Goal: Task Accomplishment & Management: Complete application form

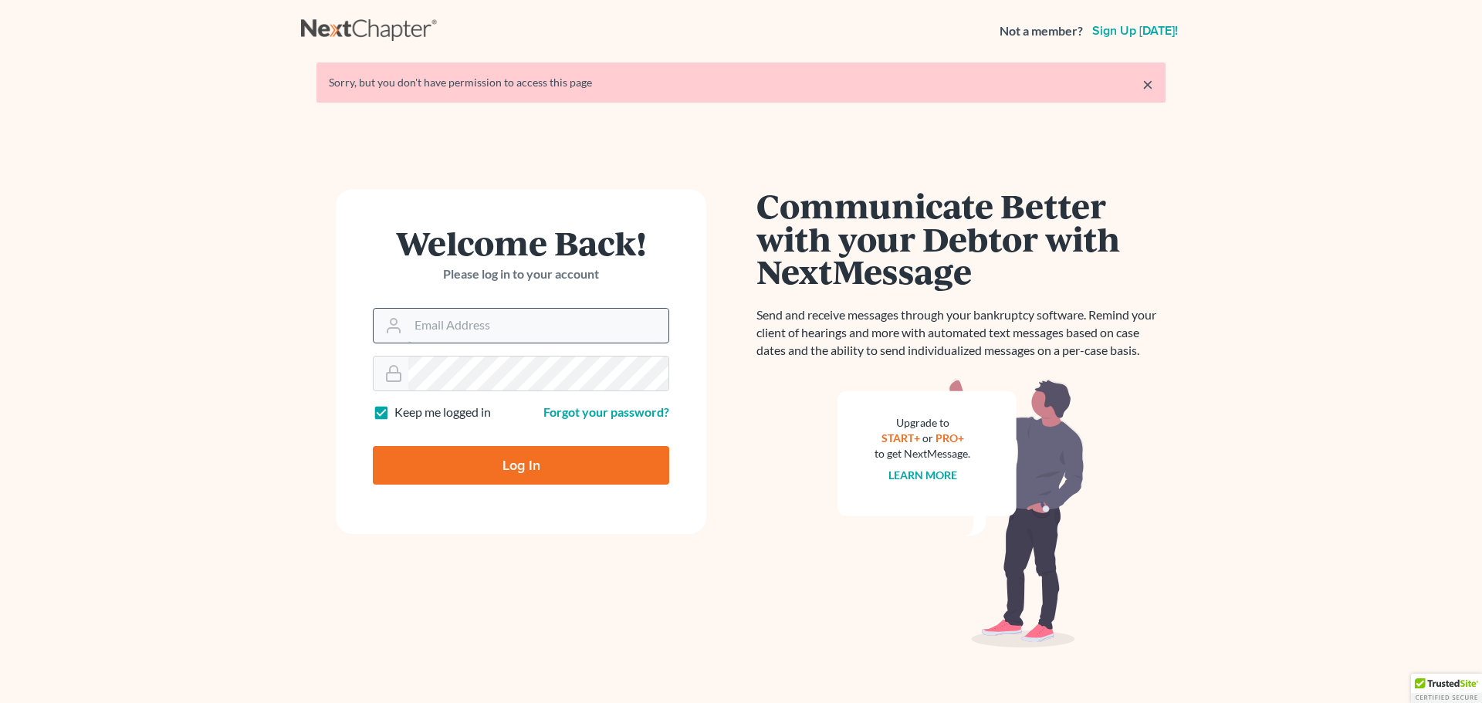
click at [516, 332] on input "Email Address" at bounding box center [538, 326] width 260 height 34
type input "[PERSON_NAME][EMAIL_ADDRESS][PERSON_NAME][DOMAIN_NAME]"
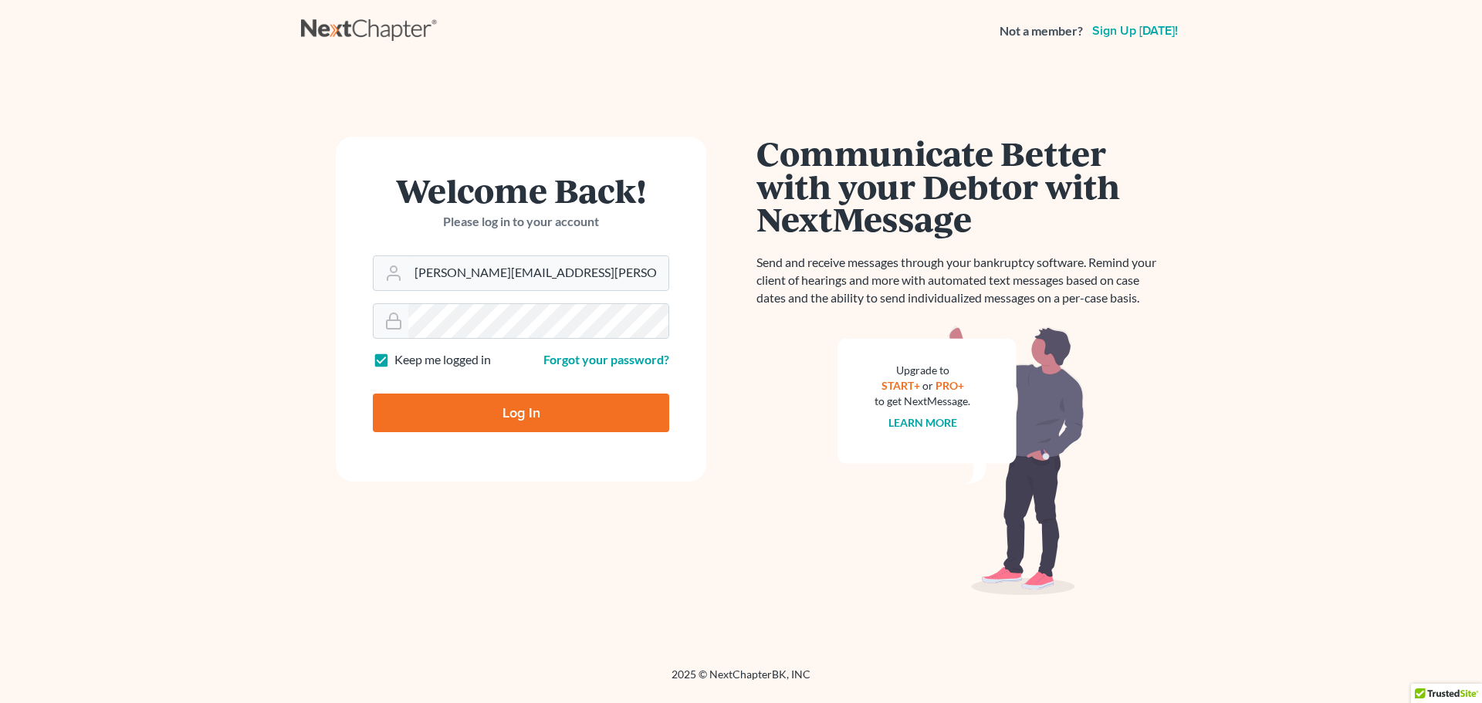
click at [537, 419] on input "Log In" at bounding box center [521, 413] width 296 height 39
type input "Thinking..."
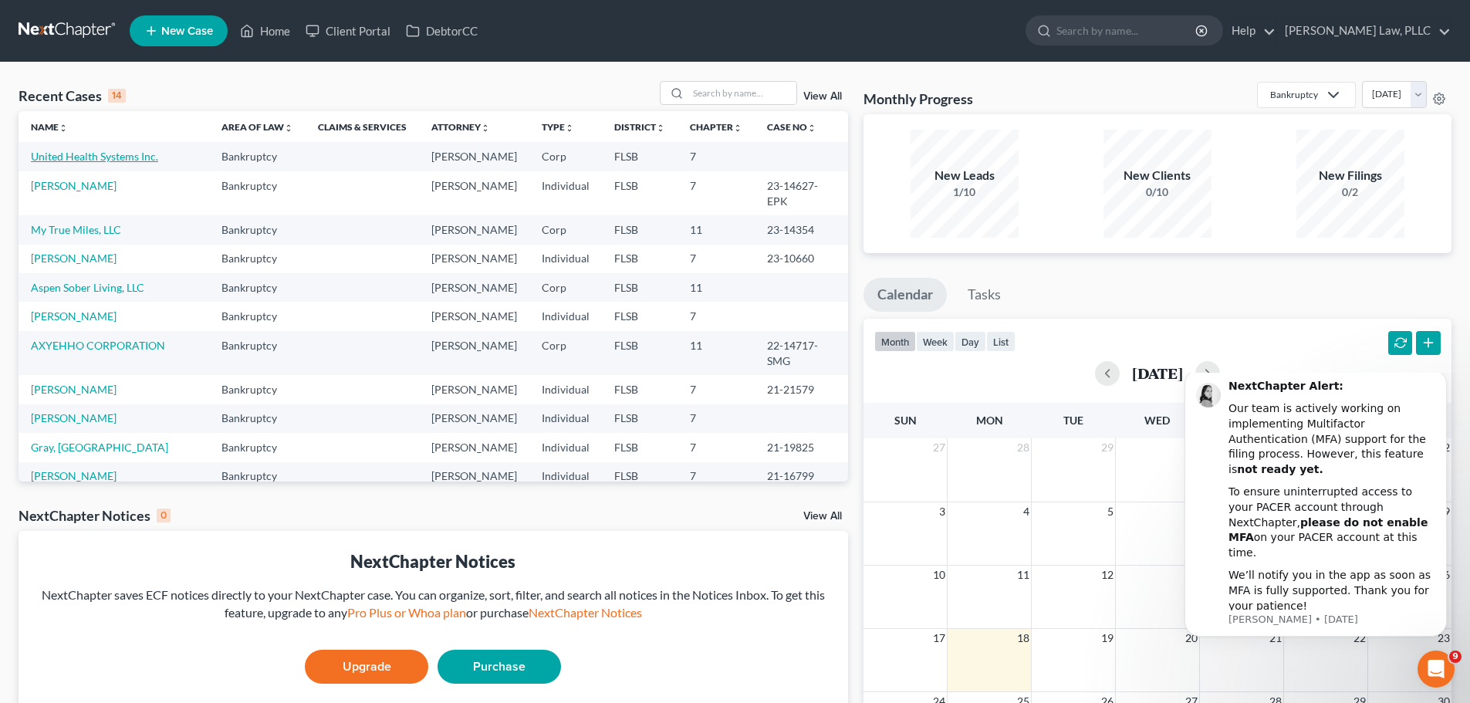
click at [107, 157] on link "United Health Systems Inc." at bounding box center [94, 156] width 127 height 13
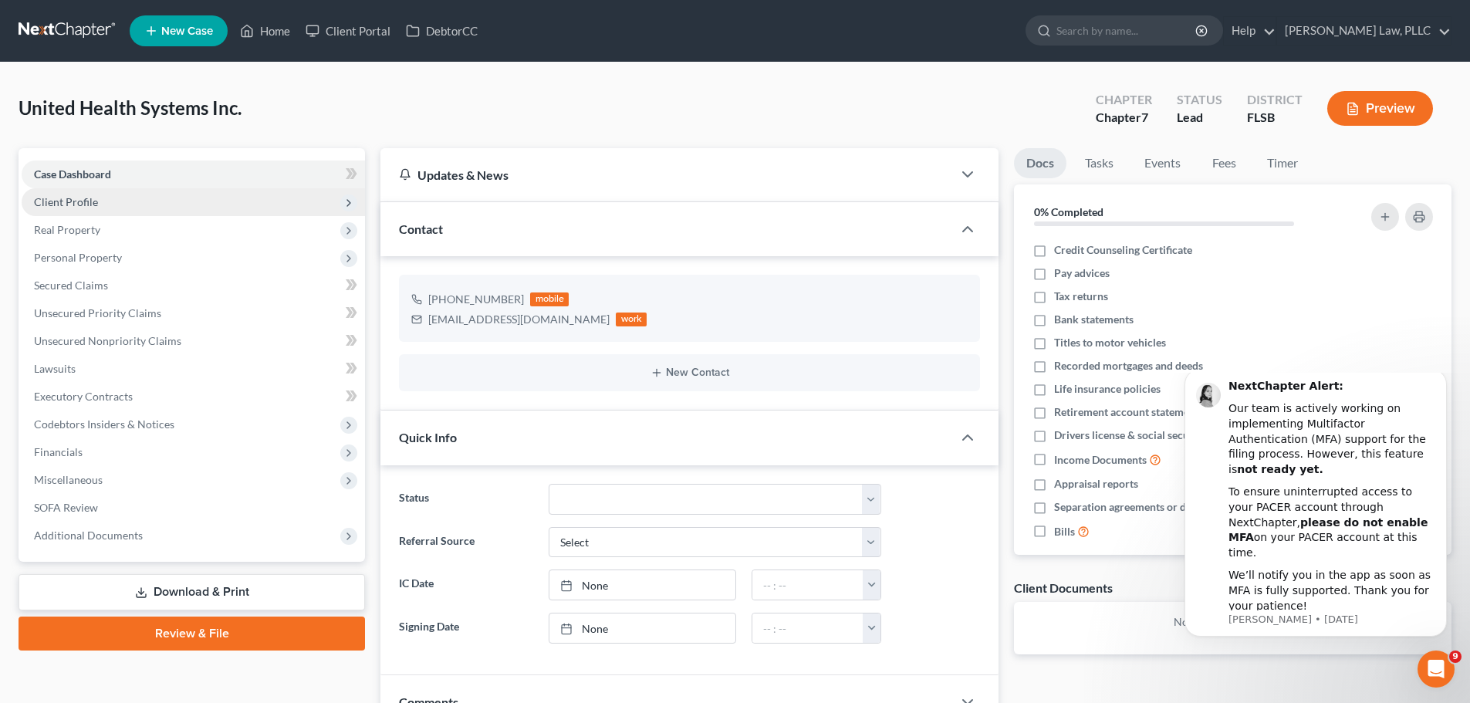
click at [272, 205] on span "Client Profile" at bounding box center [193, 202] width 343 height 28
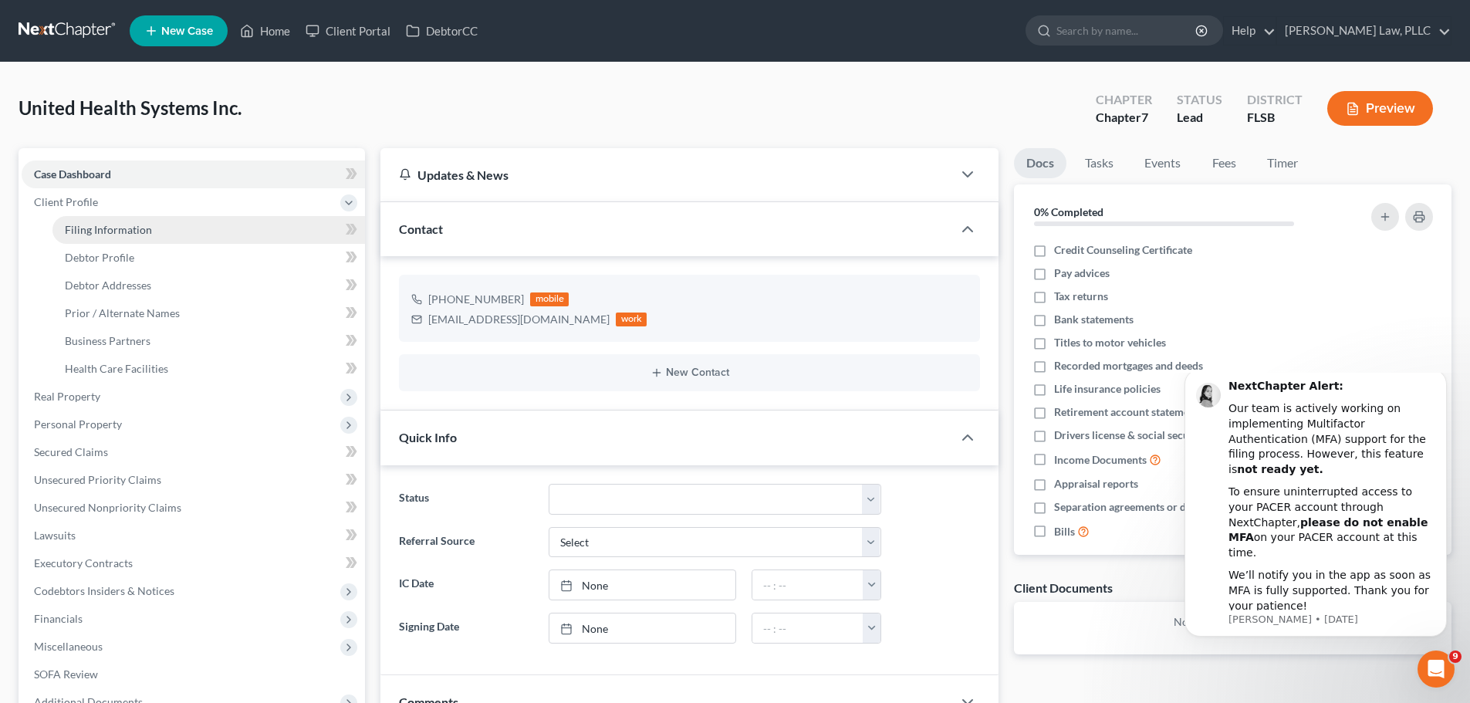
click at [193, 235] on link "Filing Information" at bounding box center [208, 230] width 313 height 28
select select "2"
select select "1"
select select "0"
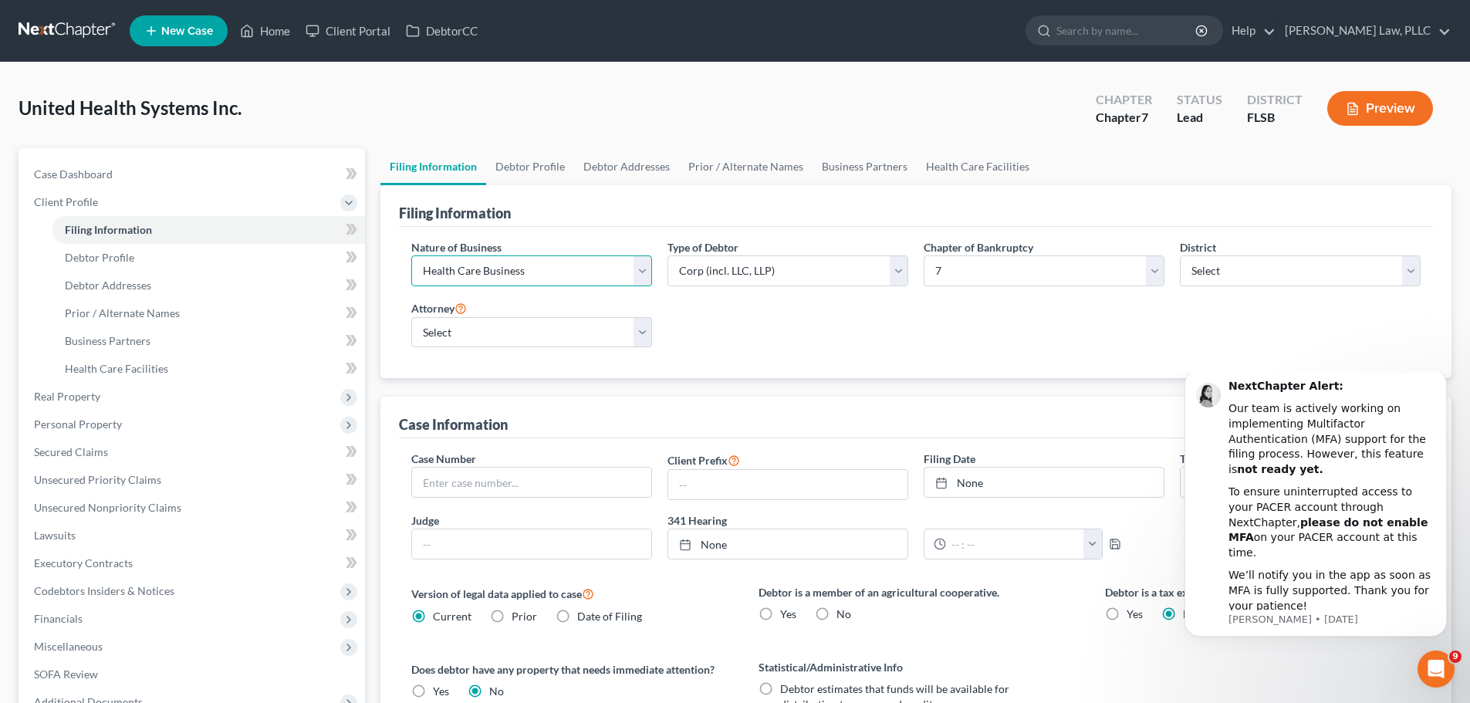
click at [649, 266] on select "Select Clearing Bank Commodity Broker Health Care Business Other Railroad Singl…" at bounding box center [531, 270] width 241 height 31
click at [206, 262] on link "Debtor Profile" at bounding box center [208, 258] width 313 height 28
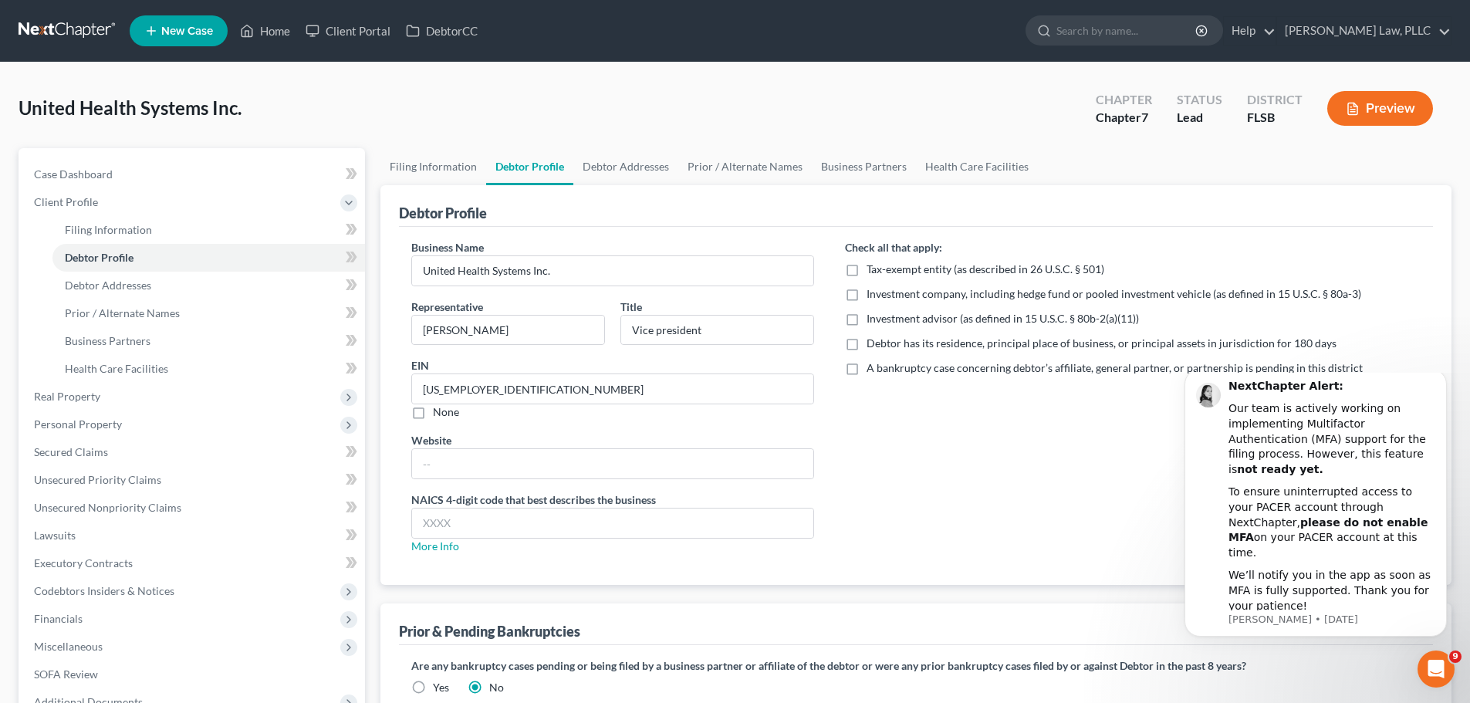
click at [867, 344] on label "Debtor has its residence, principal place of business, or principal assets in j…" at bounding box center [1102, 343] width 470 height 15
click at [873, 344] on input "Debtor has its residence, principal place of business, or principal assets in j…" at bounding box center [878, 341] width 10 height 10
checkbox input "true"
click at [784, 337] on input "Vice president" at bounding box center [717, 330] width 192 height 29
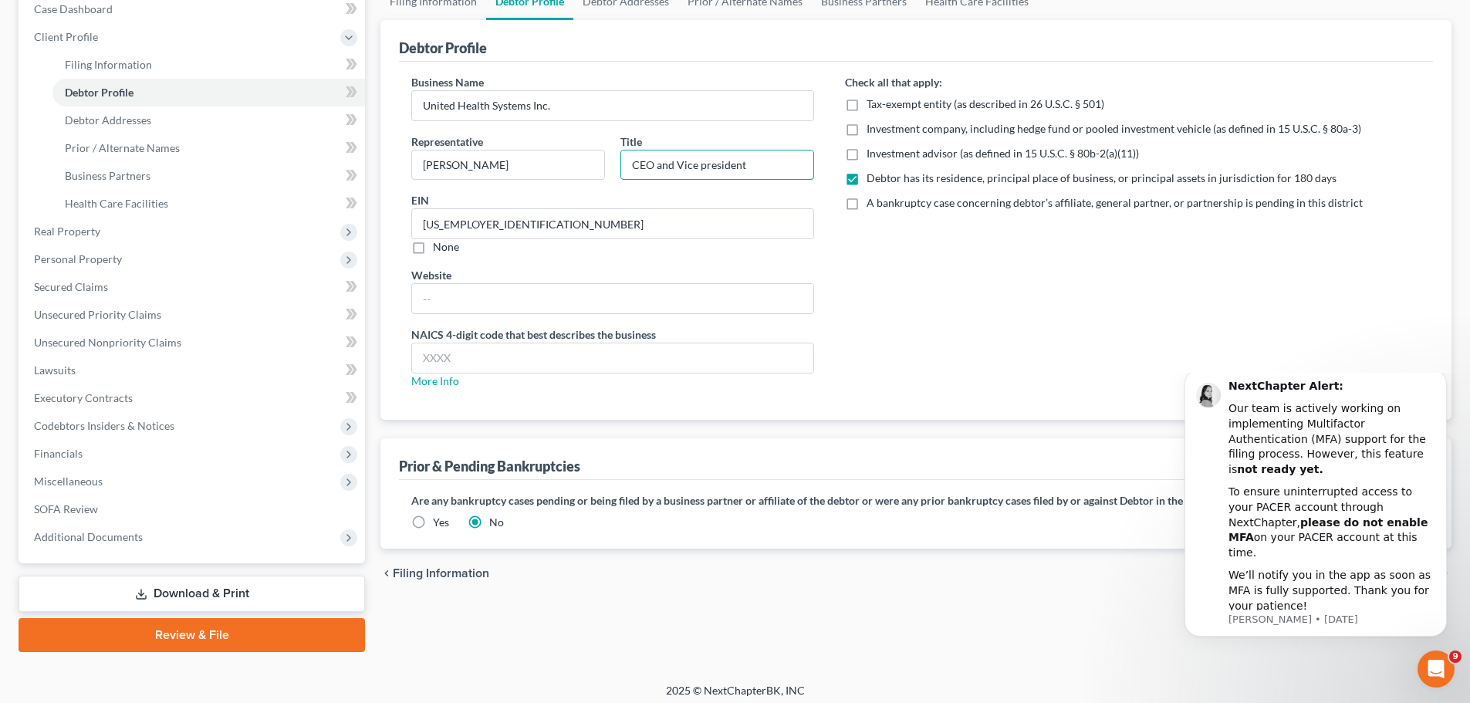
scroll to position [173, 0]
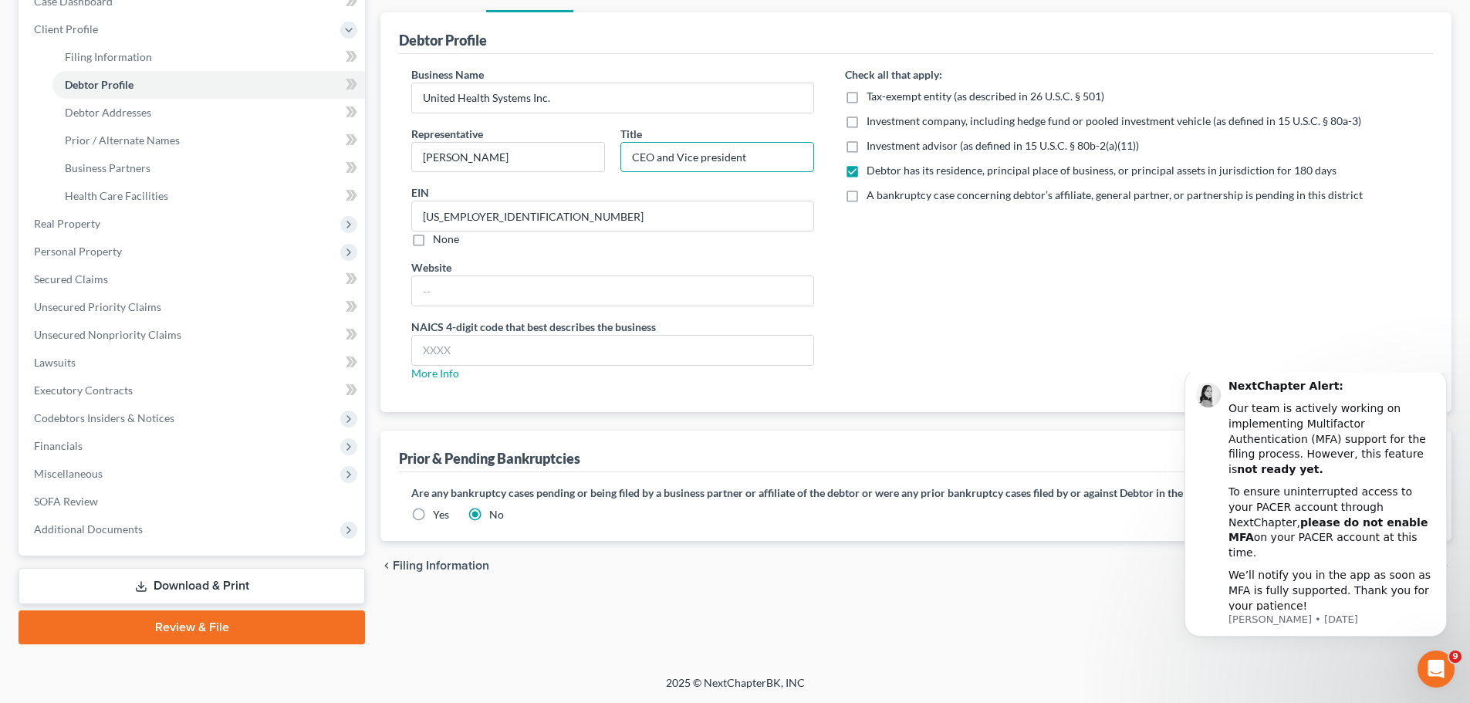
type input "CEO and Vice president"
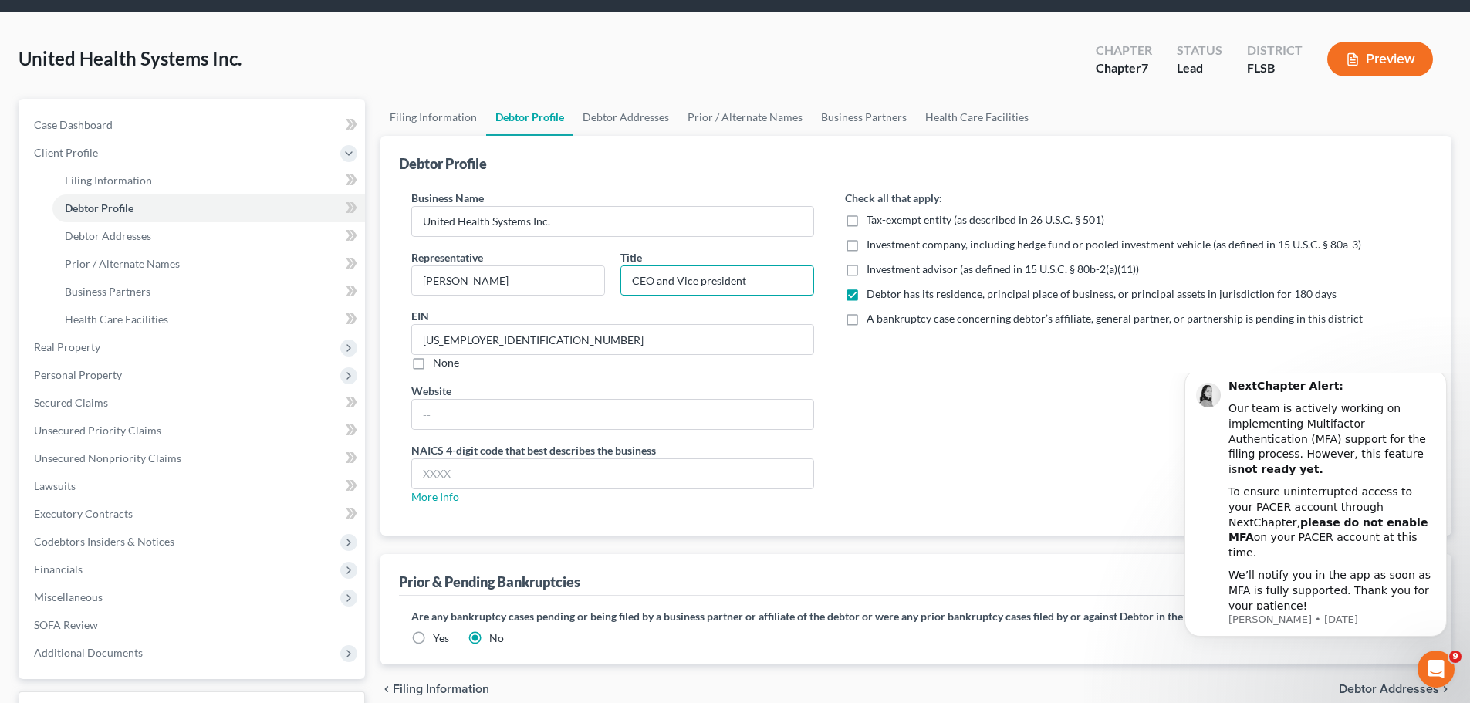
scroll to position [77, 0]
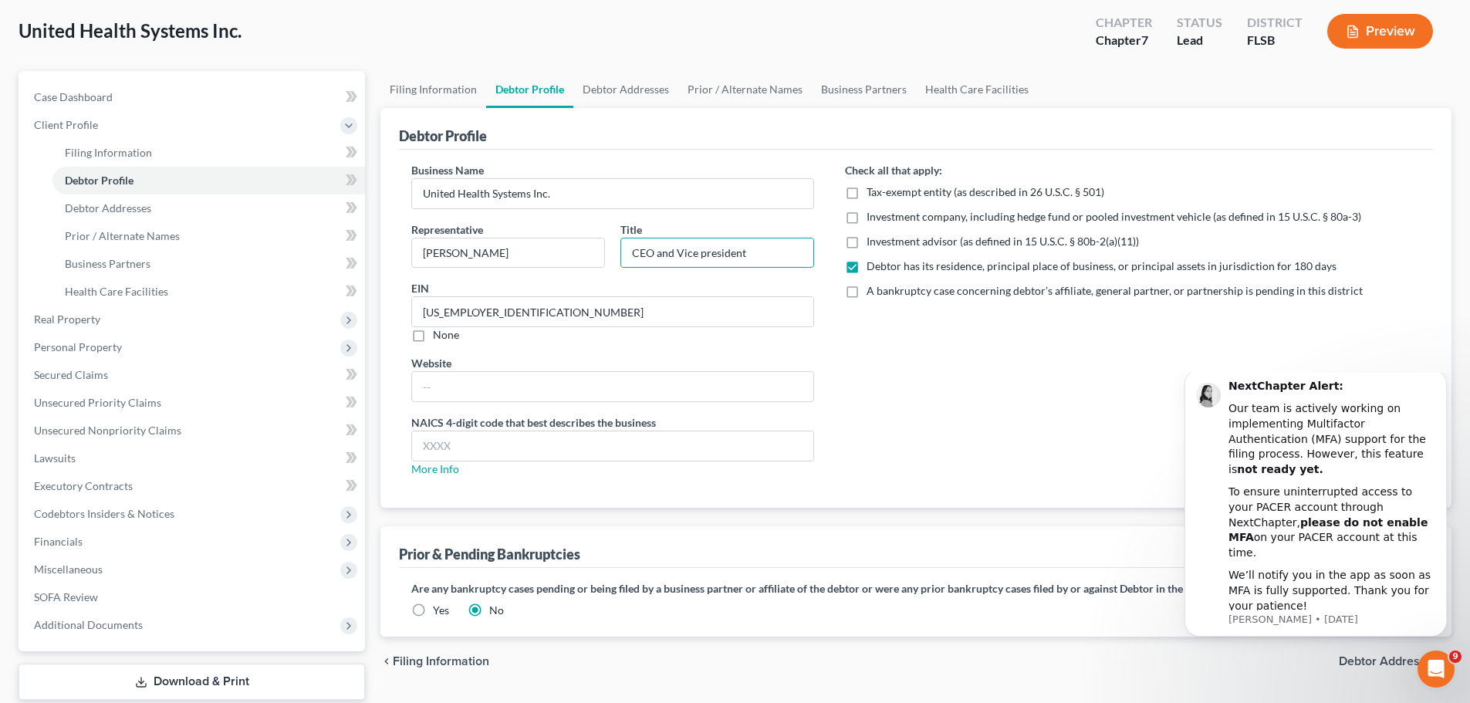
click at [1364, 664] on span "Debtor Addresses" at bounding box center [1389, 661] width 100 height 12
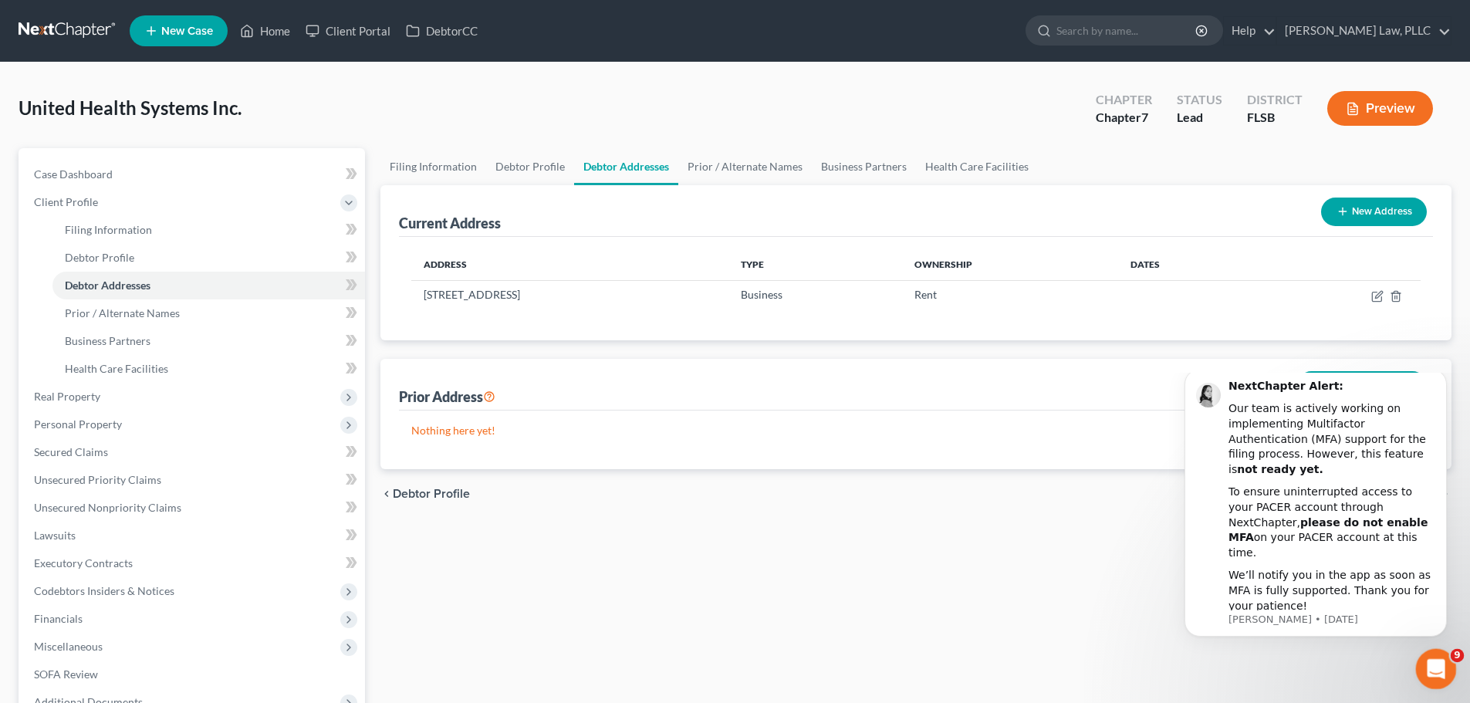
click at [1435, 665] on icon "Open Intercom Messenger" at bounding box center [1434, 667] width 25 height 25
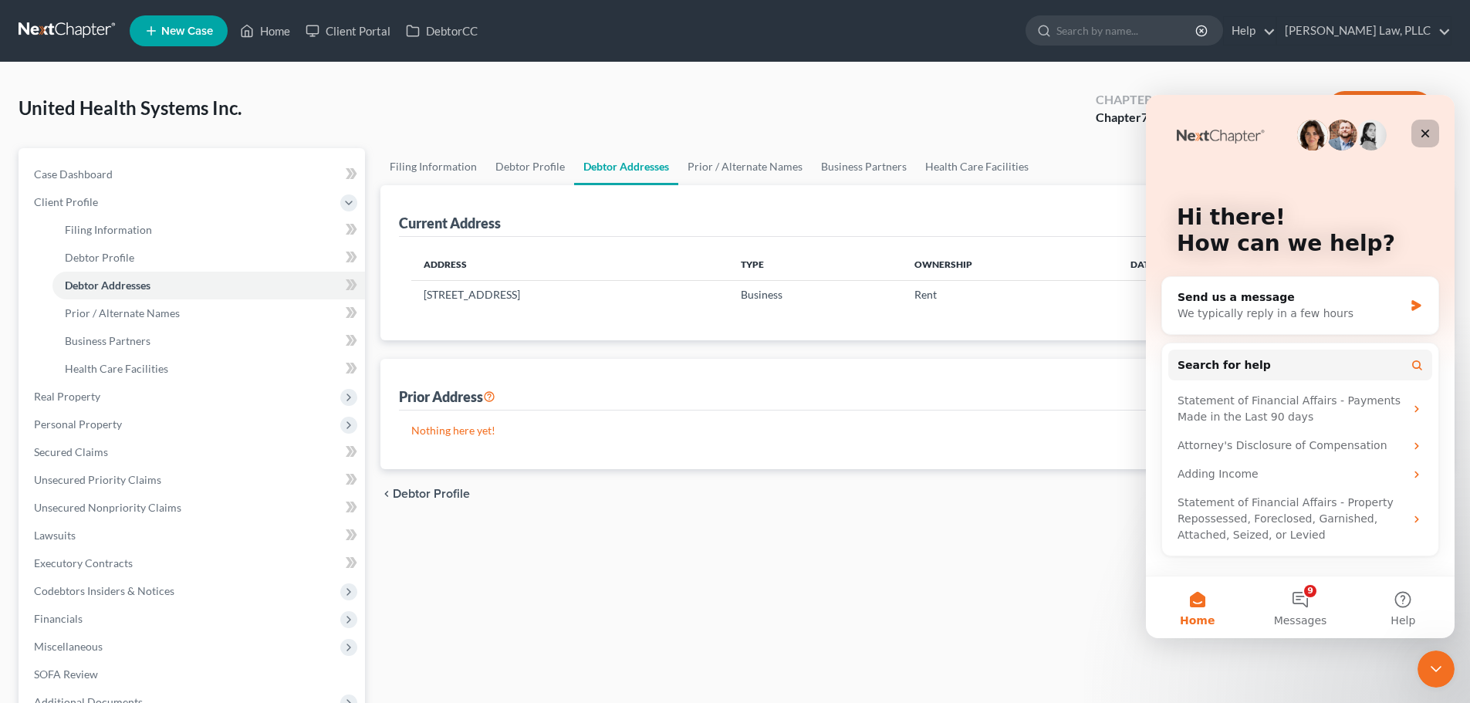
click at [1426, 132] on icon "Close" at bounding box center [1426, 133] width 12 height 12
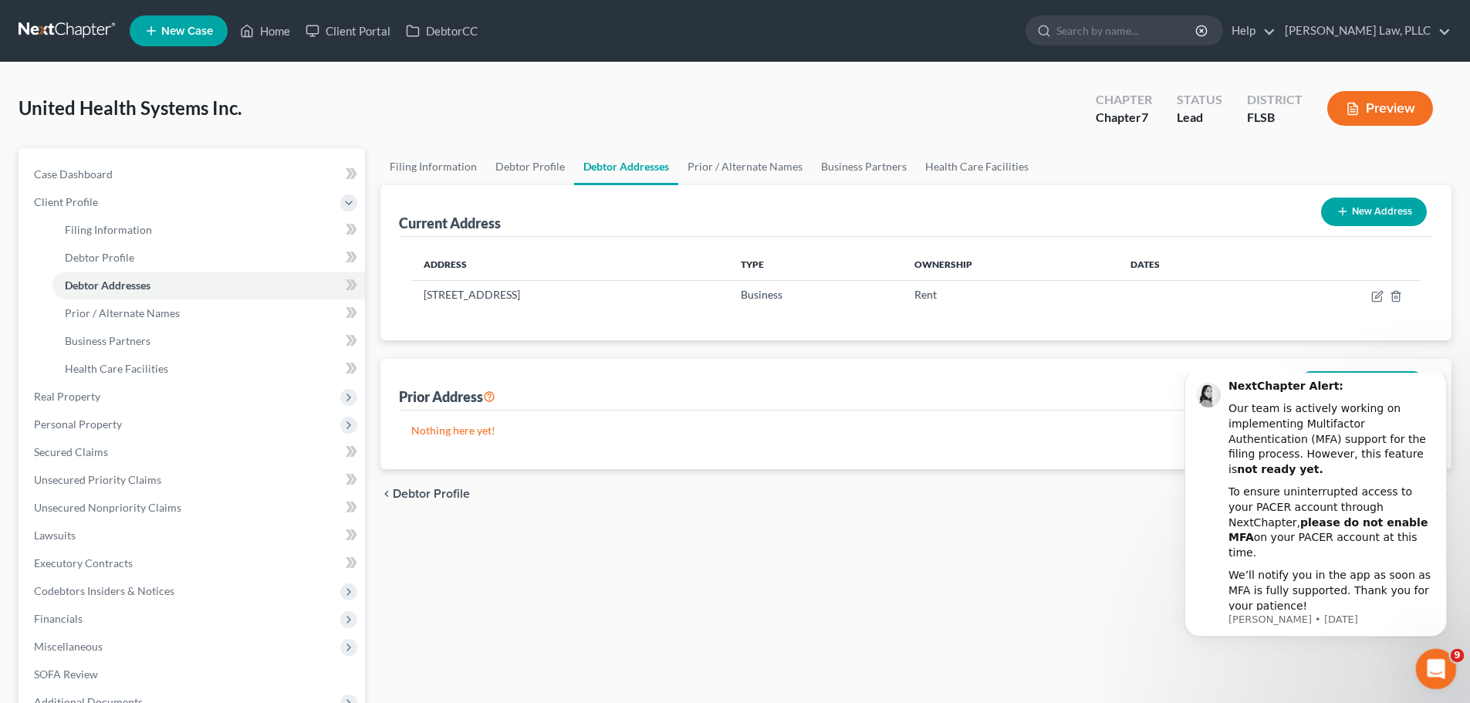
click at [1435, 665] on icon "Open Intercom Messenger" at bounding box center [1434, 667] width 11 height 12
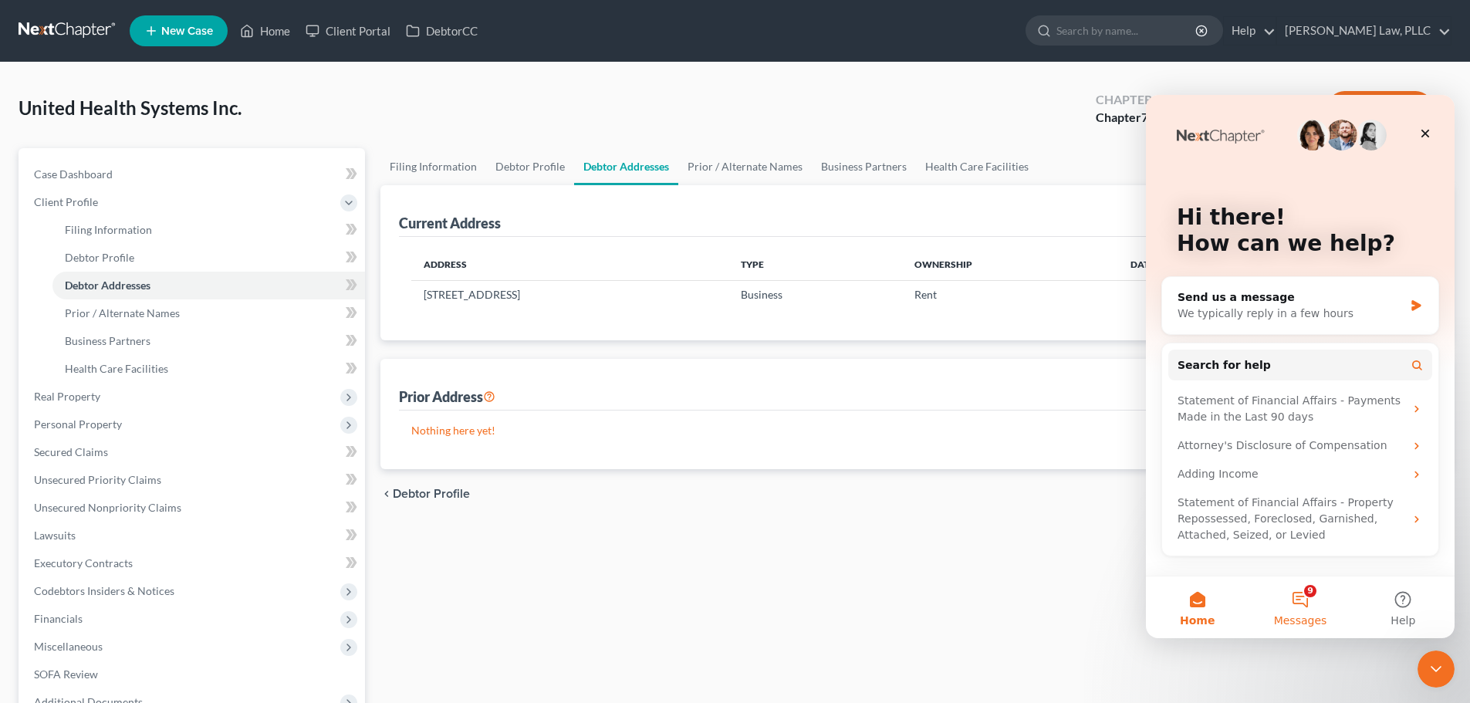
click at [1302, 597] on button "9 Messages" at bounding box center [1300, 608] width 103 height 62
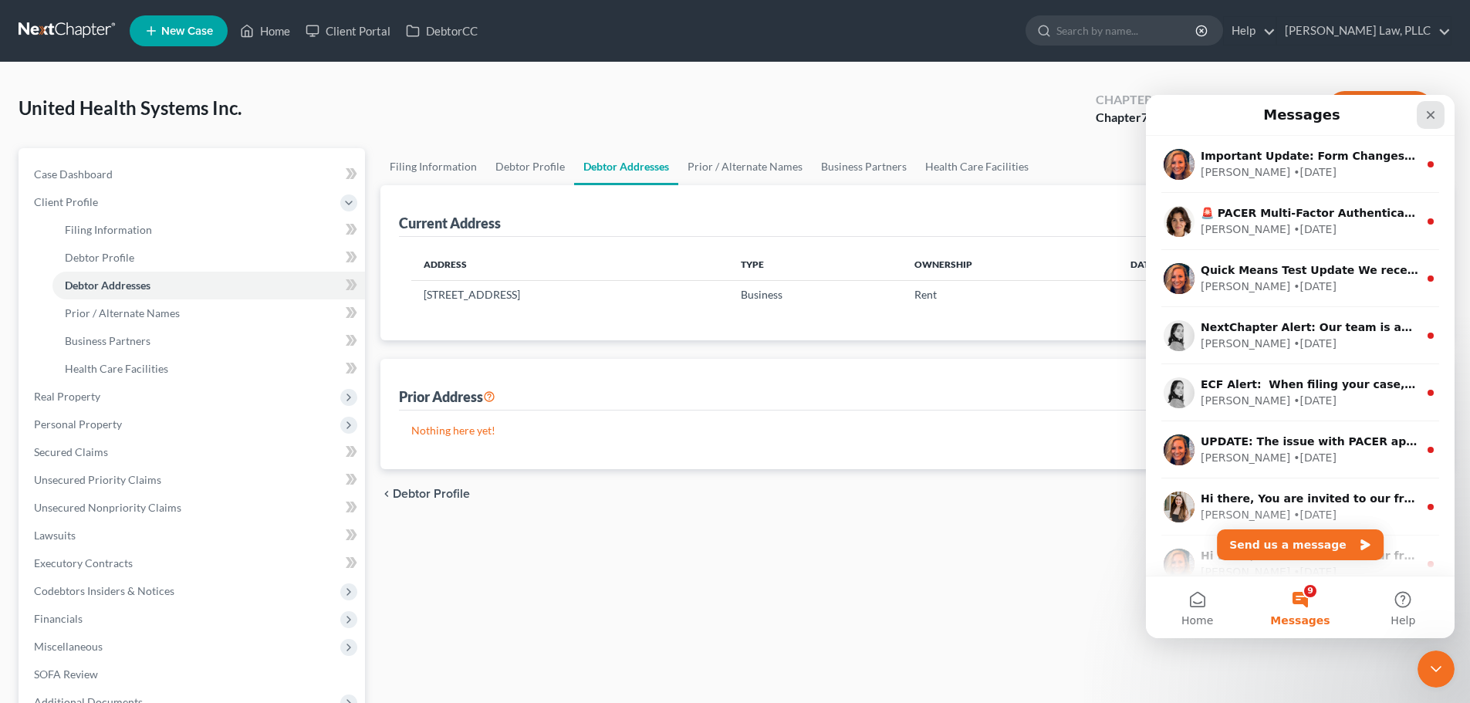
click at [1430, 117] on icon "Close" at bounding box center [1431, 115] width 8 height 8
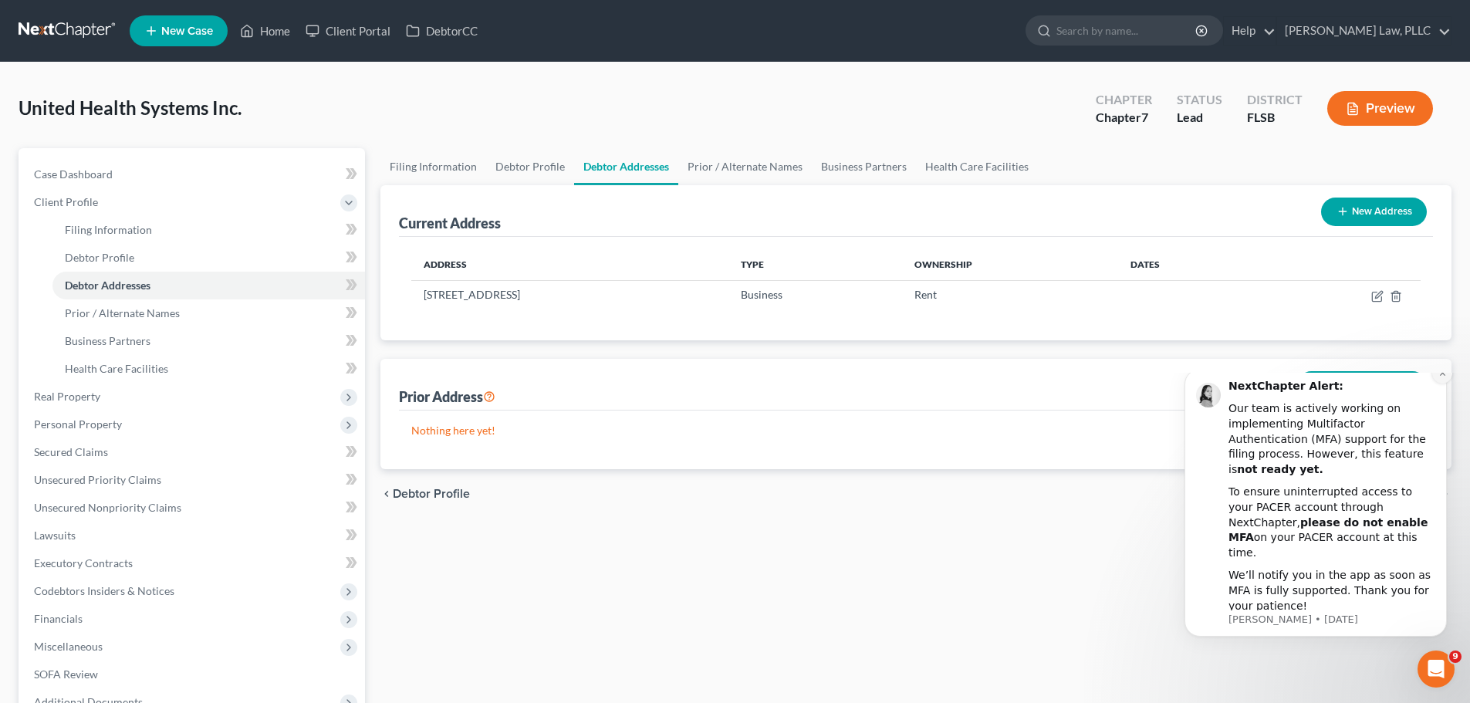
click at [1447, 377] on icon "Dismiss notification" at bounding box center [1443, 373] width 8 height 8
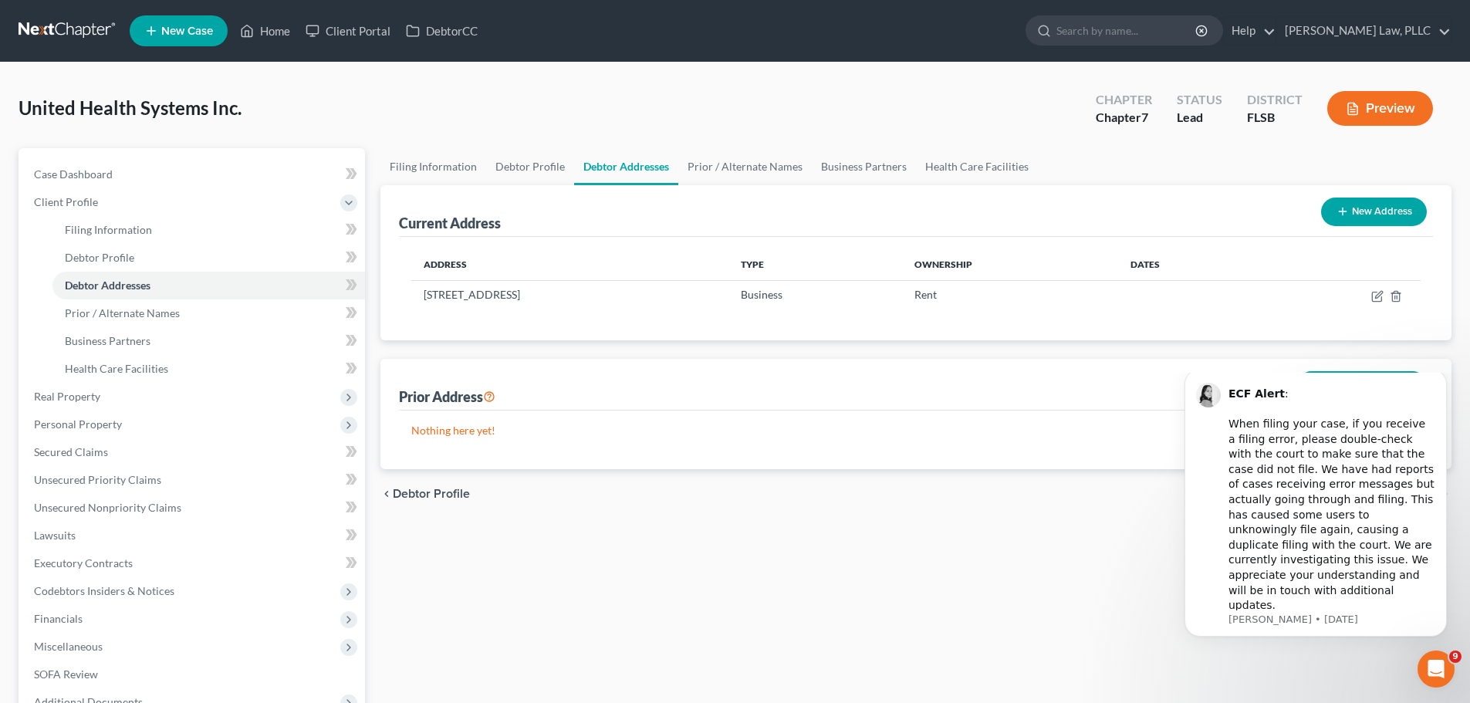
click at [1447, 377] on icon "Dismiss notification" at bounding box center [1443, 373] width 7 height 7
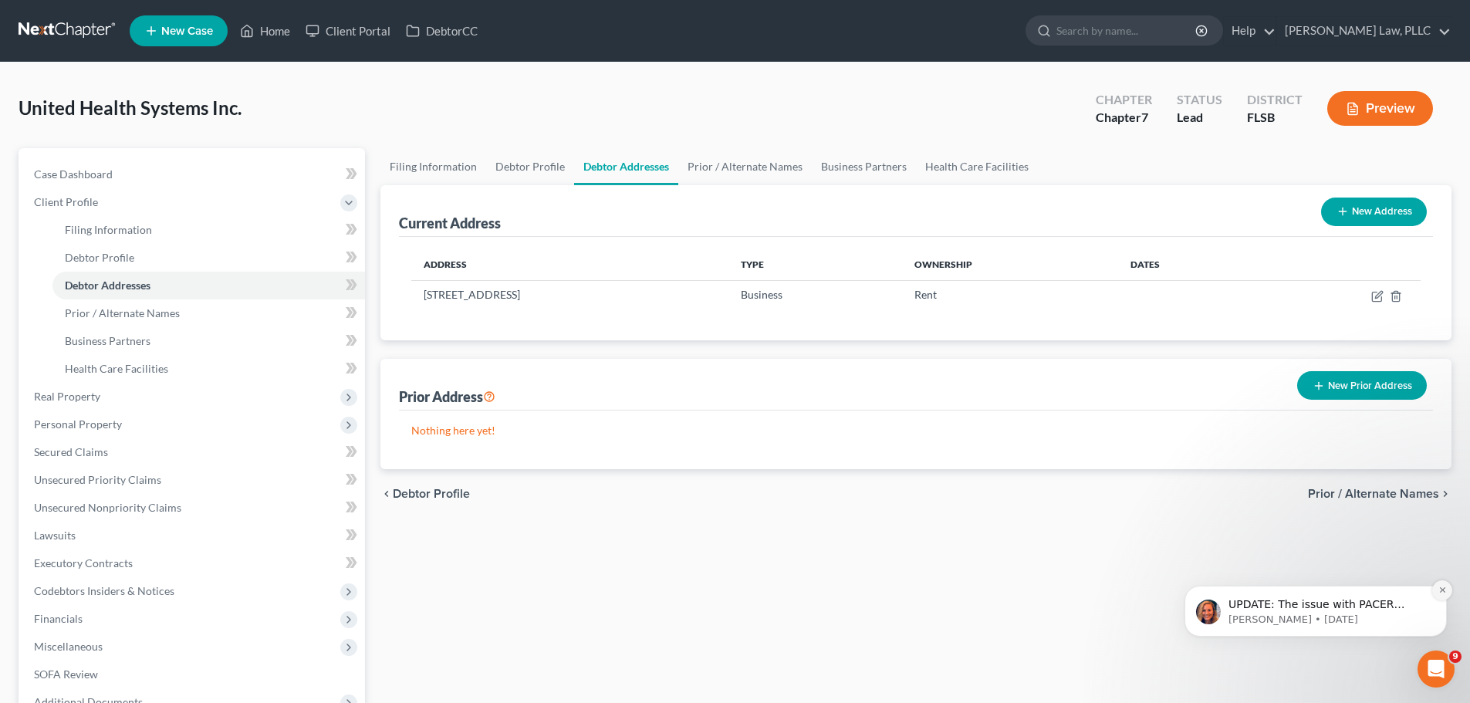
click at [1446, 590] on icon "Dismiss notification" at bounding box center [1443, 590] width 8 height 8
click at [1389, 488] on span "Prior / Alternate Names" at bounding box center [1373, 494] width 131 height 12
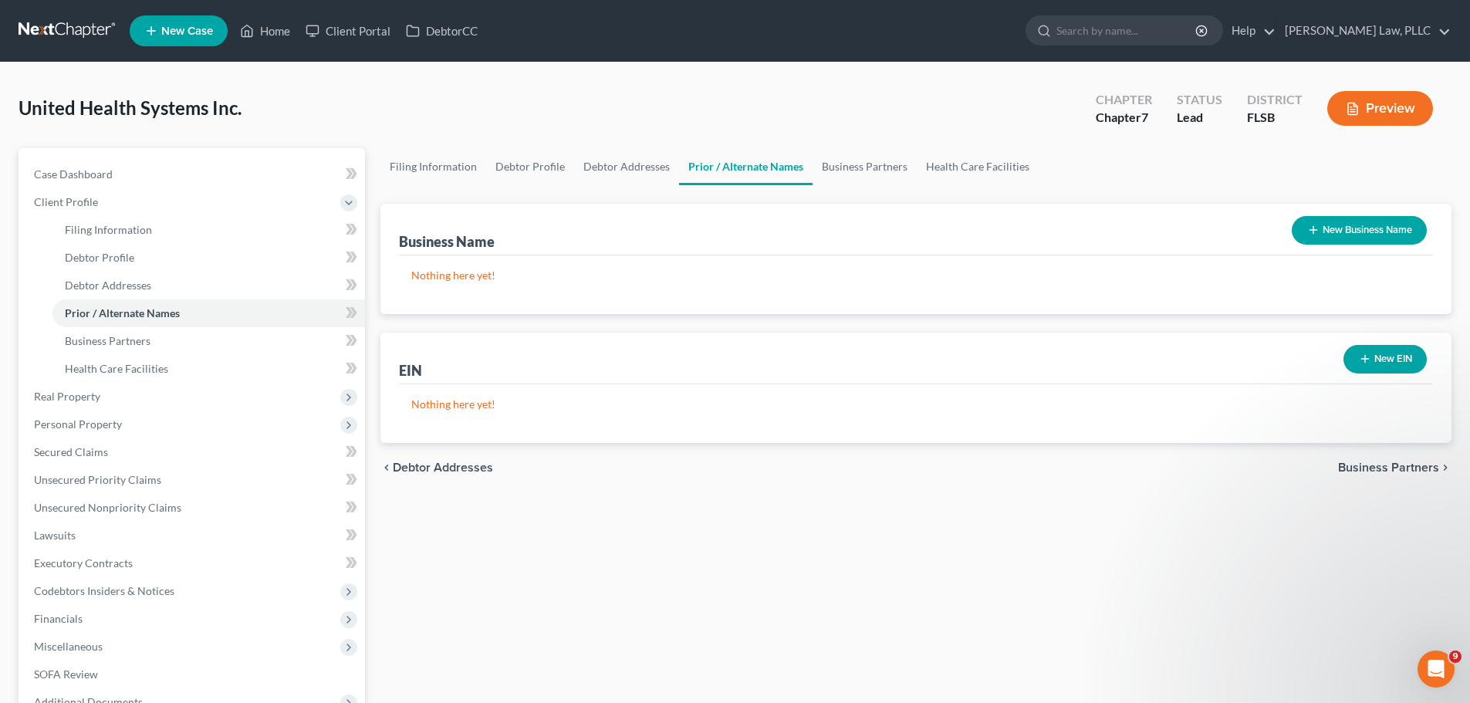
click at [1394, 470] on span "Business Partners" at bounding box center [1388, 468] width 101 height 12
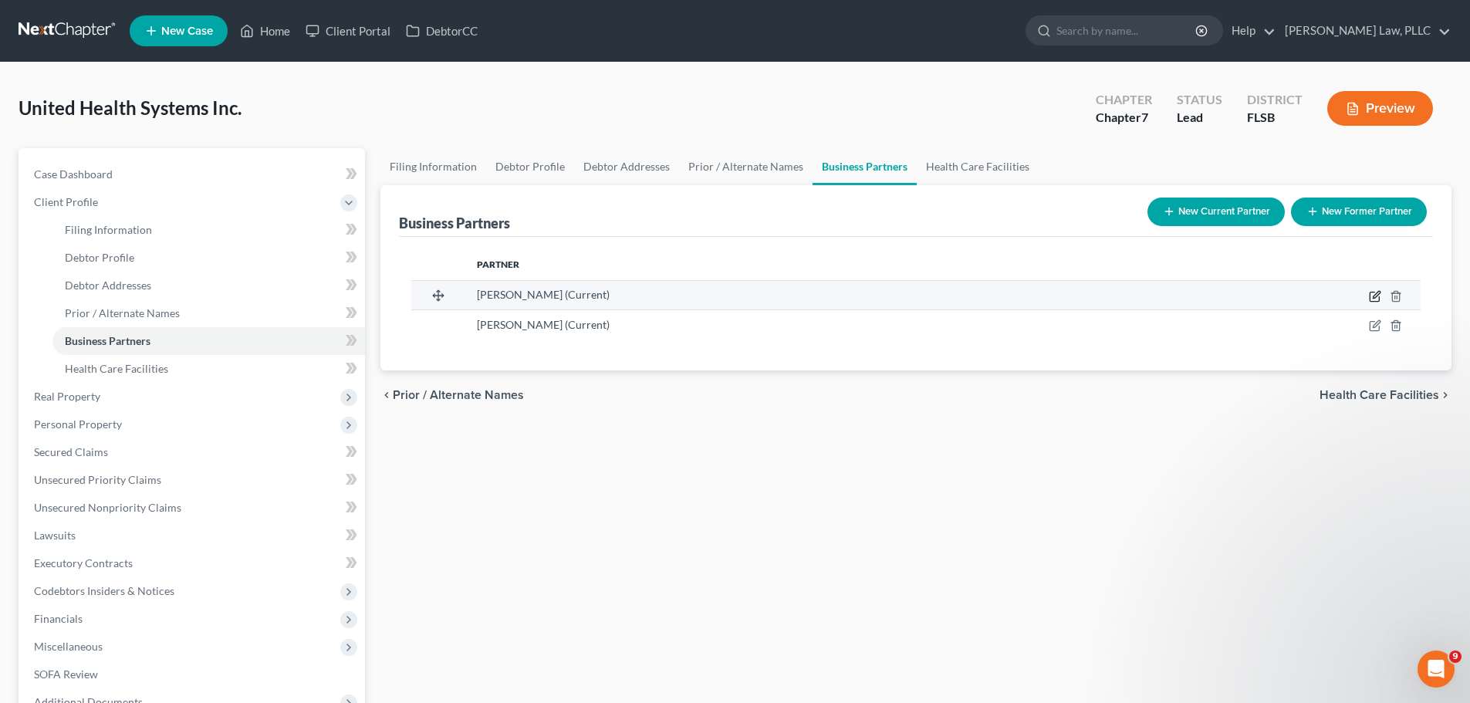
click at [1373, 295] on icon "button" at bounding box center [1375, 296] width 12 height 12
select select "9"
select select "5"
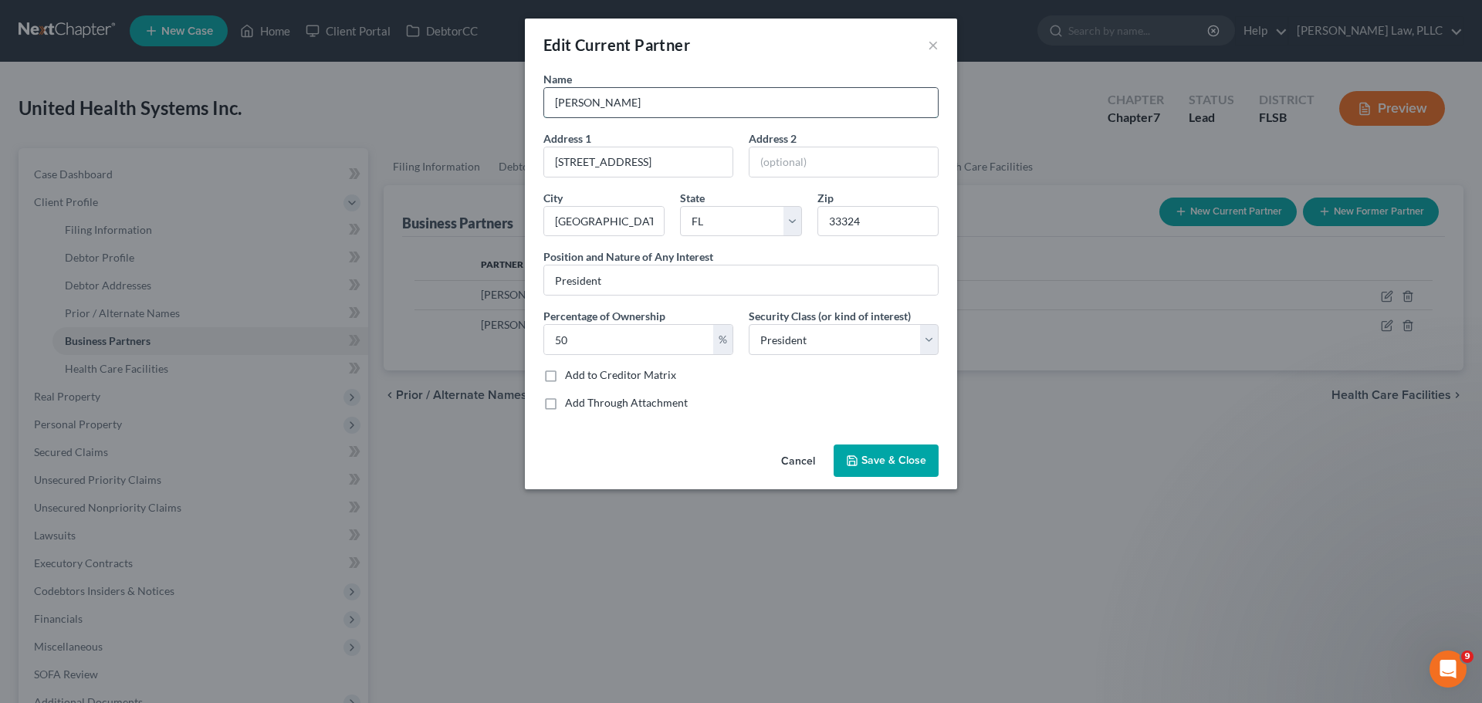
click at [631, 106] on input "[PERSON_NAME]" at bounding box center [741, 102] width 394 height 29
type input "[PERSON_NAME]"
click at [888, 463] on span "Save & Close" at bounding box center [893, 460] width 65 height 13
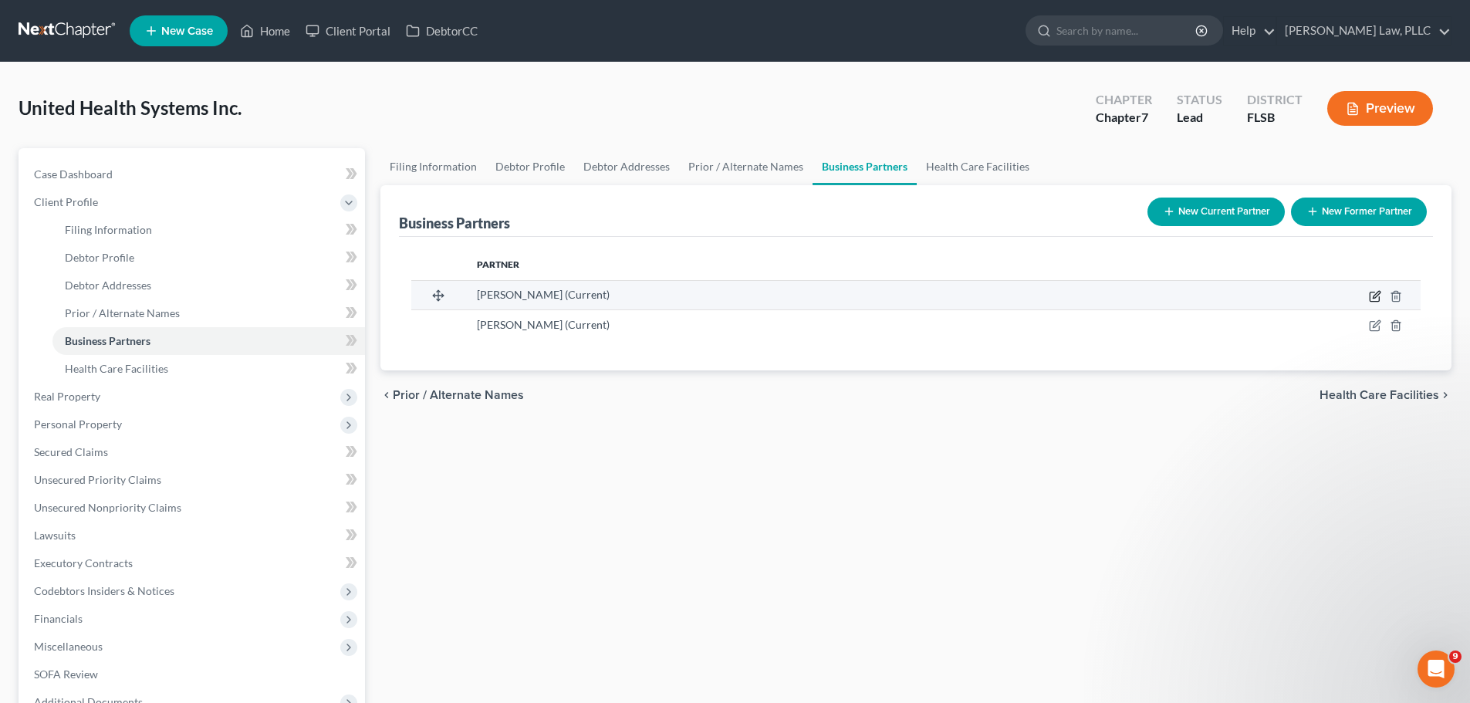
click at [1375, 290] on icon "button" at bounding box center [1375, 296] width 12 height 12
select select "9"
select select "5"
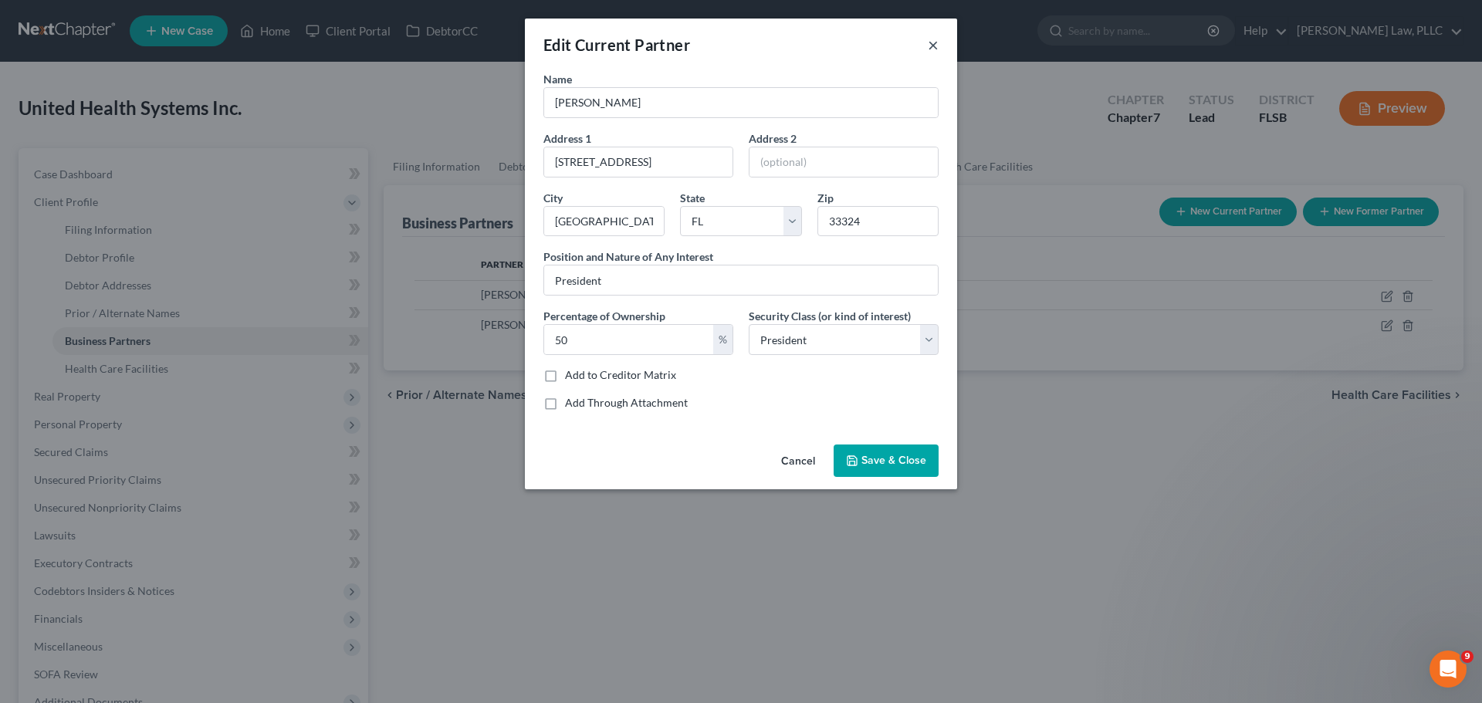
click at [932, 42] on button "×" at bounding box center [933, 45] width 11 height 19
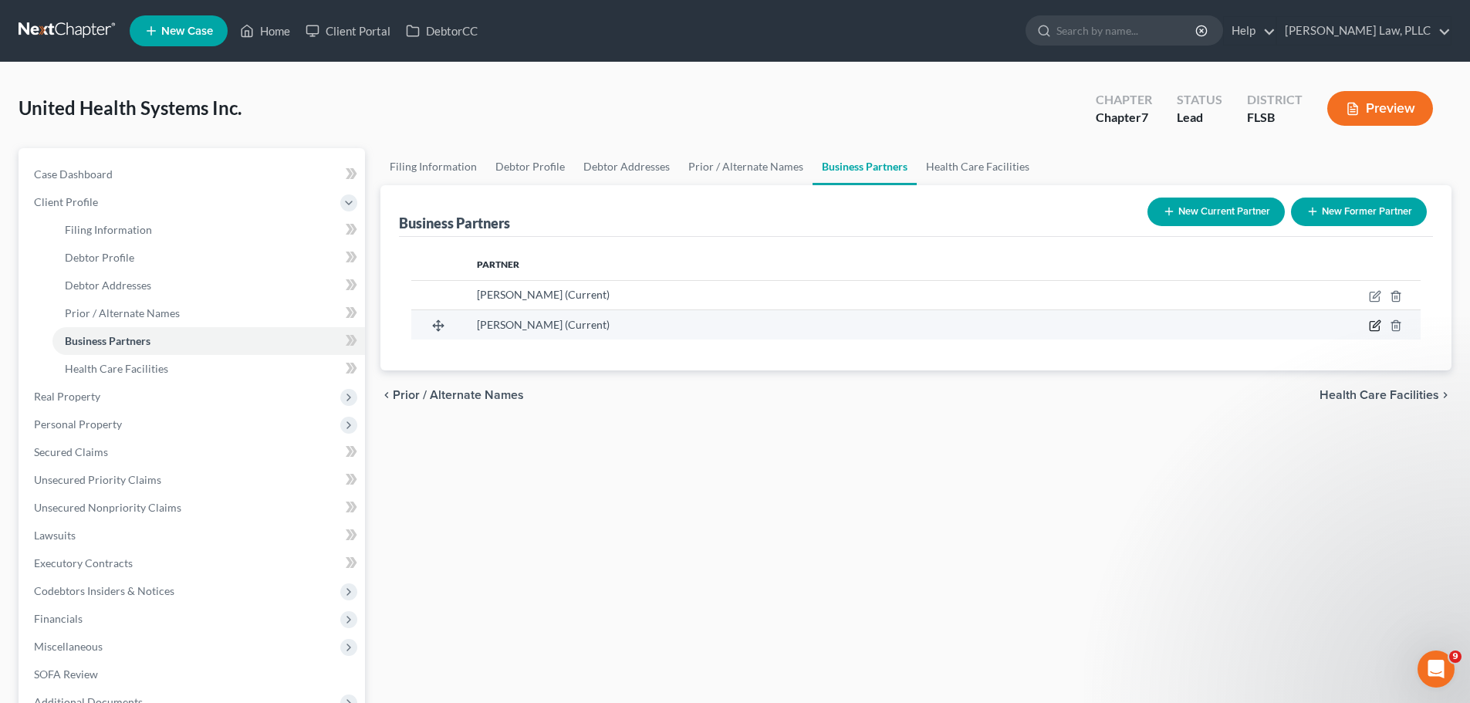
click at [1372, 329] on icon "button" at bounding box center [1375, 326] width 12 height 12
select select "9"
select select "3"
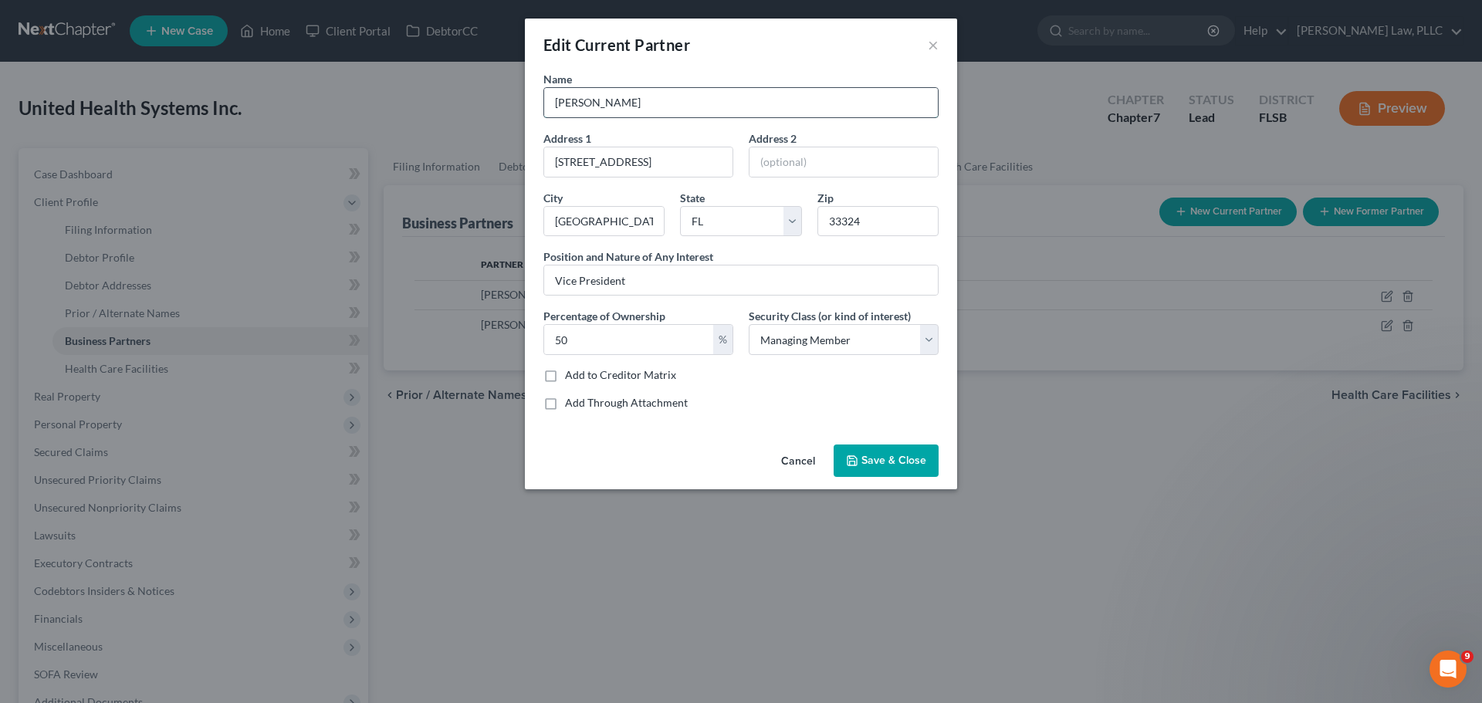
click at [693, 107] on input "[PERSON_NAME]" at bounding box center [741, 102] width 394 height 29
type input "[PERSON_NAME]"
click at [883, 469] on button "Save & Close" at bounding box center [886, 461] width 105 height 32
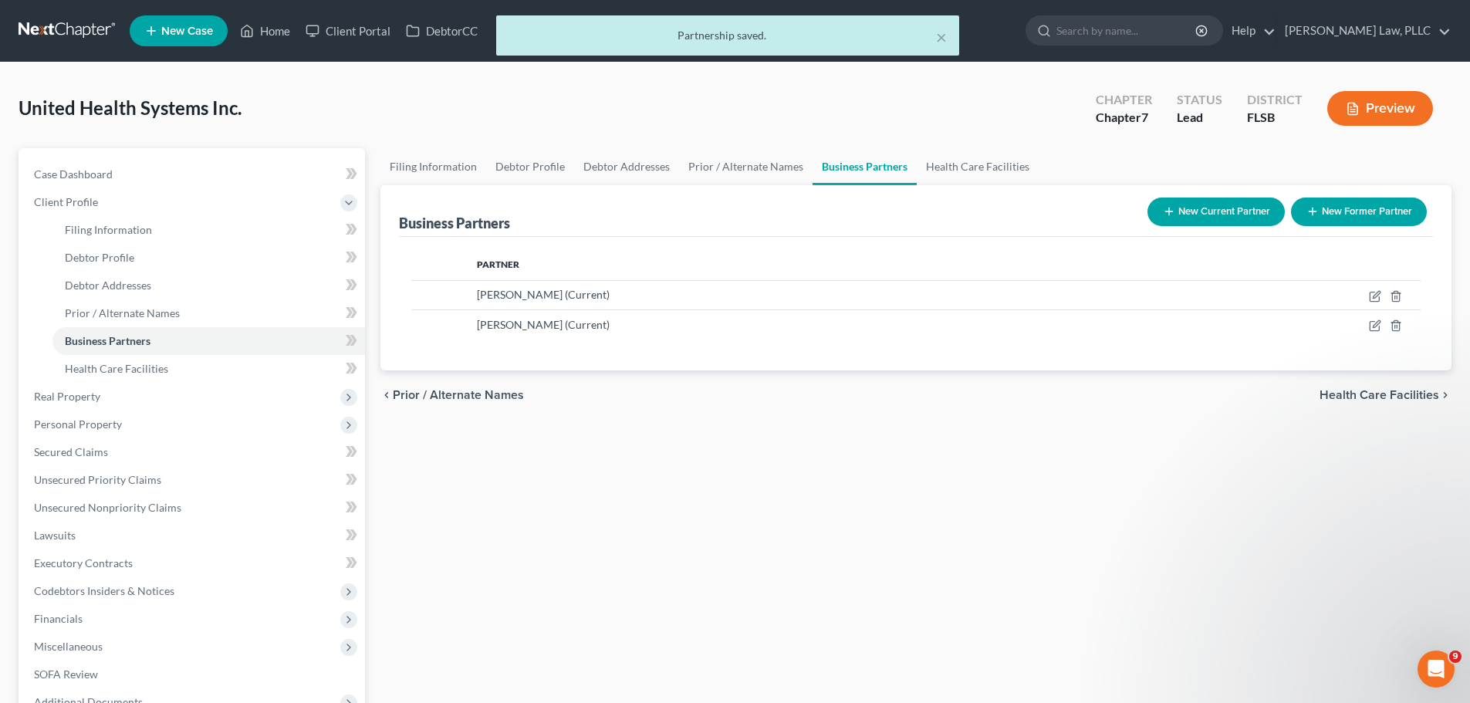
click at [1374, 397] on span "Health Care Facilities" at bounding box center [1380, 395] width 120 height 12
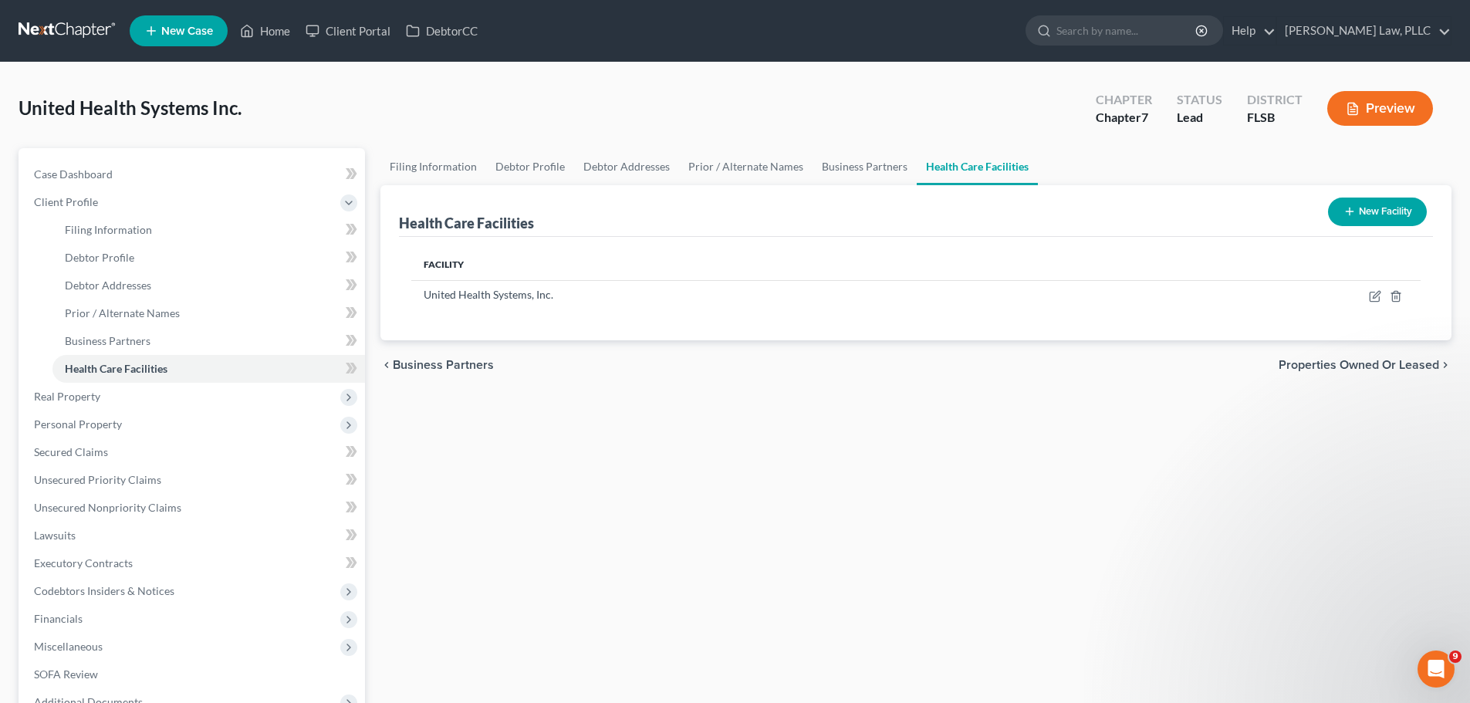
click at [1374, 360] on span "Properties Owned or Leased" at bounding box center [1359, 365] width 161 height 12
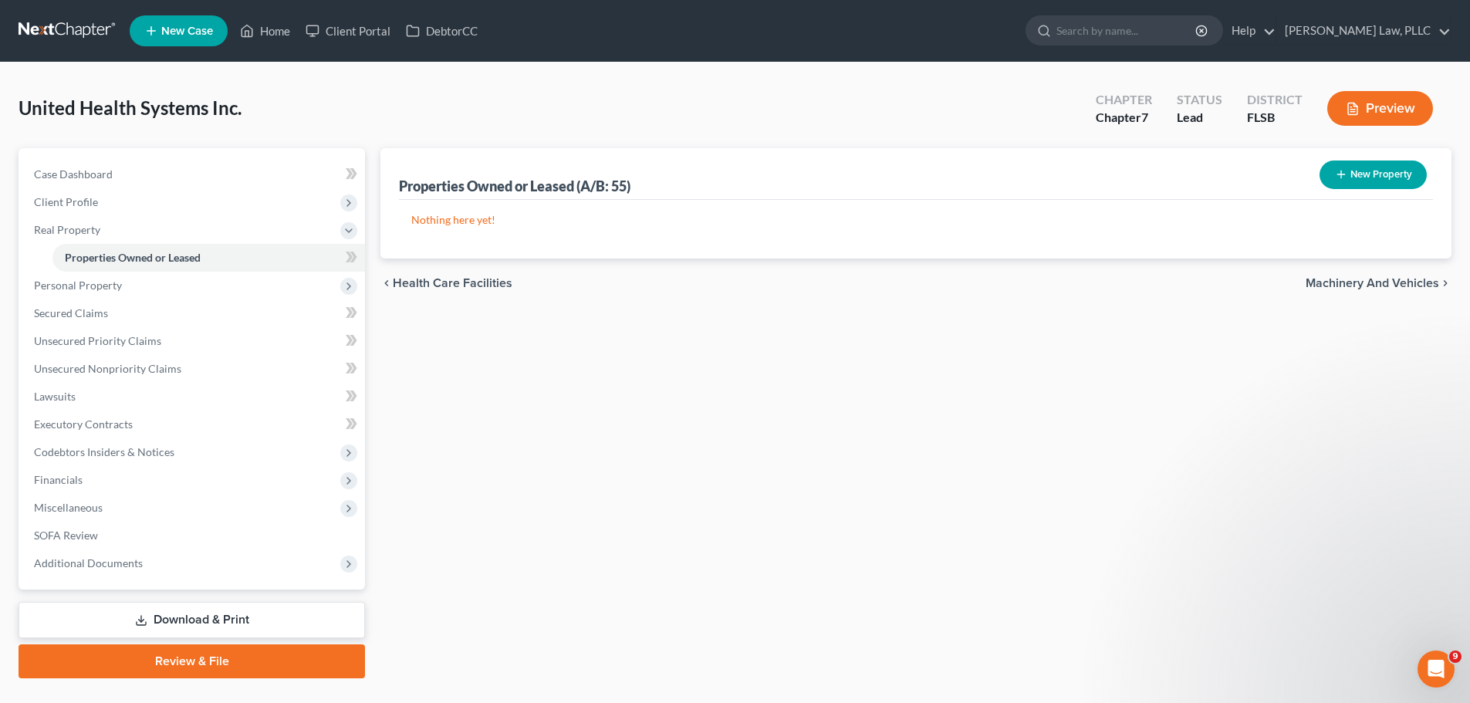
click at [1369, 282] on span "Machinery and Vehicles" at bounding box center [1373, 283] width 134 height 12
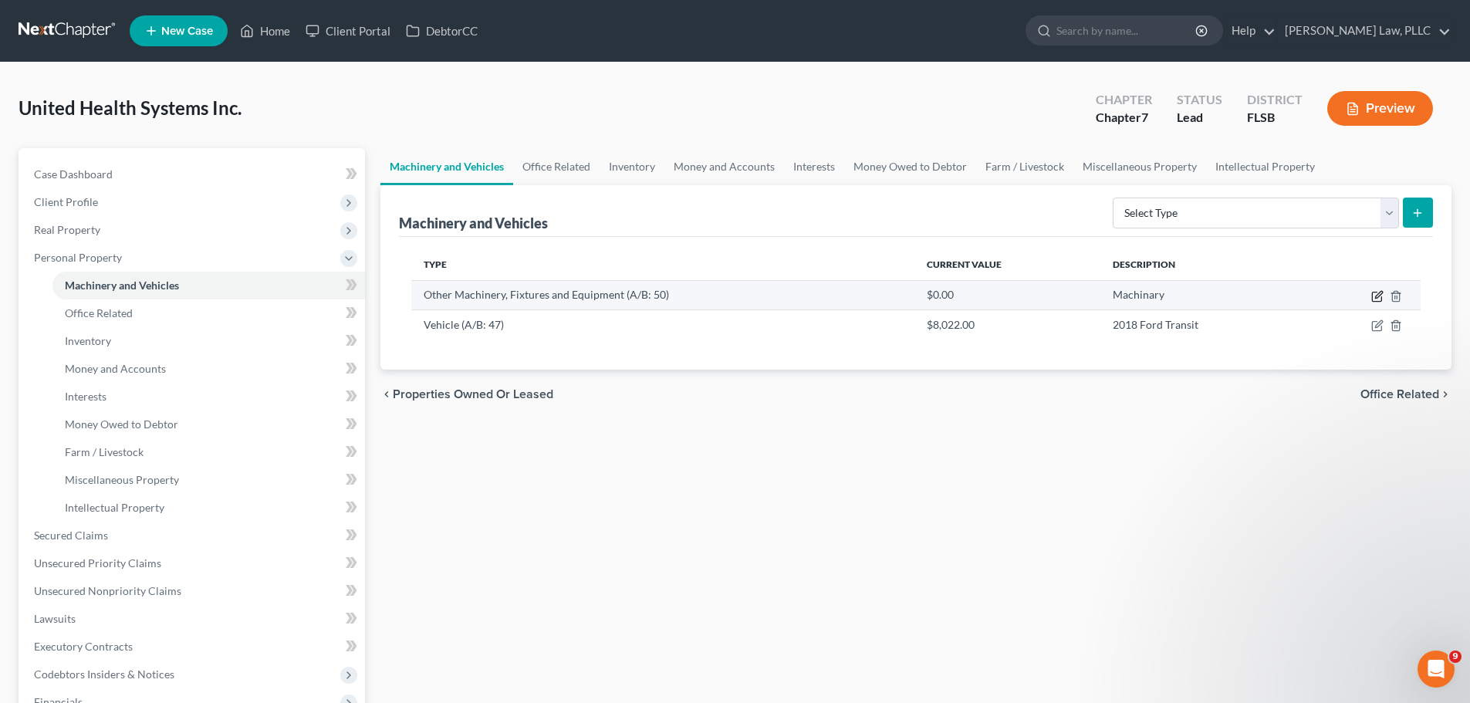
click at [1378, 290] on icon "button" at bounding box center [1378, 296] width 12 height 12
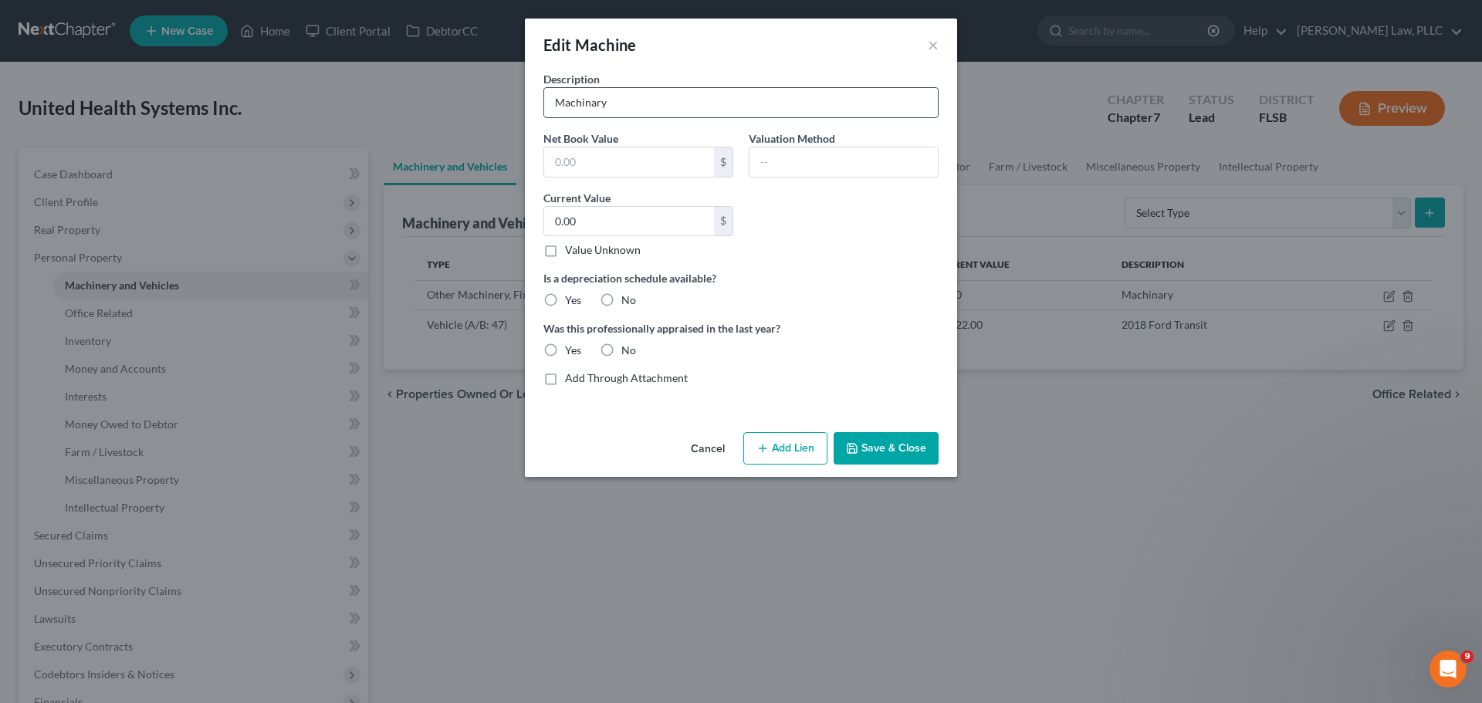
click at [593, 105] on input "Machinary" at bounding box center [741, 102] width 394 height 29
type input "Machinery"
click at [909, 452] on button "Save & Close" at bounding box center [886, 448] width 105 height 32
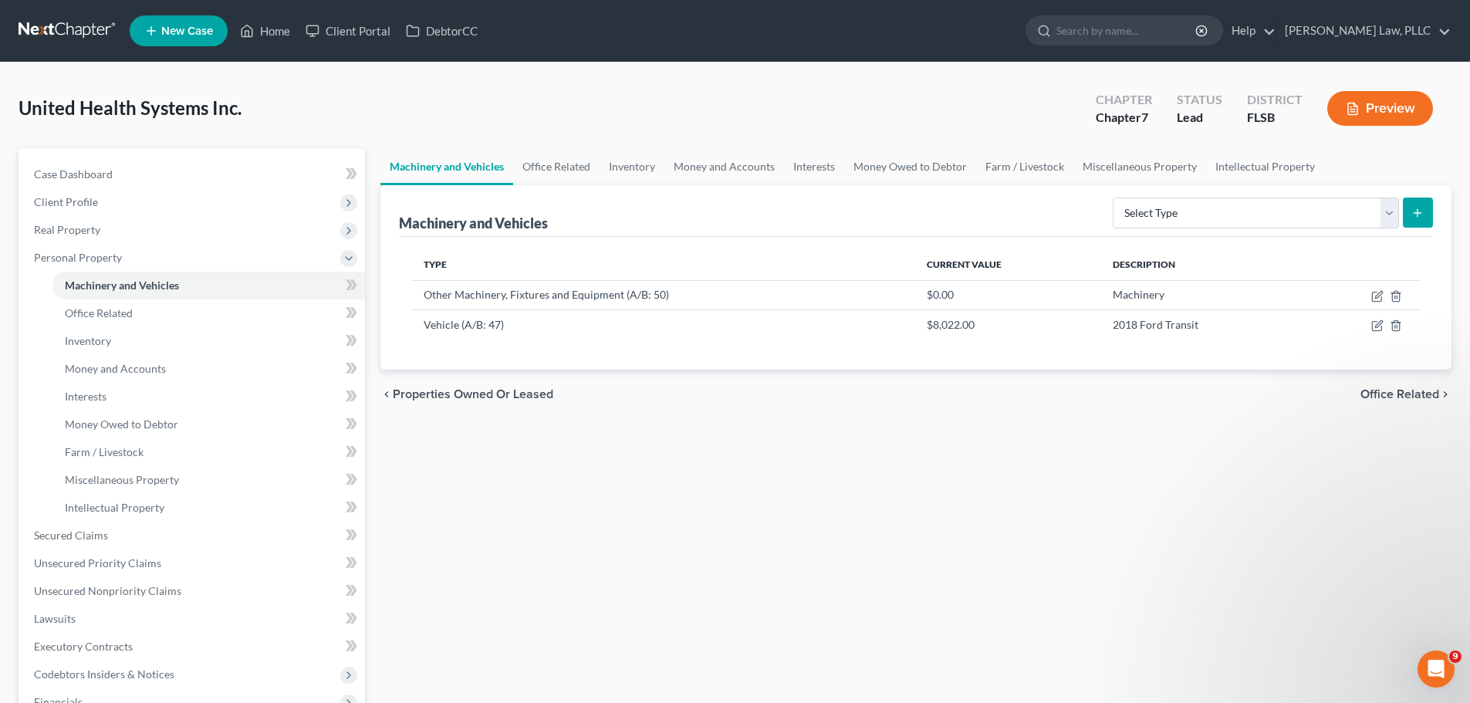
click at [1406, 393] on span "Office Related" at bounding box center [1400, 394] width 79 height 12
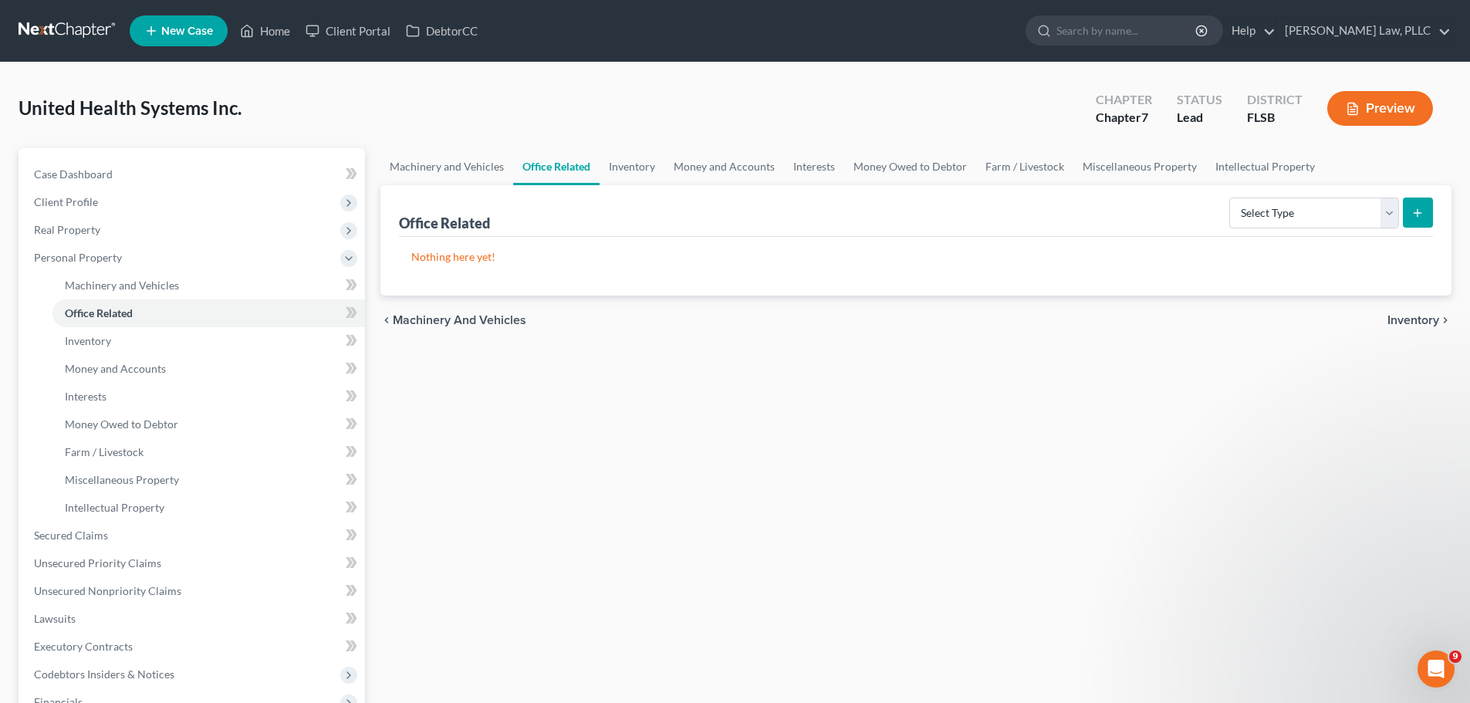
click at [1414, 318] on span "Inventory" at bounding box center [1414, 320] width 52 height 12
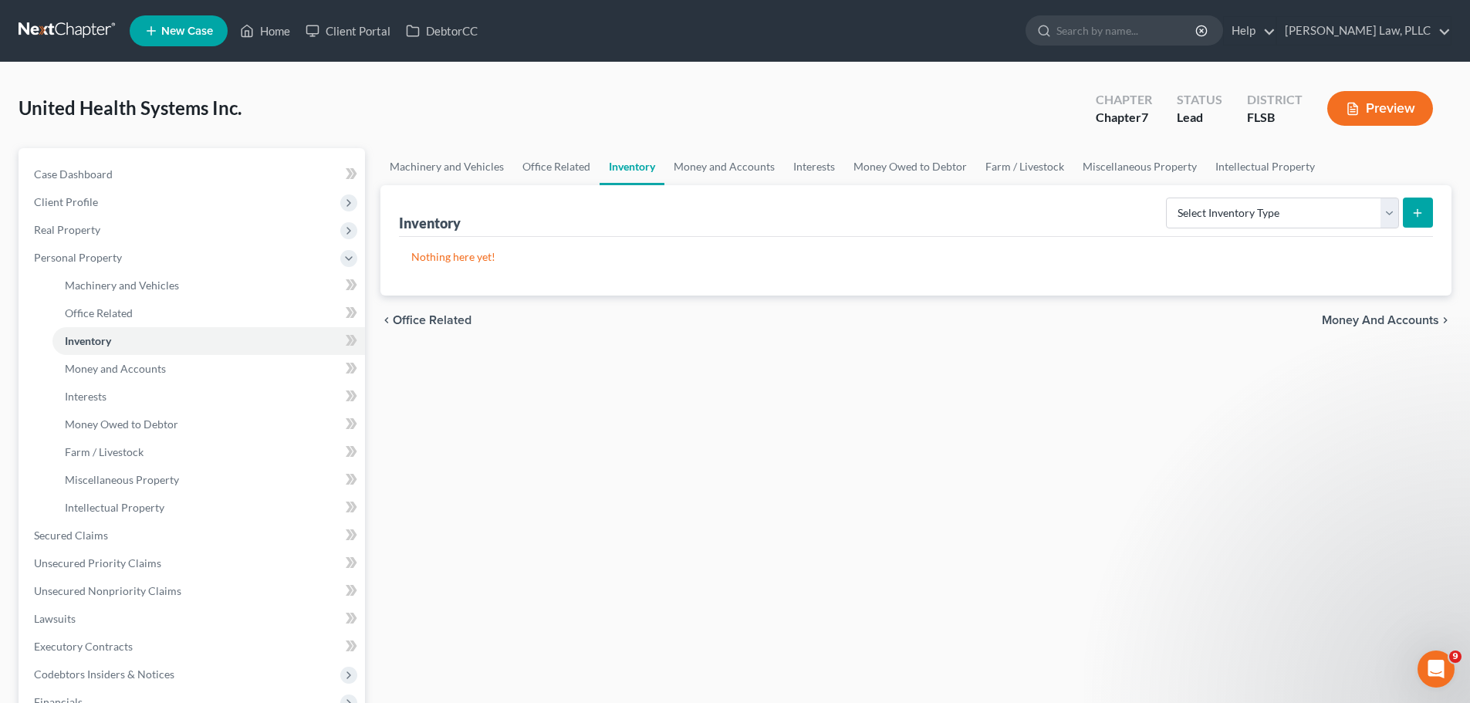
click at [1413, 319] on span "Money and Accounts" at bounding box center [1380, 320] width 117 height 12
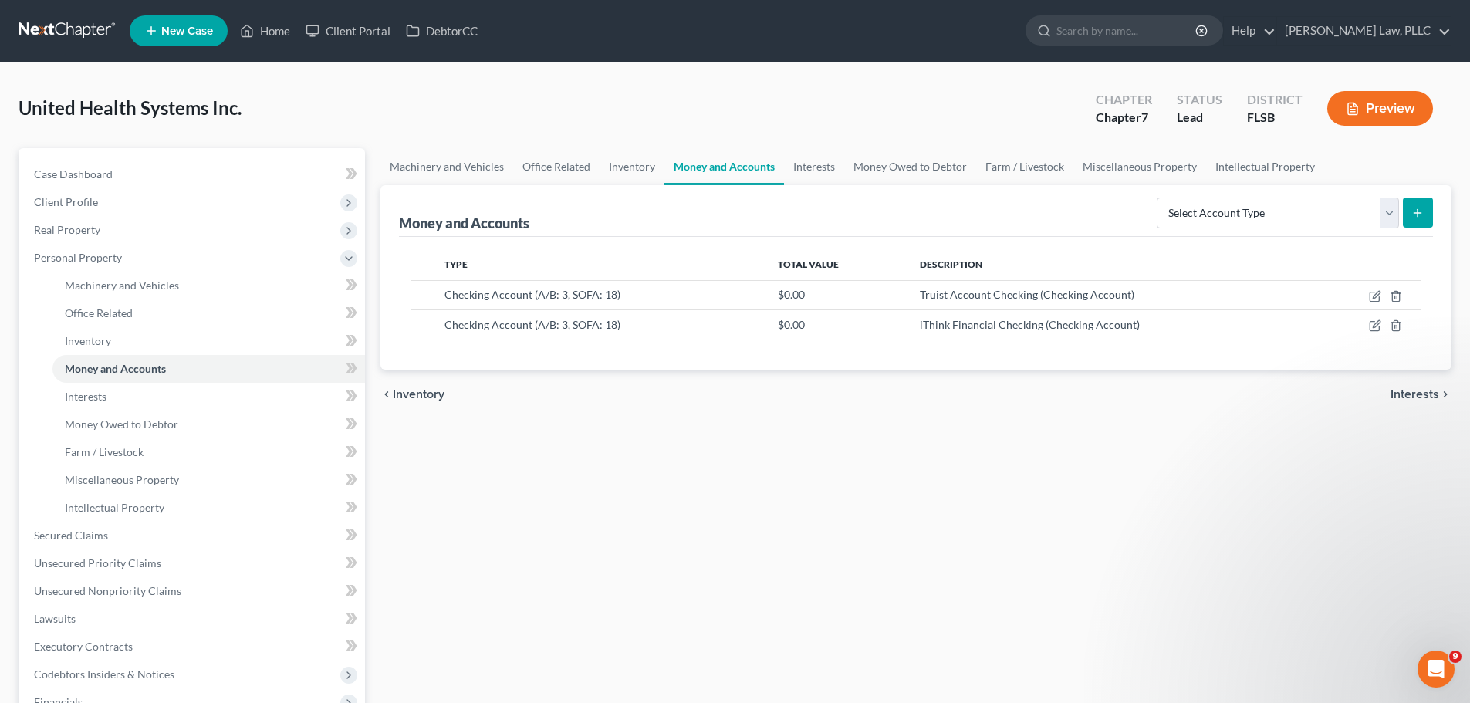
click at [1406, 391] on span "Interests" at bounding box center [1415, 394] width 49 height 12
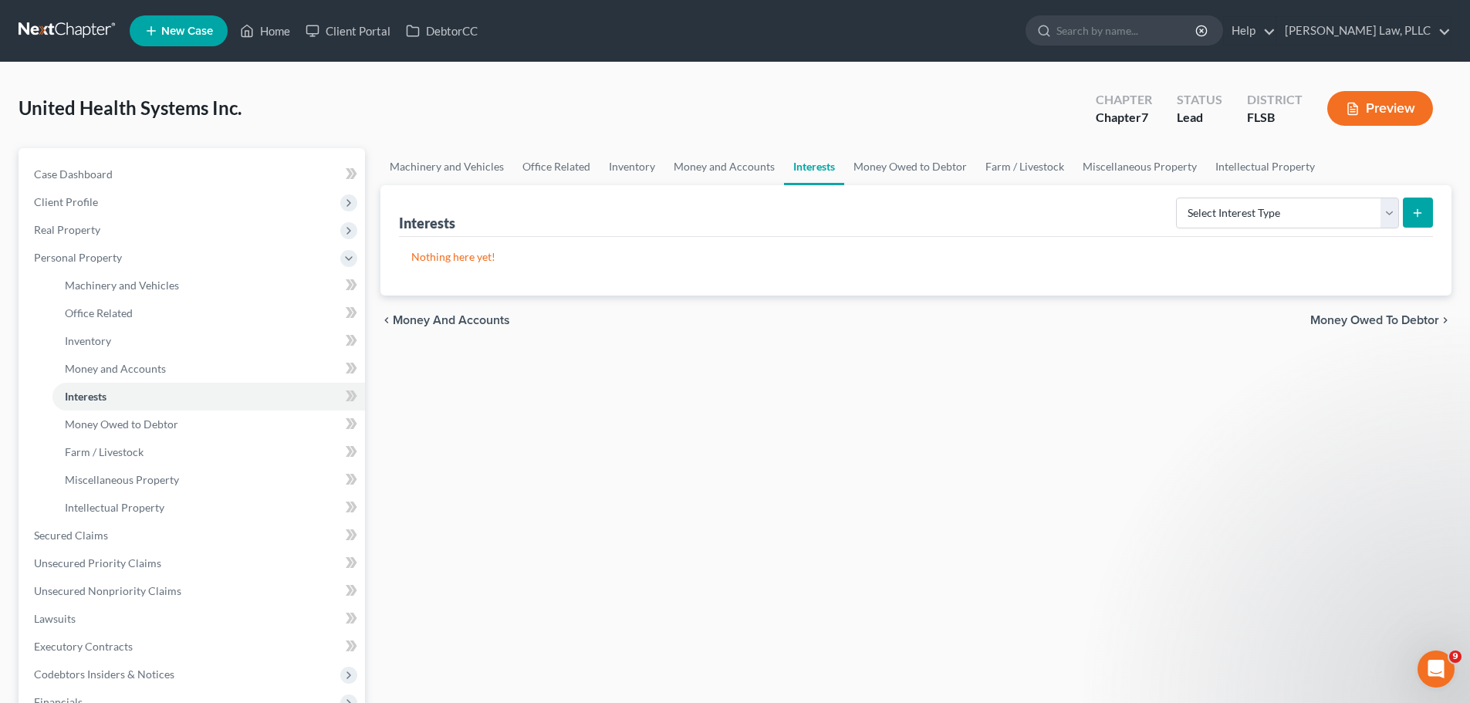
click at [491, 323] on span "Money and Accounts" at bounding box center [451, 320] width 117 height 12
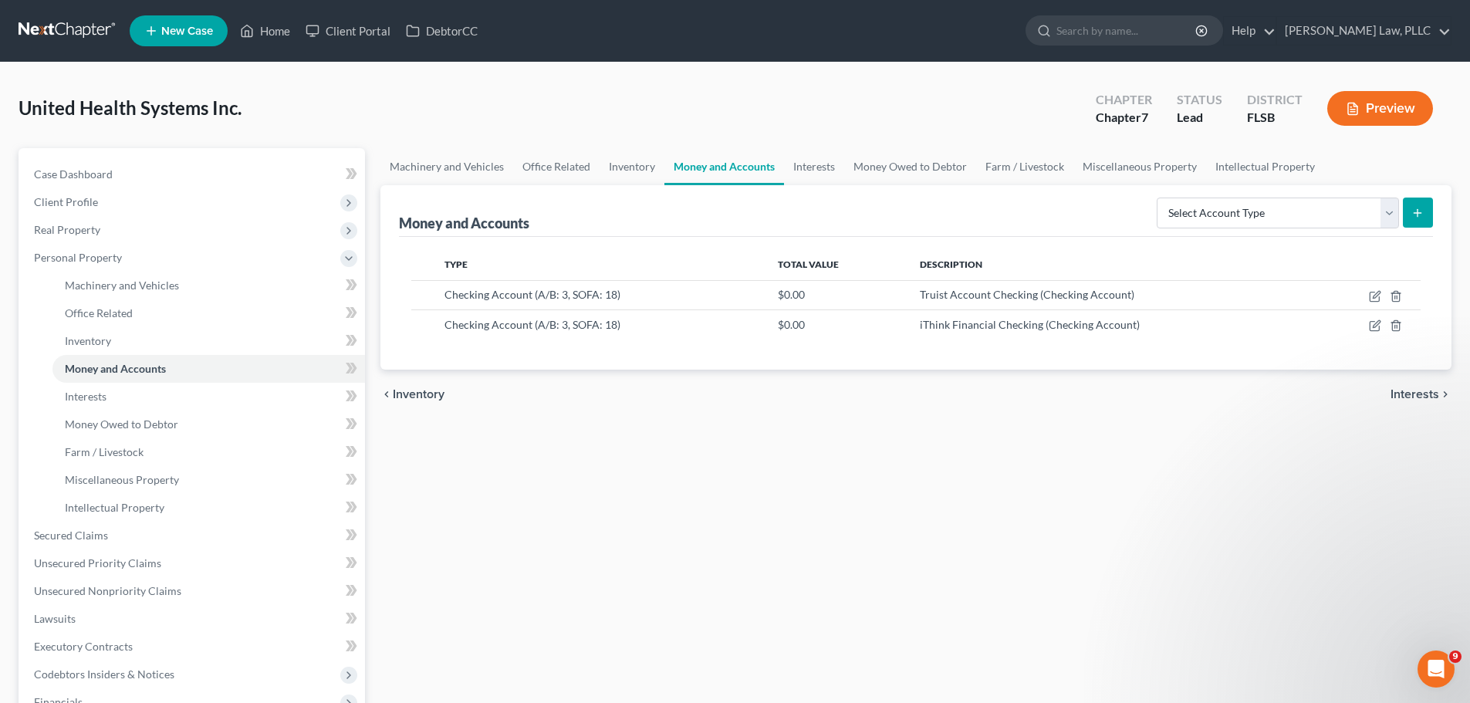
click at [1417, 394] on span "Interests" at bounding box center [1415, 394] width 49 height 12
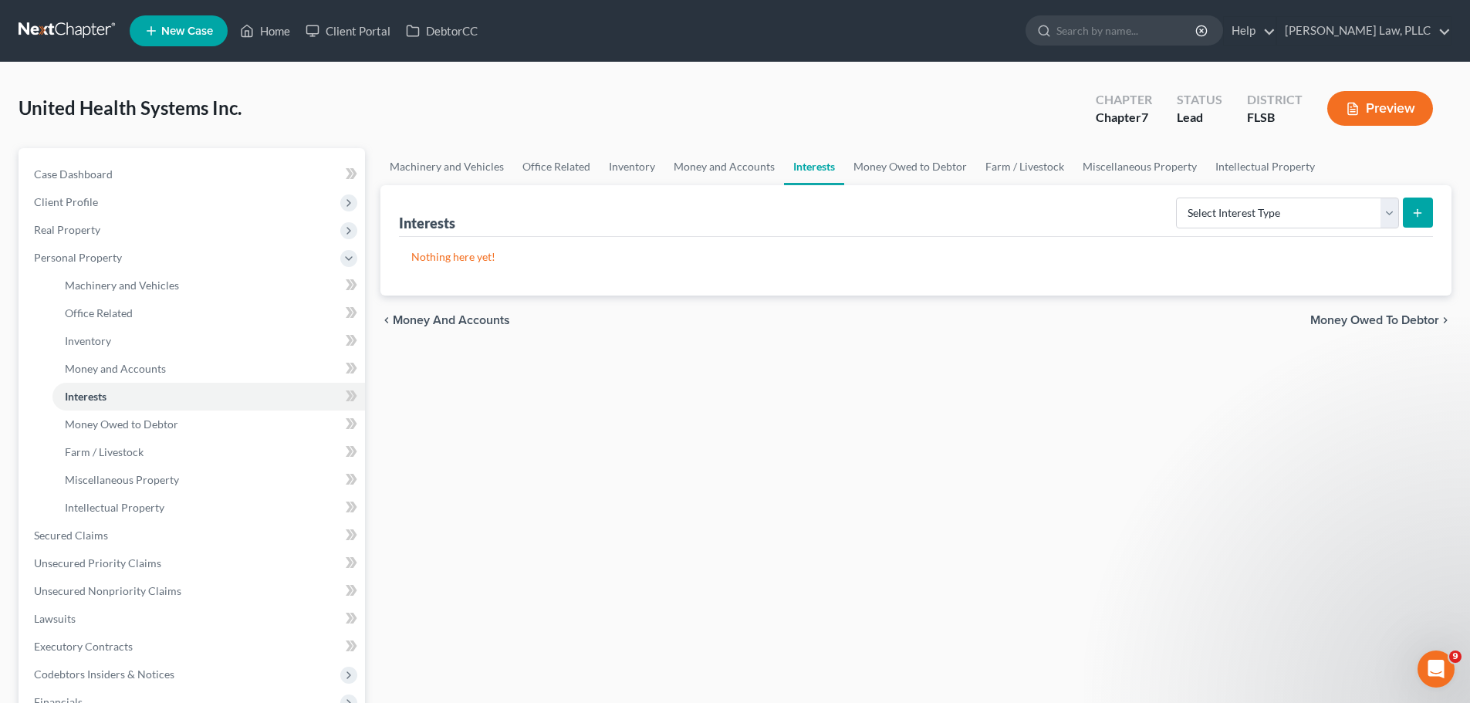
click at [1392, 325] on span "Money Owed to Debtor" at bounding box center [1375, 320] width 129 height 12
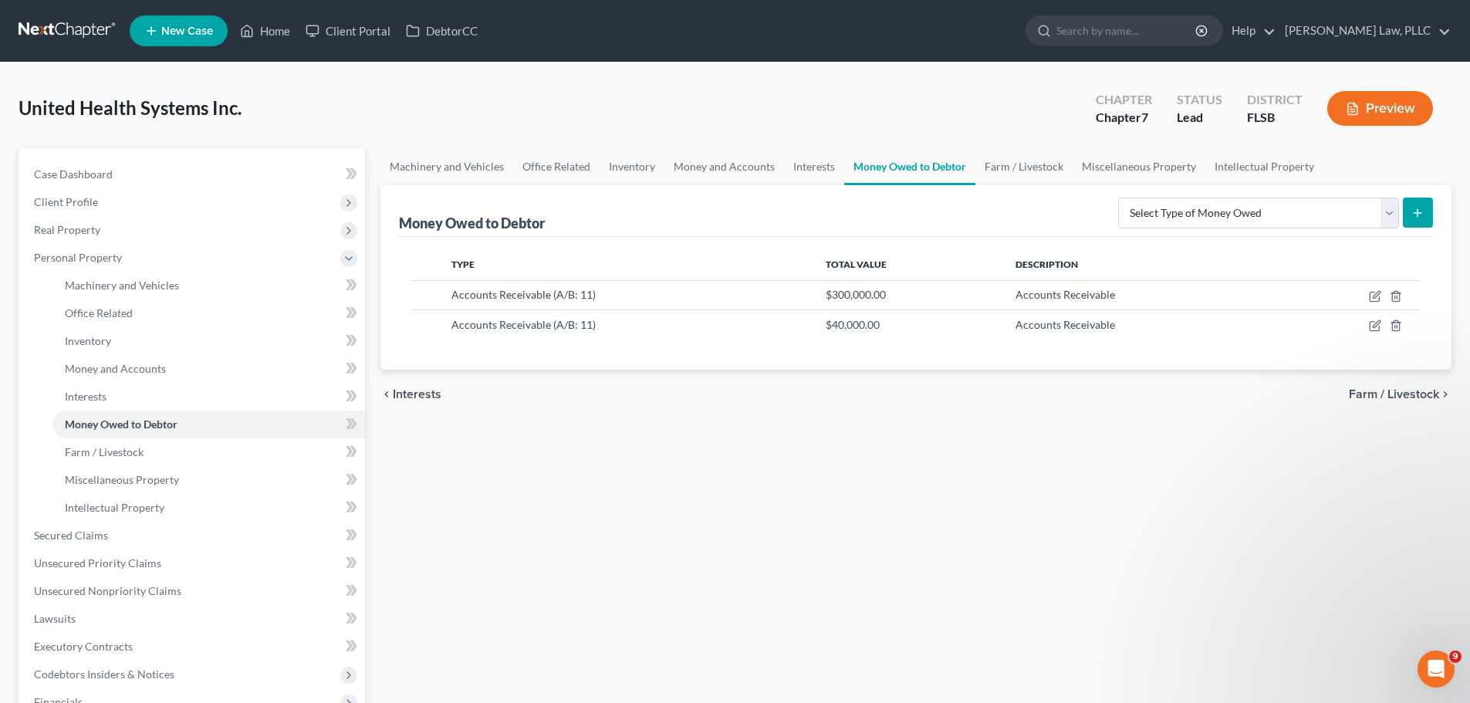
click at [1413, 394] on span "Farm / Livestock" at bounding box center [1394, 394] width 90 height 12
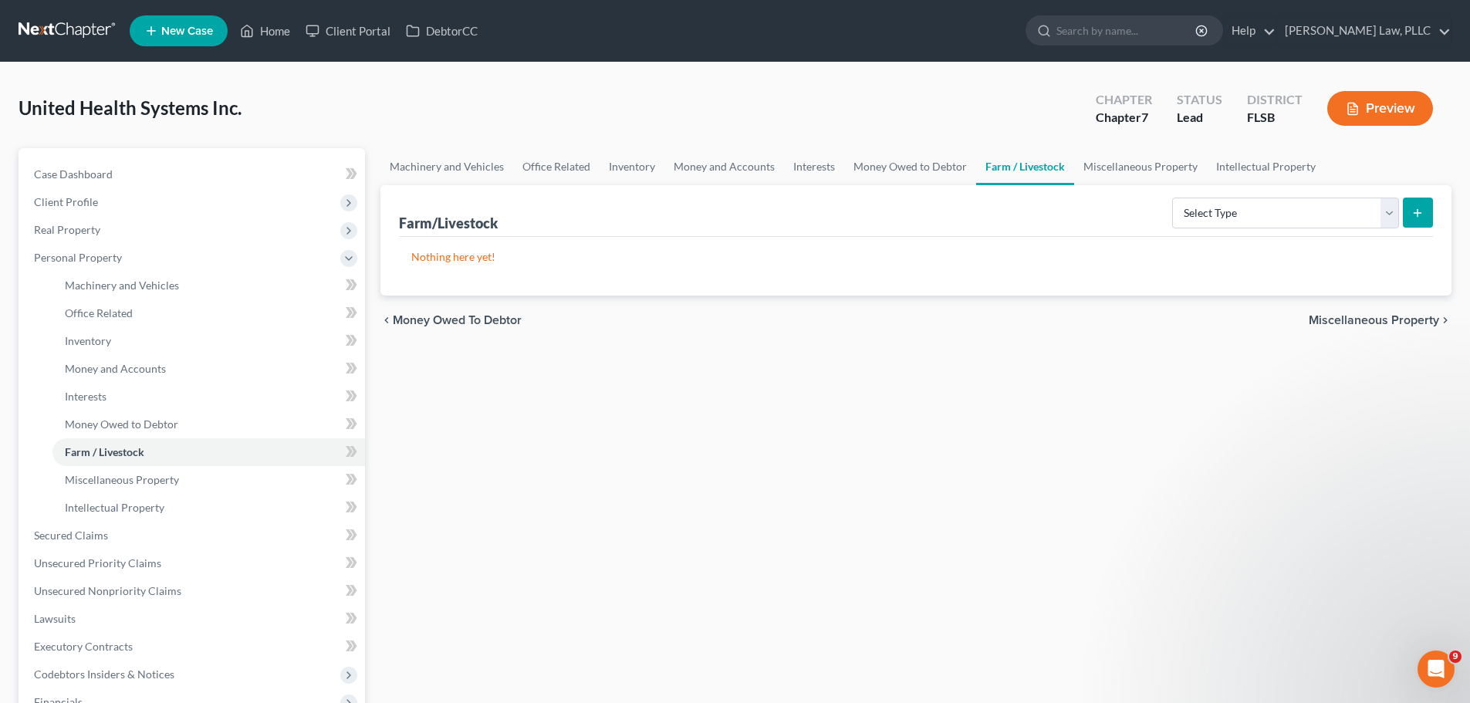
click at [1381, 320] on span "Miscellaneous Property" at bounding box center [1374, 320] width 130 height 12
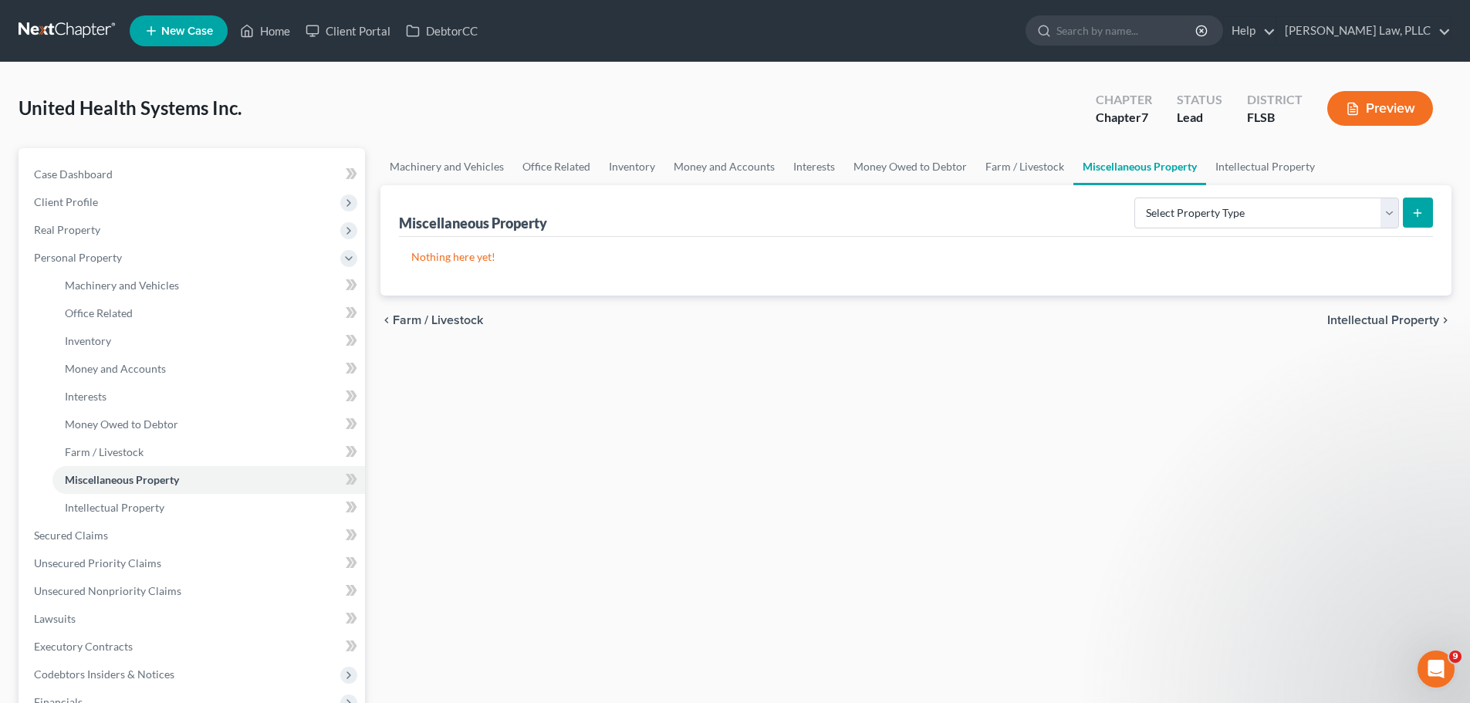
click at [1379, 320] on span "Intellectual Property" at bounding box center [1384, 320] width 112 height 12
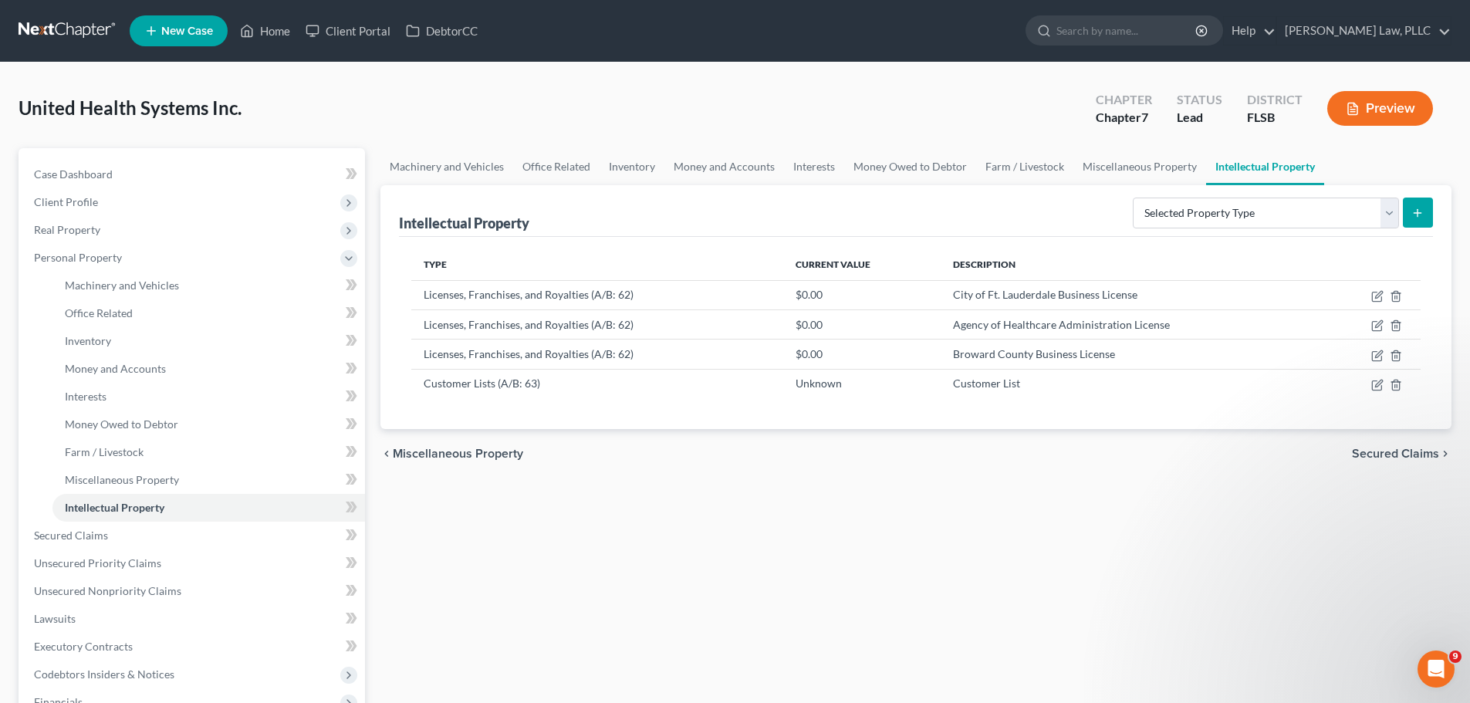
click at [1380, 454] on span "Secured Claims" at bounding box center [1395, 454] width 87 height 12
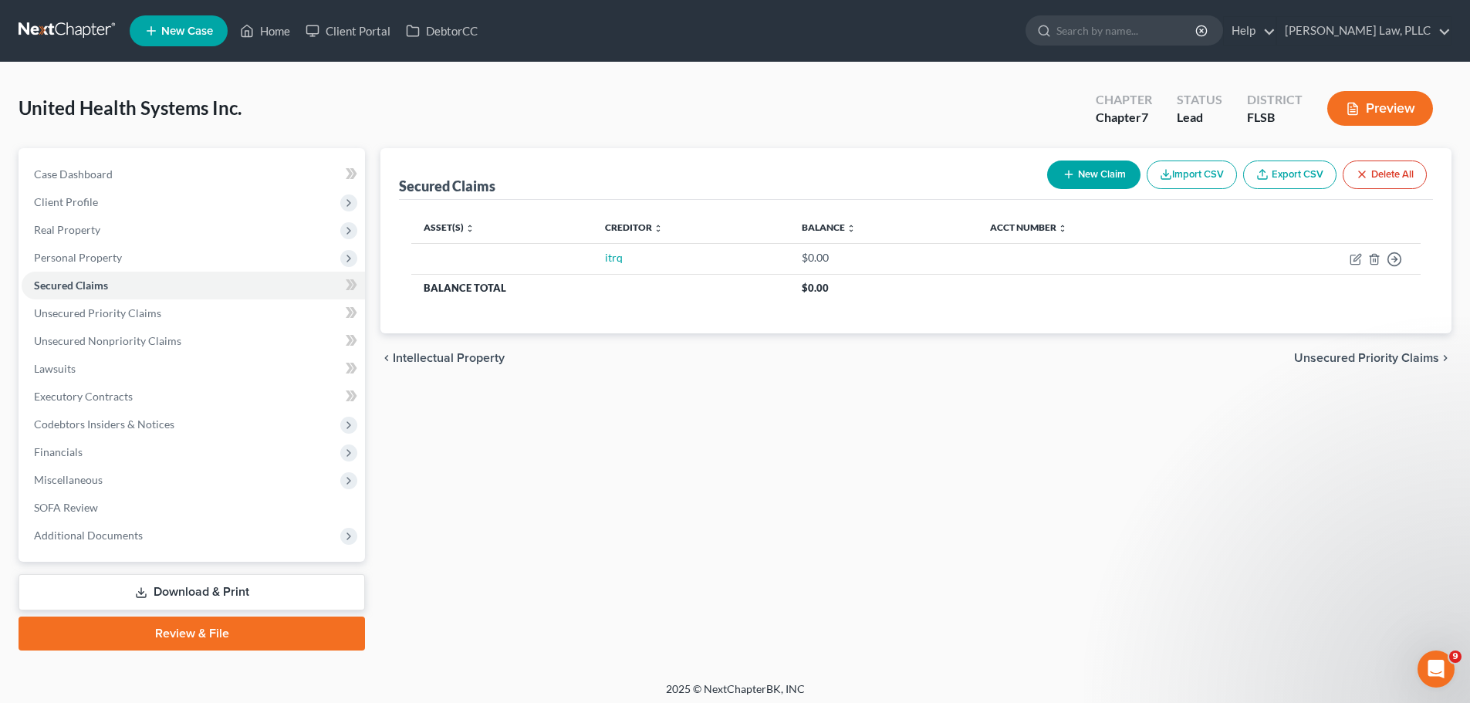
click at [1381, 354] on span "Unsecured Priority Claims" at bounding box center [1366, 358] width 145 height 12
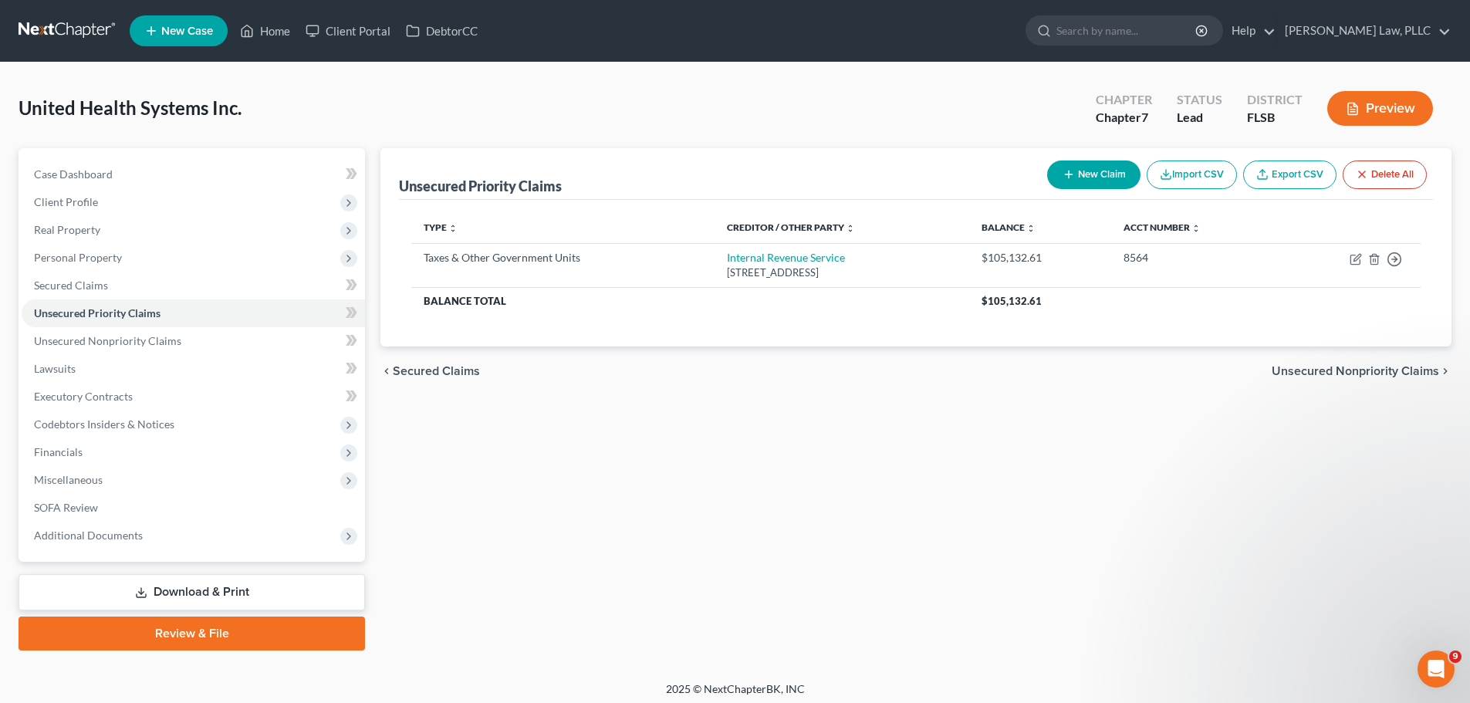
click at [1378, 374] on span "Unsecured Nonpriority Claims" at bounding box center [1356, 371] width 168 height 12
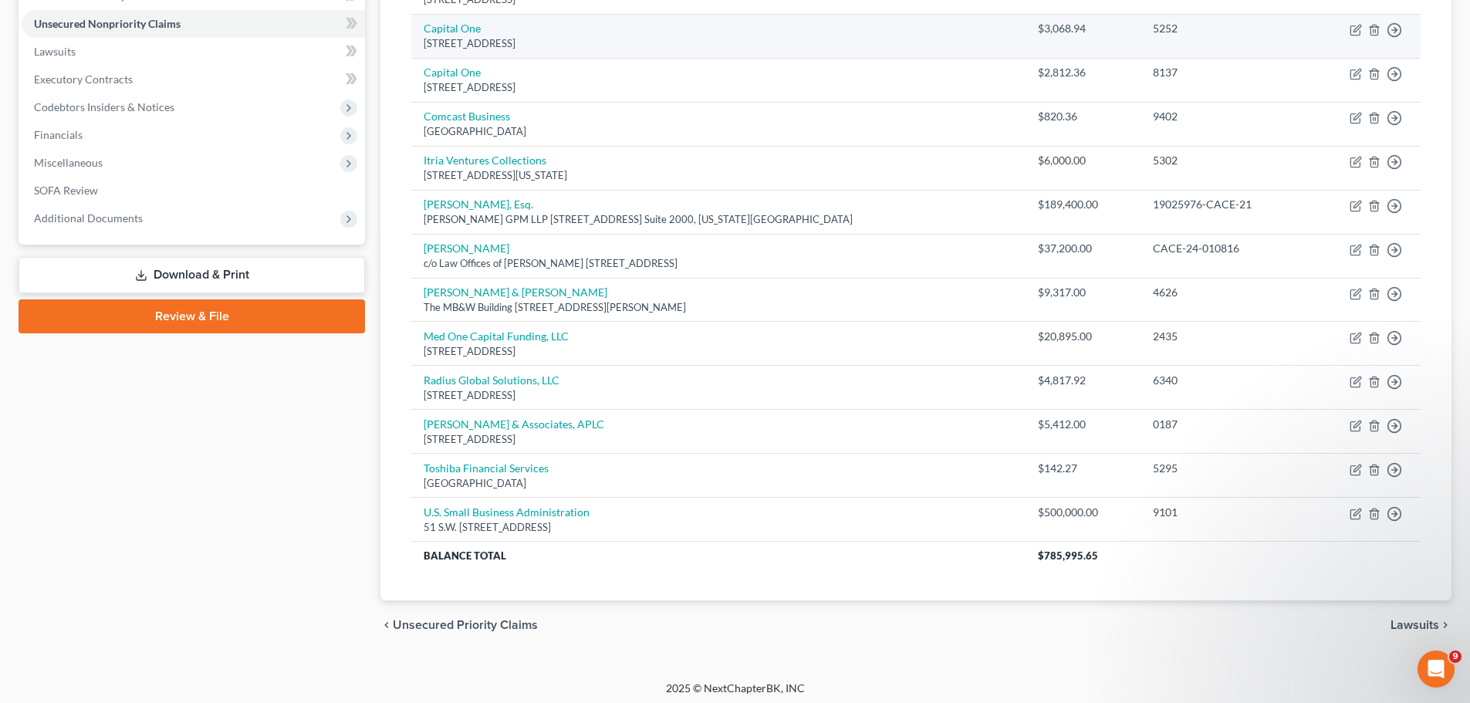
scroll to position [323, 0]
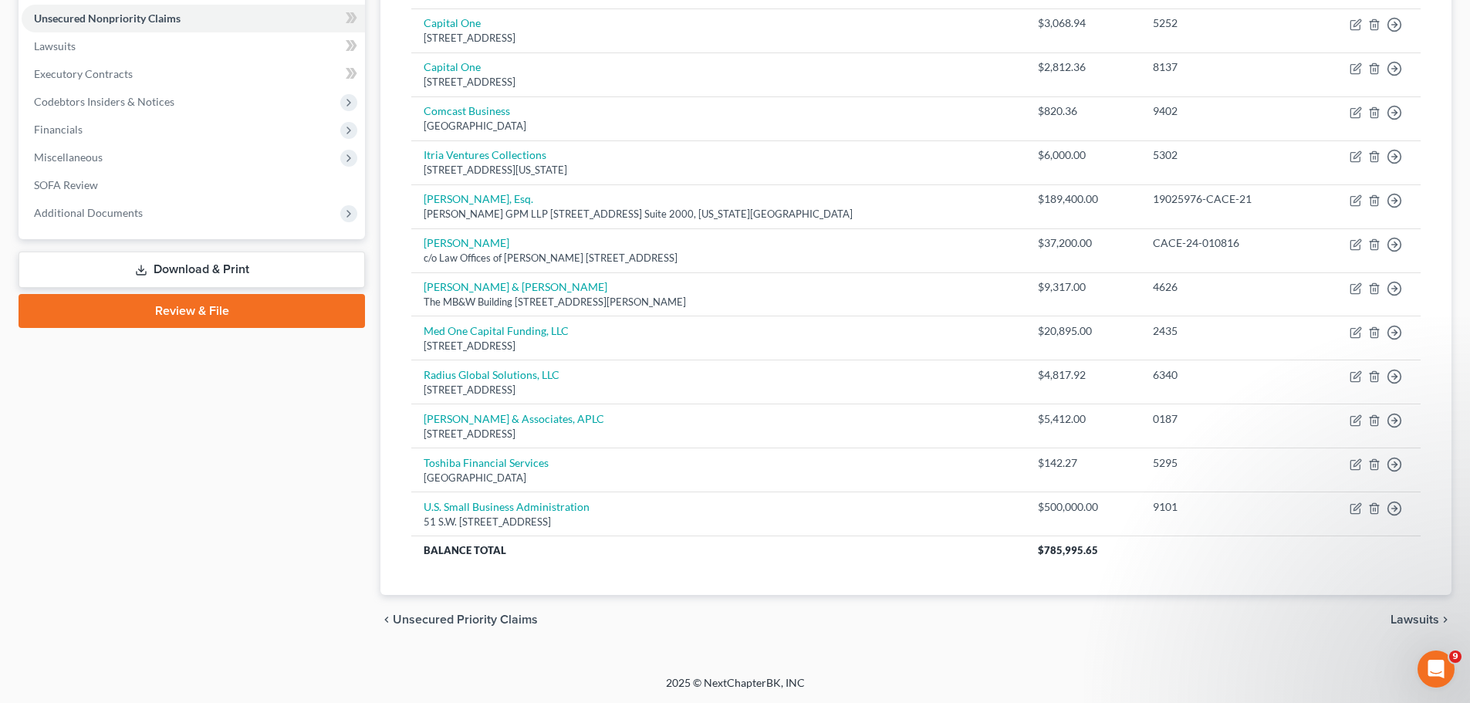
click at [1416, 626] on span "Lawsuits" at bounding box center [1415, 620] width 49 height 12
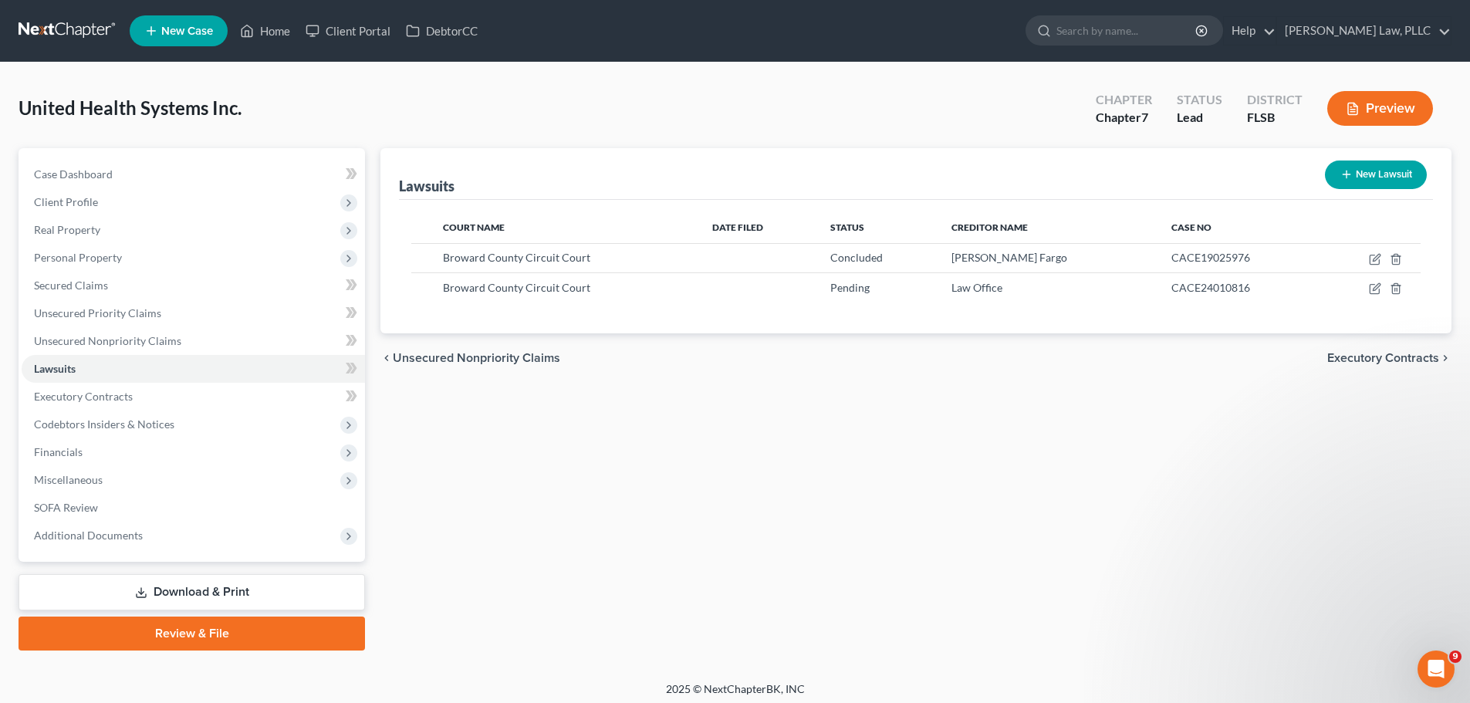
click at [1351, 363] on span "Executory Contracts" at bounding box center [1384, 358] width 112 height 12
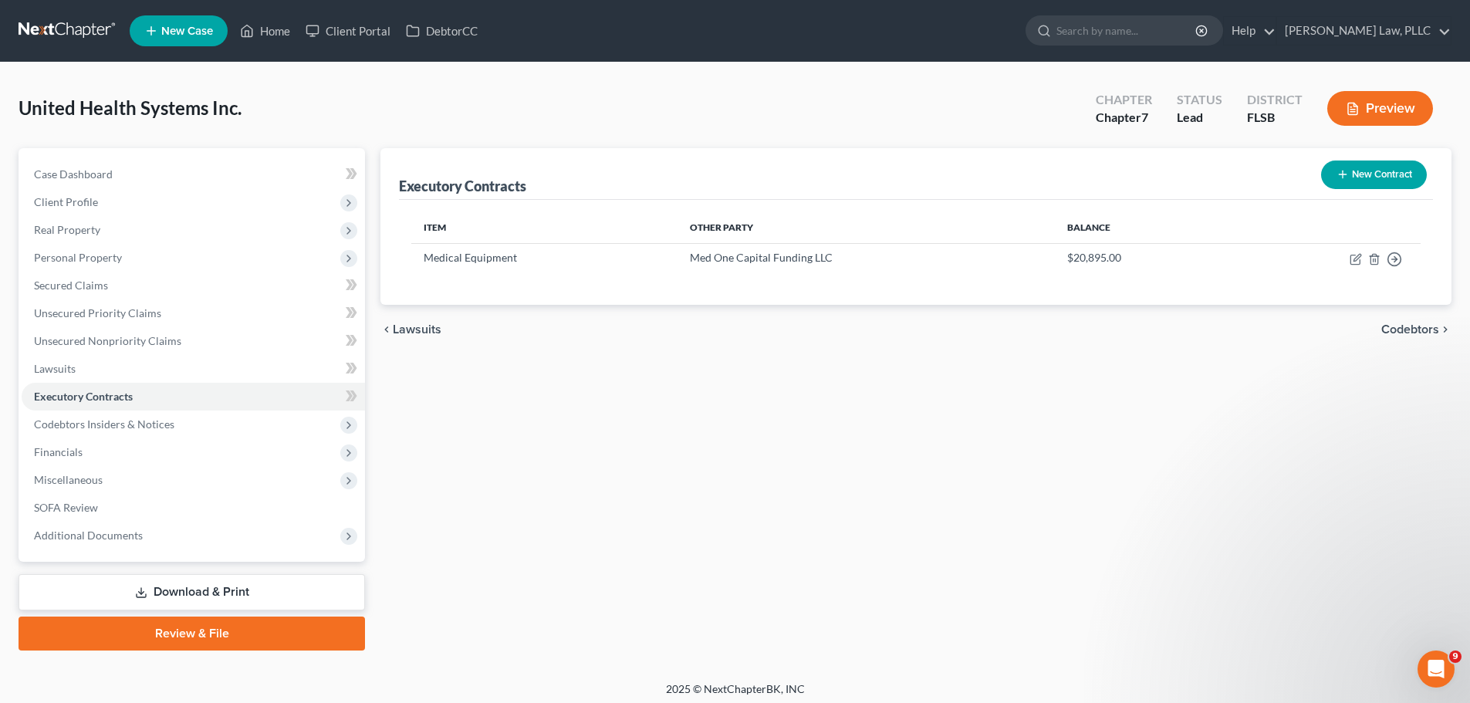
click at [1404, 331] on span "Codebtors" at bounding box center [1411, 329] width 58 height 12
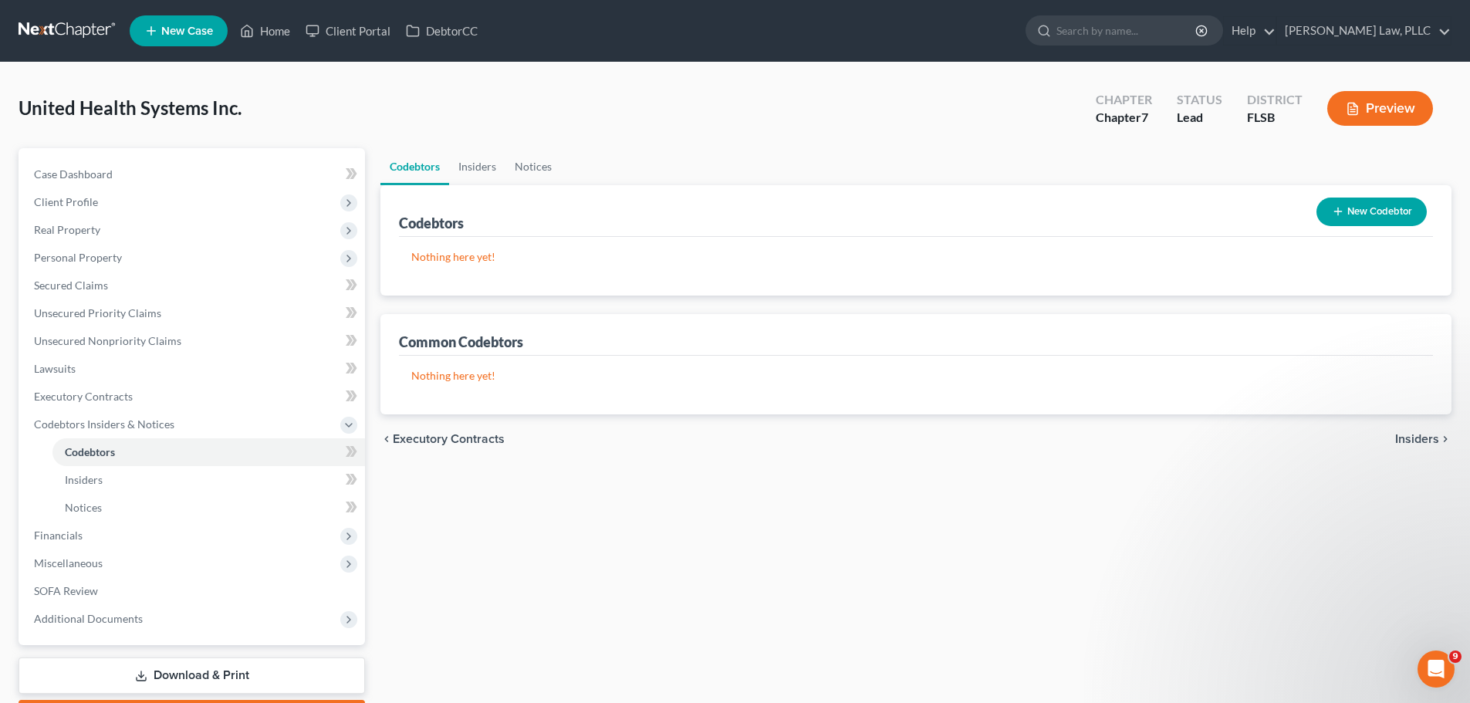
click at [1369, 208] on button "New Codebtor" at bounding box center [1372, 212] width 110 height 29
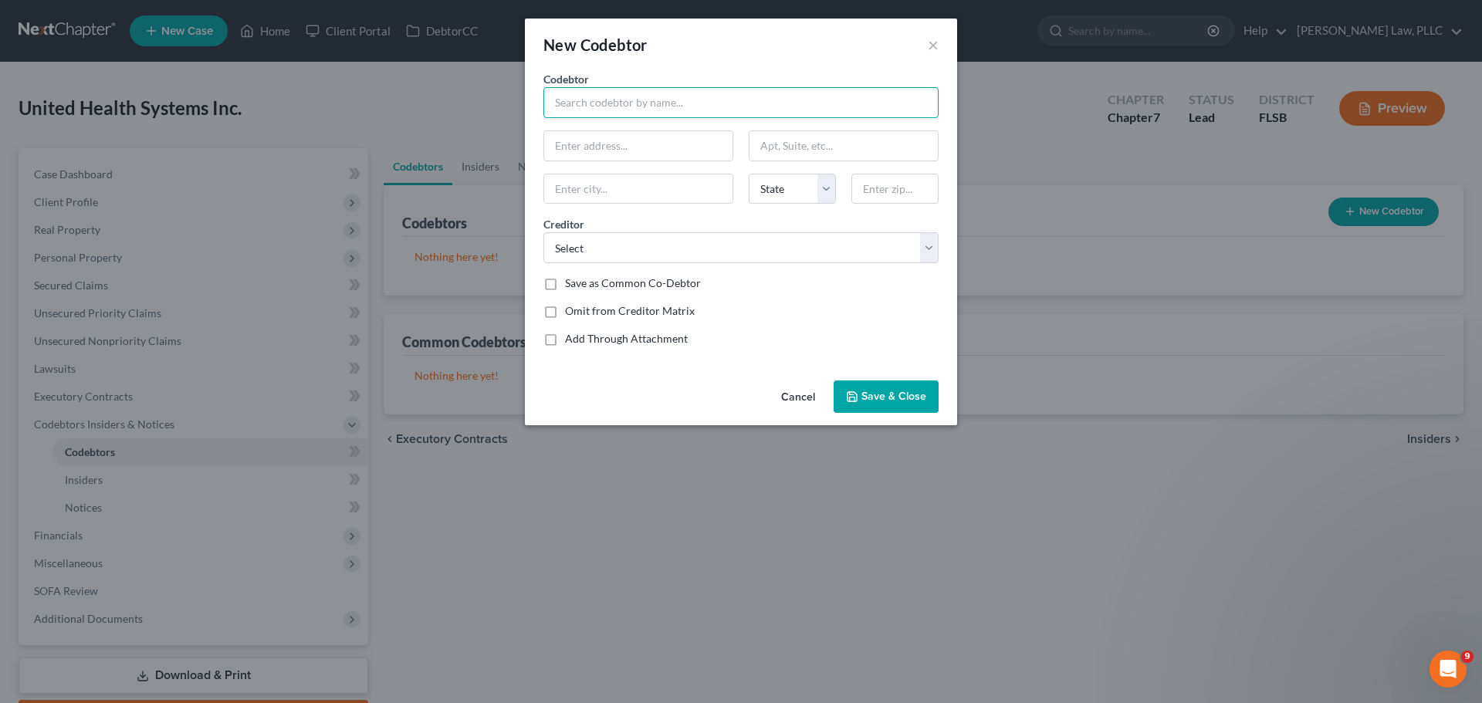
click at [672, 113] on input "text" at bounding box center [740, 102] width 395 height 31
type input "[PERSON_NAME]"
click at [614, 143] on input "text" at bounding box center [638, 145] width 188 height 29
paste input "[STREET_ADDRESS]"
type input "[STREET_ADDRESS]"
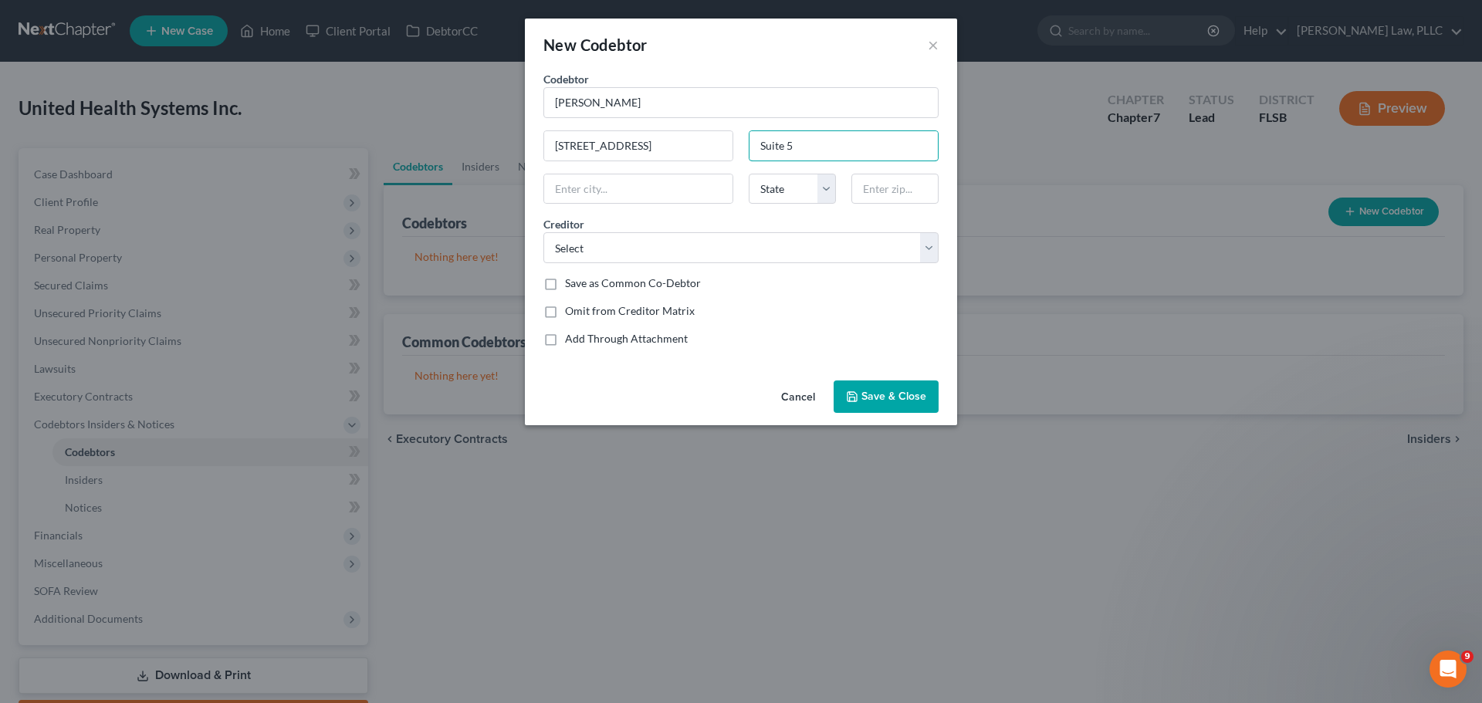
type input "Suite 5"
type input "Davie"
select select "9"
type input "33324"
type input "[GEOGRAPHIC_DATA]"
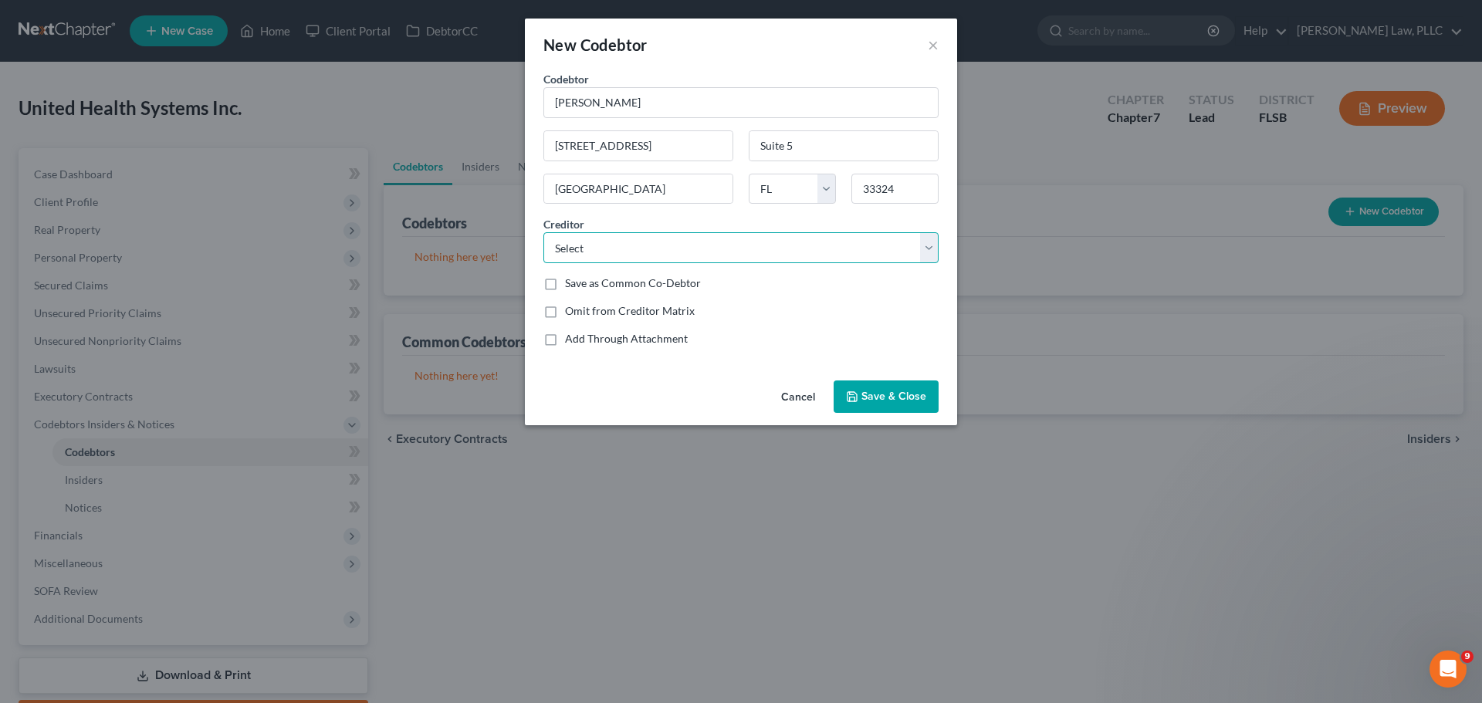
click at [706, 262] on select "Select itrq Capital One Bank of America Capital One Internal Revenue Service Co…" at bounding box center [740, 247] width 395 height 31
click at [708, 252] on select "Select itrq Capital One Bank of America Capital One Internal Revenue Service Co…" at bounding box center [740, 247] width 395 height 31
click at [565, 281] on label "Save as Common Co-Debtor" at bounding box center [633, 283] width 136 height 15
click at [571, 281] on input "Save as Common Co-Debtor" at bounding box center [576, 281] width 10 height 10
checkbox input "true"
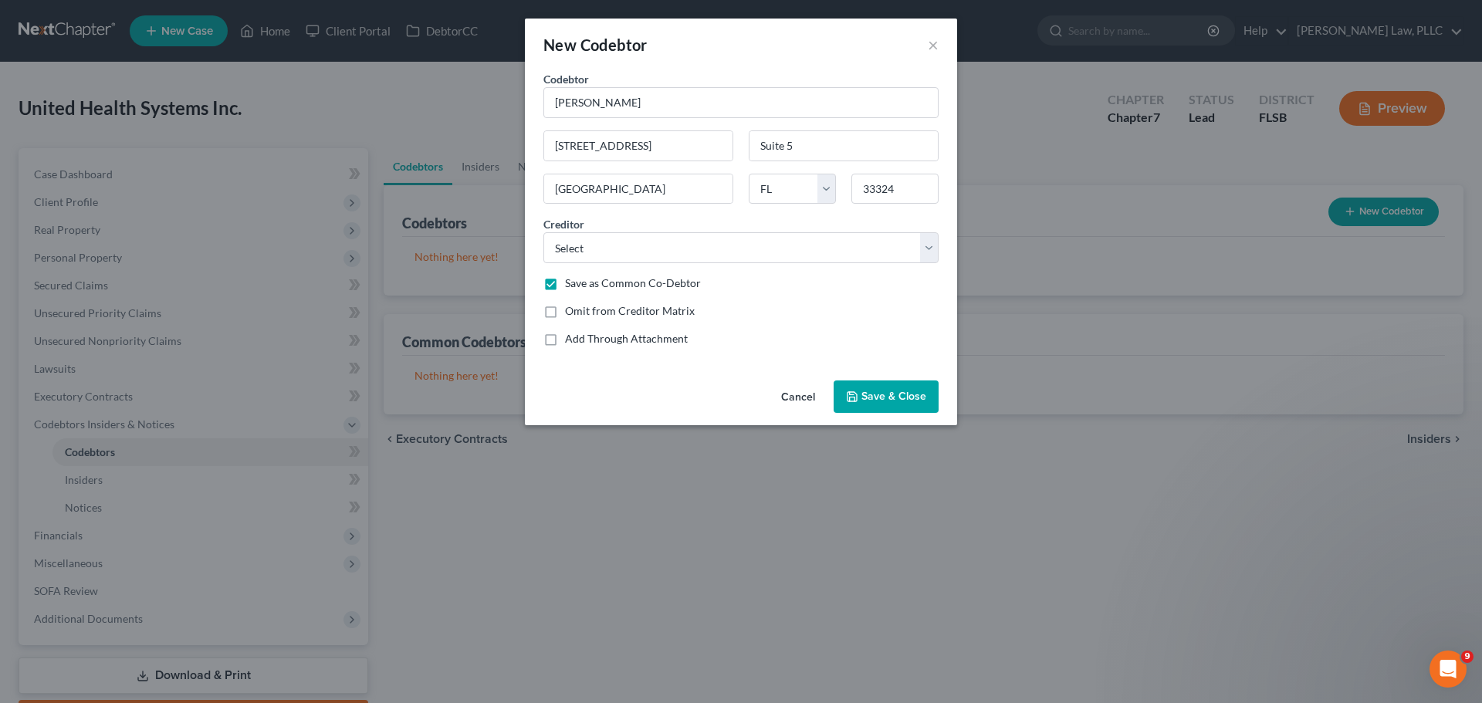
click at [892, 398] on span "Save & Close" at bounding box center [893, 396] width 65 height 13
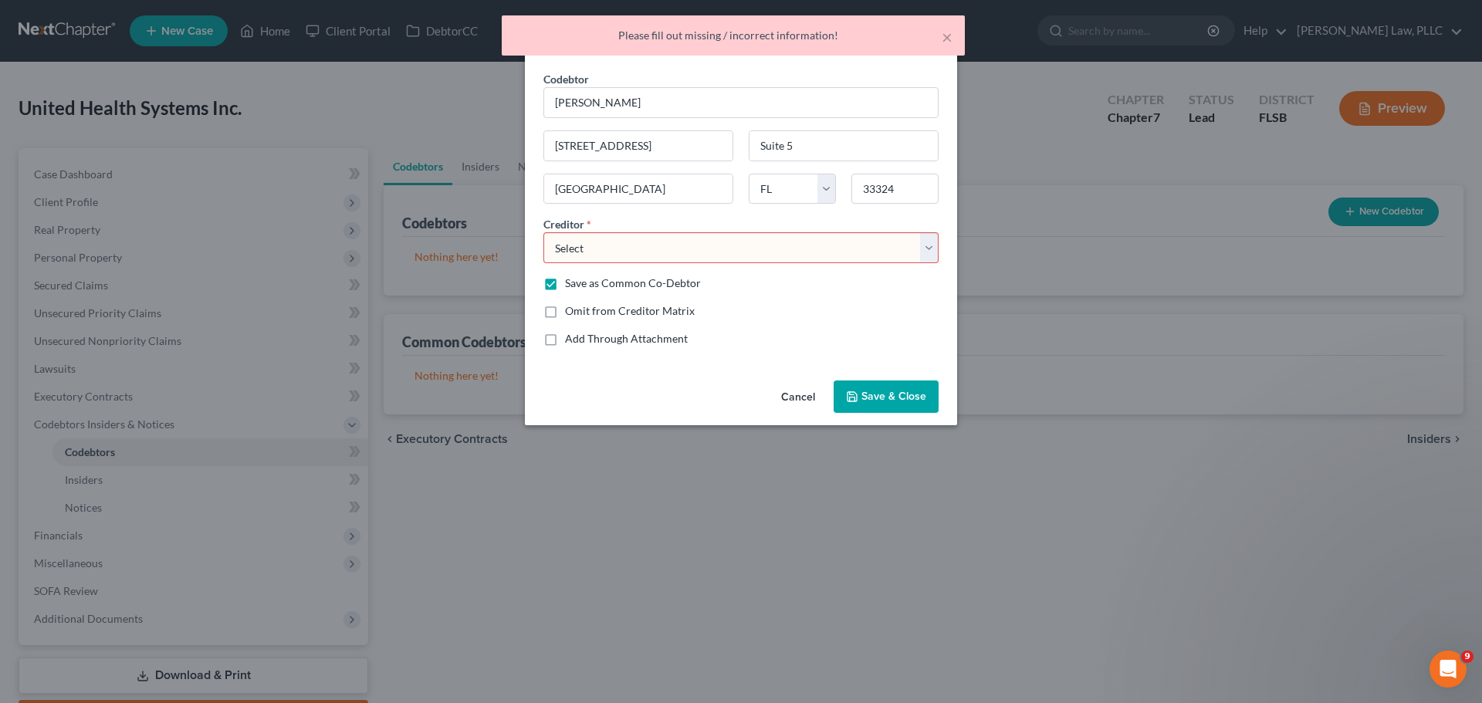
click at [931, 243] on select "Select itrq Capital One Bank of America Capital One Internal Revenue Service Co…" at bounding box center [740, 247] width 395 height 31
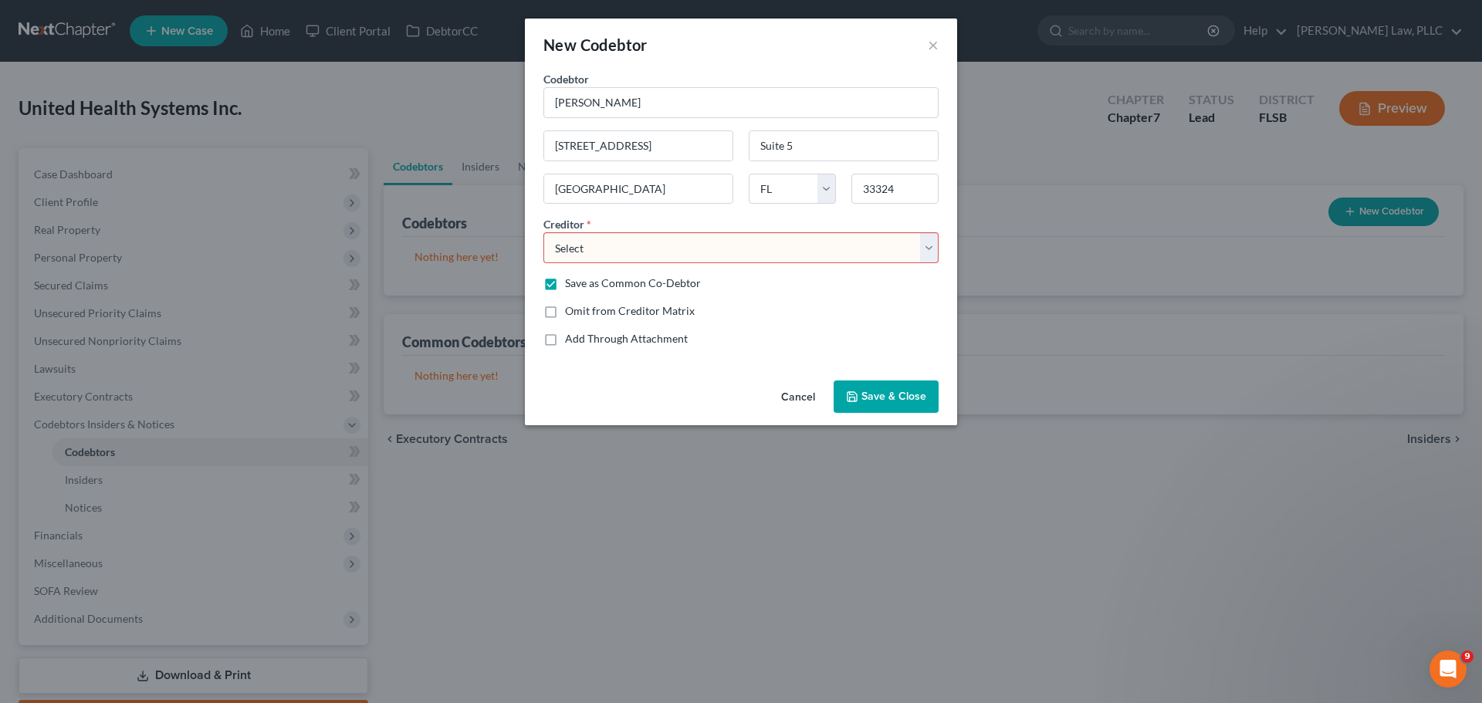
select select "12"
click at [543, 232] on select "Select itrq Capital One Bank of America Capital One Internal Revenue Service Co…" at bounding box center [740, 247] width 395 height 31
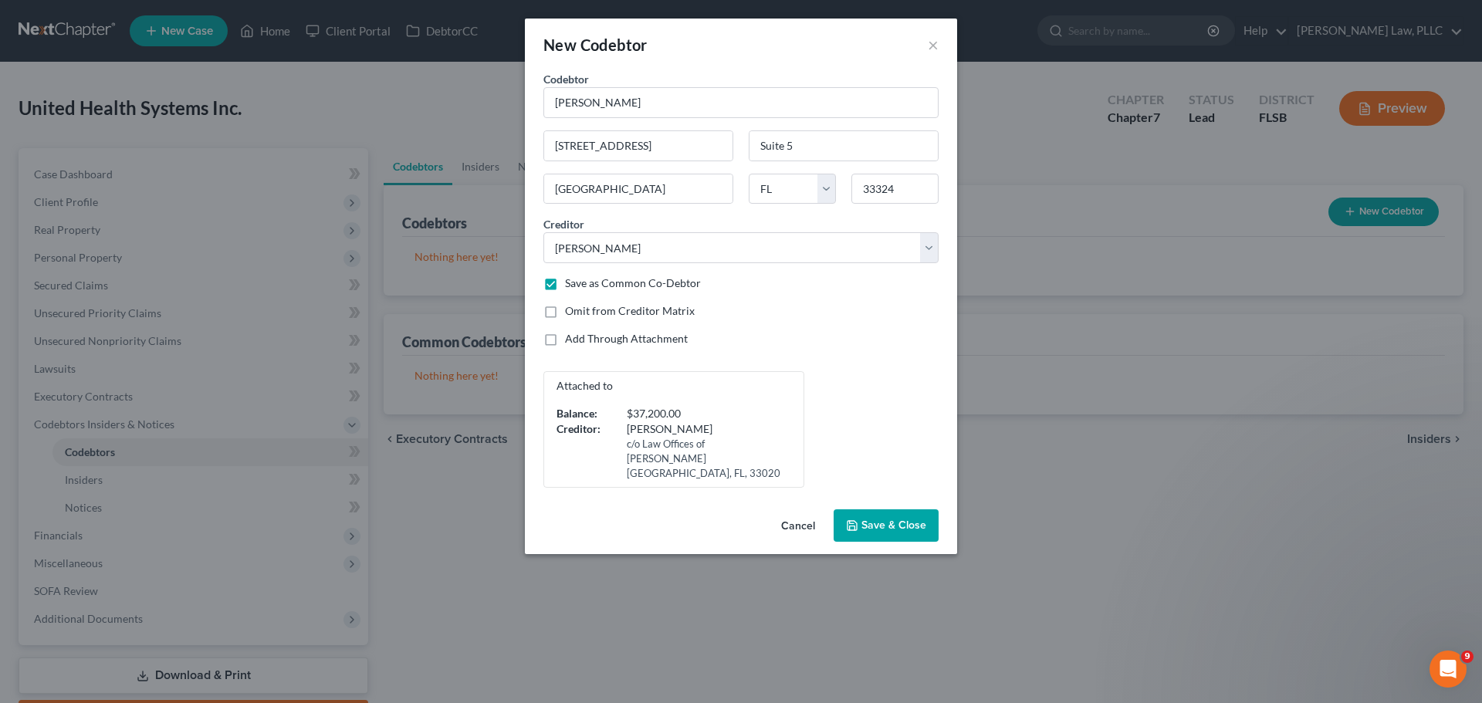
click at [920, 519] on span "Save & Close" at bounding box center [893, 525] width 65 height 13
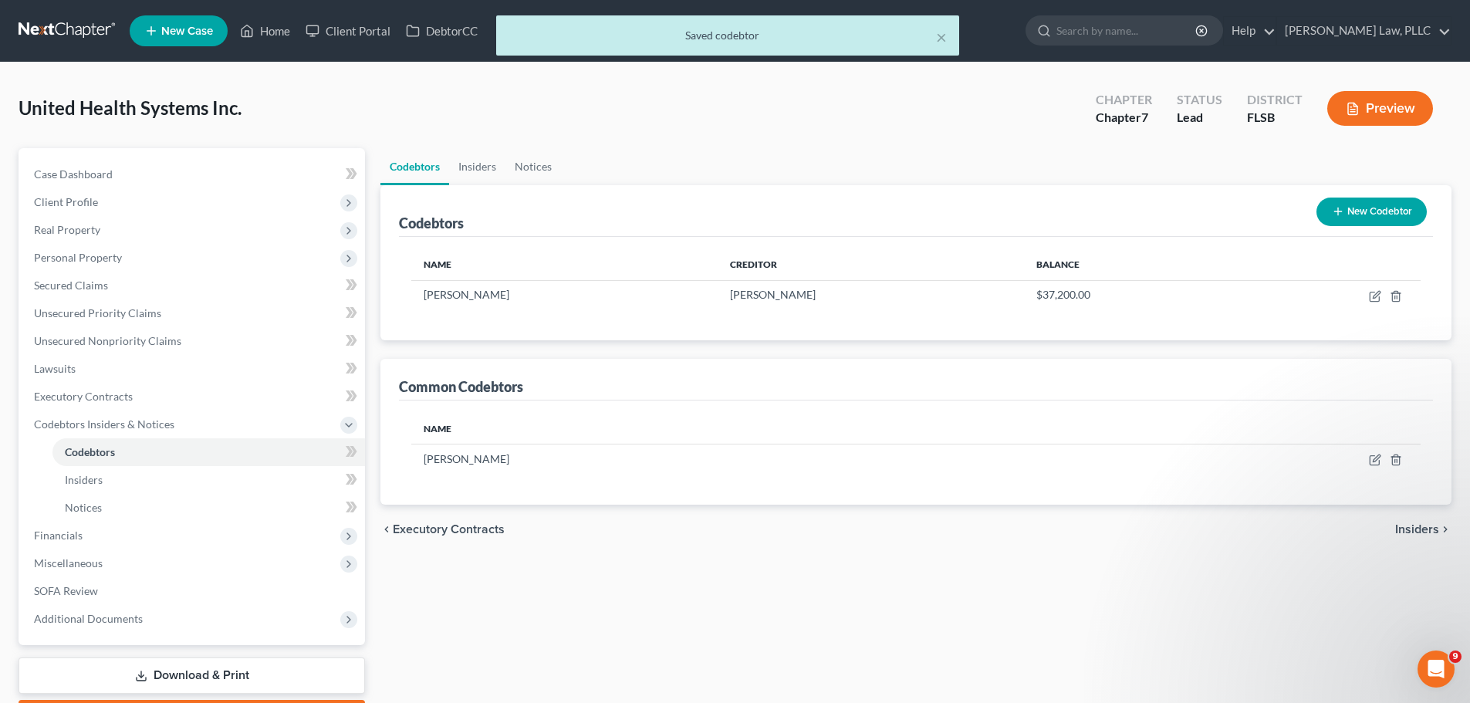
click at [1362, 202] on button "New Codebtor" at bounding box center [1372, 212] width 110 height 29
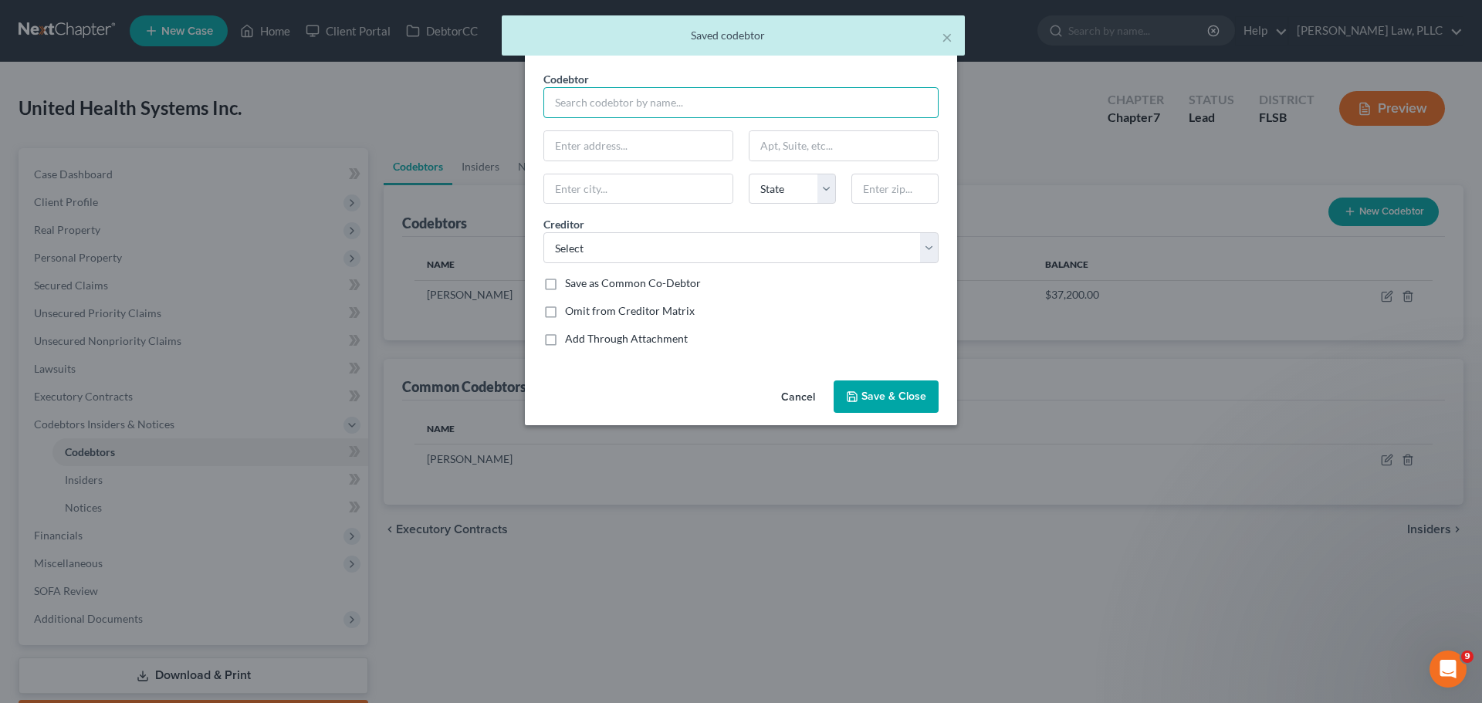
click at [584, 111] on input "text" at bounding box center [740, 102] width 395 height 31
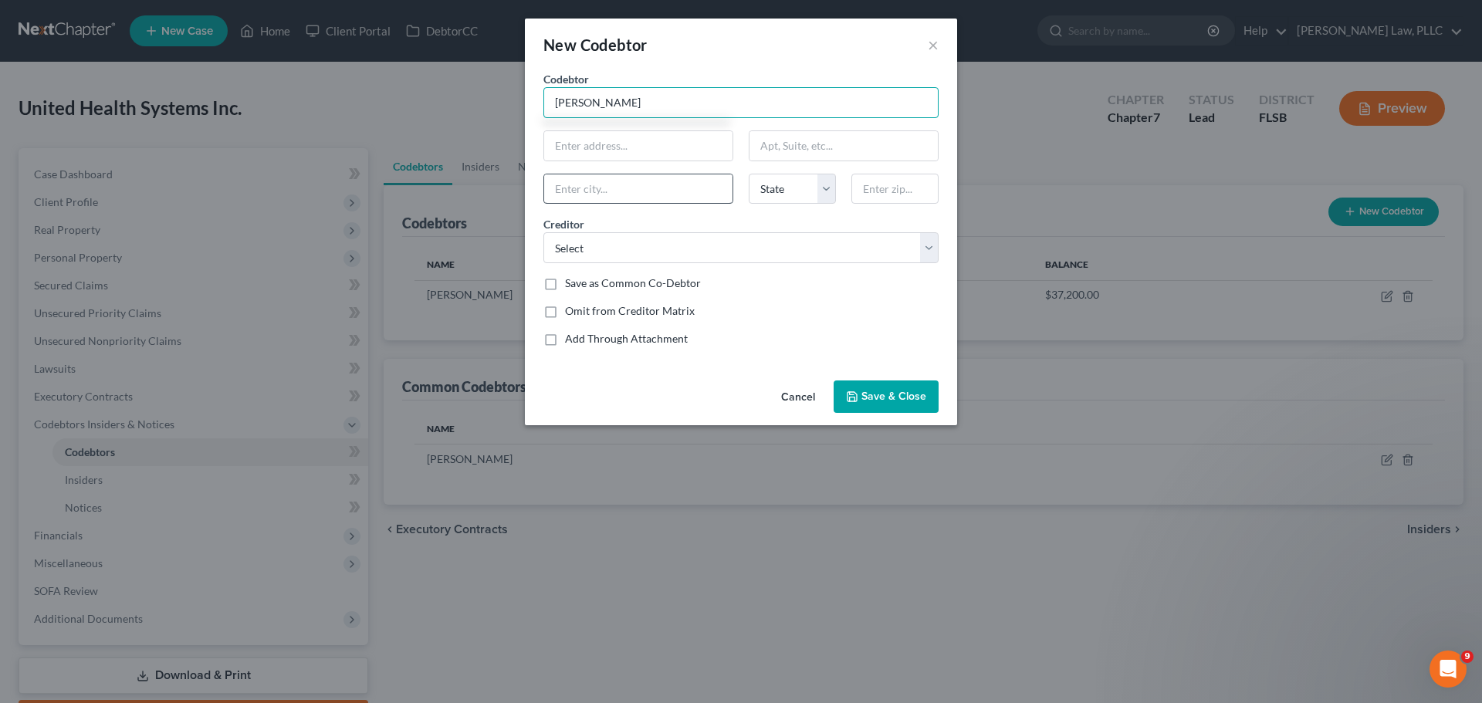
type input "[PERSON_NAME]"
paste input "[STREET_ADDRESS]"
type input "[STREET_ADDRESS]"
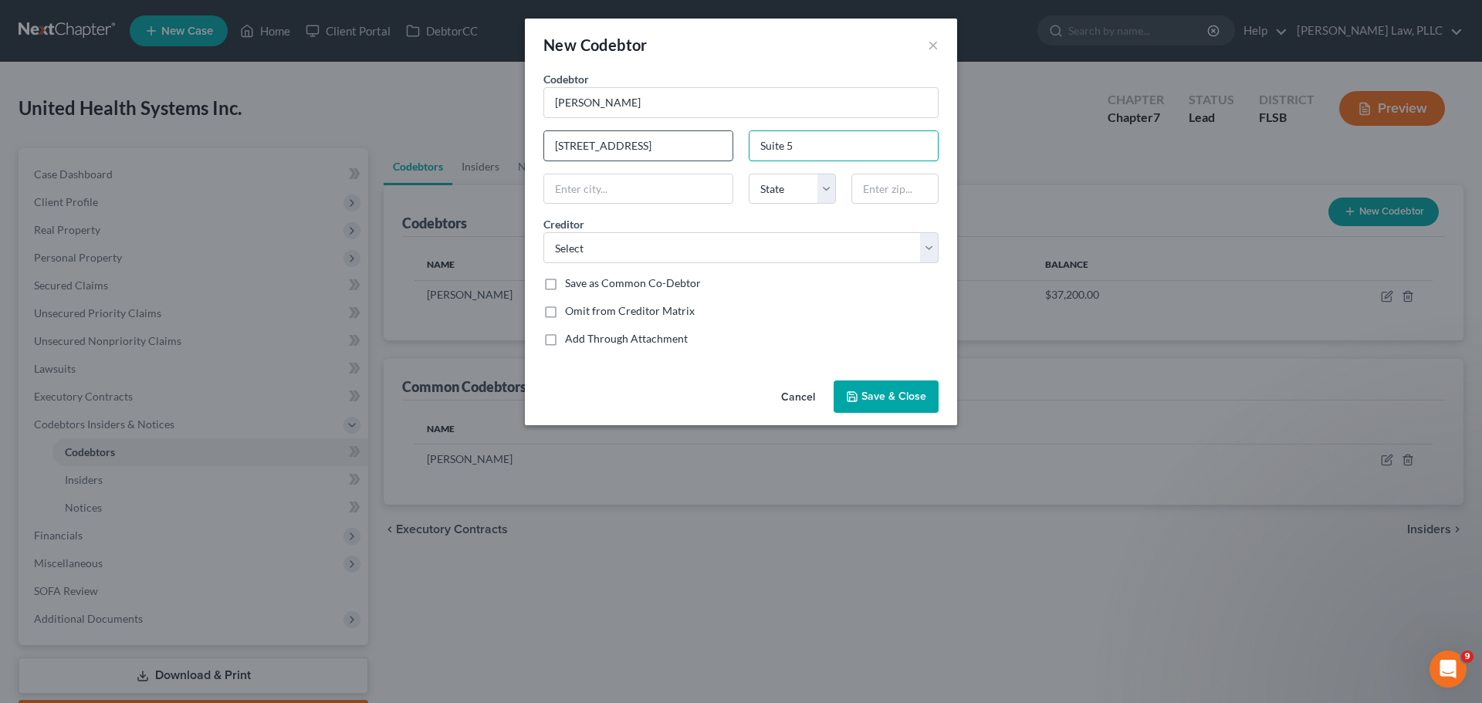
type input "Suite 5"
type input "`"
type input "Davie"
select select "9"
type input "33324"
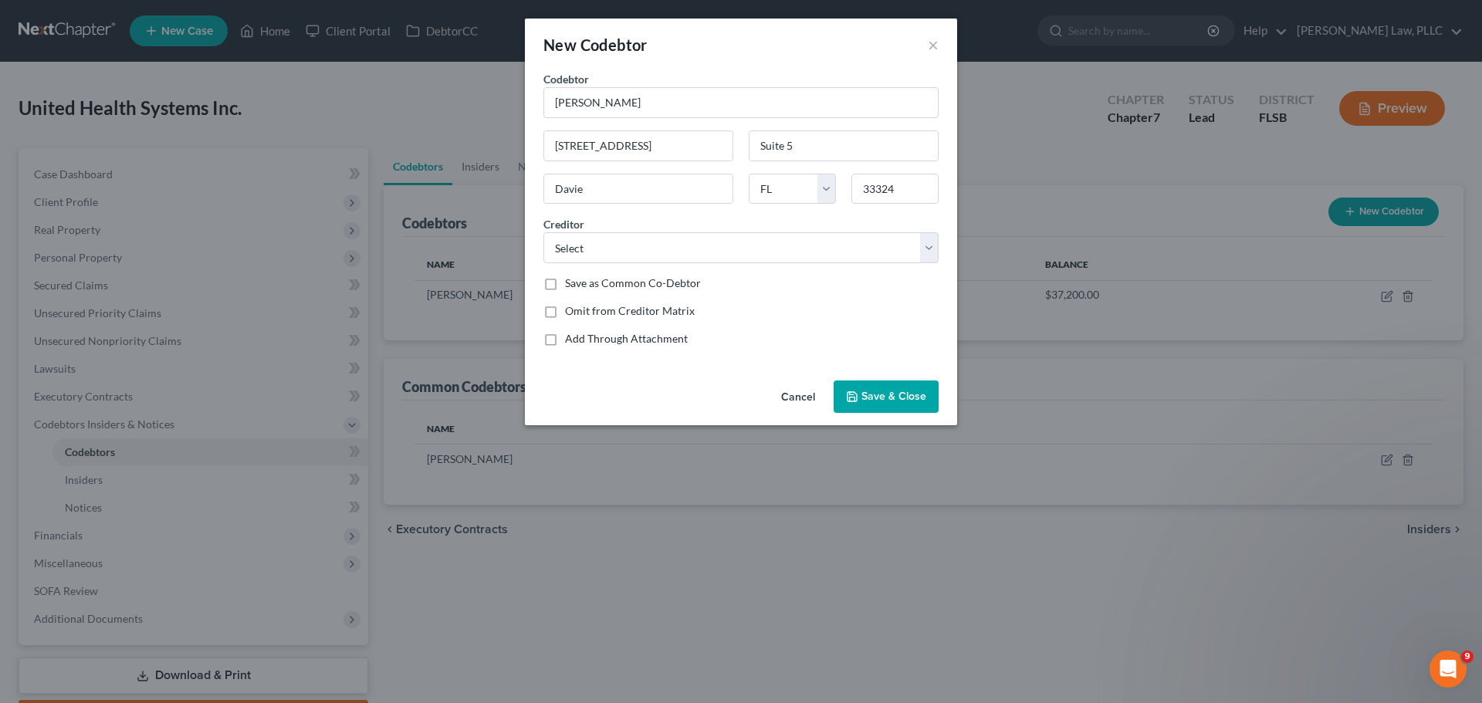
type input "[GEOGRAPHIC_DATA]"
click at [578, 250] on select "Select itrq Capital One Bank of America Capital One Internal Revenue Service Co…" at bounding box center [740, 247] width 395 height 31
click at [658, 249] on select "Select itrq Capital One Bank of America Capital One Internal Revenue Service Co…" at bounding box center [740, 247] width 395 height 31
click at [732, 240] on select "Select itrq Capital One Bank of America Capital One Internal Revenue Service Co…" at bounding box center [740, 247] width 395 height 31
select select "1"
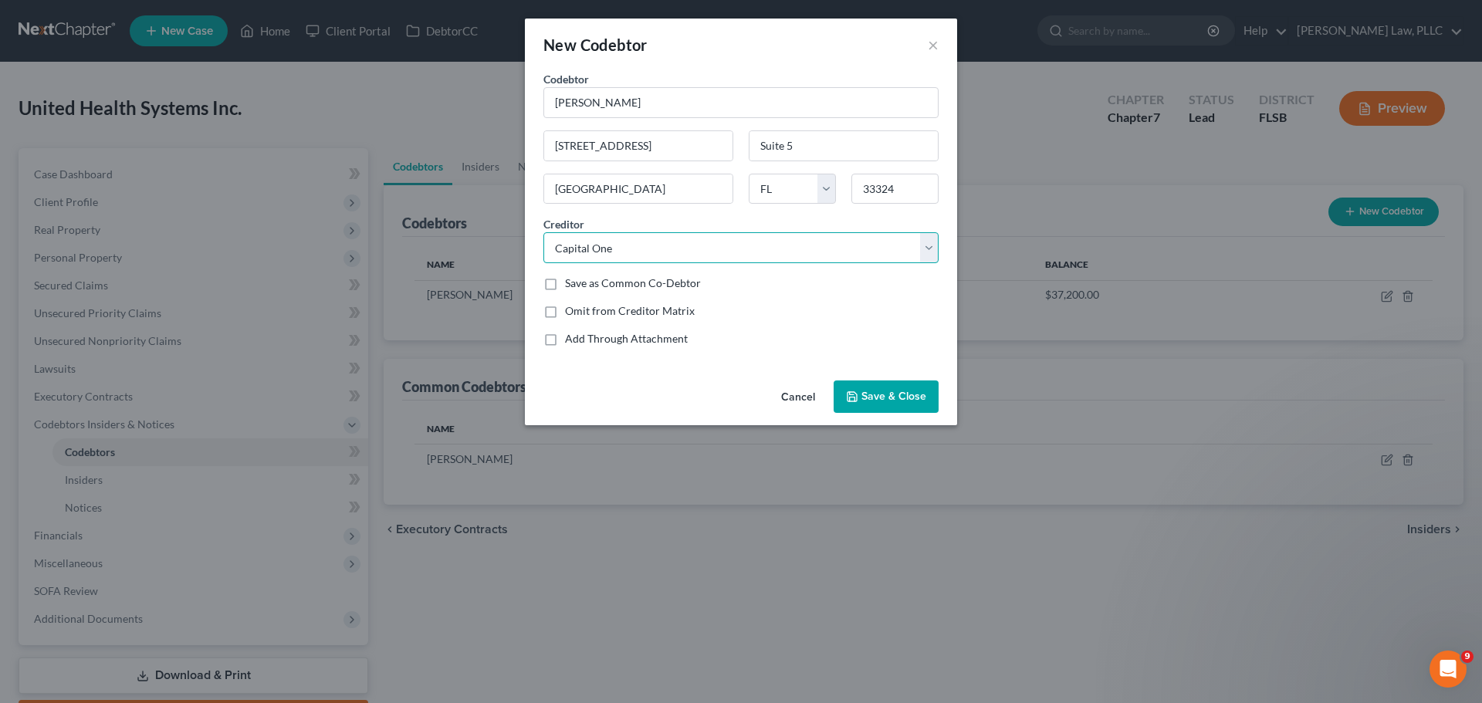
click at [543, 232] on select "Select itrq Capital One Bank of America Capital One Internal Revenue Service Co…" at bounding box center [740, 247] width 395 height 31
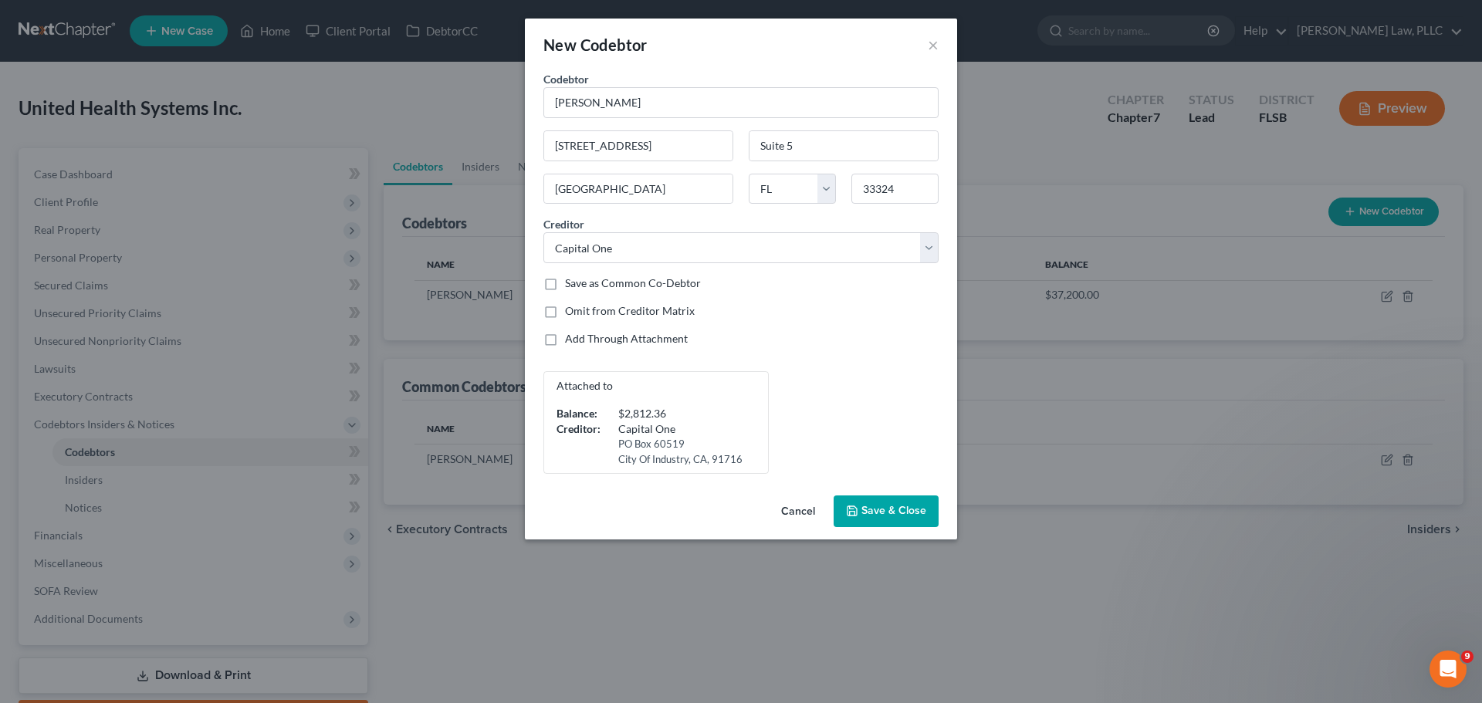
click at [565, 282] on label "Save as Common Co-Debtor" at bounding box center [633, 283] width 136 height 15
click at [571, 282] on input "Save as Common Co-Debtor" at bounding box center [576, 281] width 10 height 10
checkbox input "true"
click at [883, 517] on span "Save & Close" at bounding box center [893, 511] width 65 height 13
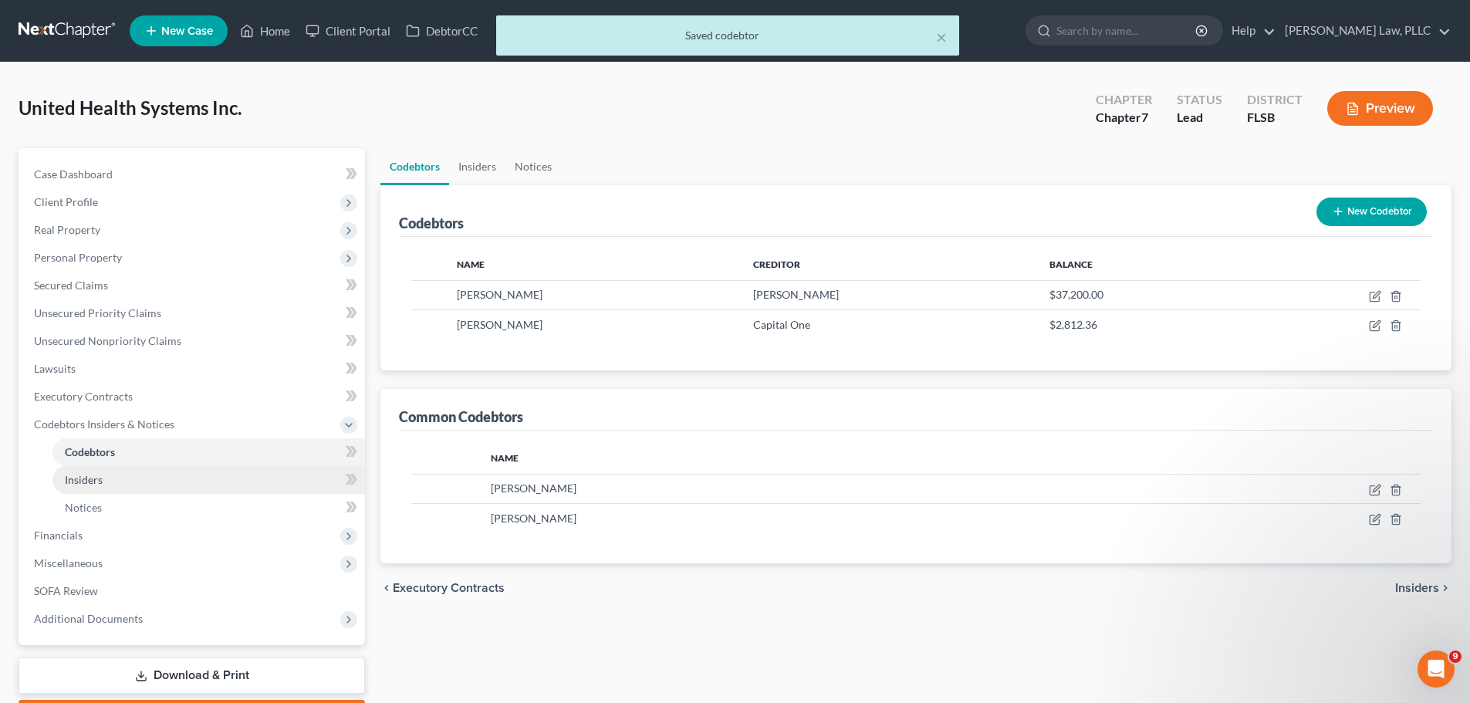
click at [124, 479] on link "Insiders" at bounding box center [208, 480] width 313 height 28
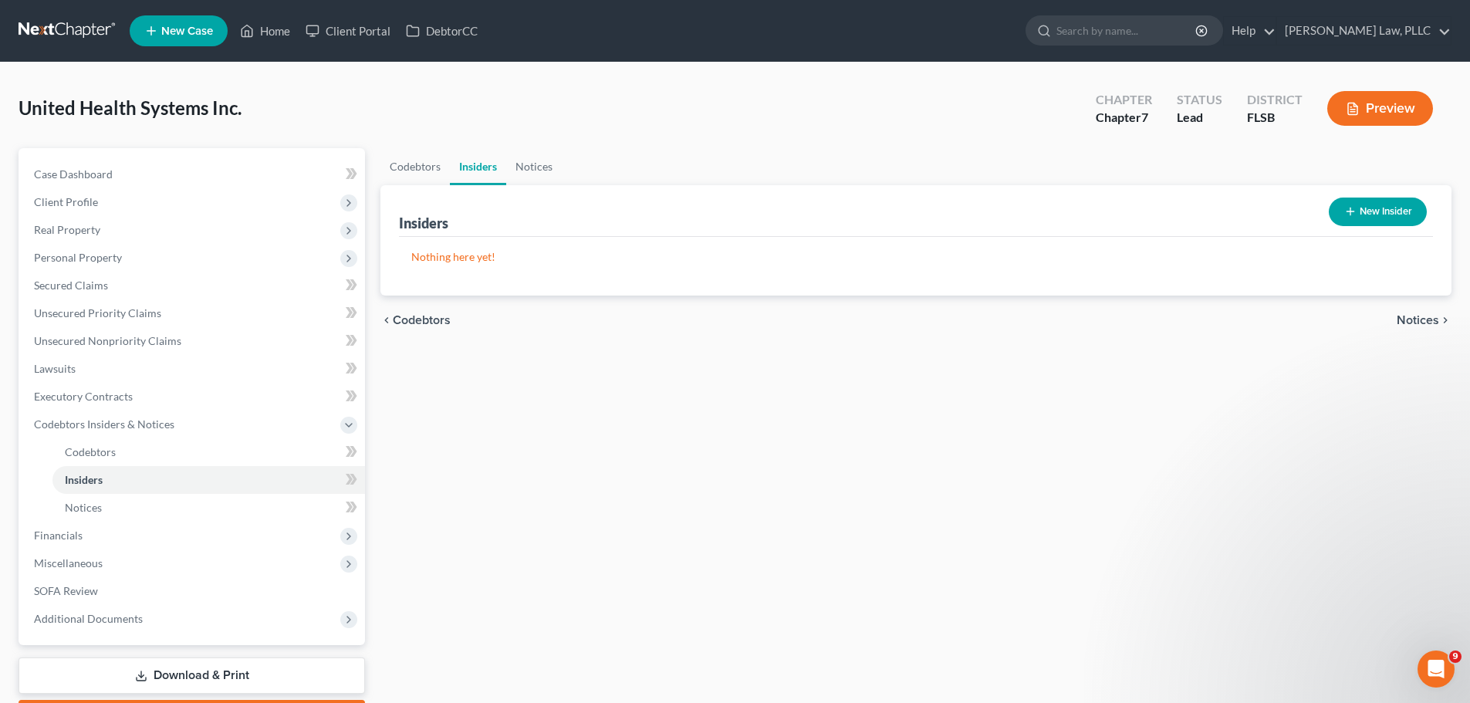
click at [1392, 215] on button "New Insider" at bounding box center [1378, 212] width 98 height 29
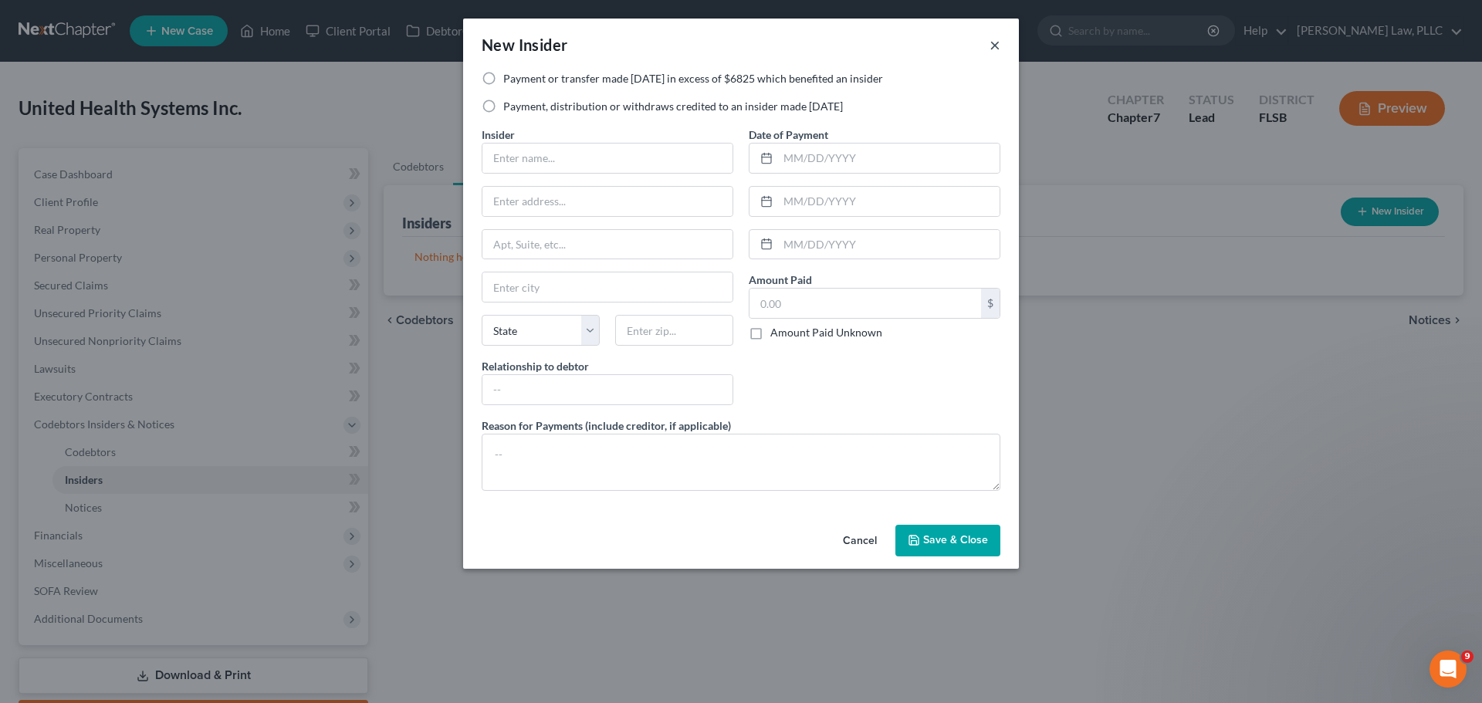
click at [994, 40] on button "×" at bounding box center [995, 45] width 11 height 19
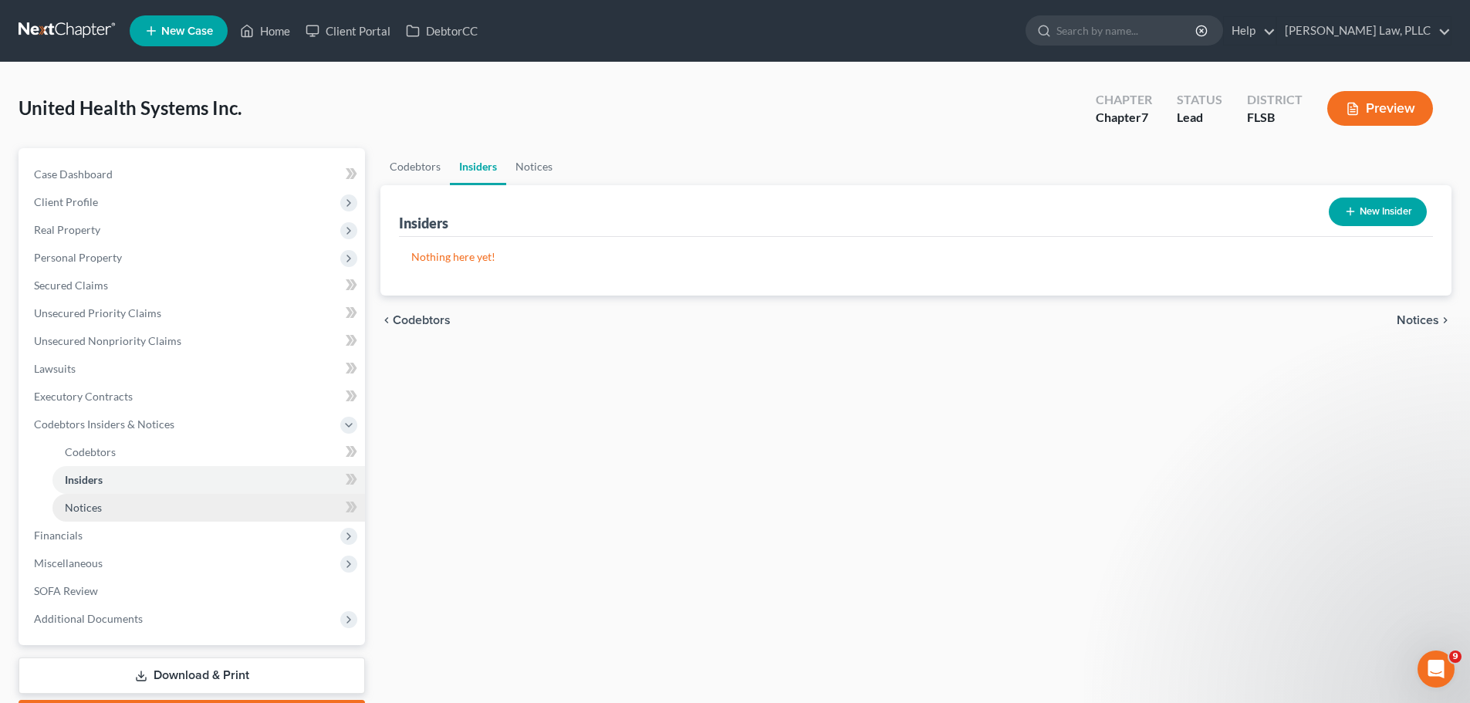
click at [165, 498] on link "Notices" at bounding box center [208, 508] width 313 height 28
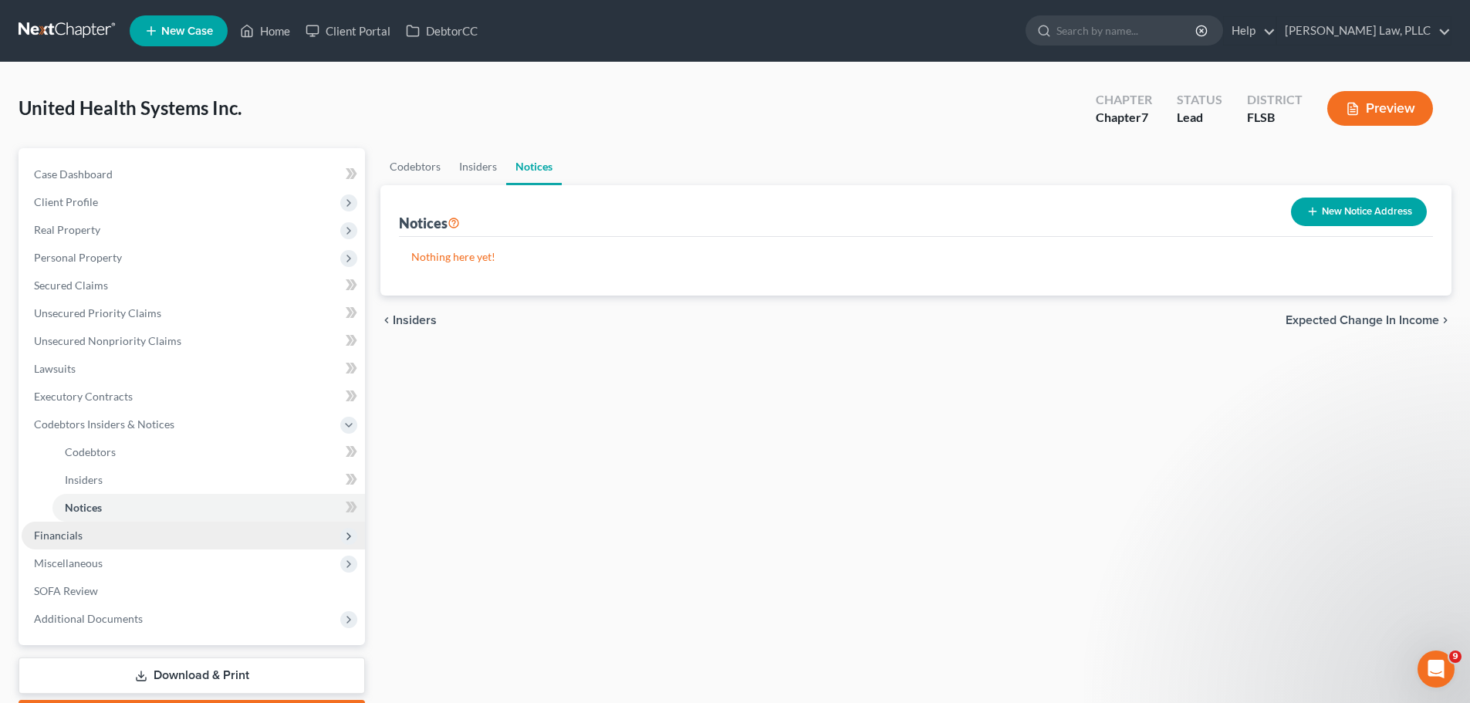
click at [137, 535] on span "Financials" at bounding box center [193, 536] width 343 height 28
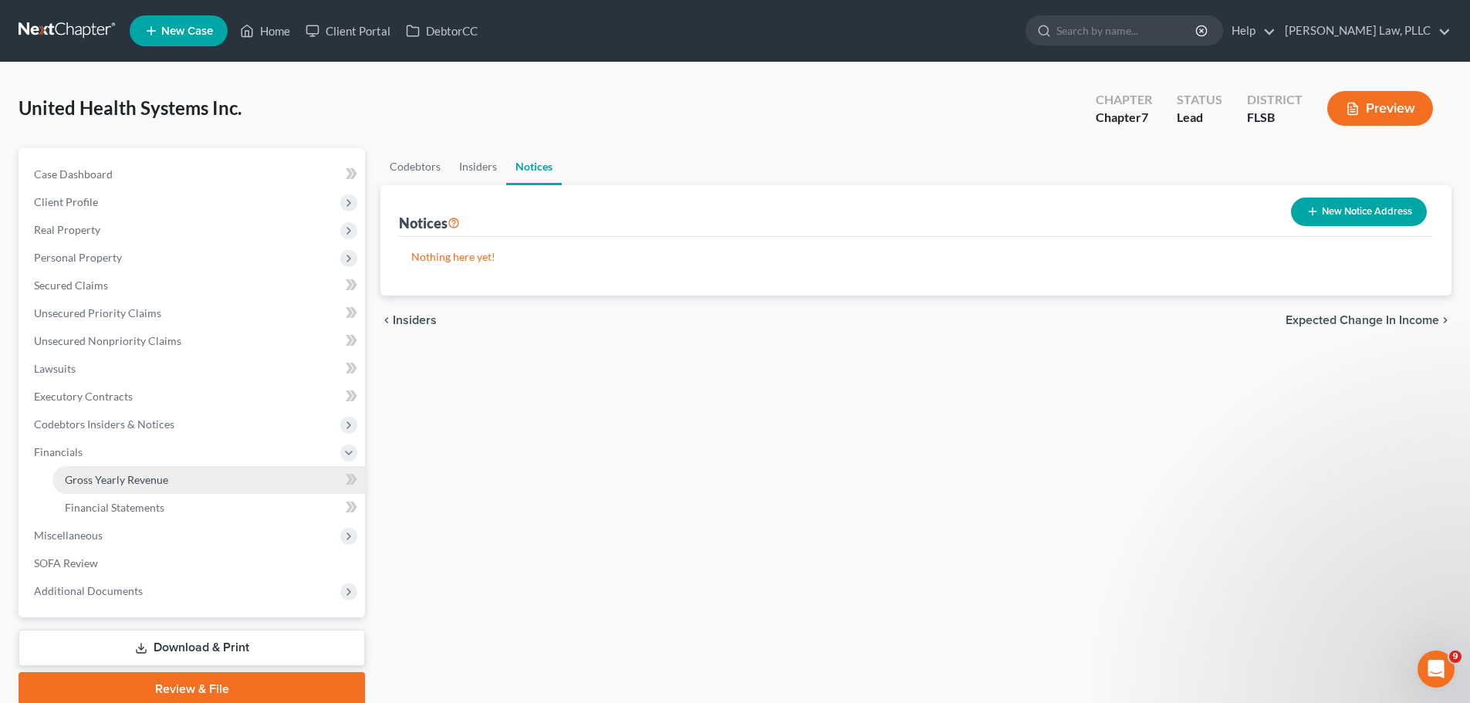
click at [130, 478] on span "Gross Yearly Revenue" at bounding box center [116, 479] width 103 height 13
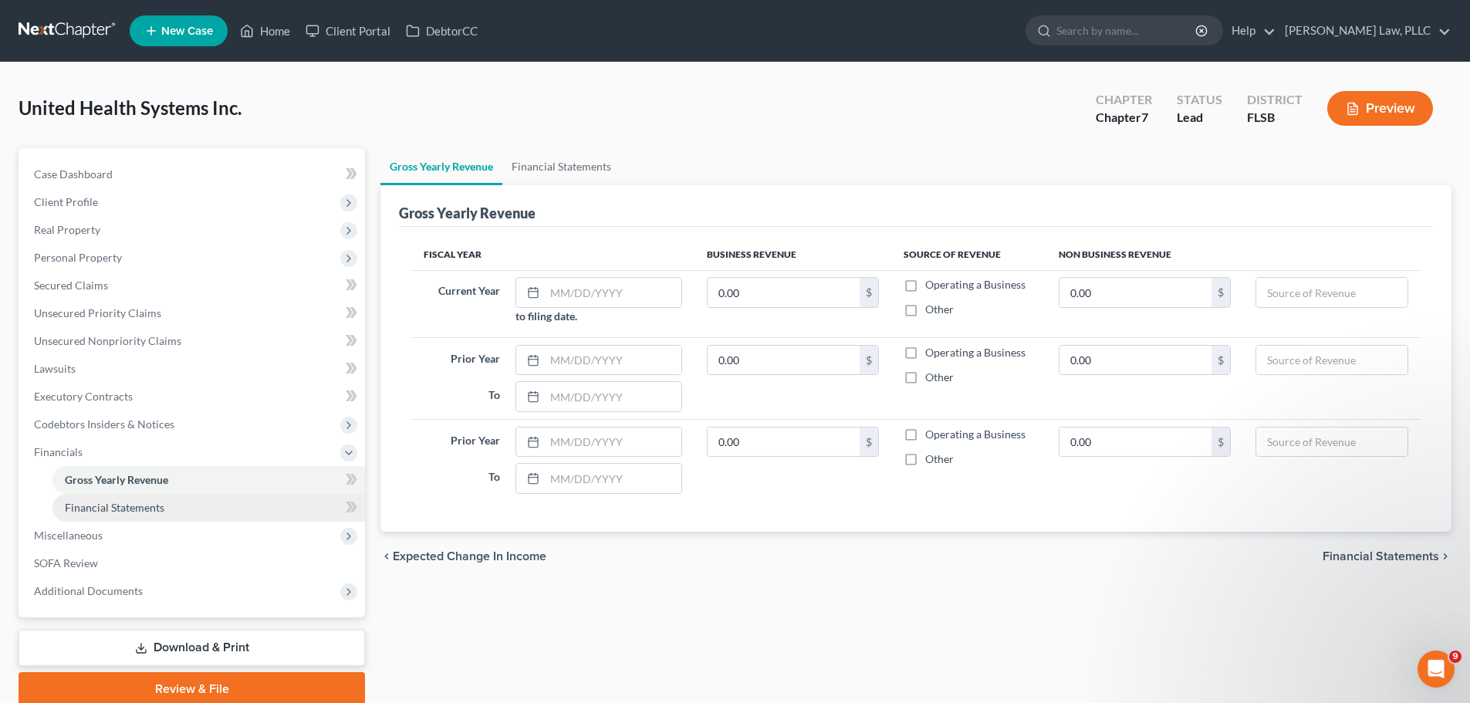
click at [131, 508] on span "Financial Statements" at bounding box center [115, 507] width 100 height 13
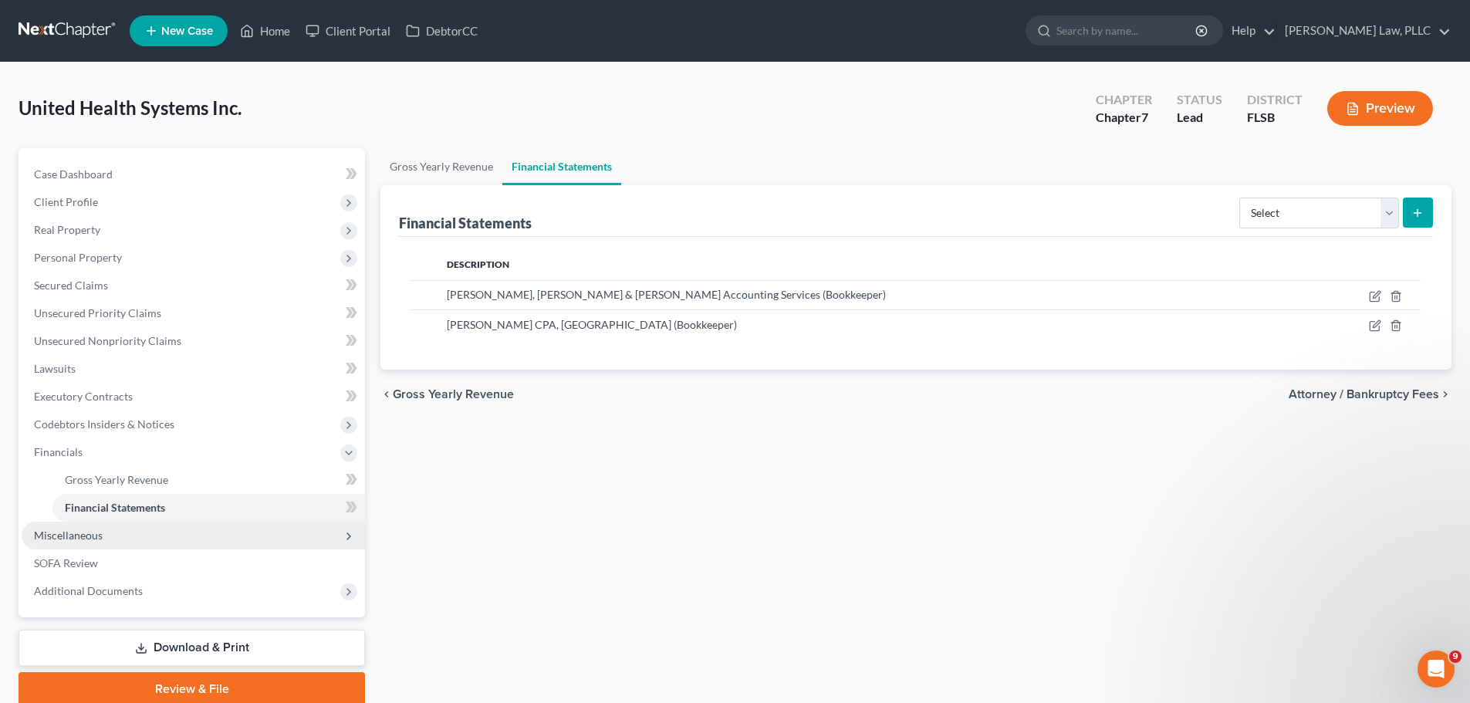
click at [96, 541] on span "Miscellaneous" at bounding box center [68, 535] width 69 height 13
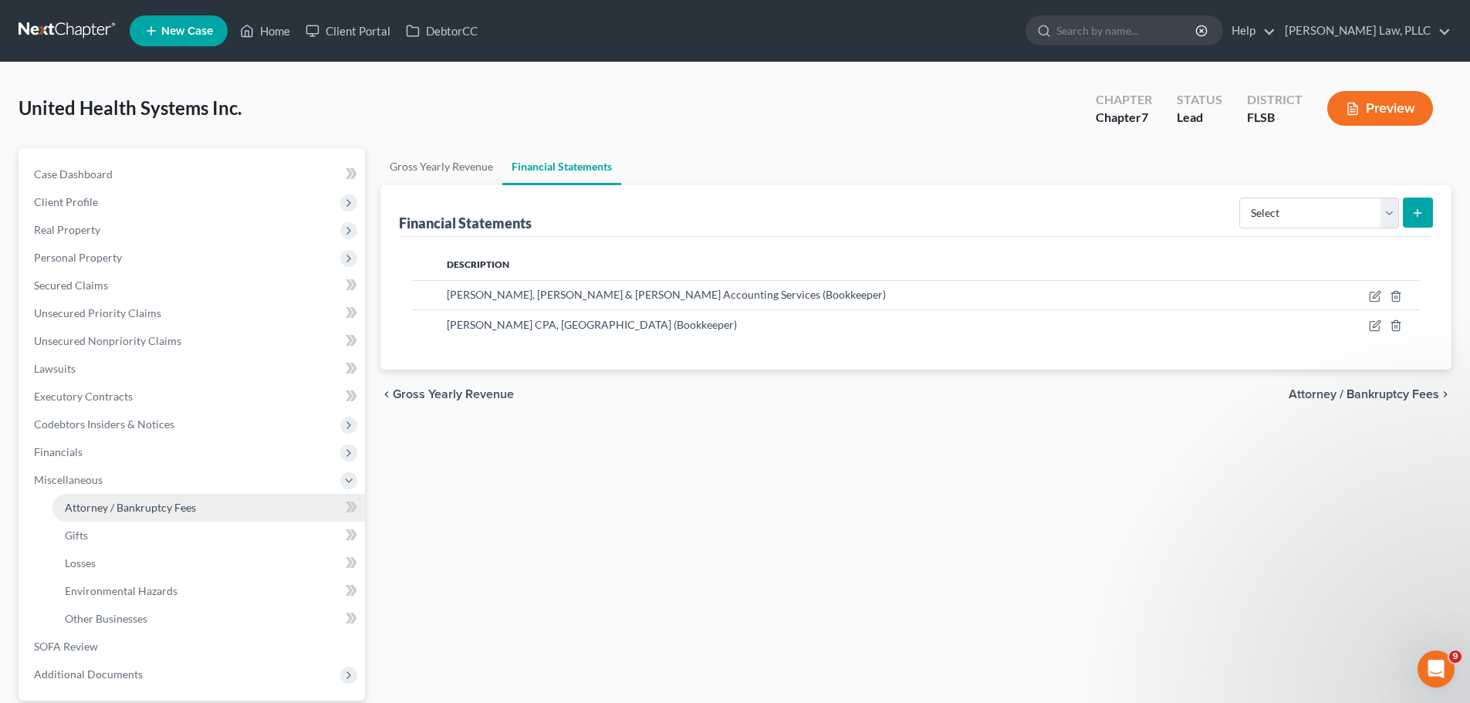
click at [139, 515] on link "Attorney / Bankruptcy Fees" at bounding box center [208, 508] width 313 height 28
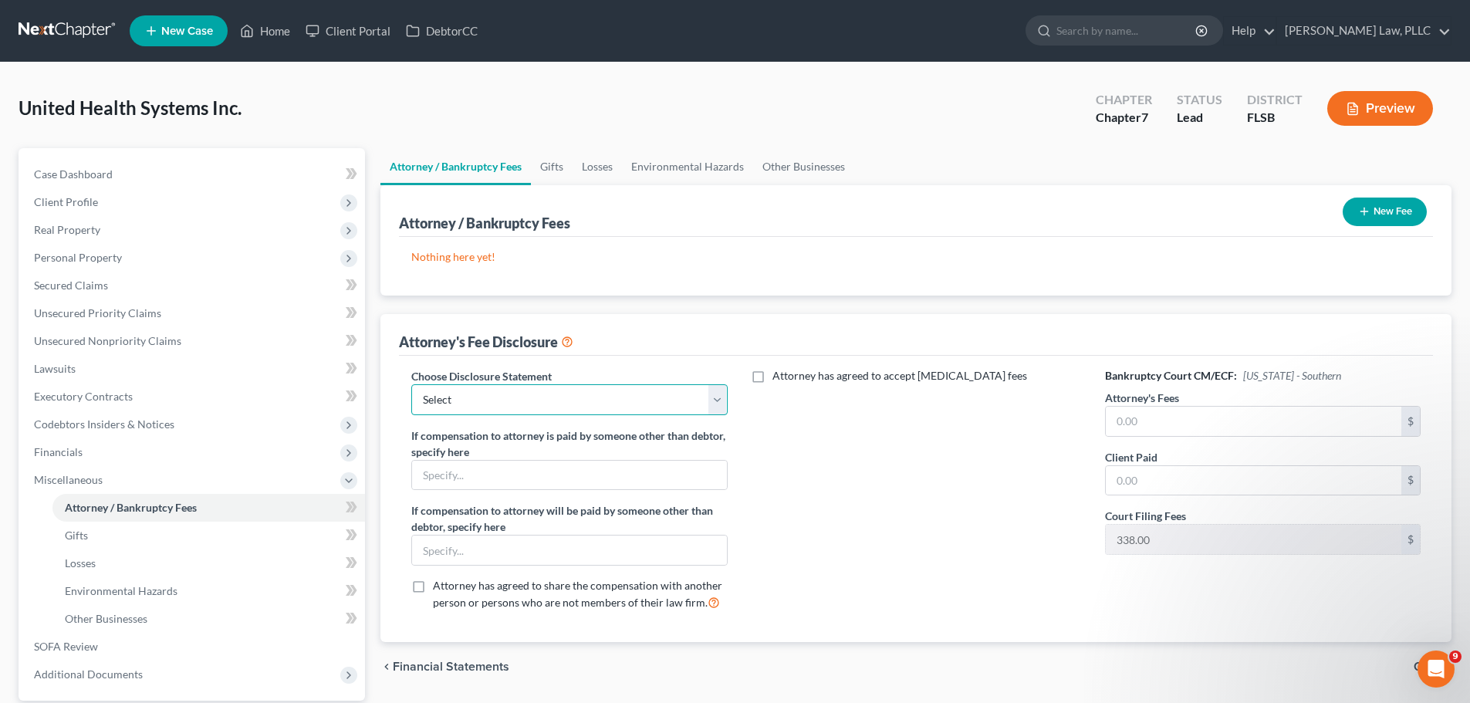
click at [710, 411] on select "Select Bifurcated 7 Chapter 11 - hourly [PERSON_NAME] Law, PLLC - Standard 7" at bounding box center [569, 399] width 316 height 31
select select "2"
click at [411, 384] on select "Select Bifurcated 7 Chapter 11 - hourly [PERSON_NAME] Law, PLLC - Standard 7" at bounding box center [569, 399] width 316 height 31
click at [1154, 418] on input "text" at bounding box center [1254, 421] width 296 height 29
type input "5,162"
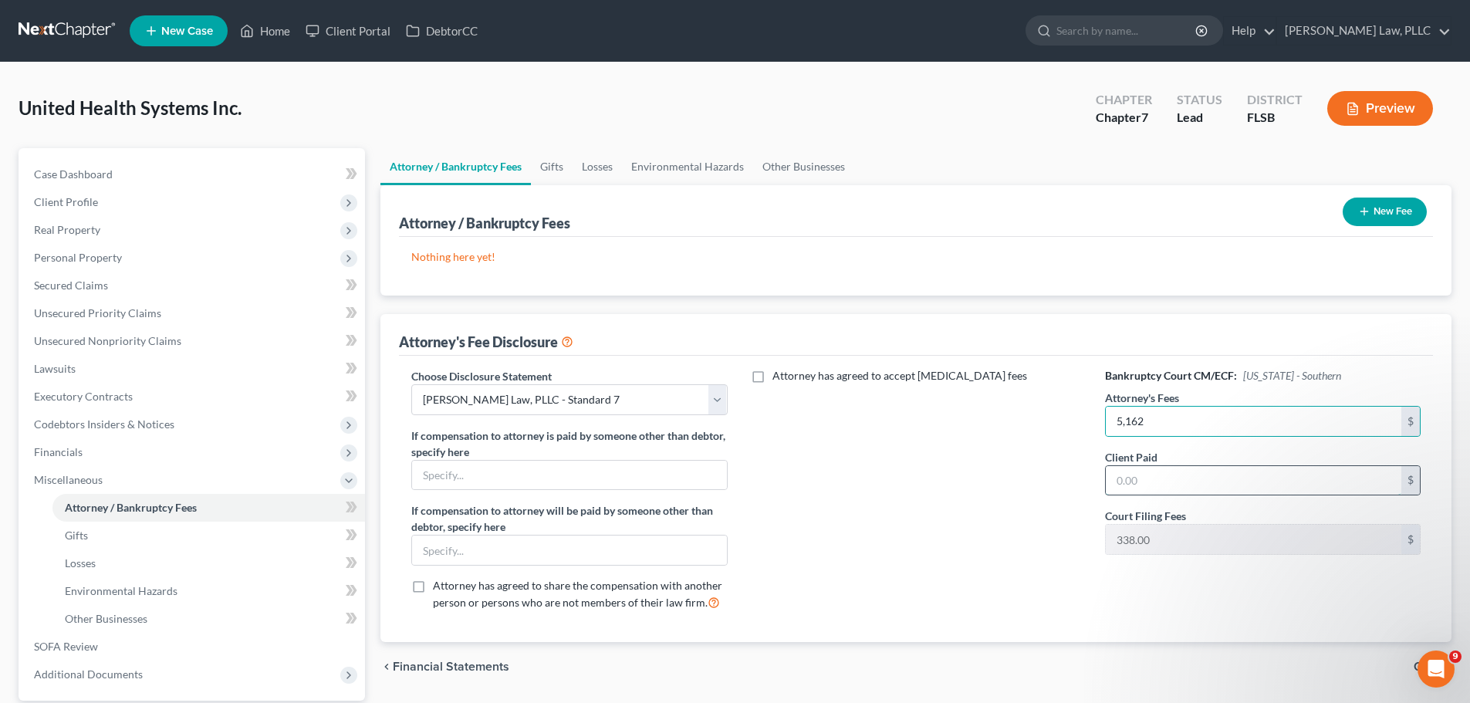
click at [1139, 479] on input "text" at bounding box center [1254, 480] width 296 height 29
type input "5,000"
click at [1380, 210] on button "New Fee" at bounding box center [1385, 212] width 84 height 29
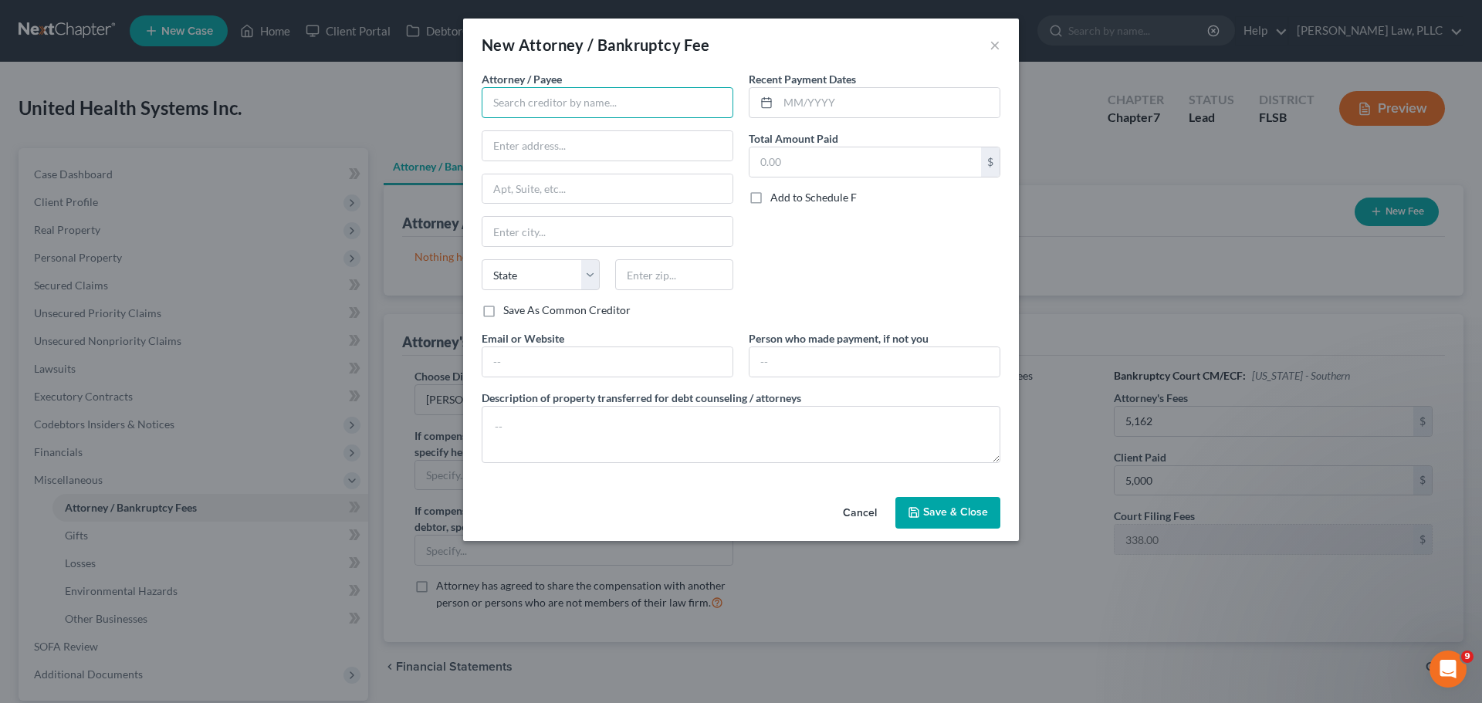
click at [565, 112] on input "text" at bounding box center [608, 102] width 252 height 31
type input "[PERSON_NAME] Law, PLLC"
type input "[STREET_ADDRESS]"
type input "Suite 240"
type input "Boca Raton"
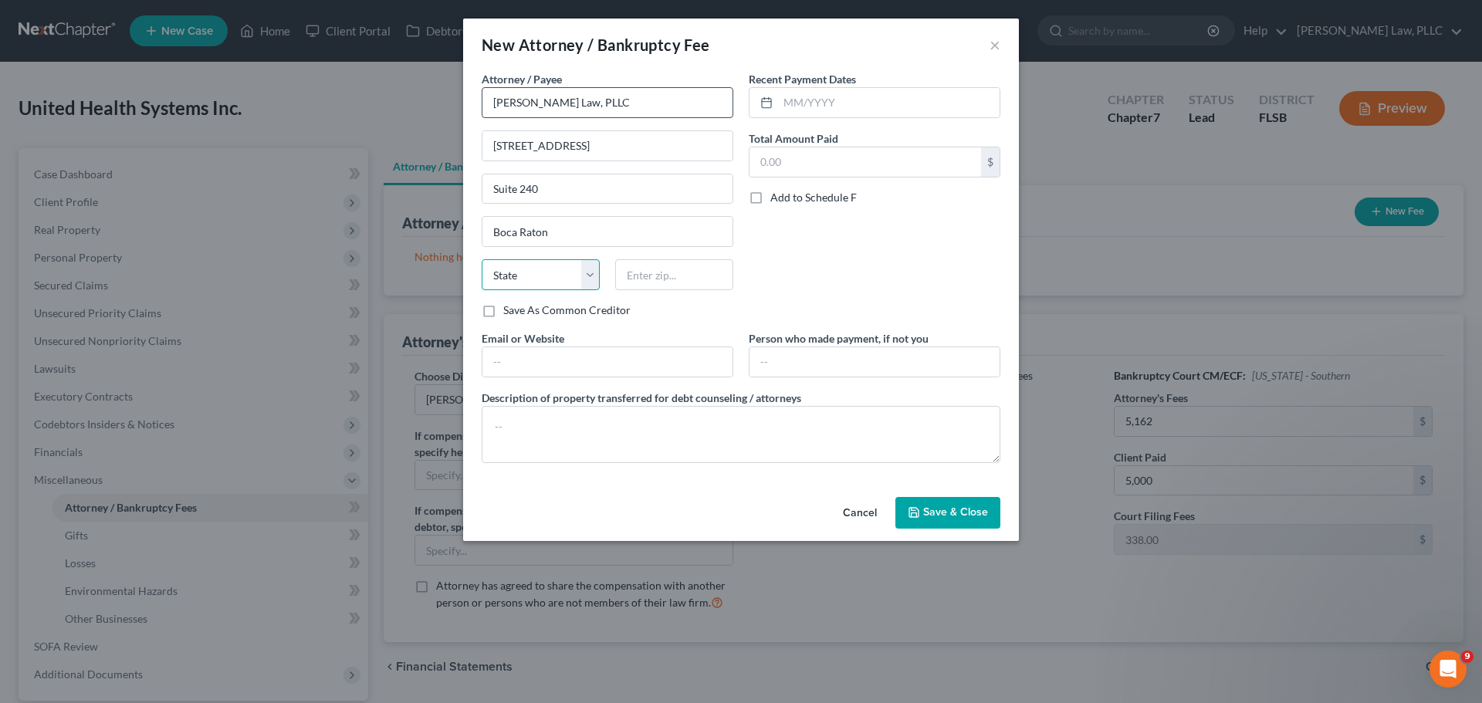
select select "9"
type input "33487"
type input "[PERSON_NAME][EMAIL_ADDRESS][PERSON_NAME][DOMAIN_NAME]"
click at [785, 163] on input "text" at bounding box center [866, 161] width 232 height 29
type input "5,000"
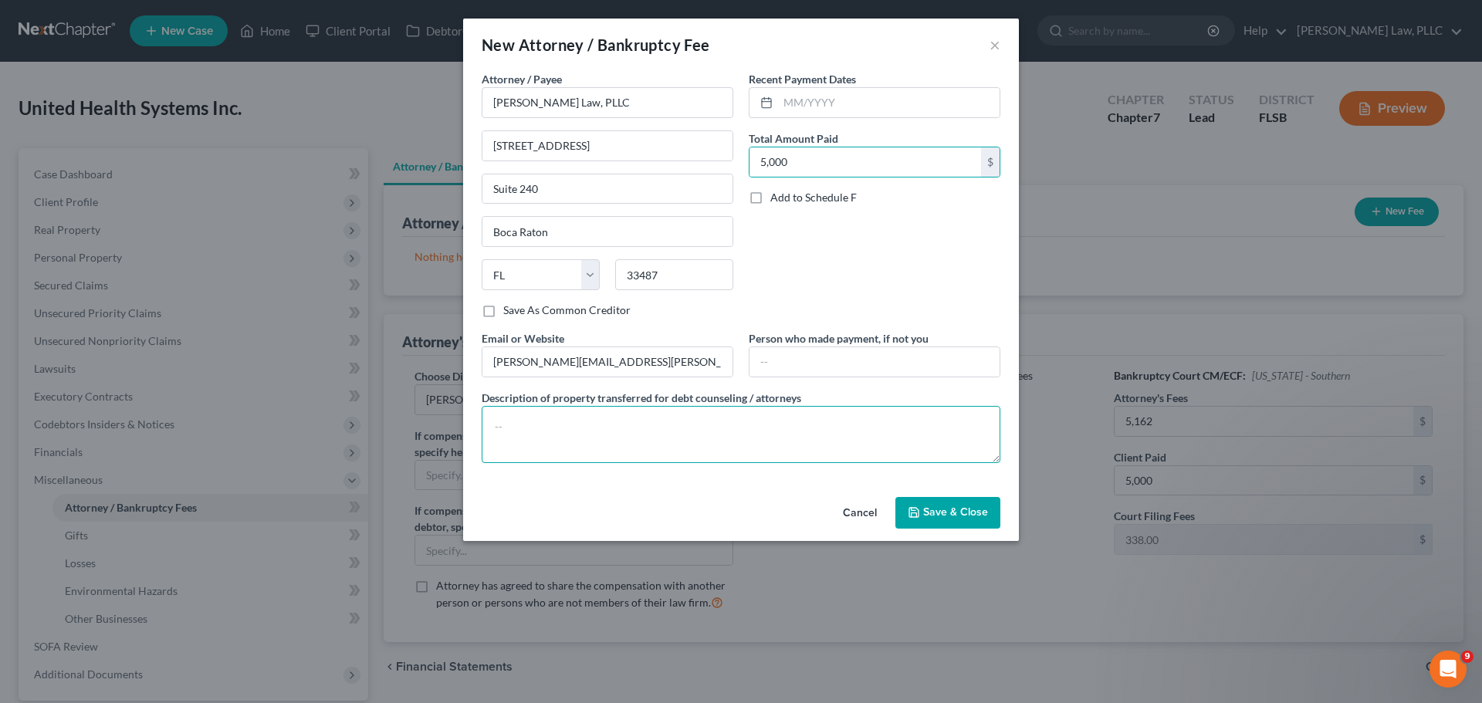
click at [580, 421] on textarea at bounding box center [741, 434] width 519 height 57
type textarea "$5,000 initial [MEDICAL_DATA] paid [DATE] $500 balance paid"
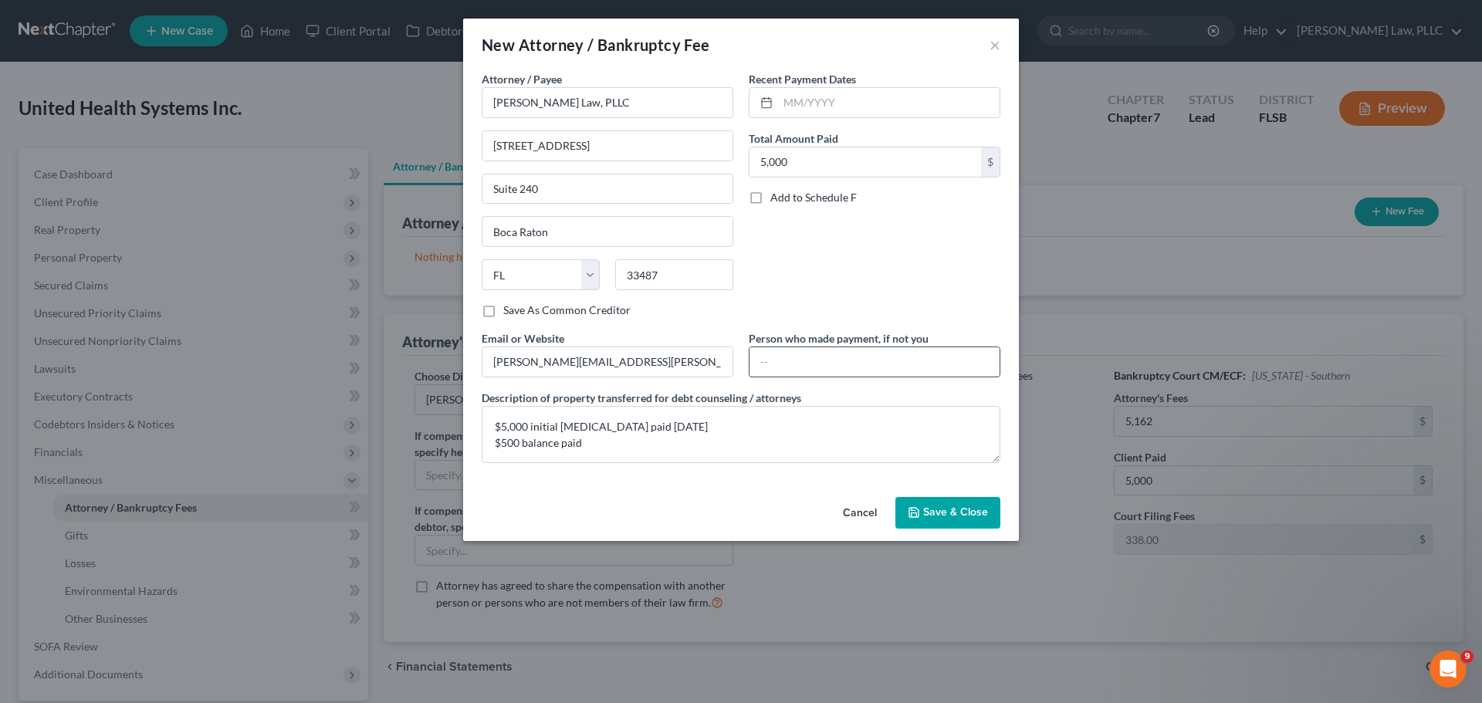
click at [841, 368] on input "text" at bounding box center [875, 361] width 250 height 29
type input "Debtor"
click at [846, 103] on input "text" at bounding box center [889, 102] width 222 height 29
click at [766, 106] on icon at bounding box center [766, 102] width 12 height 12
click at [807, 98] on input "text" at bounding box center [889, 102] width 222 height 29
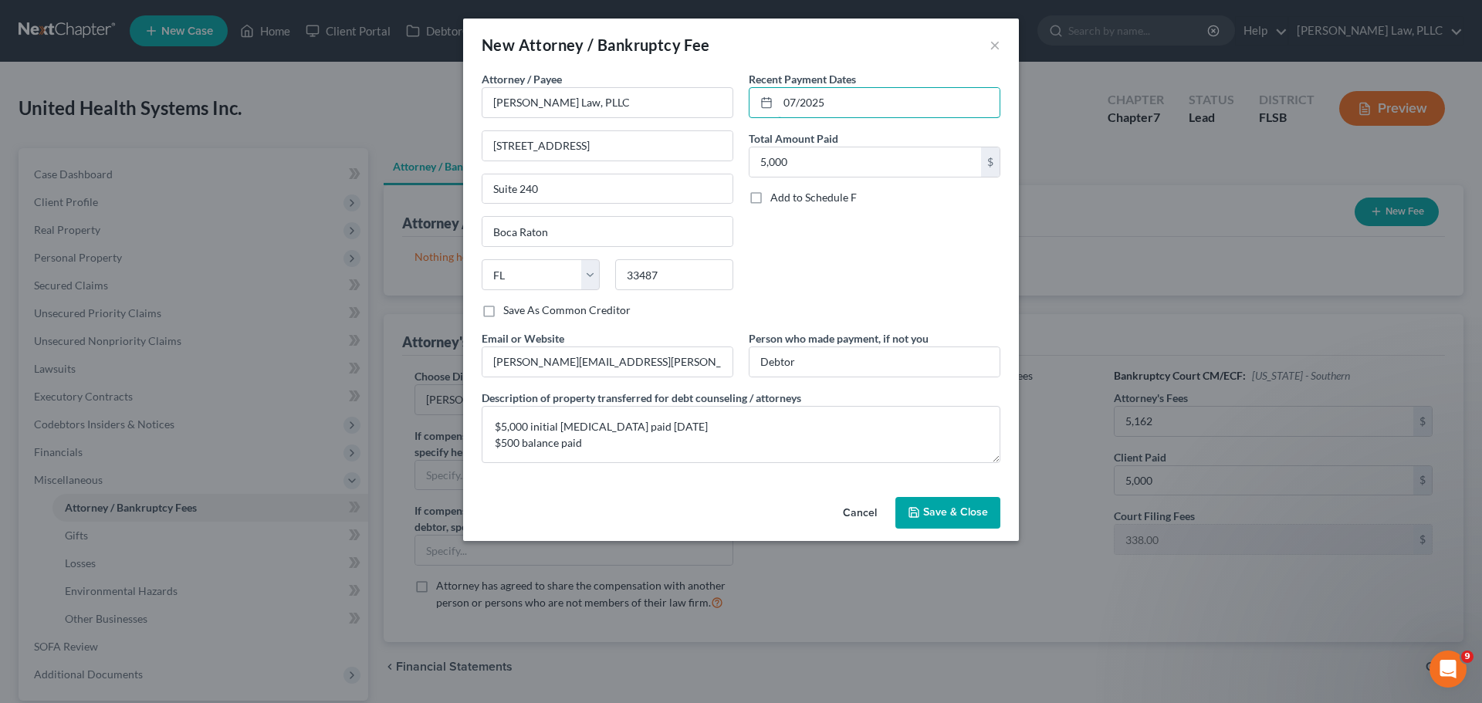
type input "07/2025"
click at [963, 514] on span "Save & Close" at bounding box center [955, 512] width 65 height 13
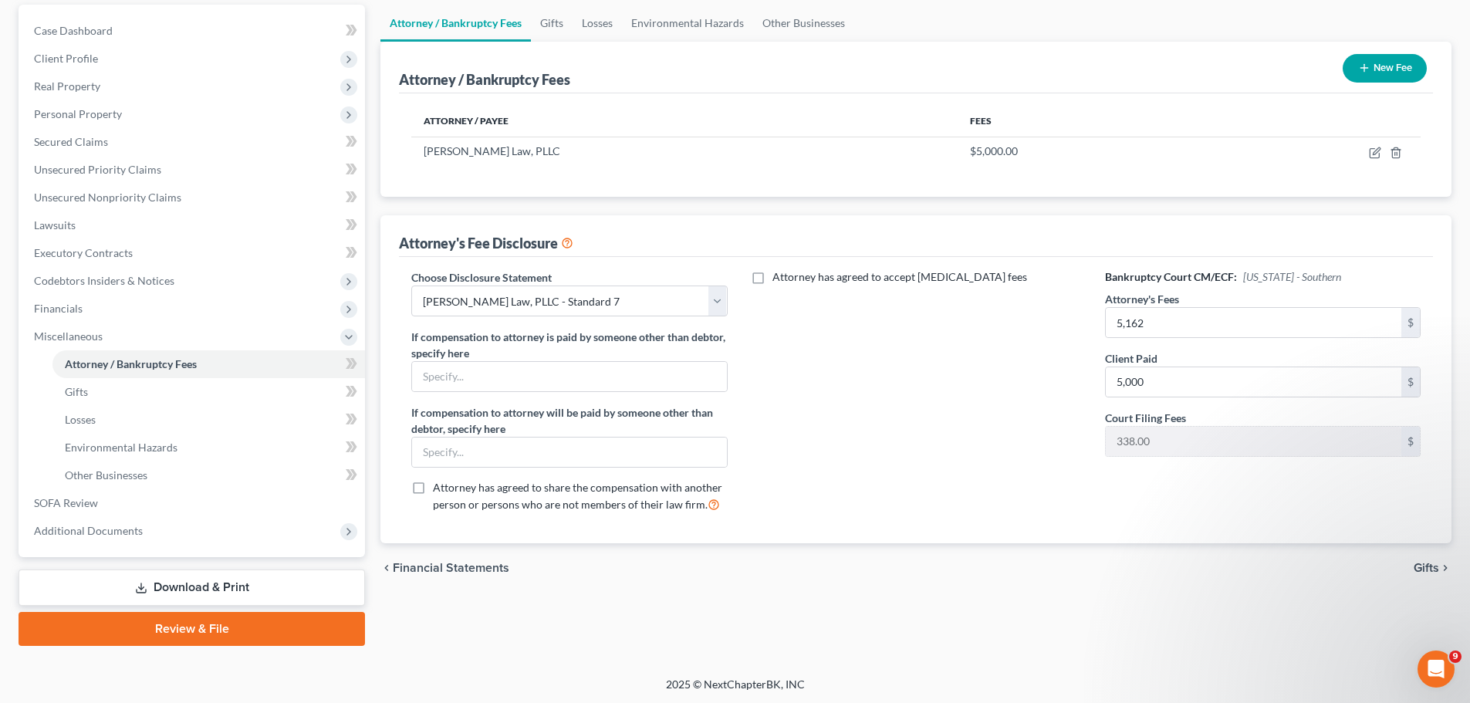
scroll to position [145, 0]
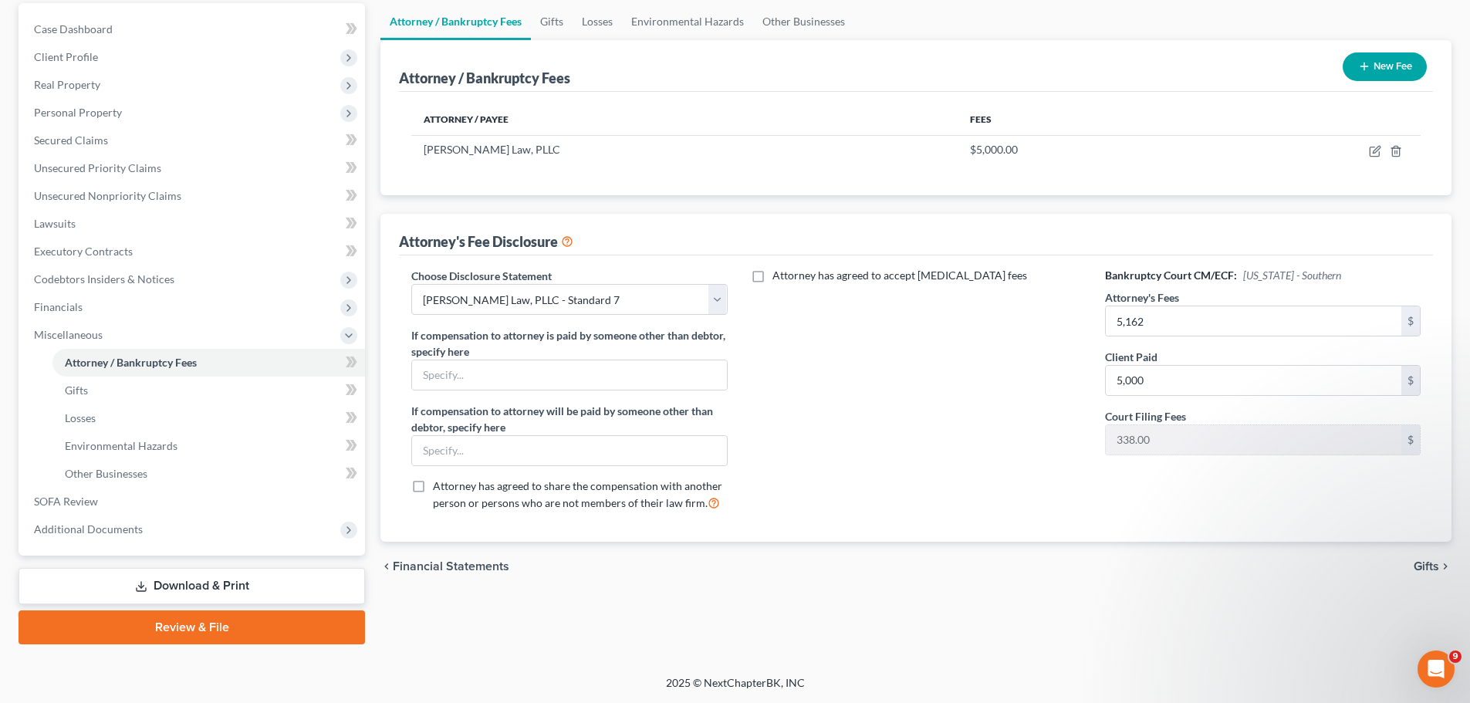
click at [1426, 565] on span "Gifts" at bounding box center [1426, 566] width 25 height 12
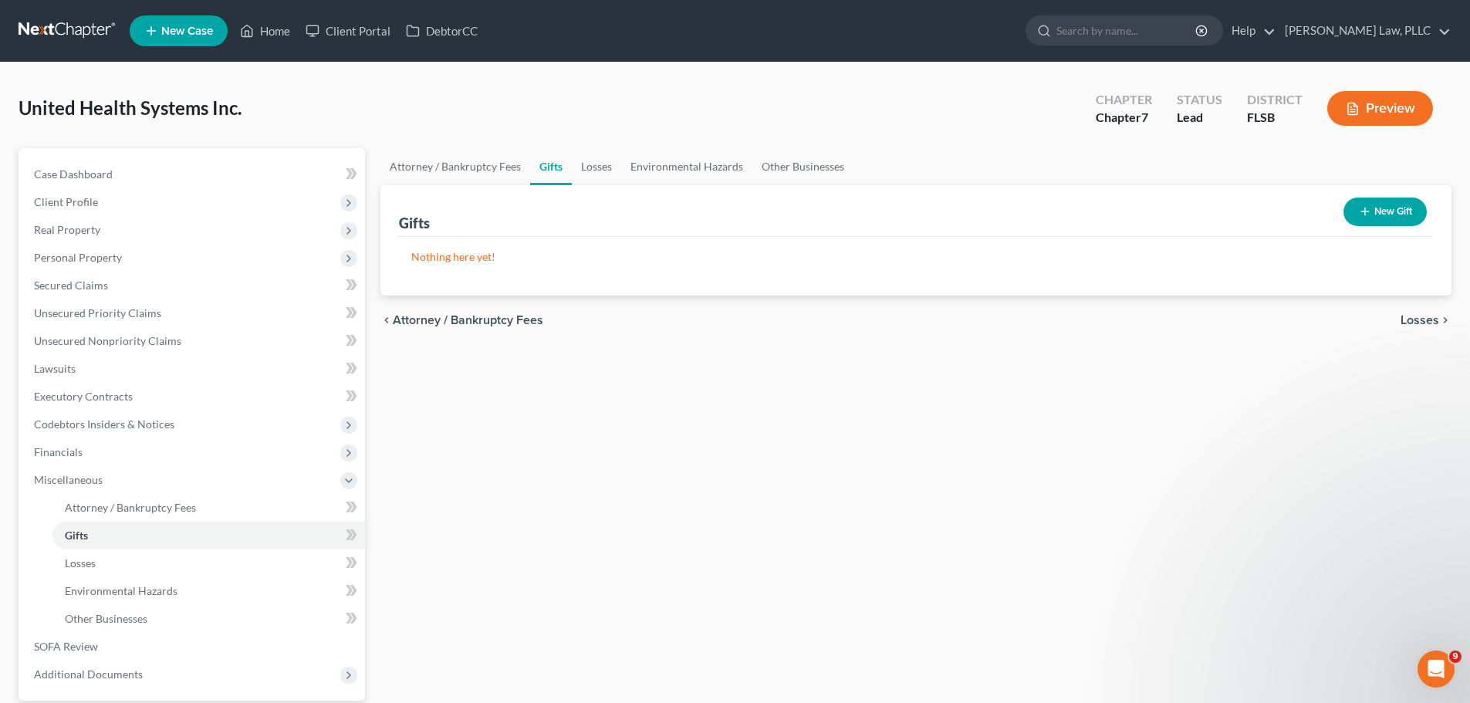
click at [1421, 319] on span "Losses" at bounding box center [1420, 320] width 39 height 12
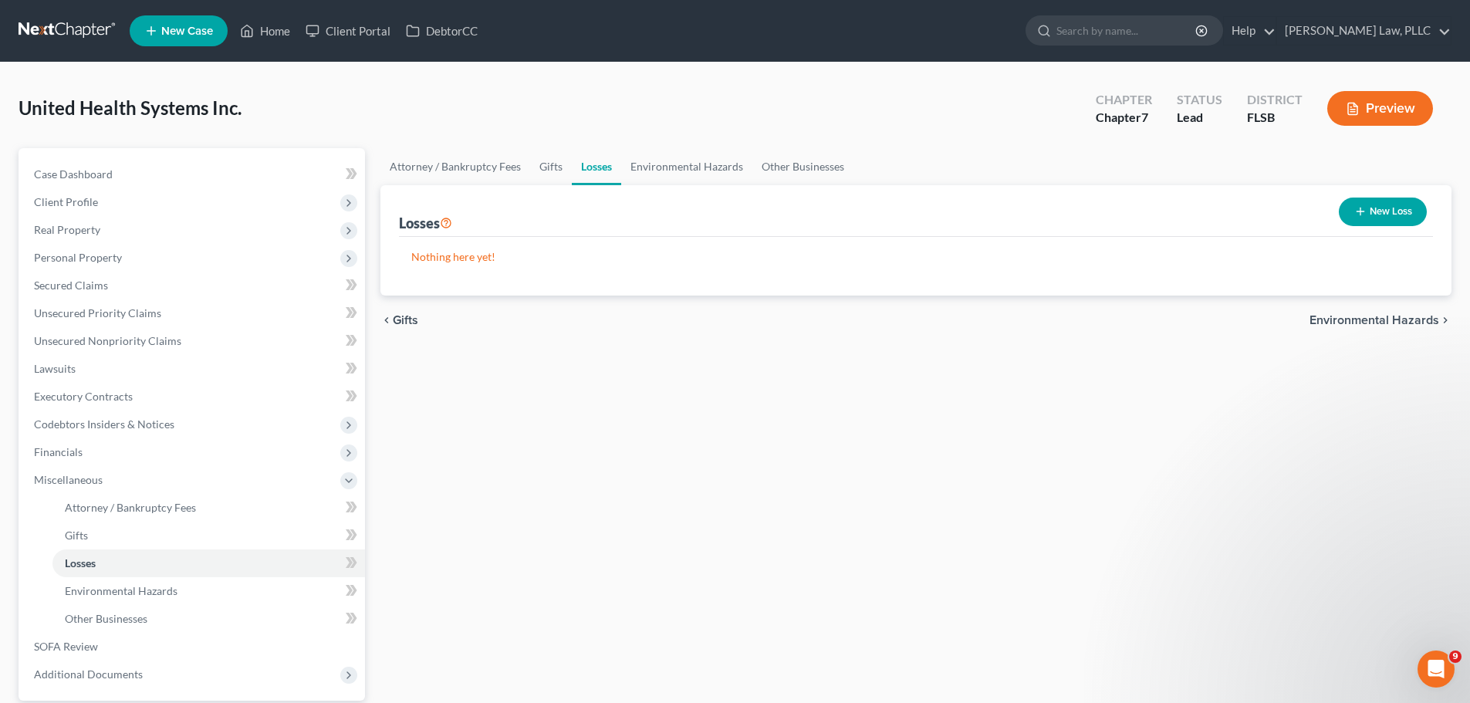
click at [1420, 320] on span "Environmental Hazards" at bounding box center [1375, 320] width 130 height 12
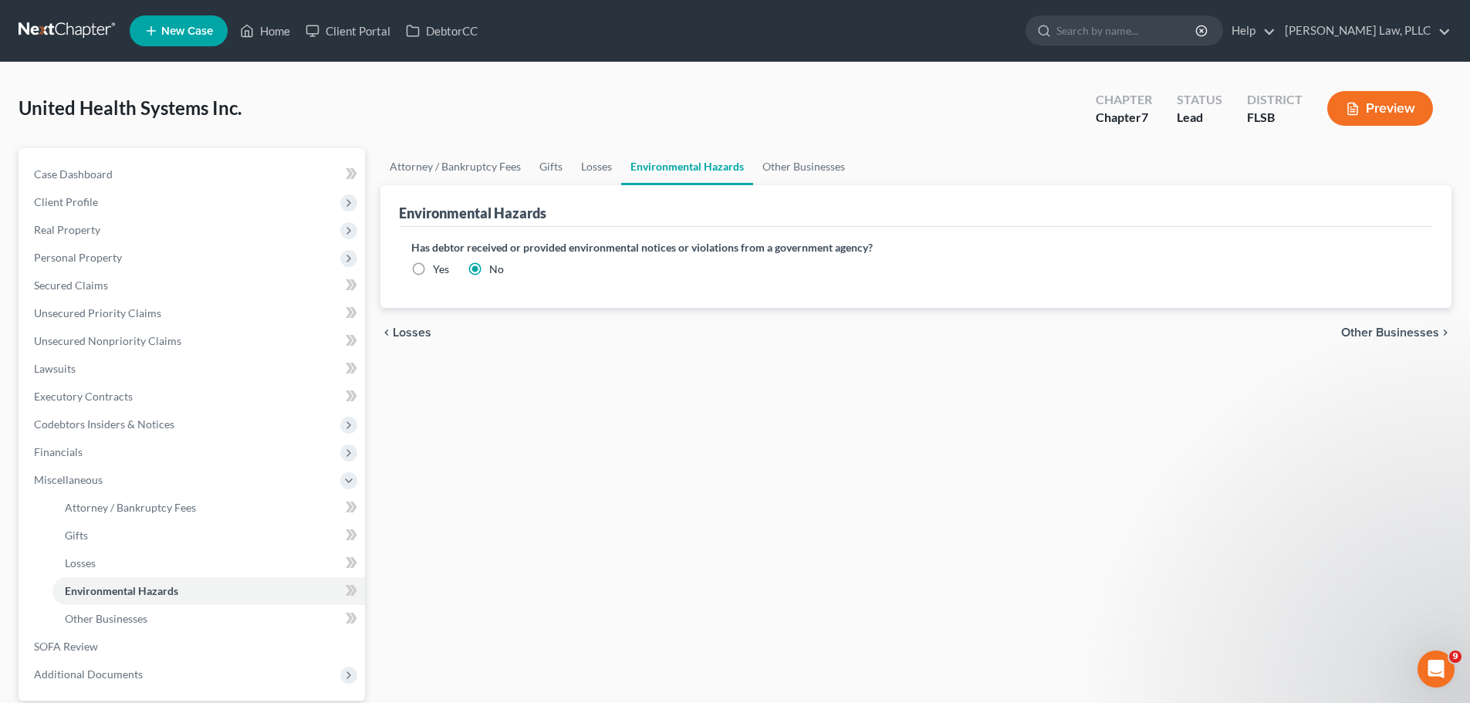
click at [1417, 330] on span "Other Businesses" at bounding box center [1391, 333] width 98 height 12
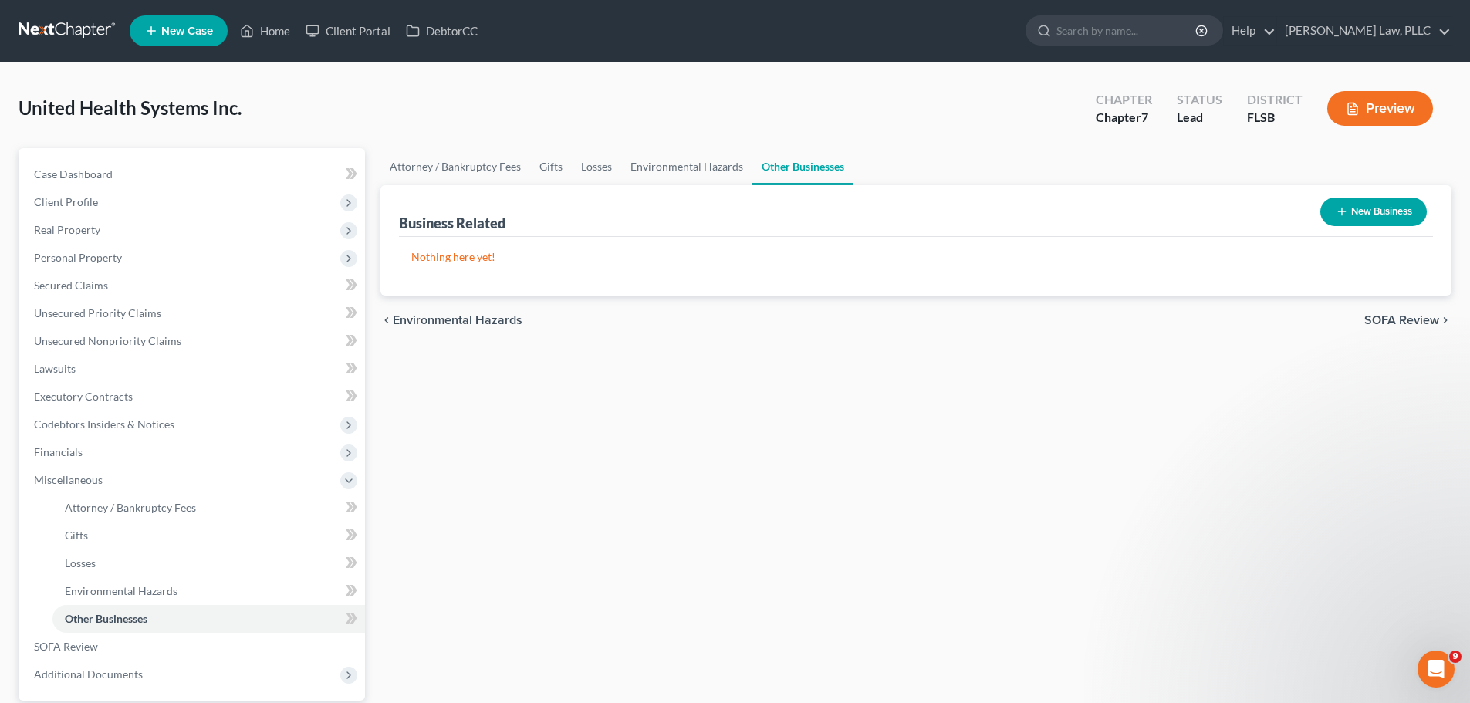
click at [1413, 320] on span "SOFA Review" at bounding box center [1402, 320] width 75 height 12
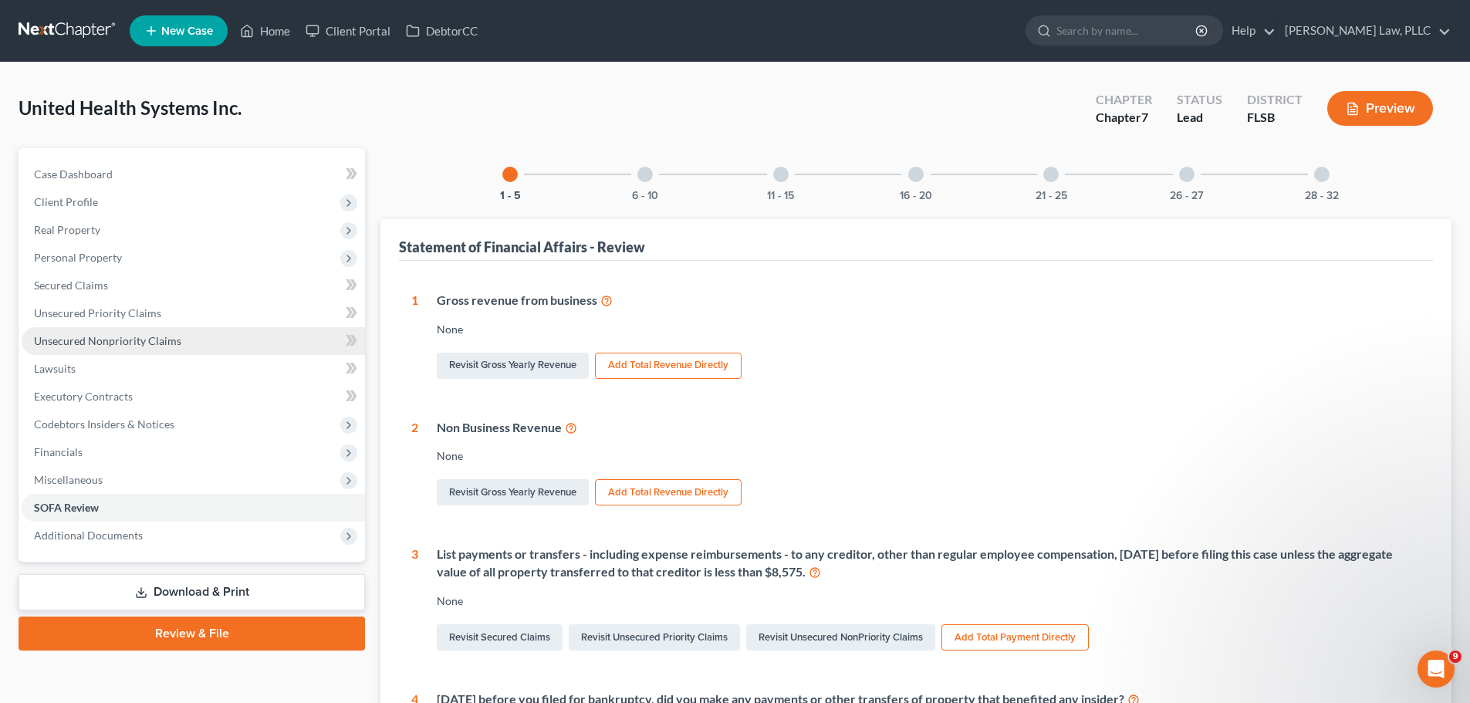
click at [161, 334] on span "Unsecured Nonpriority Claims" at bounding box center [107, 340] width 147 height 13
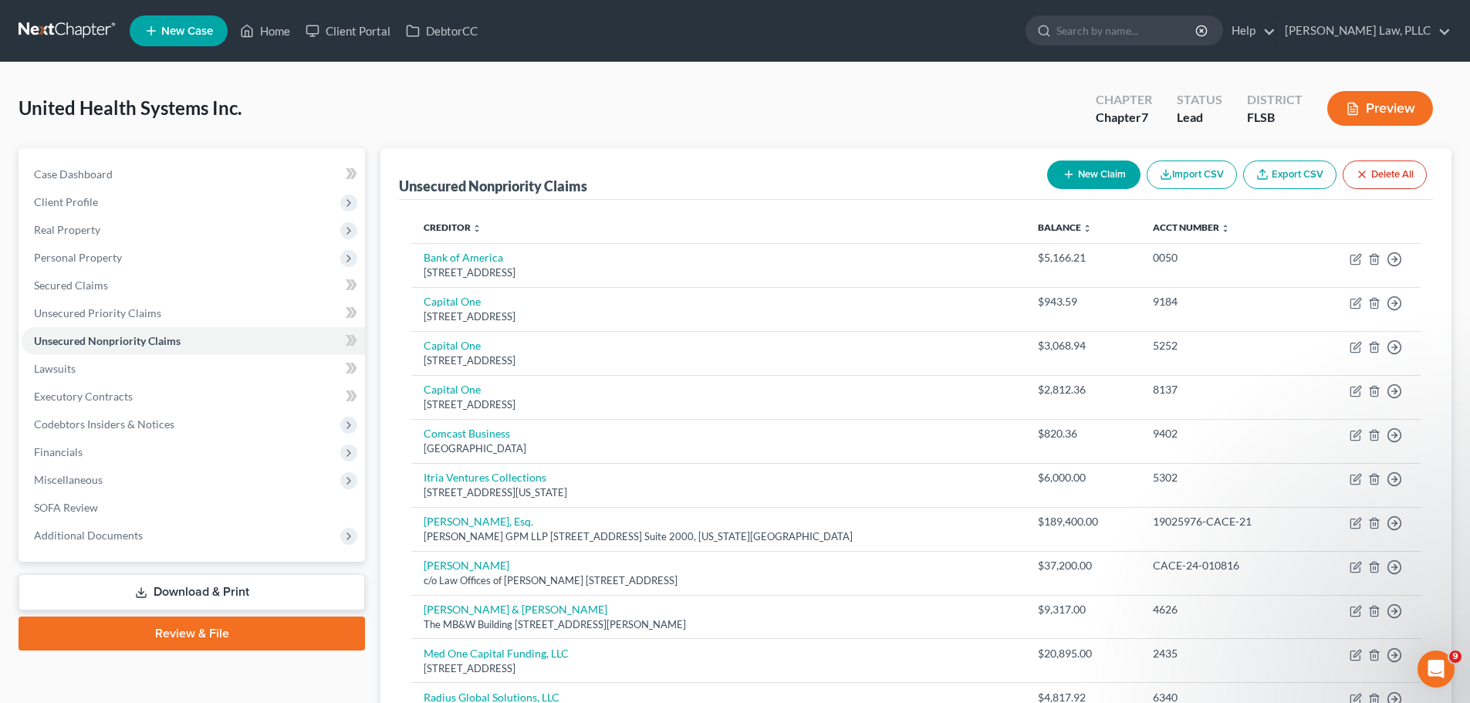
click at [1088, 174] on button "New Claim" at bounding box center [1093, 175] width 93 height 29
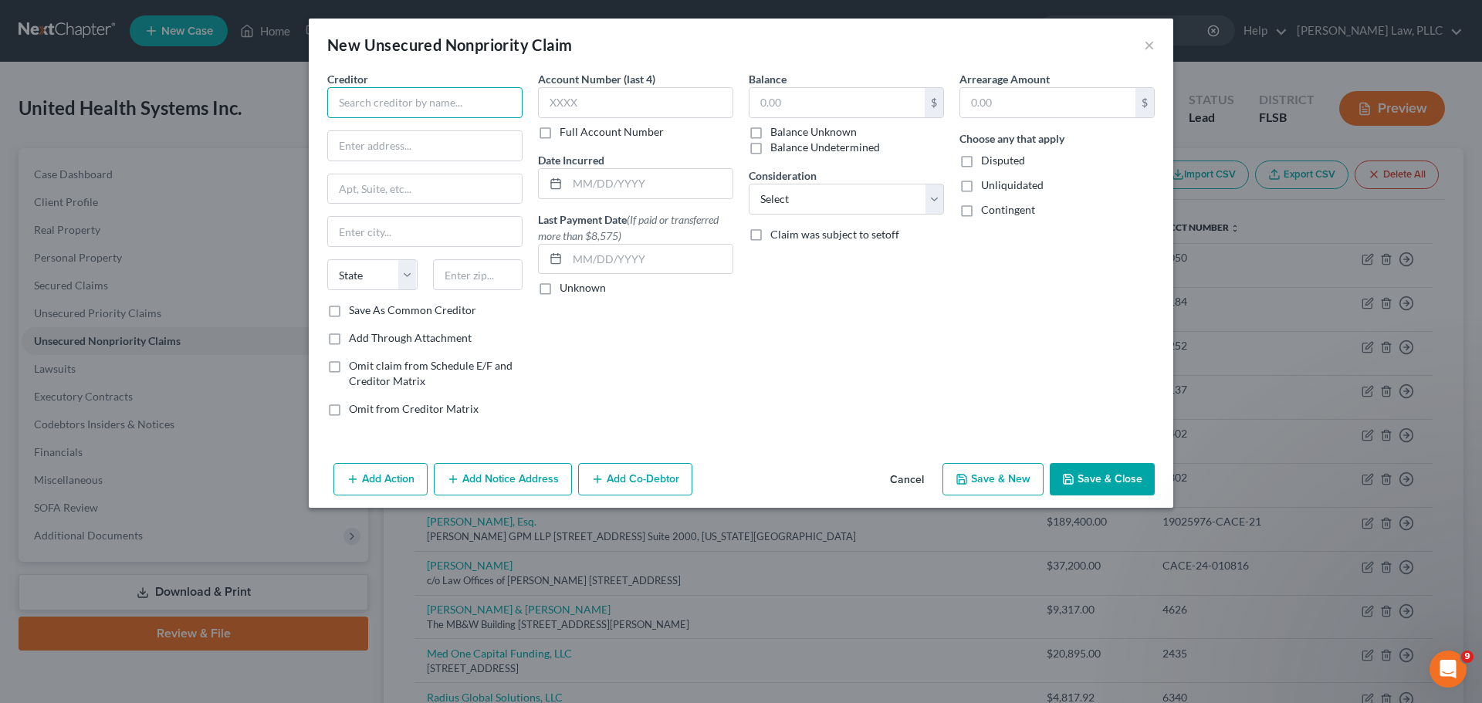
click at [357, 110] on input "text" at bounding box center [424, 102] width 195 height 31
type input "[PERSON_NAME] Fargo Bank"
click at [377, 151] on input "text" at bounding box center [425, 145] width 194 height 29
type input "[STREET_ADDRESS][PERSON_NAME]"
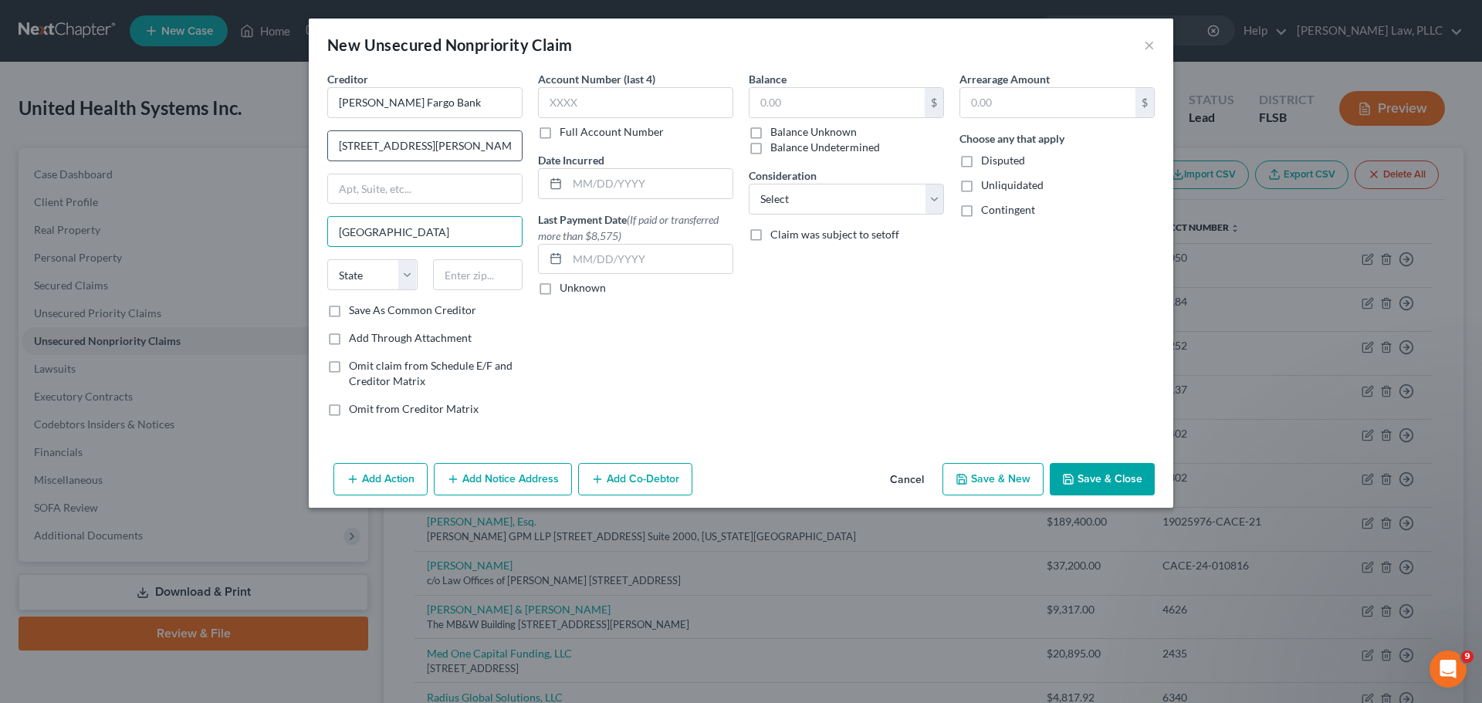
type input "[GEOGRAPHIC_DATA]"
select select "4"
type input "94163"
click at [814, 103] on input "text" at bounding box center [837, 102] width 175 height 29
type input "189,400"
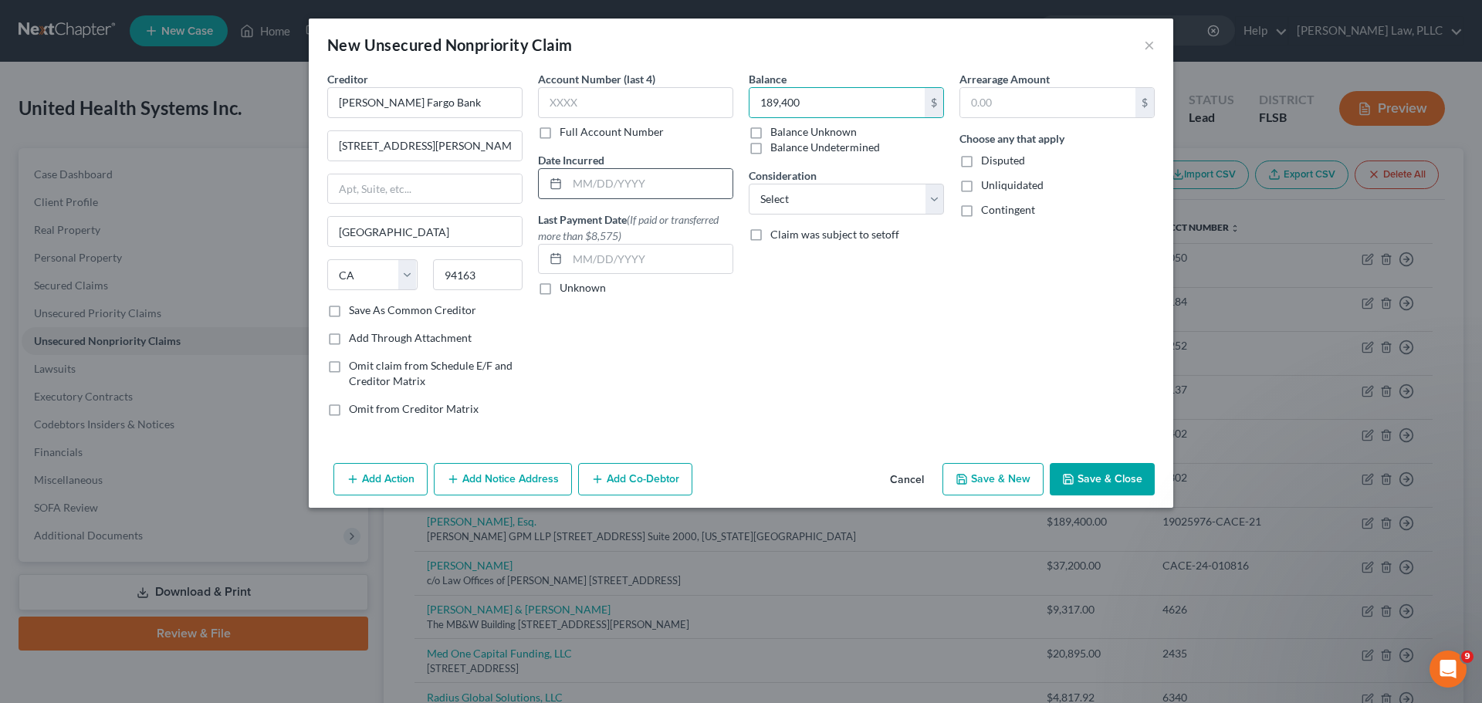
click at [553, 188] on icon at bounding box center [556, 184] width 12 height 12
click at [568, 184] on input "text" at bounding box center [649, 183] width 165 height 29
type input "0"
type input "[DATE]"
click at [512, 477] on button "Add Notice Address" at bounding box center [503, 479] width 138 height 32
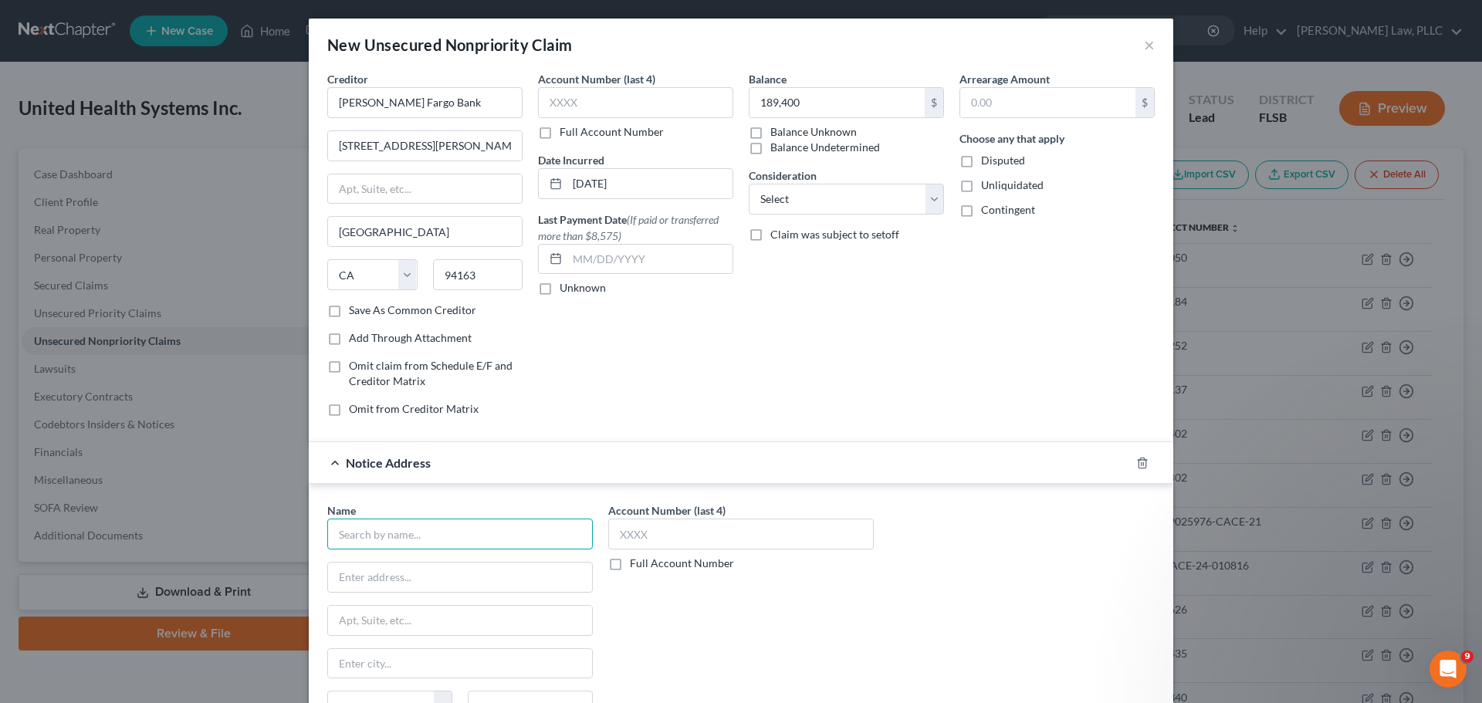
click at [402, 534] on input "text" at bounding box center [460, 534] width 266 height 31
type input "[PERSON_NAME] [PERSON_NAME], PLLC"
type input "[STREET_ADDRESS][PERSON_NAME]"
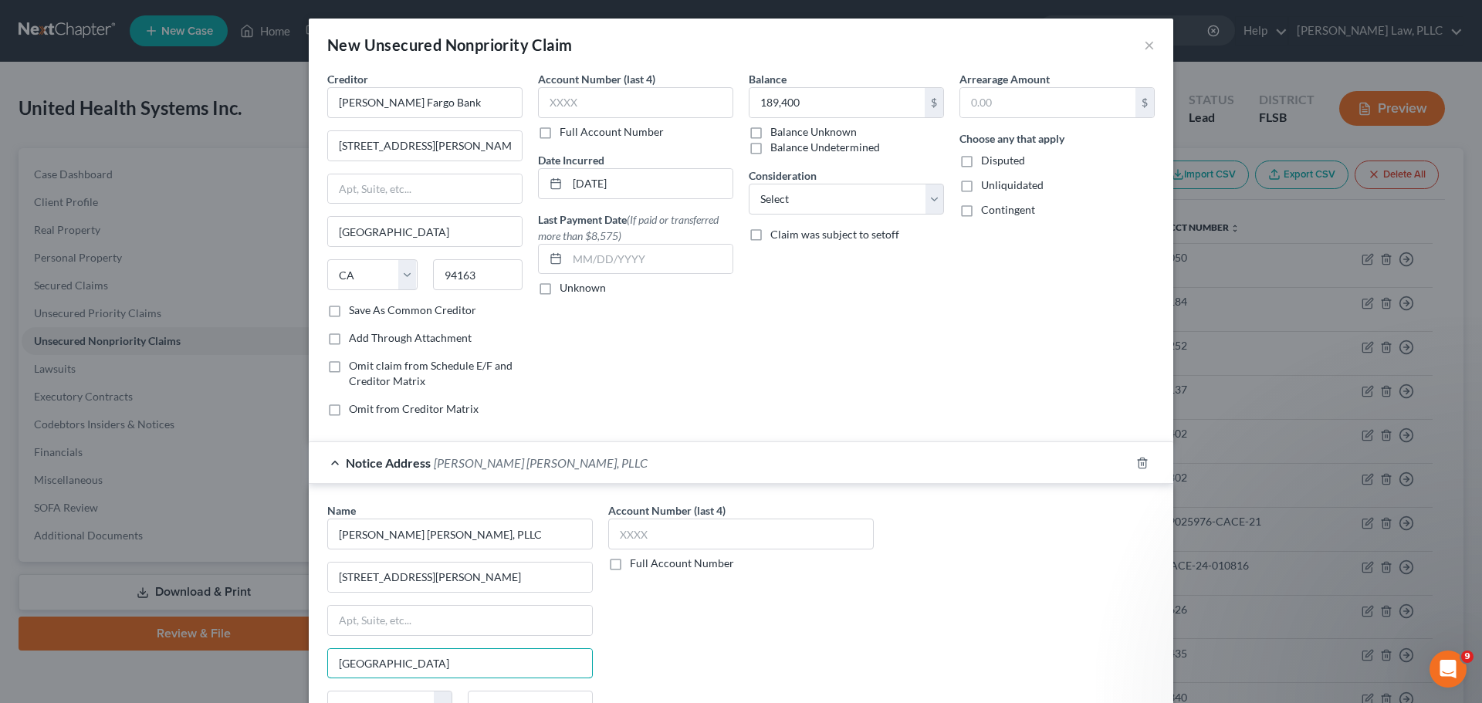
type input "[GEOGRAPHIC_DATA]"
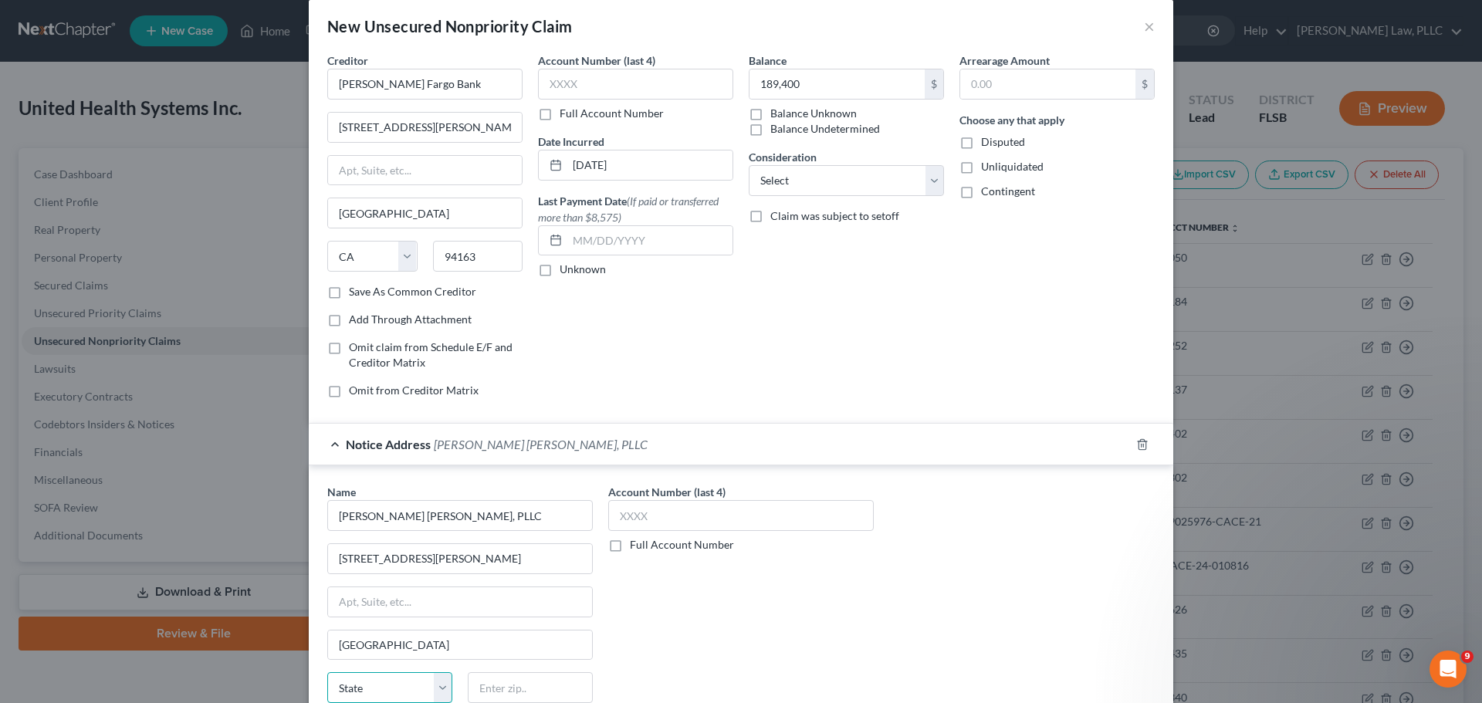
select select "9"
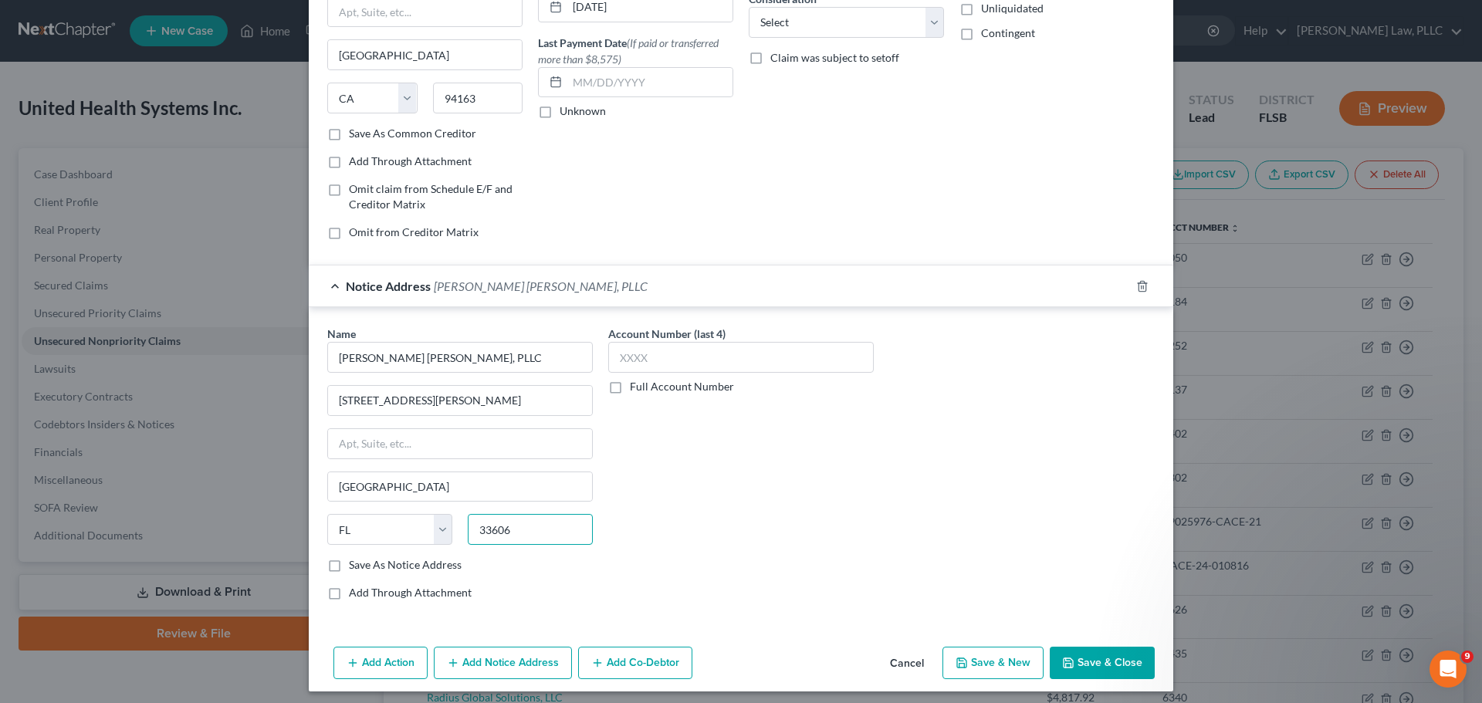
scroll to position [184, 0]
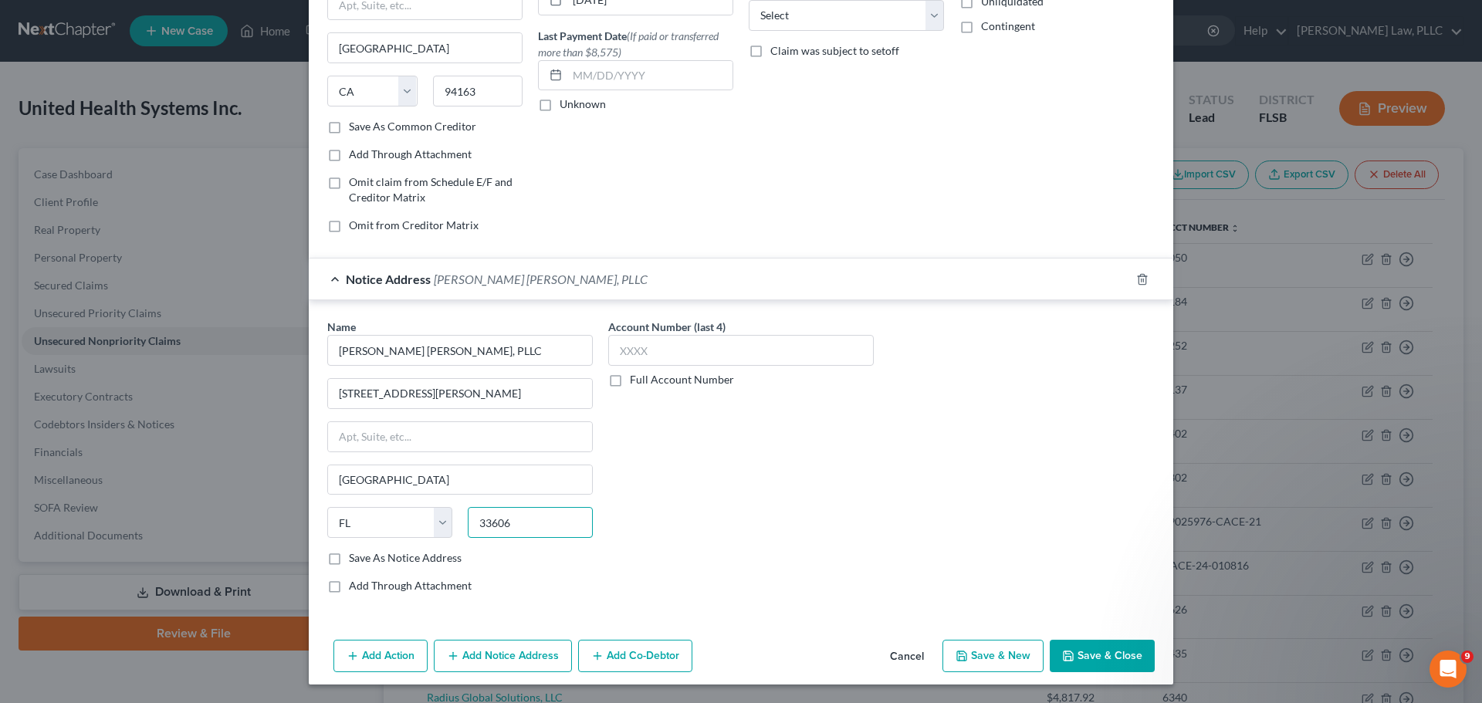
type input "33606"
click at [1092, 652] on button "Save & Close" at bounding box center [1102, 656] width 105 height 32
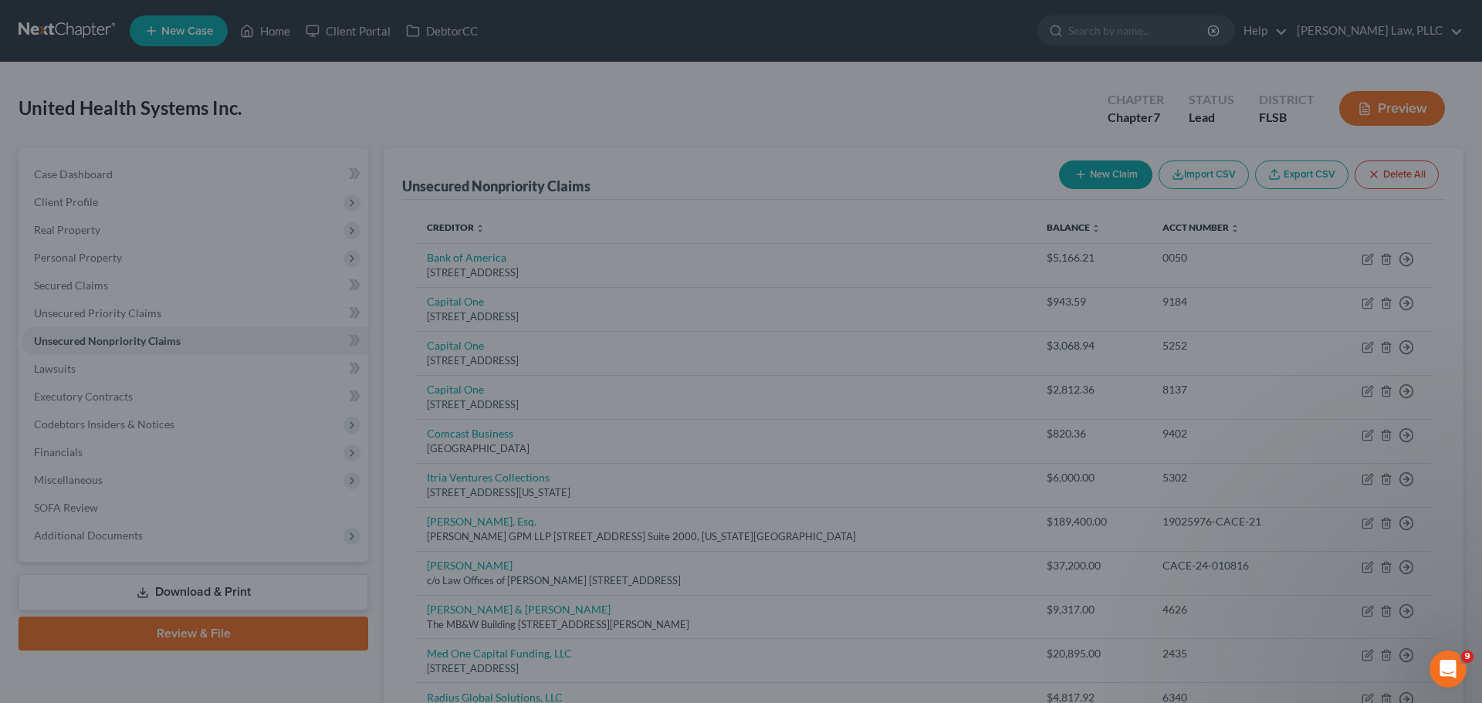
type input "189,400.00"
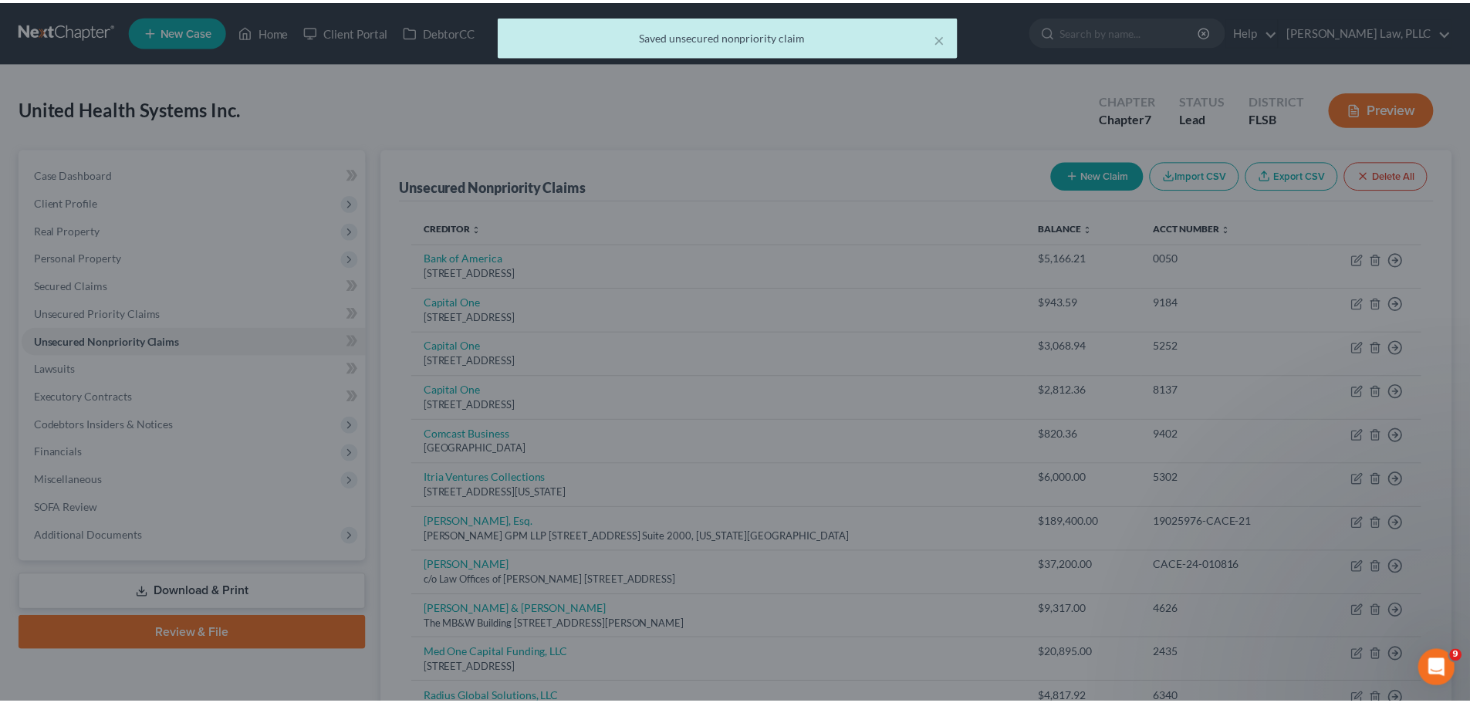
scroll to position [0, 0]
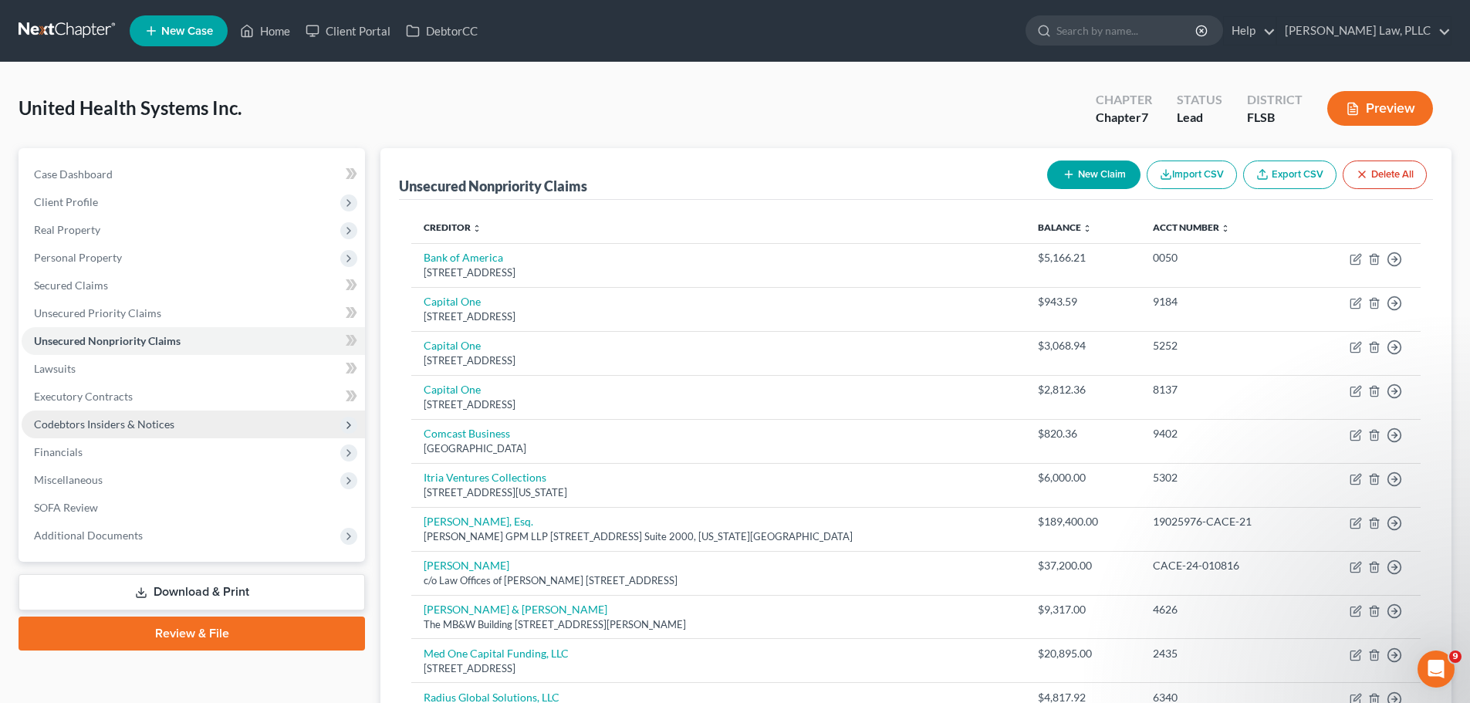
click at [117, 426] on span "Codebtors Insiders & Notices" at bounding box center [104, 424] width 140 height 13
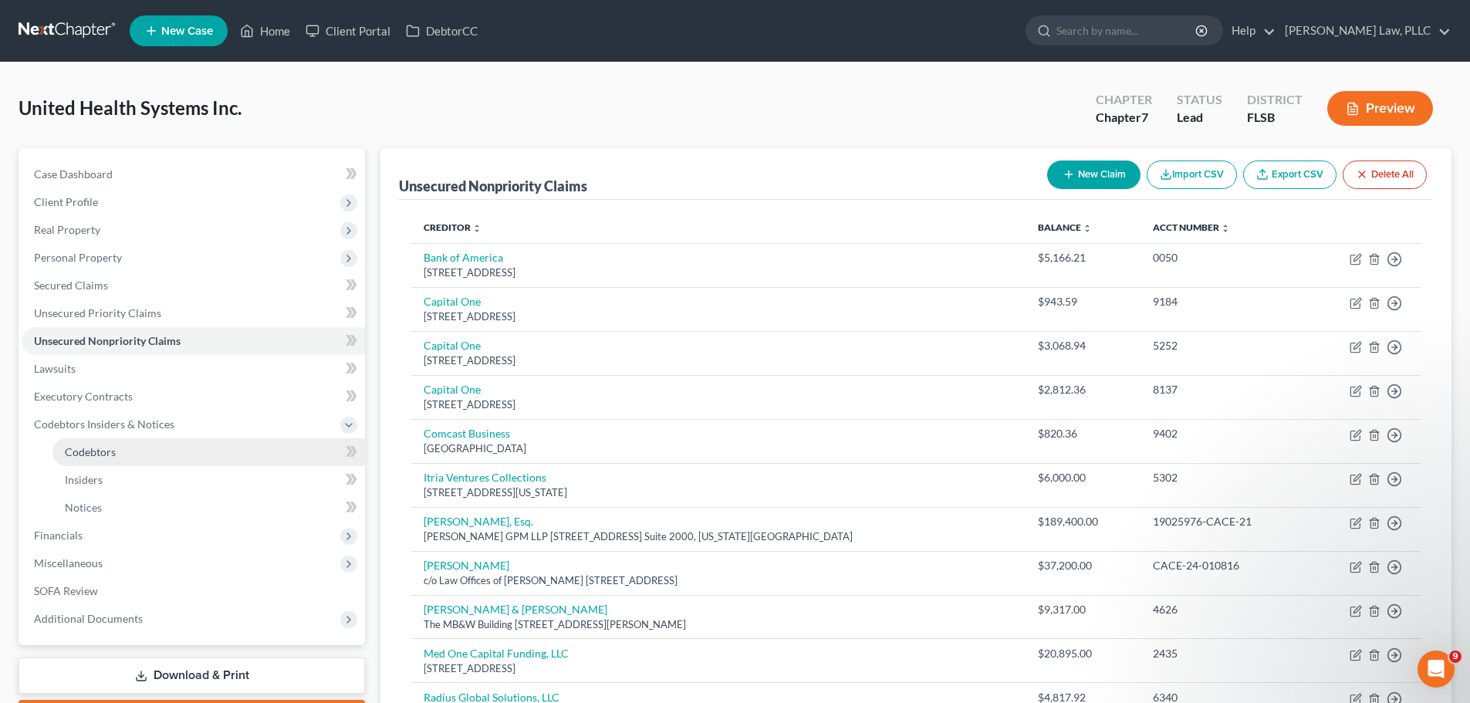
click at [88, 453] on span "Codebtors" at bounding box center [90, 451] width 51 height 13
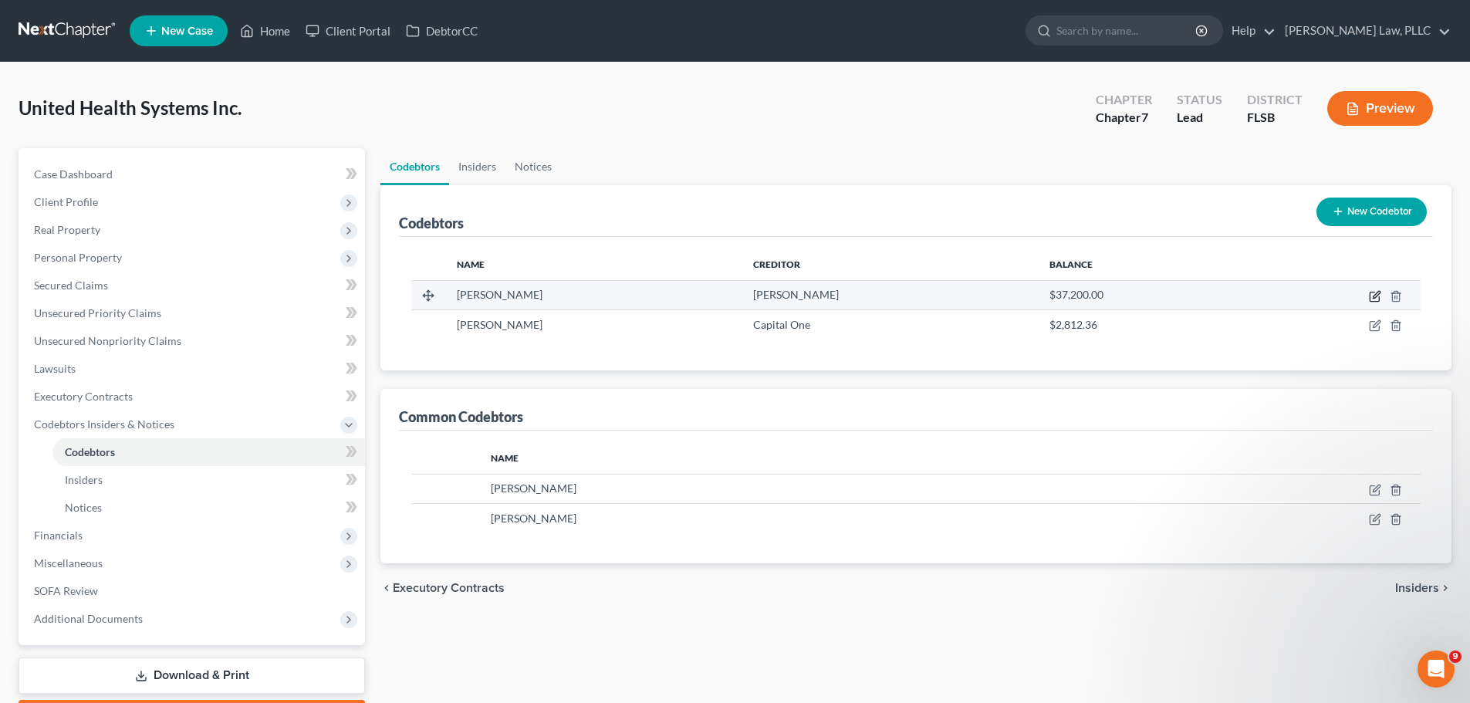
click at [1375, 299] on icon "button" at bounding box center [1375, 296] width 12 height 12
select select "9"
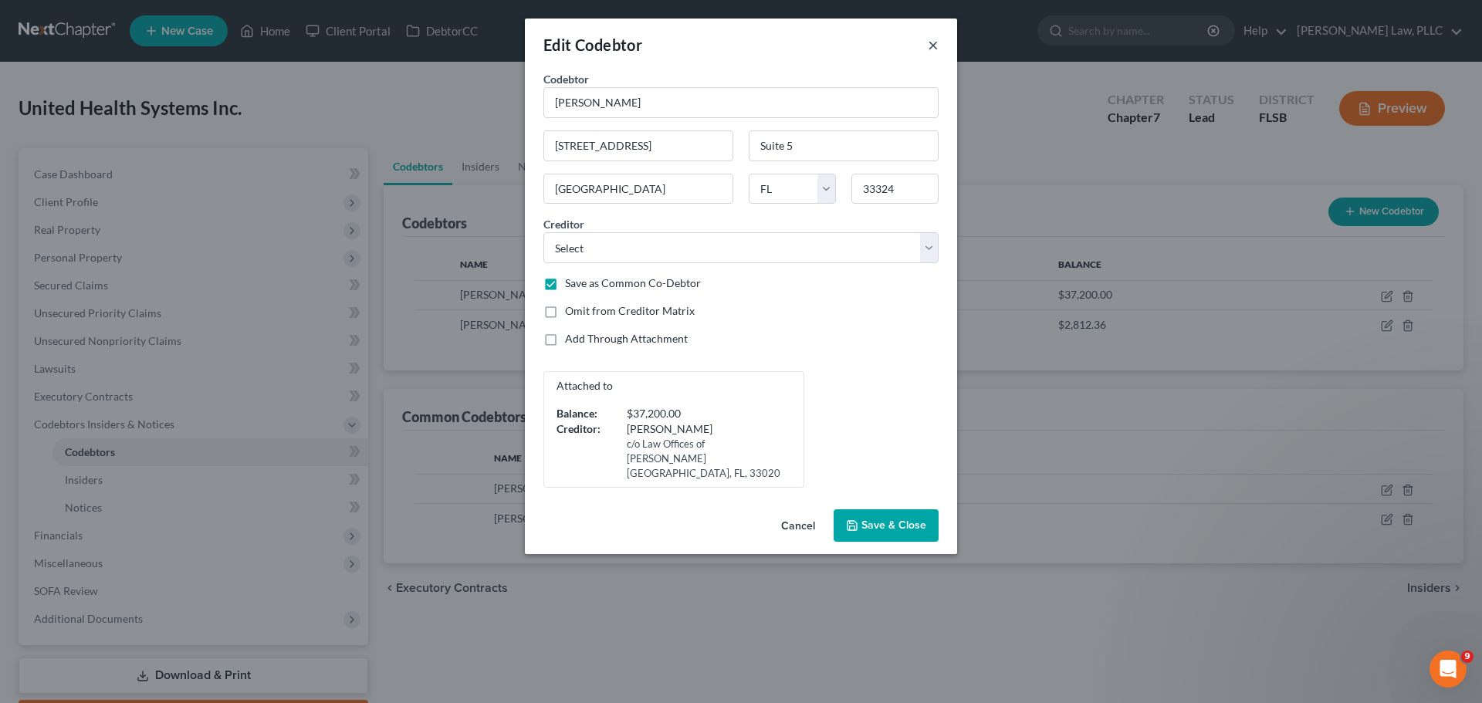
click at [934, 44] on button "×" at bounding box center [933, 45] width 11 height 19
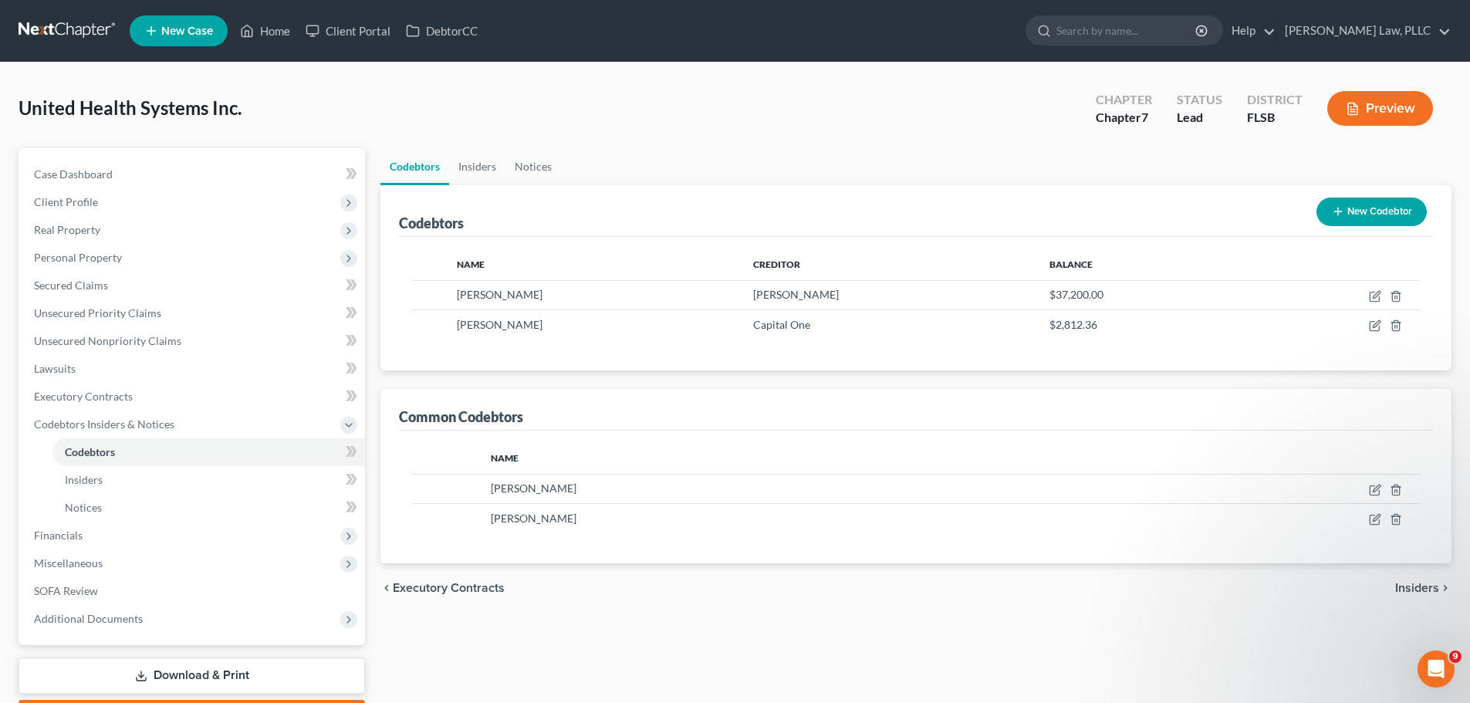
click at [1372, 209] on button "New Codebtor" at bounding box center [1372, 212] width 110 height 29
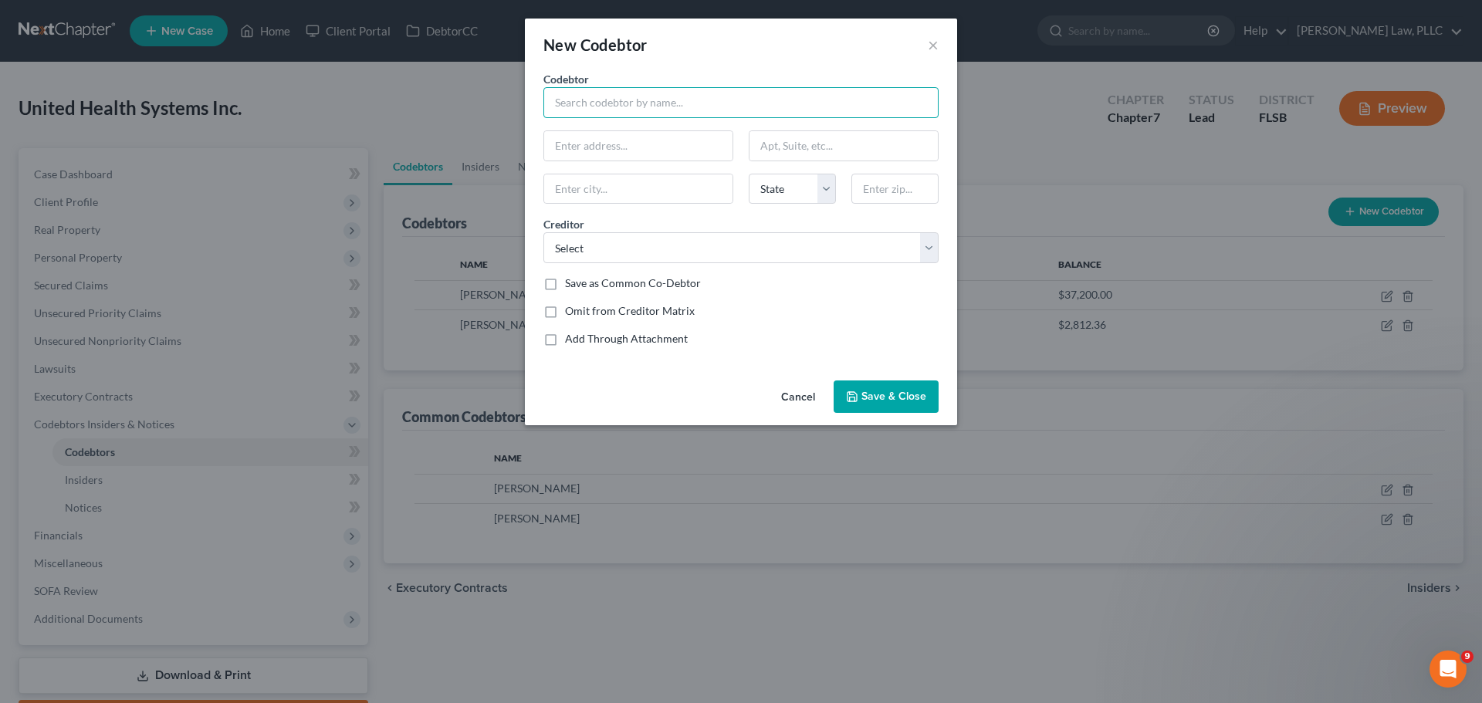
click at [594, 99] on input "text" at bounding box center [740, 102] width 395 height 31
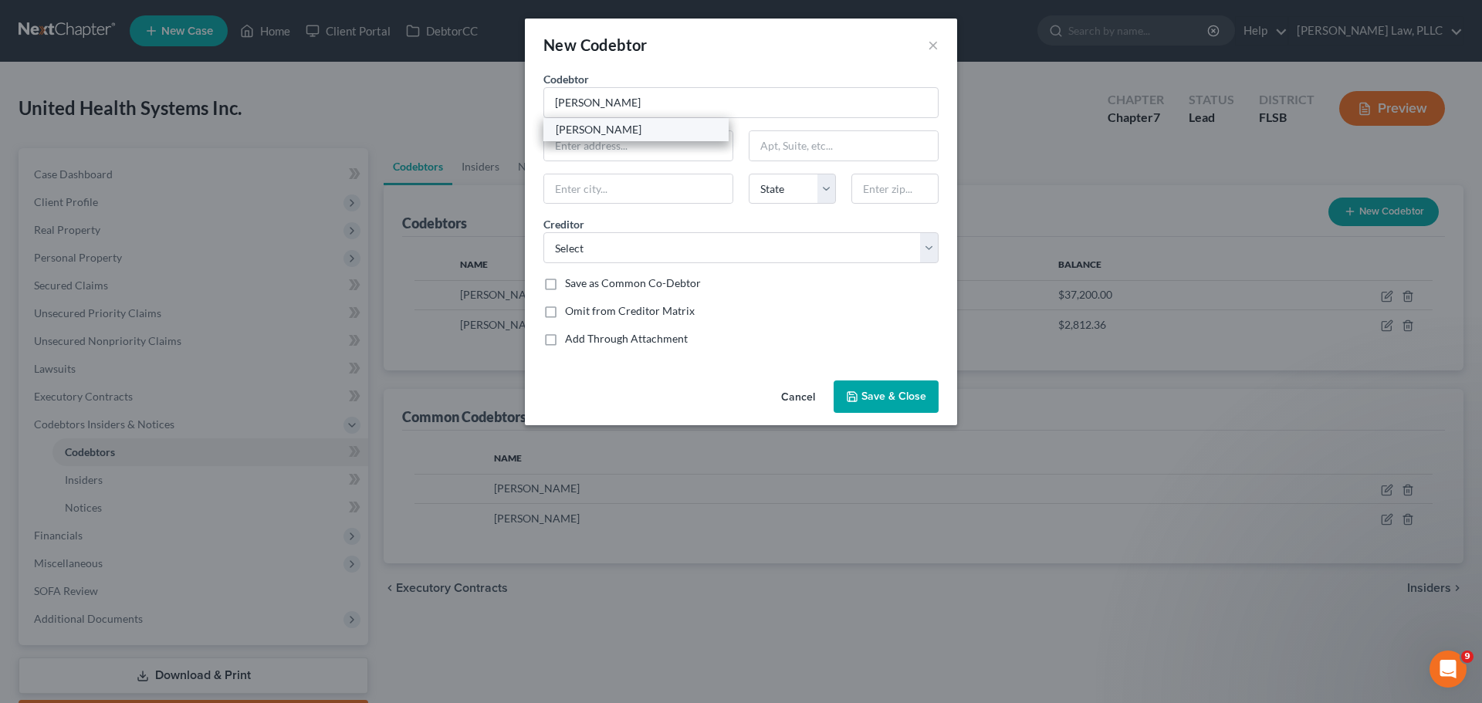
click at [601, 132] on div "[PERSON_NAME]" at bounding box center [636, 129] width 161 height 15
type input "[PERSON_NAME]"
type input "[STREET_ADDRESS]"
type input "Suite 5"
type input "[GEOGRAPHIC_DATA]"
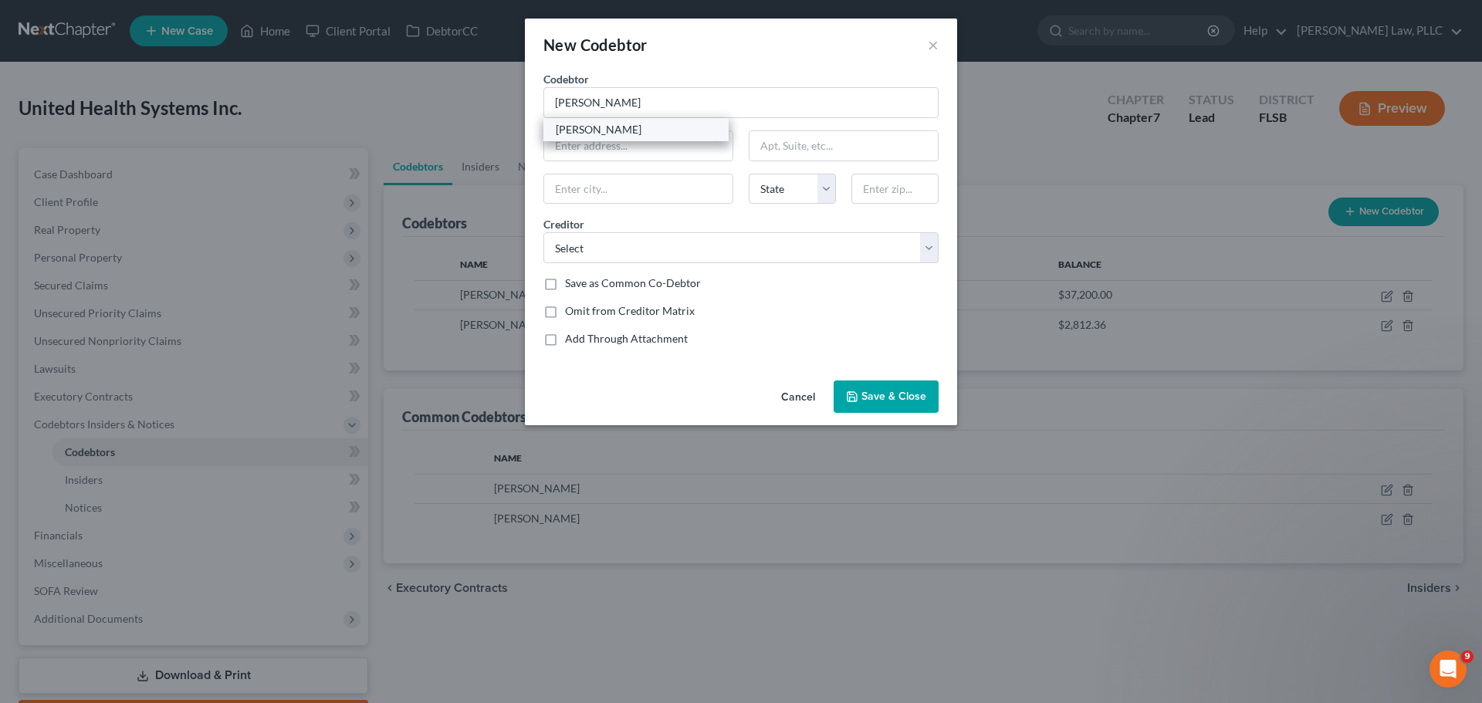
select select "9"
type input "33324"
click at [763, 247] on select "Select itrq Capital One Bank of America Capital One Internal Revenue Service Co…" at bounding box center [740, 247] width 395 height 31
select select "17"
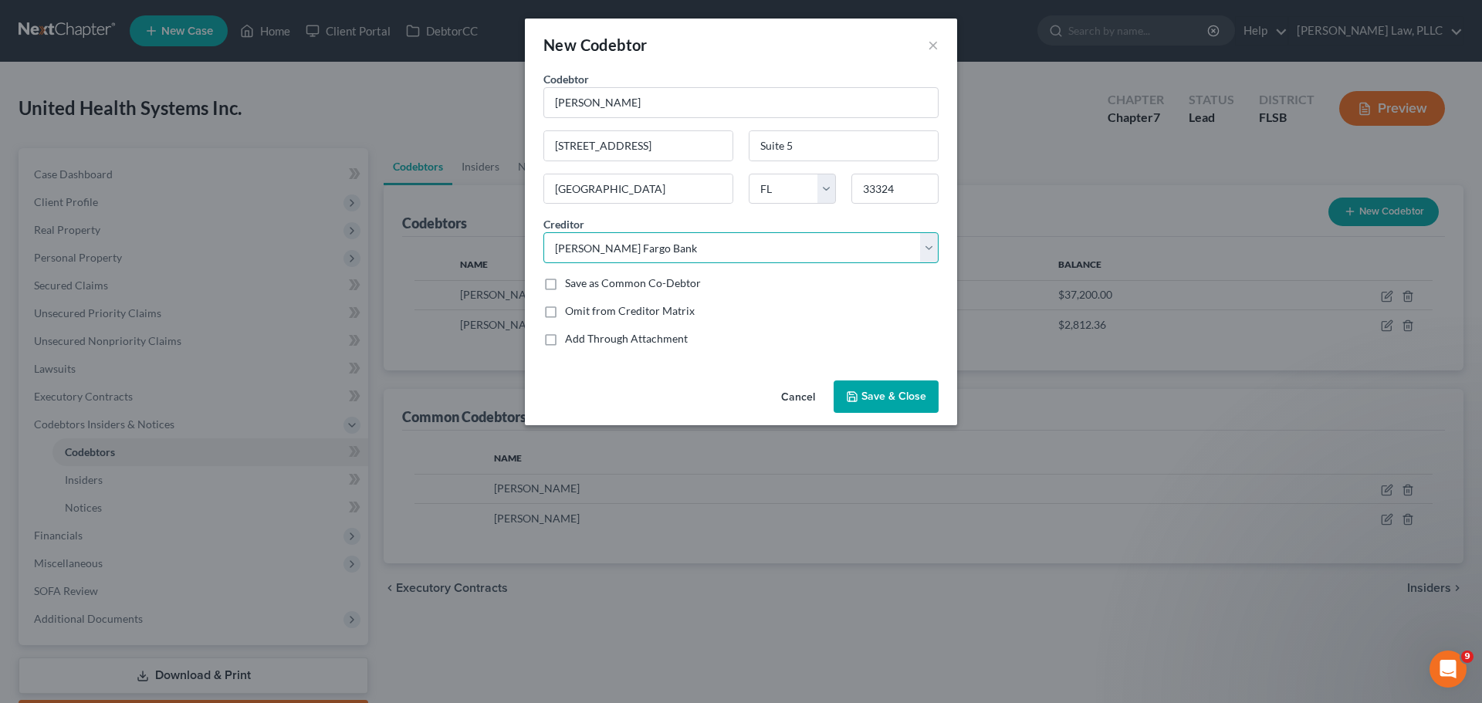
click at [543, 232] on select "Select itrq Capital One Bank of America Capital One Internal Revenue Service Co…" at bounding box center [740, 247] width 395 height 31
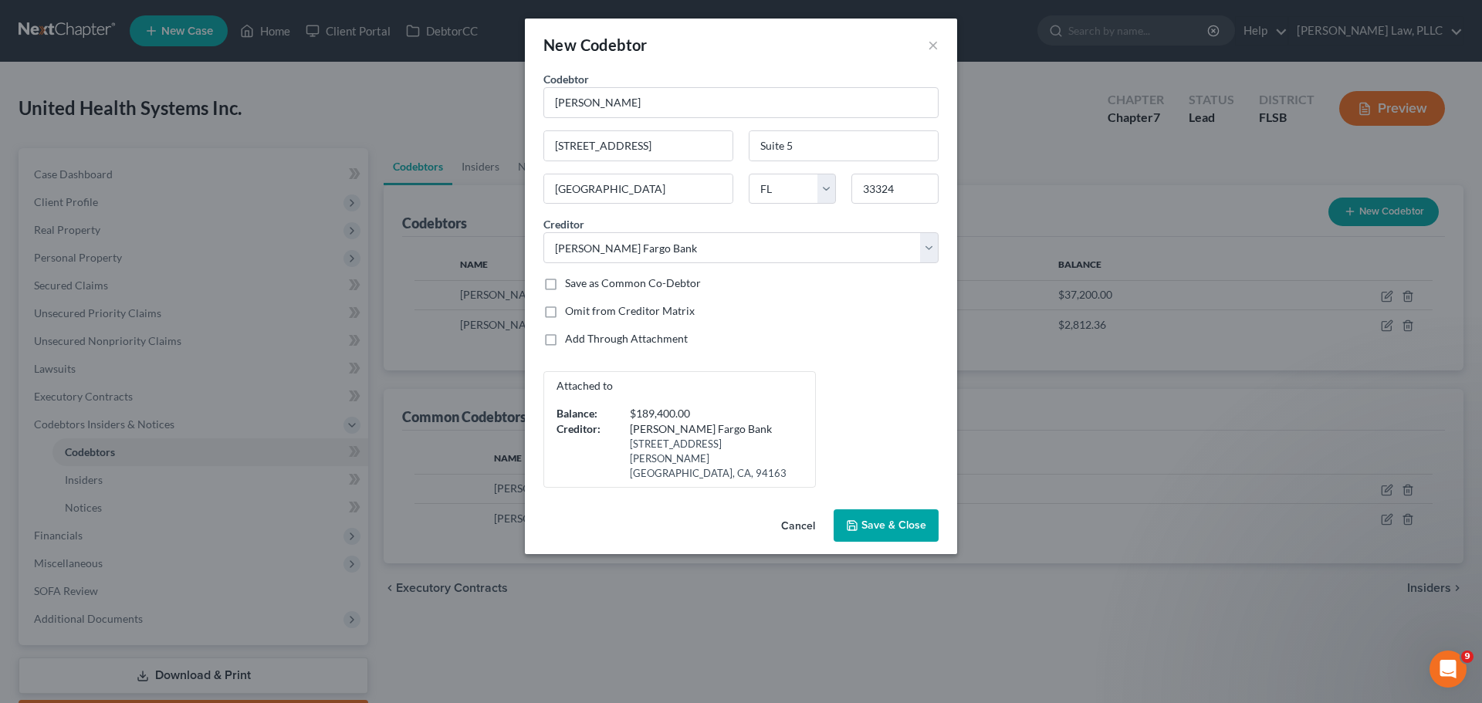
click at [891, 519] on span "Save & Close" at bounding box center [893, 525] width 65 height 13
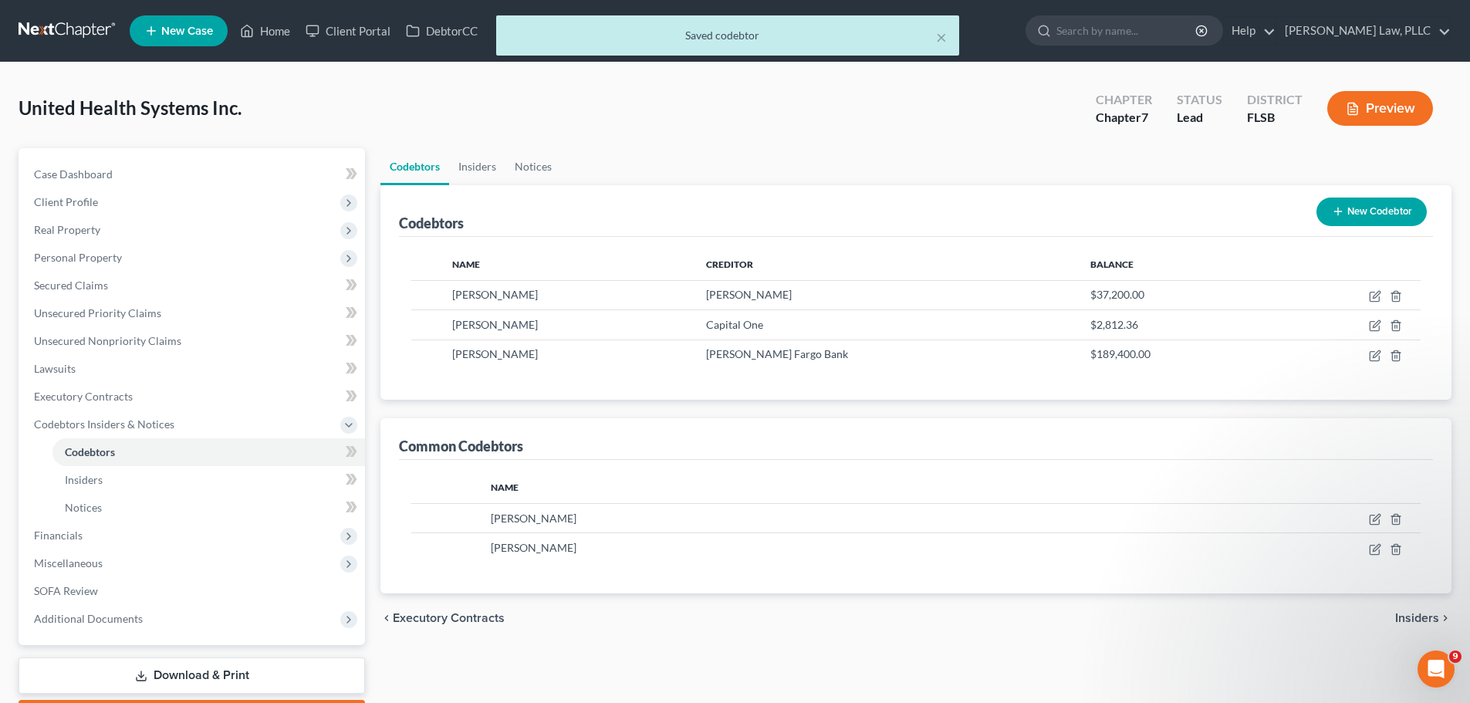
click at [1373, 208] on button "New Codebtor" at bounding box center [1372, 212] width 110 height 29
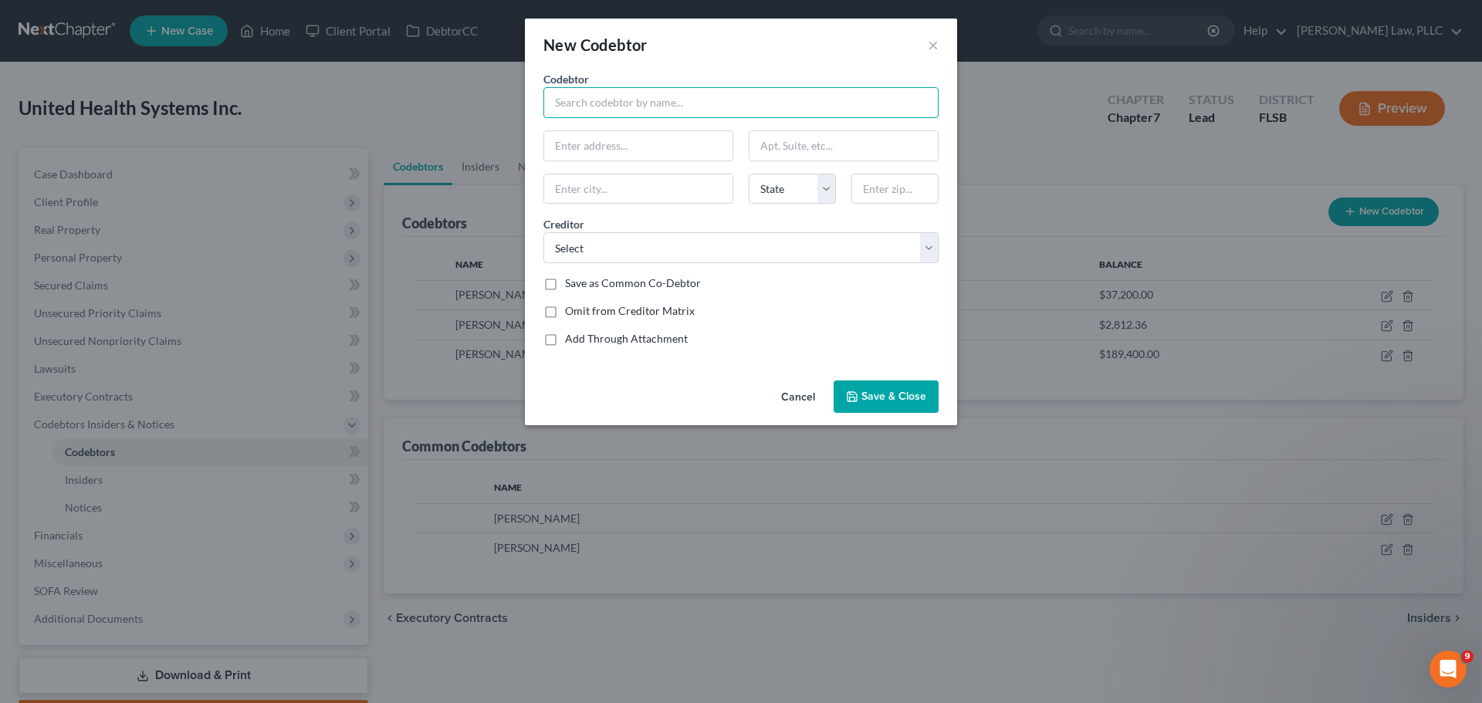
click at [603, 107] on input "text" at bounding box center [740, 102] width 395 height 31
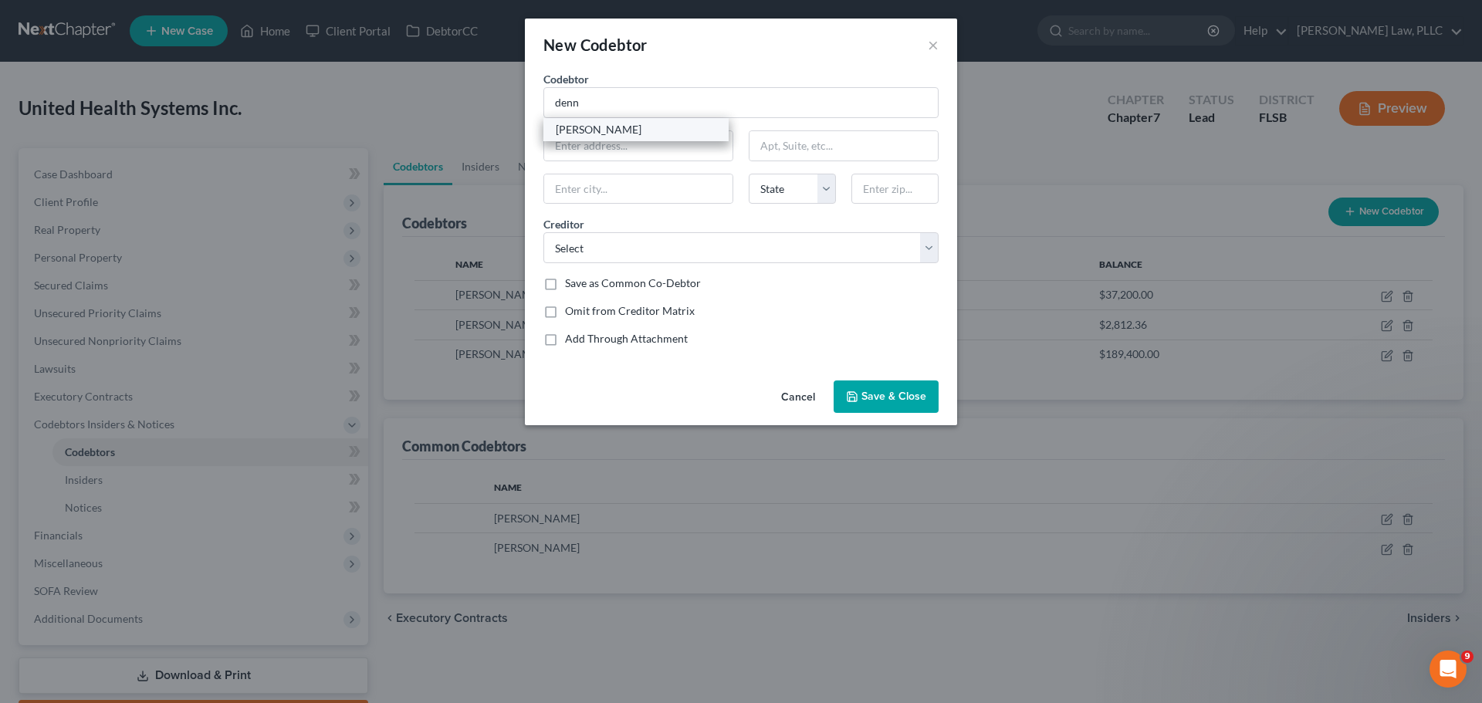
click at [611, 129] on div "[PERSON_NAME]" at bounding box center [636, 129] width 161 height 15
type input "[PERSON_NAME]"
type input "[STREET_ADDRESS]"
type input "Suite 5"
type input "[GEOGRAPHIC_DATA]"
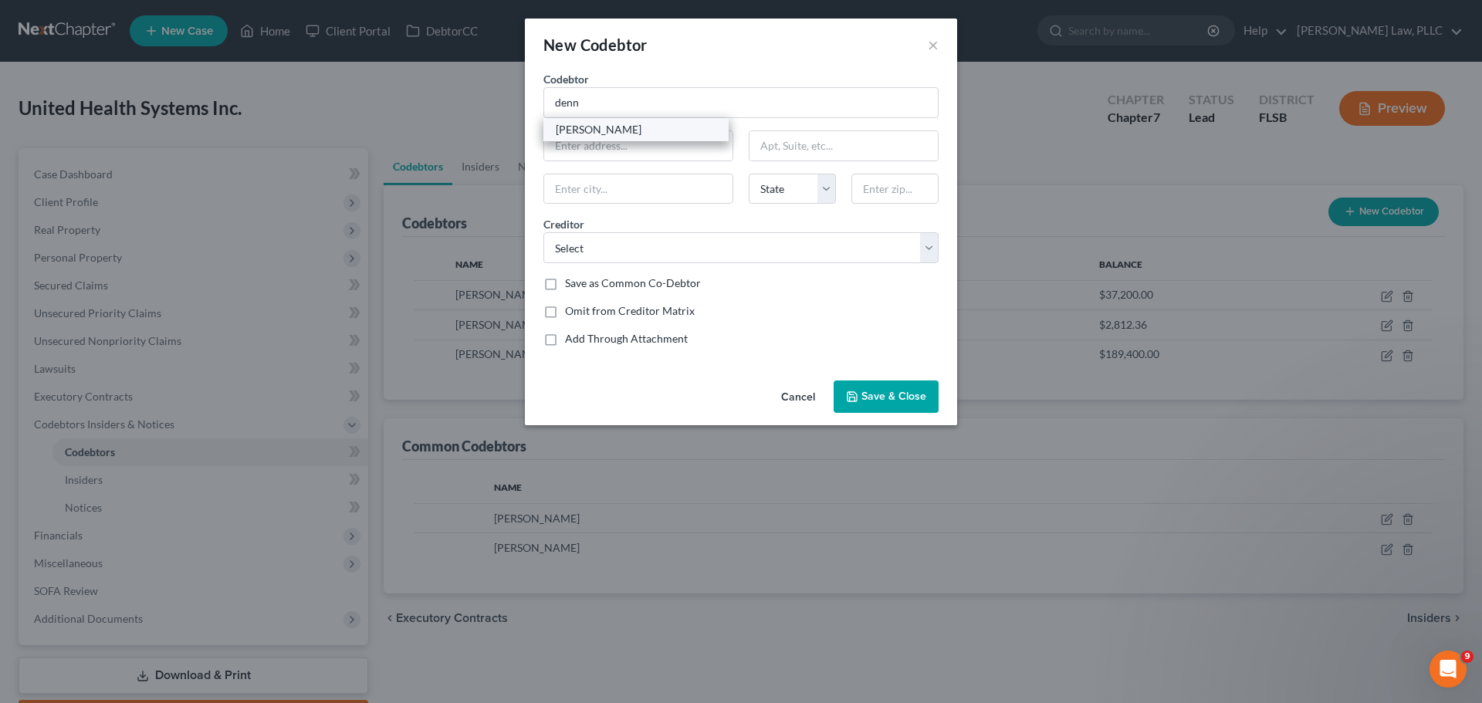
select select "9"
type input "33324"
click at [718, 245] on select "Select itrq Capital One Bank of America Capital One Internal Revenue Service Co…" at bounding box center [740, 247] width 395 height 31
select select "17"
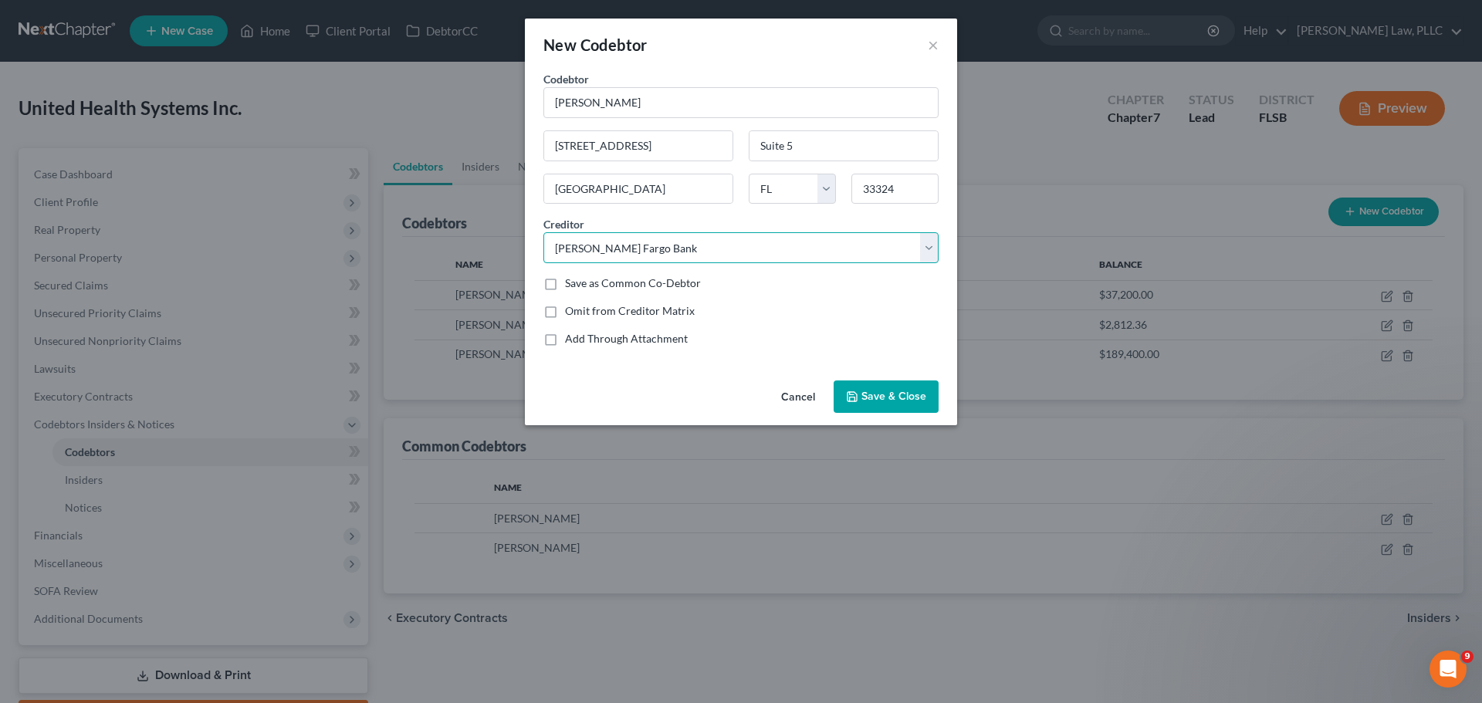
click at [543, 232] on select "Select itrq Capital One Bank of America Capital One Internal Revenue Service Co…" at bounding box center [740, 247] width 395 height 31
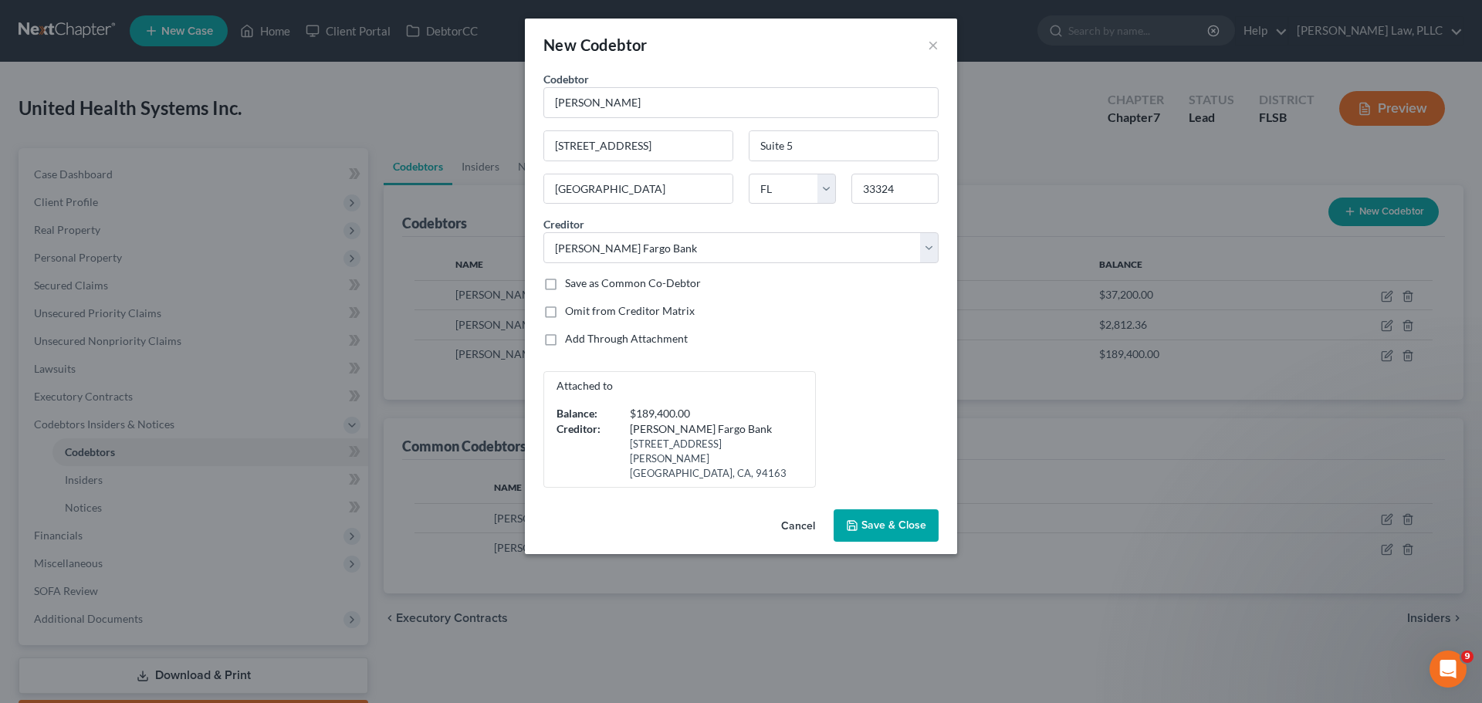
click at [901, 519] on span "Save & Close" at bounding box center [893, 525] width 65 height 13
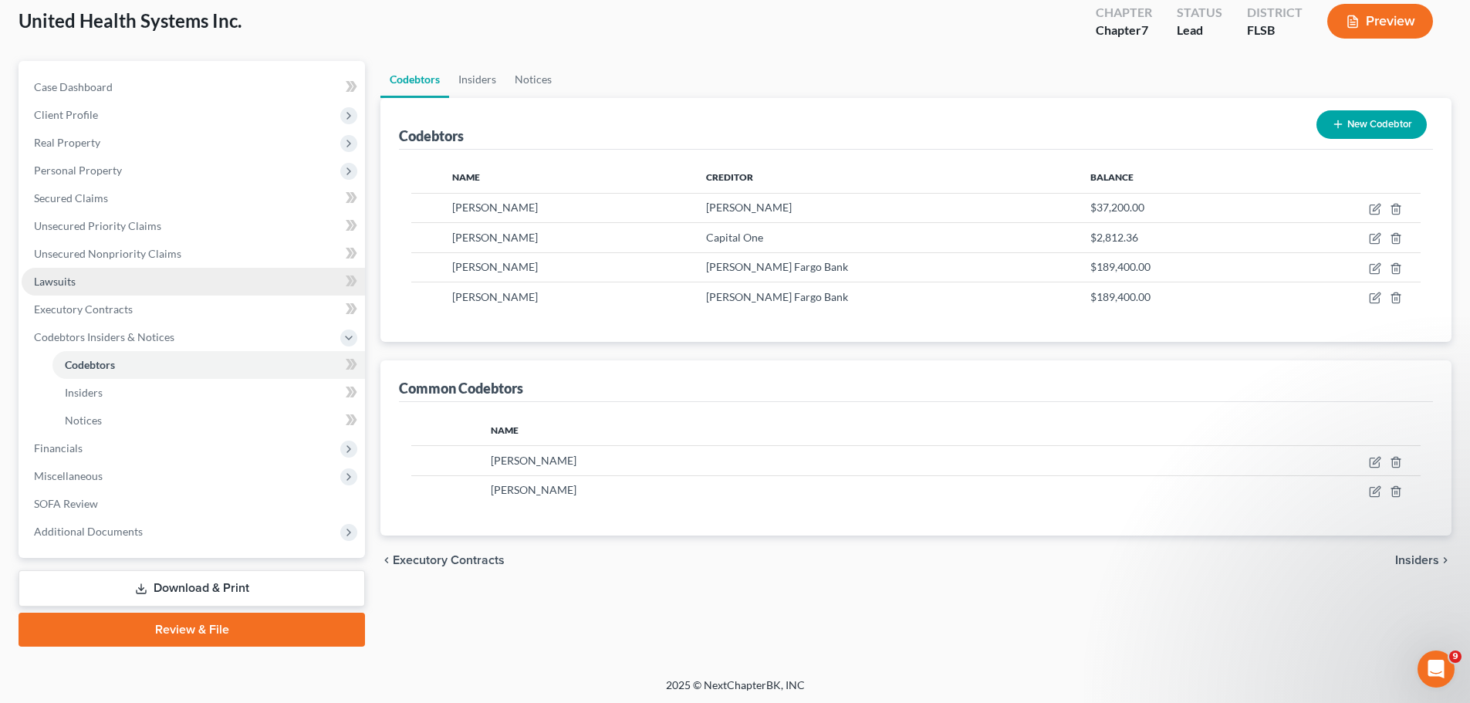
scroll to position [90, 0]
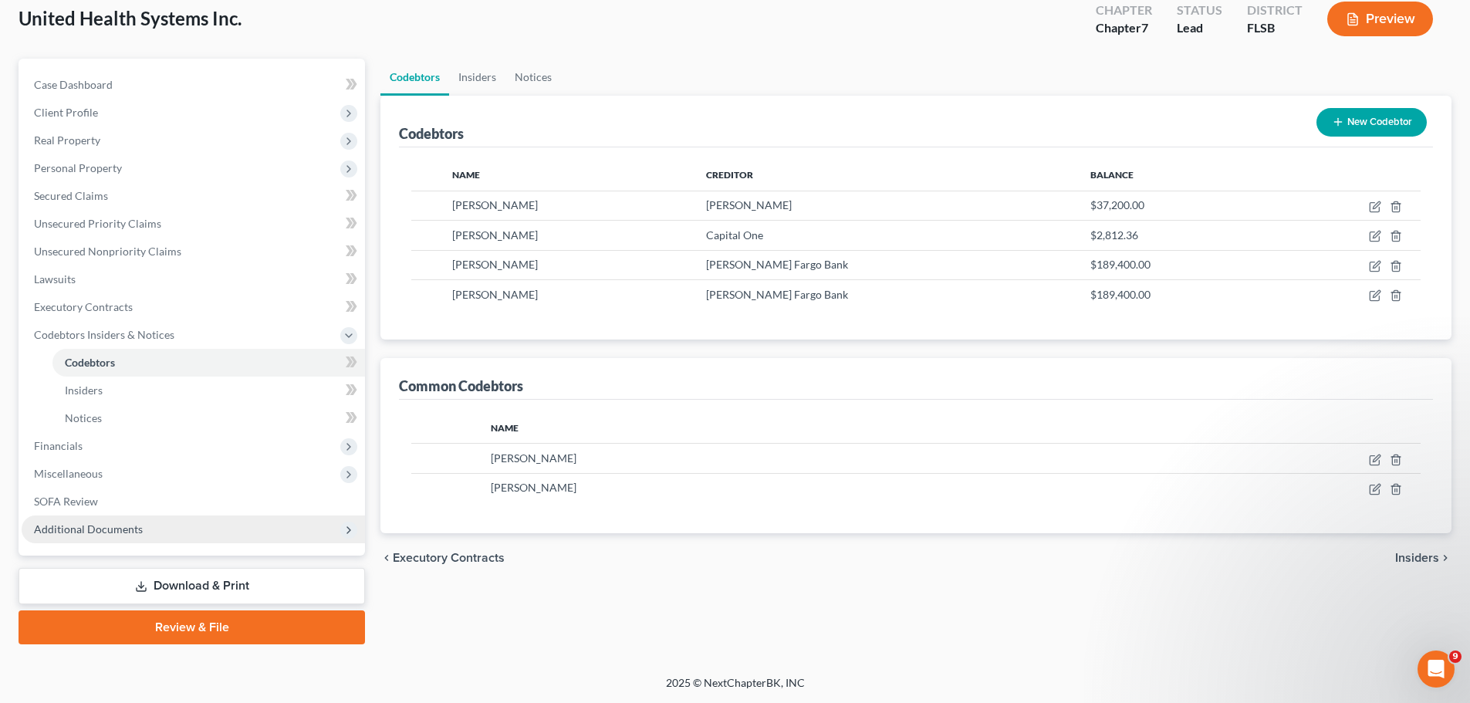
click at [144, 531] on span "Additional Documents" at bounding box center [193, 530] width 343 height 28
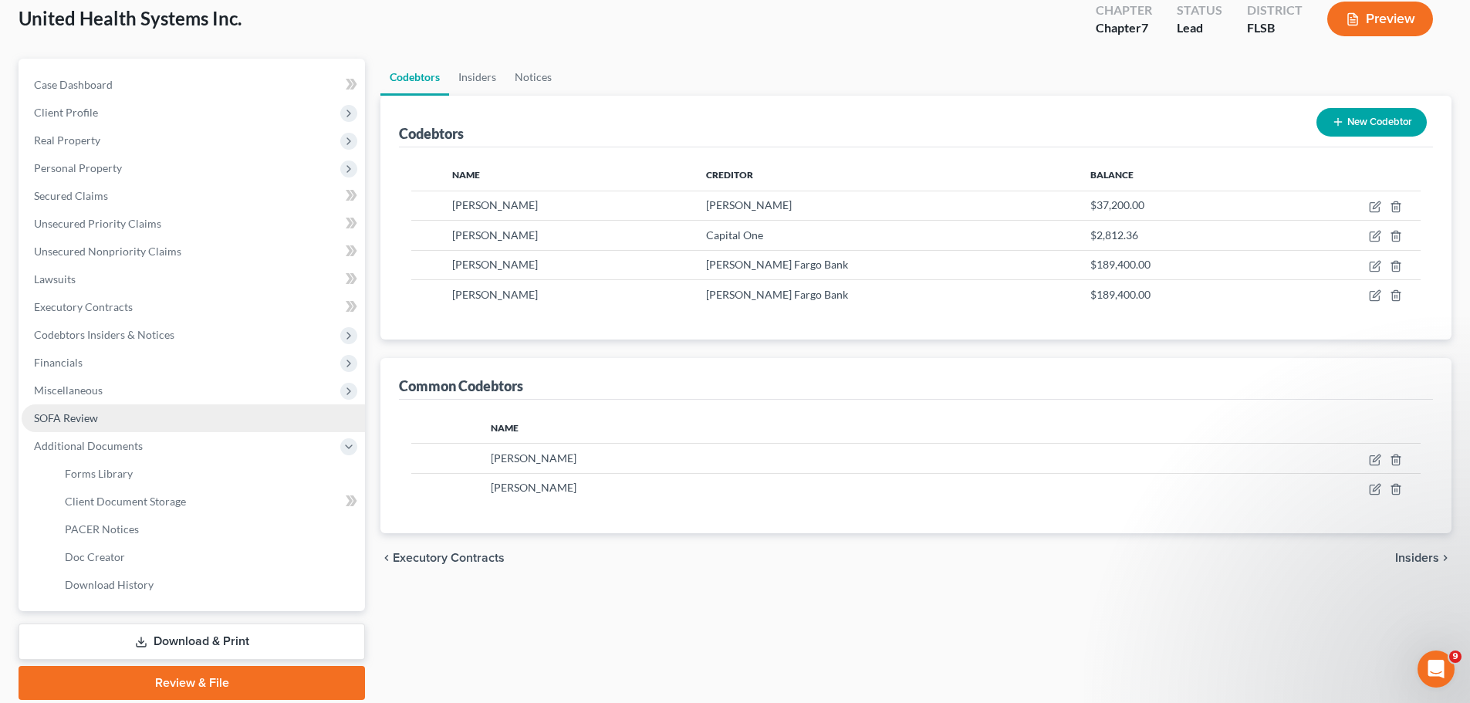
click at [128, 412] on link "SOFA Review" at bounding box center [193, 418] width 343 height 28
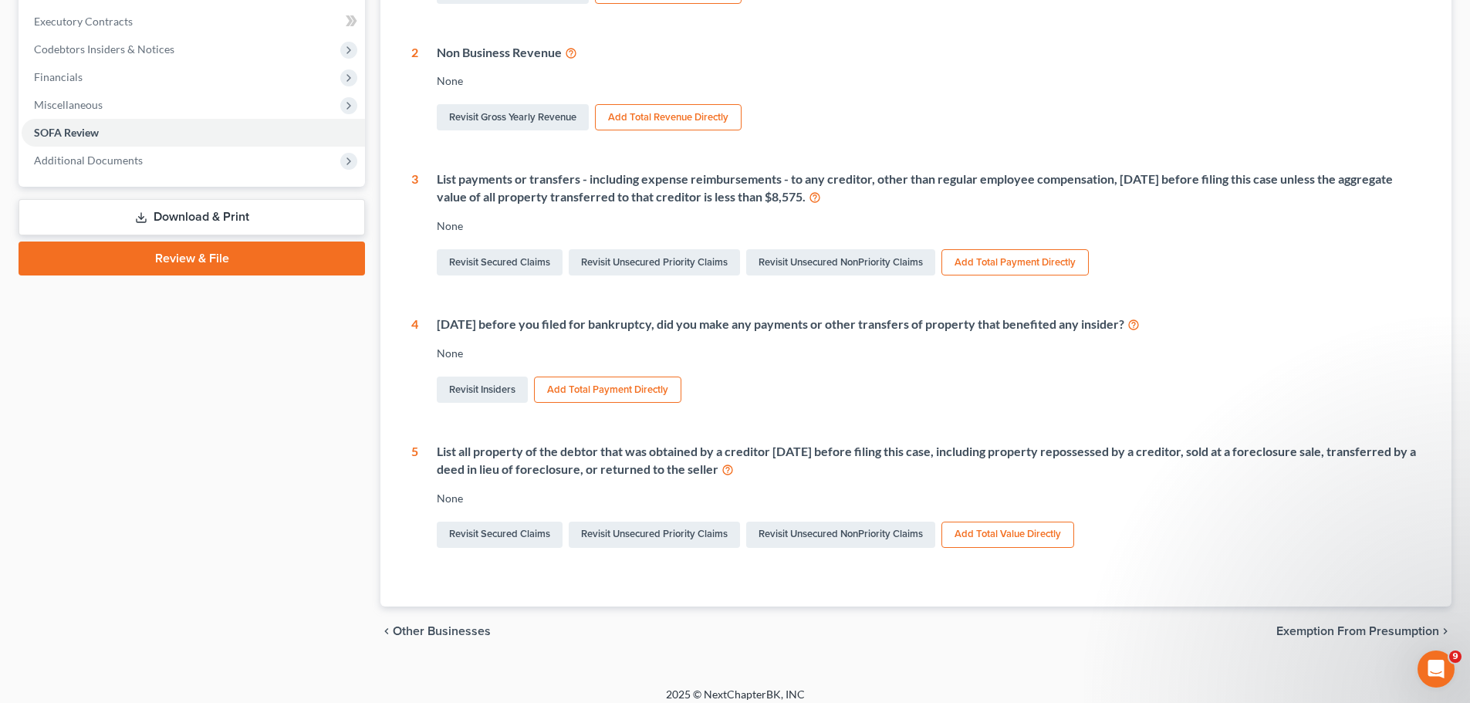
scroll to position [386, 0]
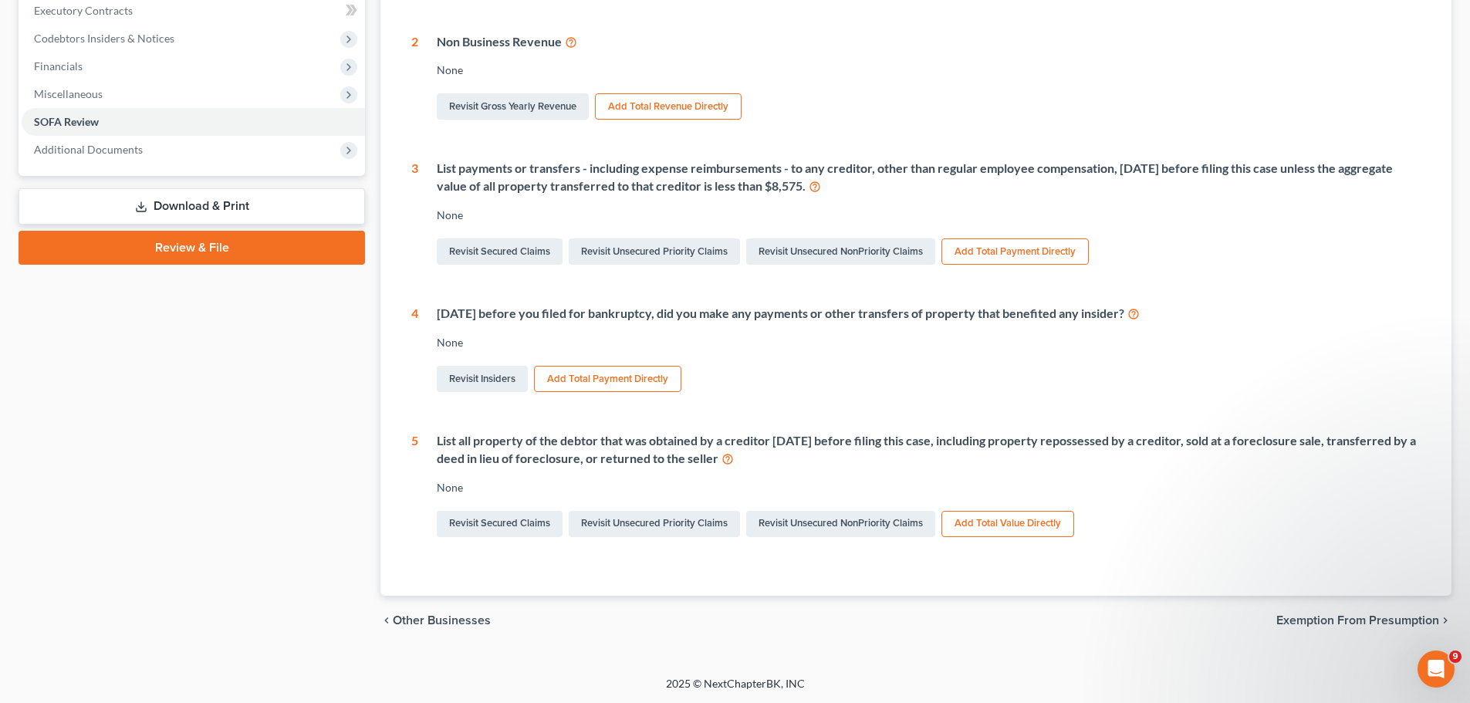
click at [1315, 620] on span "Exemption from Presumption" at bounding box center [1358, 620] width 163 height 12
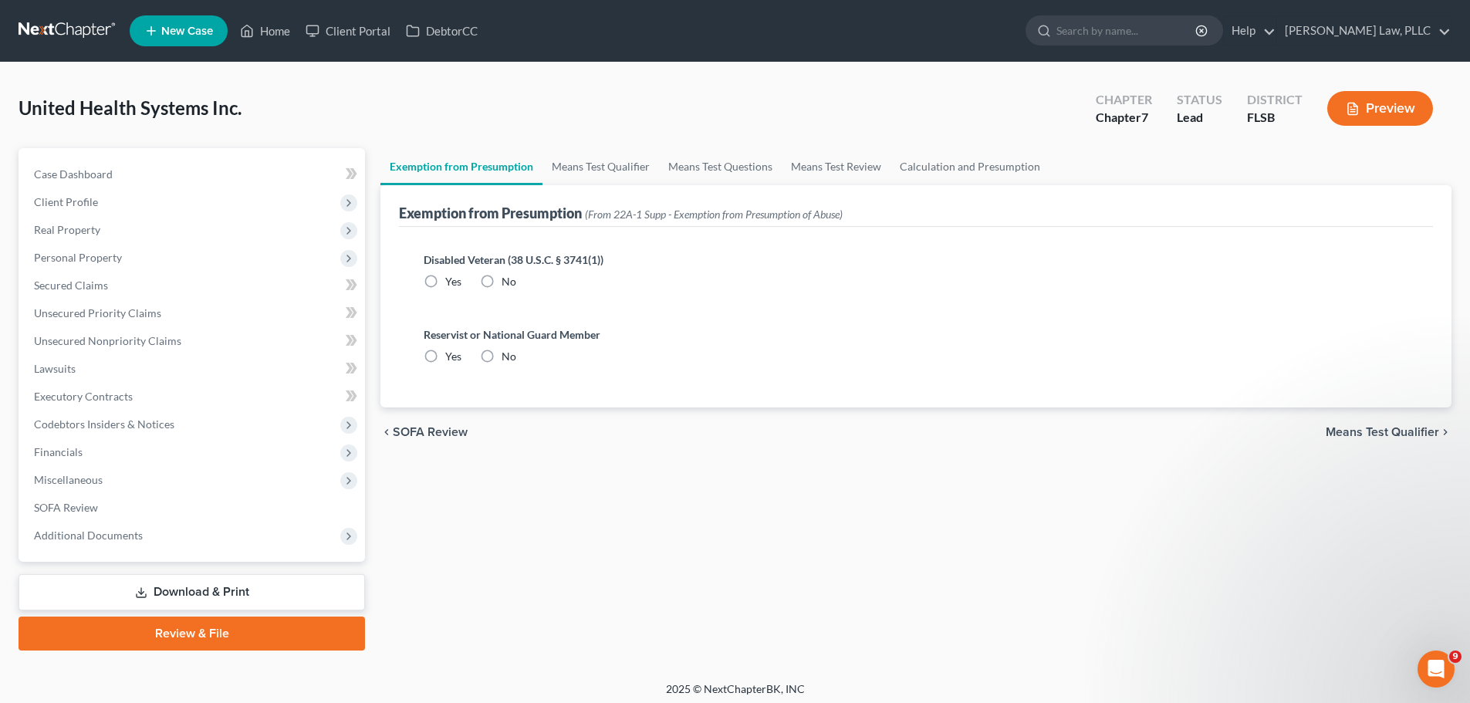
click at [502, 284] on label "No" at bounding box center [509, 281] width 15 height 15
click at [508, 284] on input "No" at bounding box center [513, 279] width 10 height 10
radio input "true"
click at [502, 357] on label "No" at bounding box center [509, 356] width 15 height 15
click at [508, 357] on input "No" at bounding box center [513, 354] width 10 height 10
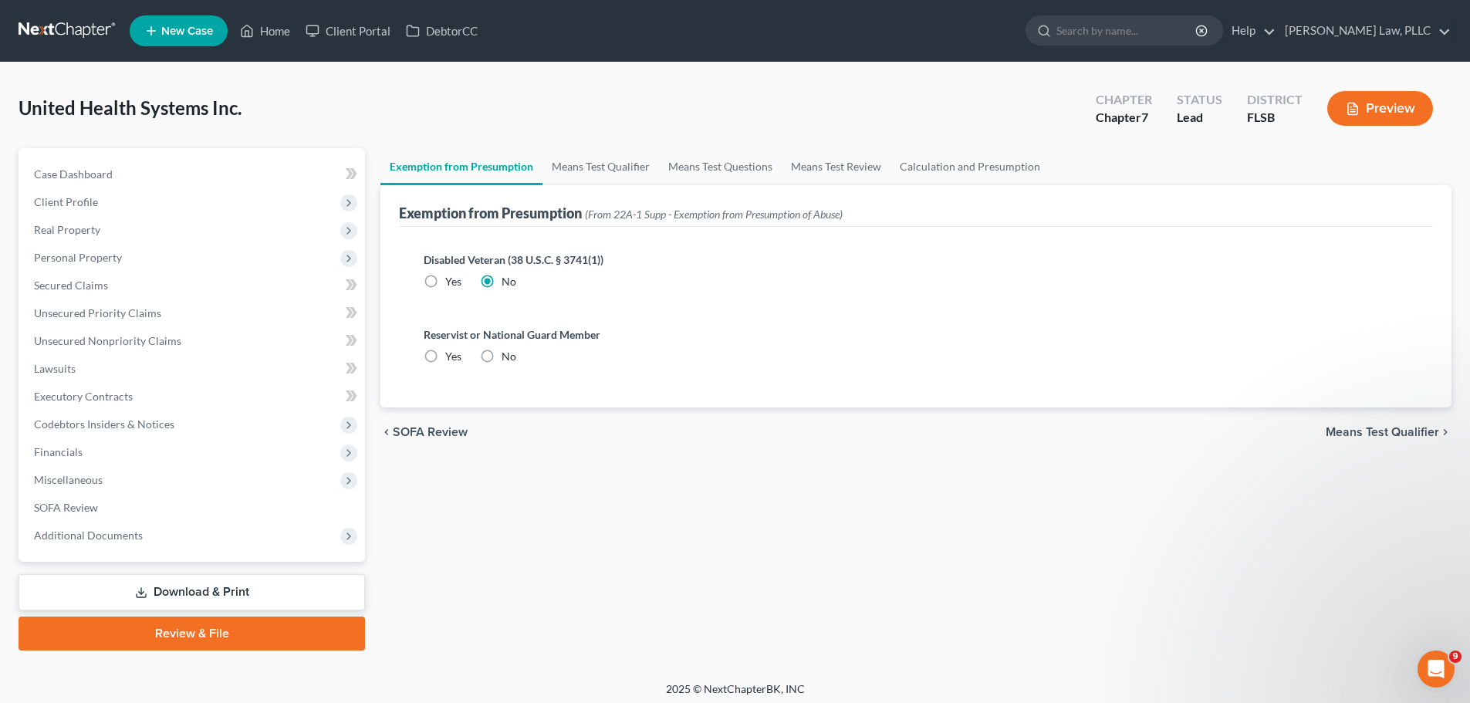
radio input "true"
click at [1416, 431] on span "Means Test Qualifier" at bounding box center [1382, 432] width 113 height 12
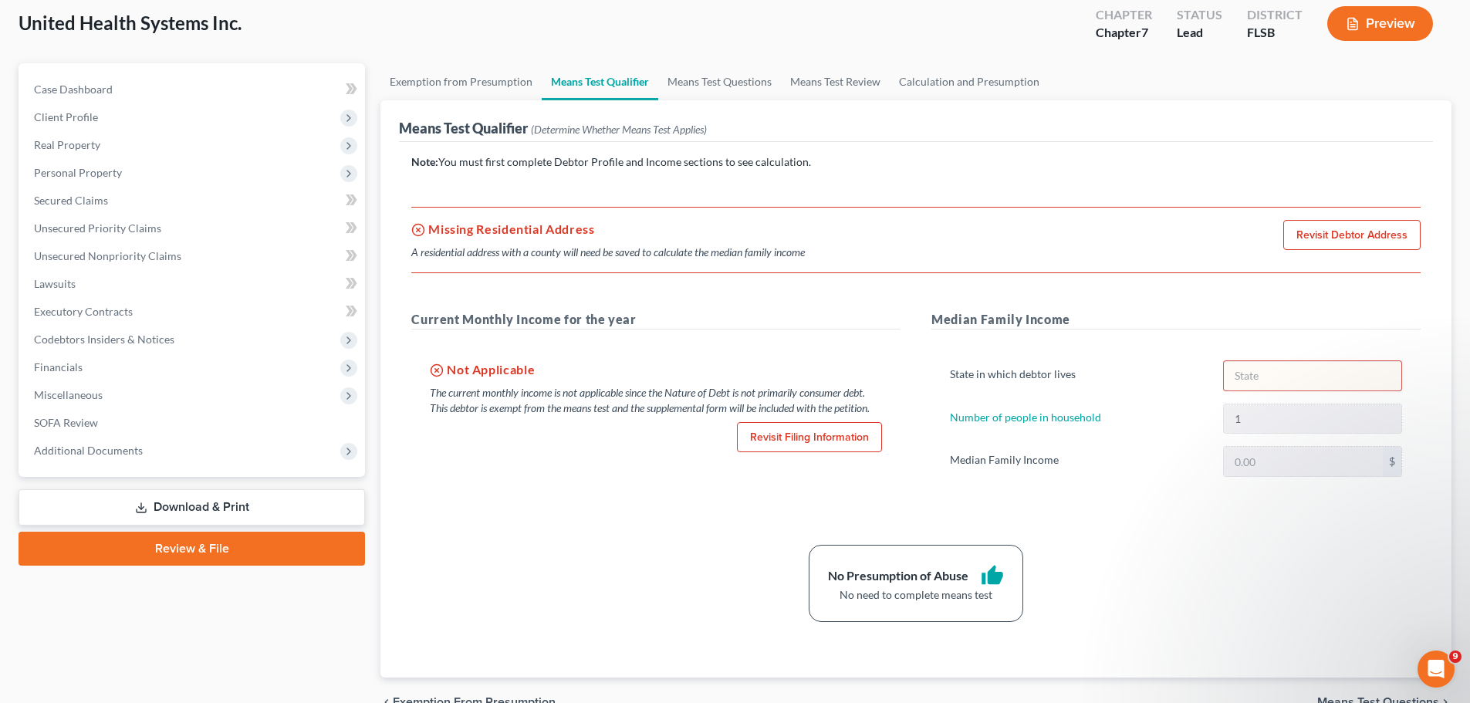
scroll to position [168, 0]
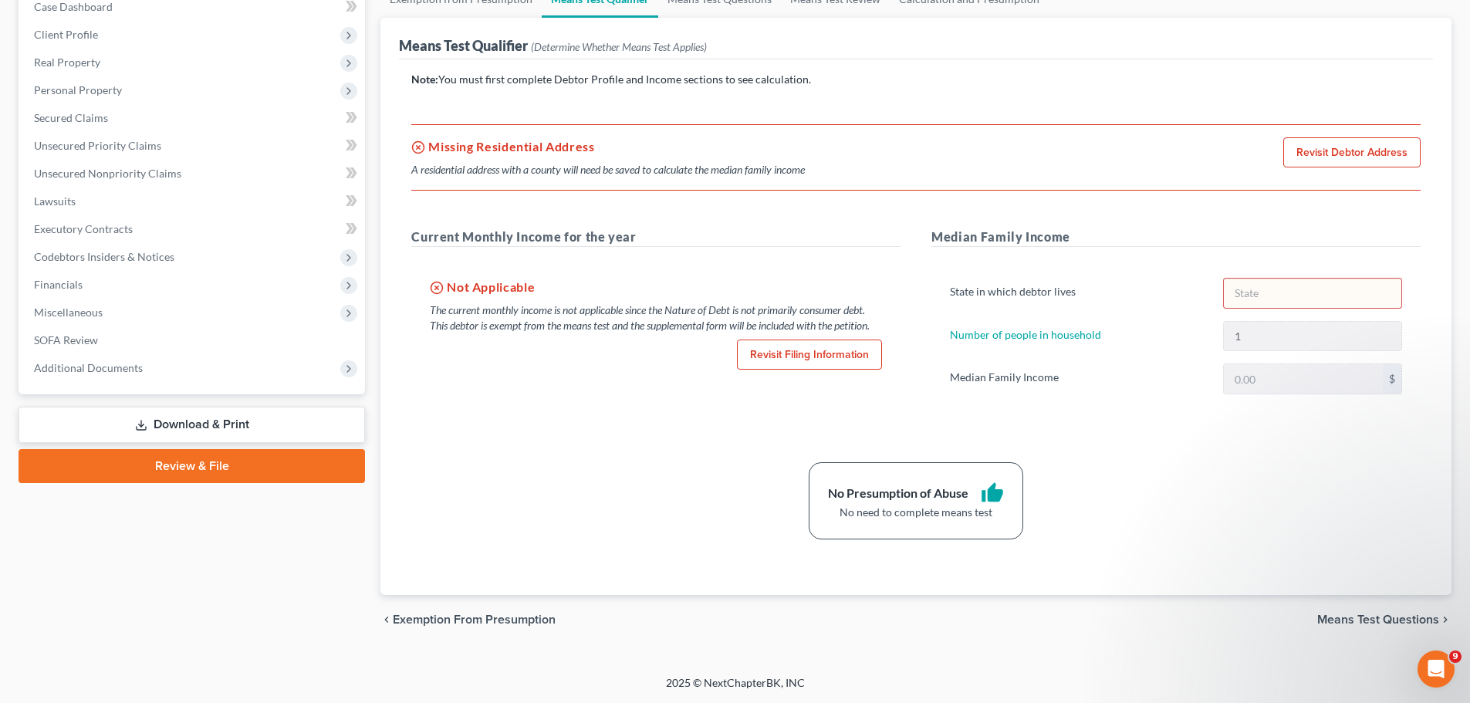
click at [1372, 621] on span "Means Test Questions" at bounding box center [1379, 620] width 122 height 12
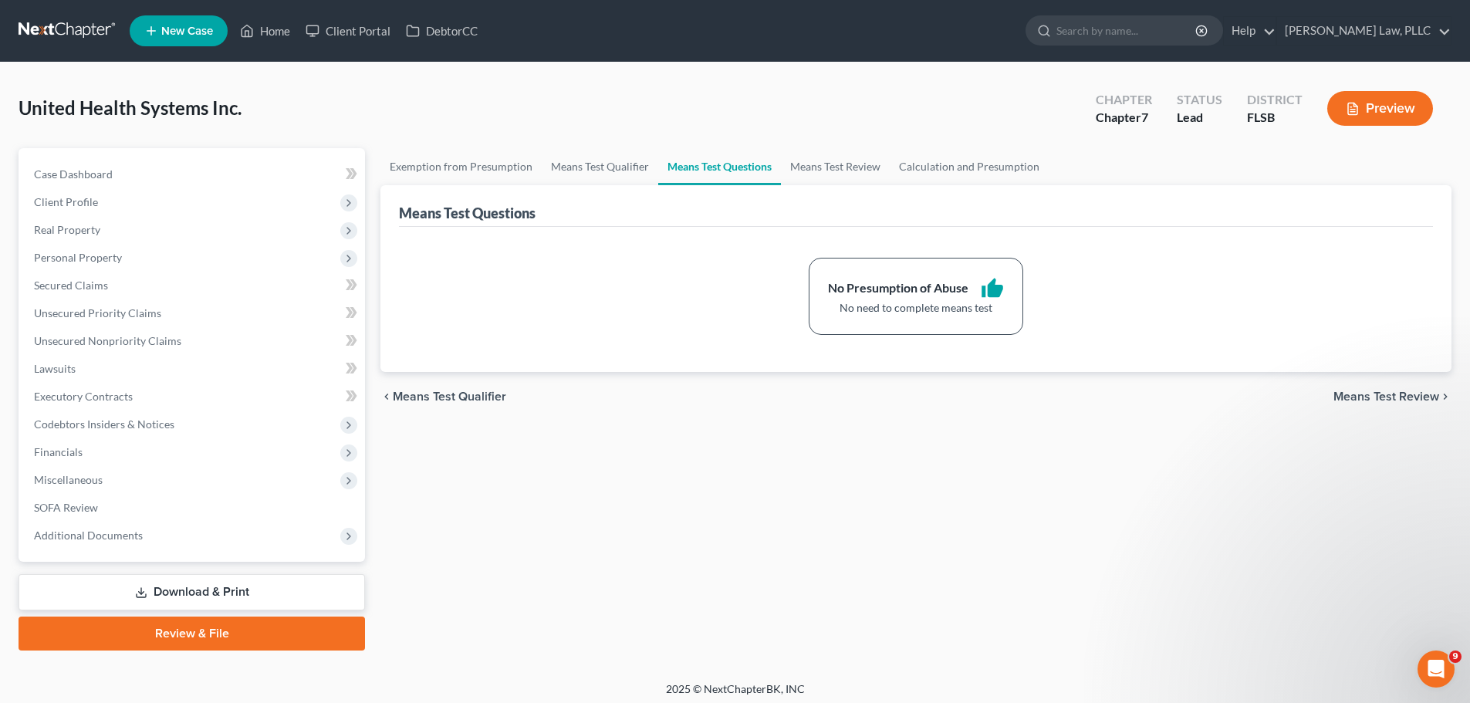
click at [1389, 400] on span "Means Test Review" at bounding box center [1387, 397] width 106 height 12
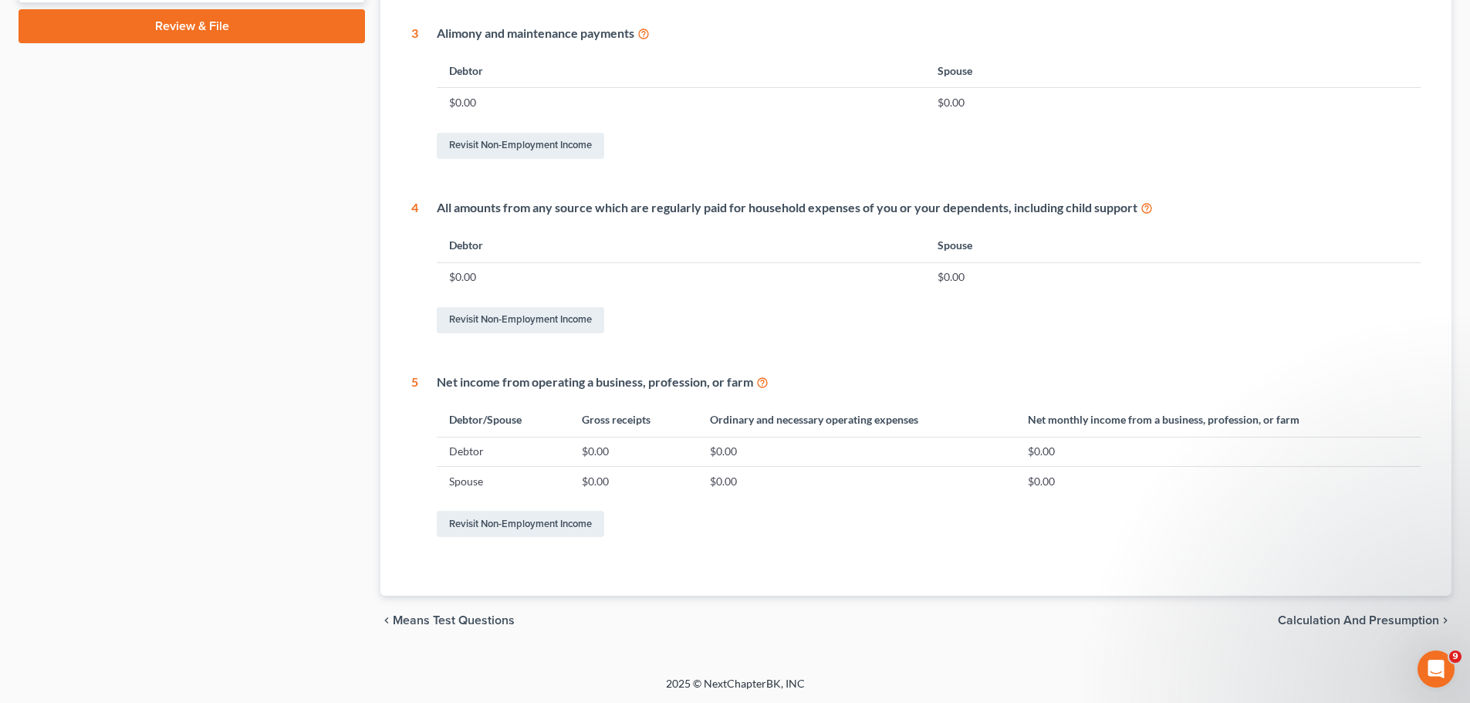
scroll to position [608, 0]
click at [1335, 616] on span "Calculation and Presumption" at bounding box center [1358, 620] width 161 height 12
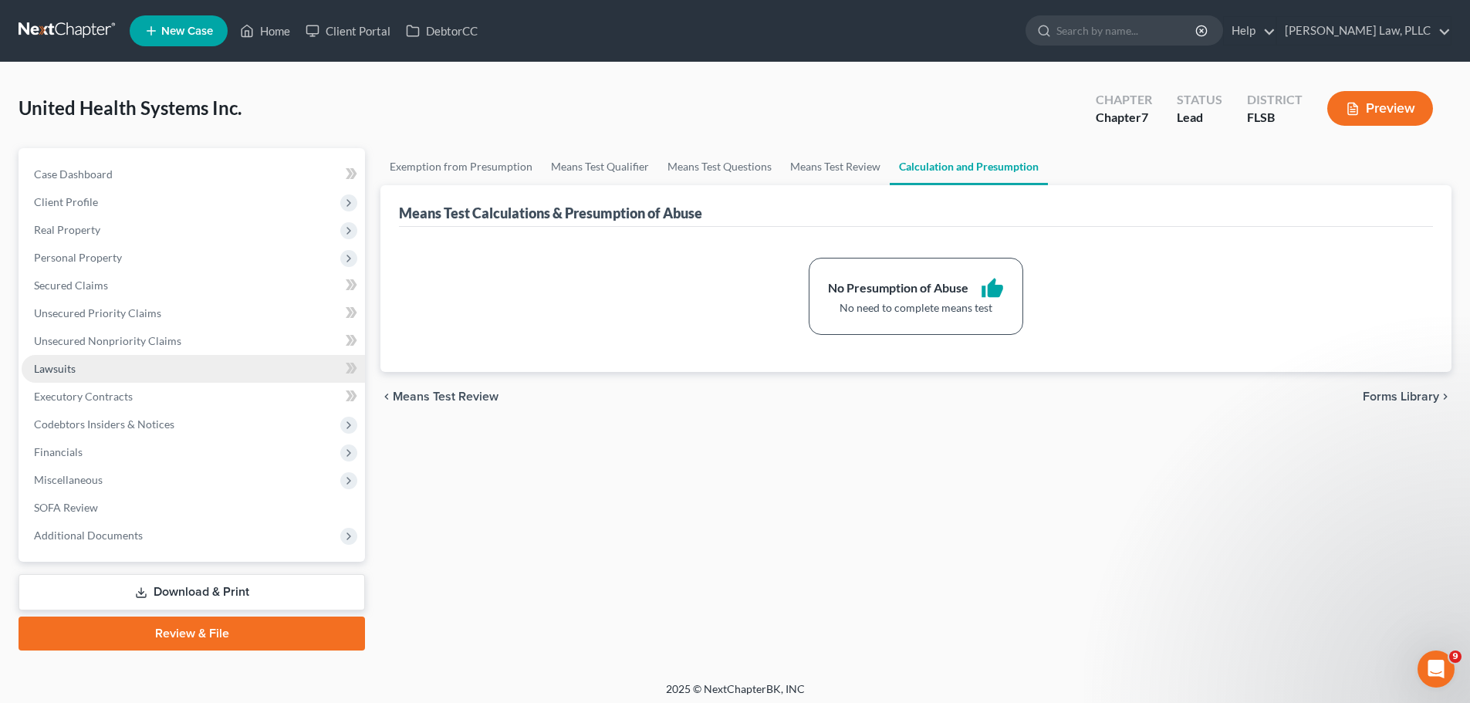
click at [156, 361] on link "Lawsuits" at bounding box center [193, 369] width 343 height 28
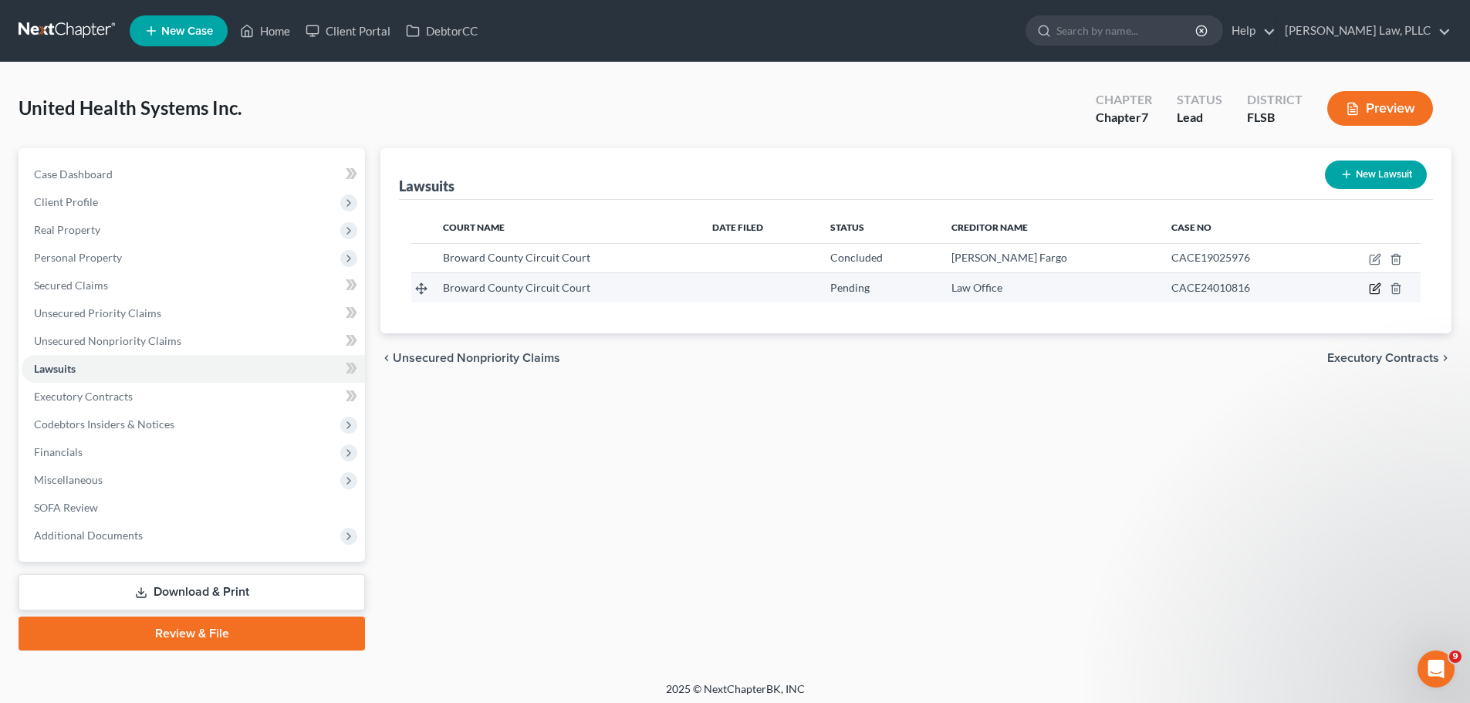
click at [1374, 287] on icon "button" at bounding box center [1375, 289] width 12 height 12
select select "0"
select select "3"
select select "9"
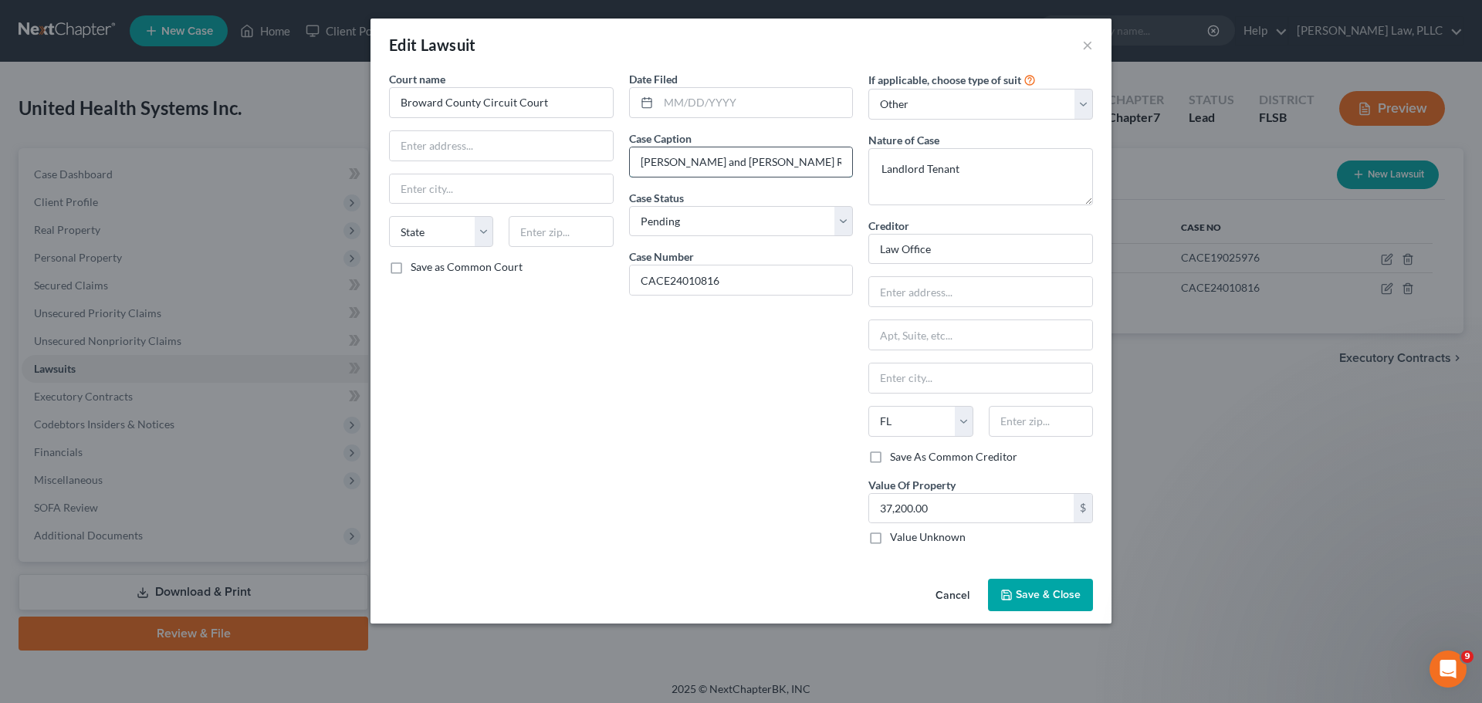
click at [699, 168] on input "[PERSON_NAME] and [PERSON_NAME] Real Estate trust LLC vs. United Health Systems…" at bounding box center [741, 161] width 223 height 29
click at [700, 168] on input "[PERSON_NAME] and [PERSON_NAME] Real Estate trust LLC vs. United Health Systems…" at bounding box center [741, 161] width 223 height 29
click at [946, 594] on button "Cancel" at bounding box center [952, 595] width 59 height 31
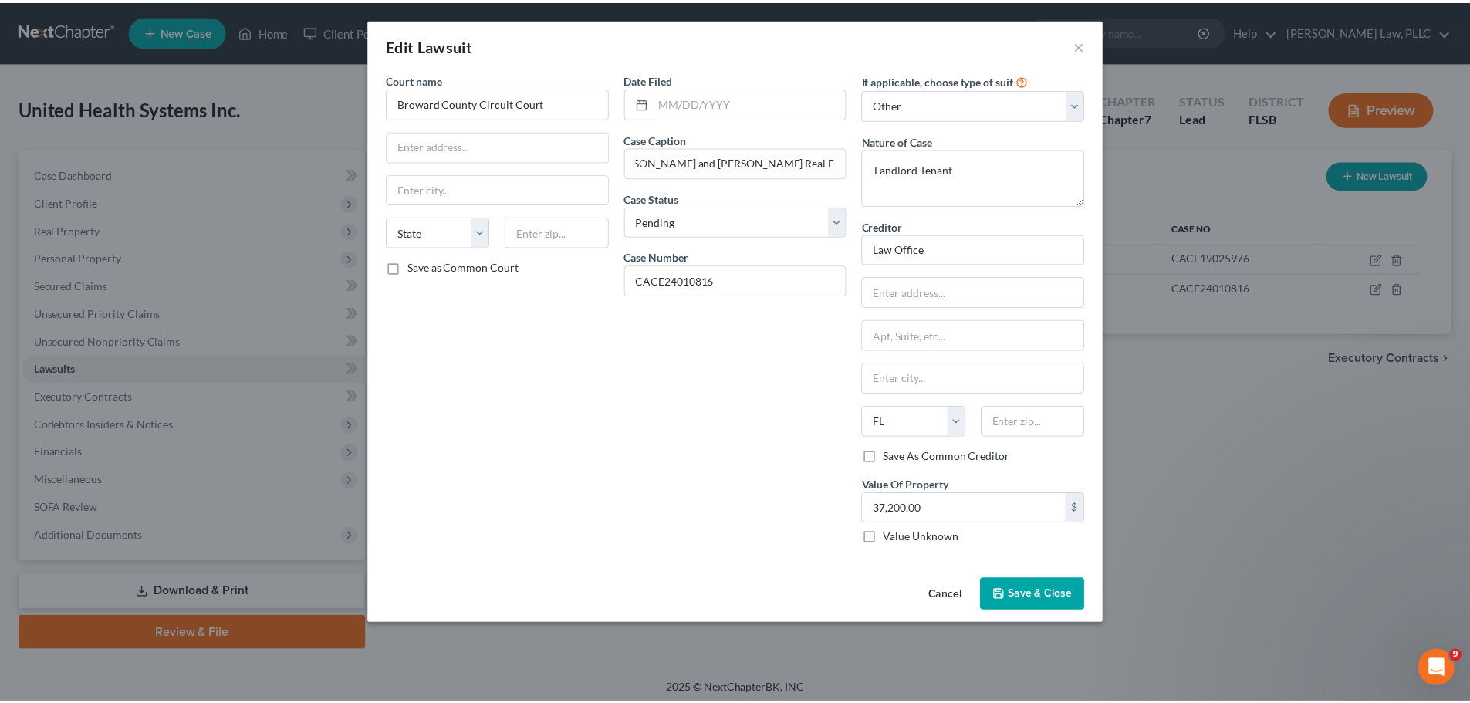
scroll to position [0, 0]
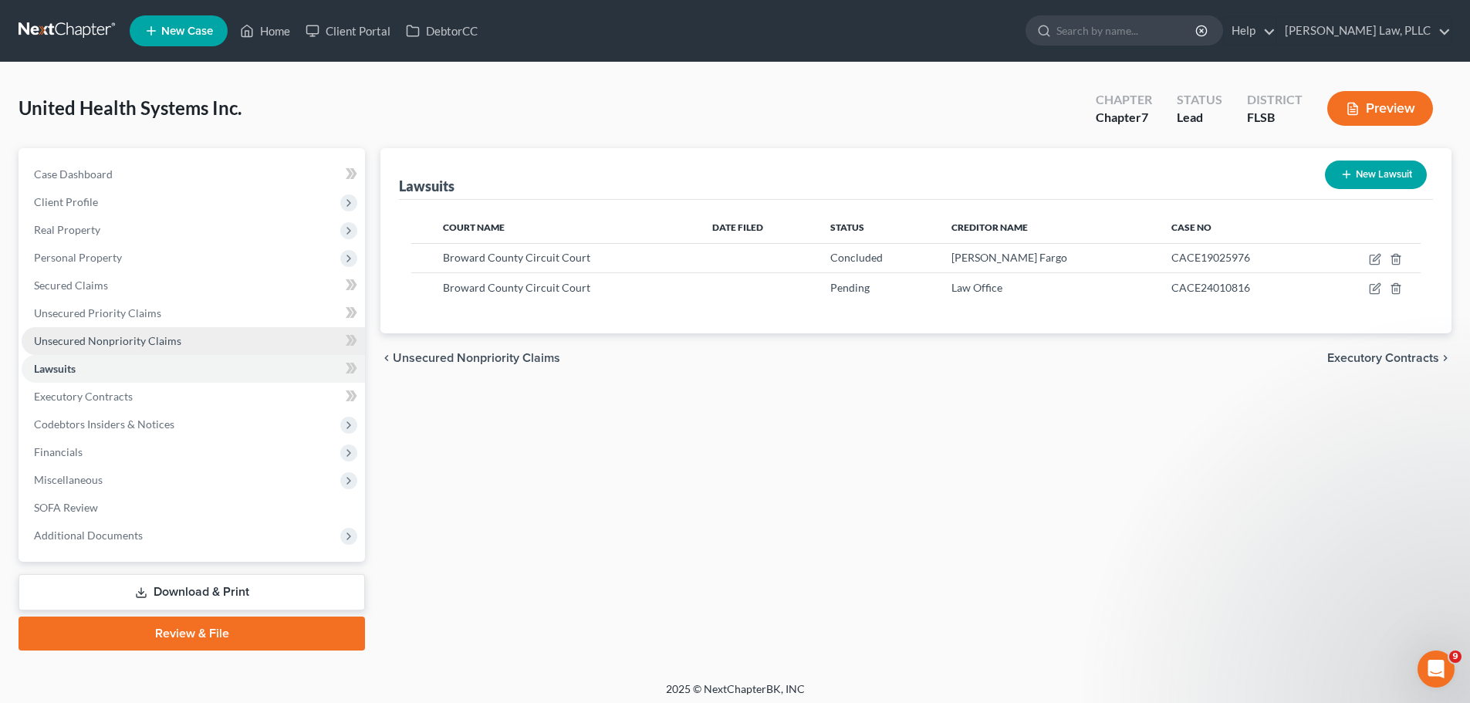
click at [181, 350] on link "Unsecured Nonpriority Claims" at bounding box center [193, 341] width 343 height 28
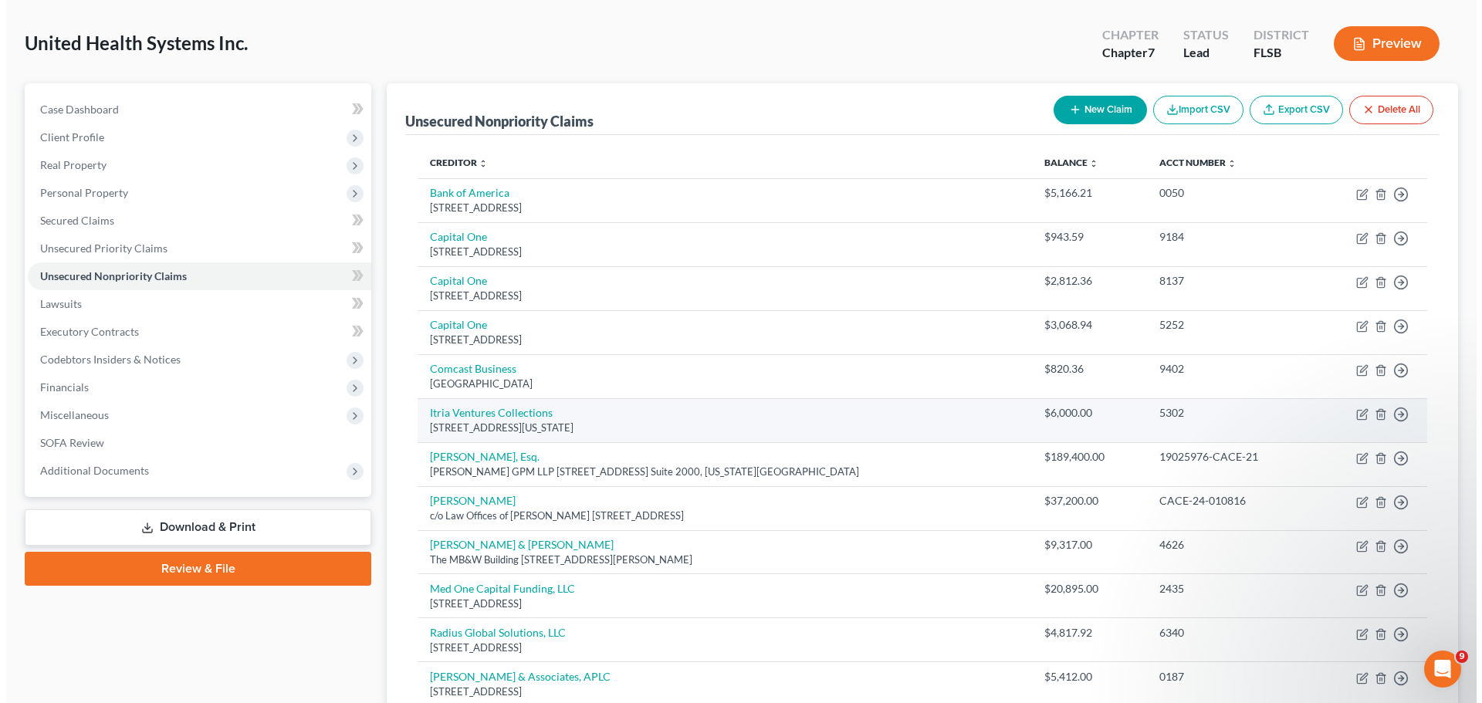
scroll to position [154, 0]
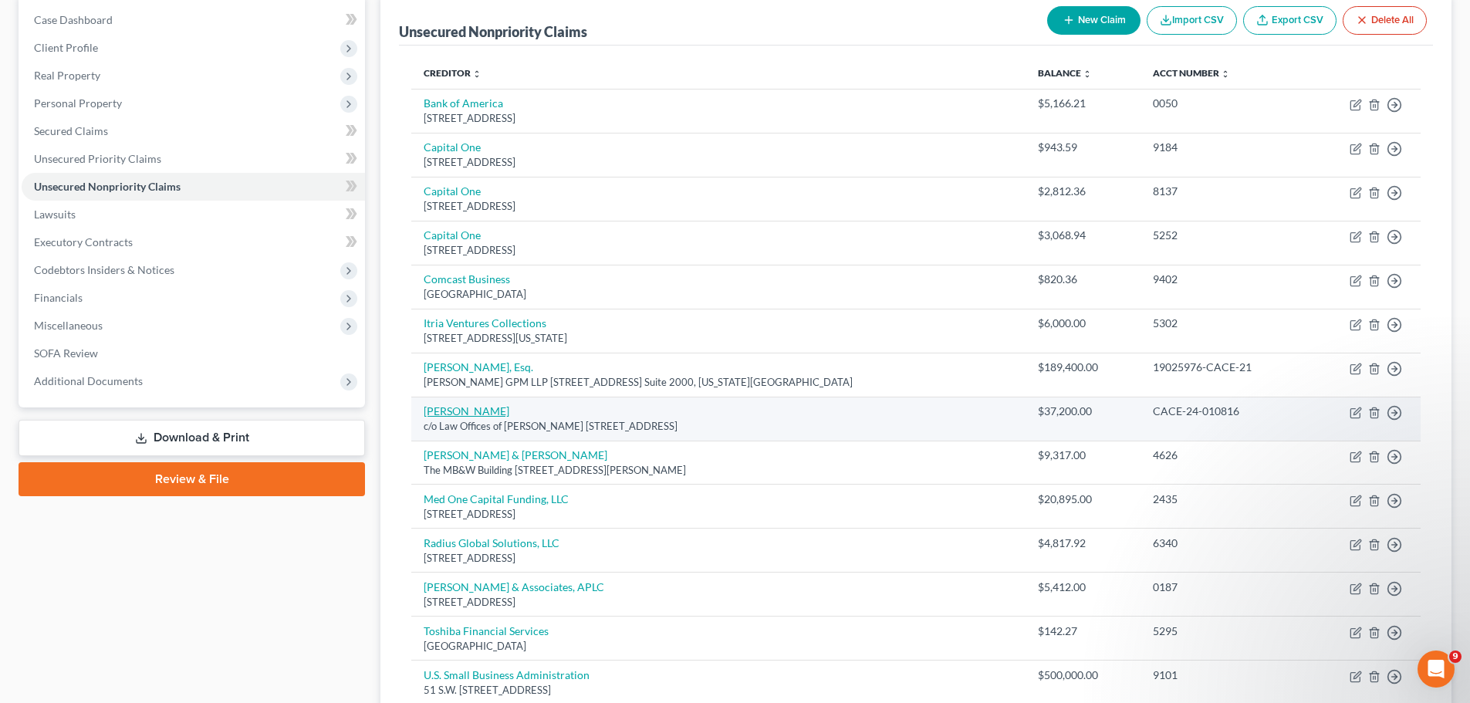
click at [464, 409] on link "[PERSON_NAME]" at bounding box center [467, 410] width 86 height 13
select select "9"
select select "11"
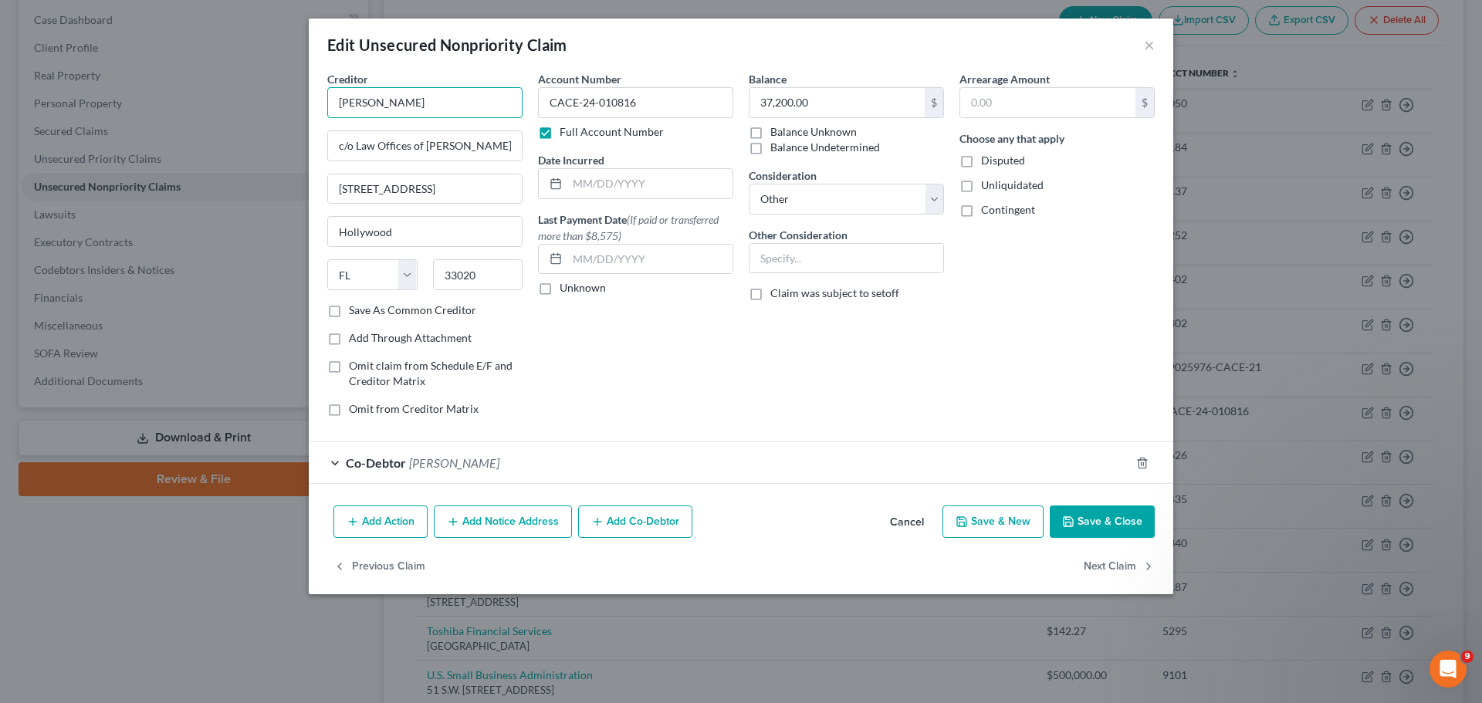
click at [414, 101] on input "[PERSON_NAME]" at bounding box center [424, 102] width 195 height 31
paste input "and [PERSON_NAME] Real Estate trust LLC"
click at [1106, 517] on button "Save & Close" at bounding box center [1102, 522] width 105 height 32
type input "[PERSON_NAME] and [PERSON_NAME] Real Estate Trust LLC"
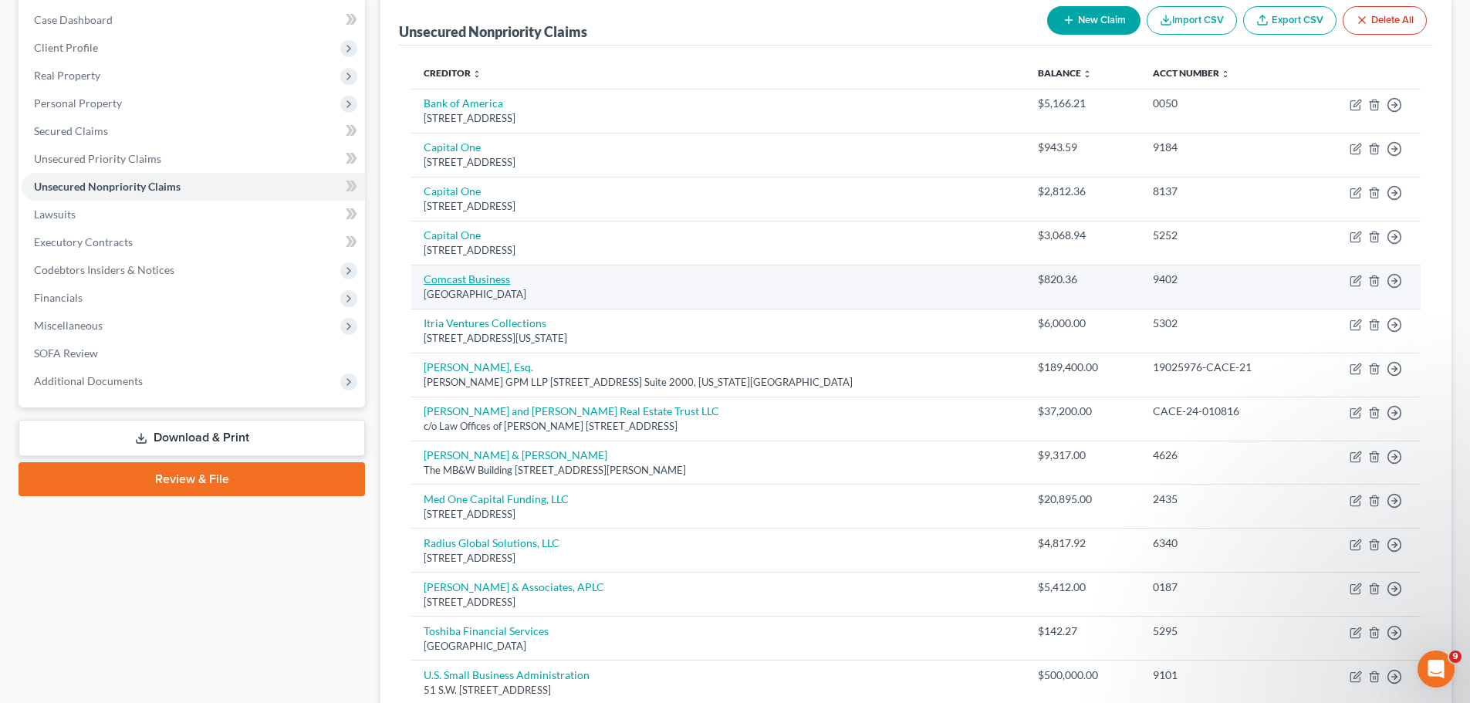
click at [468, 276] on link "Comcast Business" at bounding box center [467, 278] width 86 height 13
select select "28"
select select "16"
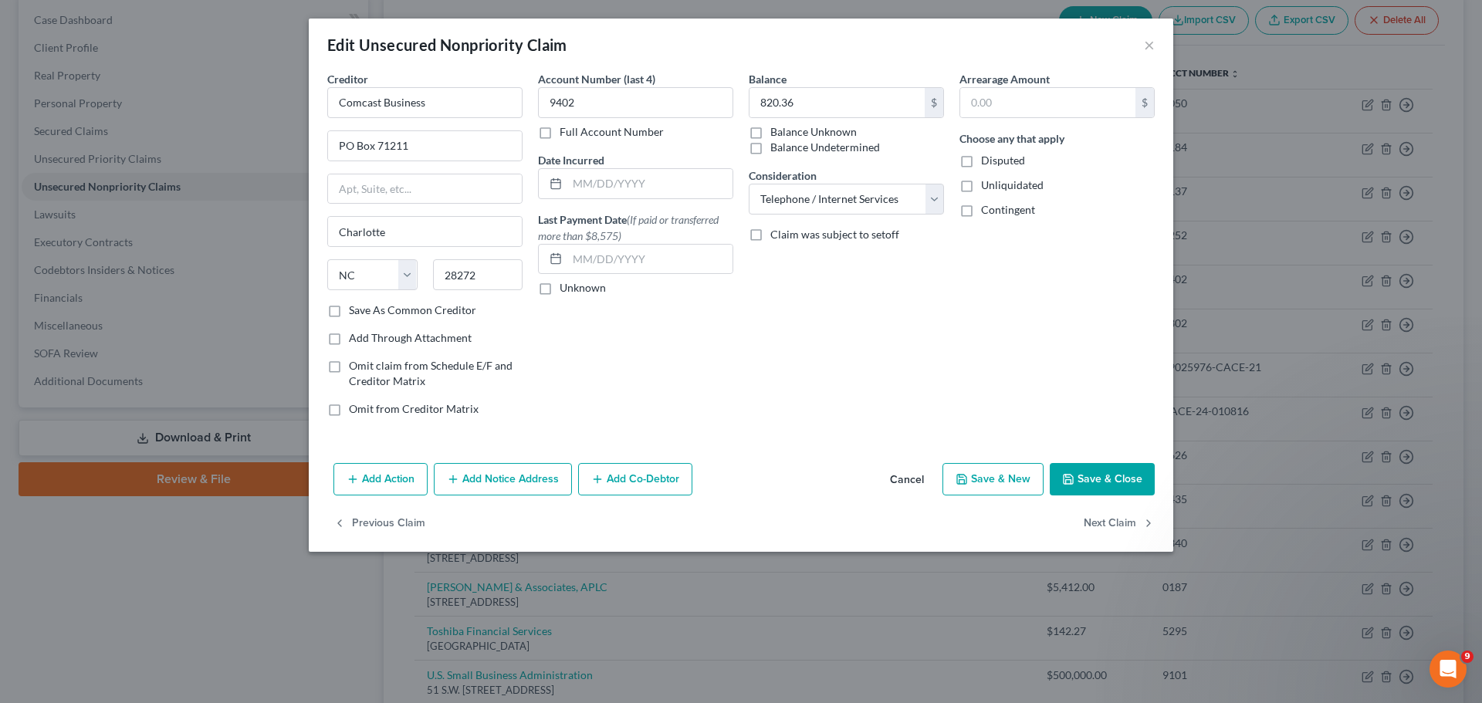
click at [496, 476] on button "Add Notice Address" at bounding box center [503, 479] width 138 height 32
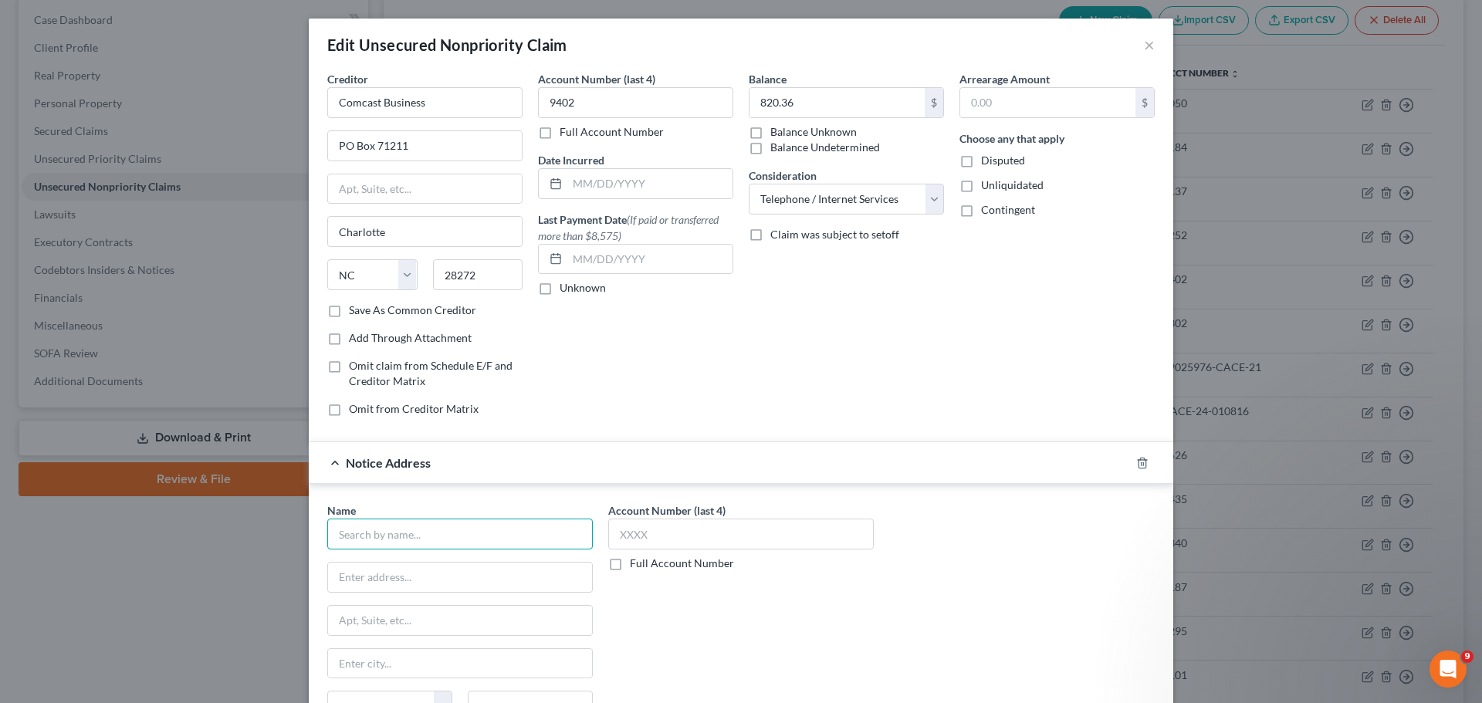
click at [417, 534] on input "text" at bounding box center [460, 534] width 266 height 31
type input "Comcast Business"
click at [635, 525] on input "text" at bounding box center [741, 534] width 266 height 31
type input "9402"
click at [385, 577] on input "text" at bounding box center [460, 577] width 264 height 29
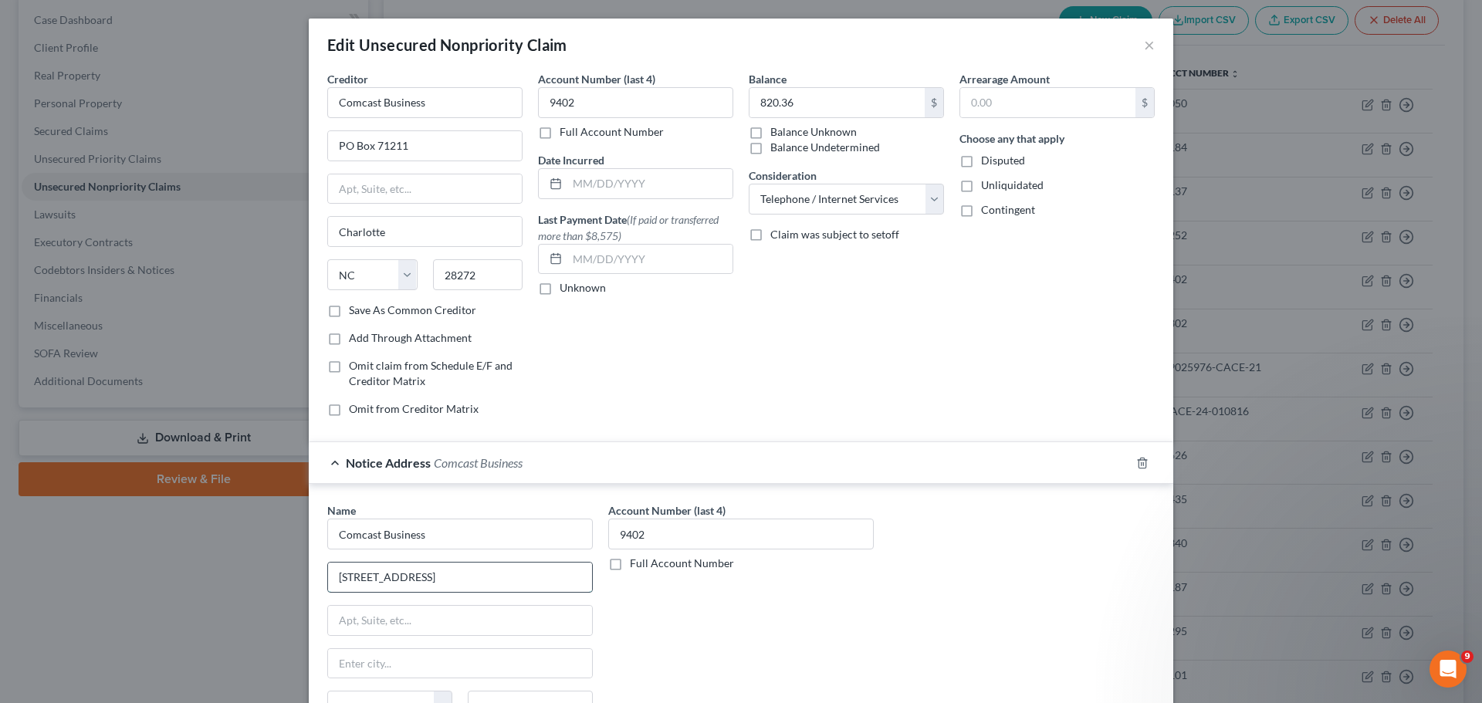
type input "[STREET_ADDRESS]"
type input "[GEOGRAPHIC_DATA]"
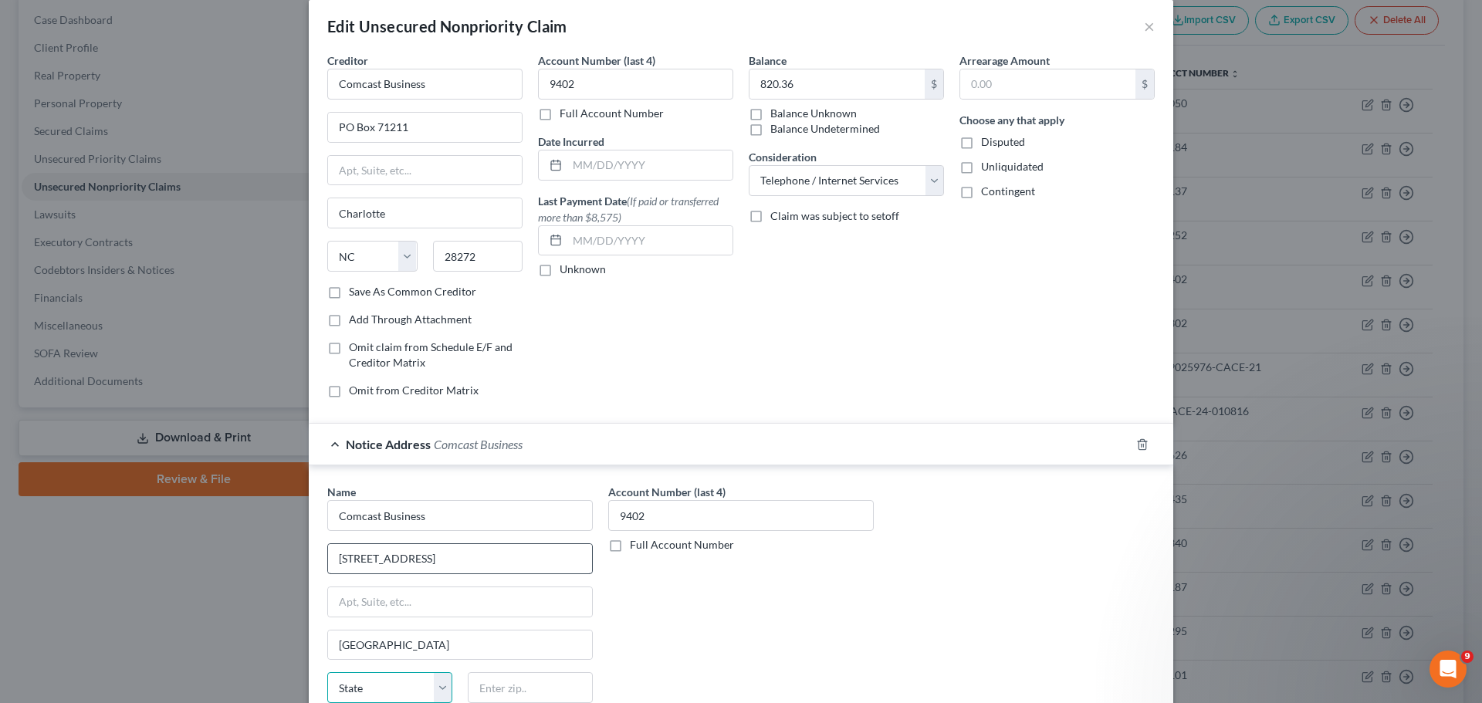
select select "9"
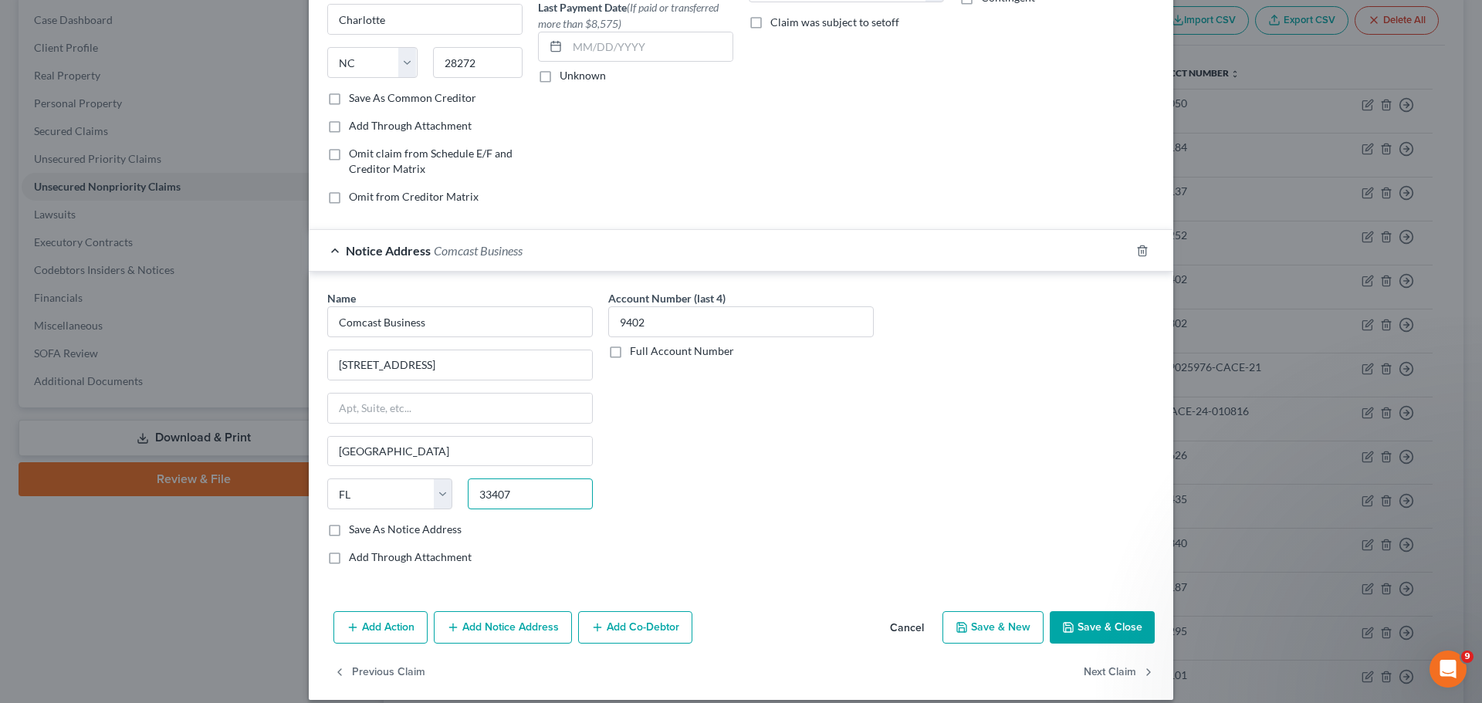
scroll to position [228, 0]
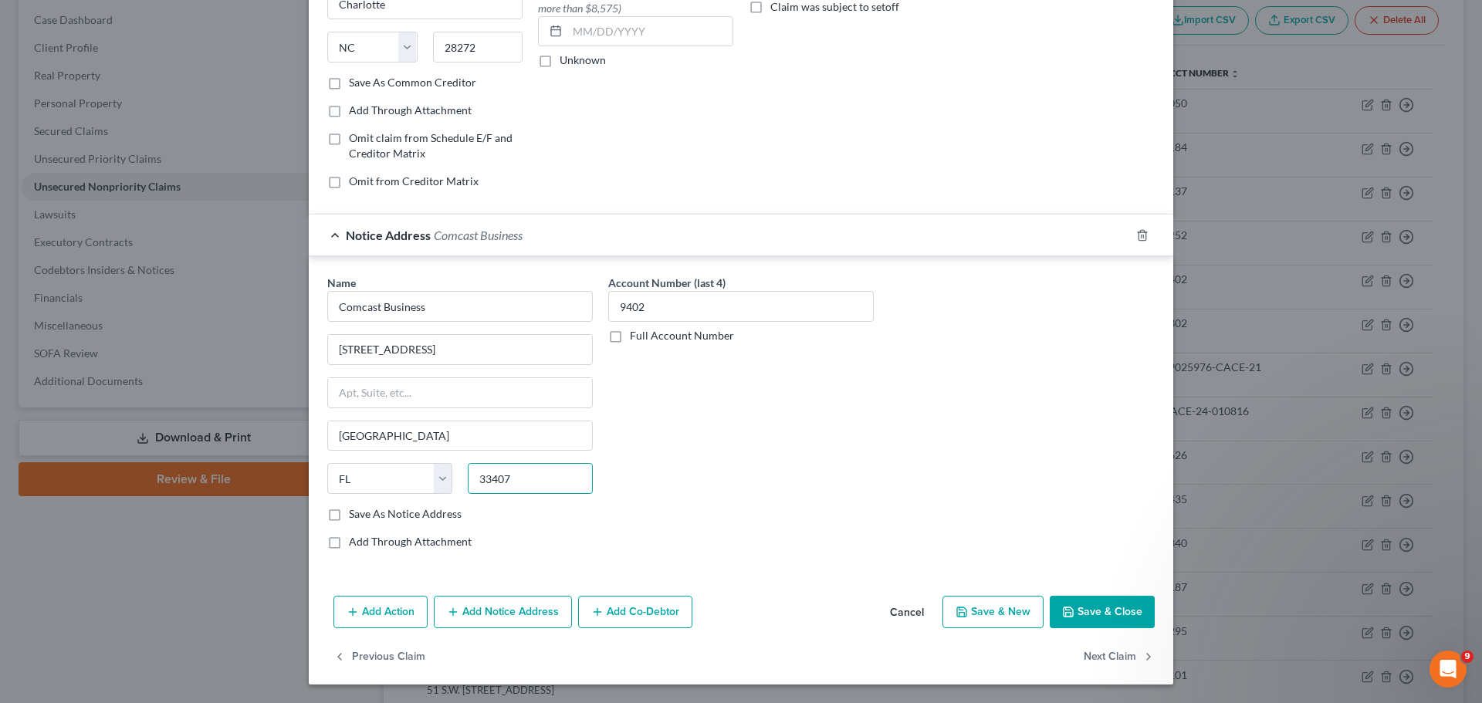
type input "33407"
click at [349, 516] on label "Save As Notice Address" at bounding box center [405, 513] width 113 height 15
click at [355, 516] on input "Save As Notice Address" at bounding box center [360, 511] width 10 height 10
click at [1103, 612] on button "Save & Close" at bounding box center [1102, 612] width 105 height 32
checkbox input "false"
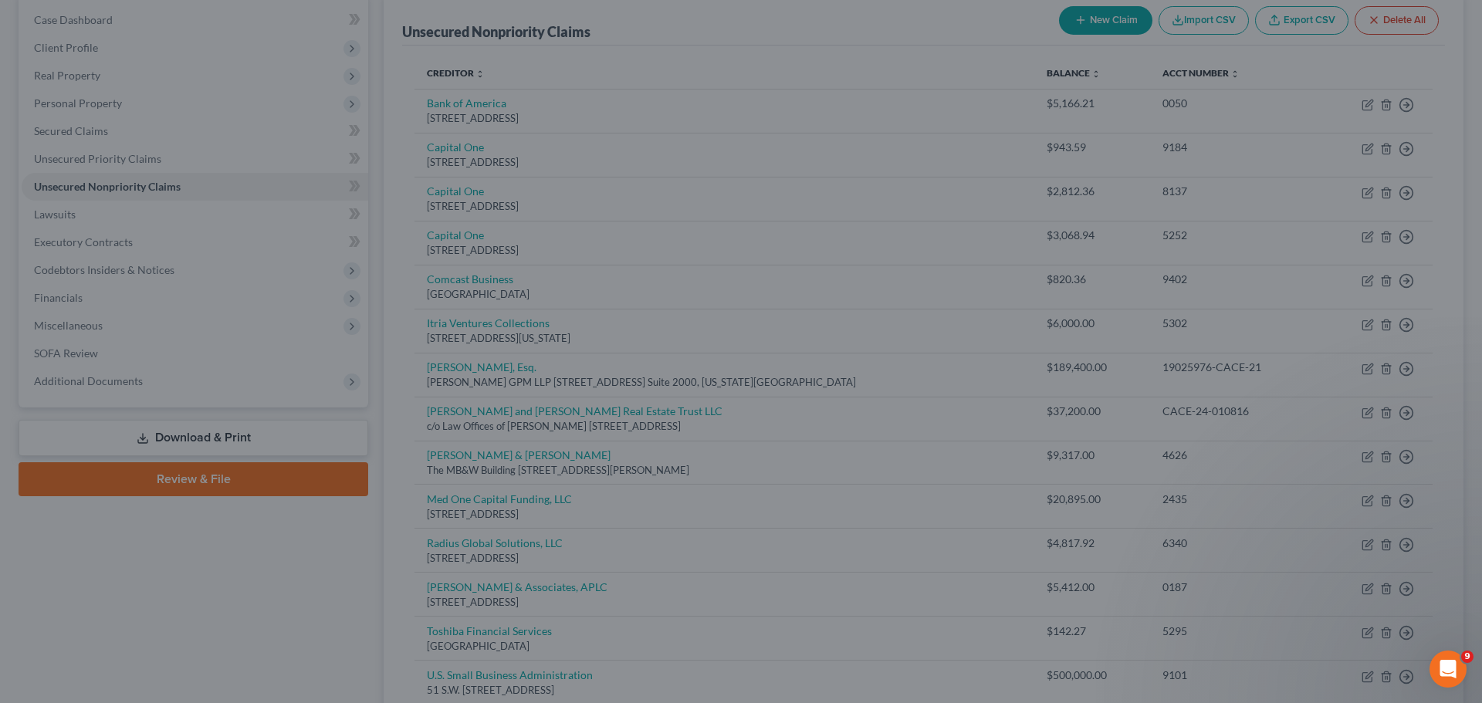
type input "0"
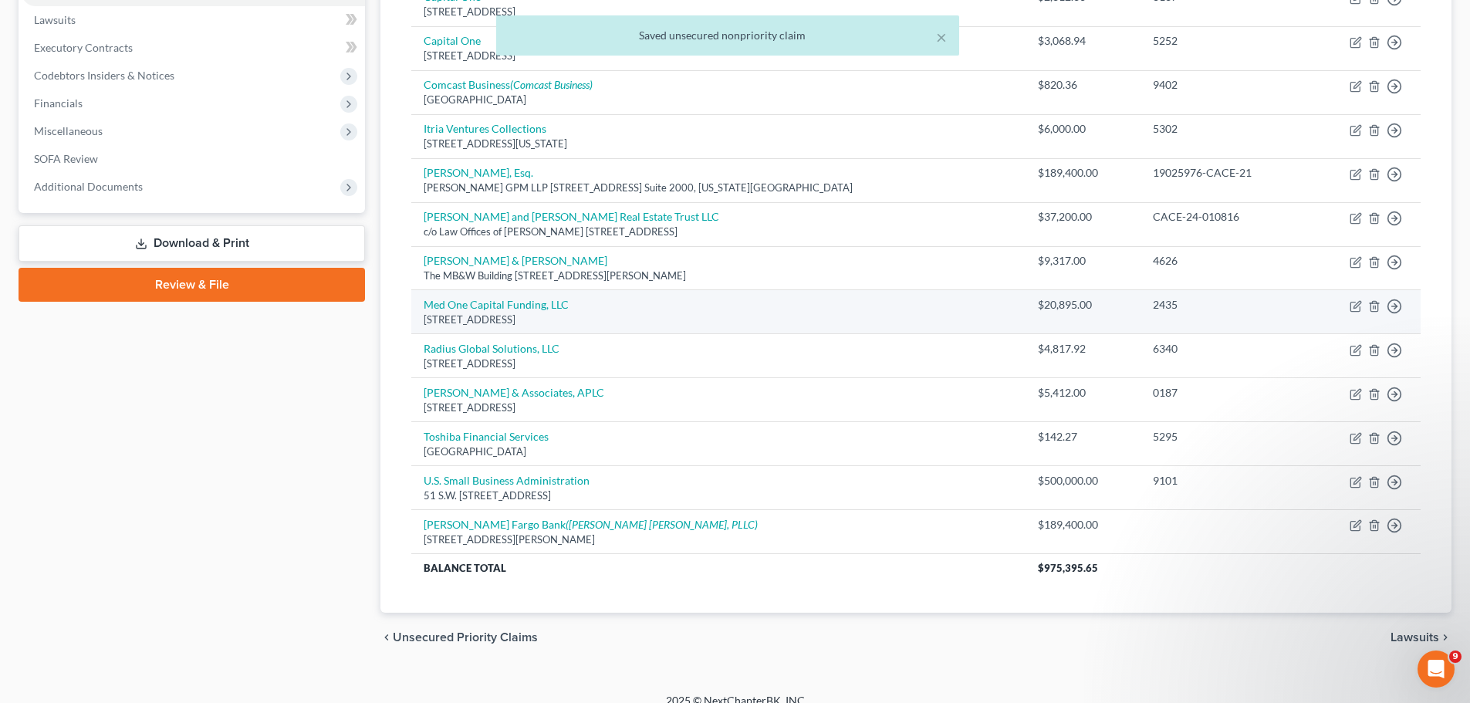
scroll to position [367, 0]
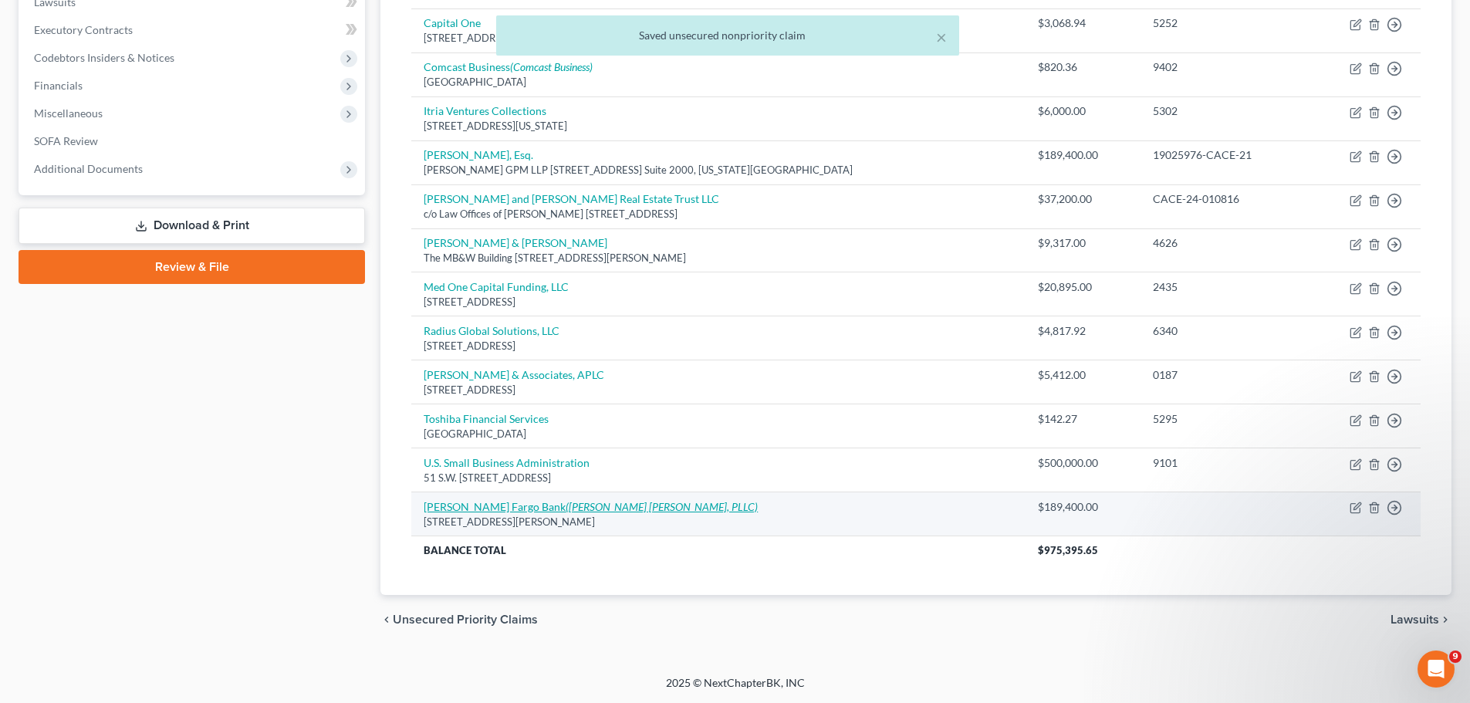
click at [569, 508] on icon "([PERSON_NAME] [PERSON_NAME], PLLC)" at bounding box center [662, 506] width 192 height 13
select select "4"
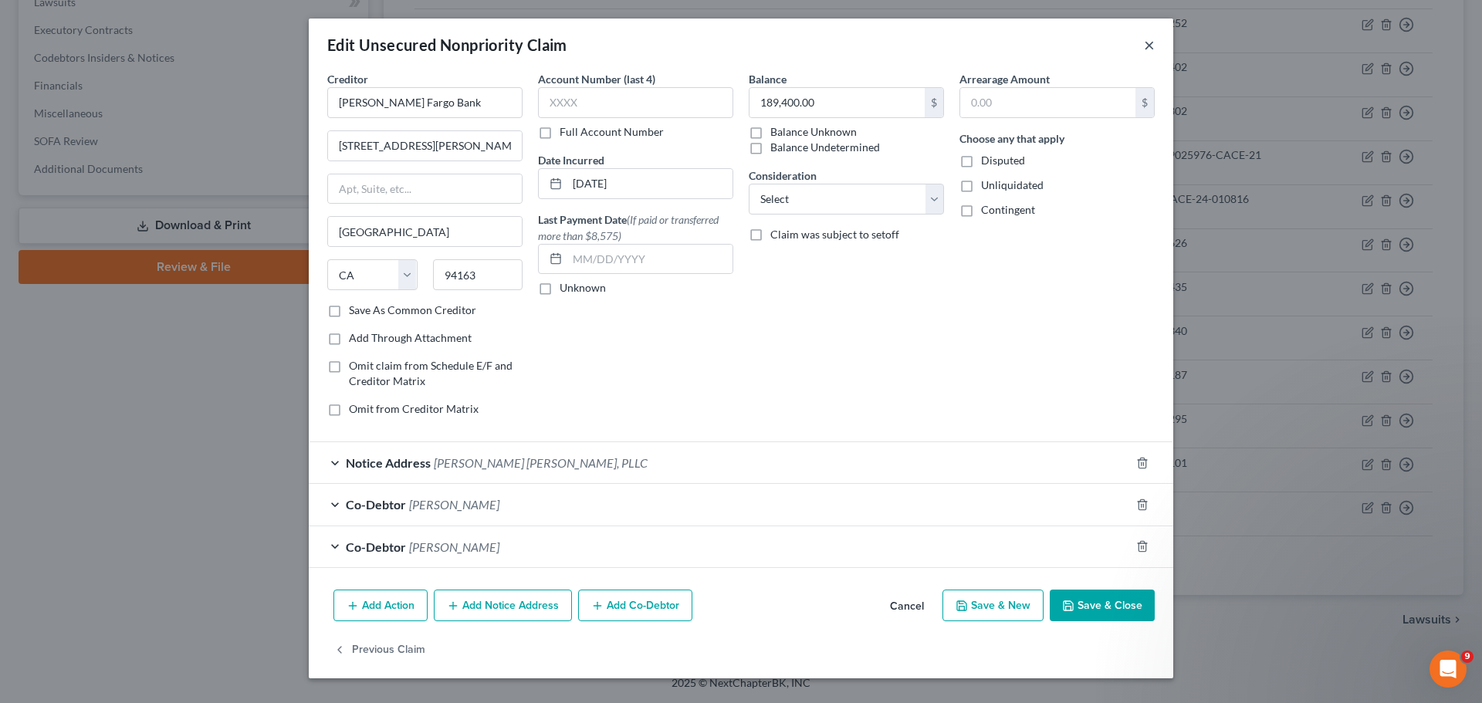
click at [1149, 47] on button "×" at bounding box center [1149, 45] width 11 height 19
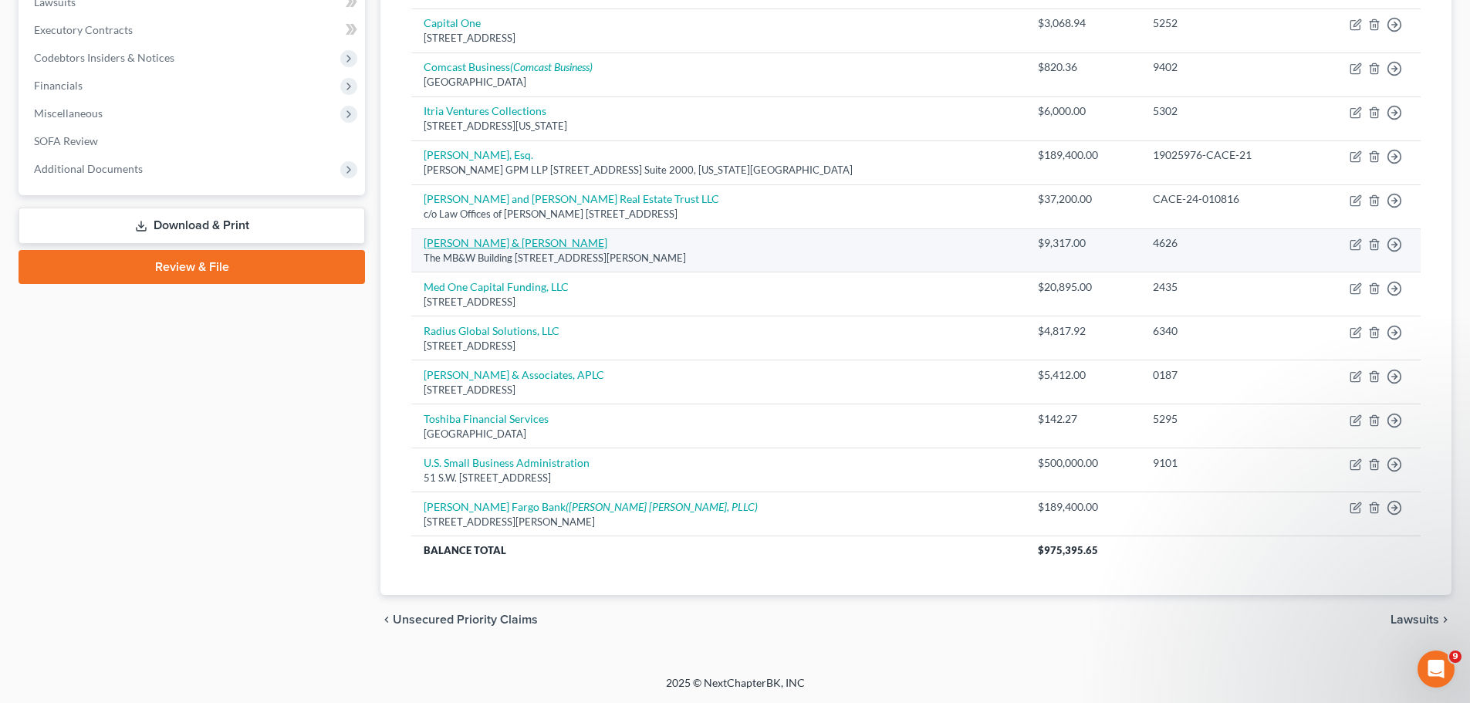
click at [497, 242] on link "[PERSON_NAME] & [PERSON_NAME]" at bounding box center [516, 242] width 184 height 13
select select "36"
select select "11"
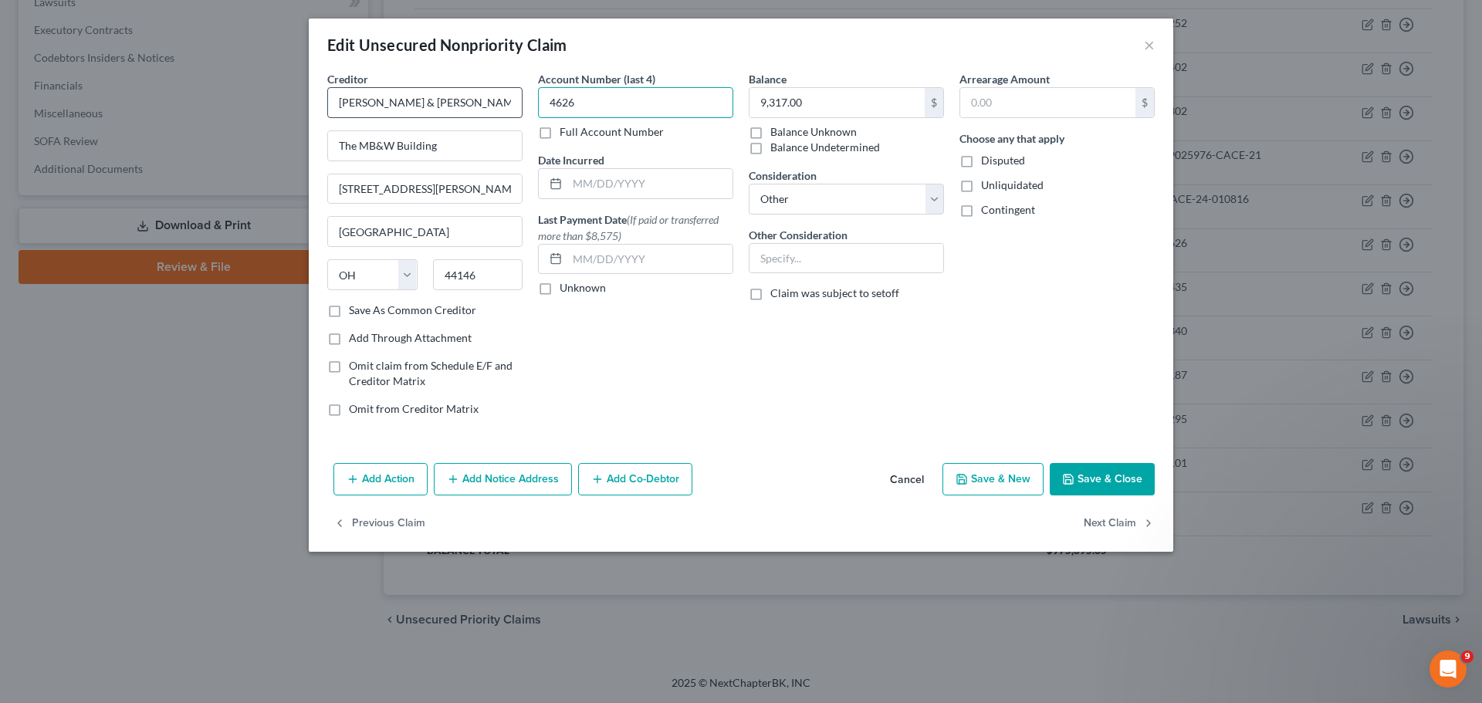
drag, startPoint x: 617, startPoint y: 104, endPoint x: 403, endPoint y: 100, distance: 213.8
click at [403, 100] on div "Creditor * [PERSON_NAME] & [PERSON_NAME] The MB&W Building [STREET_ADDRESS][PER…" at bounding box center [741, 250] width 843 height 358
drag, startPoint x: 418, startPoint y: 228, endPoint x: 205, endPoint y: 242, distance: 214.3
click at [212, 242] on div "Edit Unsecured Nonpriority Claim × Creditor * [PERSON_NAME] & [PERSON_NAME] The…" at bounding box center [741, 351] width 1482 height 703
type input "[GEOGRAPHIC_DATA]"
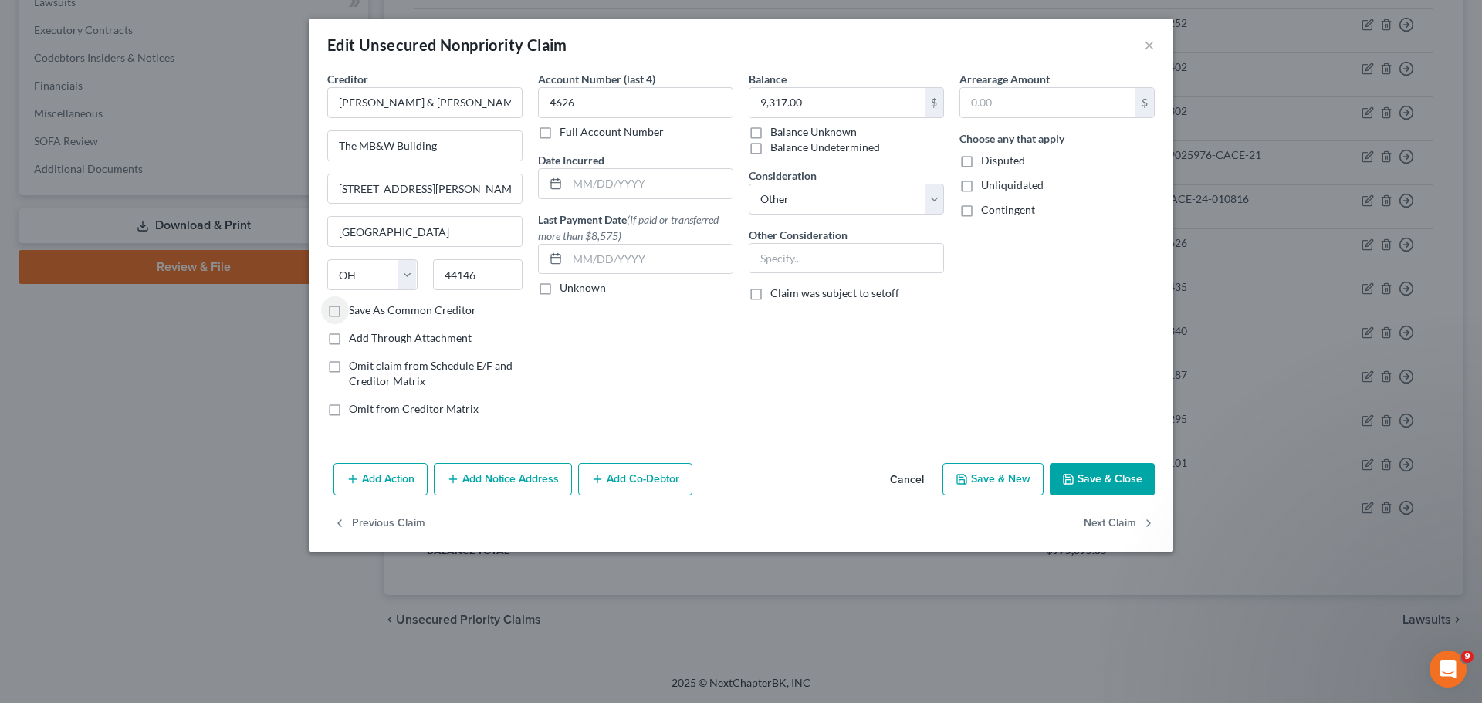
click at [660, 374] on div "Account Number (last 4) 4626 Full Account Number Date Incurred Last Payment Dat…" at bounding box center [635, 250] width 211 height 358
click at [1103, 475] on button "Save & Close" at bounding box center [1102, 479] width 105 height 32
type input "0"
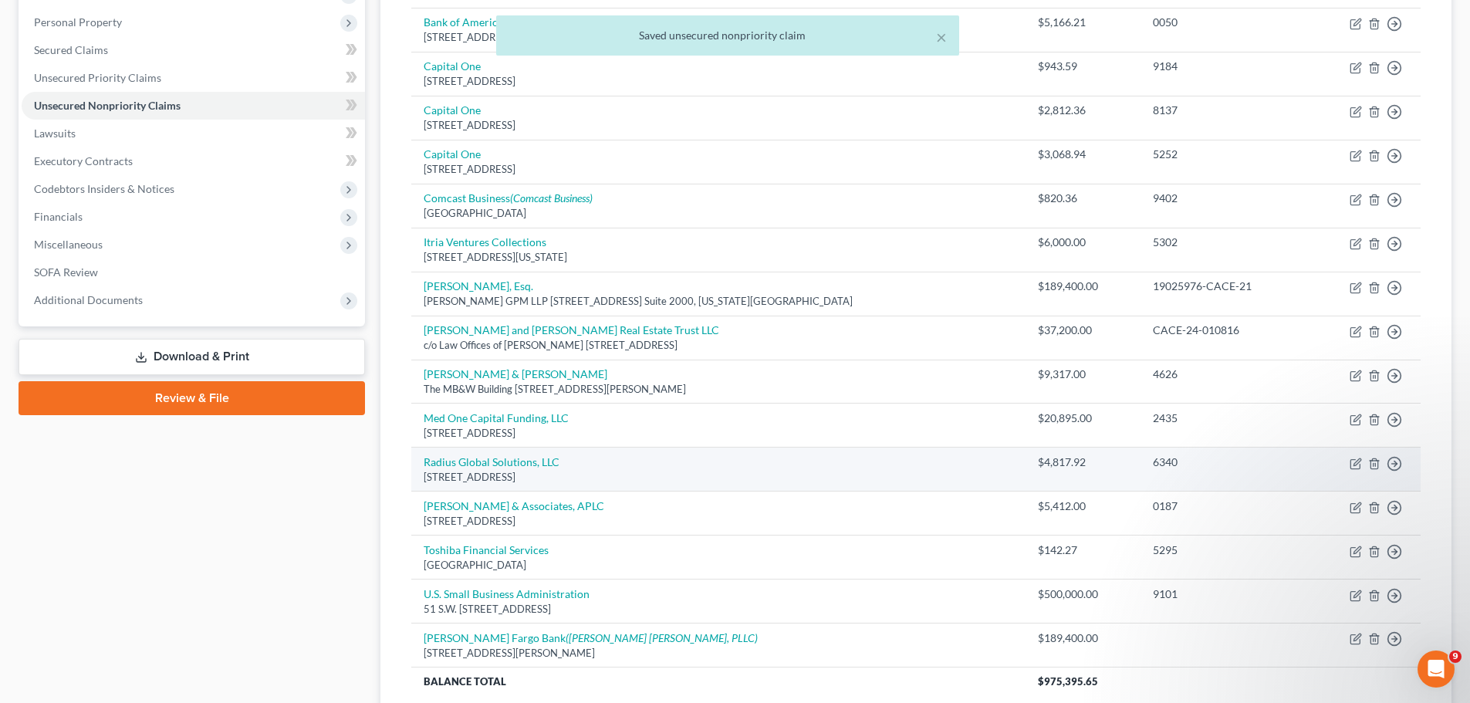
scroll to position [58, 0]
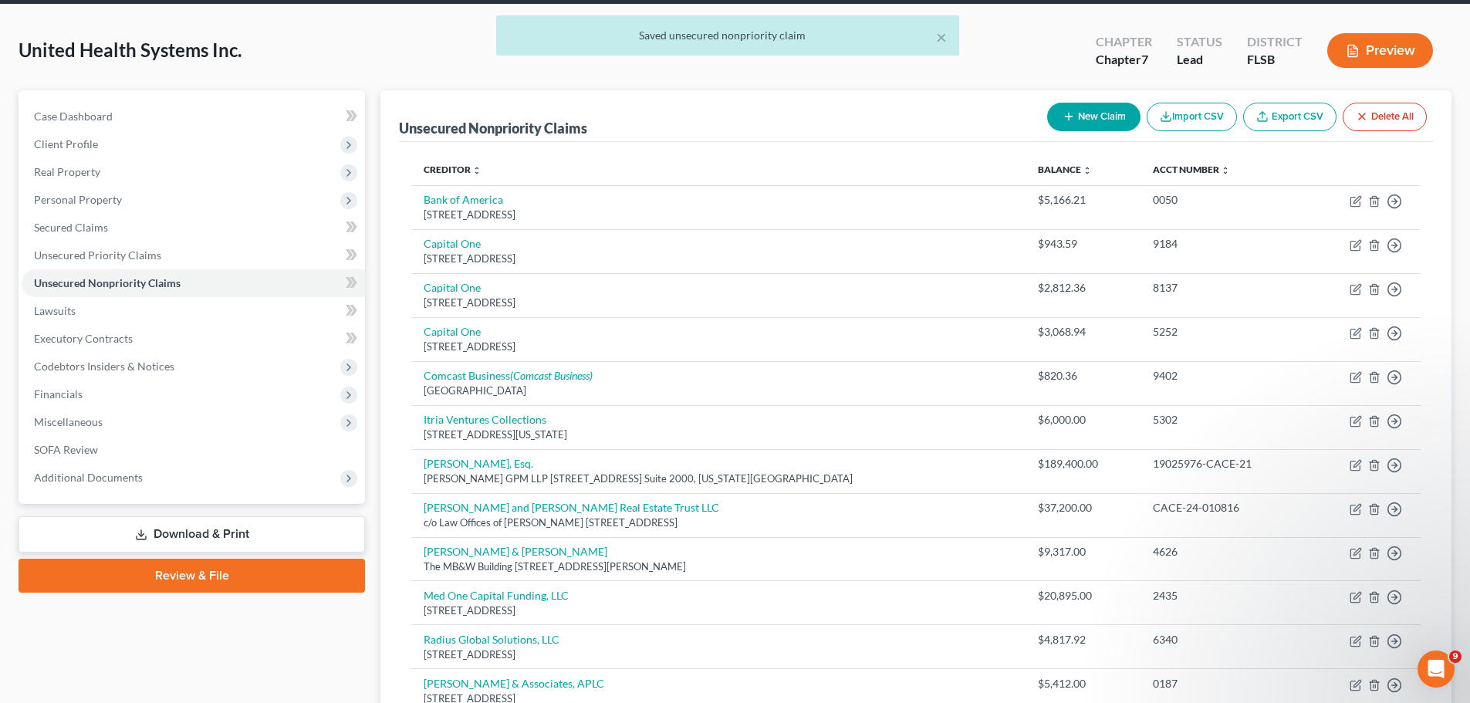
click at [1078, 127] on button "New Claim" at bounding box center [1093, 117] width 93 height 29
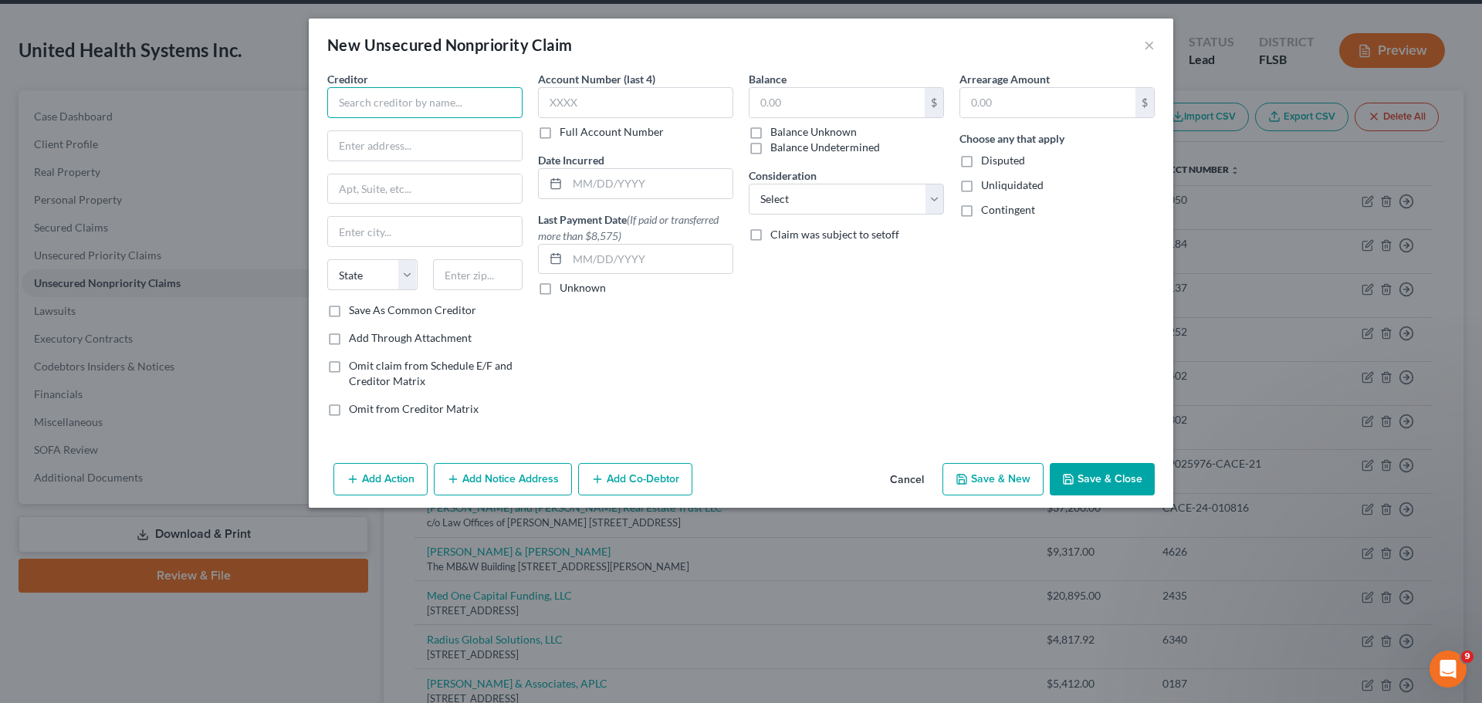
click at [393, 103] on input "text" at bounding box center [424, 102] width 195 height 31
click at [1149, 46] on button "×" at bounding box center [1149, 45] width 11 height 19
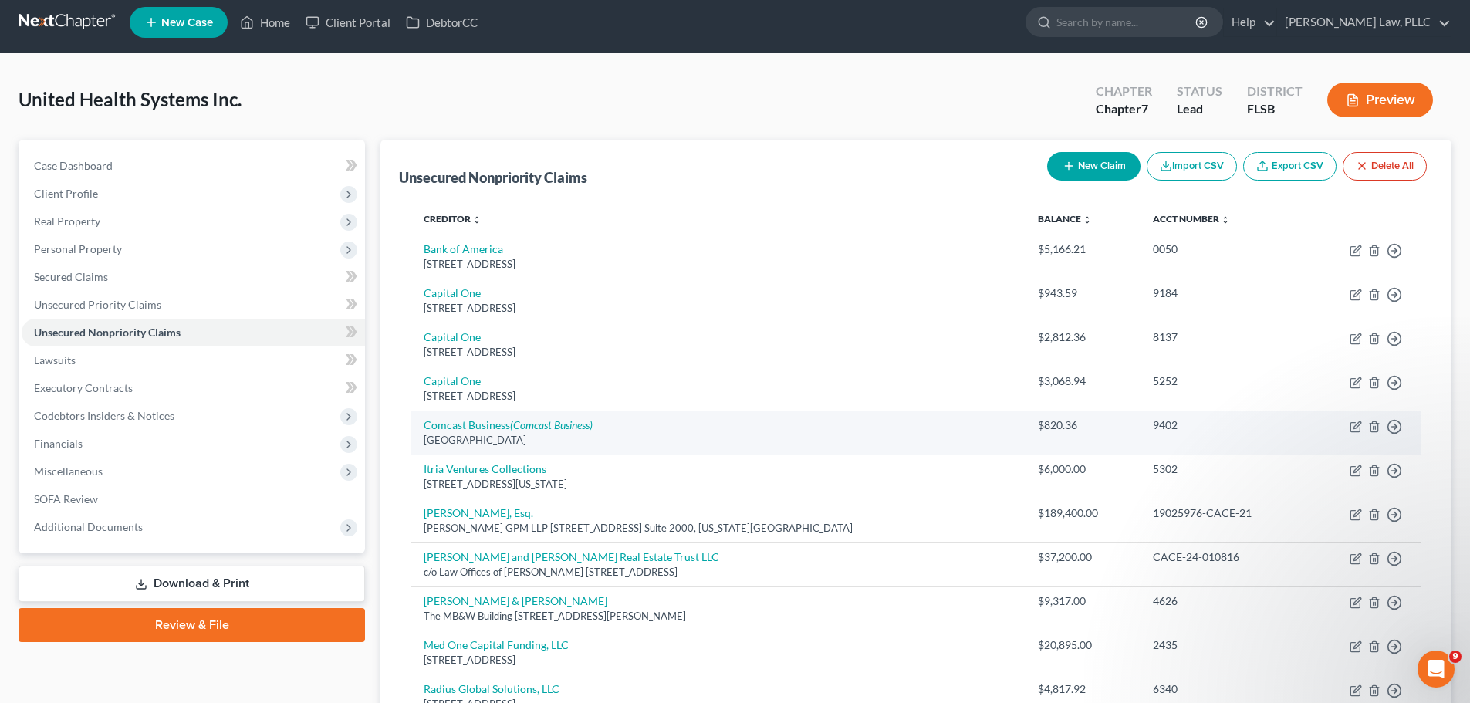
scroll to position [0, 0]
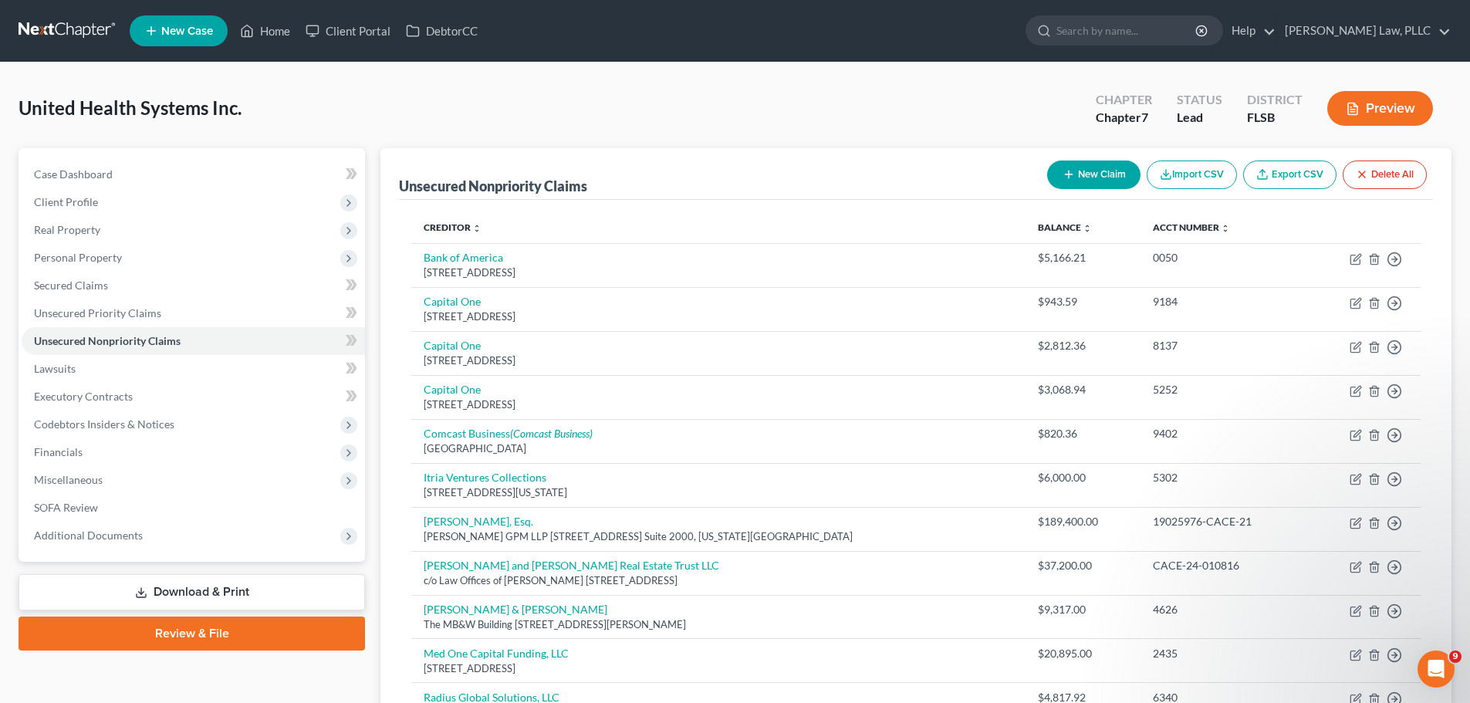
click at [1081, 170] on button "New Claim" at bounding box center [1093, 175] width 93 height 29
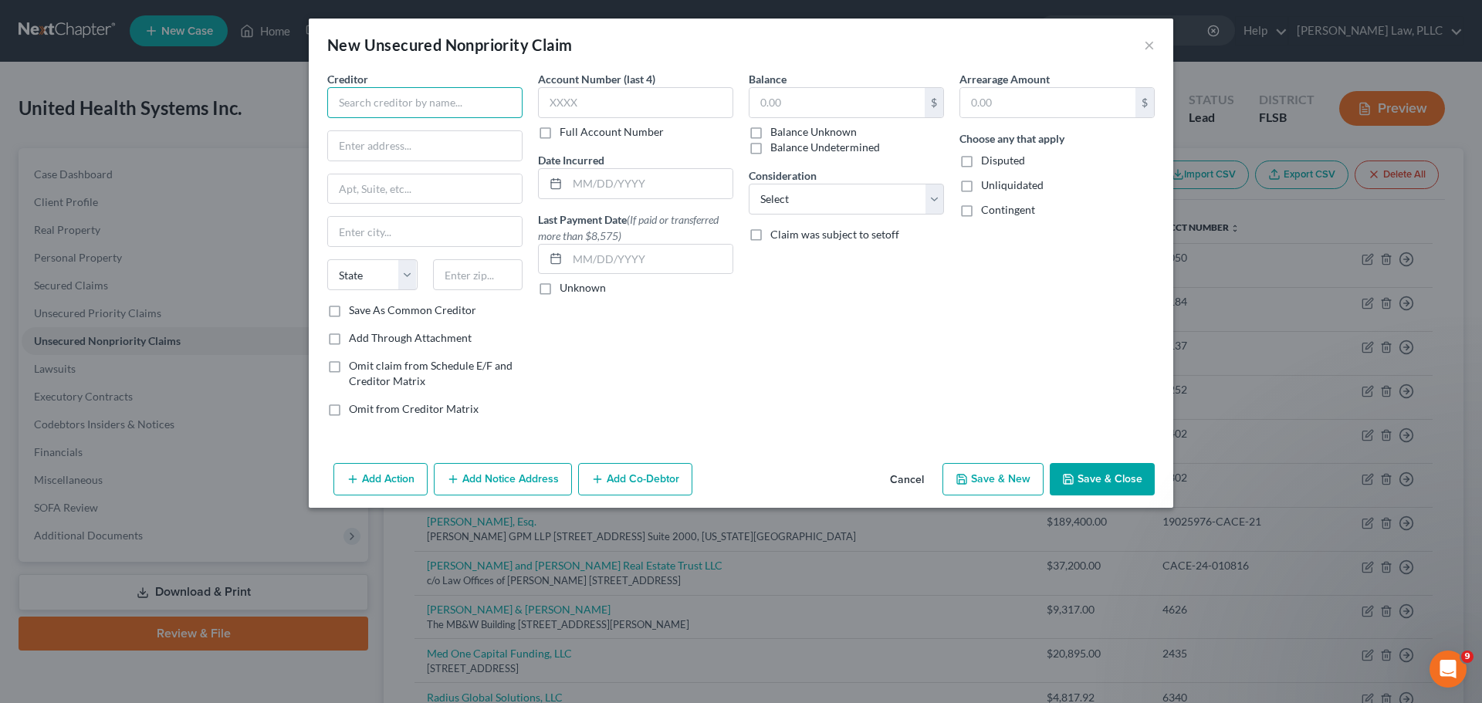
click at [399, 104] on input "text" at bounding box center [424, 102] width 195 height 31
type input "EnsoData"
type input "[STREET_ADDRESS][PERSON_NAME]"
type input "Ste. 449"
type input "[GEOGRAPHIC_DATA]"
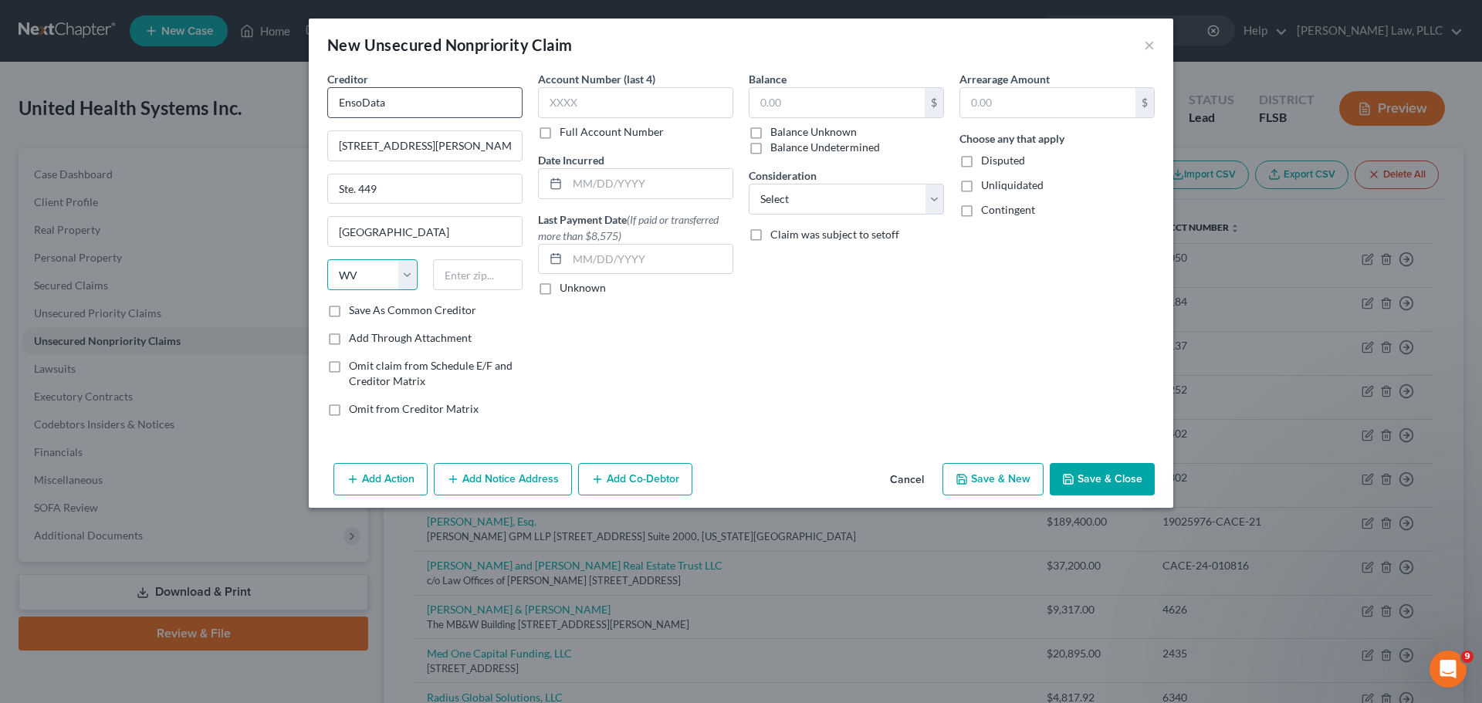
select select "52"
type input "53703"
click at [800, 108] on input "text" at bounding box center [837, 102] width 175 height 29
click at [1115, 479] on button "Save & Close" at bounding box center [1102, 479] width 105 height 32
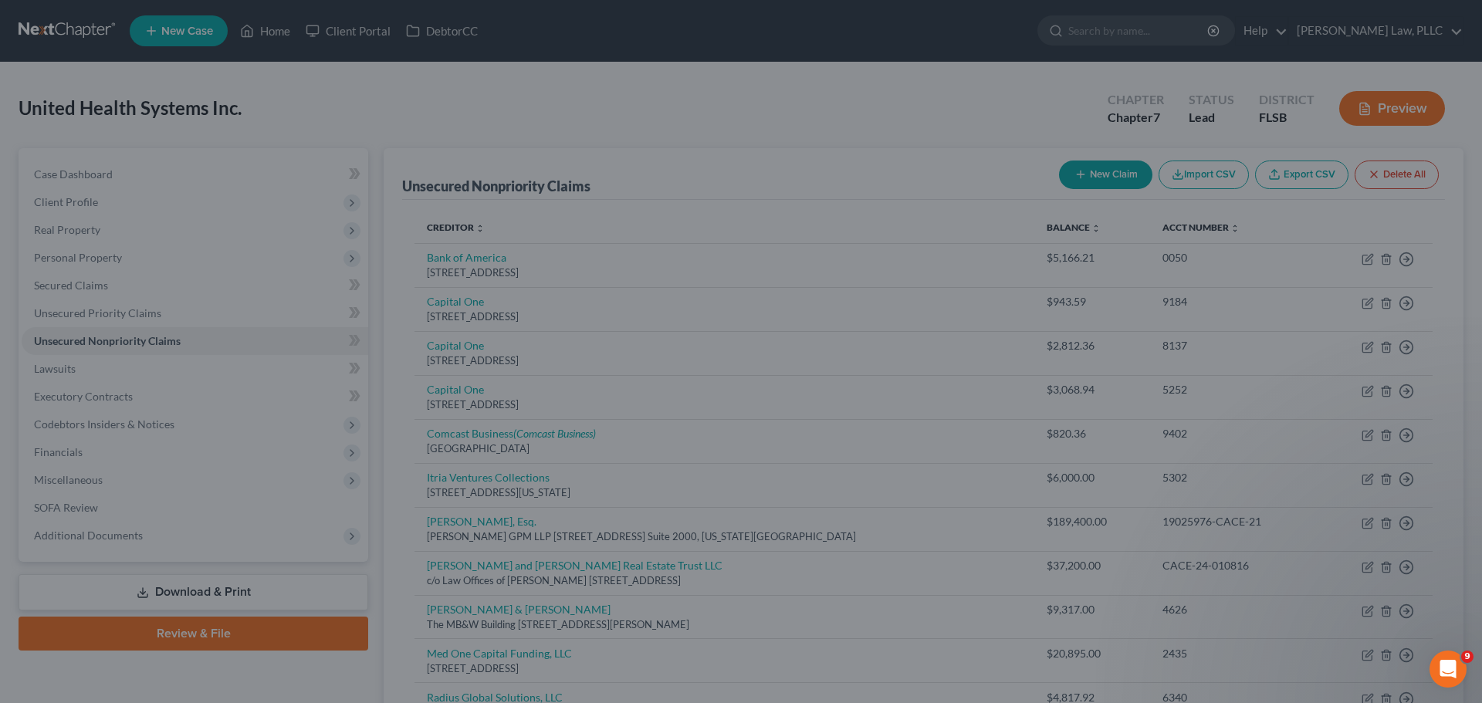
type input "1,000.00"
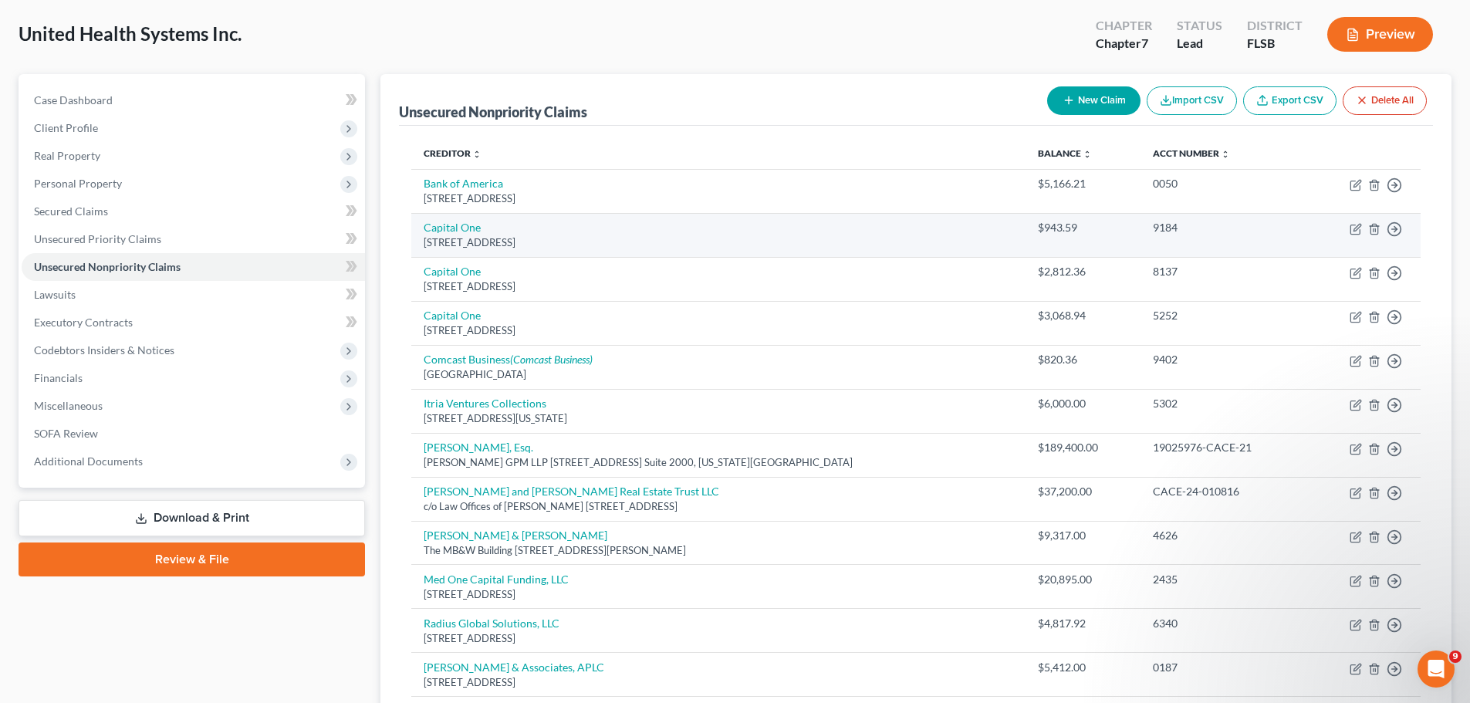
scroll to position [154, 0]
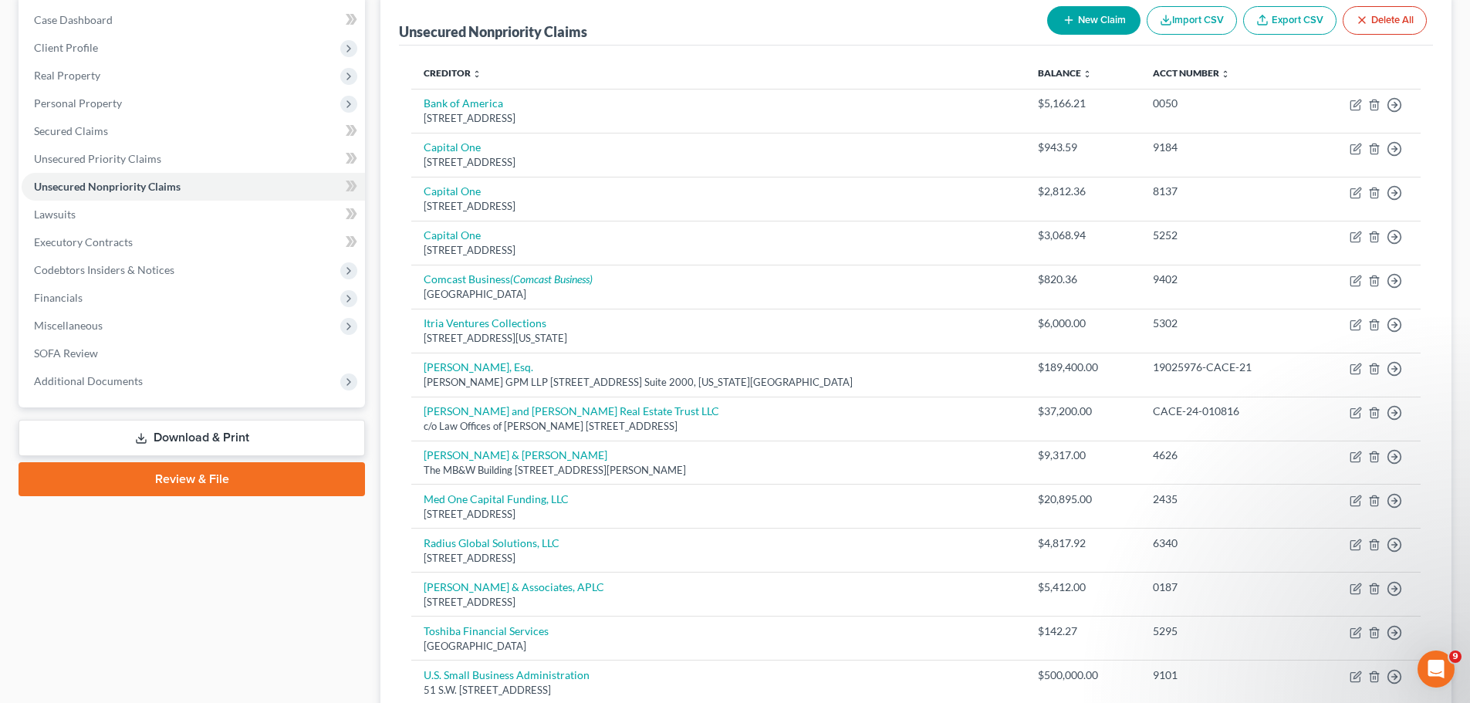
click at [230, 649] on div "Case Dashboard Payments Invoices Payments Payments Credit Report Client Profile" at bounding box center [192, 447] width 362 height 907
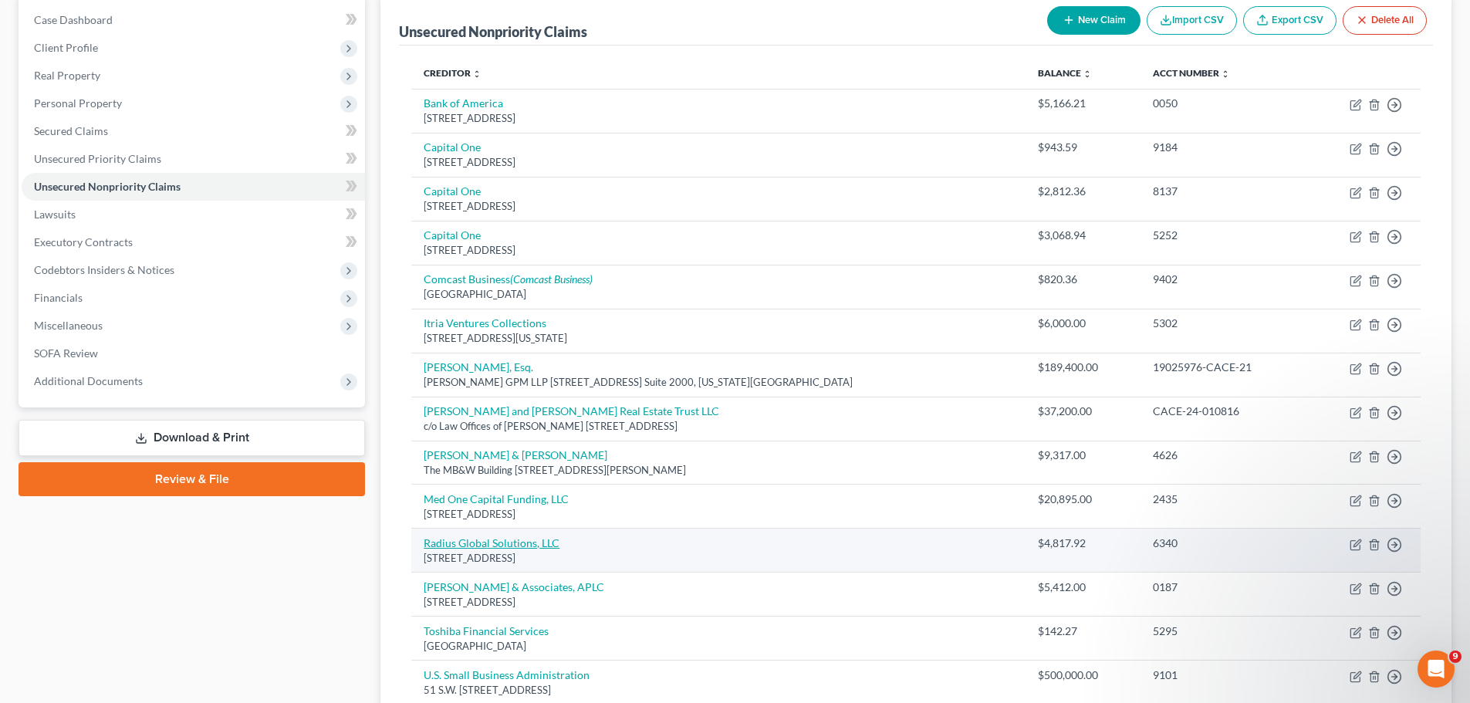
click at [503, 545] on link "Radius Global Solutions, LLC" at bounding box center [492, 542] width 136 height 13
select select "24"
select select "1"
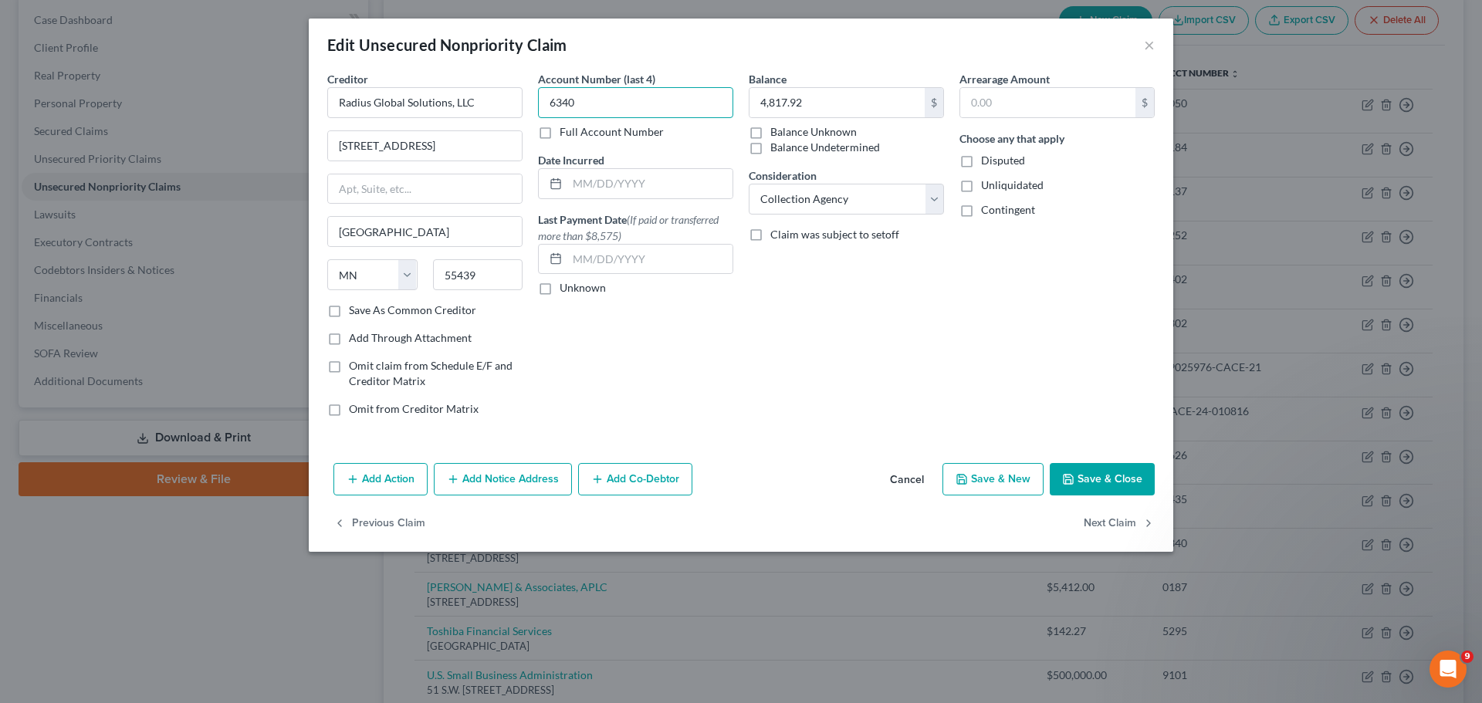
drag, startPoint x: 580, startPoint y: 103, endPoint x: 318, endPoint y: 114, distance: 261.9
click at [318, 115] on div "Creditor * Radius Global Solutions, LLC [STREET_ADDRESS][GEOGRAPHIC_DATA][US_ST…" at bounding box center [741, 264] width 865 height 386
type input "5305"
click at [1113, 479] on button "Save & Close" at bounding box center [1102, 479] width 105 height 32
type input "0"
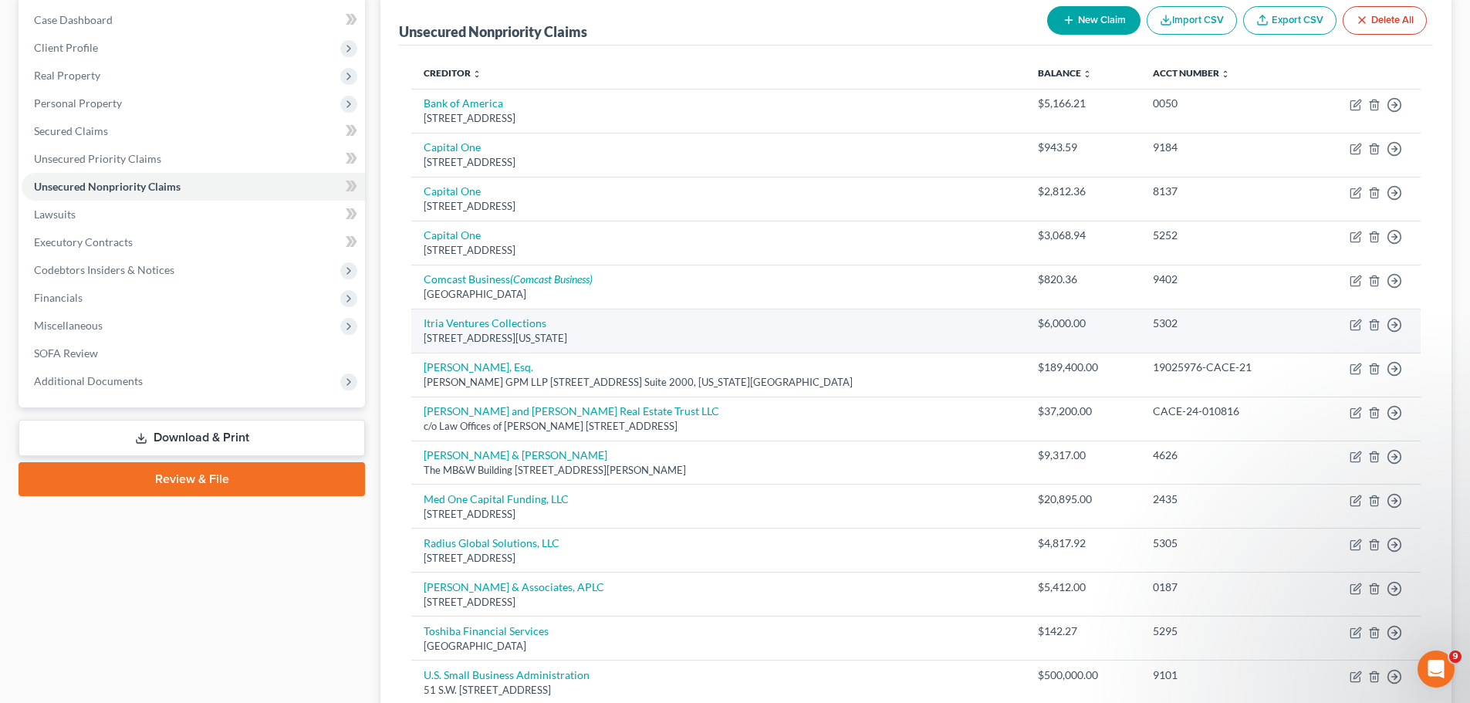
scroll to position [232, 0]
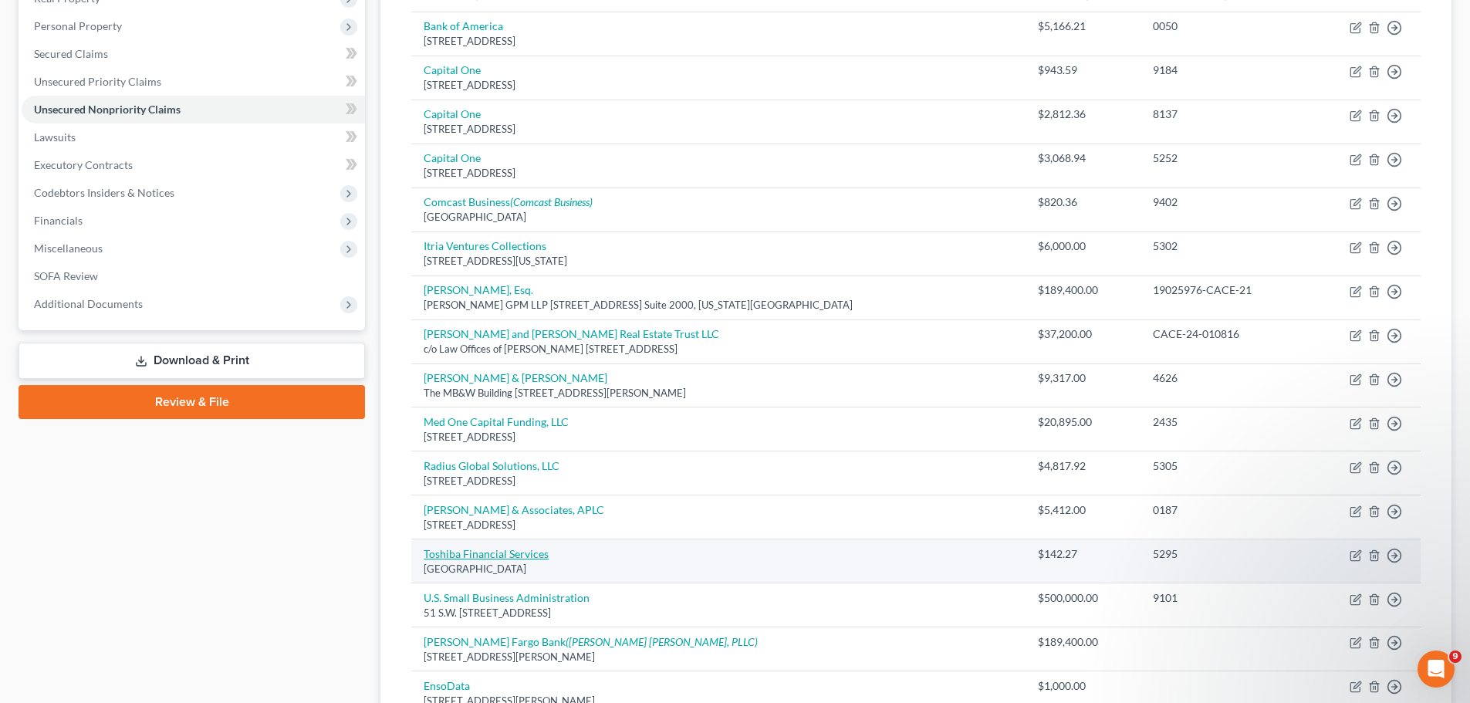
click at [533, 552] on link "Toshiba Financial Services" at bounding box center [486, 553] width 125 height 13
select select "10"
select select "15"
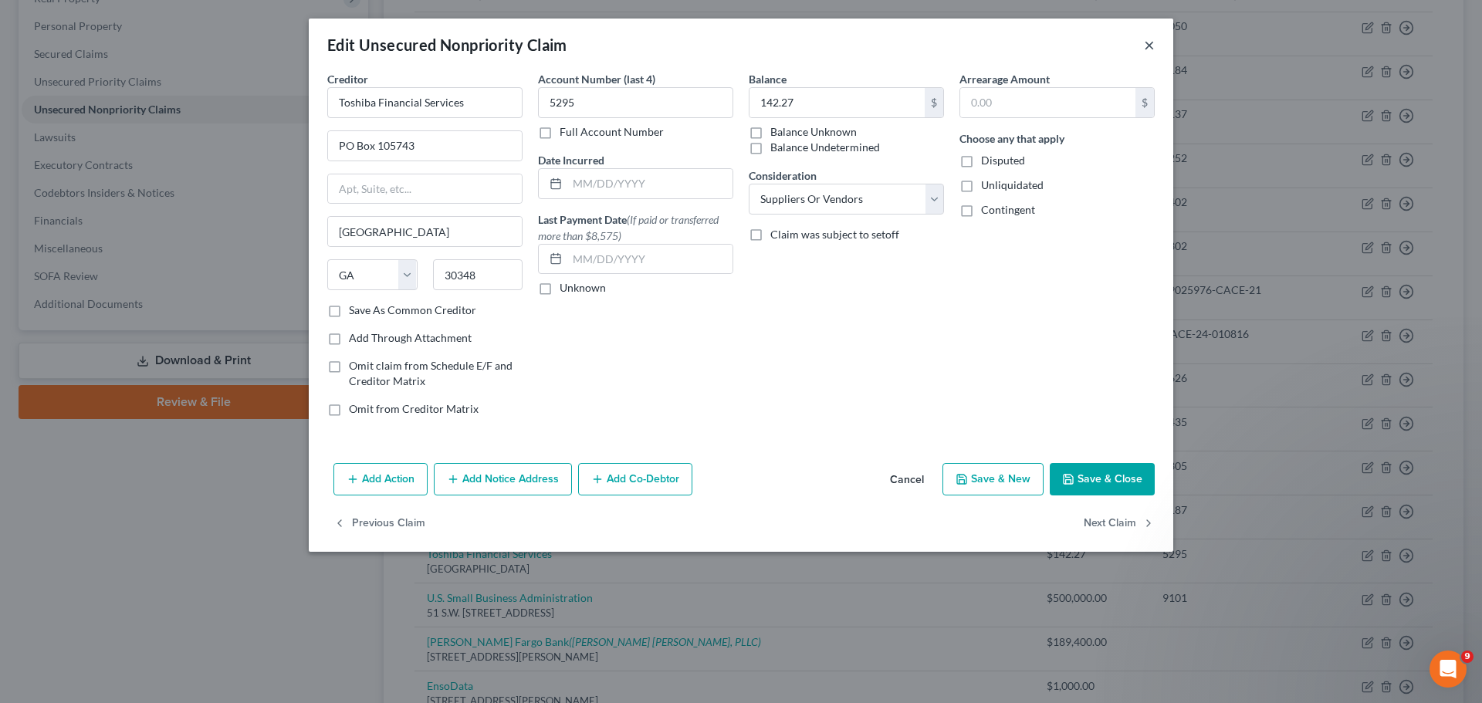
click at [1150, 41] on button "×" at bounding box center [1149, 45] width 11 height 19
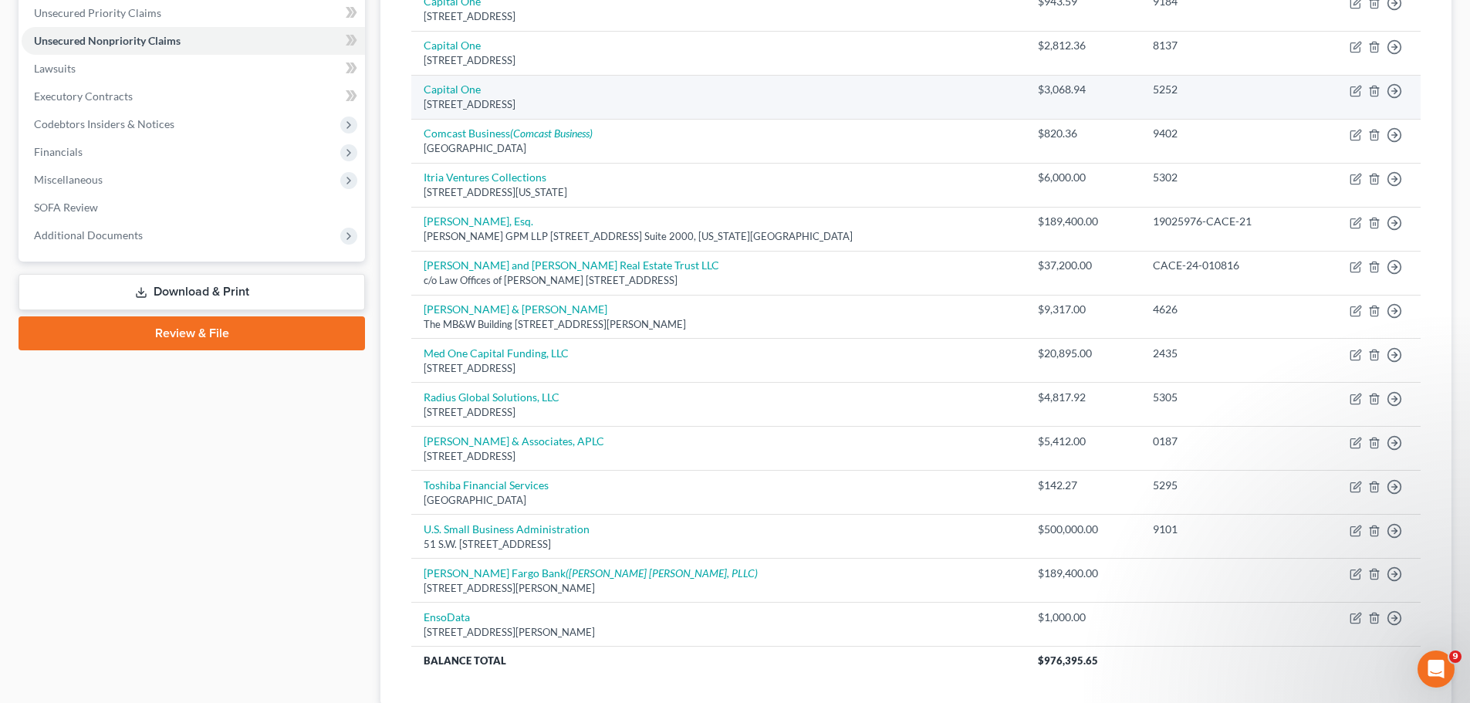
scroll to position [0, 0]
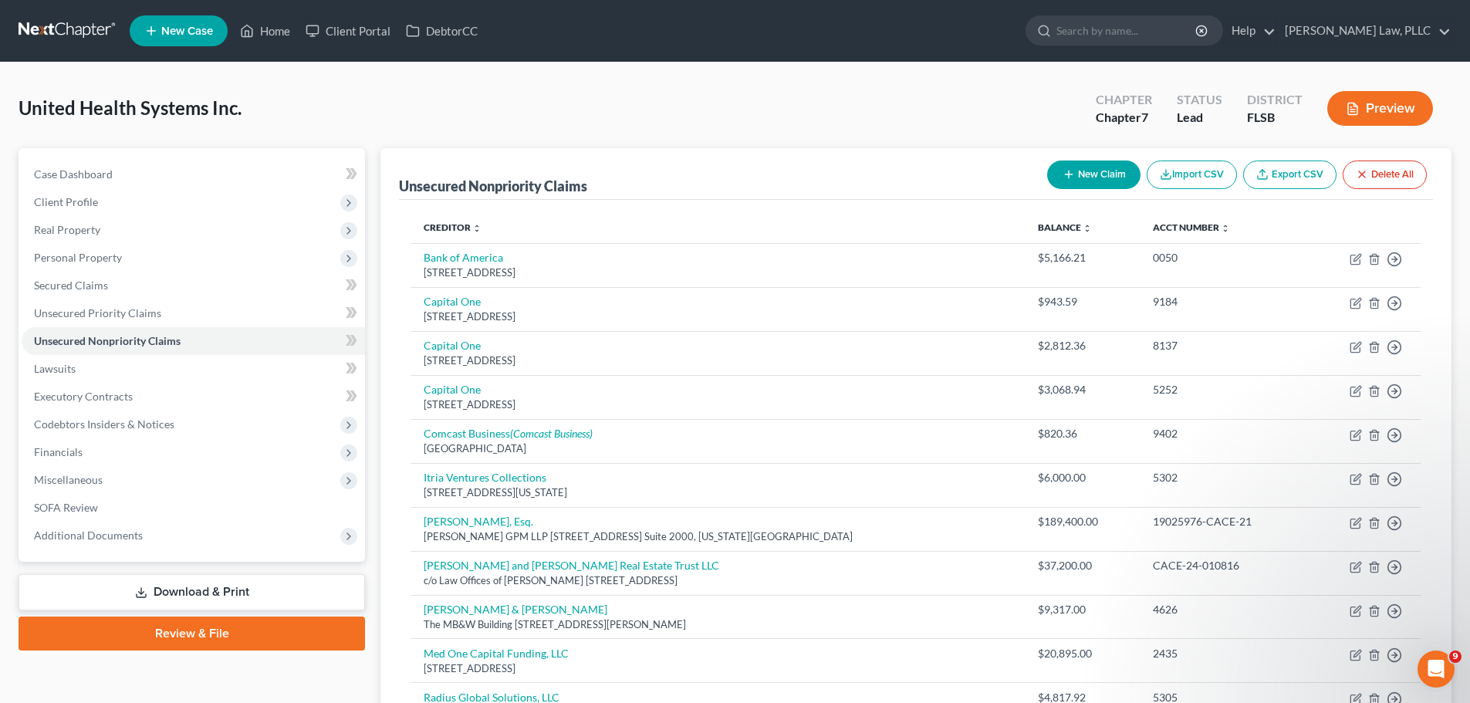
click at [1100, 168] on button "New Claim" at bounding box center [1093, 175] width 93 height 29
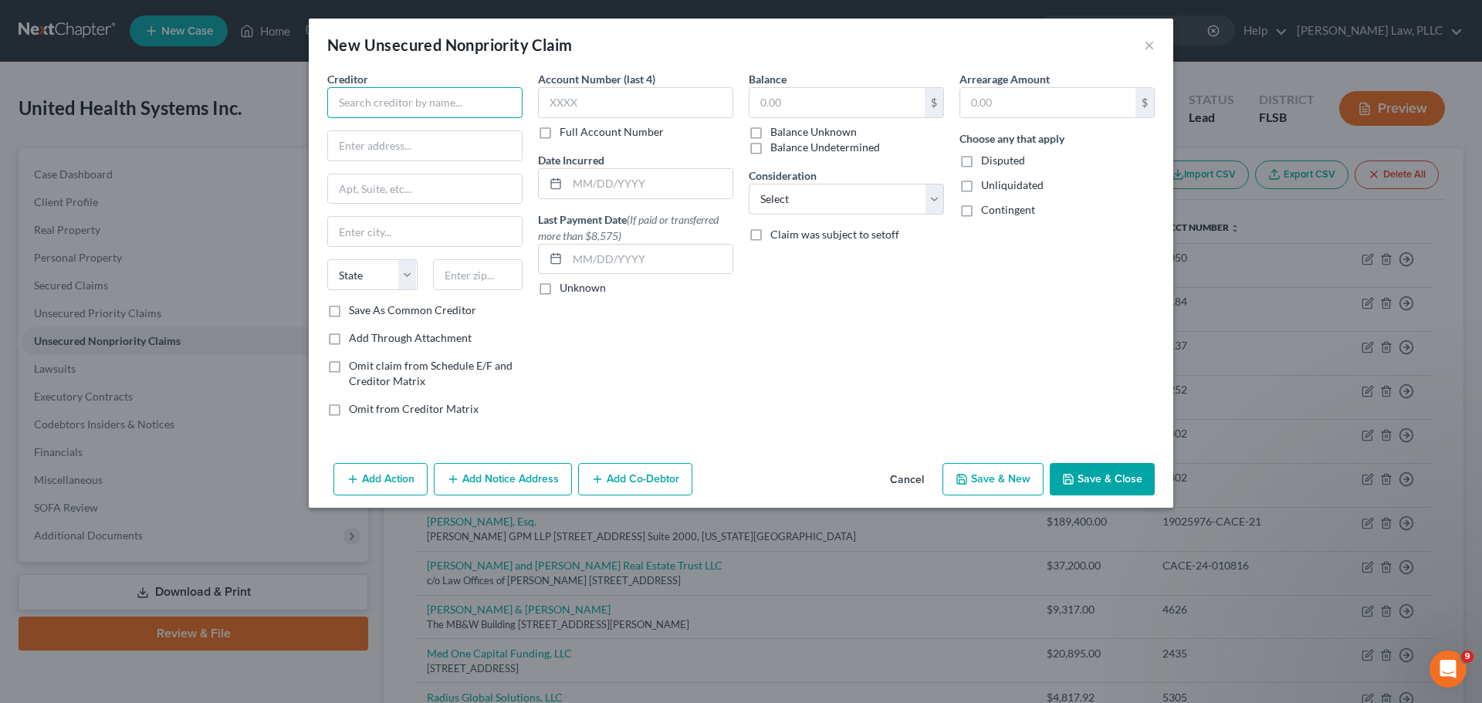
click at [435, 105] on input "text" at bounding box center [424, 102] width 195 height 31
type input "VGM Forbin"
click at [390, 146] on input "text" at bounding box center [425, 145] width 194 height 29
type input "PO Box 2817"
drag, startPoint x: 385, startPoint y: 235, endPoint x: 371, endPoint y: 244, distance: 17.3
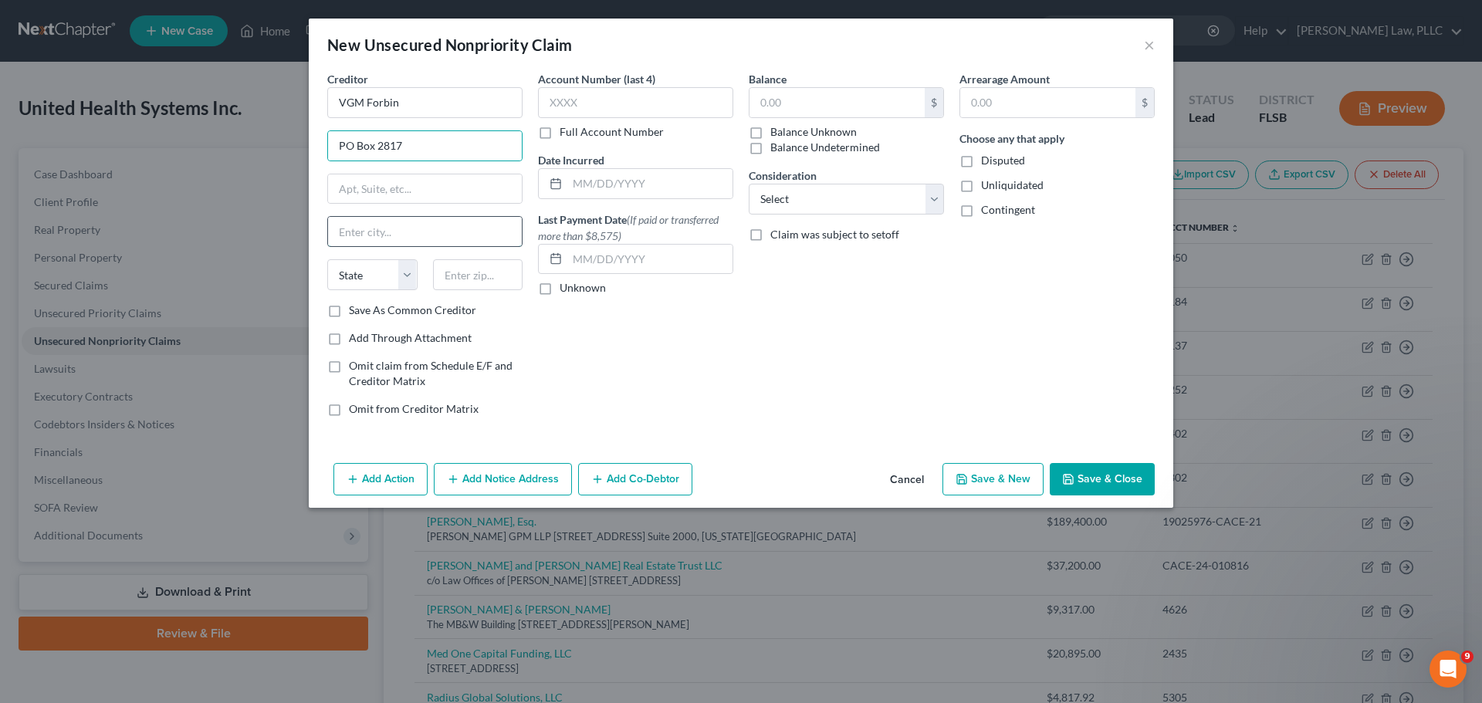
click at [385, 235] on input "text" at bounding box center [425, 231] width 194 height 29
type input "[GEOGRAPHIC_DATA]"
select select "16"
type input "50704"
click at [638, 103] on input "text" at bounding box center [635, 102] width 195 height 31
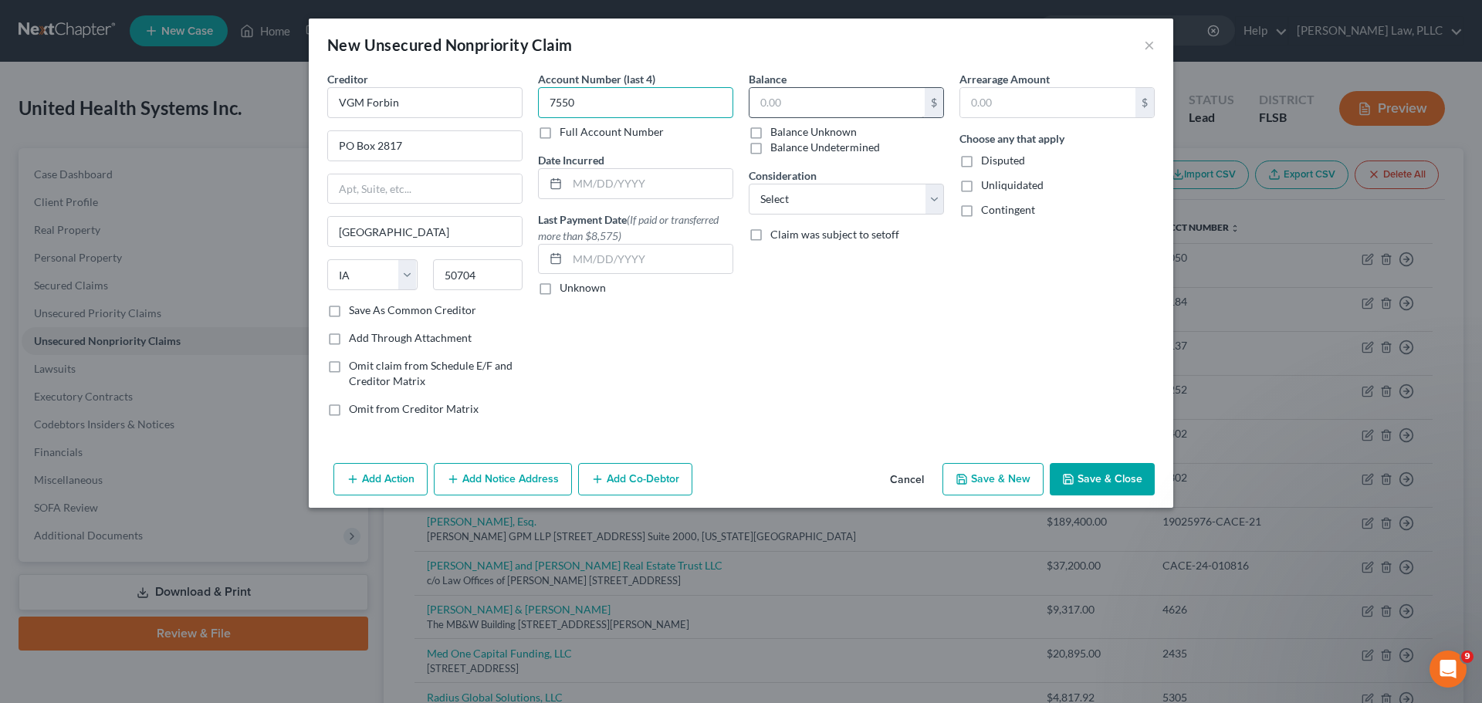
type input "7550"
click at [804, 105] on input "text" at bounding box center [837, 102] width 175 height 29
type input "2,741.10"
click at [1112, 475] on button "Save & Close" at bounding box center [1102, 479] width 105 height 32
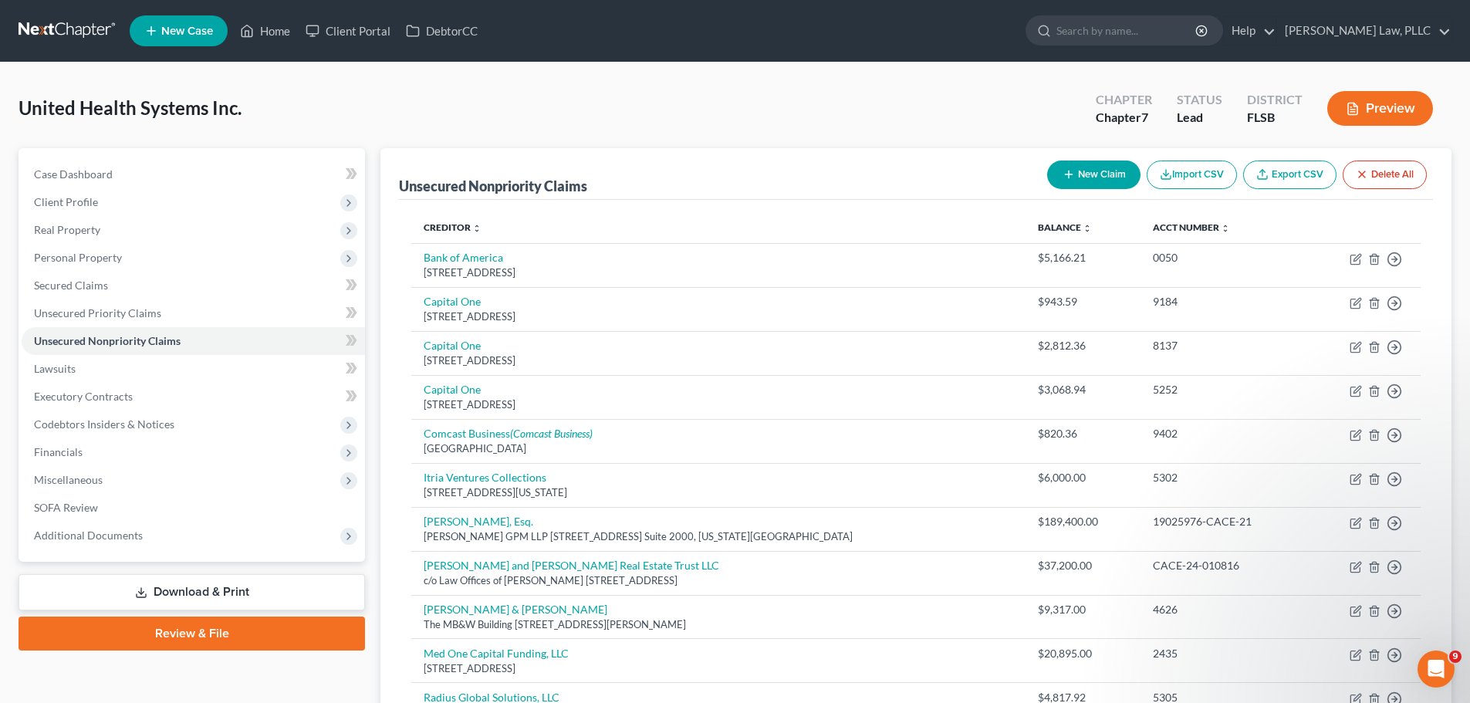
click at [1081, 170] on button "New Claim" at bounding box center [1093, 175] width 93 height 29
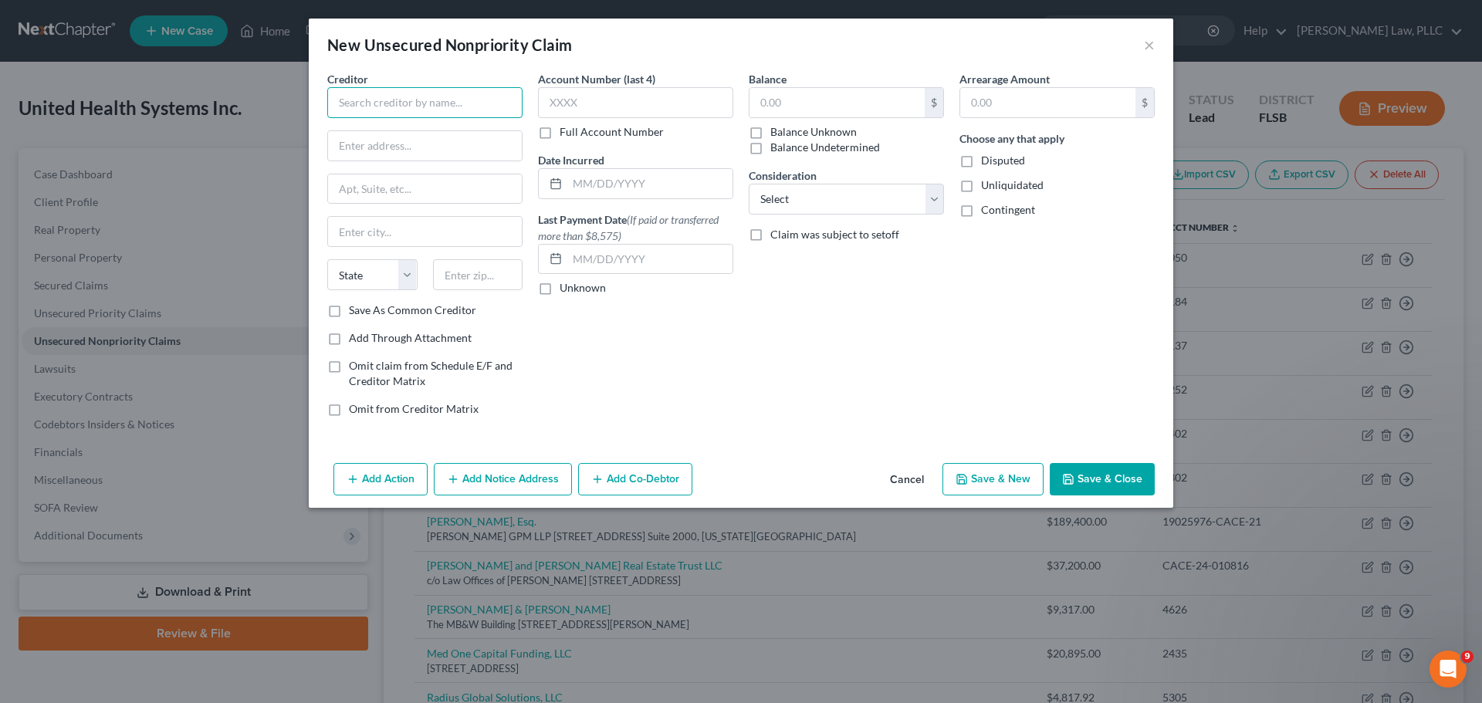
click at [452, 108] on input "text" at bounding box center [424, 102] width 195 height 31
type input "Zopec Medical"
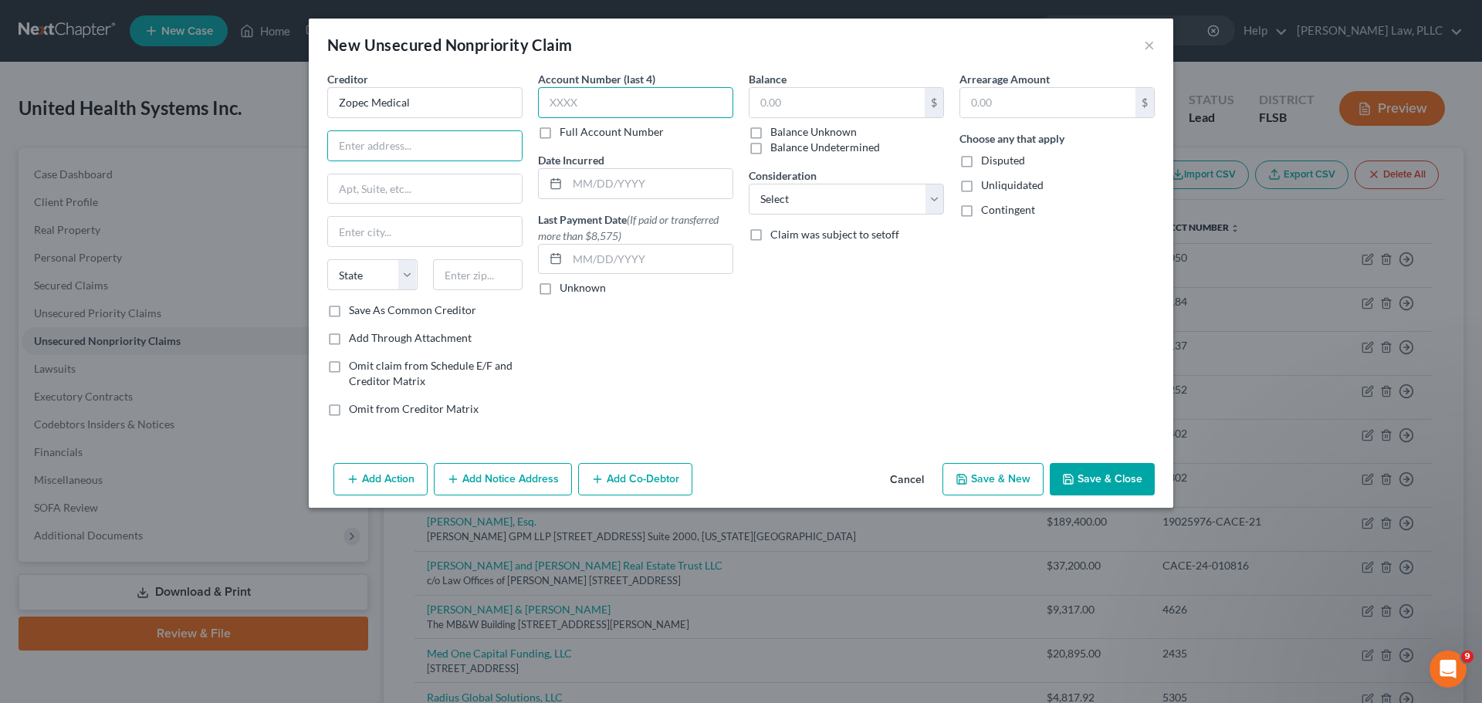
click at [566, 96] on input "text" at bounding box center [635, 102] width 195 height 31
type input "0187"
click at [854, 91] on input "text" at bounding box center [837, 102] width 175 height 29
click at [809, 103] on input "text" at bounding box center [837, 102] width 175 height 29
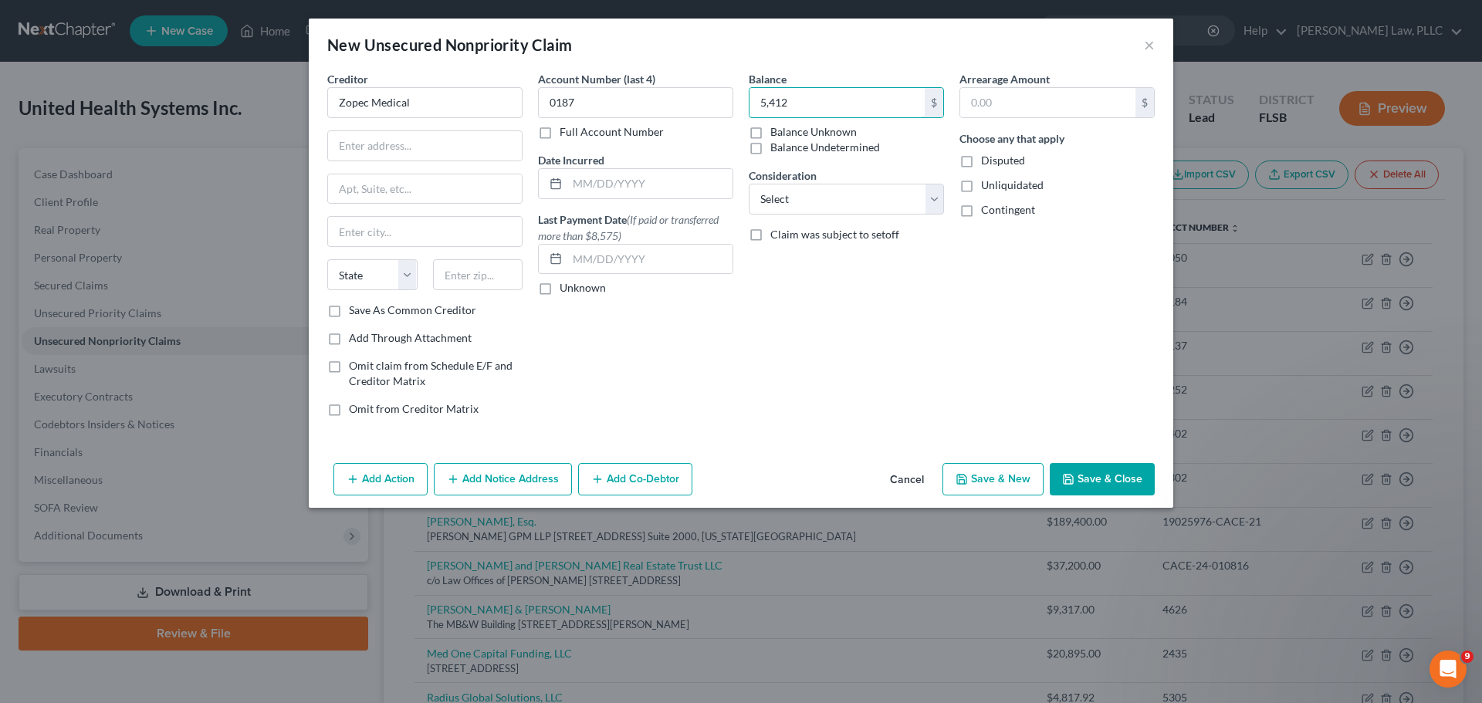
type input "5,412"
click at [367, 151] on input "text" at bounding box center [425, 145] width 194 height 29
type input "[STREET_ADDRESS]"
type input "Austin"
select select "45"
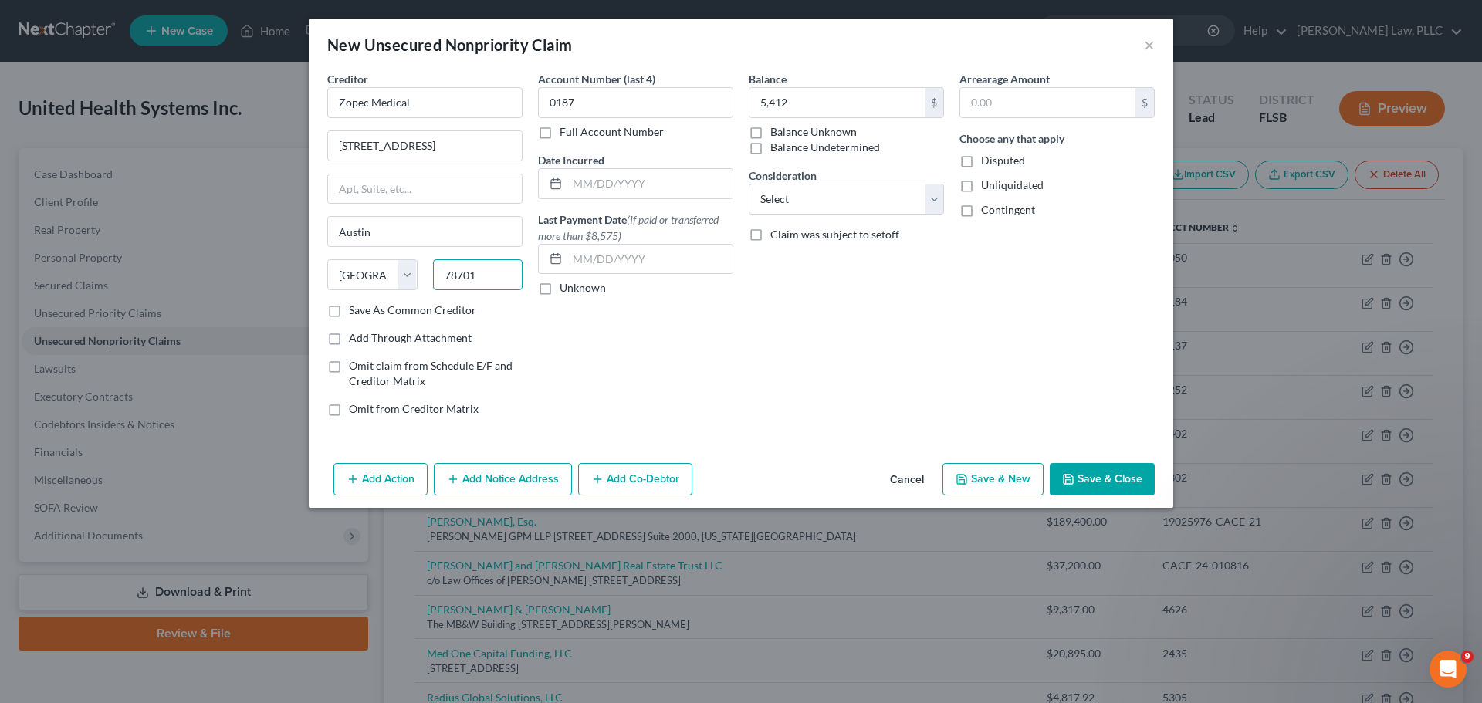
type input "78701"
click at [491, 479] on button "Add Notice Address" at bounding box center [503, 479] width 138 height 32
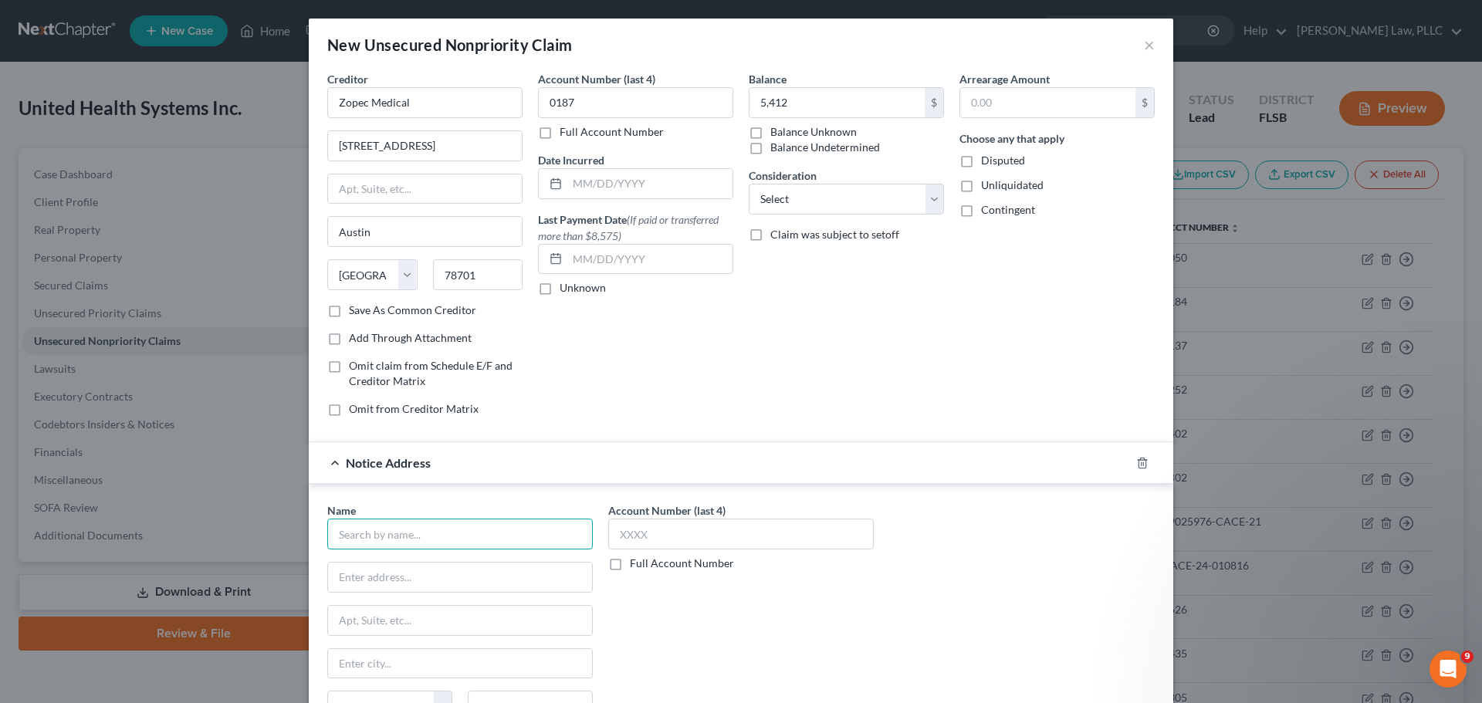
click at [408, 537] on input "text" at bounding box center [460, 534] width 266 height 31
type input "[PERSON_NAME] & Associates"
drag, startPoint x: 402, startPoint y: 149, endPoint x: 222, endPoint y: 151, distance: 180.6
click at [222, 151] on div "New Unsecured Nonpriority Claim × Creditor * Zopec Medical [STREET_ADDRESS][GEO…" at bounding box center [741, 351] width 1482 height 703
click at [395, 580] on input "text" at bounding box center [460, 577] width 264 height 29
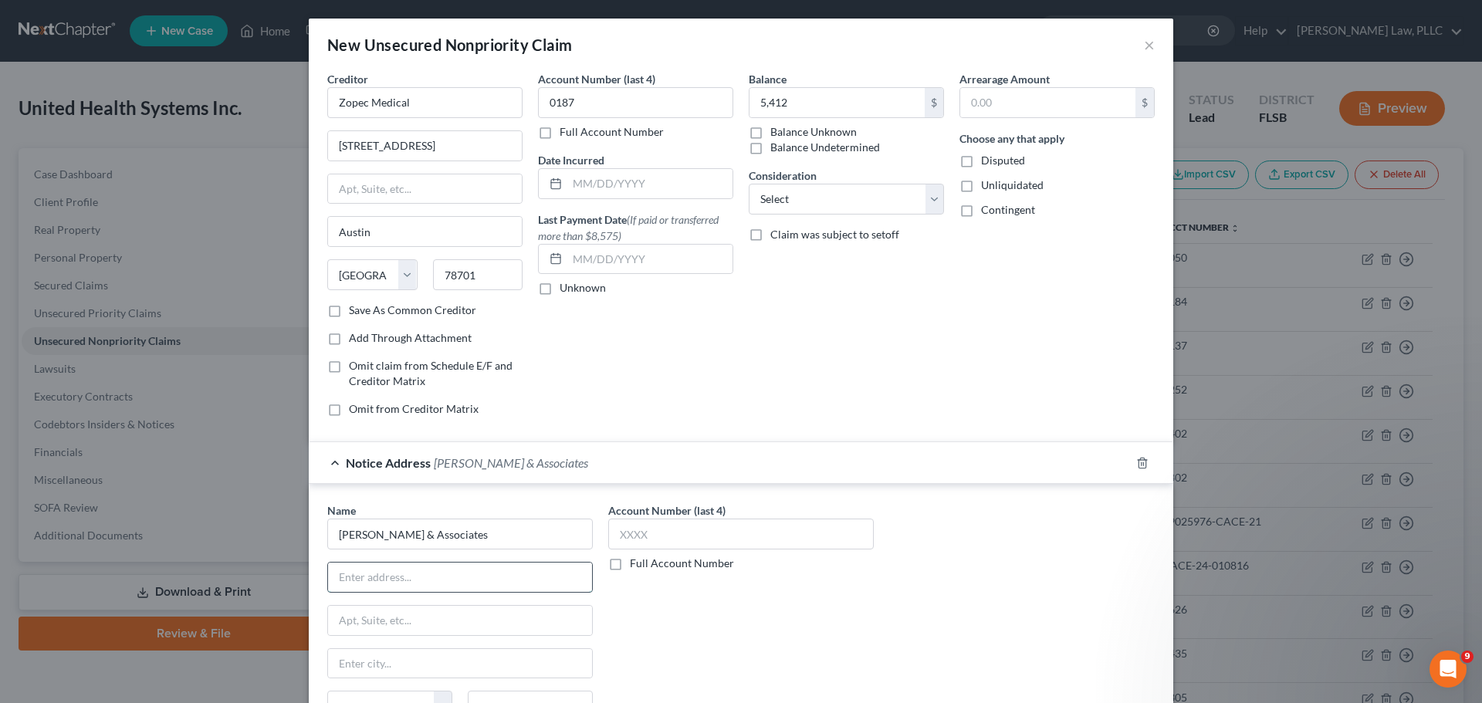
paste input "[STREET_ADDRESS]"
type input "[STREET_ADDRESS]"
click at [401, 661] on input "text" at bounding box center [460, 663] width 264 height 29
type input "Austin"
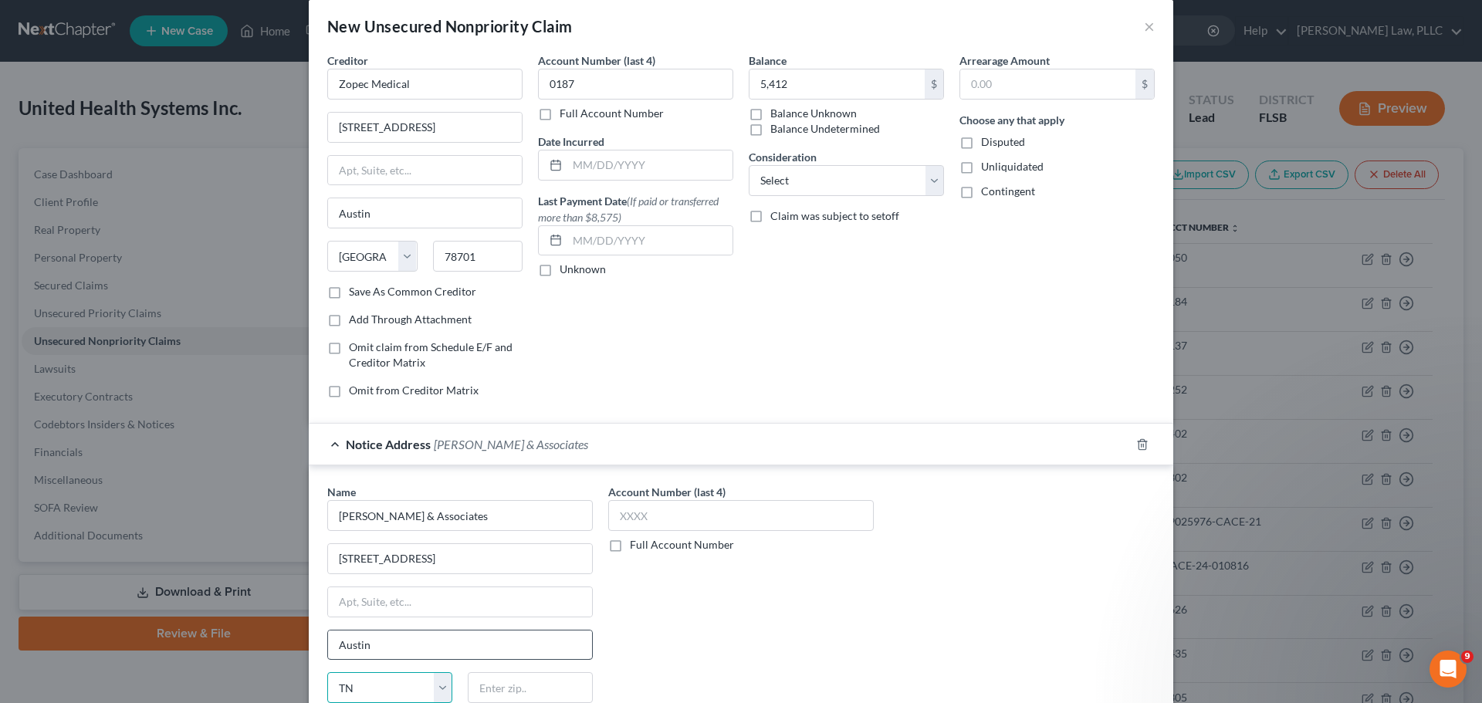
select select "45"
type input "78701"
drag, startPoint x: 408, startPoint y: 88, endPoint x: 223, endPoint y: 78, distance: 185.5
click at [221, 86] on div "New Unsecured Nonpriority Claim × Creditor * Zopec Medical [STREET_ADDRESS][GEO…" at bounding box center [741, 351] width 1482 height 703
drag, startPoint x: 412, startPoint y: 128, endPoint x: 128, endPoint y: 107, distance: 284.8
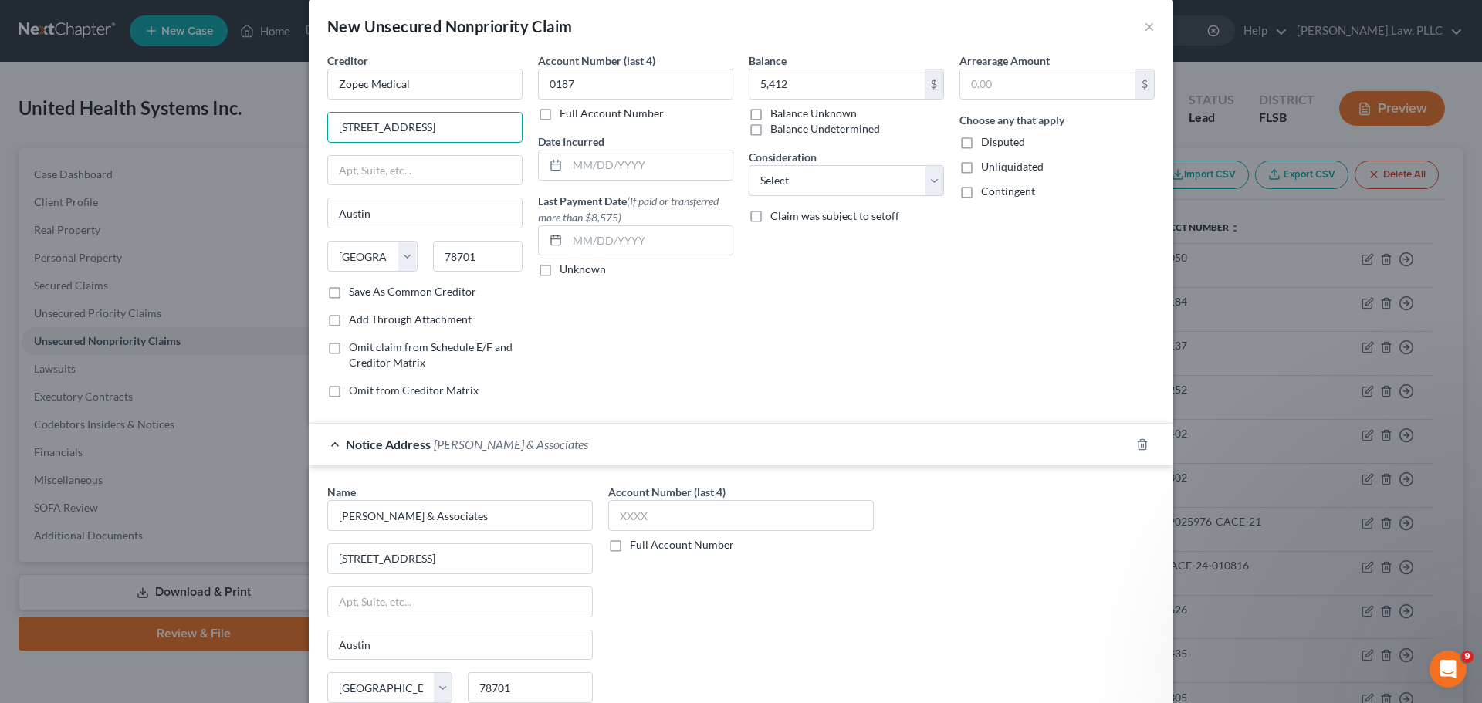
click at [128, 107] on div "New Unsecured Nonpriority Claim × Creditor * Zopec Medical [STREET_ADDRESS][GEO…" at bounding box center [741, 351] width 1482 height 703
type input "[STREET_ADDRESS]"
type input "Suite 200"
type input "[PERSON_NAME]"
select select "24"
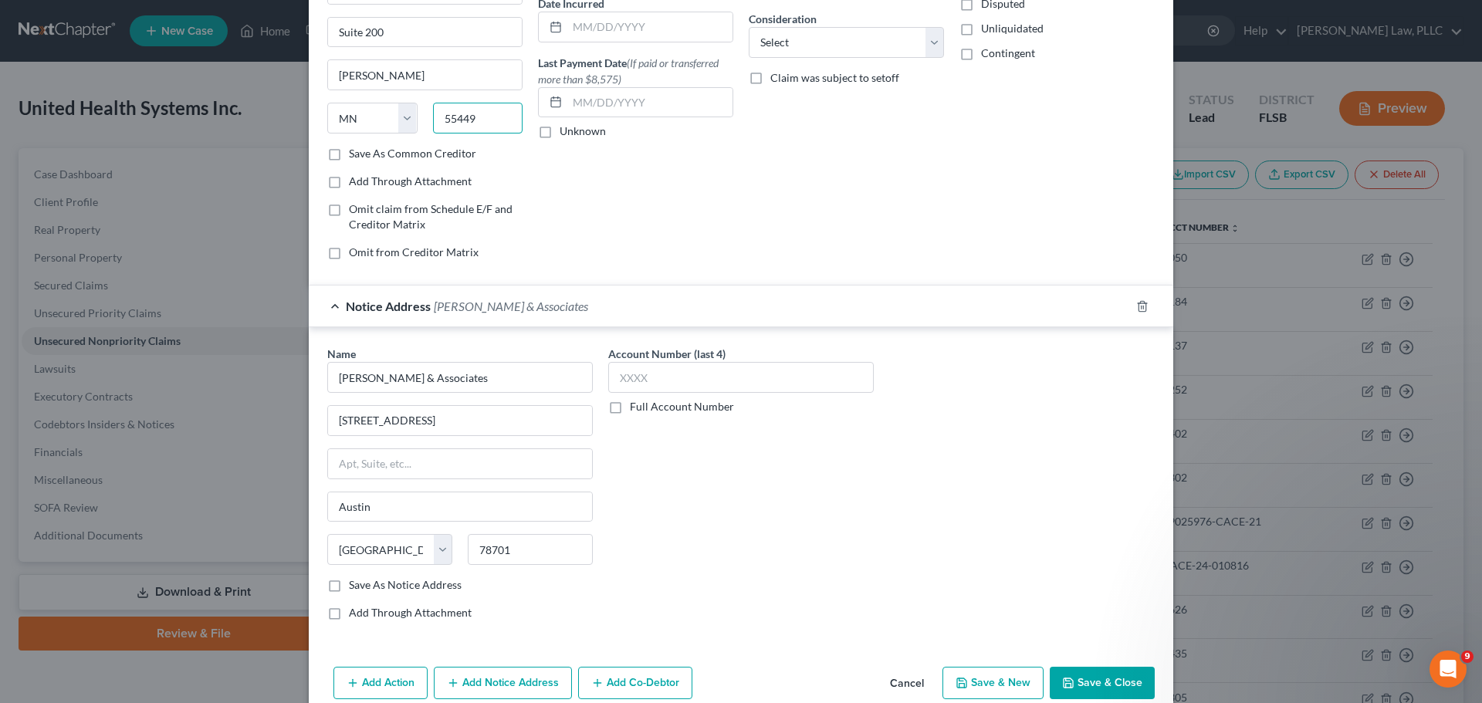
scroll to position [184, 0]
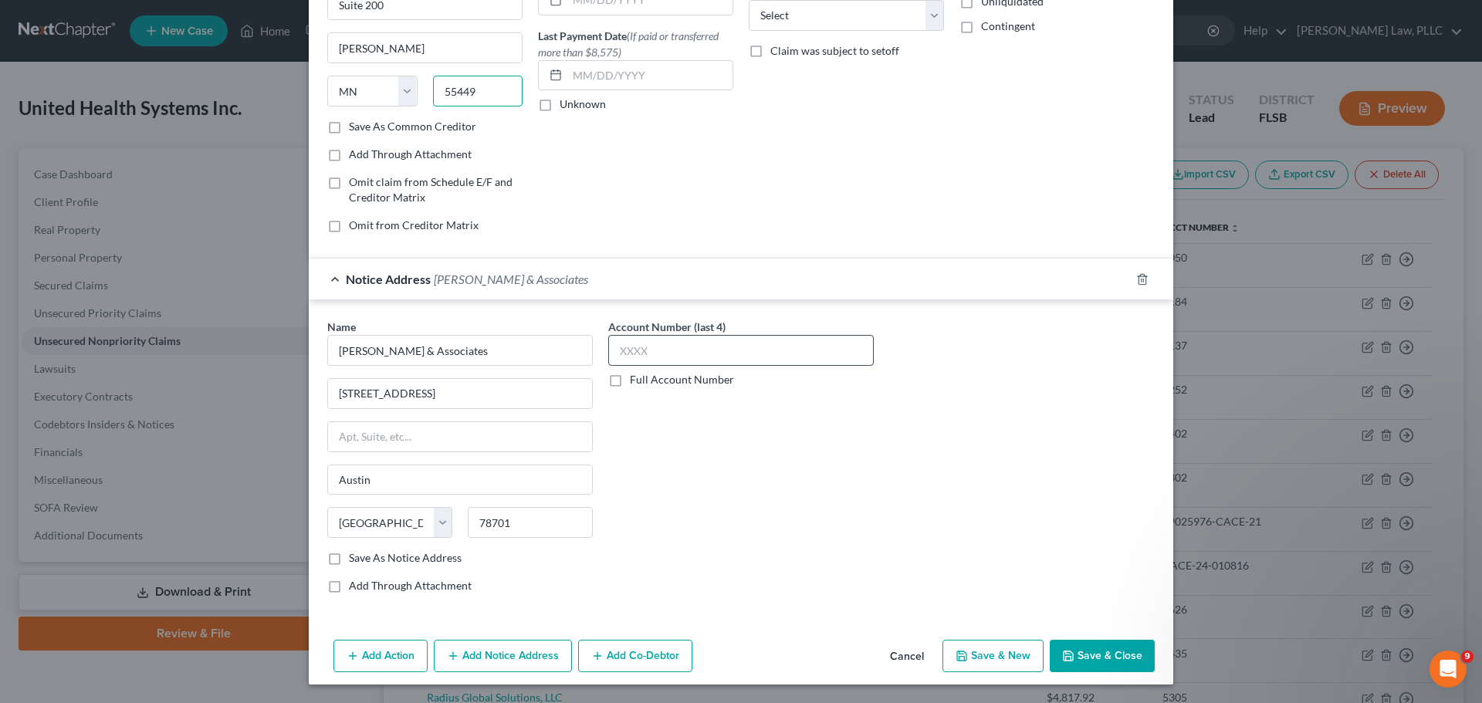
type input "55449"
click at [686, 343] on input "text" at bounding box center [741, 350] width 266 height 31
type input "[GEOGRAPHIC_DATA]"
click at [636, 353] on input "text" at bounding box center [741, 350] width 266 height 31
type input "0187"
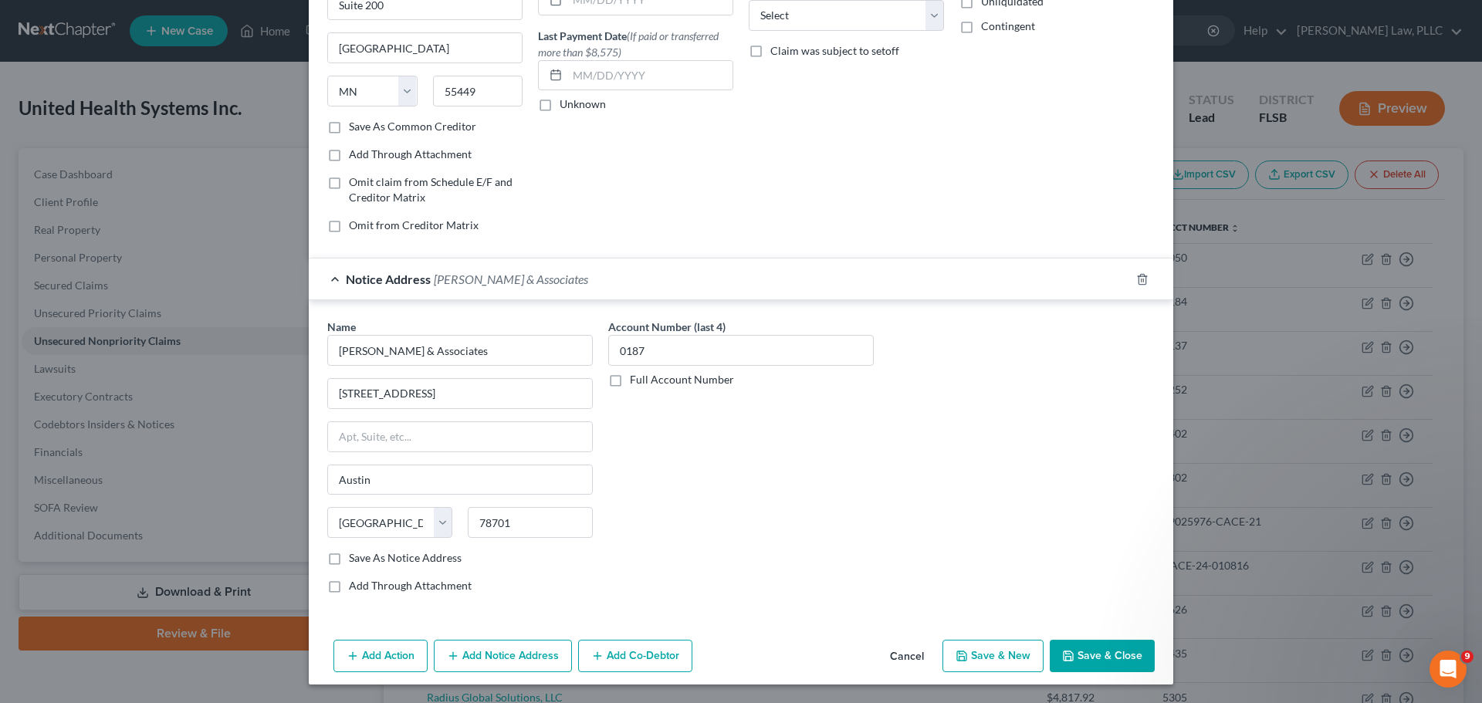
click at [349, 563] on label "Save As Notice Address" at bounding box center [405, 557] width 113 height 15
click at [355, 560] on input "Save As Notice Address" at bounding box center [360, 555] width 10 height 10
click at [1094, 656] on button "Save & Close" at bounding box center [1102, 656] width 105 height 32
checkbox input "false"
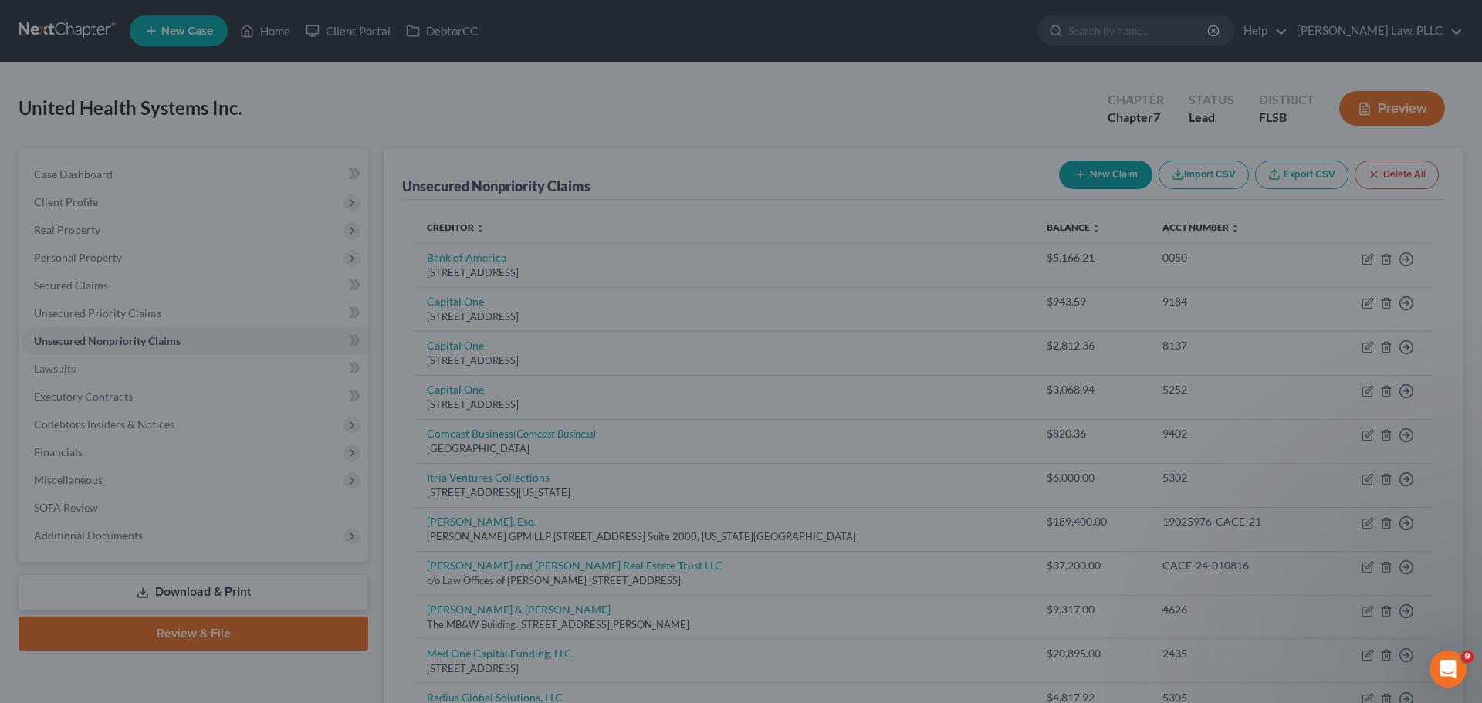
type input "5,412.00"
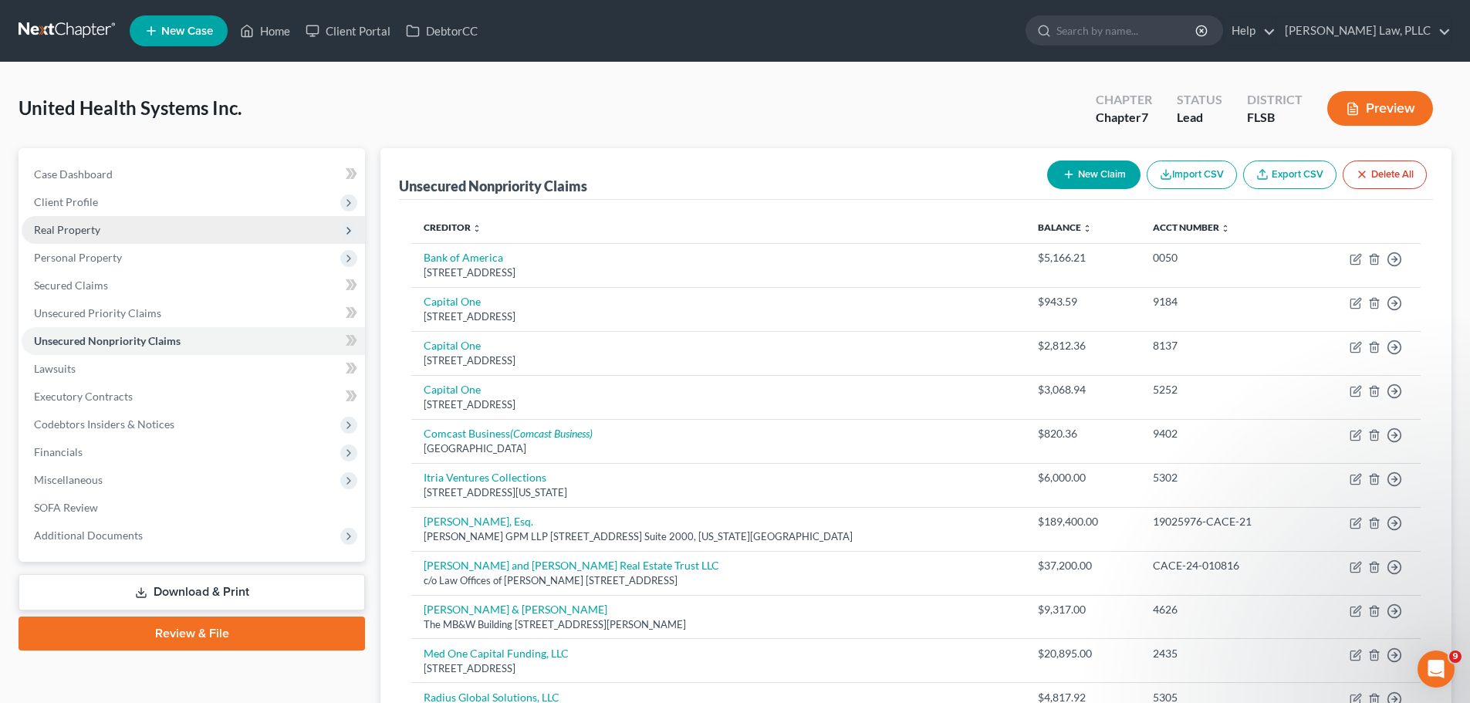
click at [155, 235] on span "Real Property" at bounding box center [193, 230] width 343 height 28
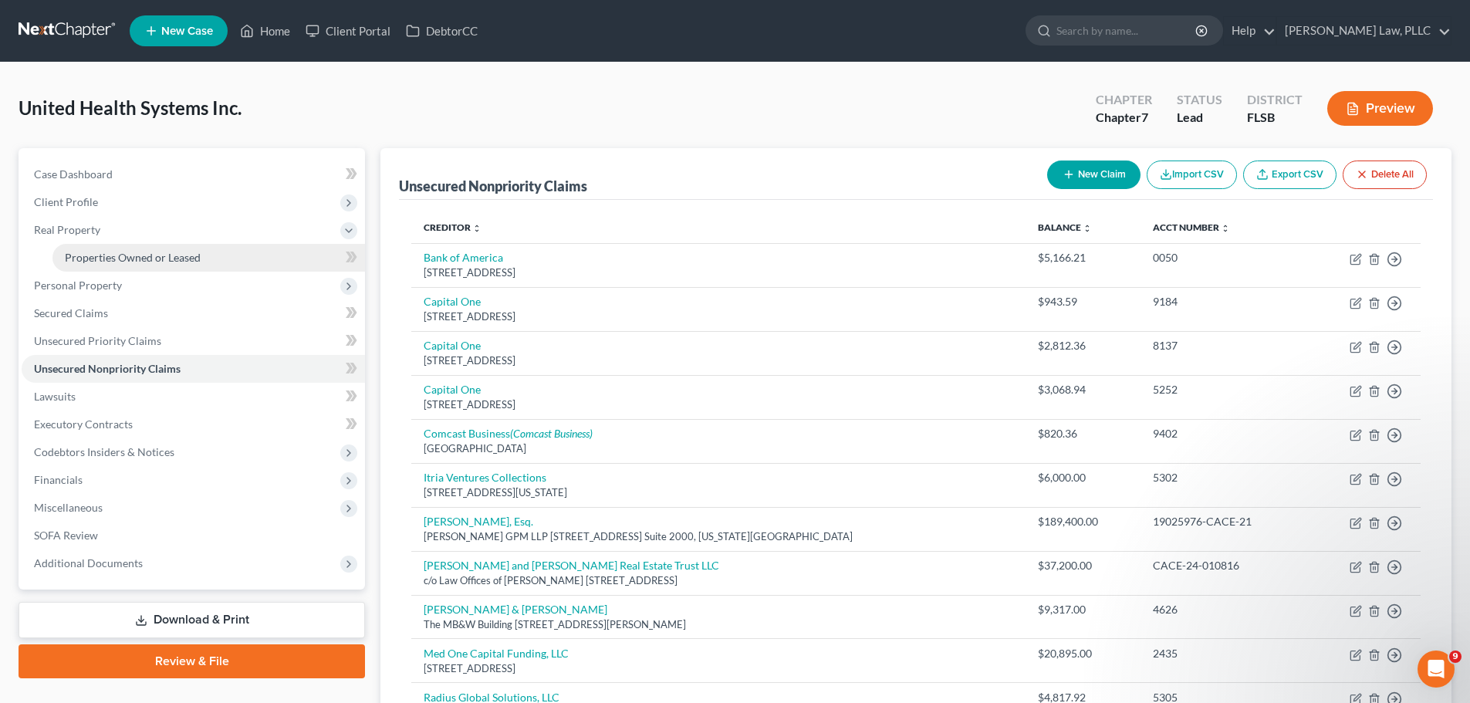
click at [158, 252] on span "Properties Owned or Leased" at bounding box center [133, 257] width 136 height 13
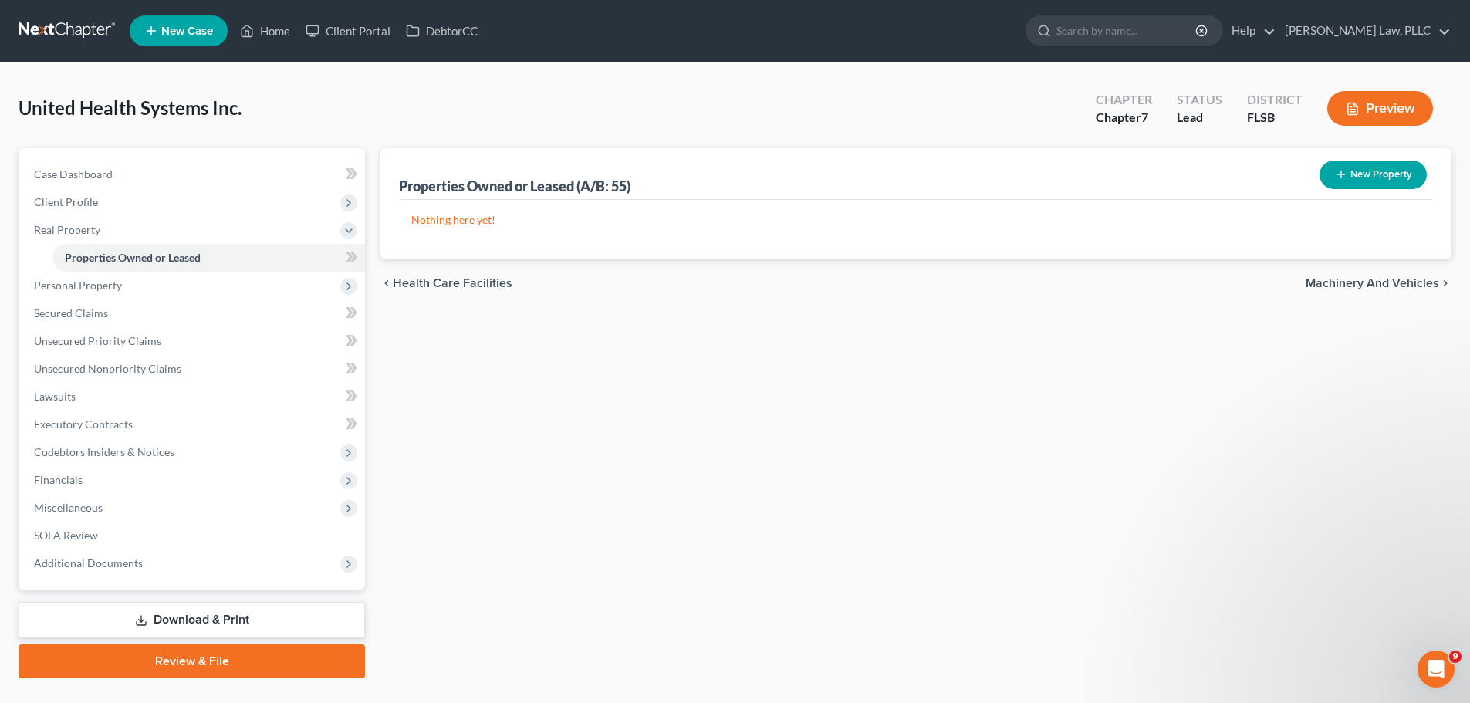
click at [1369, 178] on button "New Property" at bounding box center [1373, 175] width 107 height 29
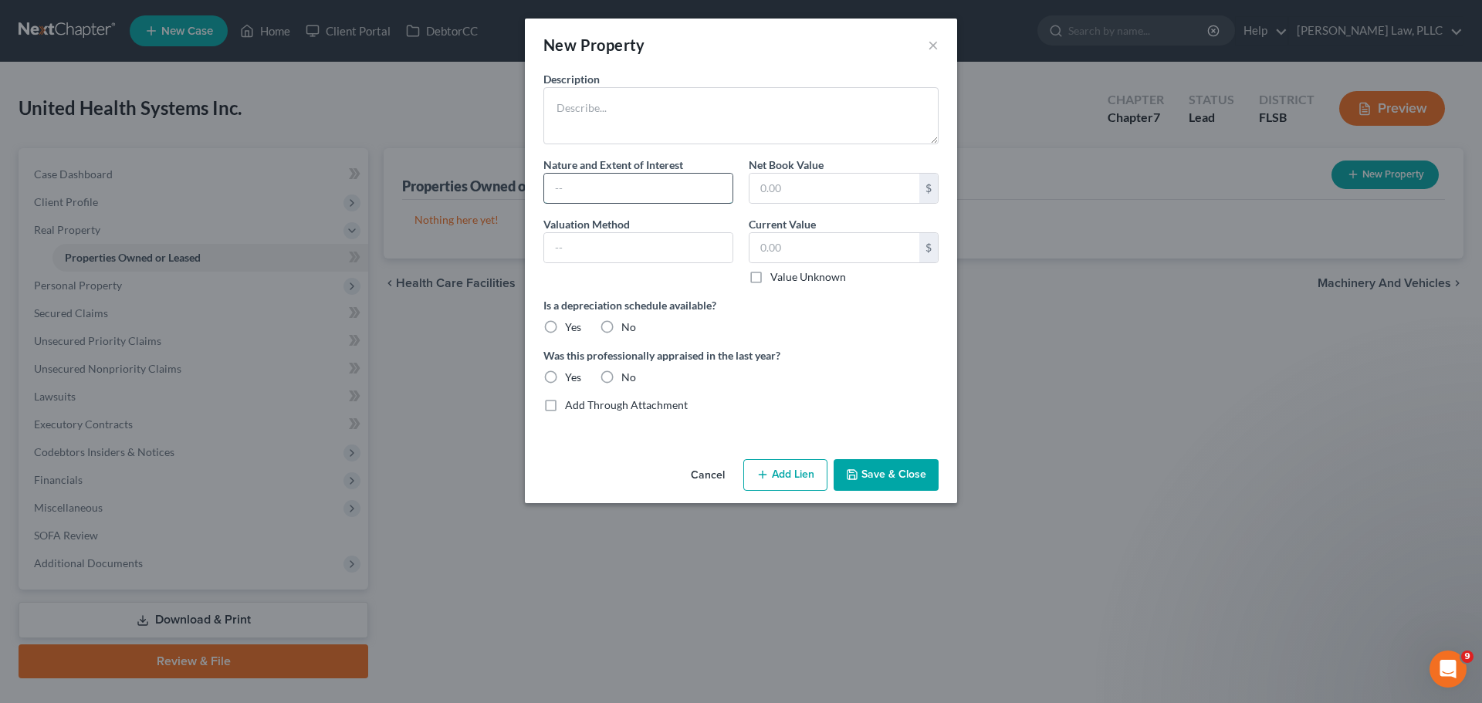
click at [665, 190] on input "text" at bounding box center [638, 188] width 188 height 29
type input "Leasehold"
click at [621, 323] on label "No" at bounding box center [628, 327] width 15 height 15
click at [628, 323] on input "No" at bounding box center [633, 325] width 10 height 10
radio input "true"
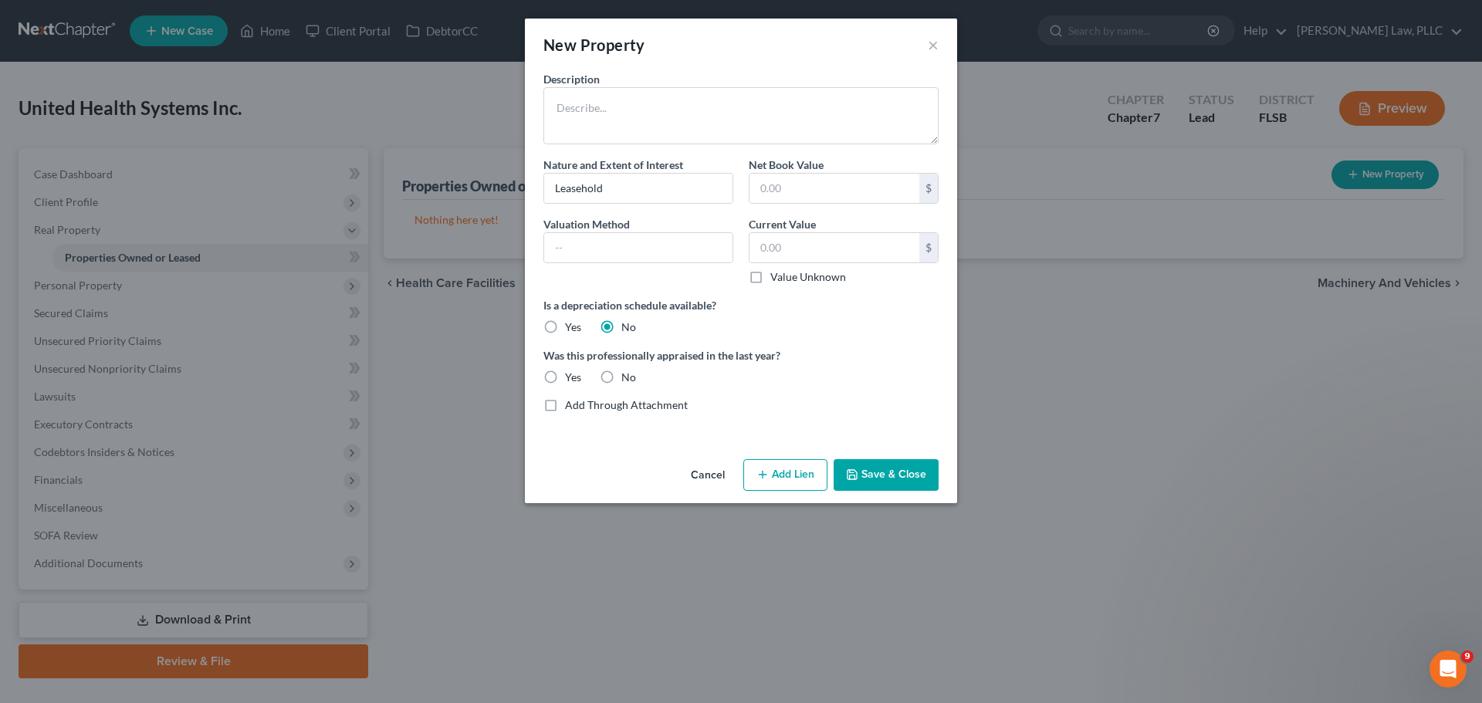
click at [621, 374] on label "No" at bounding box center [628, 377] width 15 height 15
click at [628, 374] on input "No" at bounding box center [633, 375] width 10 height 10
radio input "true"
click at [584, 89] on textarea at bounding box center [740, 115] width 395 height 57
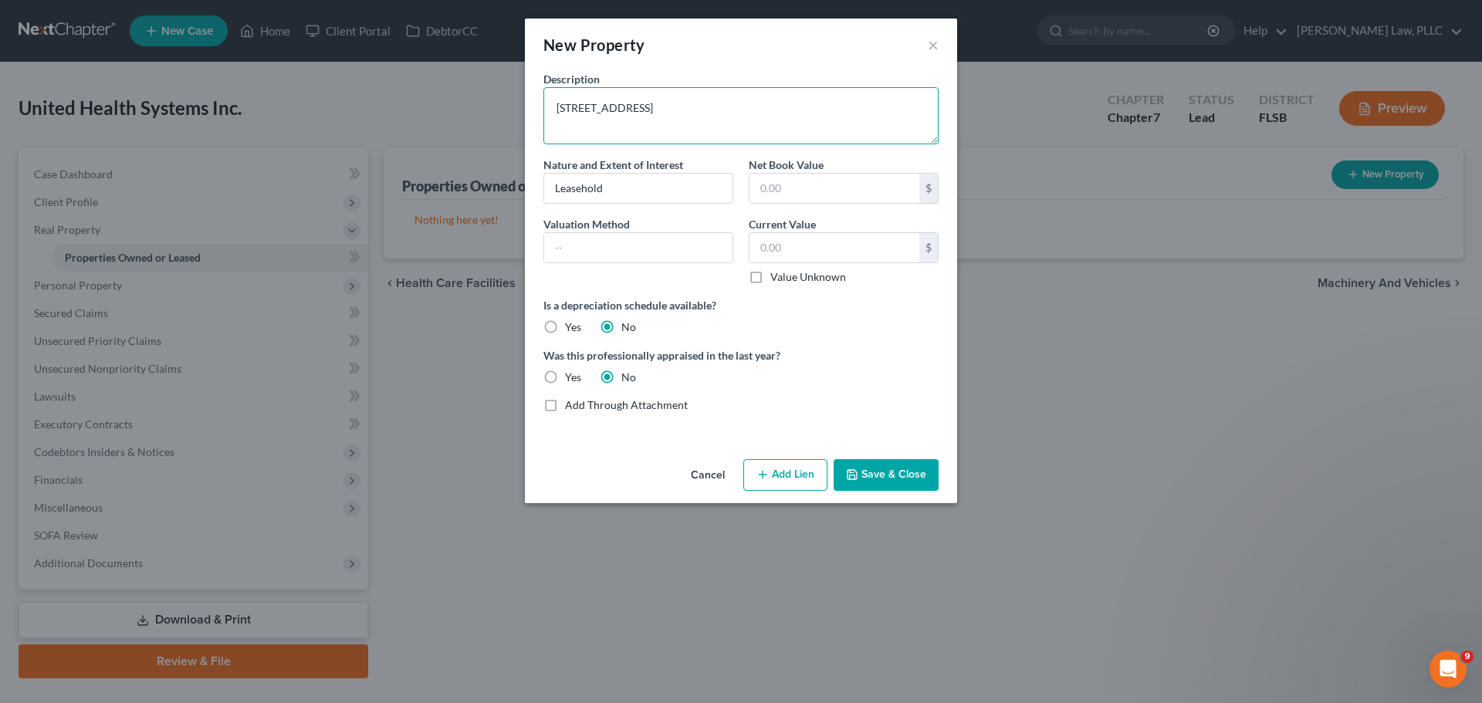
type textarea "[STREET_ADDRESS]"
click at [895, 471] on button "Save & Close" at bounding box center [886, 475] width 105 height 32
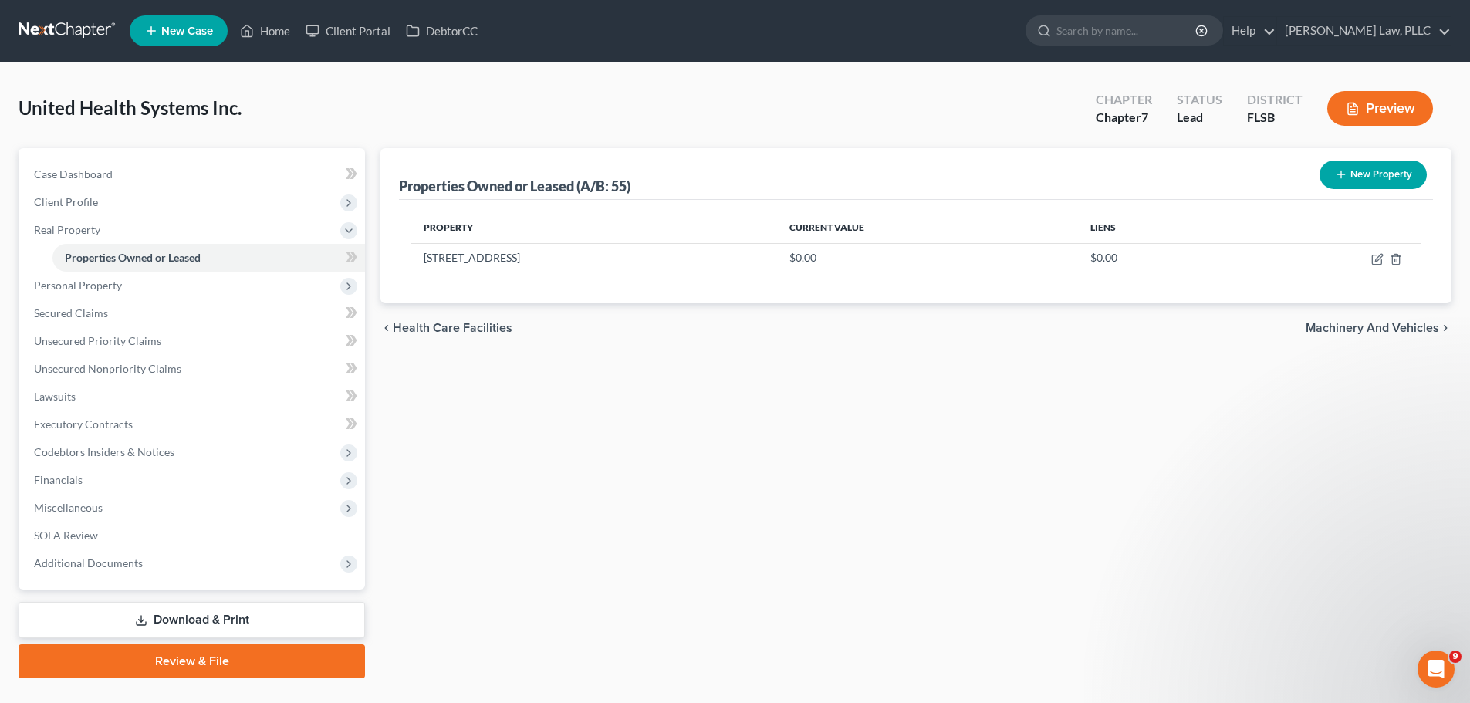
click at [425, 327] on span "Health Care Facilities" at bounding box center [453, 328] width 120 height 12
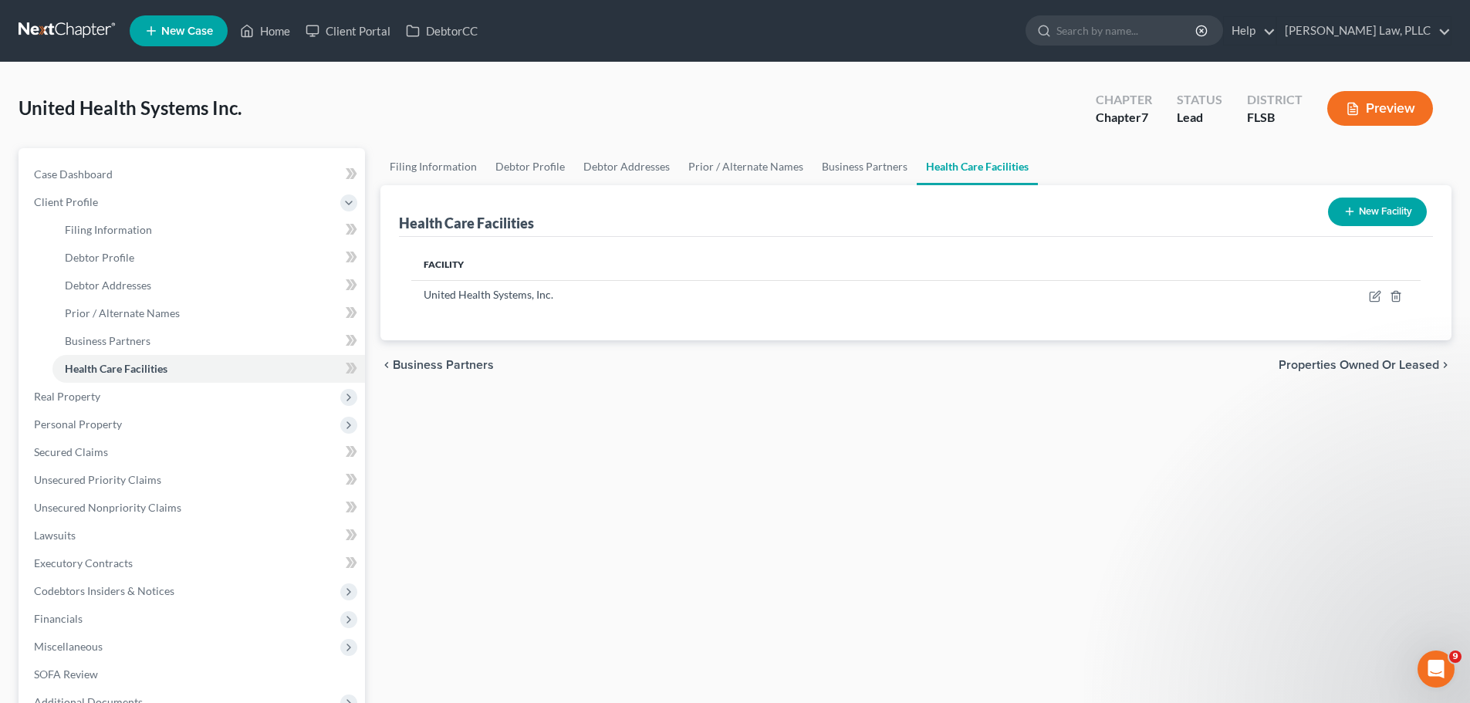
click at [1378, 364] on span "Properties Owned or Leased" at bounding box center [1359, 365] width 161 height 12
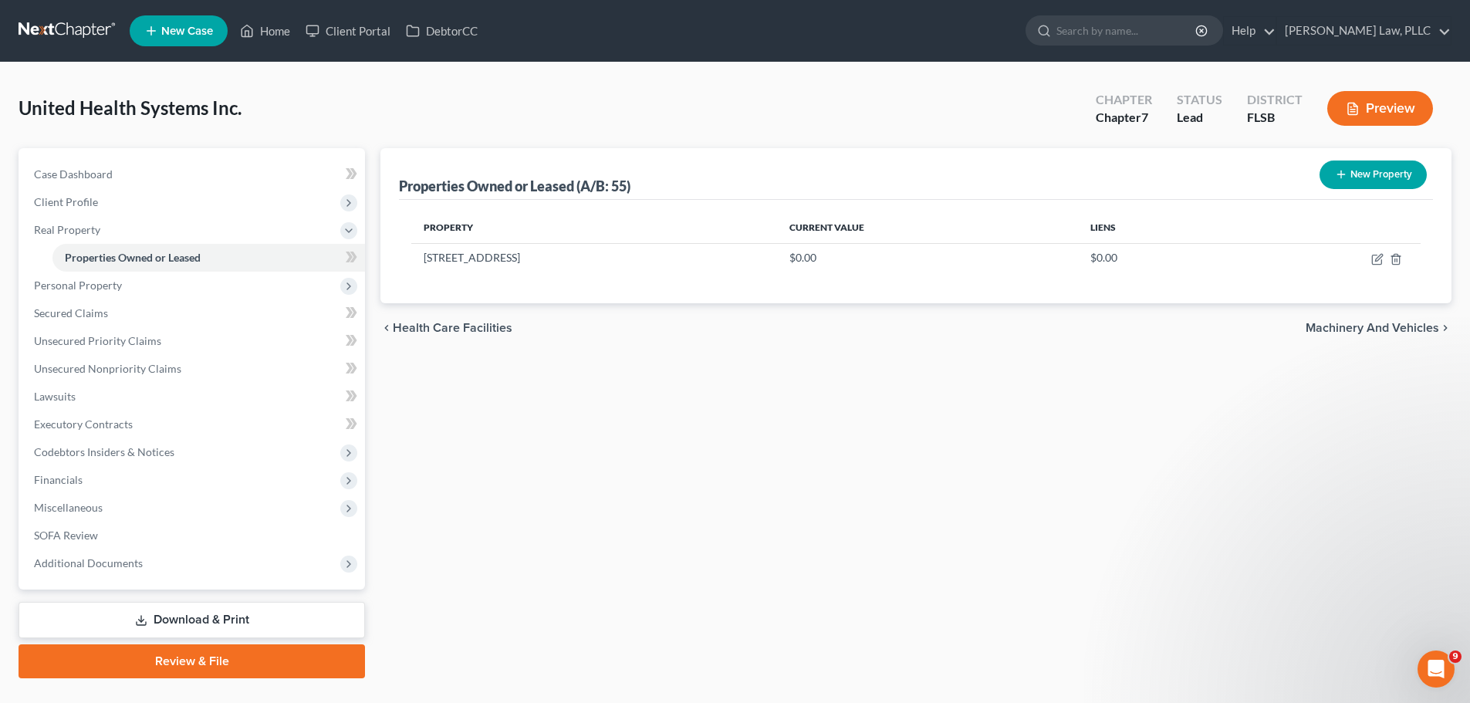
click at [1358, 327] on span "Machinery and Vehicles" at bounding box center [1373, 328] width 134 height 12
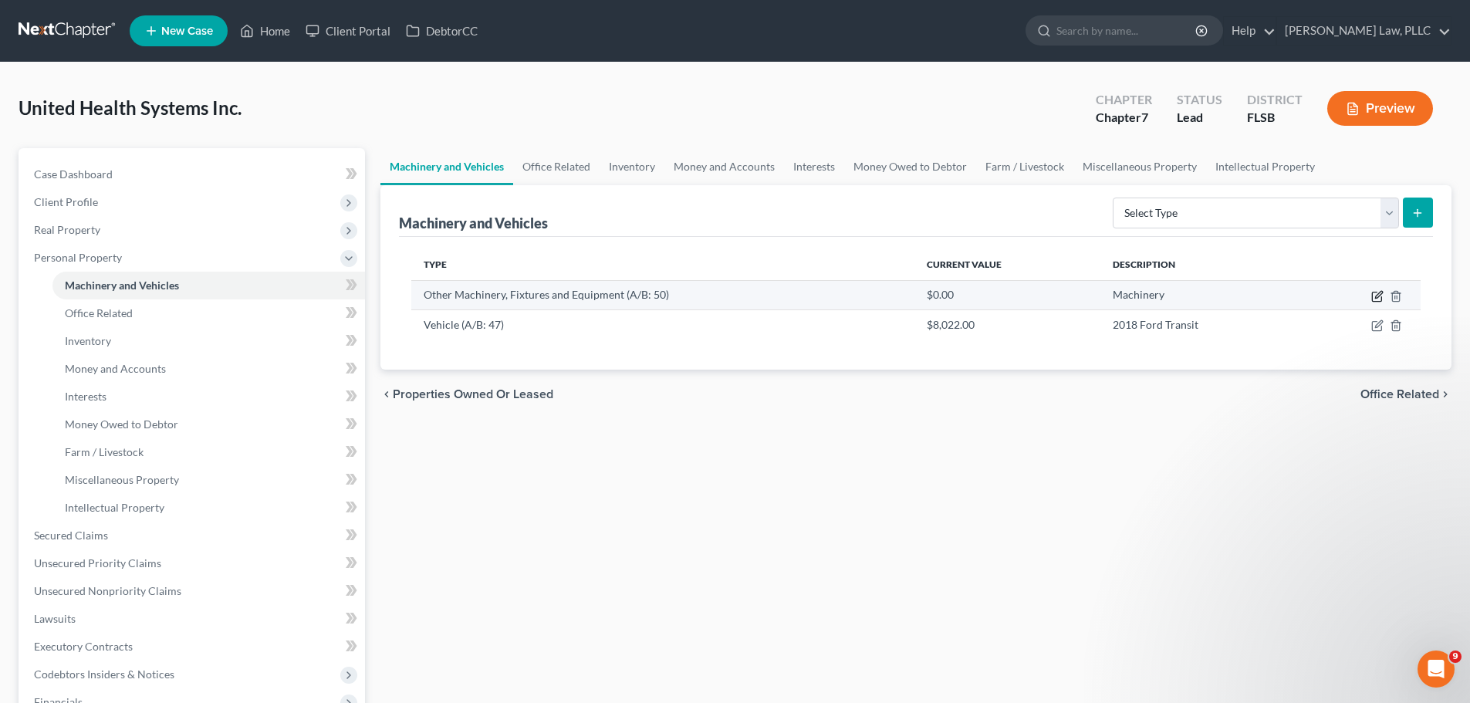
click at [1374, 296] on icon "button" at bounding box center [1378, 296] width 12 height 12
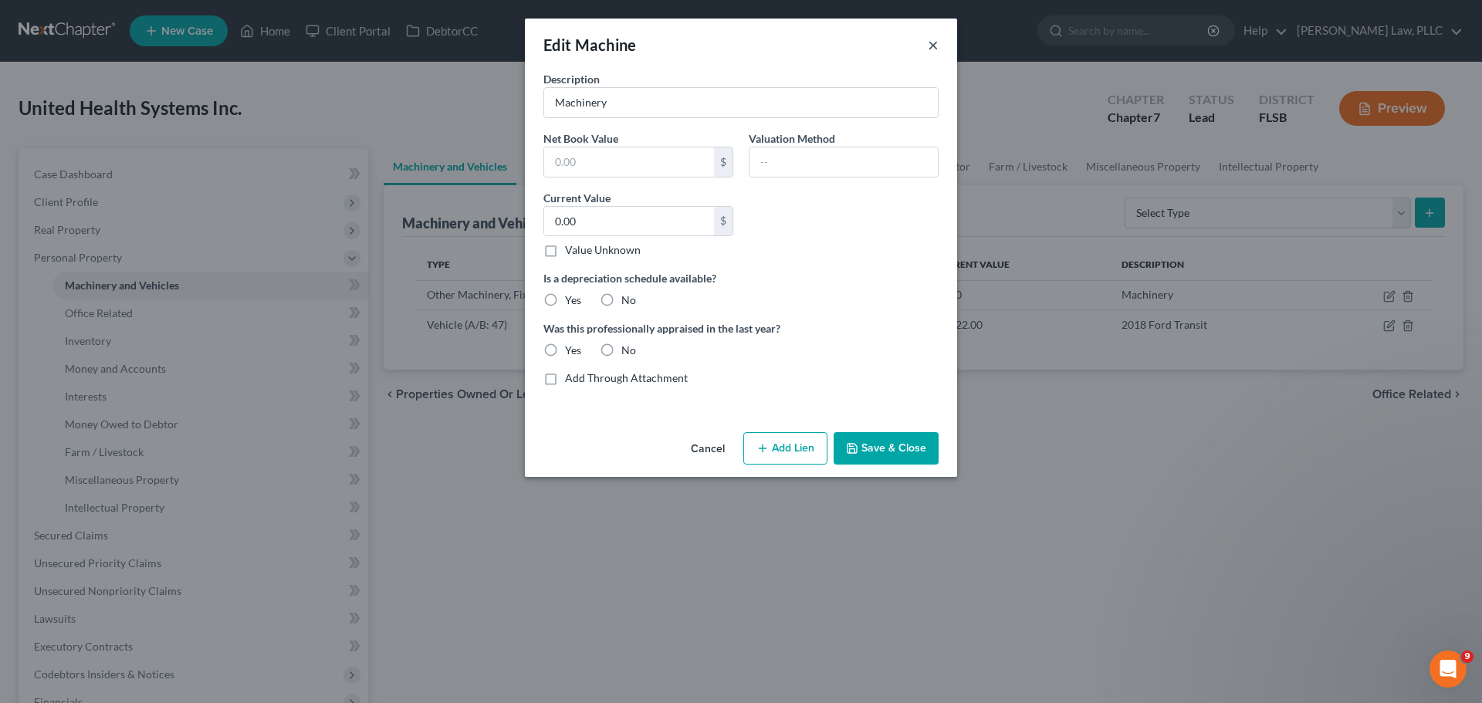
click at [932, 48] on button "×" at bounding box center [933, 45] width 11 height 19
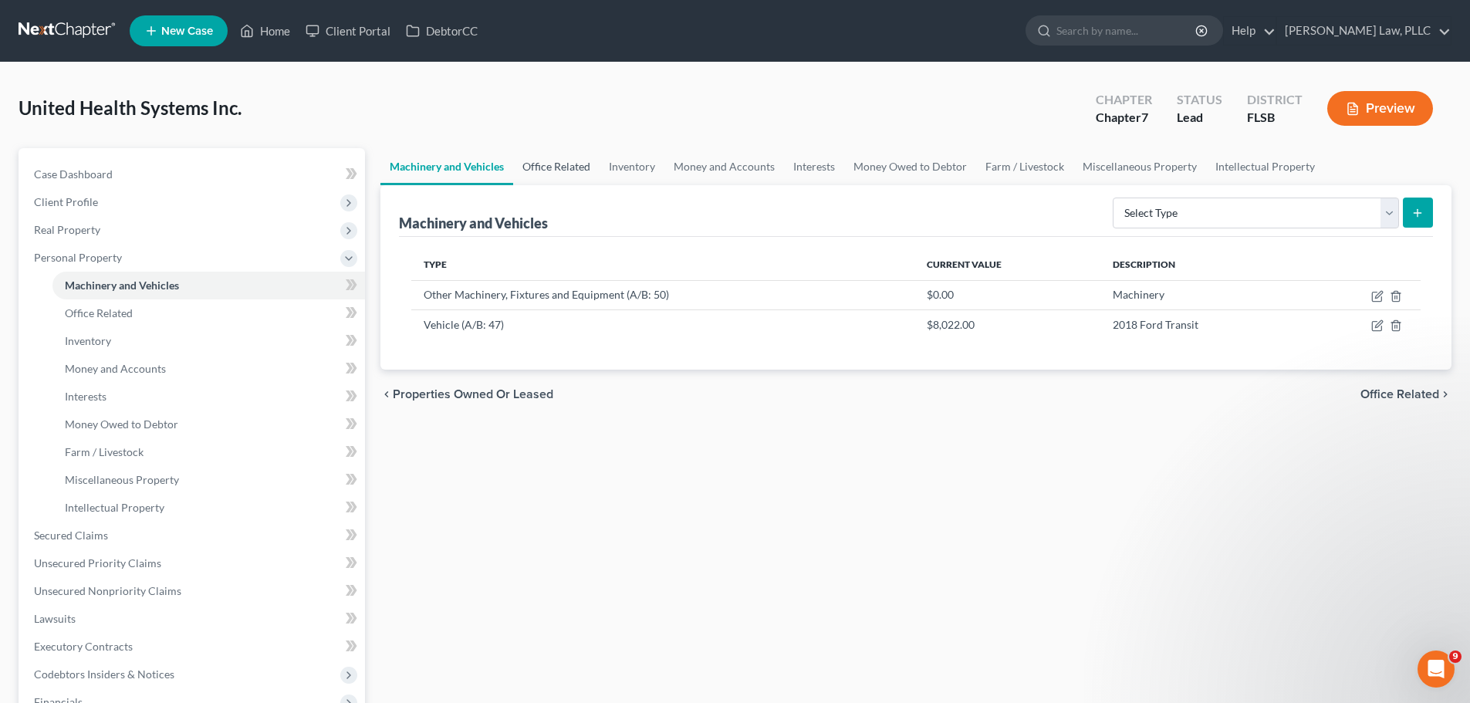
click at [560, 169] on link "Office Related" at bounding box center [556, 166] width 86 height 37
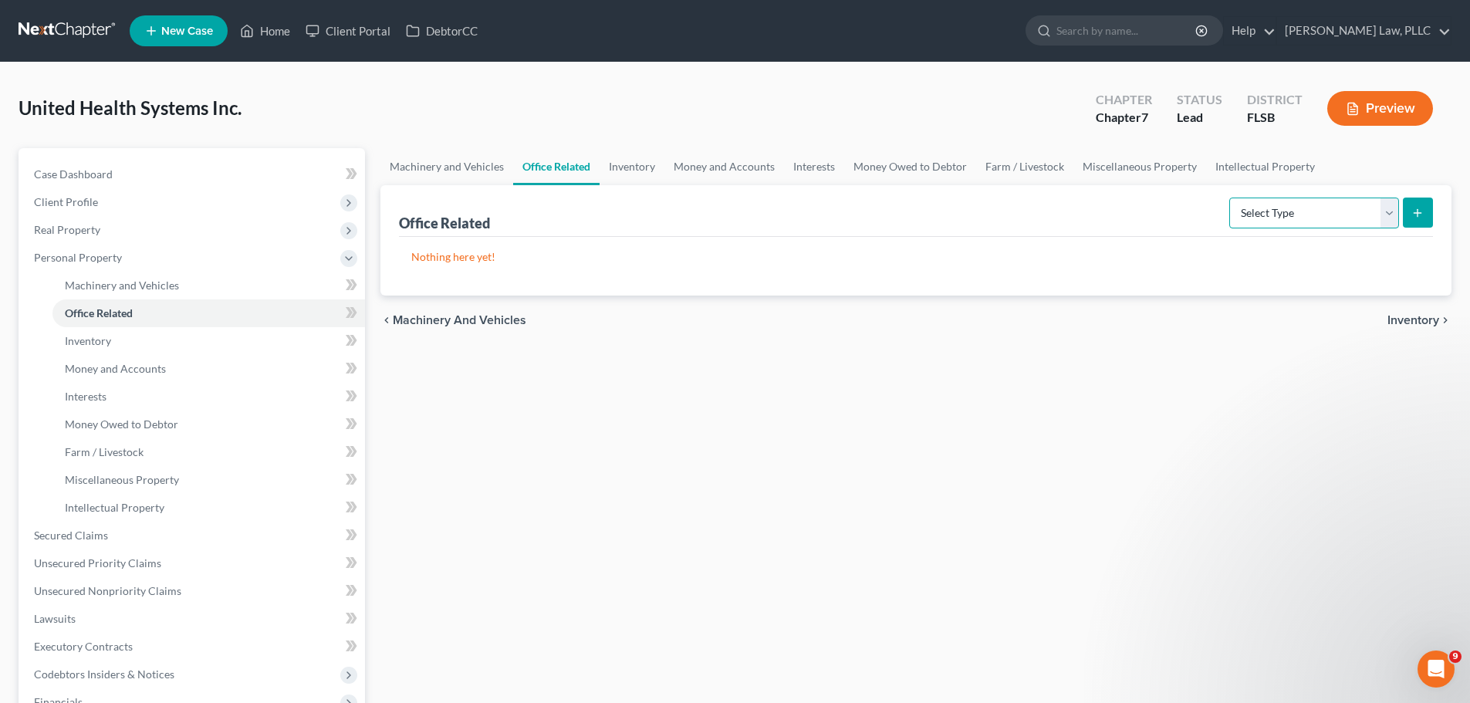
click at [1306, 211] on select "Select Type Collectibles (A/B: 42) Office Equipment (A/B: 41) Office Fixtures (…" at bounding box center [1315, 213] width 170 height 31
select select "equipment"
click at [1230, 198] on select "Select Type Collectibles (A/B: 42) Office Equipment (A/B: 41) Office Fixtures (…" at bounding box center [1315, 213] width 170 height 31
click at [1412, 211] on icon "submit" at bounding box center [1418, 213] width 12 height 12
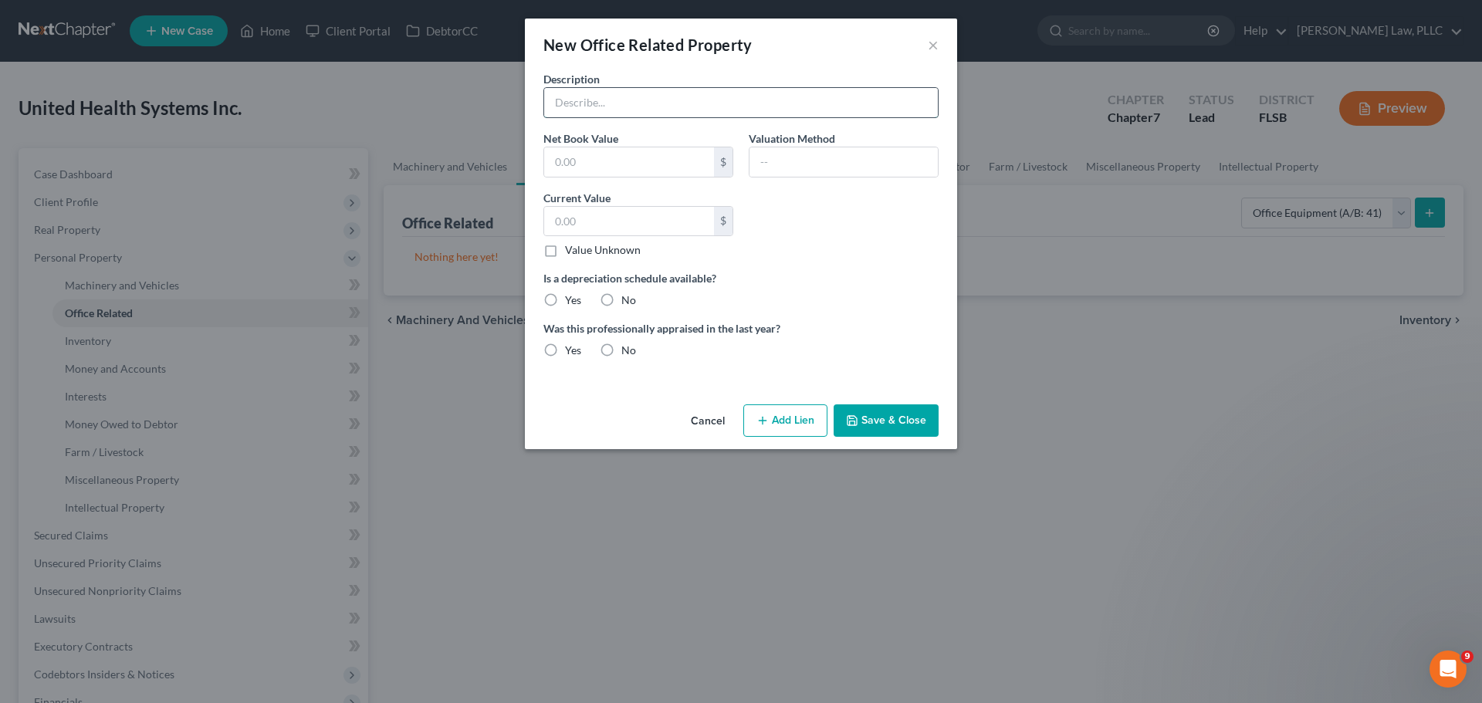
click at [669, 103] on input "text" at bounding box center [741, 102] width 394 height 29
type input "11 used computers and workstations"
click at [617, 163] on input "text" at bounding box center [629, 161] width 170 height 29
click at [628, 218] on input "text" at bounding box center [629, 221] width 170 height 29
type input "2"
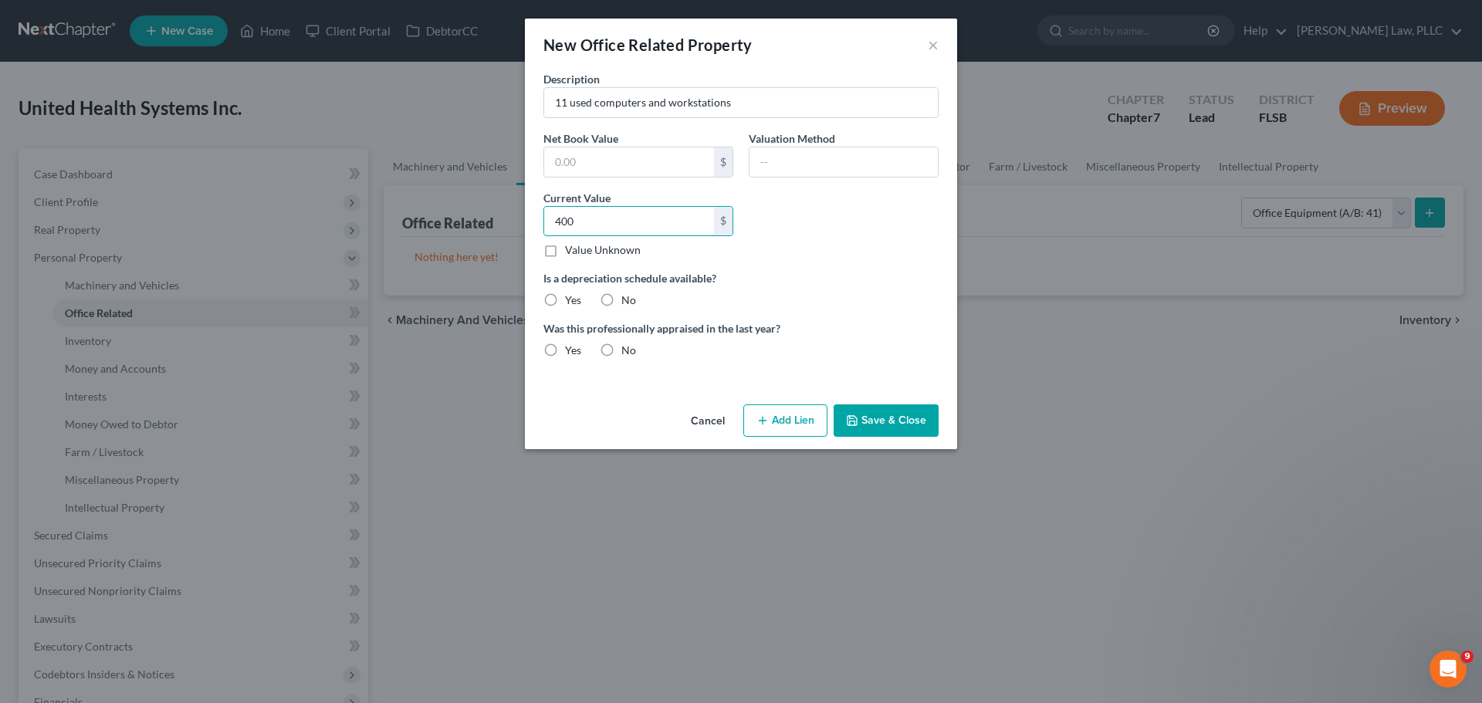
type input "400"
click at [621, 296] on label "No" at bounding box center [628, 300] width 15 height 15
click at [628, 296] on input "No" at bounding box center [633, 298] width 10 height 10
radio input "true"
click at [621, 347] on label "No" at bounding box center [628, 350] width 15 height 15
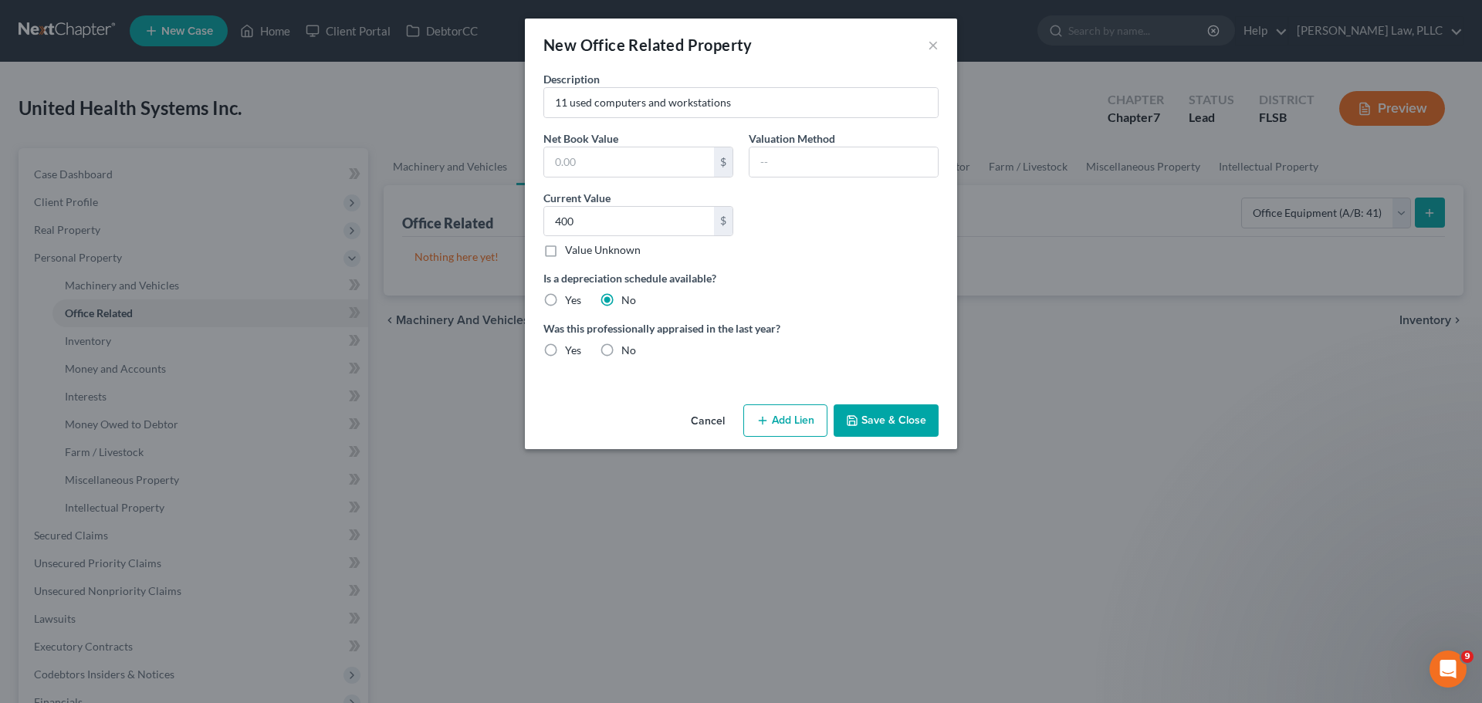
click at [628, 347] on input "No" at bounding box center [633, 348] width 10 height 10
radio input "true"
click at [877, 423] on button "Save & Close" at bounding box center [886, 420] width 105 height 32
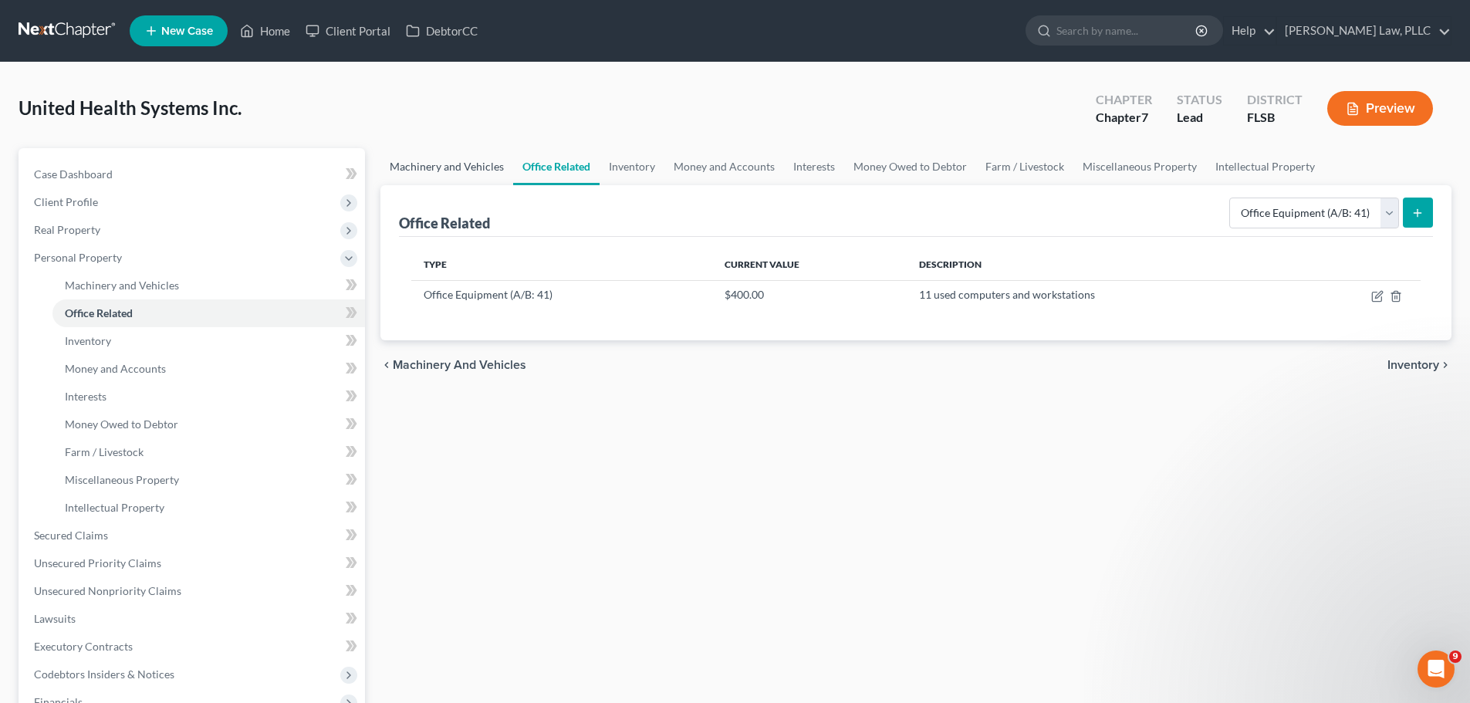
click at [474, 160] on link "Machinery and Vehicles" at bounding box center [447, 166] width 133 height 37
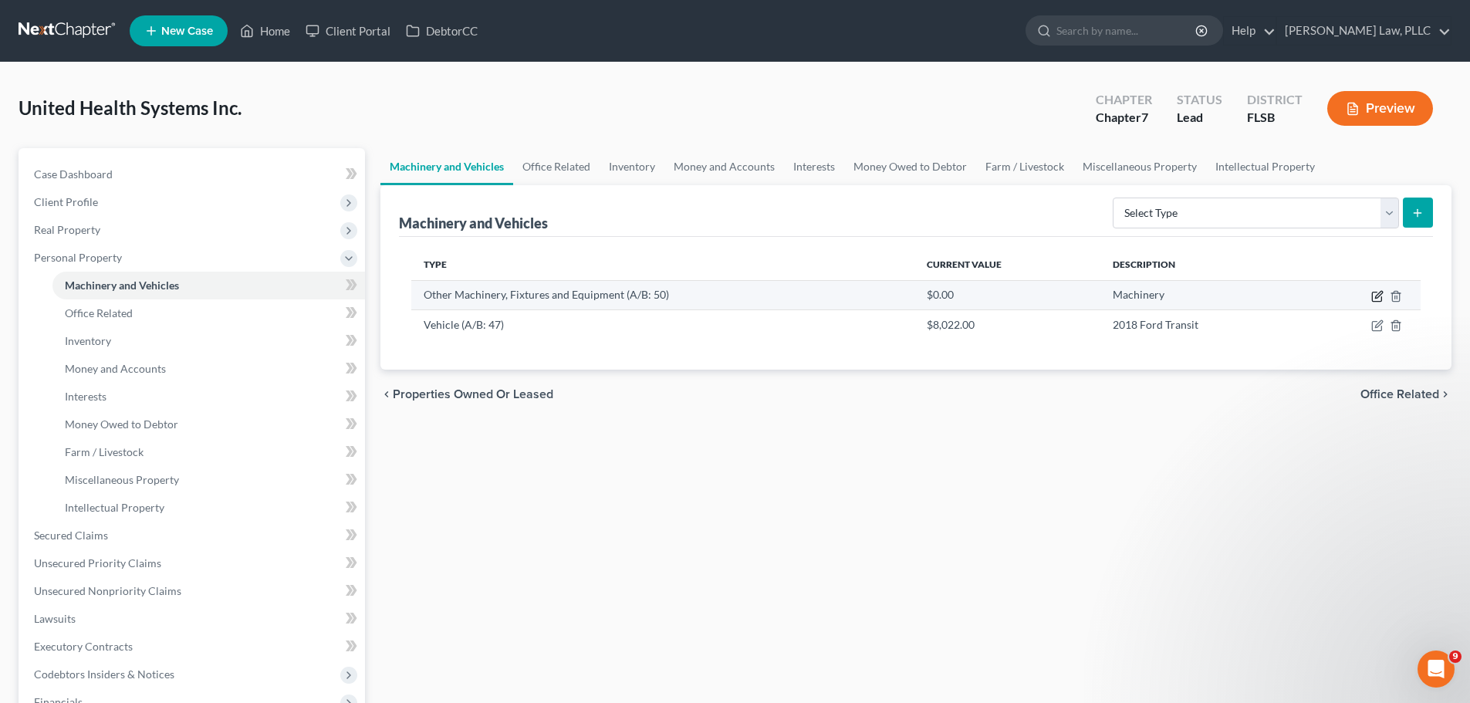
click at [1372, 298] on icon "button" at bounding box center [1376, 296] width 9 height 9
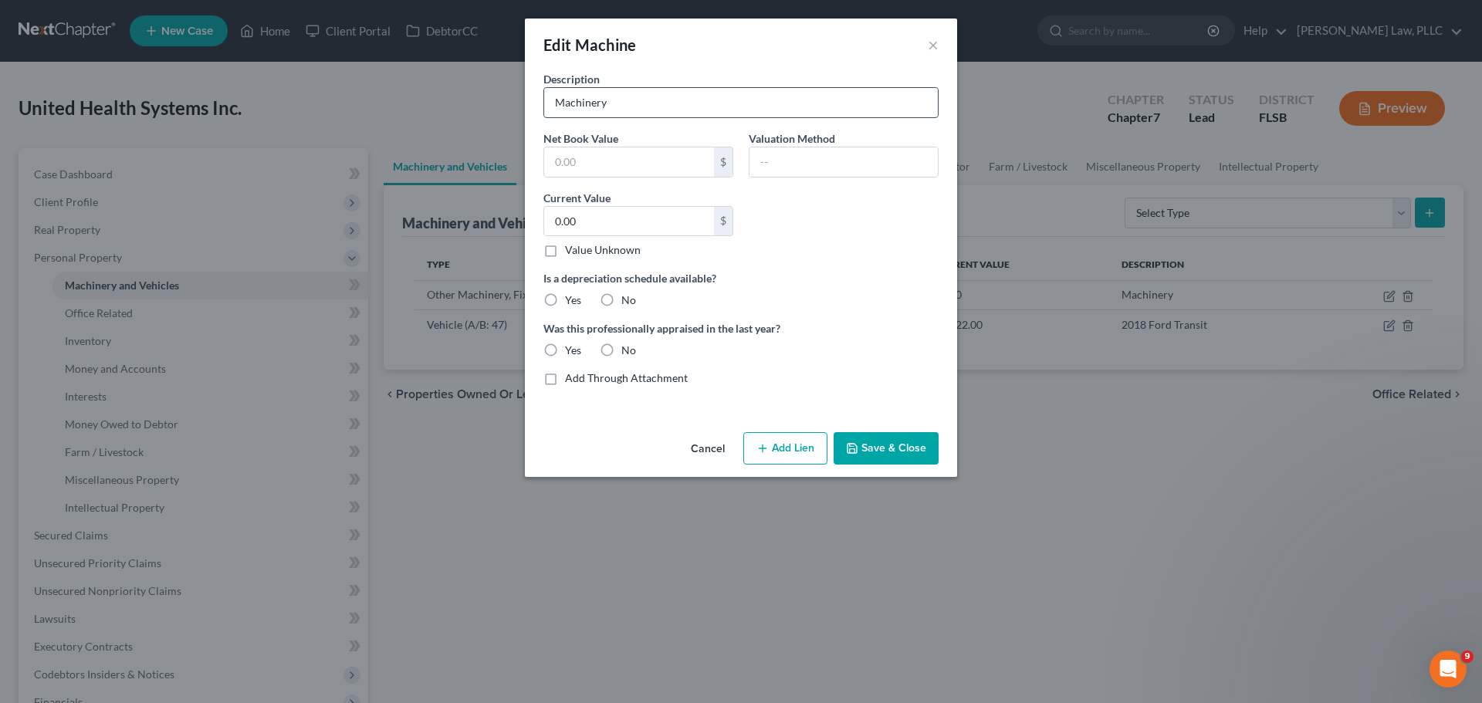
click at [624, 109] on input "Machinery" at bounding box center [741, 102] width 394 height 29
type input "Millenium 02 Machines"
type input "120"
click at [621, 299] on label "No" at bounding box center [628, 300] width 15 height 15
click at [628, 299] on input "No" at bounding box center [633, 298] width 10 height 10
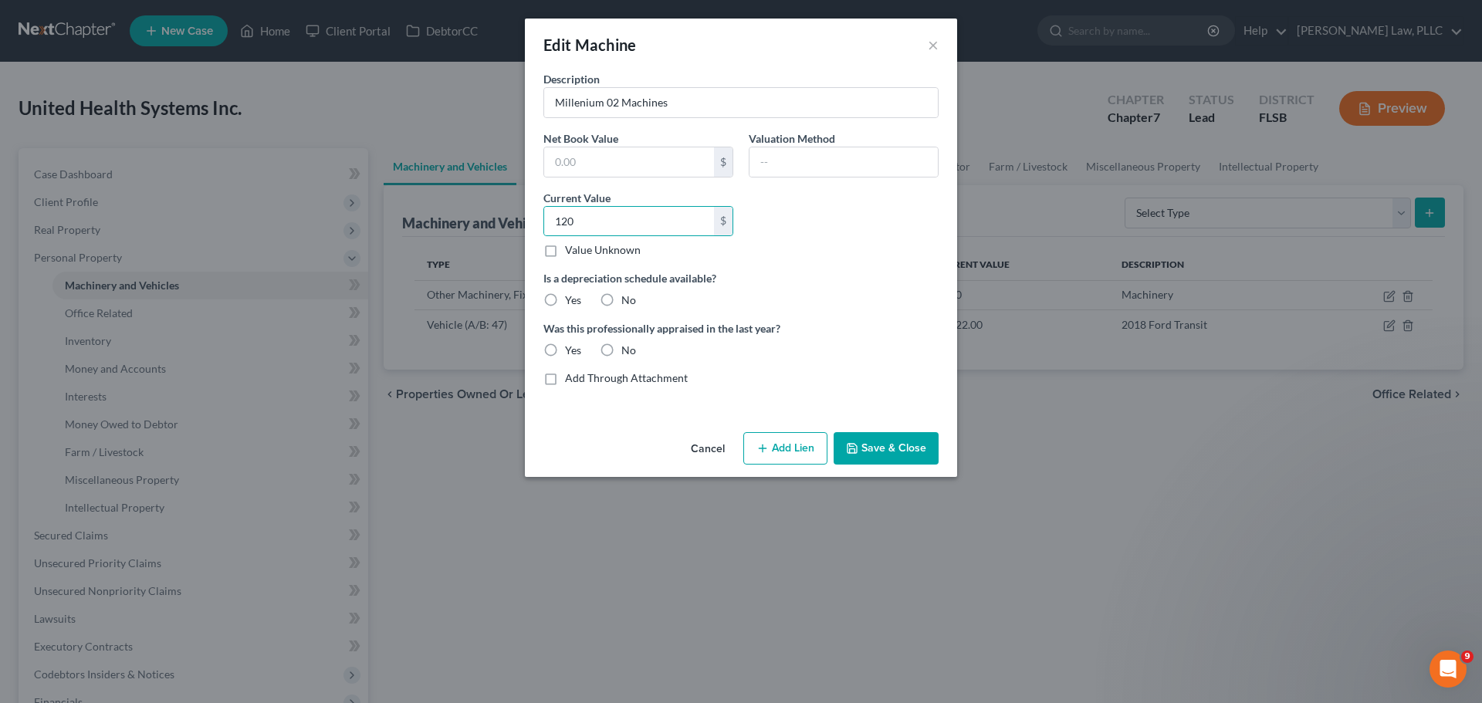
radio input "true"
click at [621, 354] on label "No" at bounding box center [628, 350] width 15 height 15
click at [628, 353] on input "No" at bounding box center [633, 348] width 10 height 10
radio input "true"
click at [902, 444] on button "Save & Close" at bounding box center [886, 448] width 105 height 32
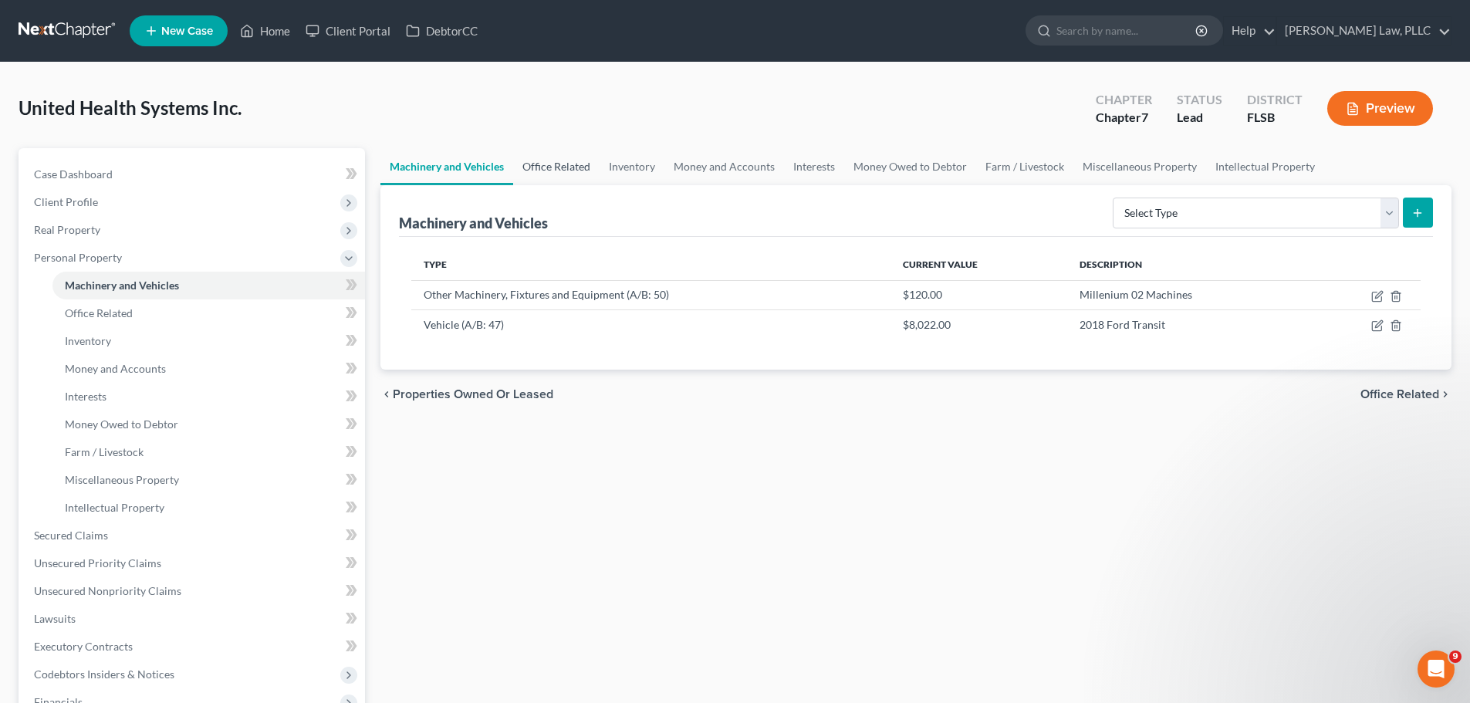
click at [560, 167] on link "Office Related" at bounding box center [556, 166] width 86 height 37
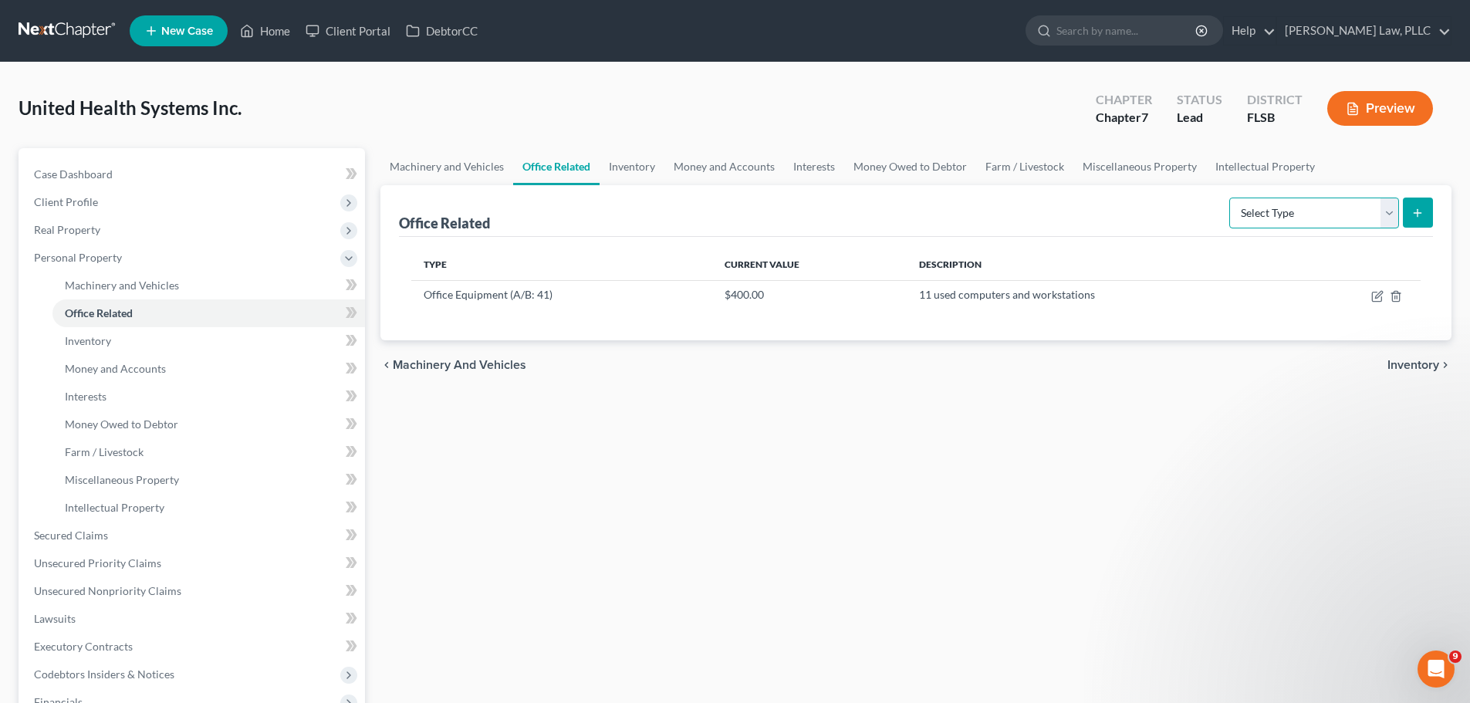
click at [1383, 216] on select "Select Type Collectibles (A/B: 42) Office Equipment (A/B: 41) Office Fixtures (…" at bounding box center [1315, 213] width 170 height 31
select select "furniture"
click at [1230, 198] on select "Select Type Collectibles (A/B: 42) Office Equipment (A/B: 41) Office Fixtures (…" at bounding box center [1315, 213] width 170 height 31
click at [1415, 221] on button "submit" at bounding box center [1418, 213] width 30 height 30
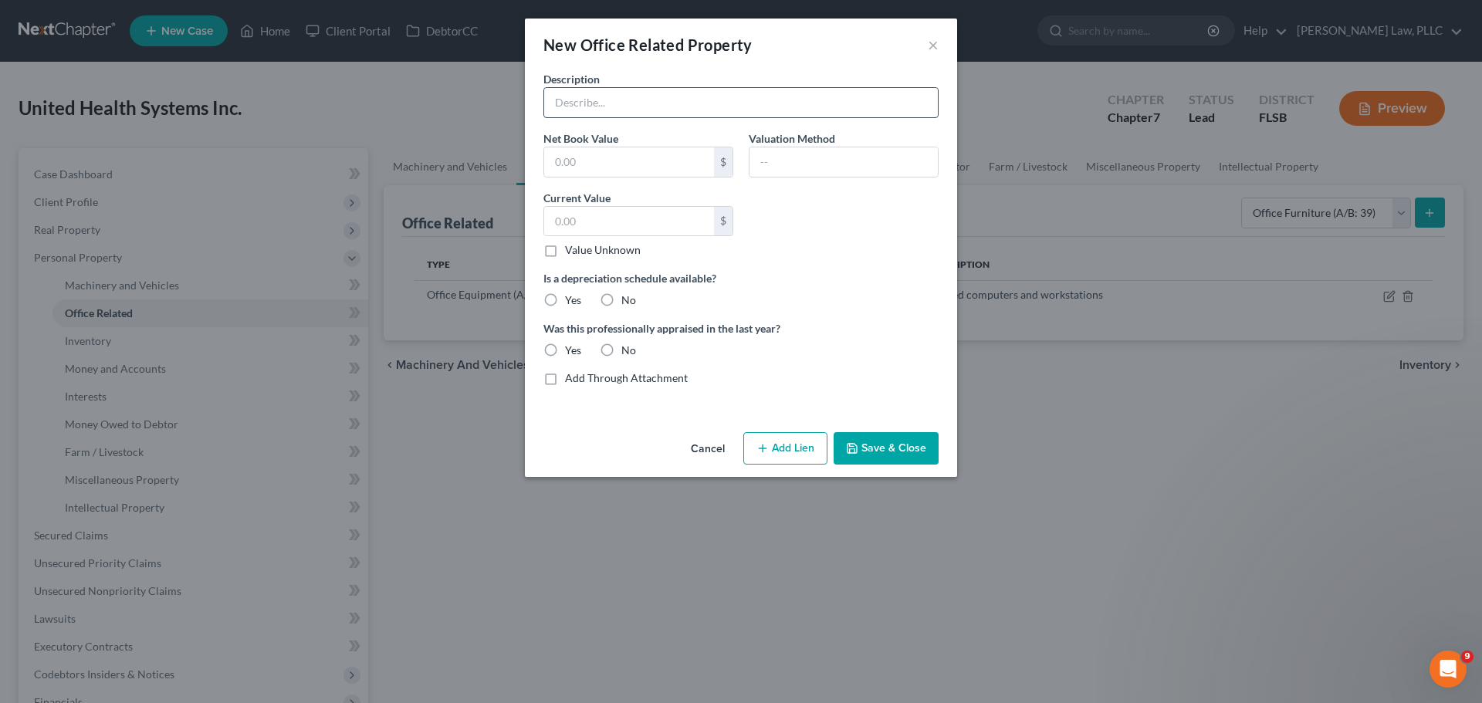
click at [607, 102] on input "text" at bounding box center [741, 102] width 394 height 29
type input "9 Queen Sized Beds"
click at [591, 216] on input "text" at bounding box center [629, 221] width 170 height 29
type input "100"
click at [621, 299] on label "No" at bounding box center [628, 300] width 15 height 15
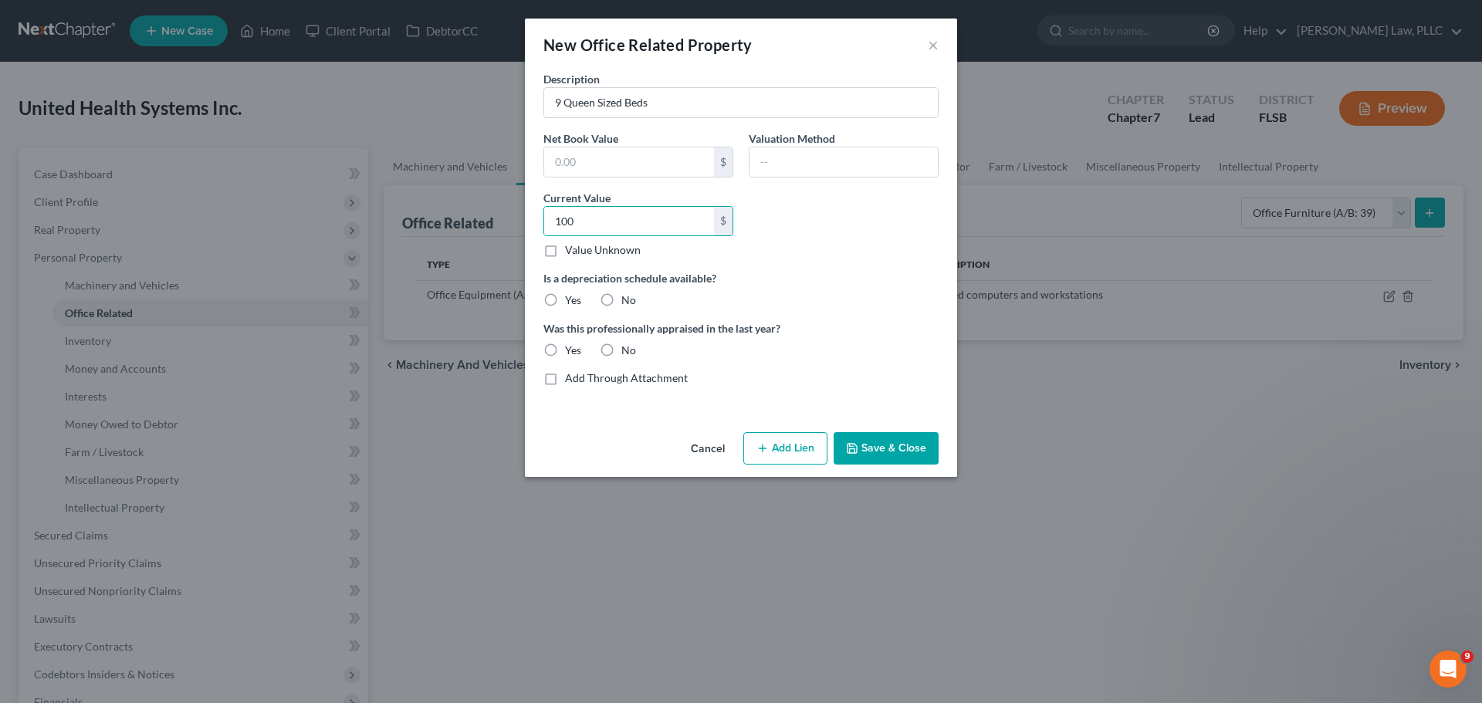
click at [628, 299] on input "No" at bounding box center [633, 298] width 10 height 10
radio input "true"
click at [621, 350] on label "No" at bounding box center [628, 350] width 15 height 15
click at [628, 350] on input "No" at bounding box center [633, 348] width 10 height 10
radio input "true"
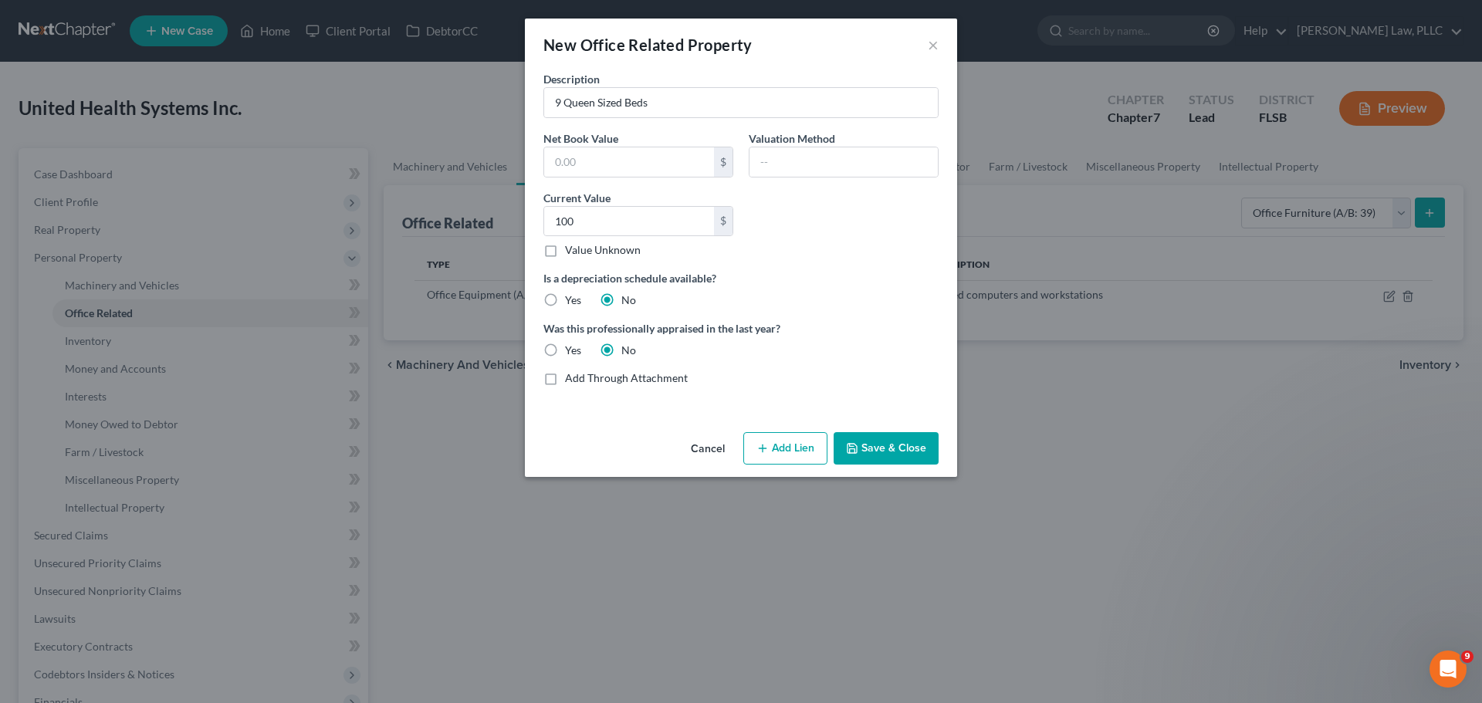
click at [869, 446] on button "Save & Close" at bounding box center [886, 448] width 105 height 32
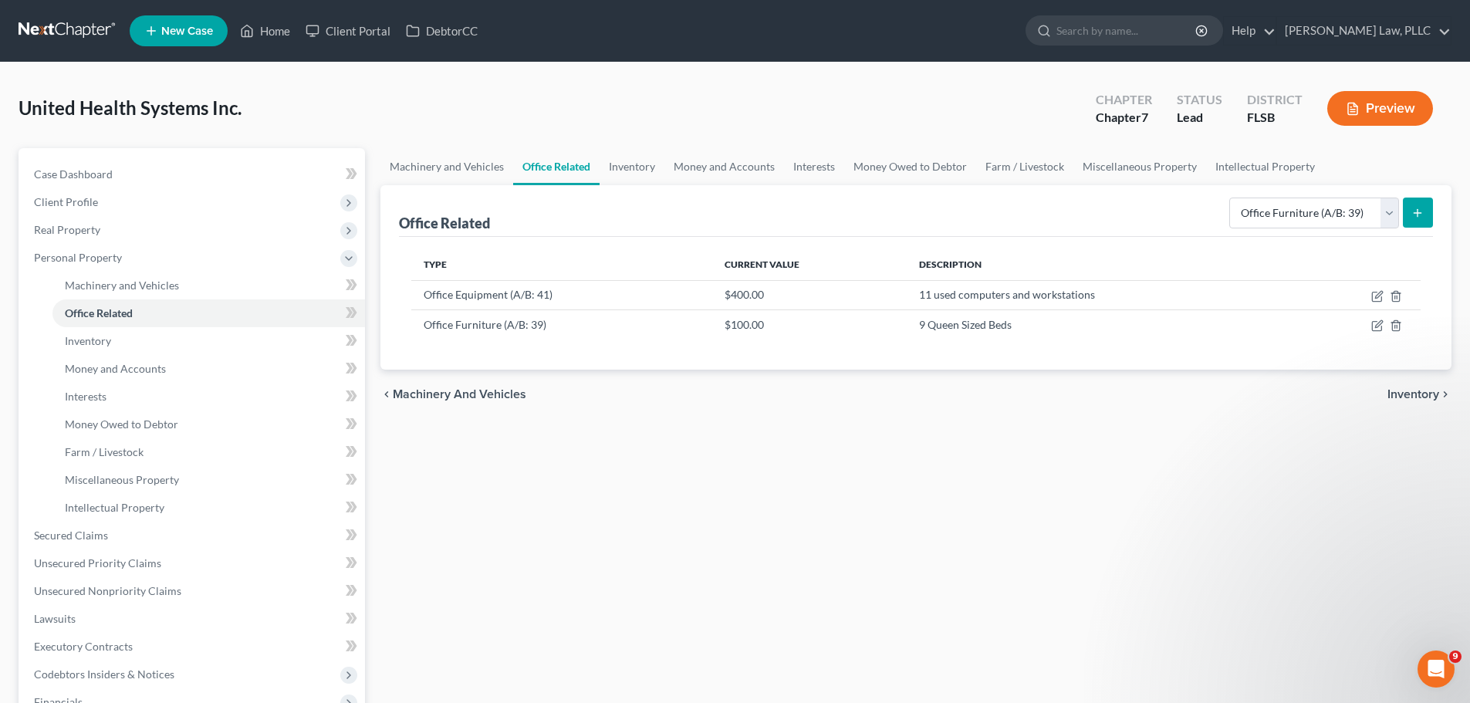
click at [1420, 216] on icon "submit" at bounding box center [1418, 213] width 12 height 12
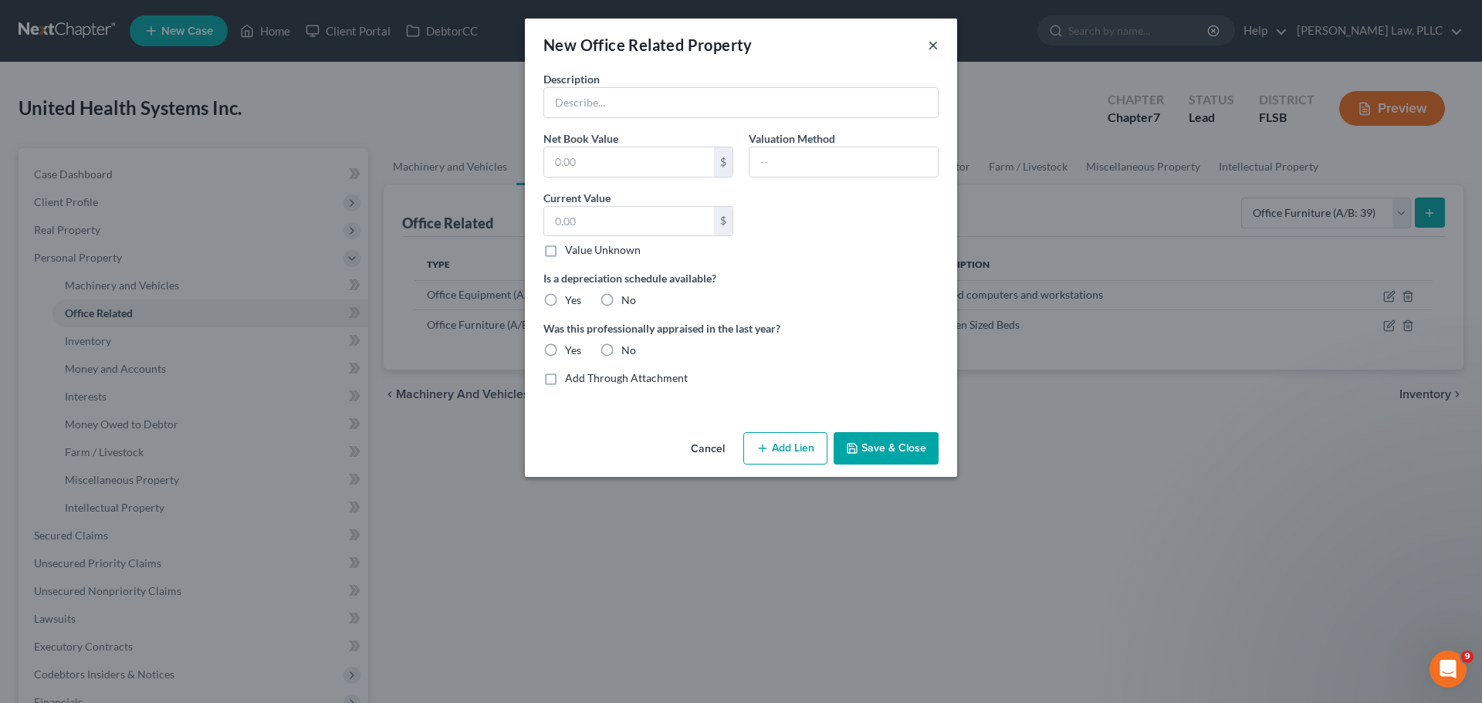
drag, startPoint x: 929, startPoint y: 51, endPoint x: 1316, endPoint y: 157, distance: 401.7
click at [929, 51] on button "×" at bounding box center [933, 45] width 11 height 19
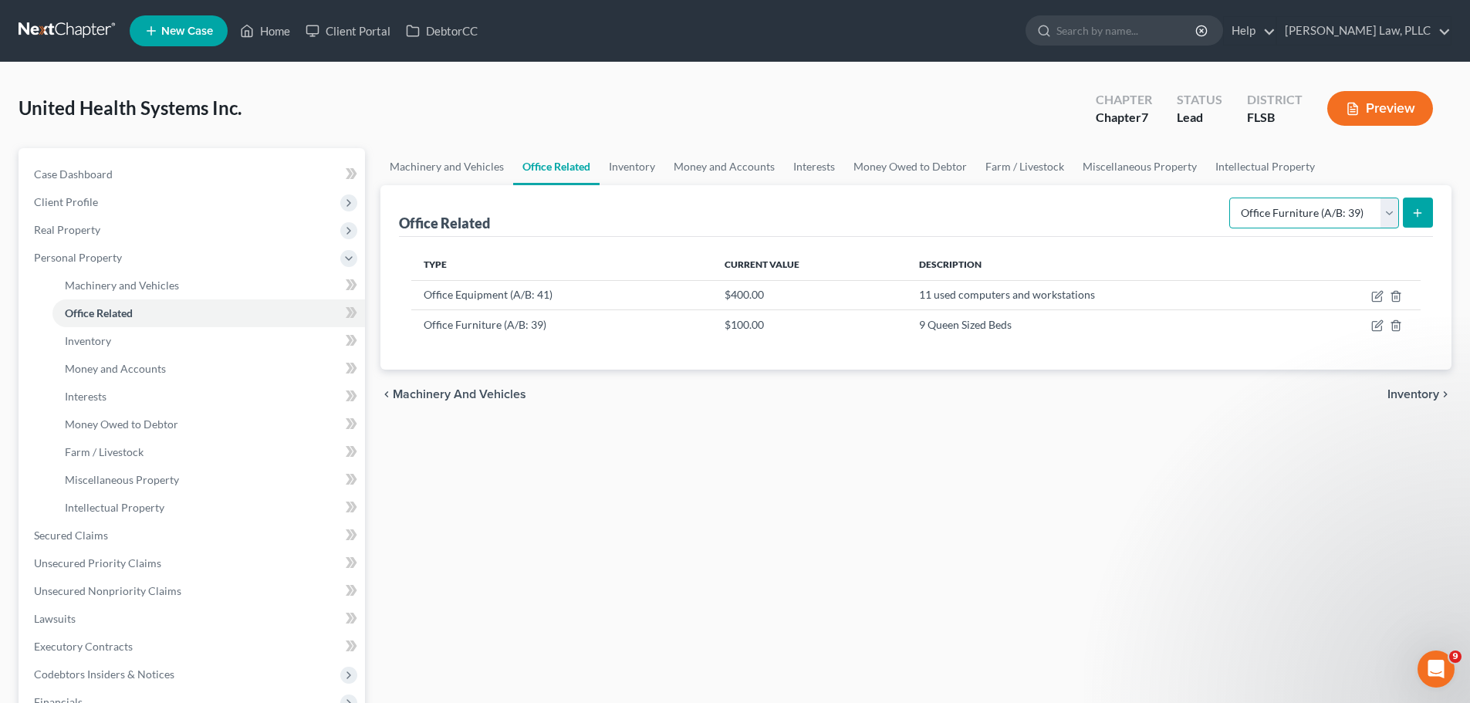
click at [1390, 205] on select "Select Type Collectibles (A/B: 42) Office Equipment (A/B: 41) Office Fixtures (…" at bounding box center [1315, 213] width 170 height 31
select select "equipment"
click at [1230, 198] on select "Select Type Collectibles (A/B: 42) Office Equipment (A/B: 41) Office Fixtures (…" at bounding box center [1315, 213] width 170 height 31
click at [1416, 207] on icon "submit" at bounding box center [1418, 213] width 12 height 12
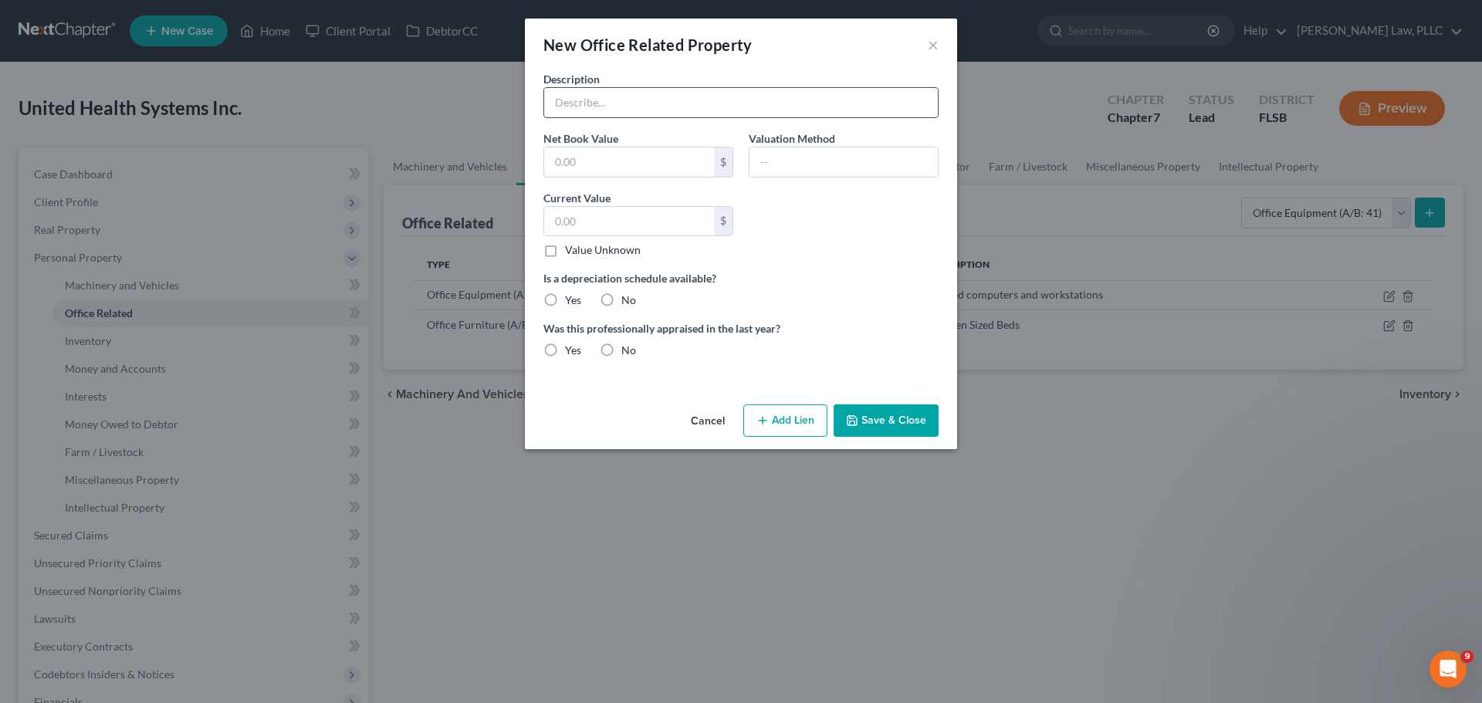
click at [623, 102] on input "text" at bounding box center [741, 102] width 394 height 29
type input "Etanks"
click at [655, 221] on input "text" at bounding box center [629, 221] width 170 height 29
type input "150"
click at [621, 303] on label "No" at bounding box center [628, 300] width 15 height 15
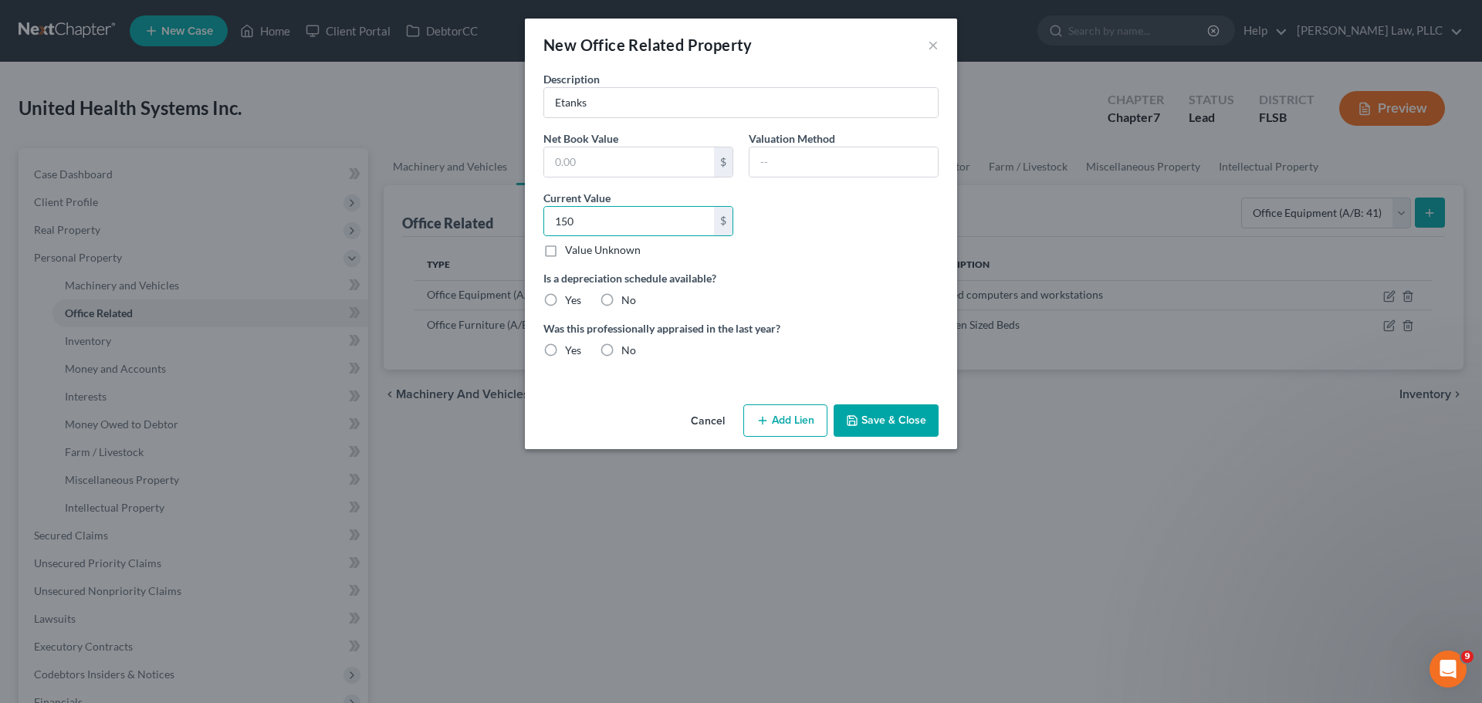
click at [628, 303] on input "No" at bounding box center [633, 298] width 10 height 10
radio input "true"
drag, startPoint x: 609, startPoint y: 351, endPoint x: 766, endPoint y: 369, distance: 157.7
click at [621, 350] on label "No" at bounding box center [628, 350] width 15 height 15
click at [628, 350] on input "No" at bounding box center [633, 348] width 10 height 10
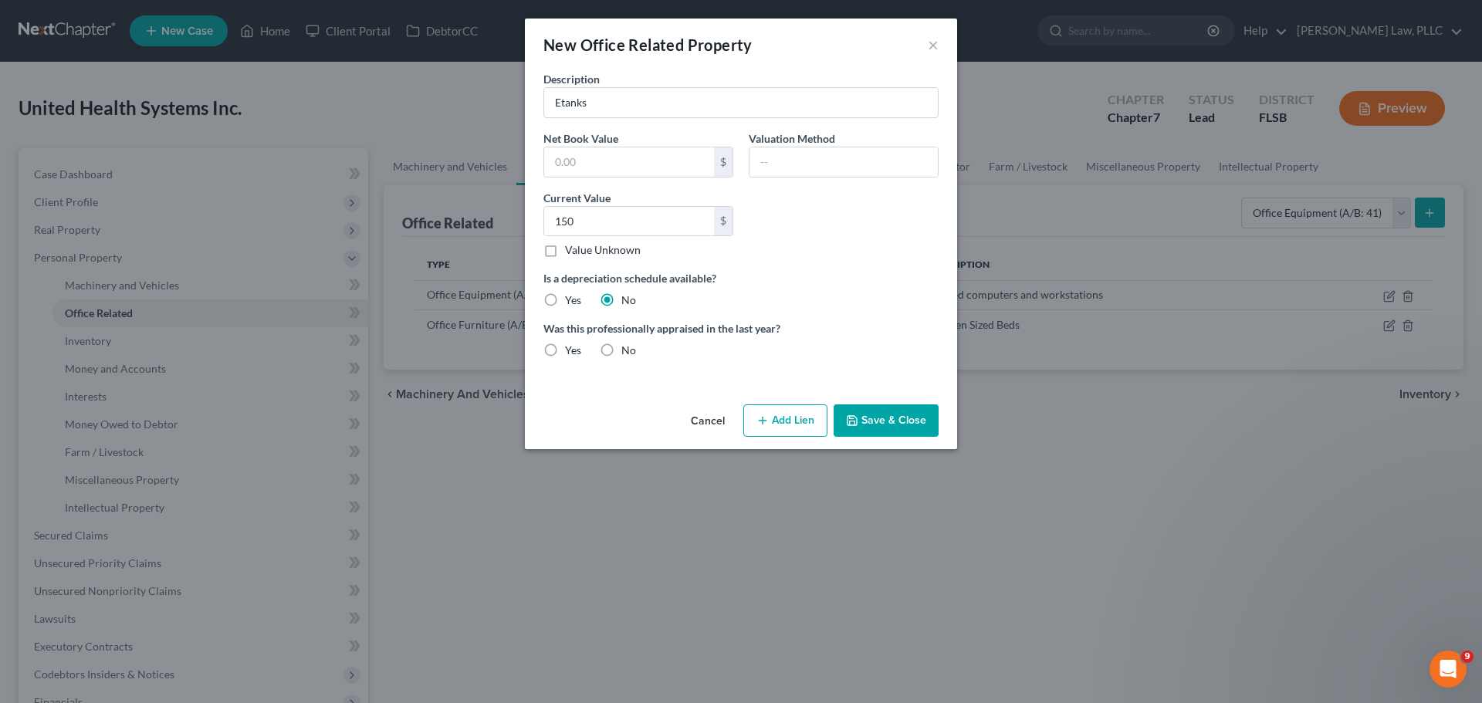
radio input "true"
click at [888, 425] on button "Save & Close" at bounding box center [886, 420] width 105 height 32
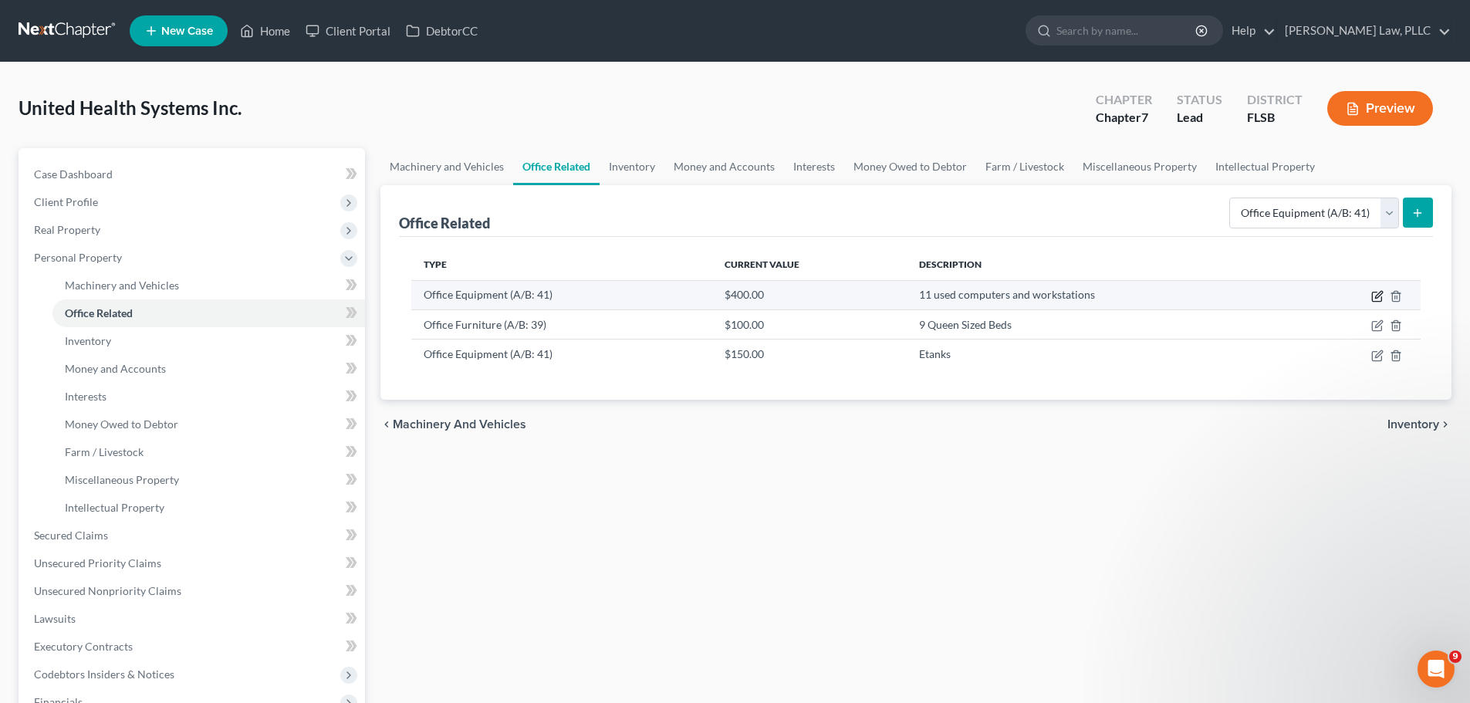
click at [1375, 298] on icon "button" at bounding box center [1378, 296] width 12 height 12
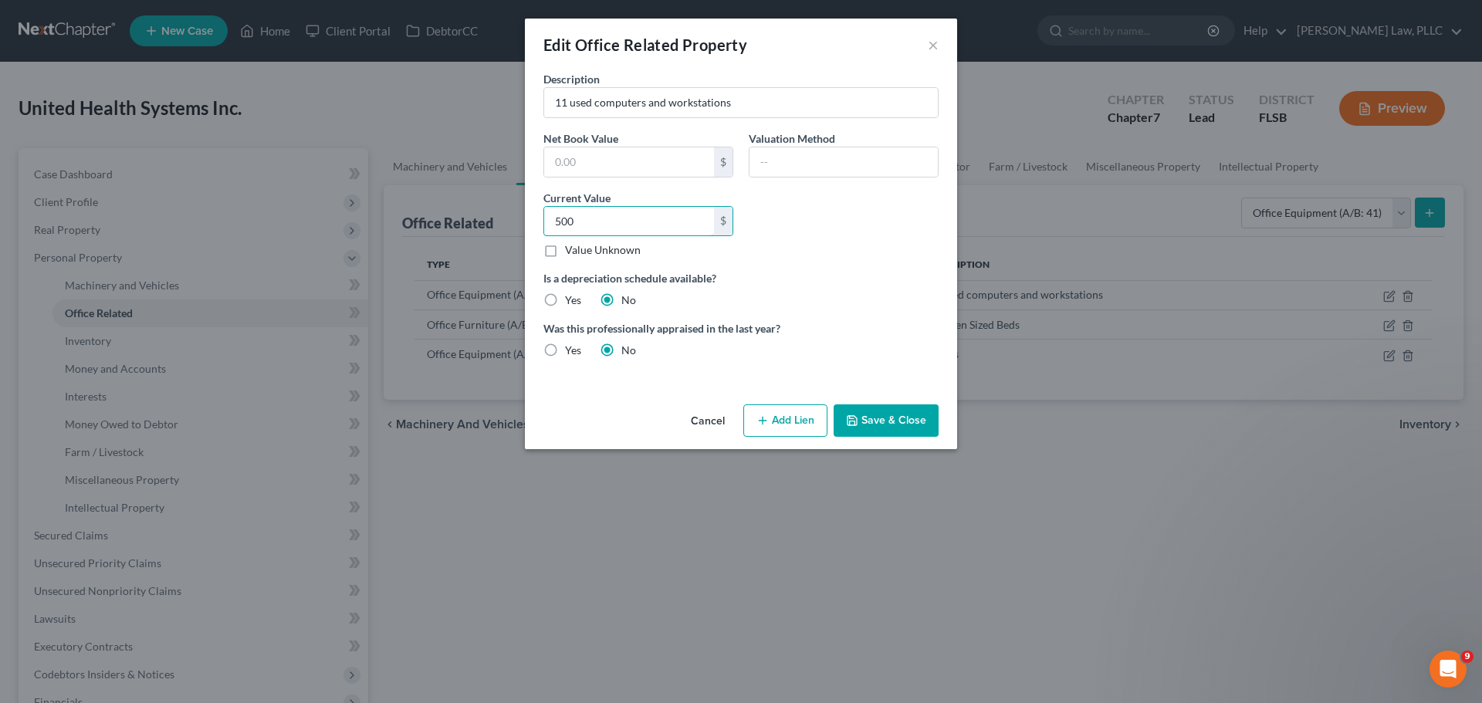
type input "500"
click at [907, 418] on button "Save & Close" at bounding box center [886, 420] width 105 height 32
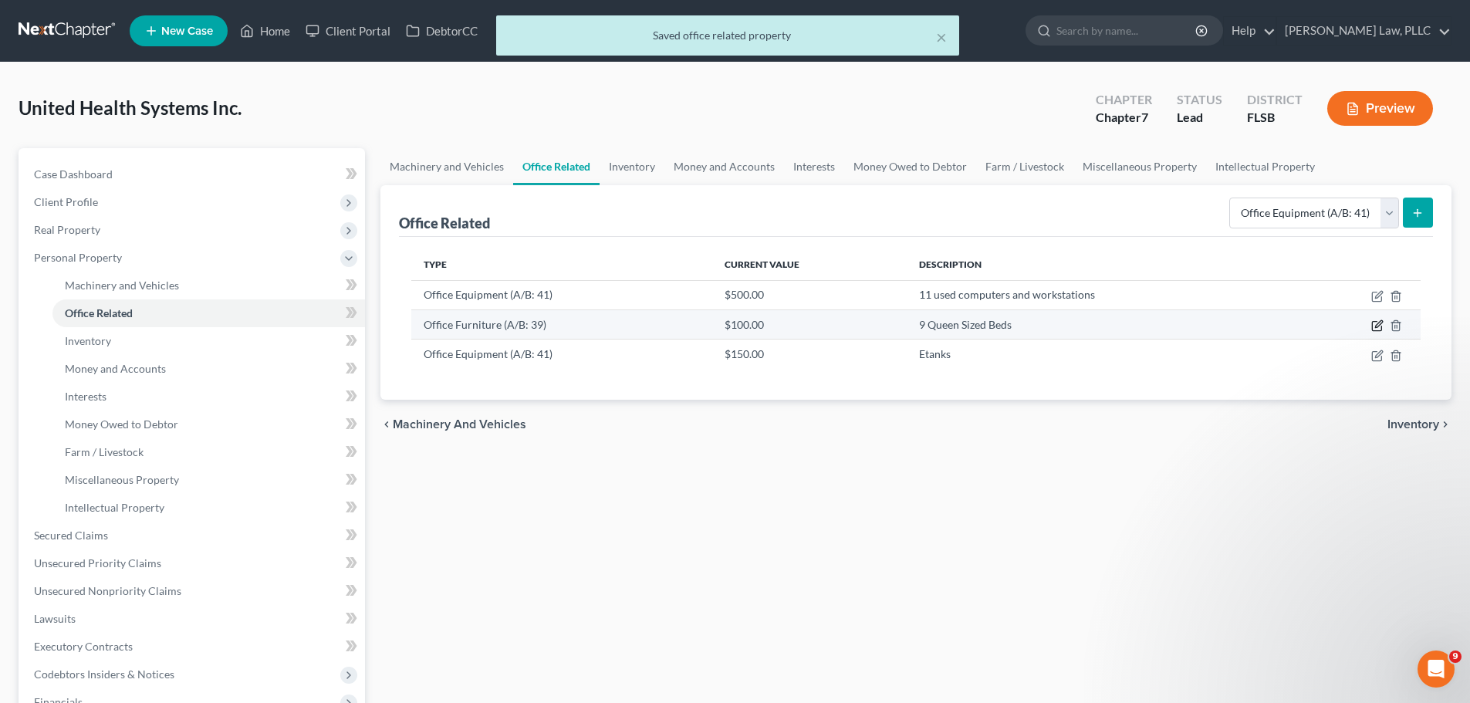
click at [1380, 330] on icon "button" at bounding box center [1378, 326] width 12 height 12
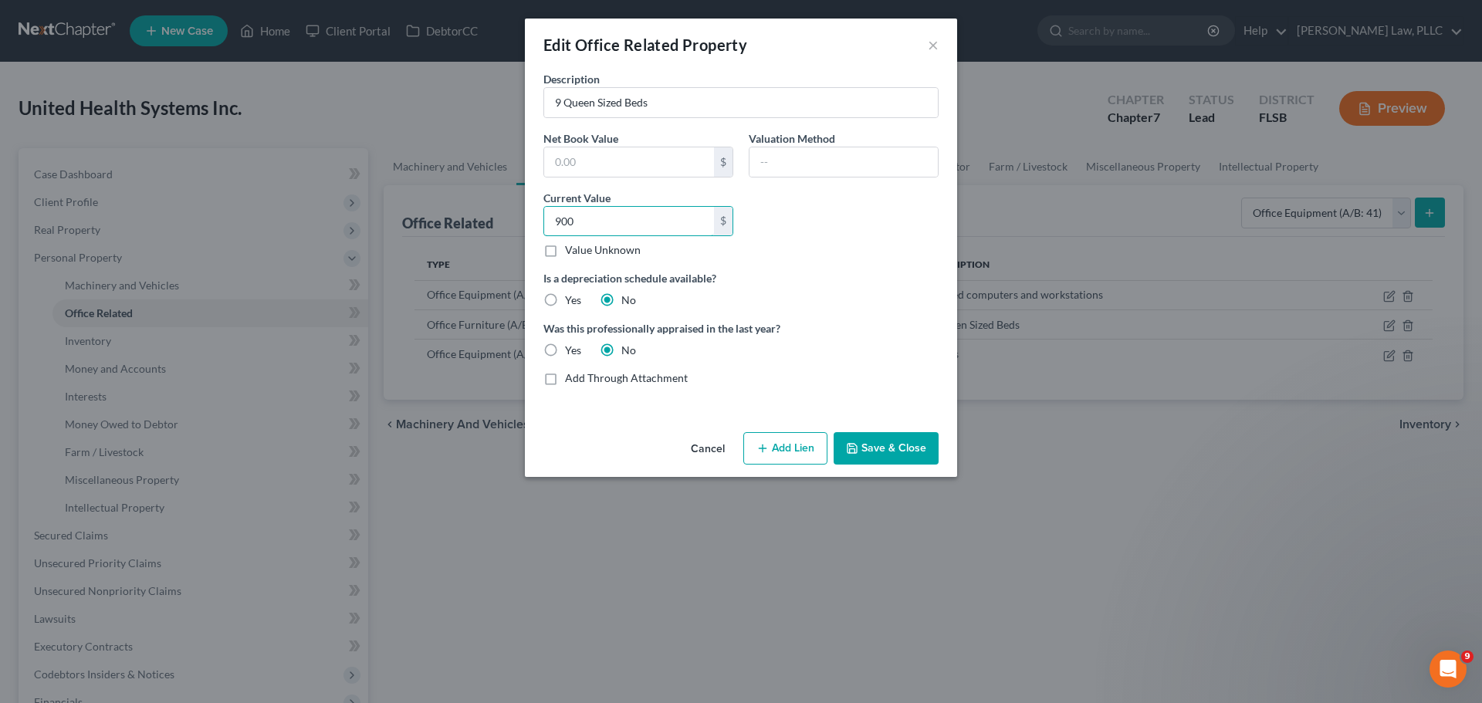
type input "900"
click at [870, 443] on button "Save & Close" at bounding box center [886, 448] width 105 height 32
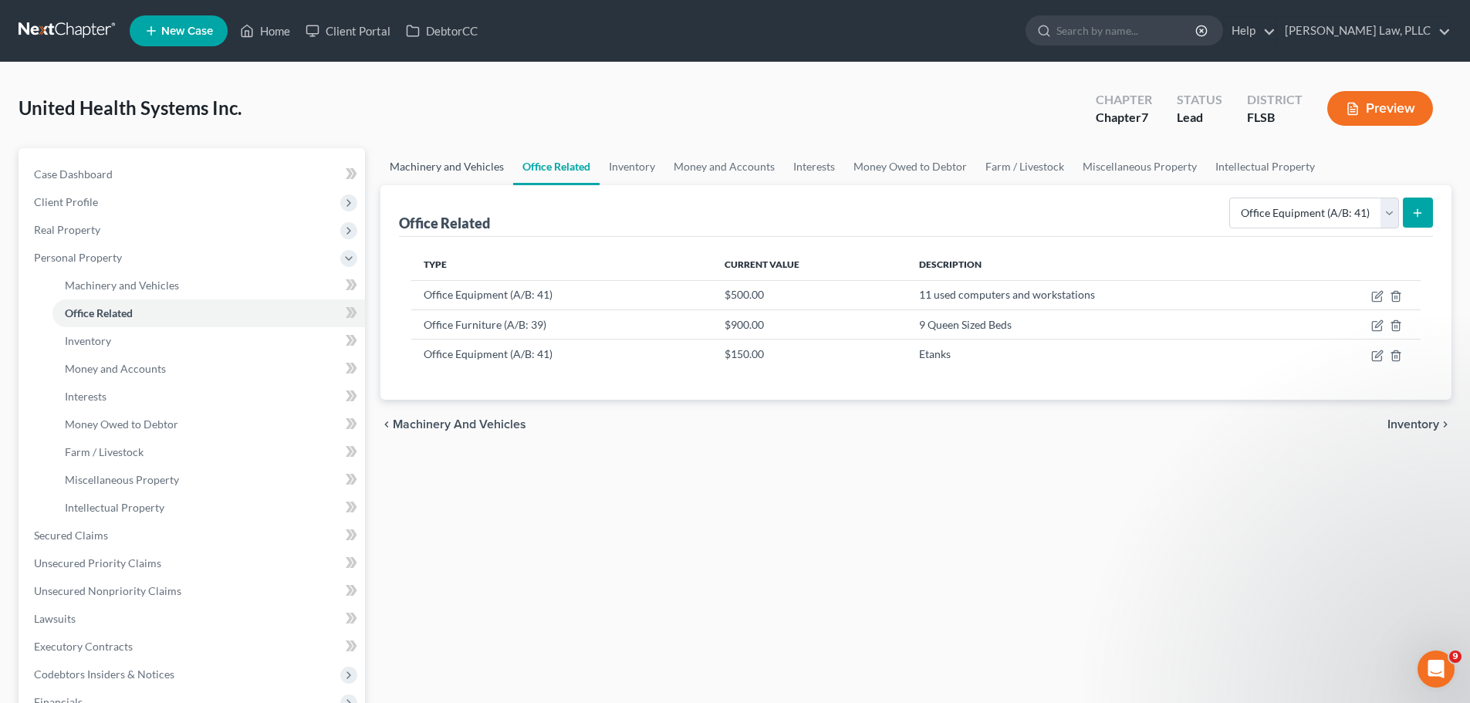
click at [450, 160] on link "Machinery and Vehicles" at bounding box center [447, 166] width 133 height 37
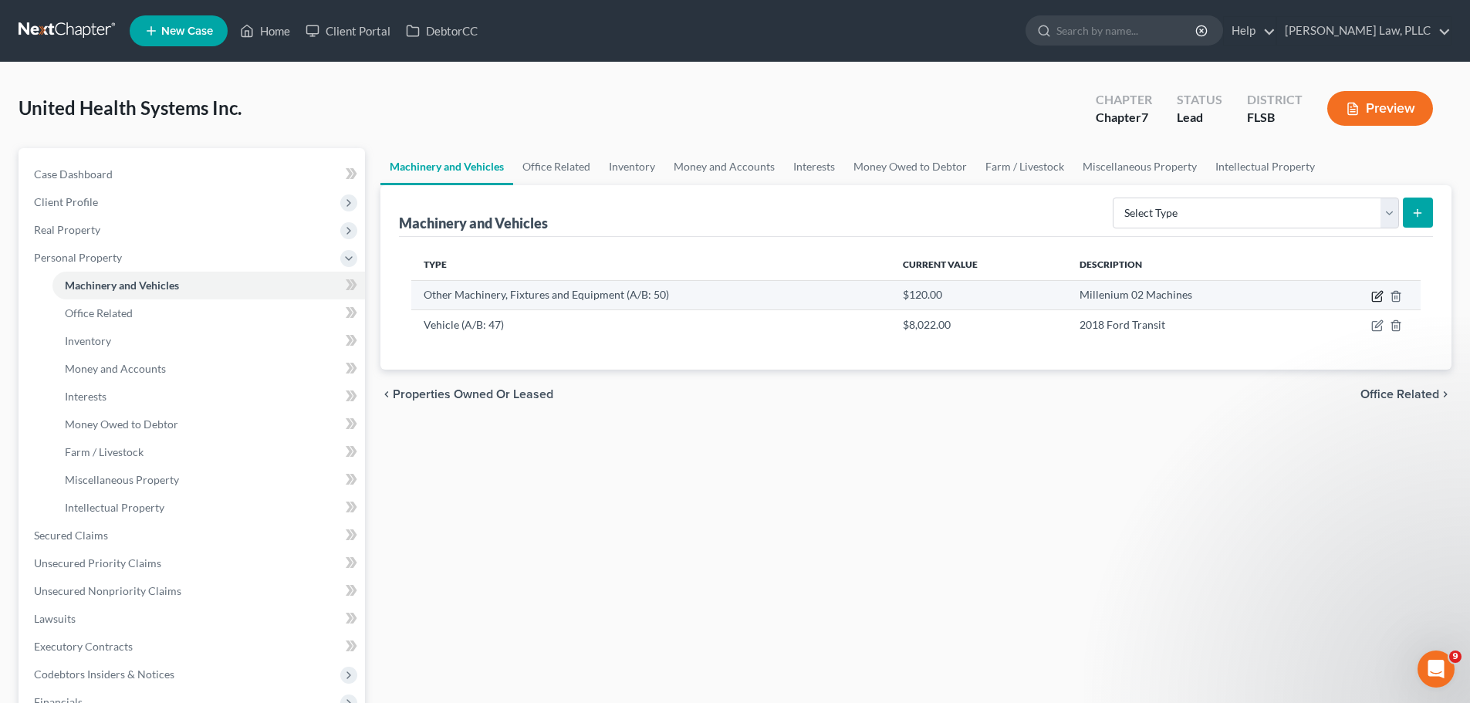
click at [1372, 296] on icon "button" at bounding box center [1376, 296] width 9 height 9
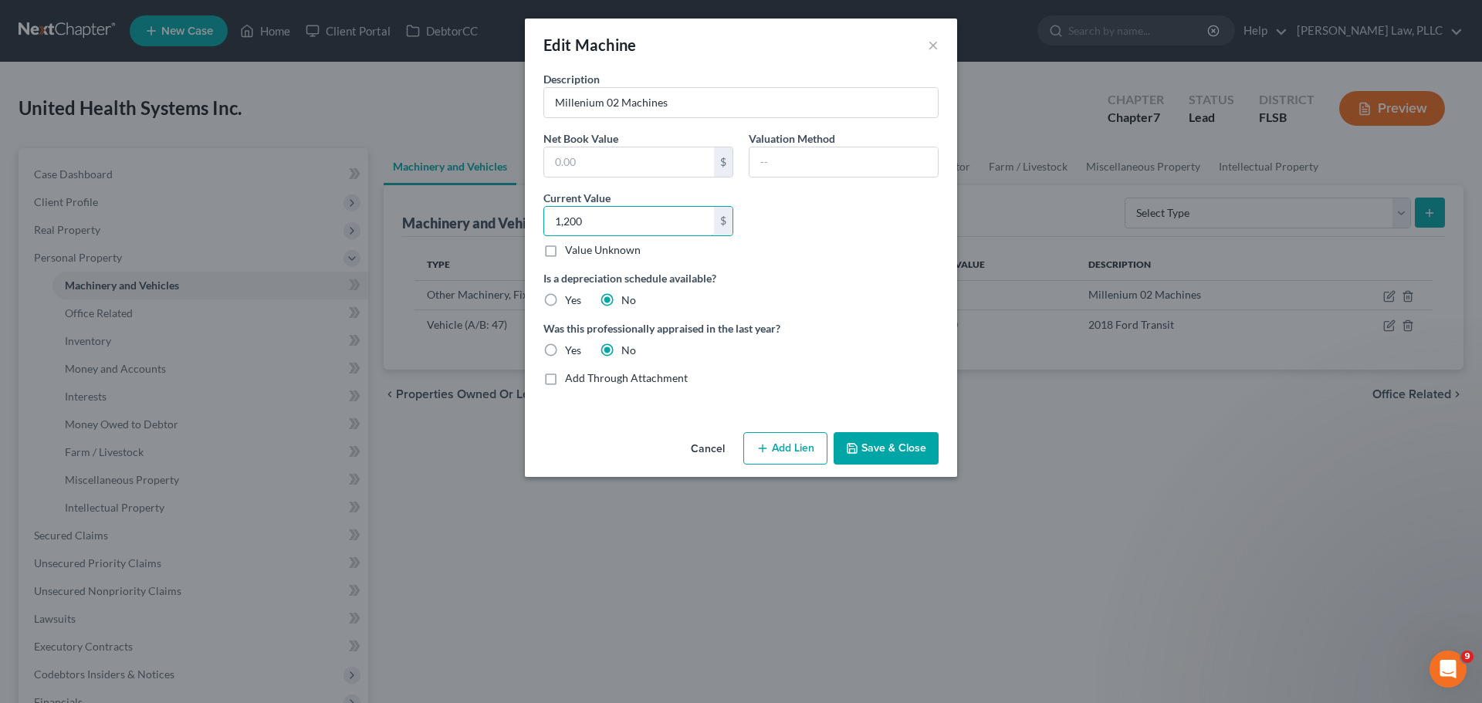
type input "1,200"
click at [899, 432] on button "Save & Close" at bounding box center [886, 448] width 105 height 32
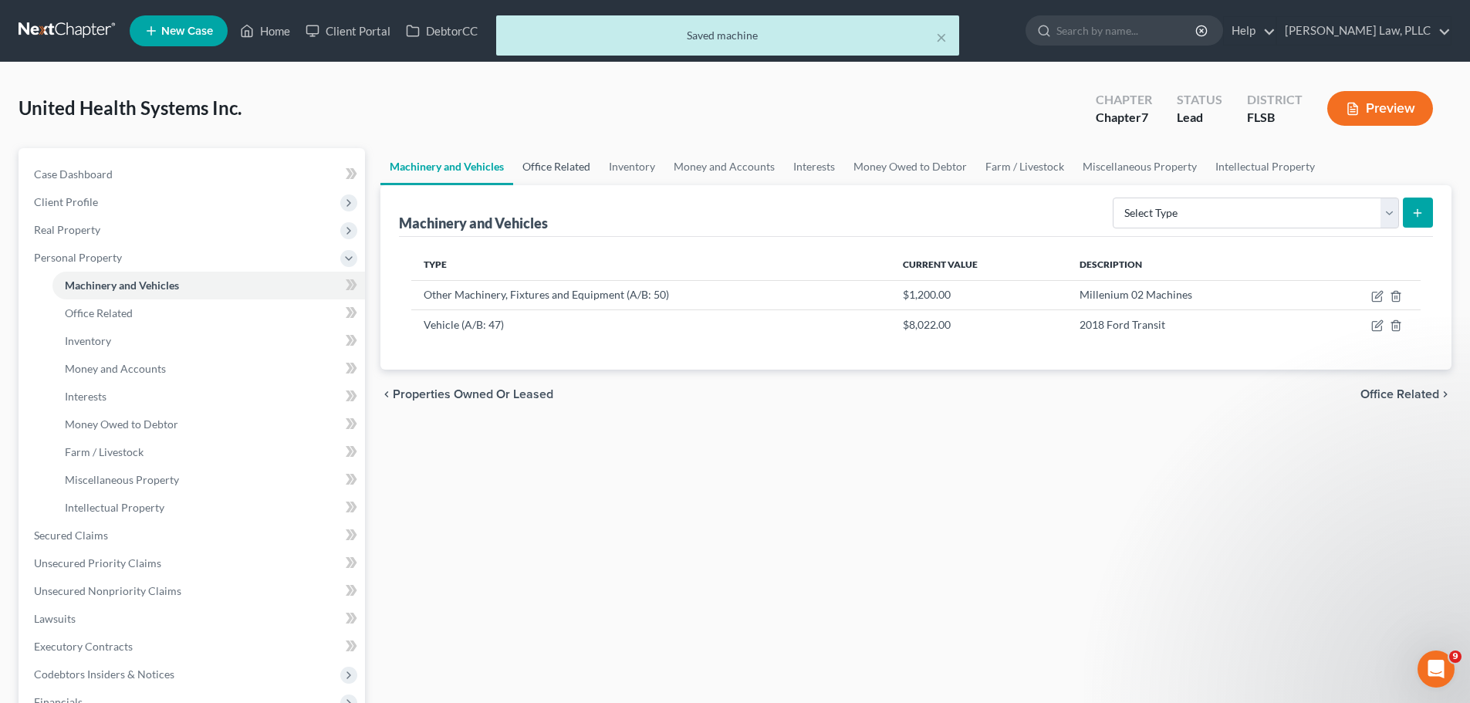
click at [560, 163] on link "Office Related" at bounding box center [556, 166] width 86 height 37
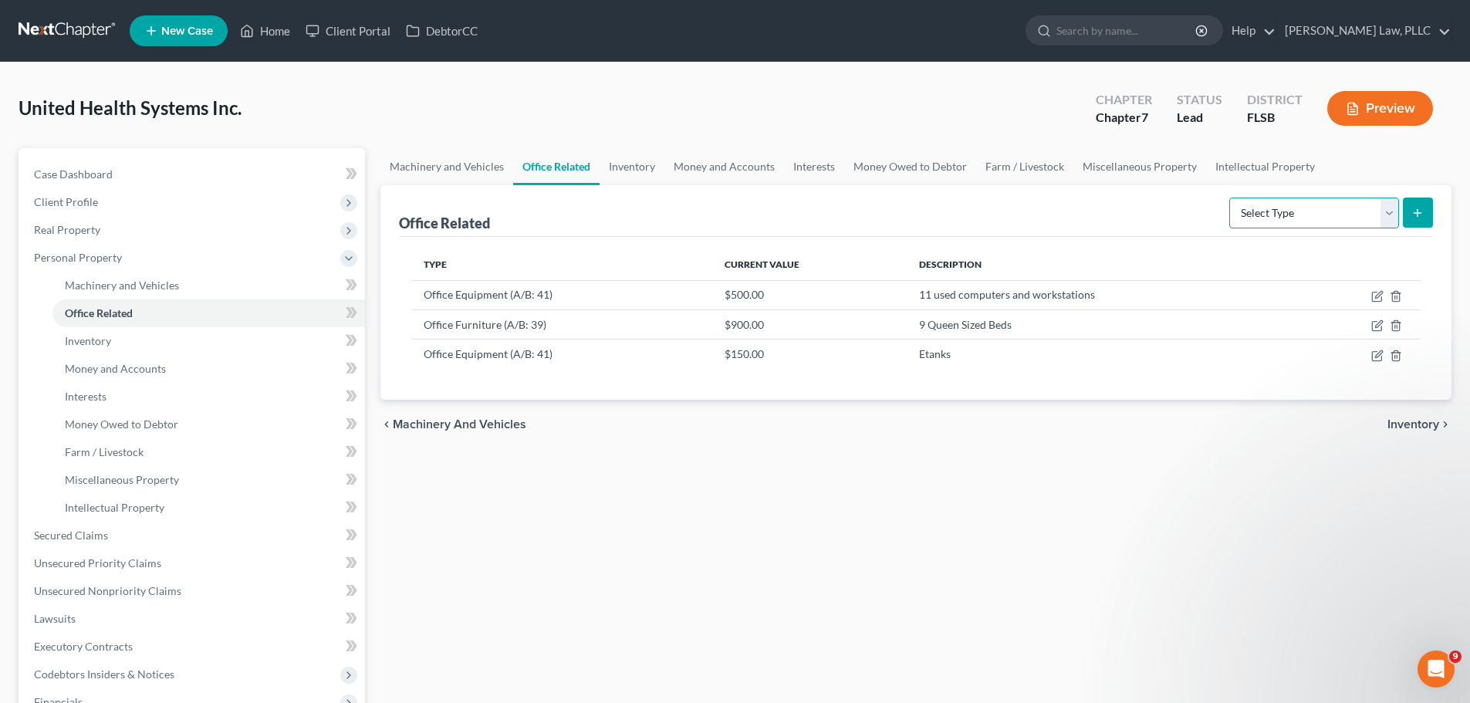
click at [1389, 208] on select "Select Type Collectibles (A/B: 42) Office Equipment (A/B: 41) Office Fixtures (…" at bounding box center [1315, 213] width 170 height 31
select select "furniture"
click at [1230, 198] on select "Select Type Collectibles (A/B: 42) Office Equipment (A/B: 41) Office Fixtures (…" at bounding box center [1315, 213] width 170 height 31
click at [1418, 215] on line "submit" at bounding box center [1418, 212] width 0 height 7
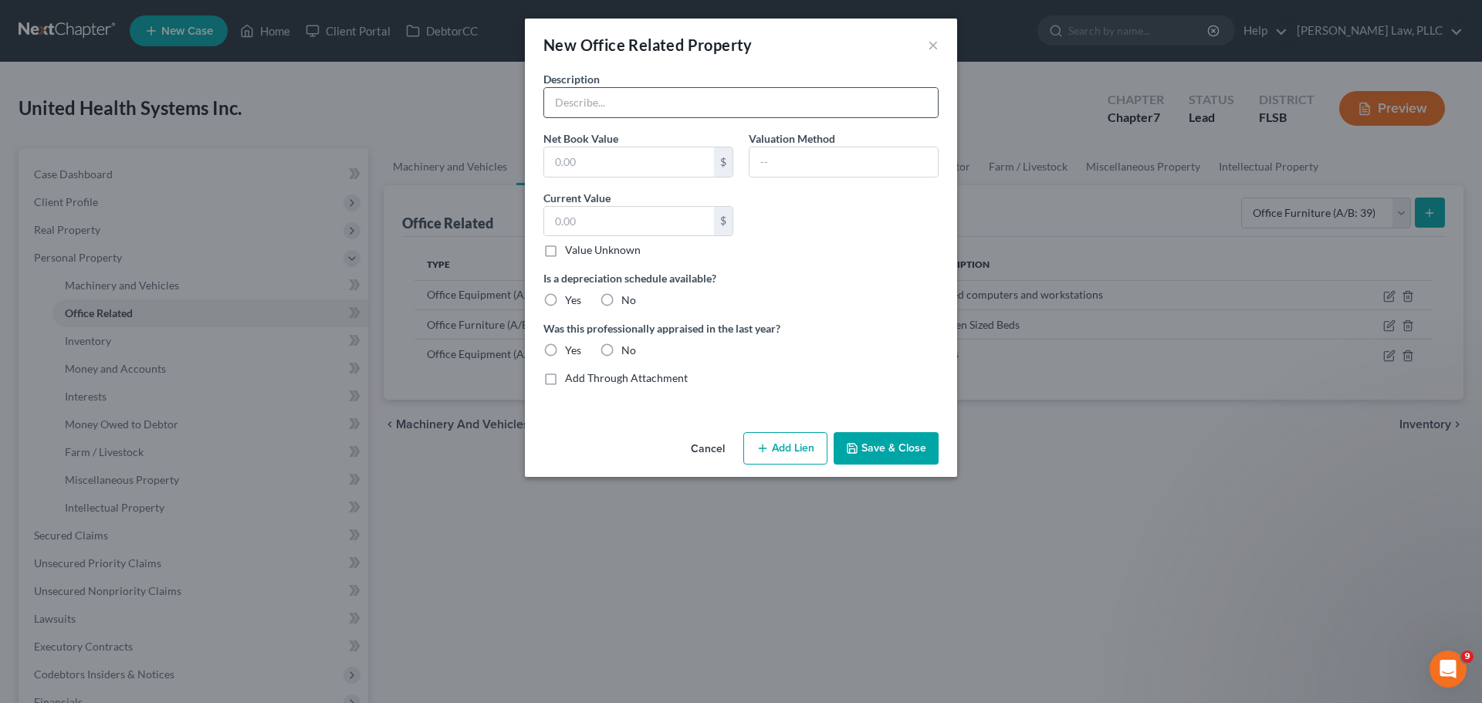
click at [662, 110] on input "text" at bounding box center [741, 102] width 394 height 29
type input "10 Chairs"
click at [639, 239] on div "$ Value Unknown" at bounding box center [638, 232] width 190 height 52
click at [638, 222] on input "text" at bounding box center [629, 221] width 170 height 29
type input "300"
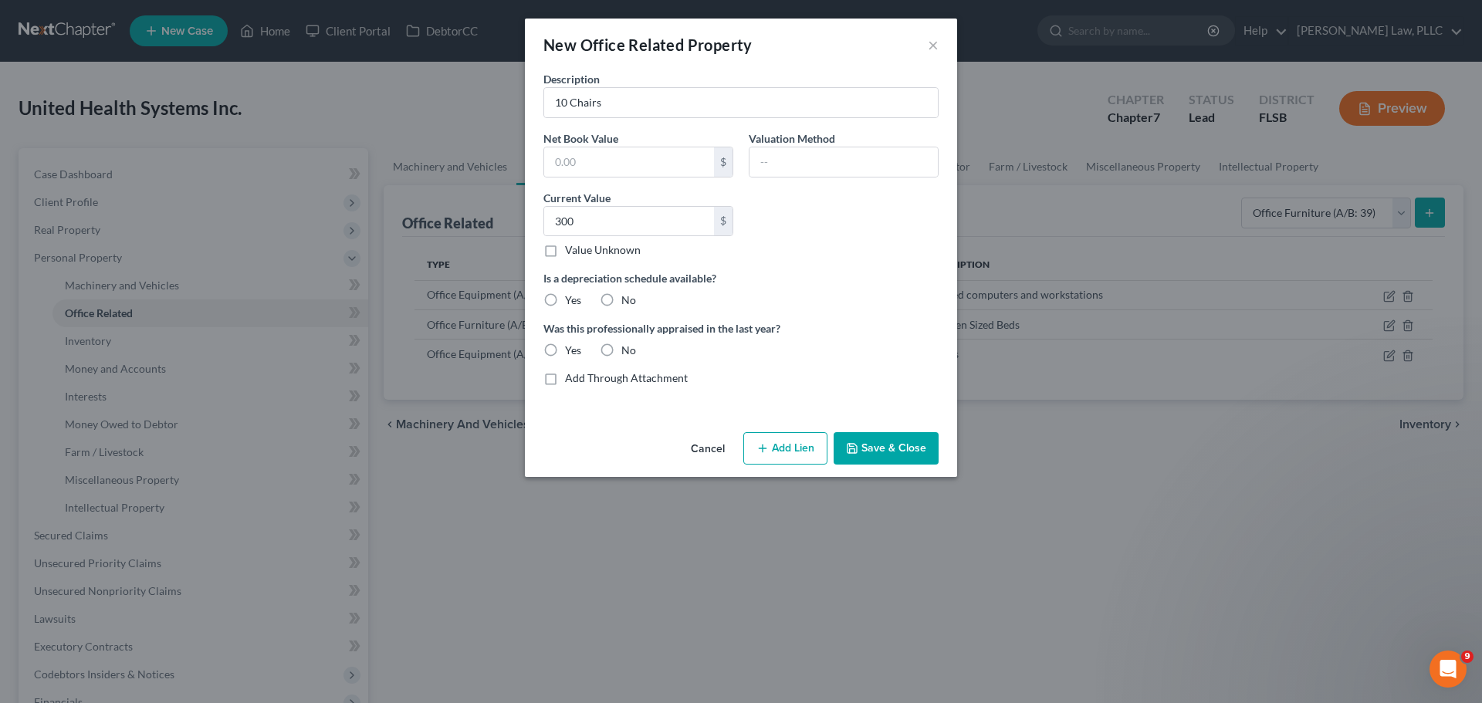
click at [621, 299] on label "No" at bounding box center [628, 300] width 15 height 15
click at [628, 299] on input "No" at bounding box center [633, 298] width 10 height 10
radio input "true"
click at [621, 354] on label "No" at bounding box center [628, 350] width 15 height 15
click at [628, 353] on input "No" at bounding box center [633, 348] width 10 height 10
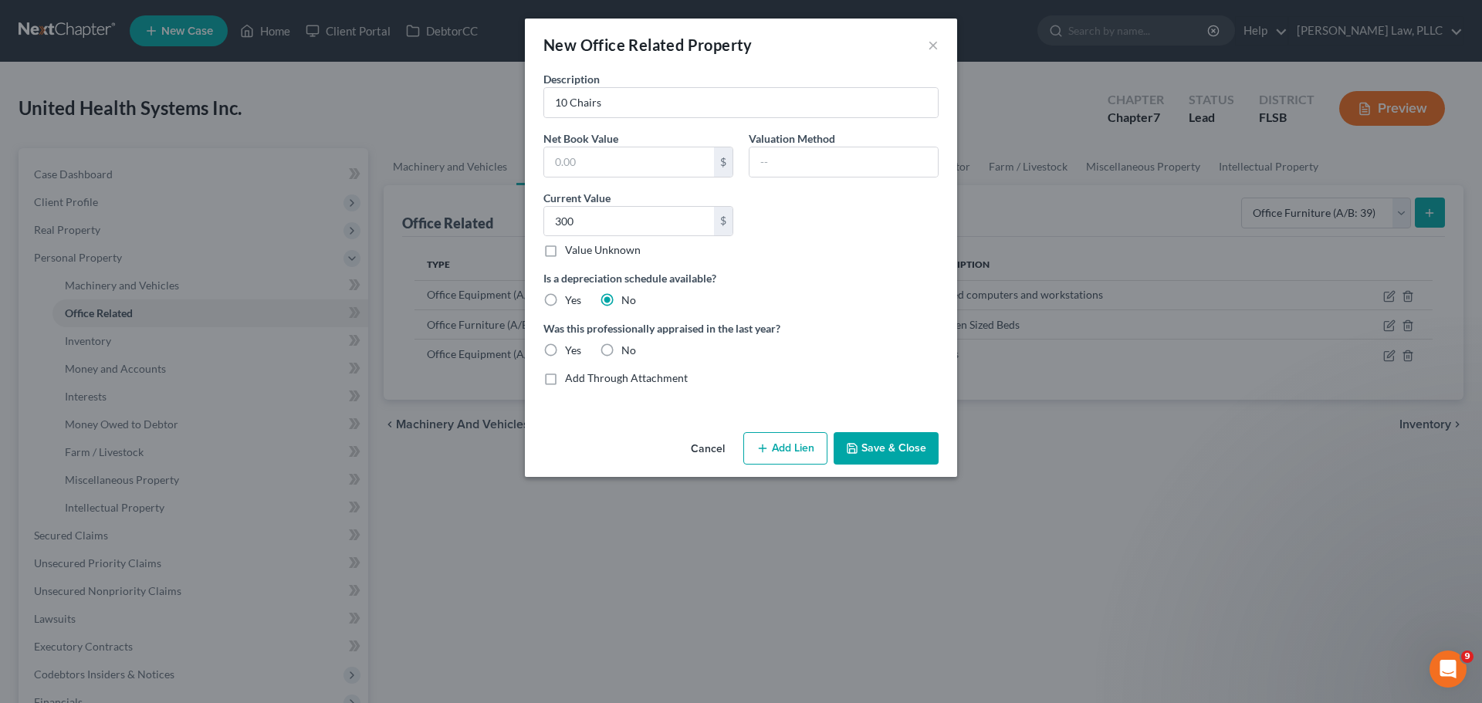
radio input "true"
click at [884, 449] on button "Save & Close" at bounding box center [886, 448] width 105 height 32
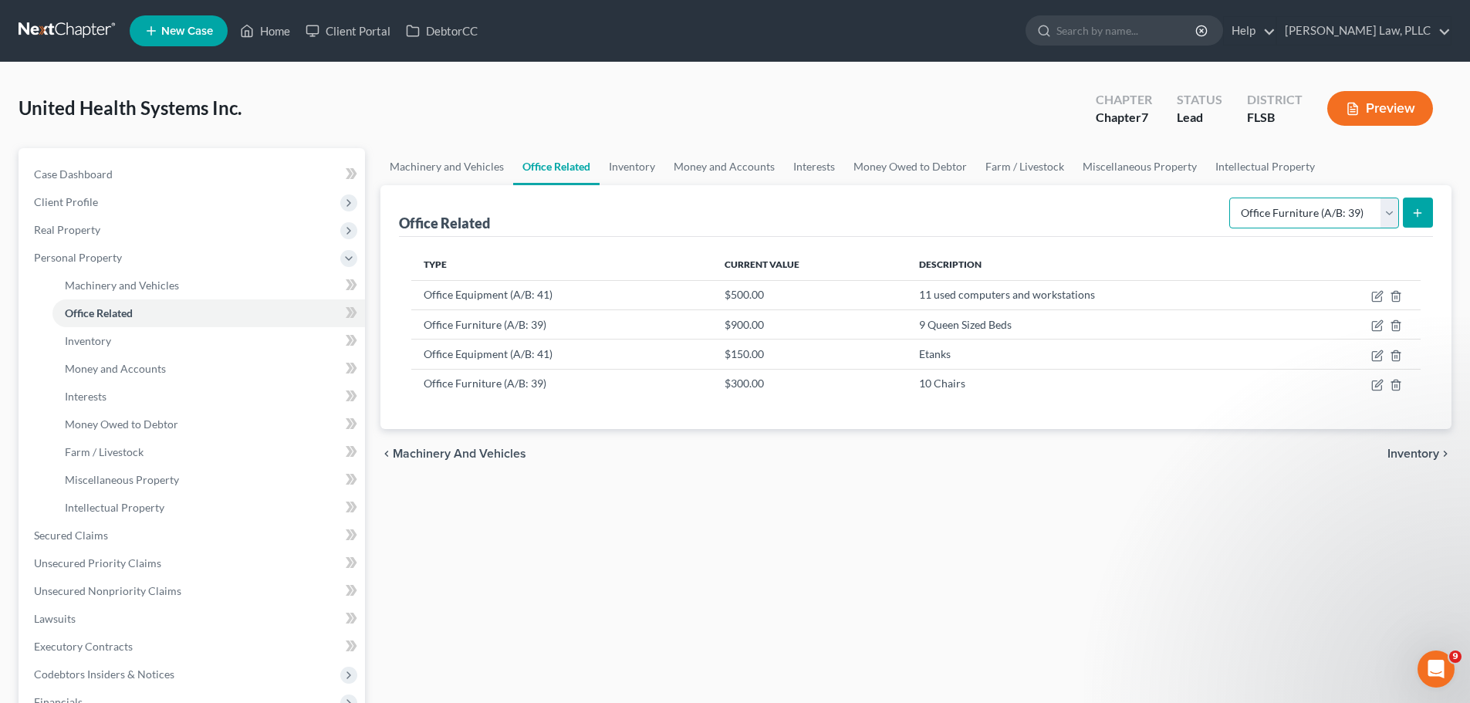
click at [1387, 217] on select "Select Type Collectibles (A/B: 42) Office Equipment (A/B: 41) Office Fixtures (…" at bounding box center [1315, 213] width 170 height 31
click at [635, 164] on link "Inventory" at bounding box center [632, 166] width 65 height 37
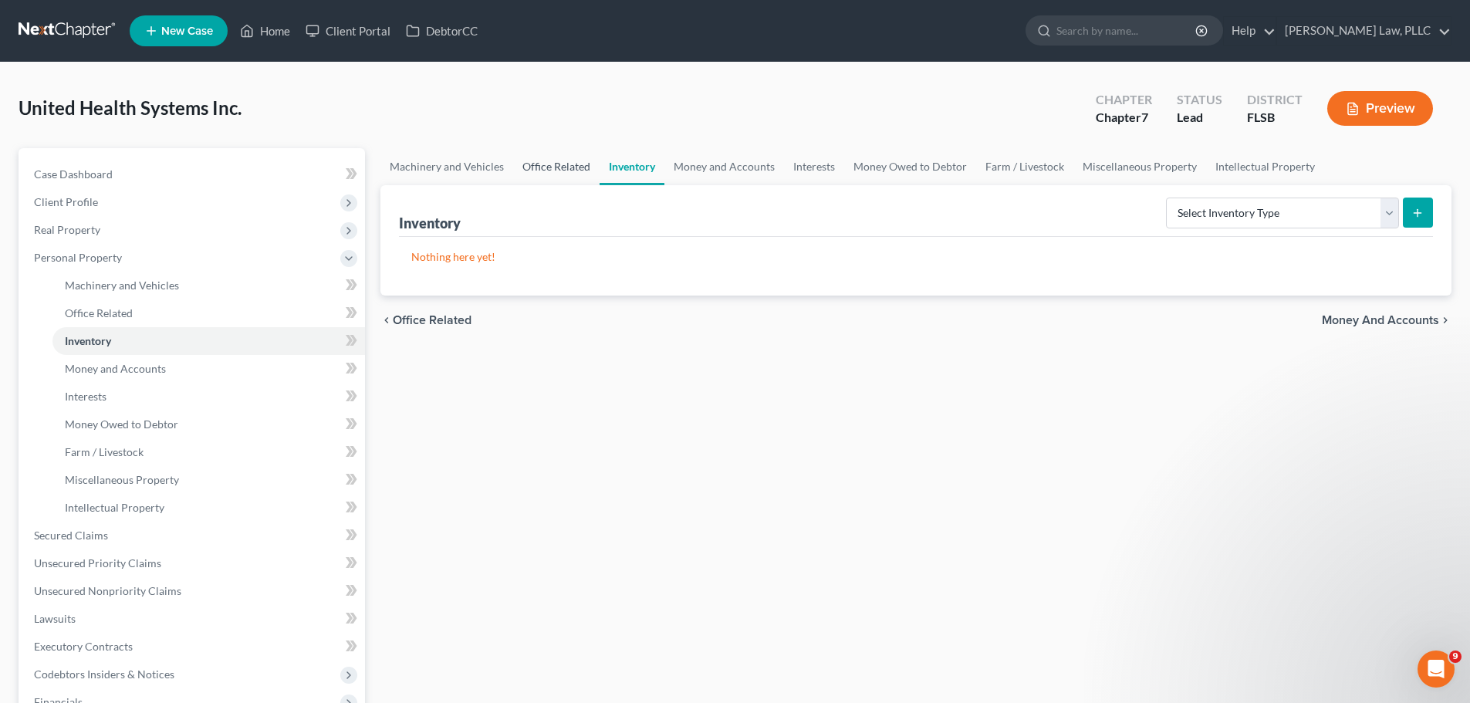
click at [550, 163] on link "Office Related" at bounding box center [556, 166] width 86 height 37
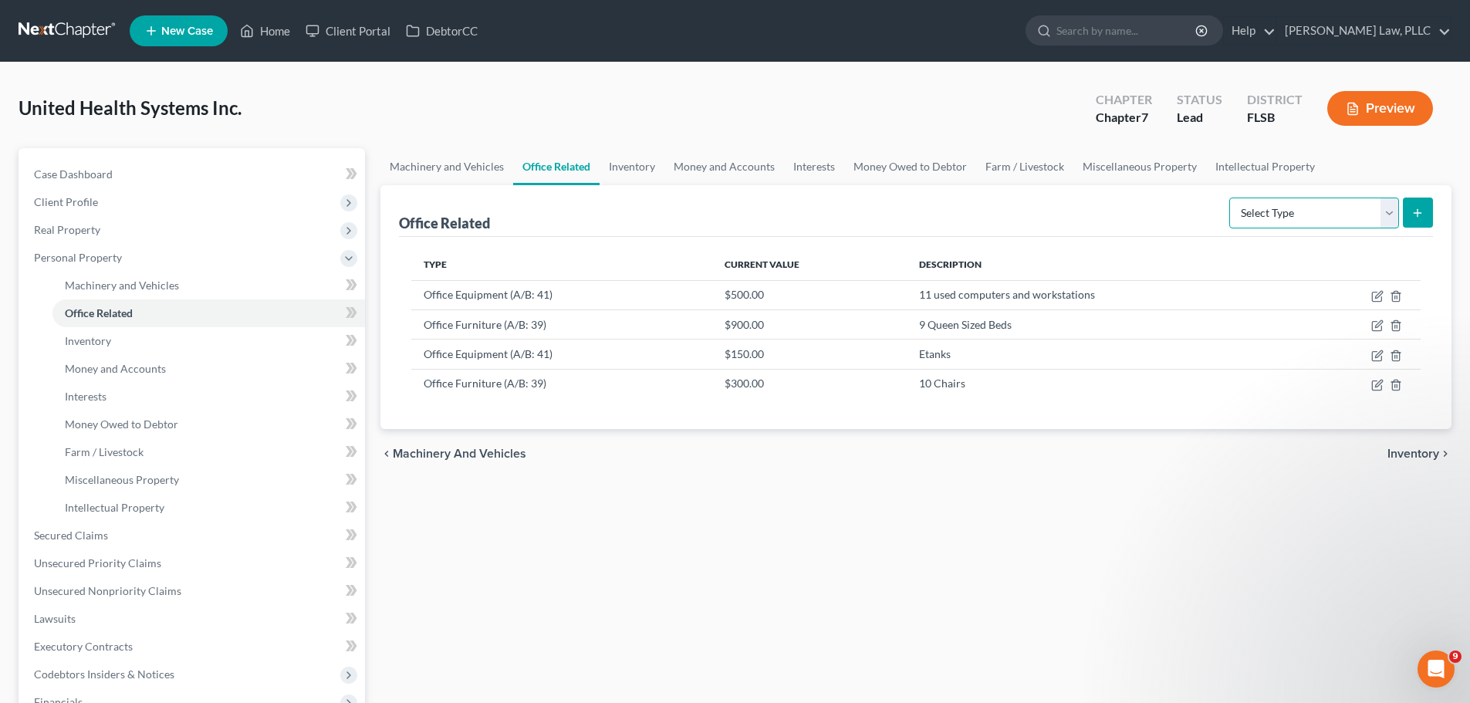
click at [1382, 213] on select "Select Type Collectibles (A/B: 42) Office Equipment (A/B: 41) Office Fixtures (…" at bounding box center [1315, 213] width 170 height 31
select select "equipment"
click at [1230, 198] on select "Select Type Collectibles (A/B: 42) Office Equipment (A/B: 41) Office Fixtures (…" at bounding box center [1315, 213] width 170 height 31
click at [1416, 210] on icon "submit" at bounding box center [1418, 213] width 12 height 12
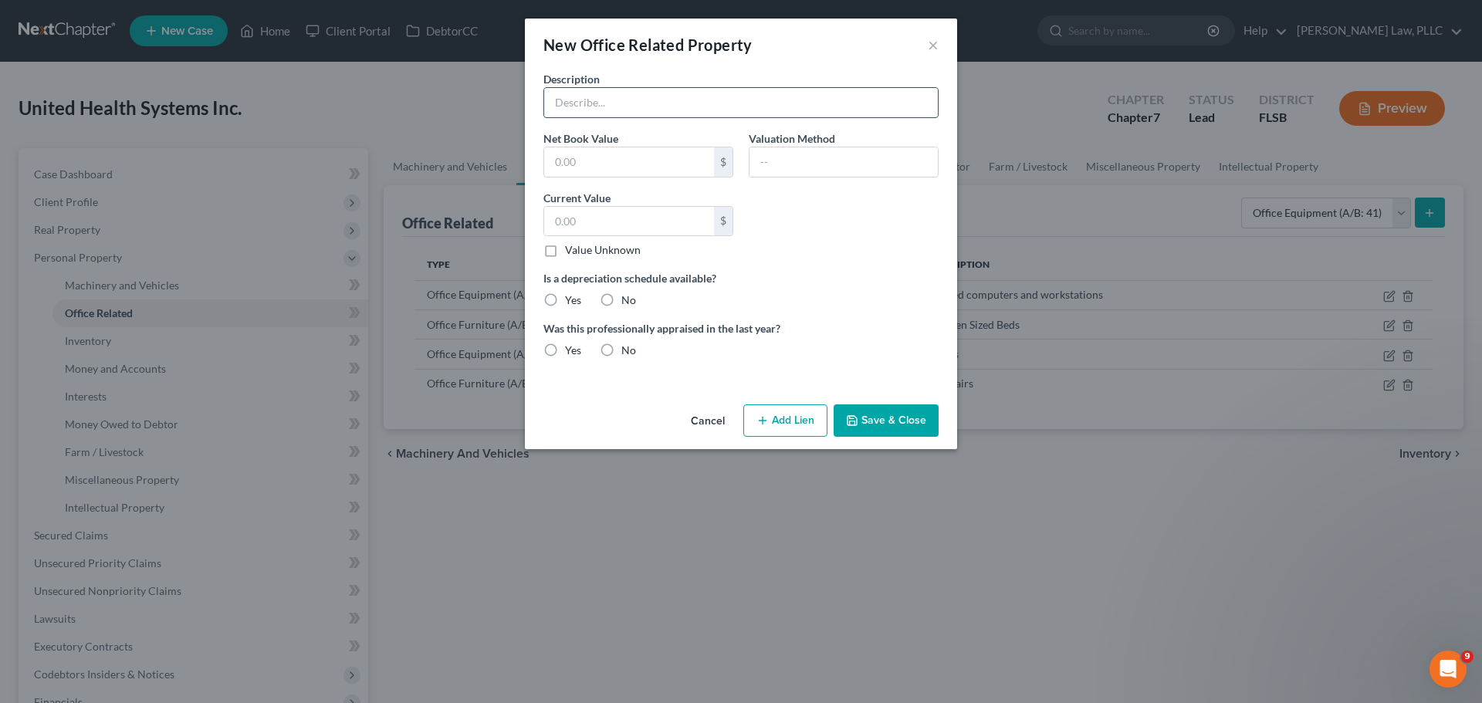
click at [683, 103] on input "text" at bounding box center [741, 102] width 394 height 29
type input "16 [MEDICAL_DATA] Masks"
click at [642, 222] on input "text" at bounding box center [629, 221] width 170 height 29
type input "3,200"
click at [621, 294] on label "No" at bounding box center [628, 300] width 15 height 15
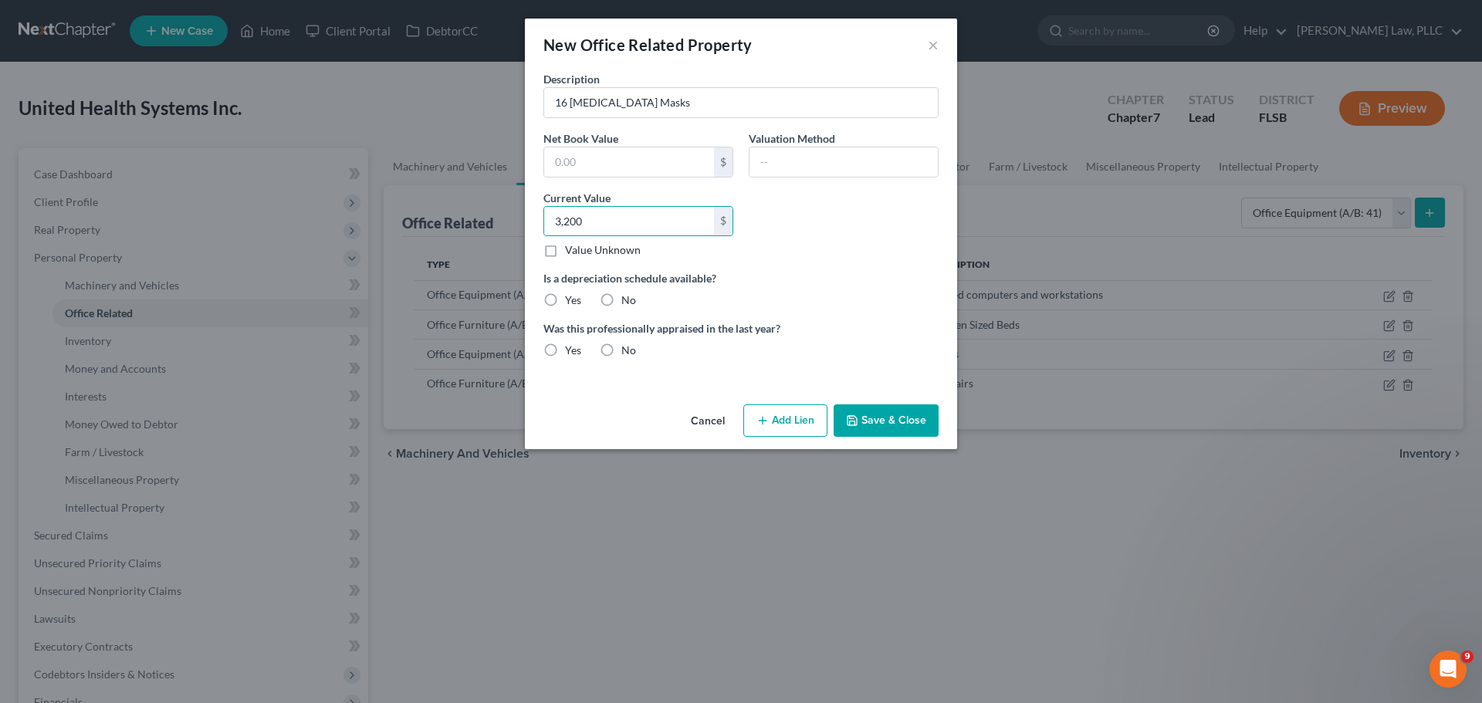
click at [628, 294] on input "No" at bounding box center [633, 298] width 10 height 10
radio input "true"
click at [621, 350] on label "No" at bounding box center [628, 350] width 15 height 15
click at [628, 350] on input "No" at bounding box center [633, 348] width 10 height 10
radio input "true"
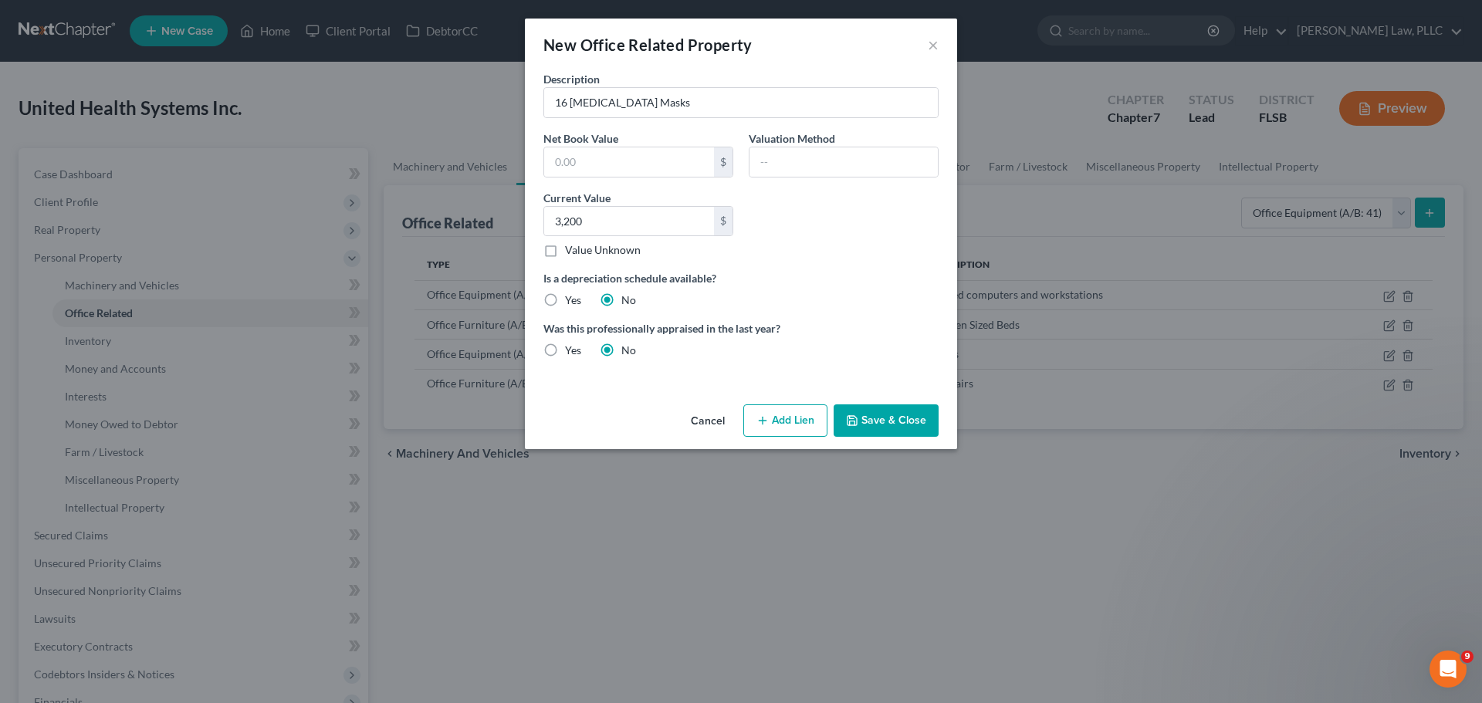
click at [887, 424] on button "Save & Close" at bounding box center [886, 420] width 105 height 32
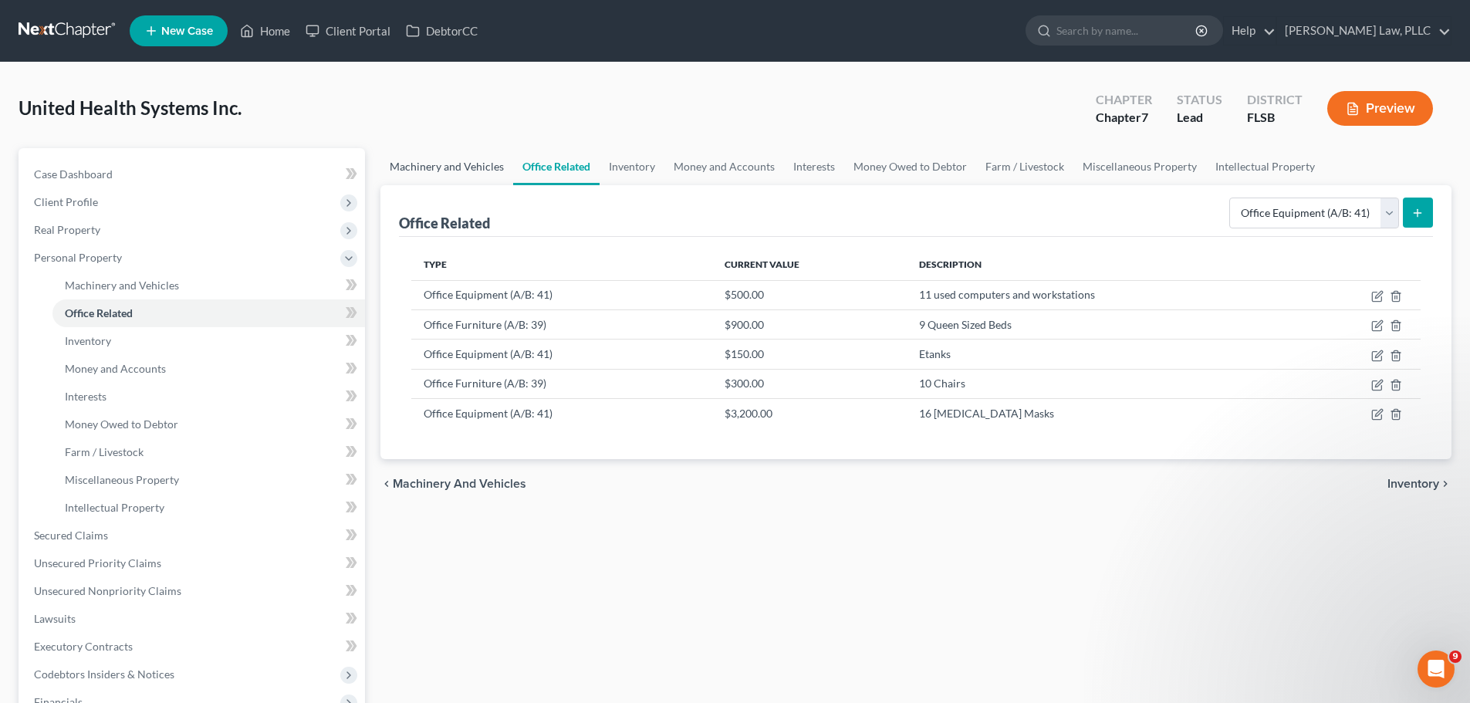
click at [466, 168] on link "Machinery and Vehicles" at bounding box center [447, 166] width 133 height 37
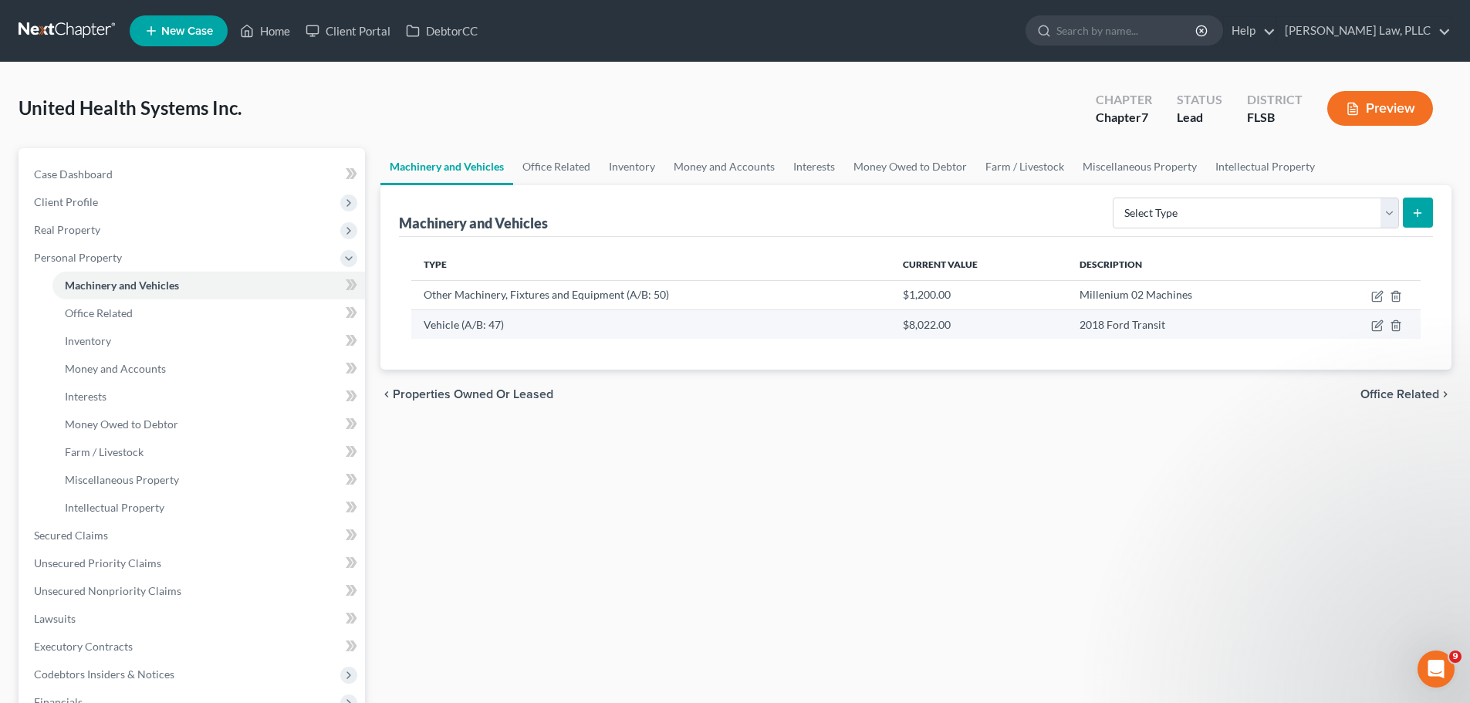
click at [482, 326] on td "Vehicle (A/B: 47)" at bounding box center [650, 324] width 479 height 29
click at [1376, 326] on icon "button" at bounding box center [1378, 326] width 12 height 12
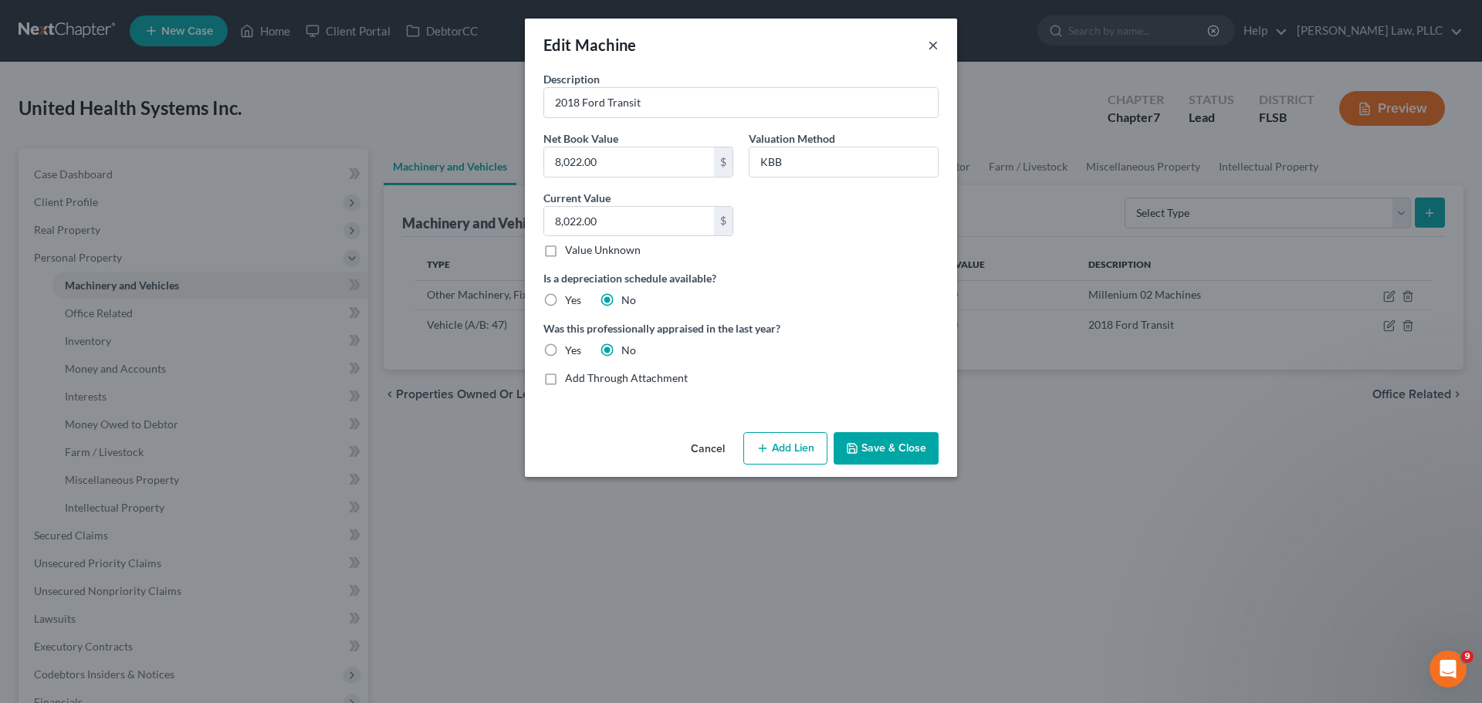
click at [931, 46] on button "×" at bounding box center [933, 45] width 11 height 19
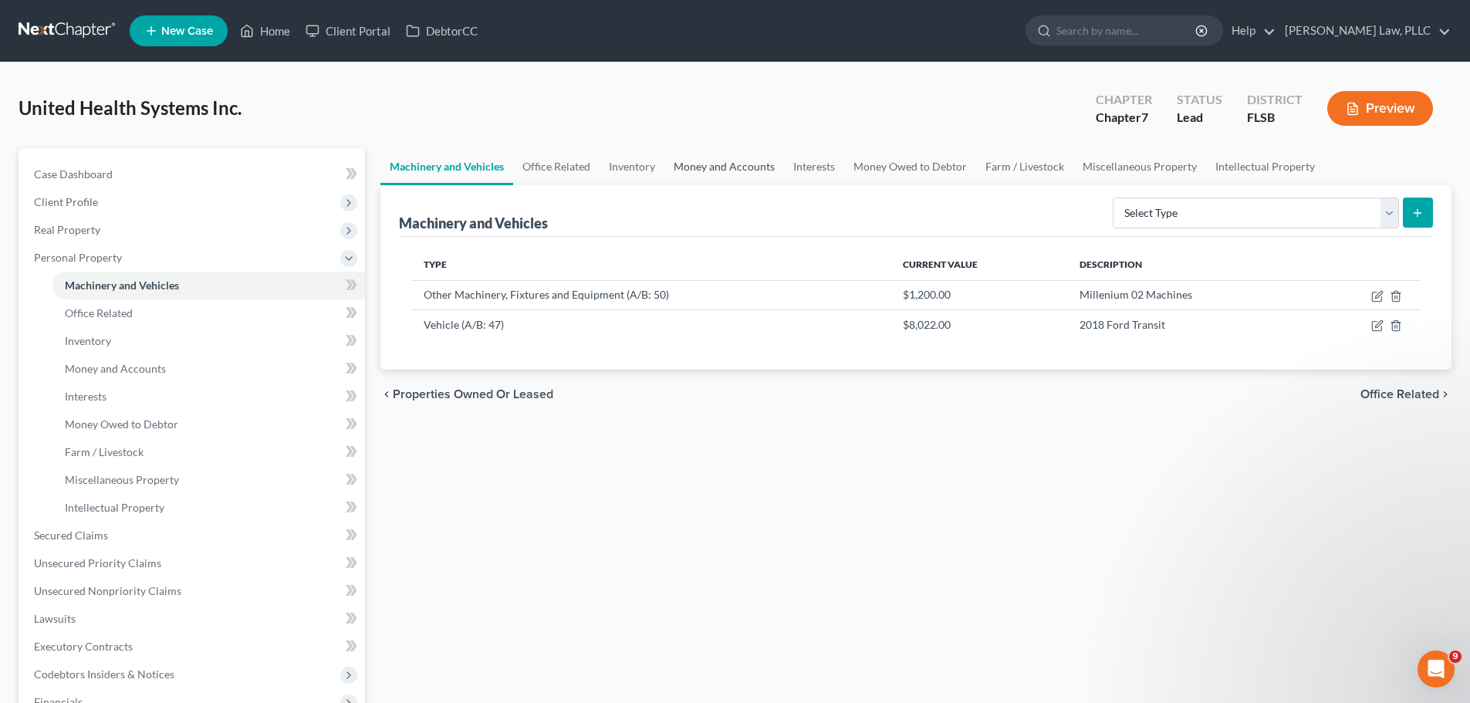
click at [752, 168] on link "Money and Accounts" at bounding box center [725, 166] width 120 height 37
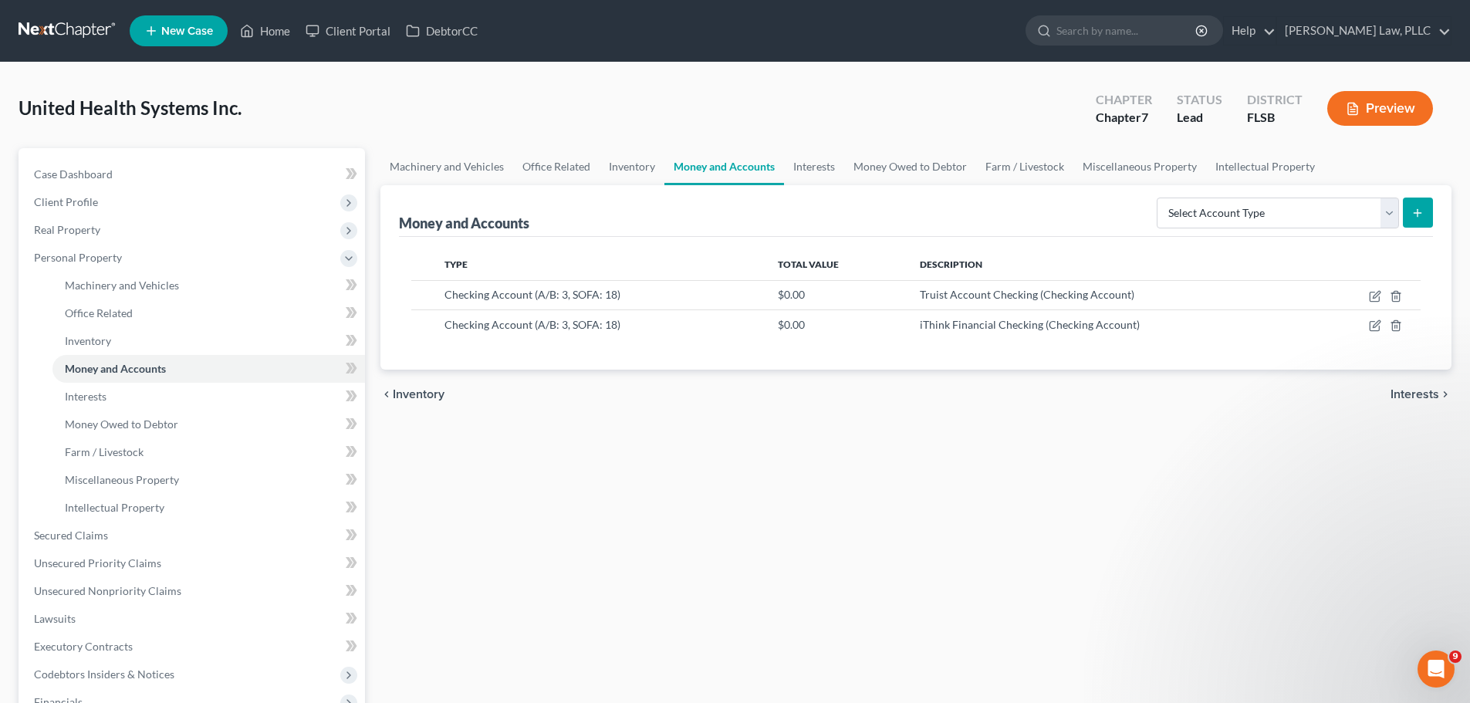
click at [1415, 394] on span "Interests" at bounding box center [1415, 394] width 49 height 12
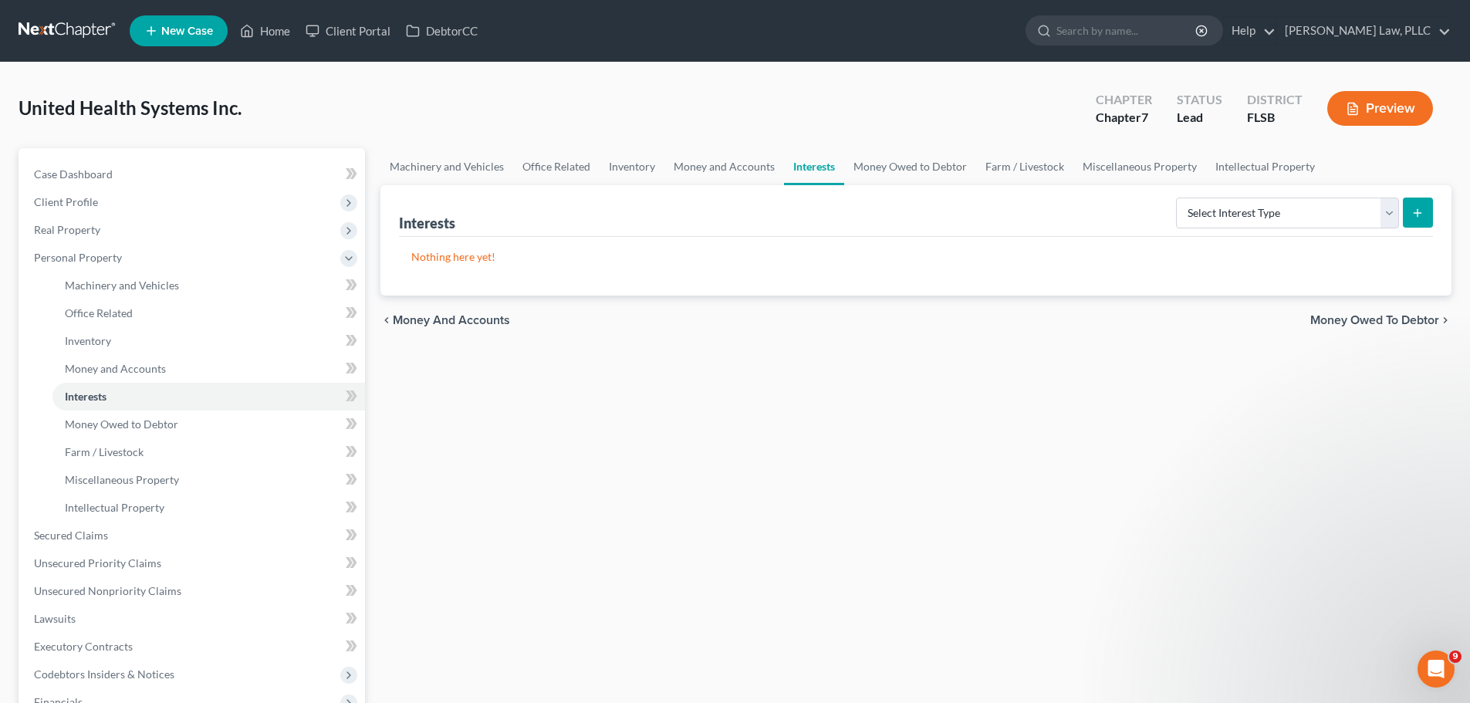
click at [1392, 321] on span "Money Owed to Debtor" at bounding box center [1375, 320] width 129 height 12
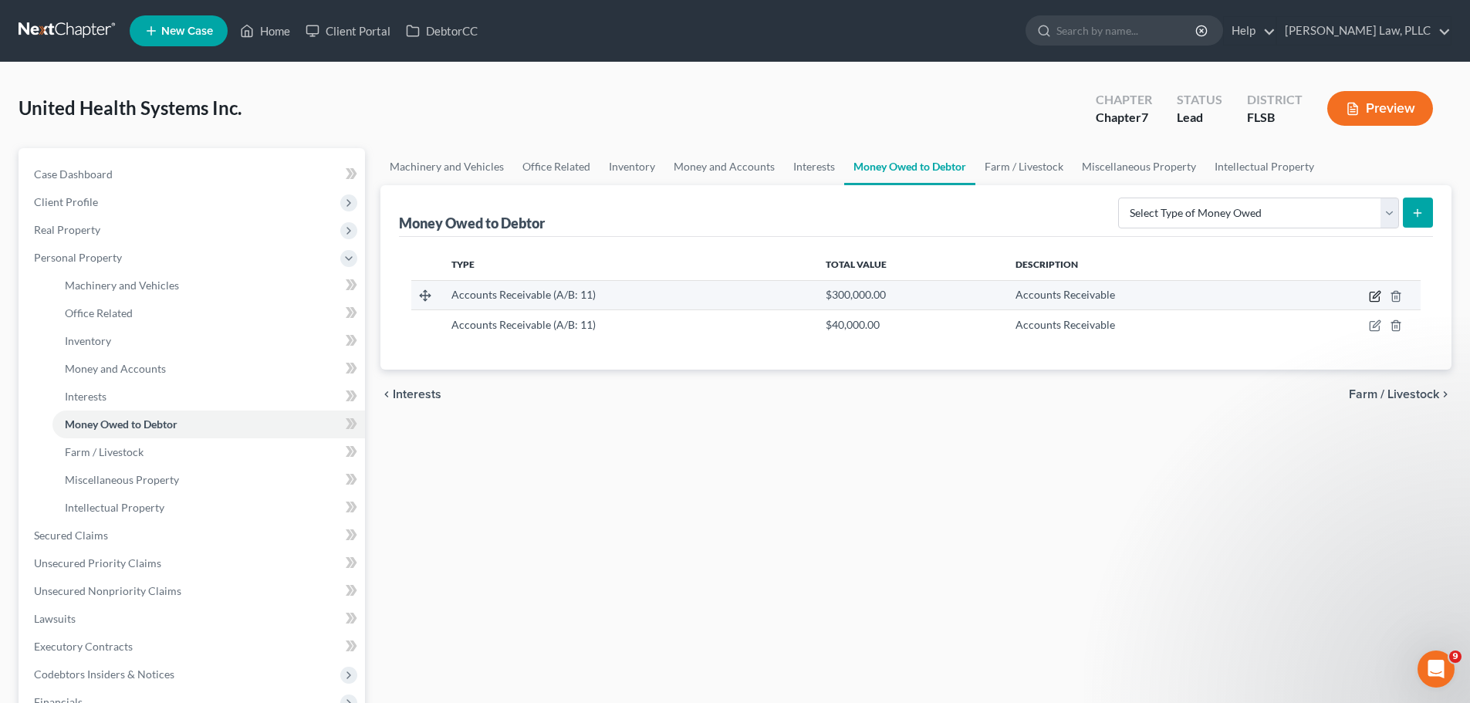
click at [1376, 301] on icon "button" at bounding box center [1374, 296] width 9 height 9
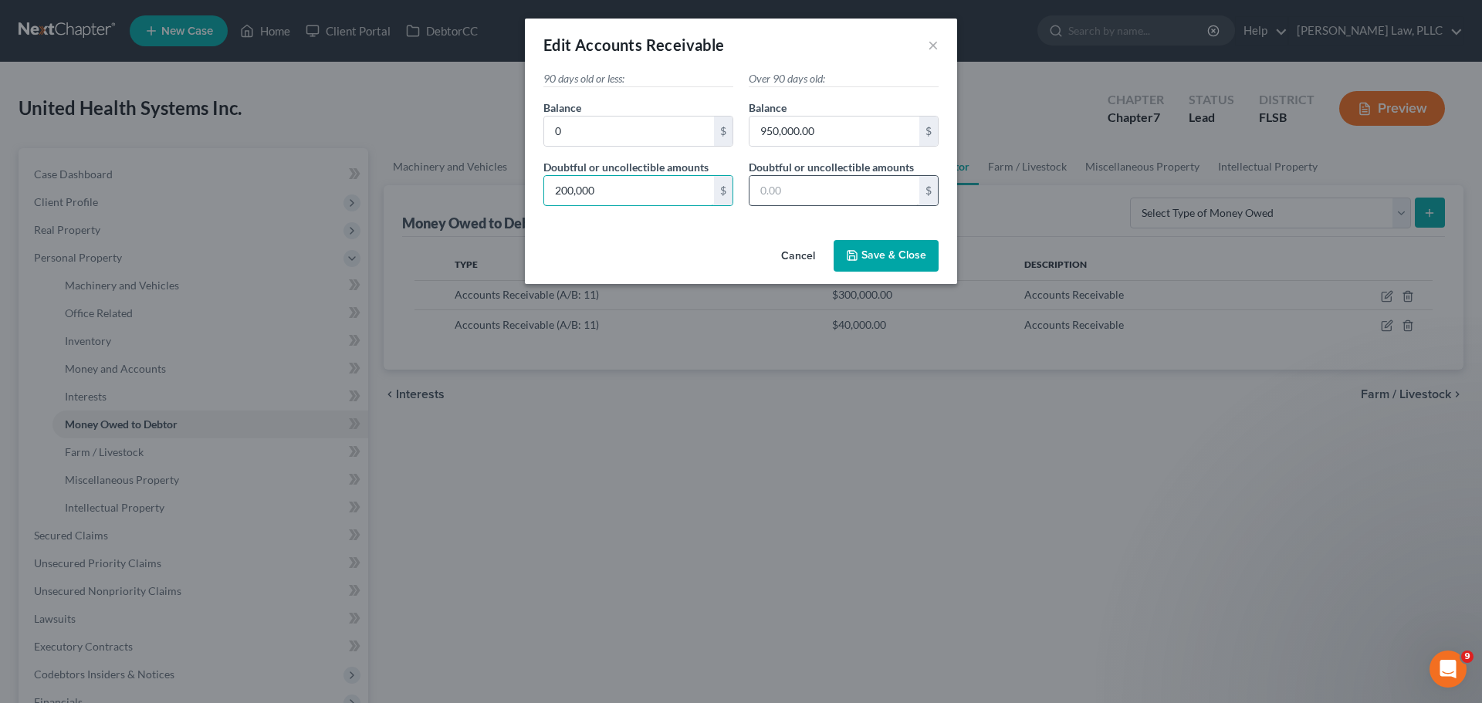
type input "200,000"
click at [799, 187] on input "text" at bounding box center [835, 190] width 170 height 29
type input "200,000"
click at [897, 257] on span "Save & Close" at bounding box center [893, 255] width 65 height 13
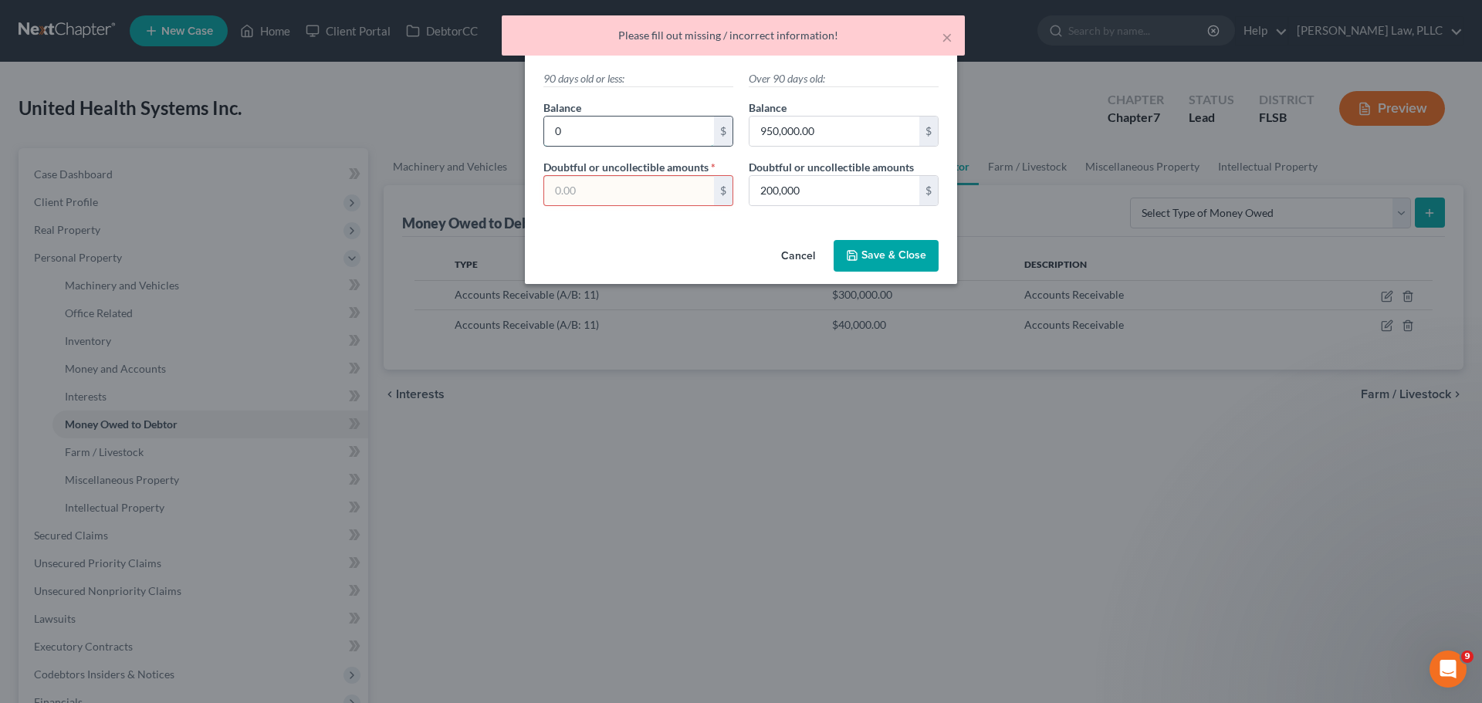
click at [625, 136] on input "0" at bounding box center [629, 131] width 170 height 29
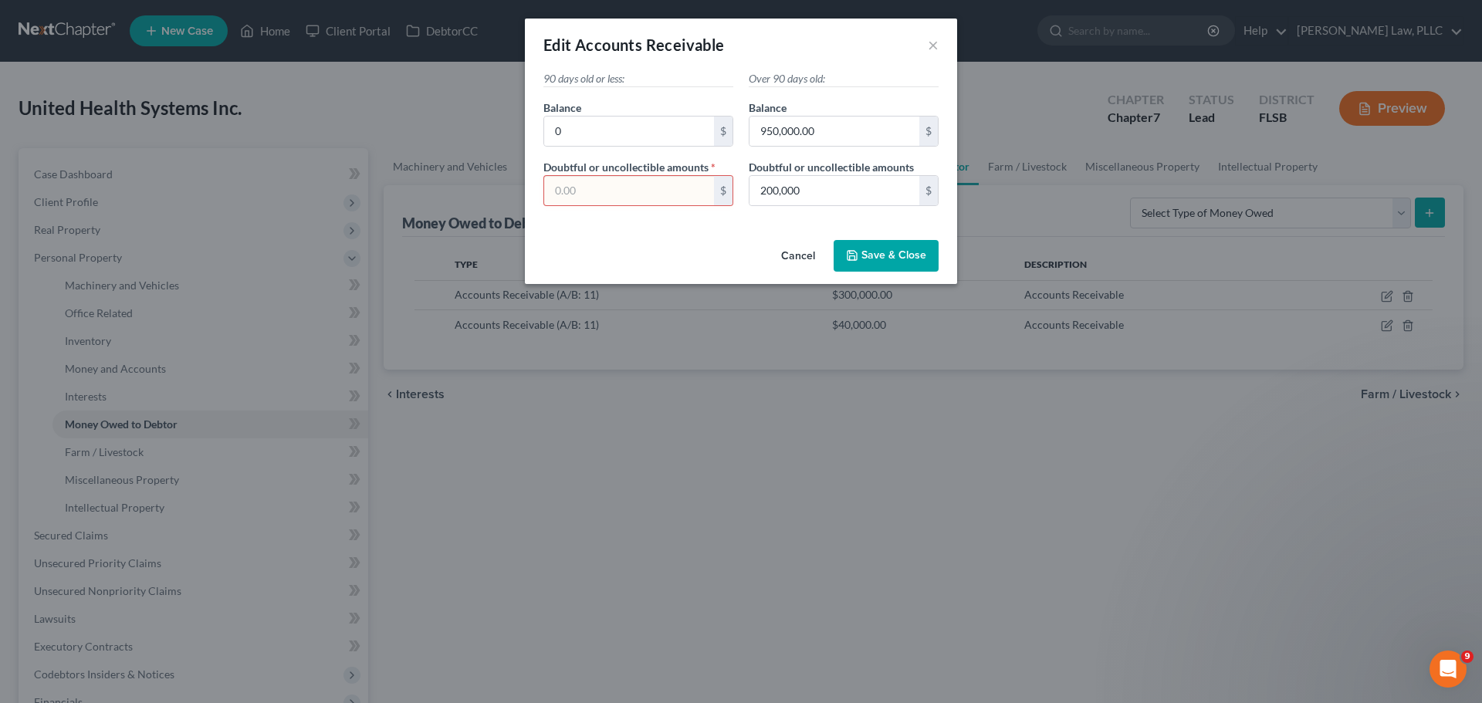
drag, startPoint x: 683, startPoint y: 243, endPoint x: 679, endPoint y: 231, distance: 12.9
click at [684, 242] on div "Cancel Save & Close" at bounding box center [741, 259] width 432 height 51
click at [648, 181] on input "text" at bounding box center [629, 190] width 170 height 29
type input "0"
click at [878, 252] on span "Save & Close" at bounding box center [893, 255] width 65 height 13
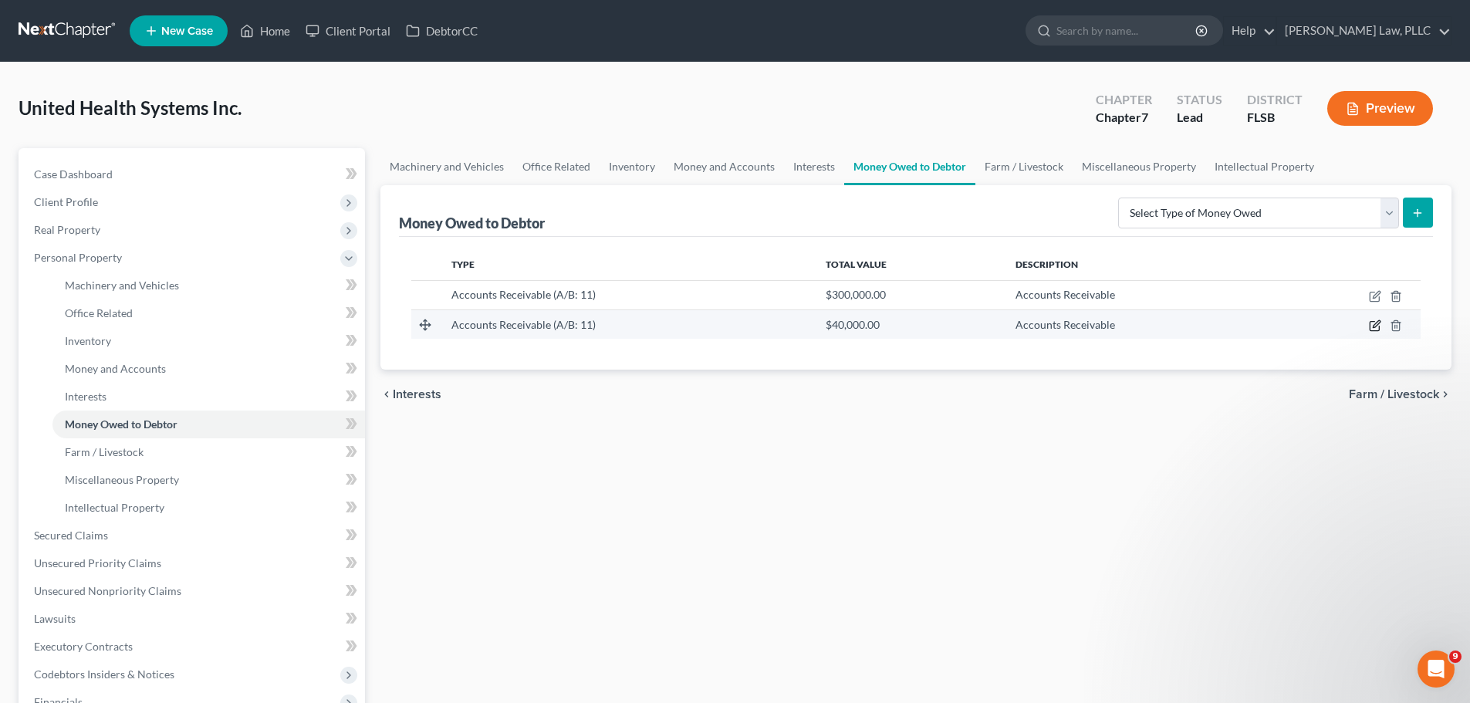
click at [1372, 326] on icon "button" at bounding box center [1375, 326] width 12 height 12
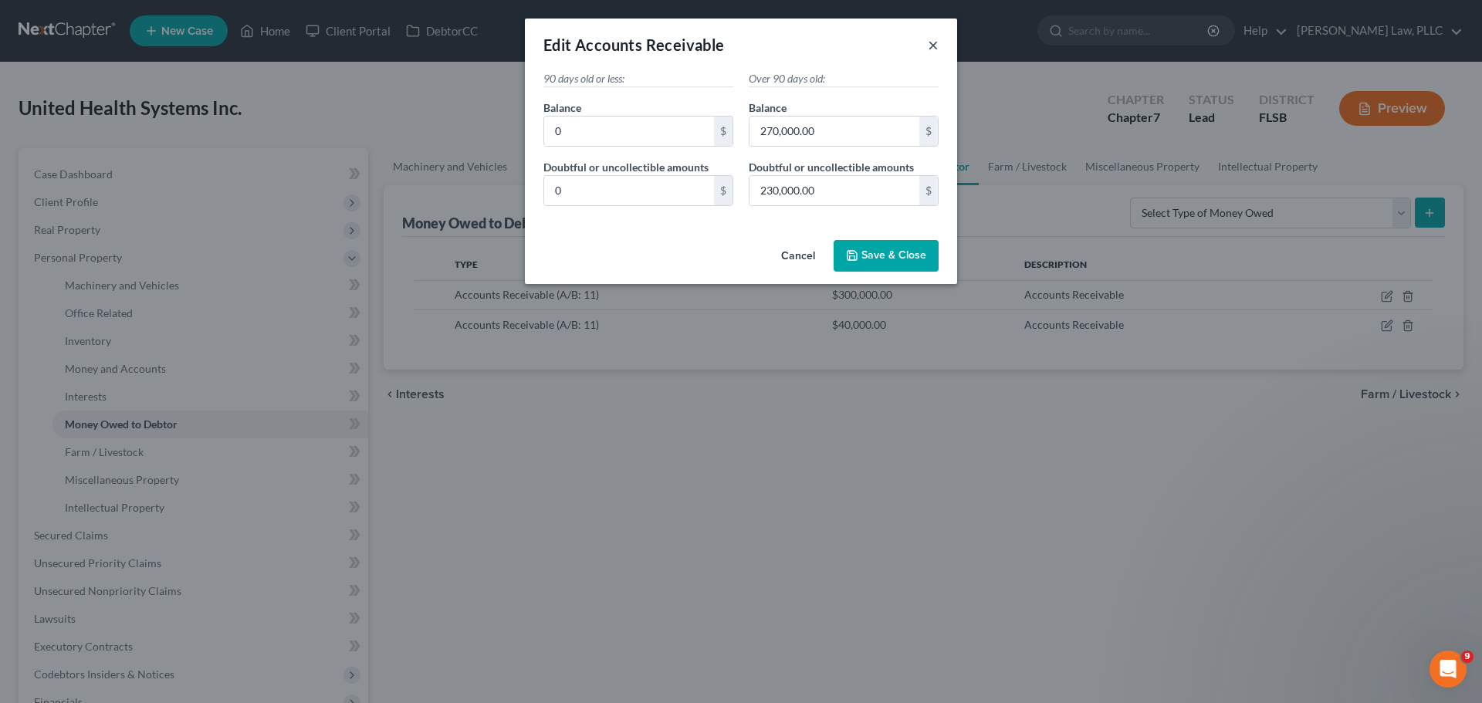
click at [935, 50] on button "×" at bounding box center [933, 45] width 11 height 19
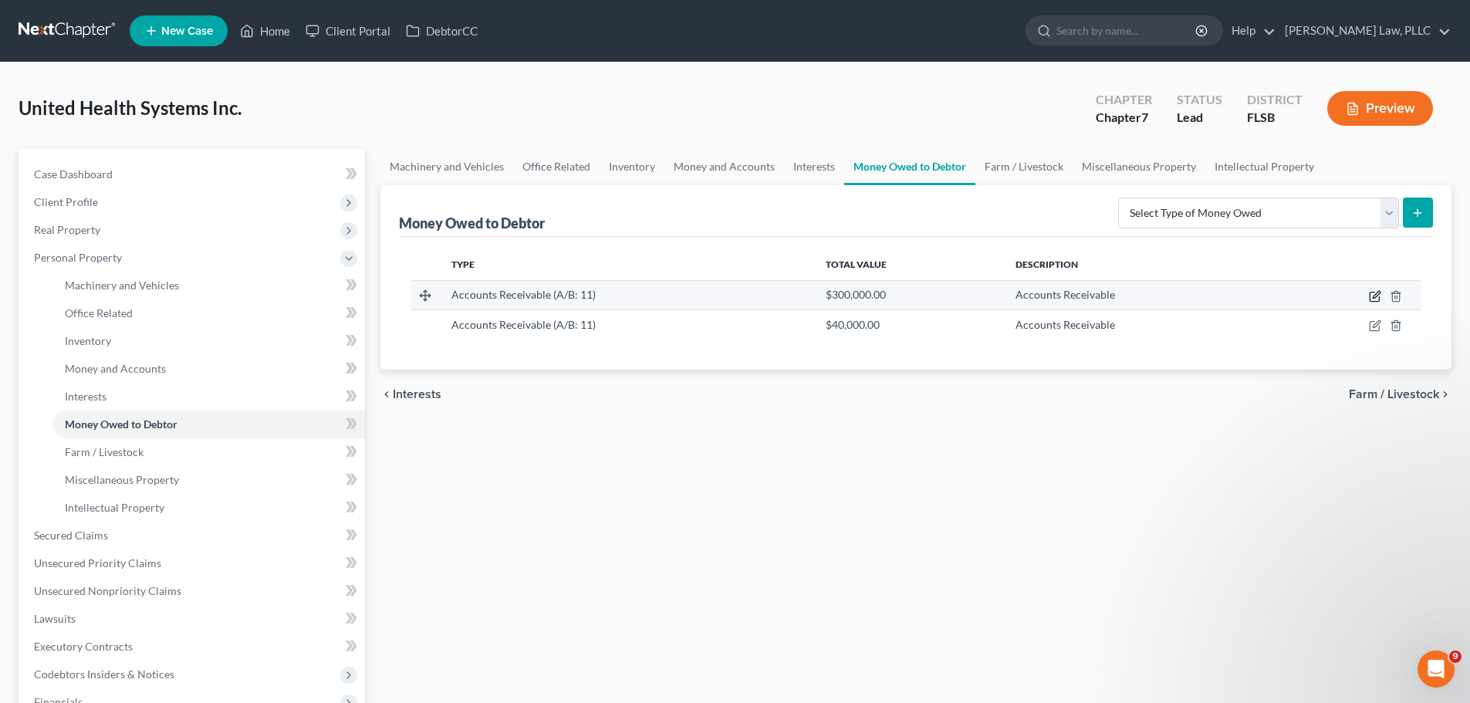
click at [1372, 296] on icon "button" at bounding box center [1375, 296] width 12 height 12
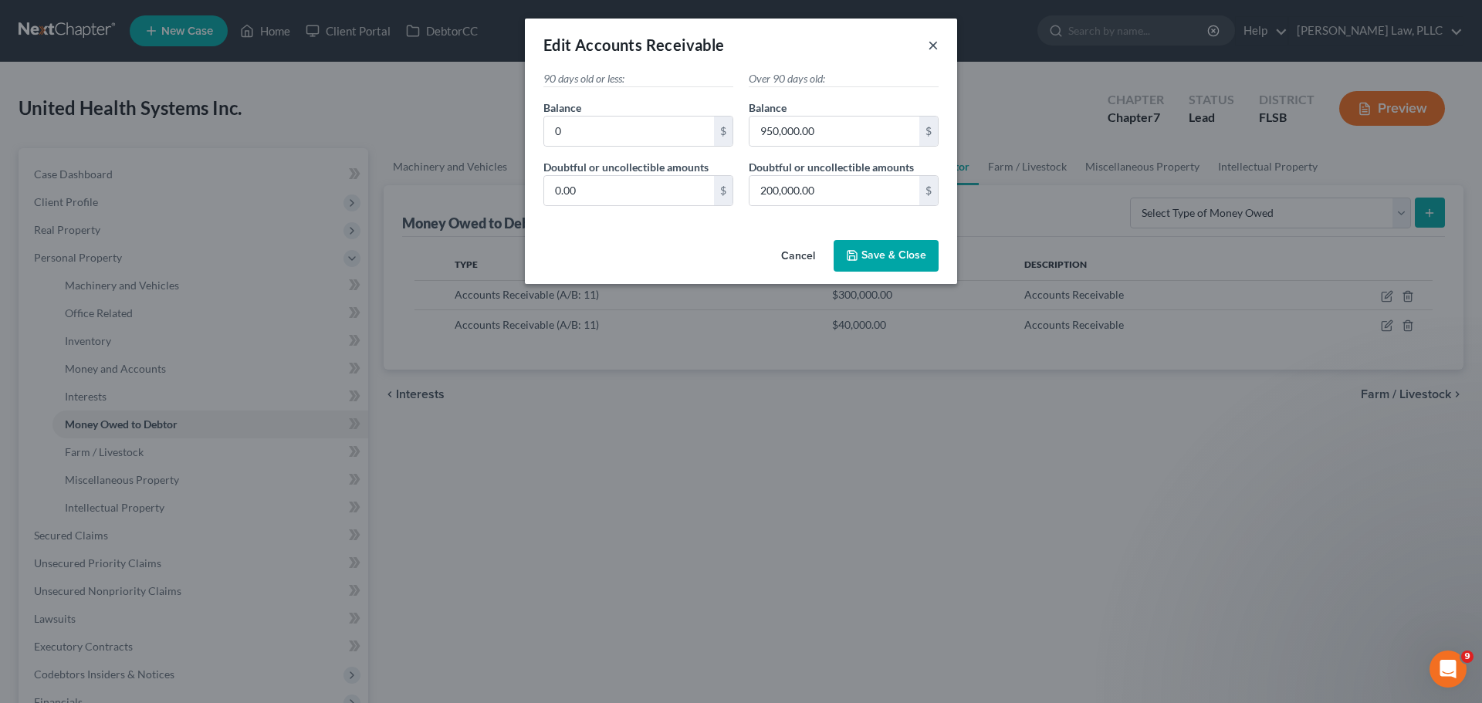
click at [930, 42] on button "×" at bounding box center [933, 45] width 11 height 19
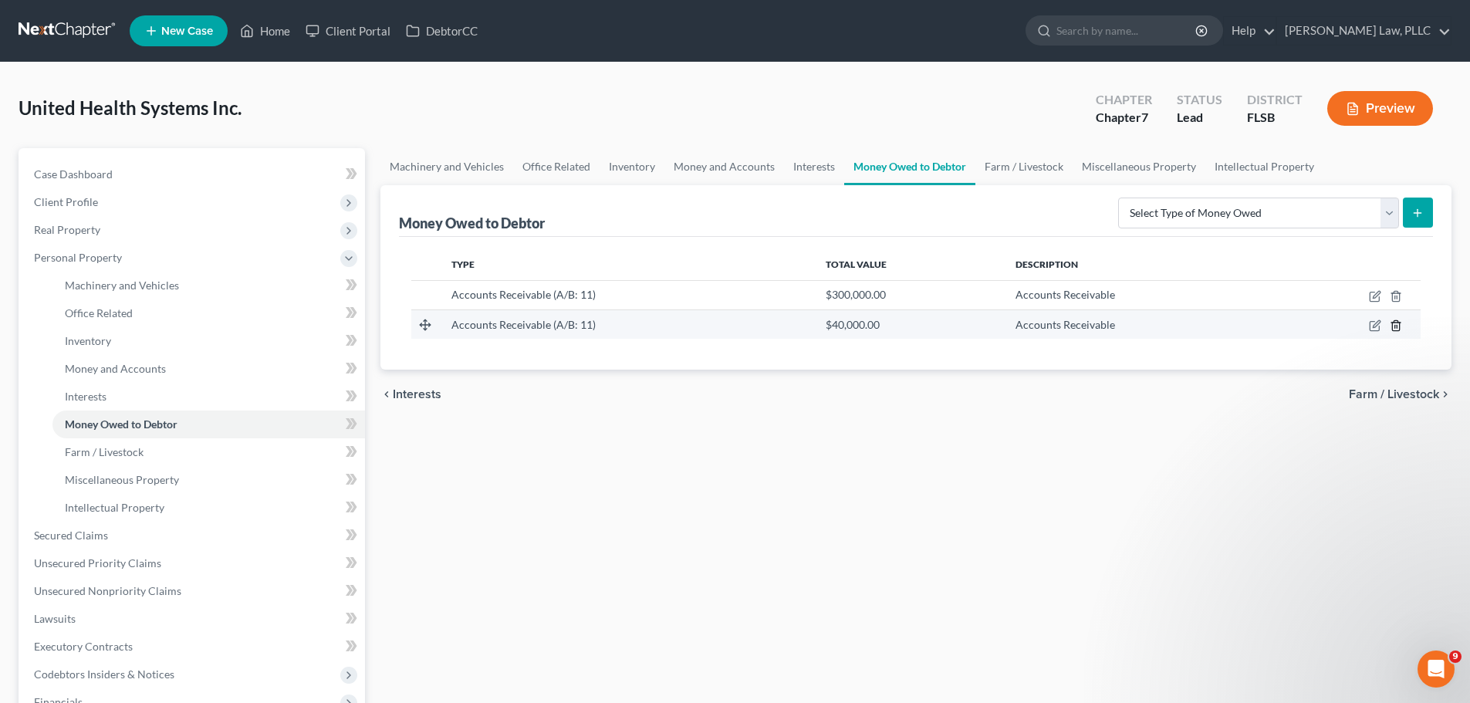
click at [1399, 324] on icon "button" at bounding box center [1395, 325] width 7 height 10
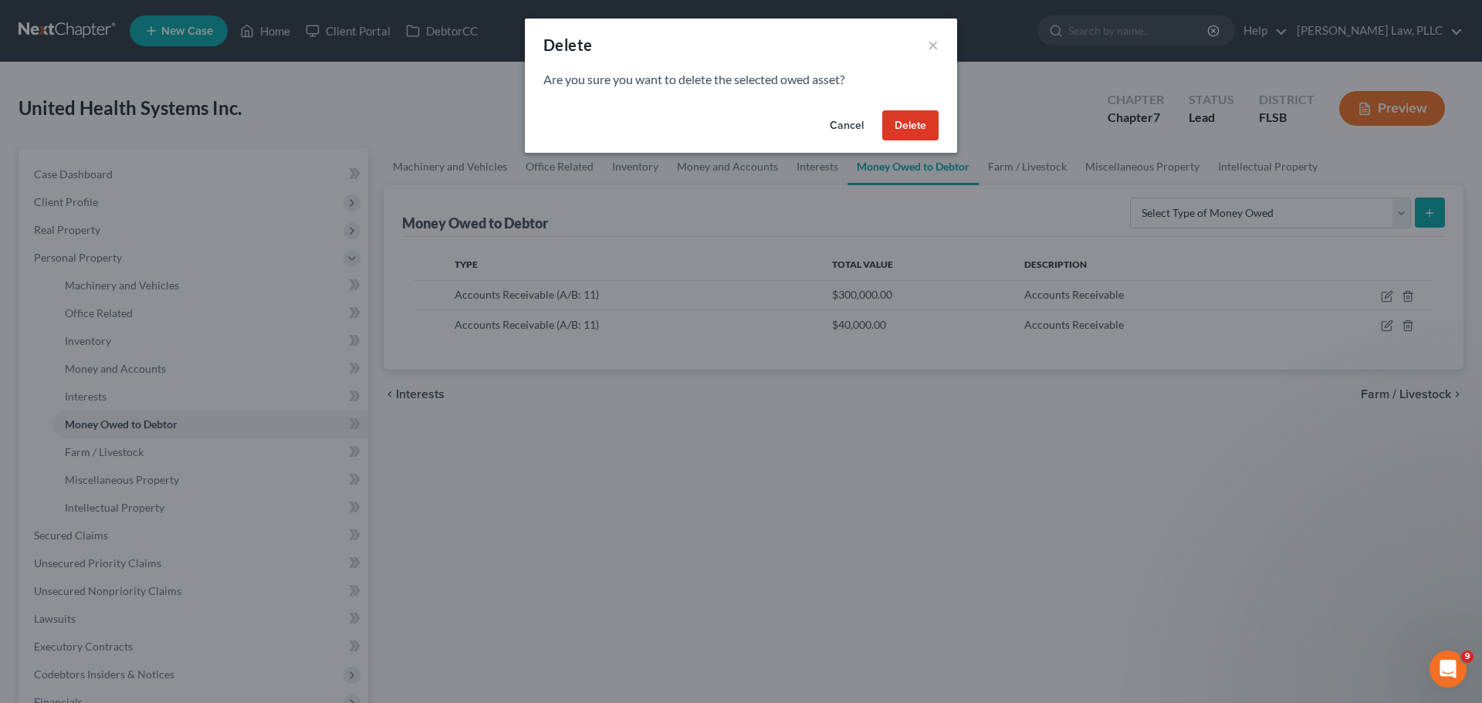
click at [913, 129] on button "Delete" at bounding box center [910, 125] width 56 height 31
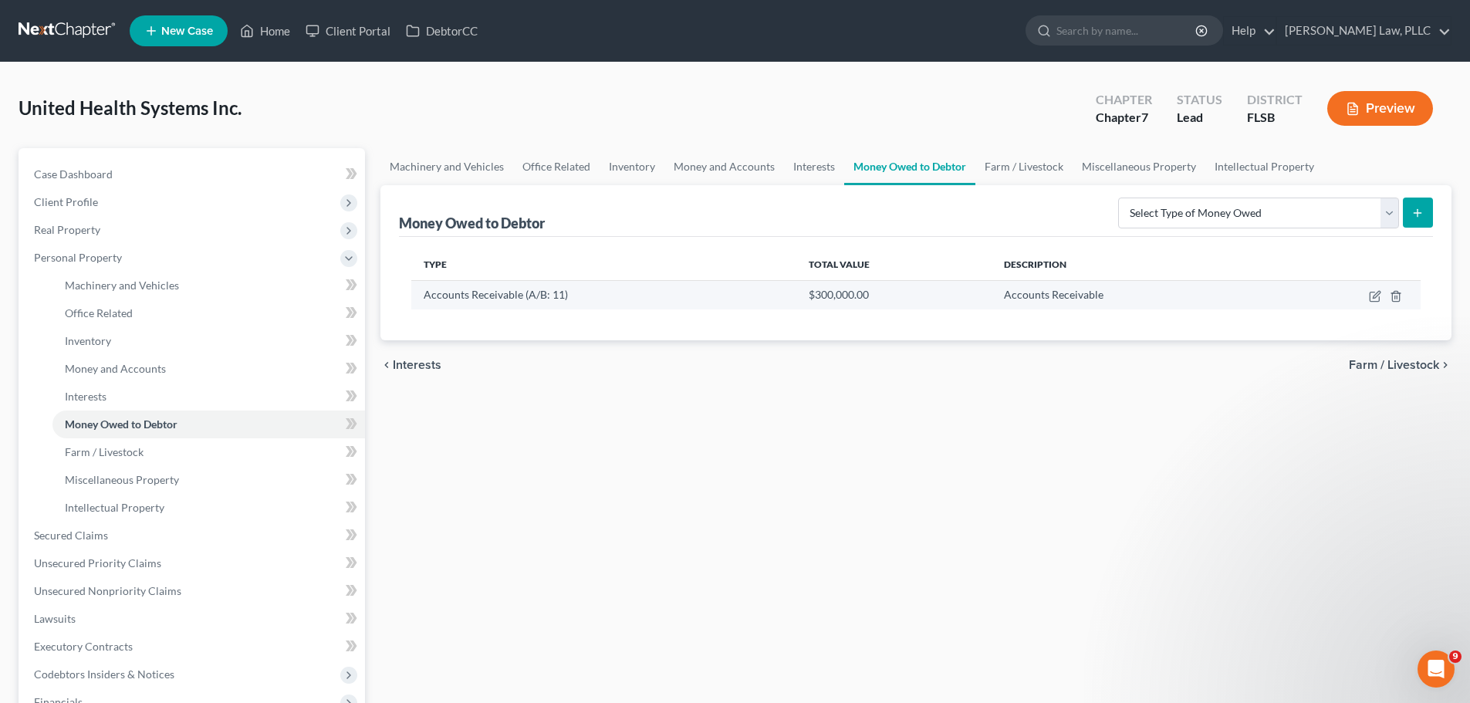
click at [851, 291] on span "$300,000.00" at bounding box center [839, 294] width 60 height 13
click at [526, 291] on span "Accounts Receivable (A/B: 11)" at bounding box center [496, 294] width 144 height 13
drag, startPoint x: 526, startPoint y: 291, endPoint x: 738, endPoint y: 299, distance: 212.4
click at [526, 291] on span "Accounts Receivable (A/B: 11)" at bounding box center [496, 294] width 144 height 13
click at [1373, 299] on icon "button" at bounding box center [1375, 296] width 12 height 12
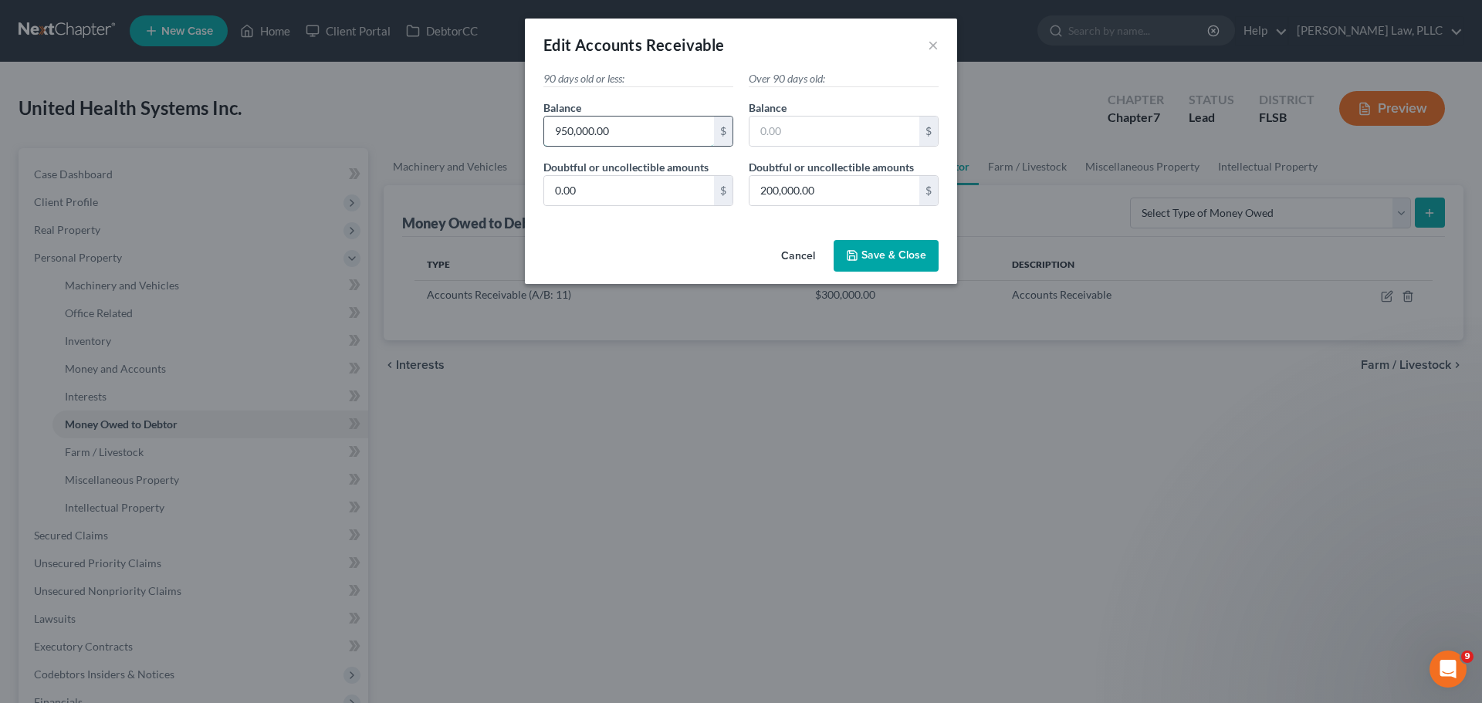
type input "950,000.00"
click at [871, 256] on span "Save & Close" at bounding box center [893, 255] width 65 height 13
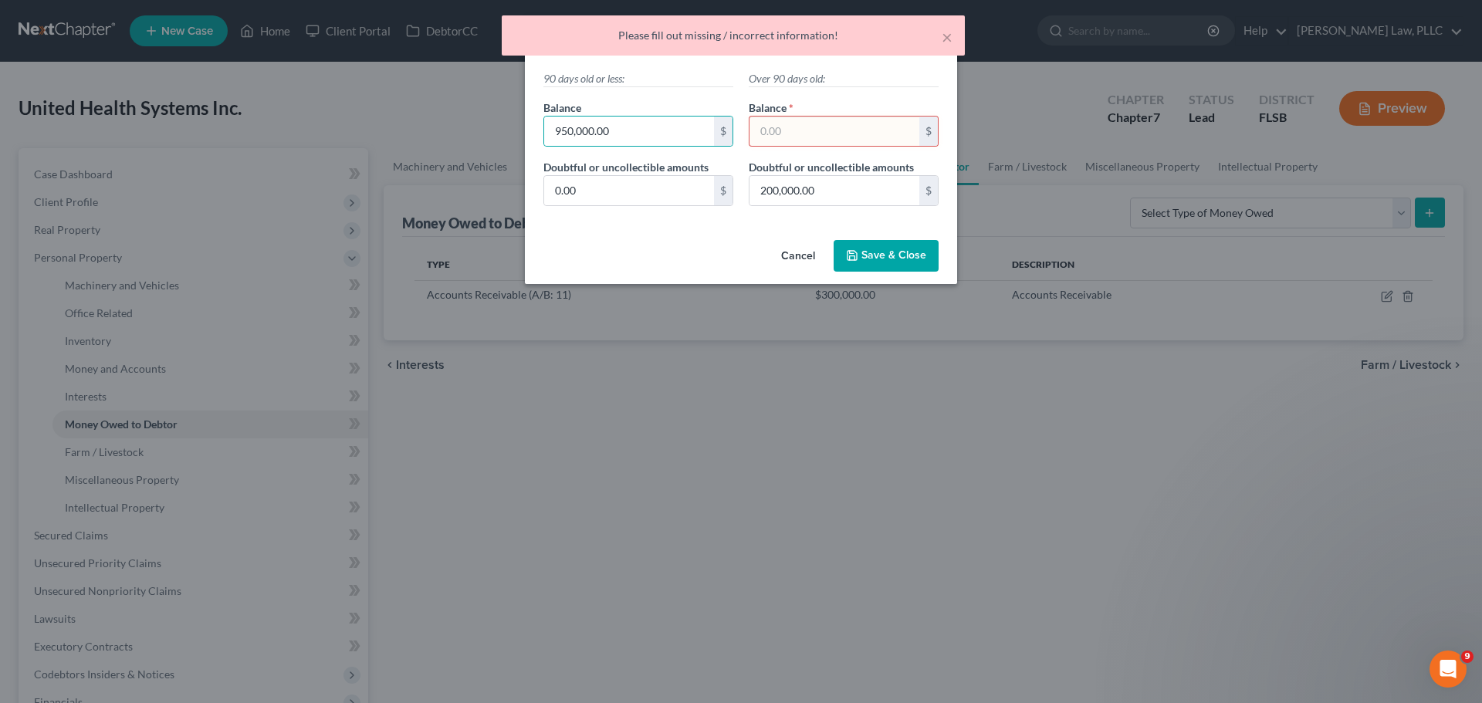
click at [796, 124] on input "text" at bounding box center [835, 131] width 170 height 29
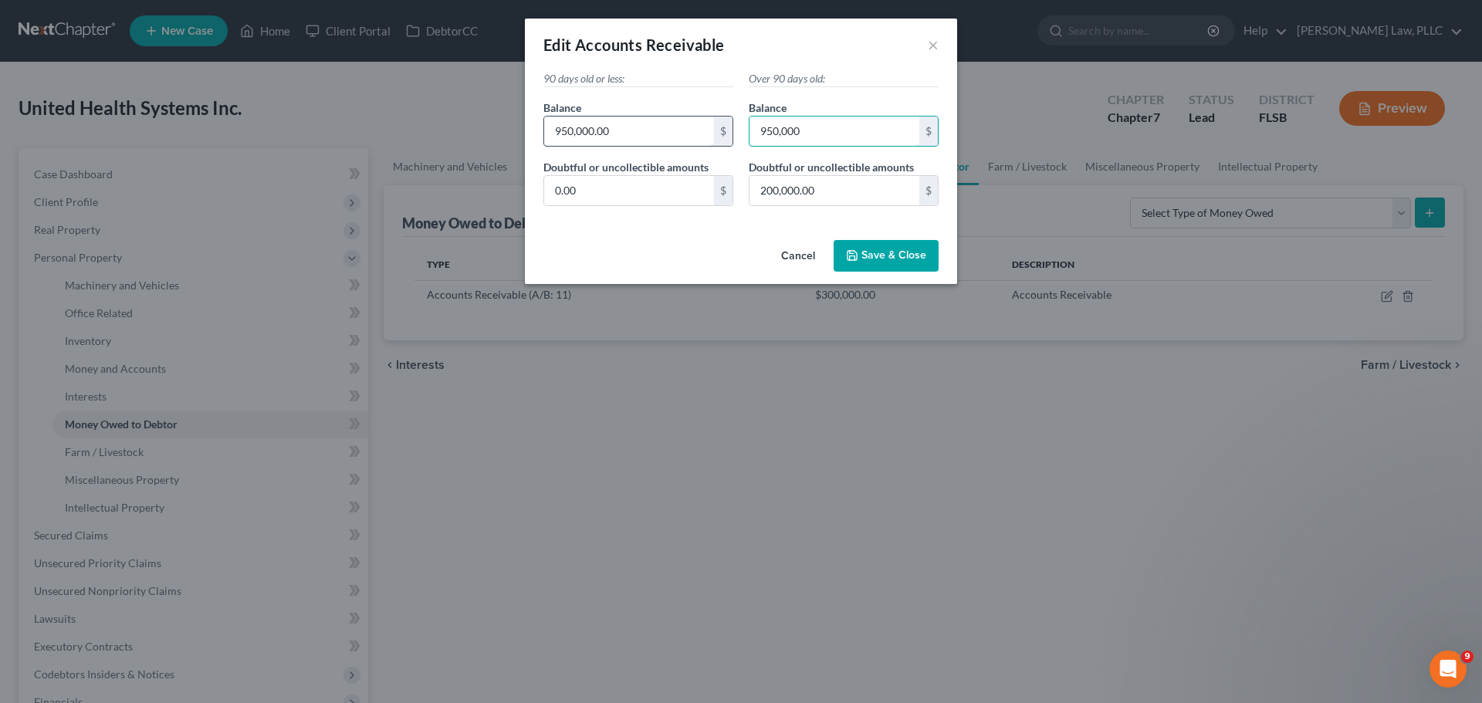
type input "950,000"
type input "0"
click at [892, 251] on span "Save & Close" at bounding box center [893, 255] width 65 height 13
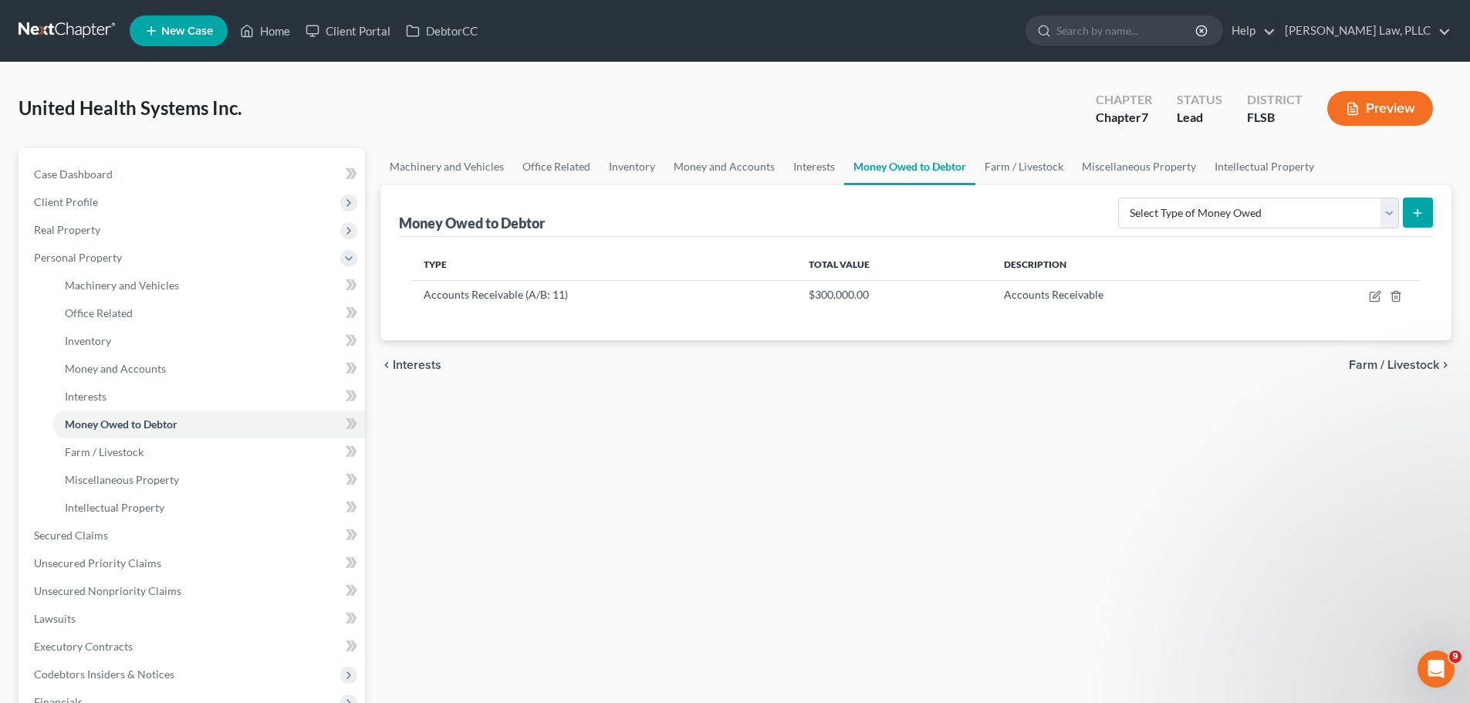
click at [1375, 369] on span "Farm / Livestock" at bounding box center [1394, 365] width 90 height 12
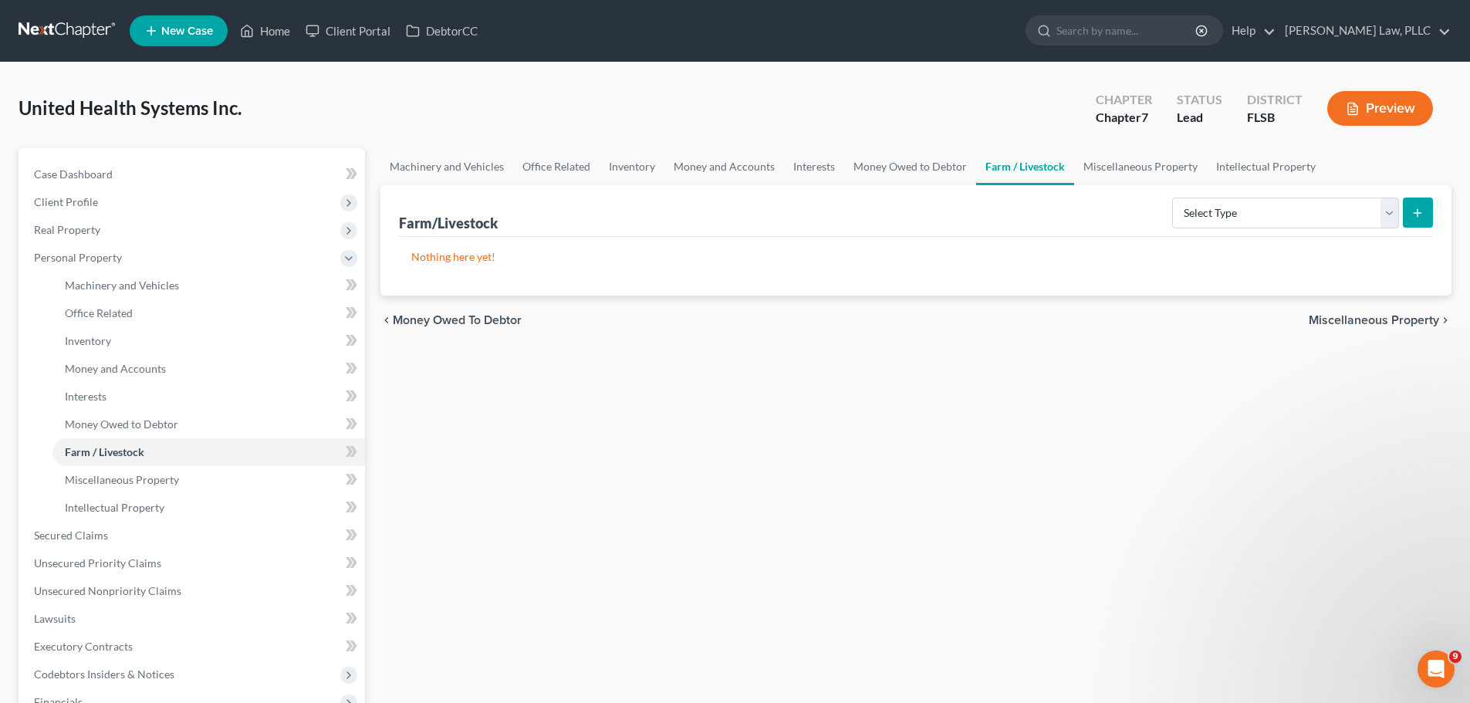
click at [472, 317] on span "Money Owed to Debtor" at bounding box center [457, 320] width 129 height 12
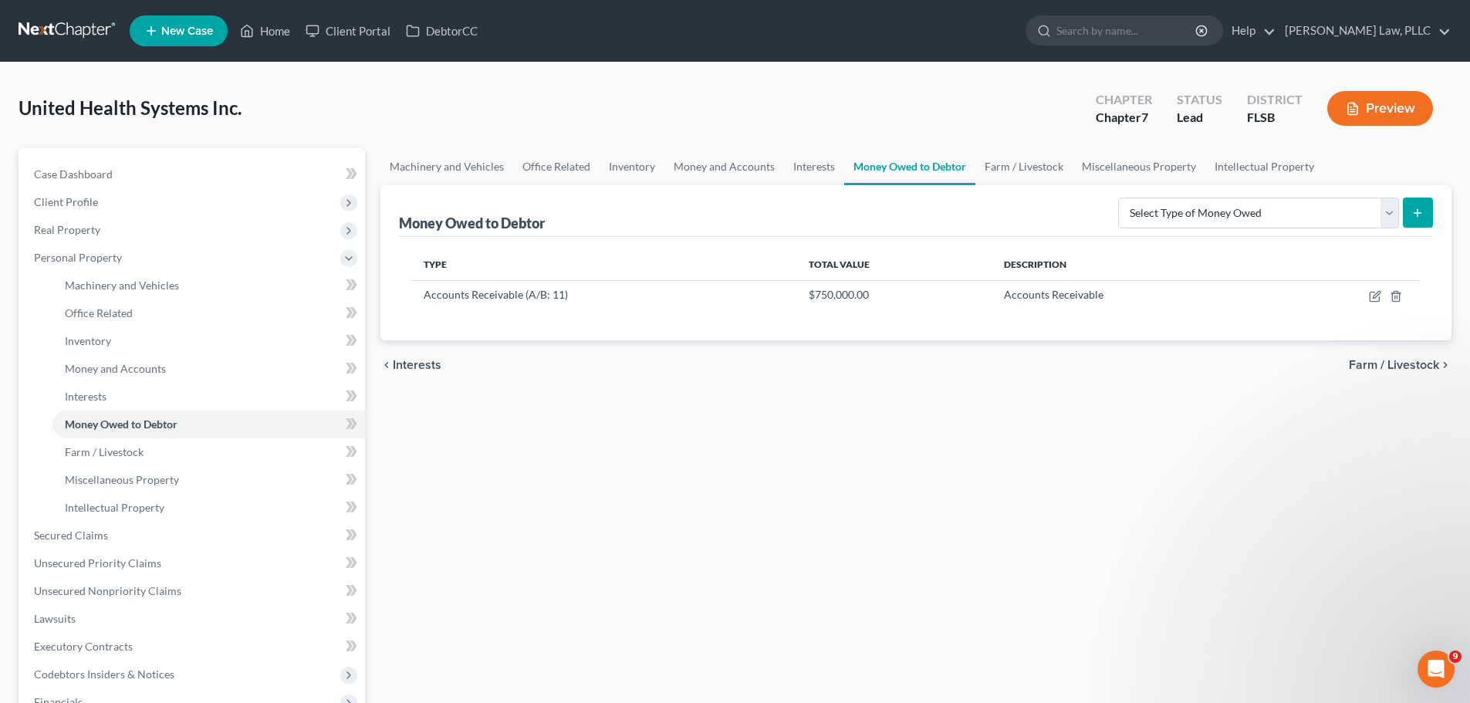
click at [1365, 359] on span "Farm / Livestock" at bounding box center [1394, 365] width 90 height 12
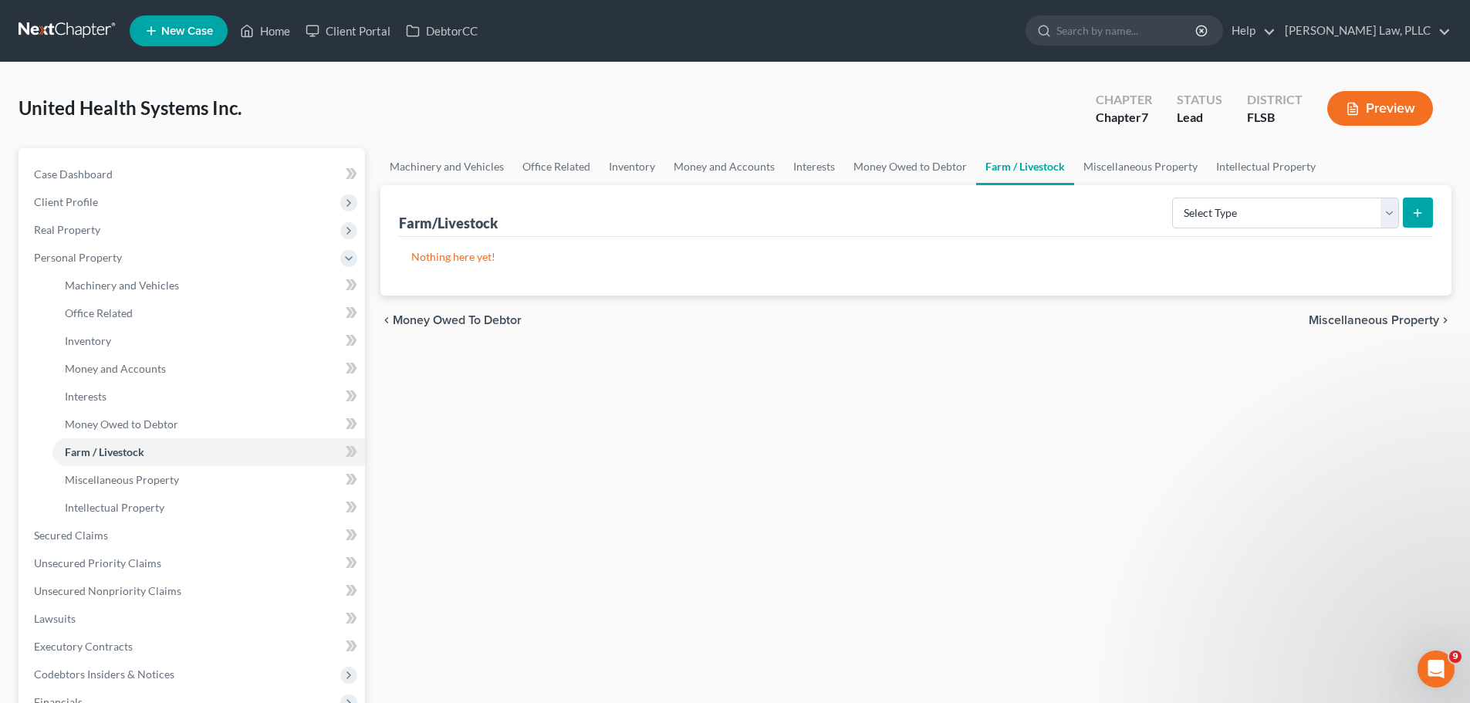
click at [1364, 323] on span "Miscellaneous Property" at bounding box center [1374, 320] width 130 height 12
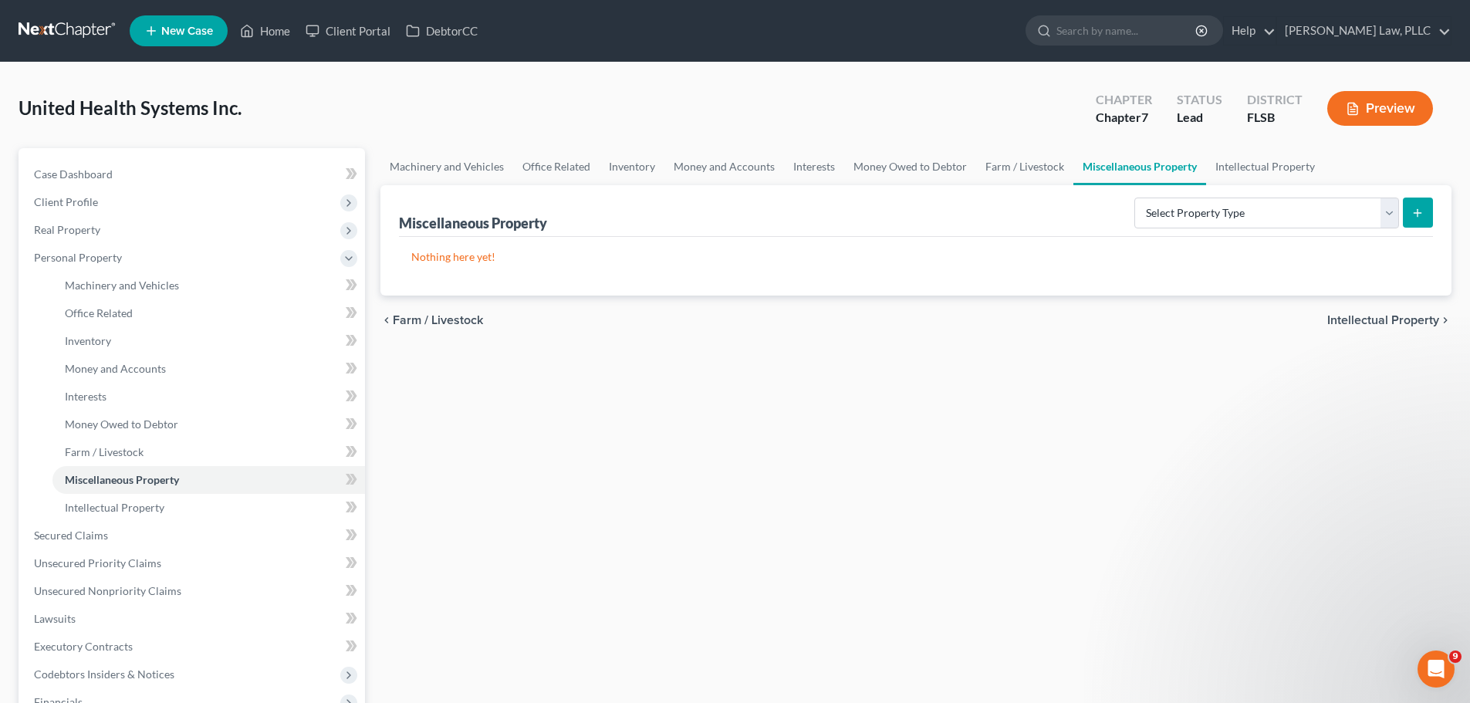
click at [1364, 323] on span "Intellectual Property" at bounding box center [1384, 320] width 112 height 12
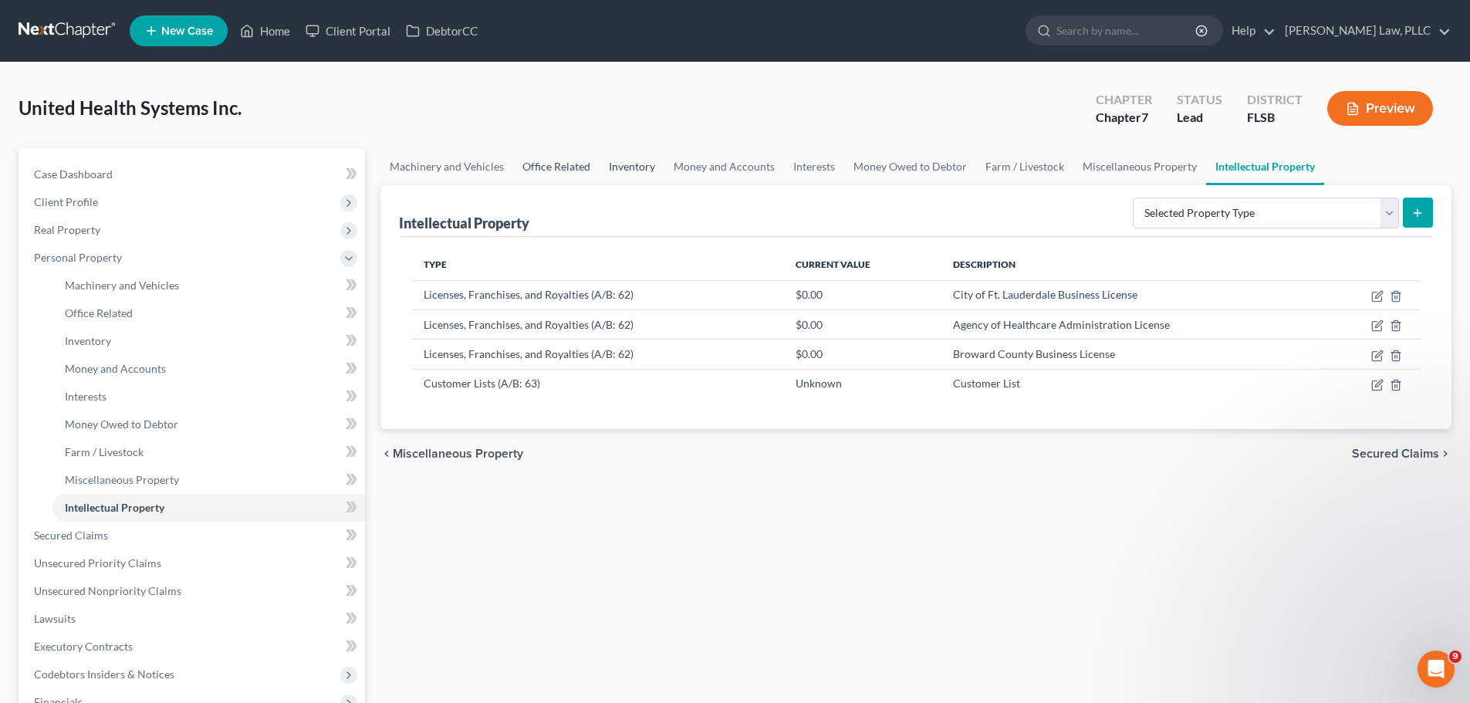
drag, startPoint x: 561, startPoint y: 162, endPoint x: 607, endPoint y: 160, distance: 45.6
click at [561, 162] on link "Office Related" at bounding box center [556, 166] width 86 height 37
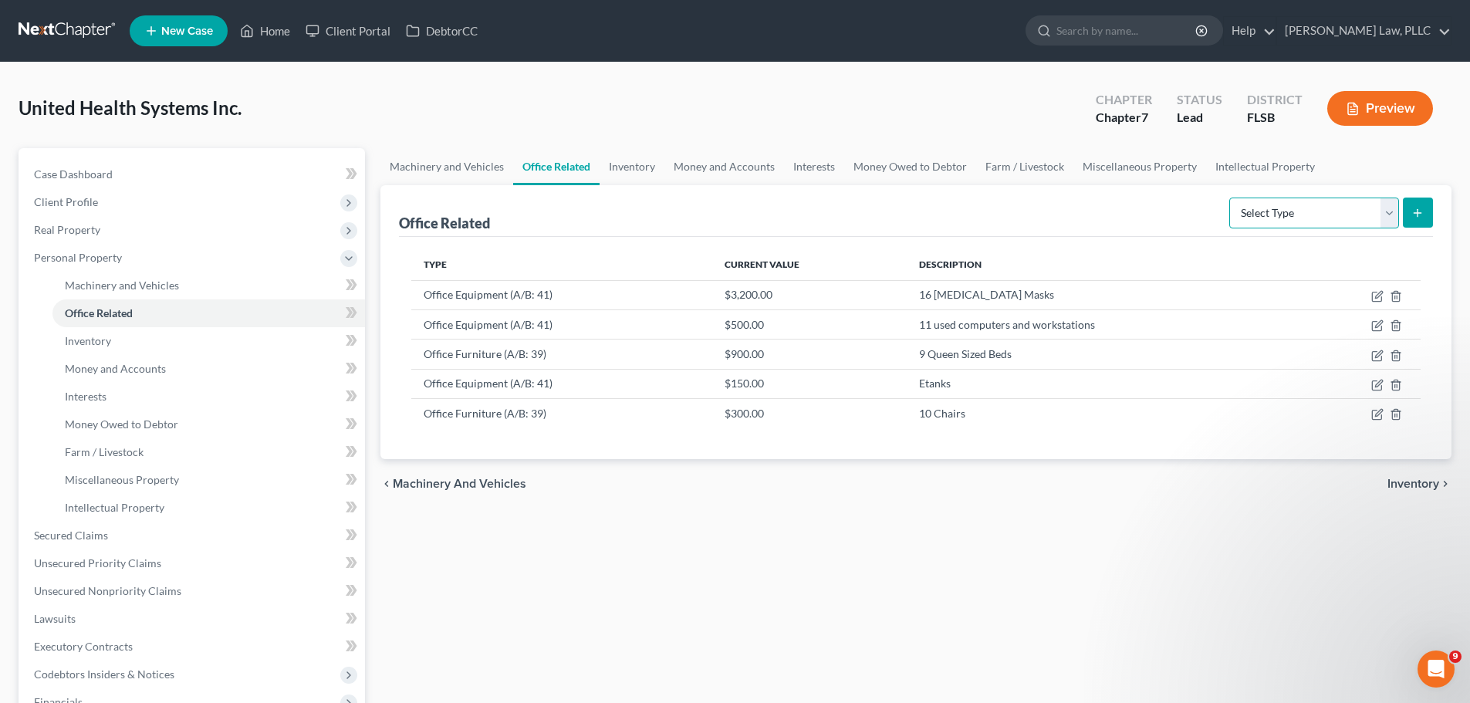
click at [1388, 211] on select "Select Type Collectibles (A/B: 42) Office Equipment (A/B: 41) Office Fixtures (…" at bounding box center [1315, 213] width 170 height 31
select select "equipment"
click at [1230, 198] on select "Select Type Collectibles (A/B: 42) Office Equipment (A/B: 41) Office Fixtures (…" at bounding box center [1315, 213] width 170 height 31
click at [1419, 208] on icon "submit" at bounding box center [1418, 213] width 12 height 12
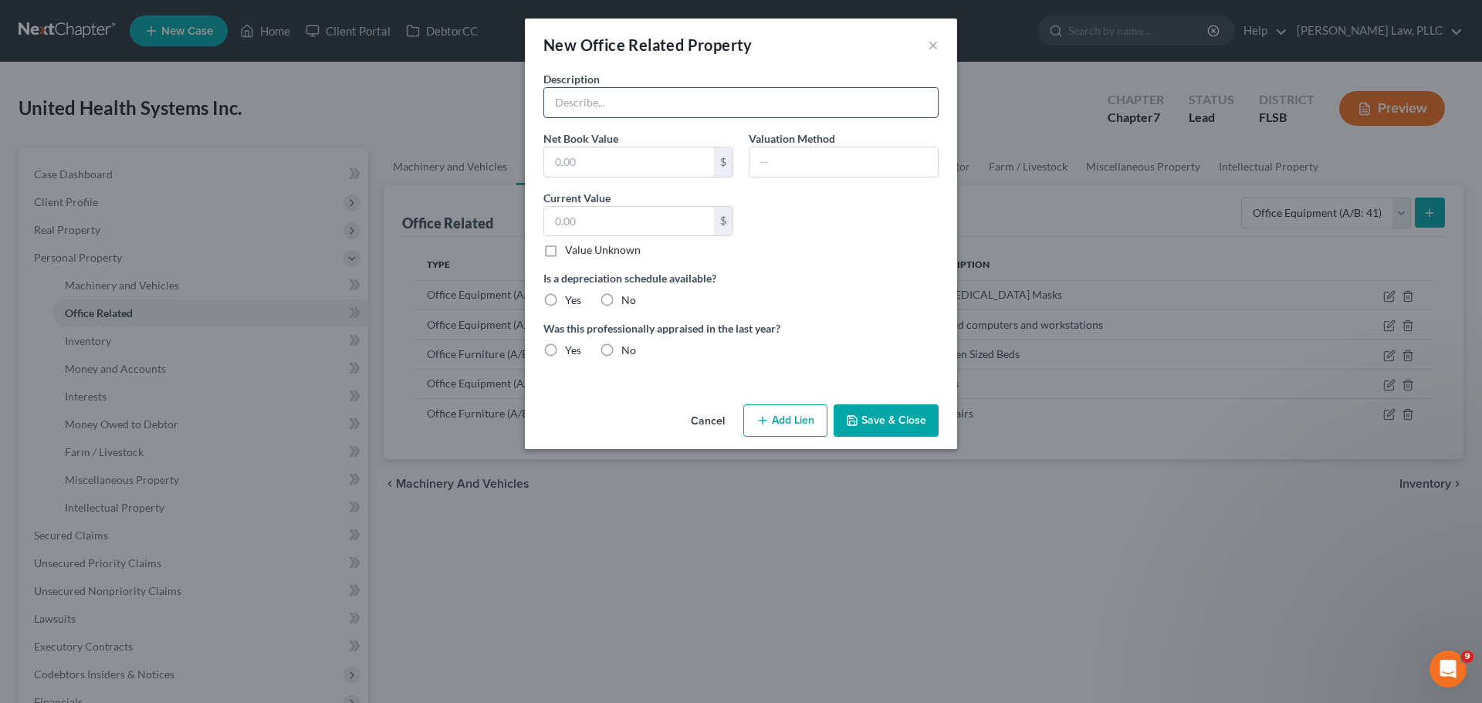
click at [645, 103] on input "text" at bounding box center [741, 102] width 394 height 29
type input "12 additional monitors"
click at [665, 225] on input "text" at bounding box center [629, 221] width 170 height 29
type input "600"
drag, startPoint x: 610, startPoint y: 295, endPoint x: 607, endPoint y: 332, distance: 37.1
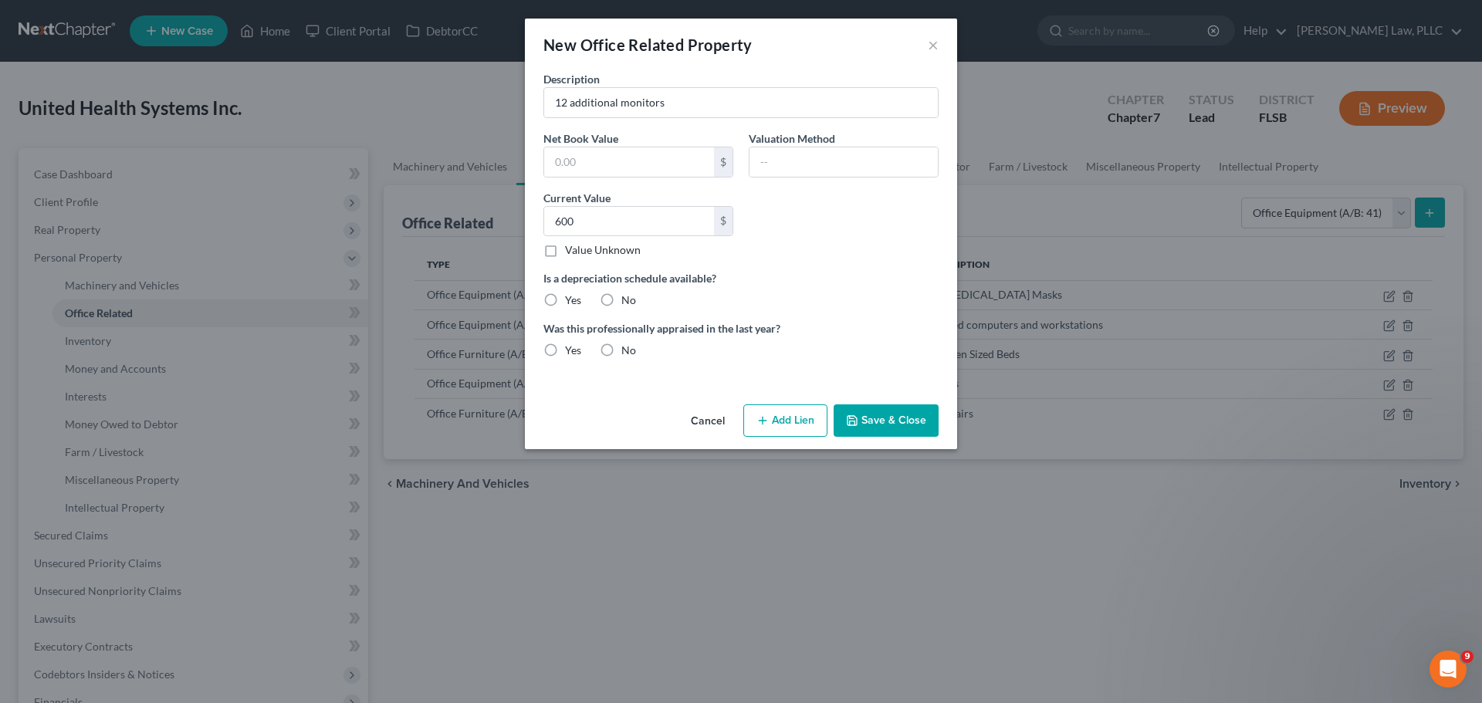
click at [621, 295] on label "No" at bounding box center [628, 300] width 15 height 15
click at [628, 295] on input "No" at bounding box center [633, 298] width 10 height 10
radio input "true"
click at [621, 349] on label "No" at bounding box center [628, 350] width 15 height 15
click at [628, 349] on input "No" at bounding box center [633, 348] width 10 height 10
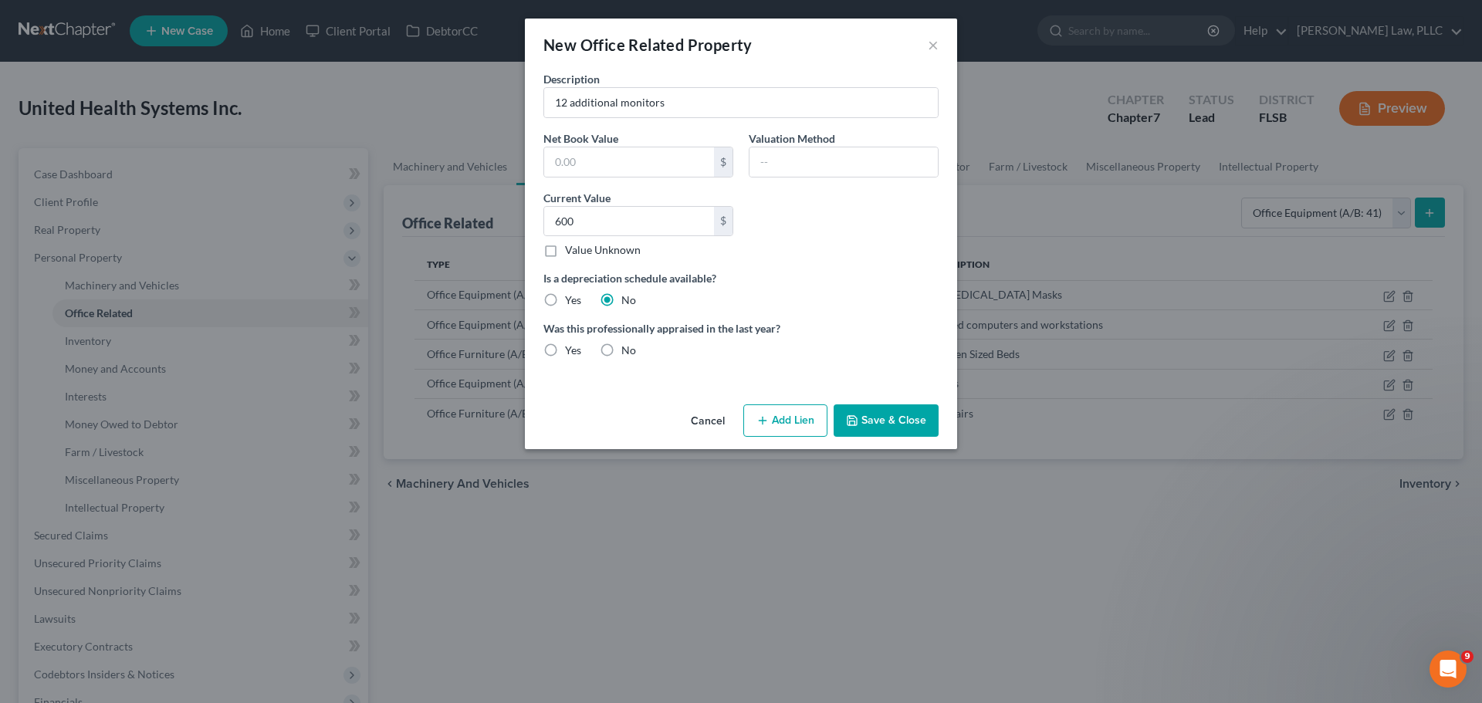
radio input "true"
drag, startPoint x: 878, startPoint y: 418, endPoint x: 868, endPoint y: 421, distance: 10.5
click at [877, 419] on button "Save & Close" at bounding box center [886, 420] width 105 height 32
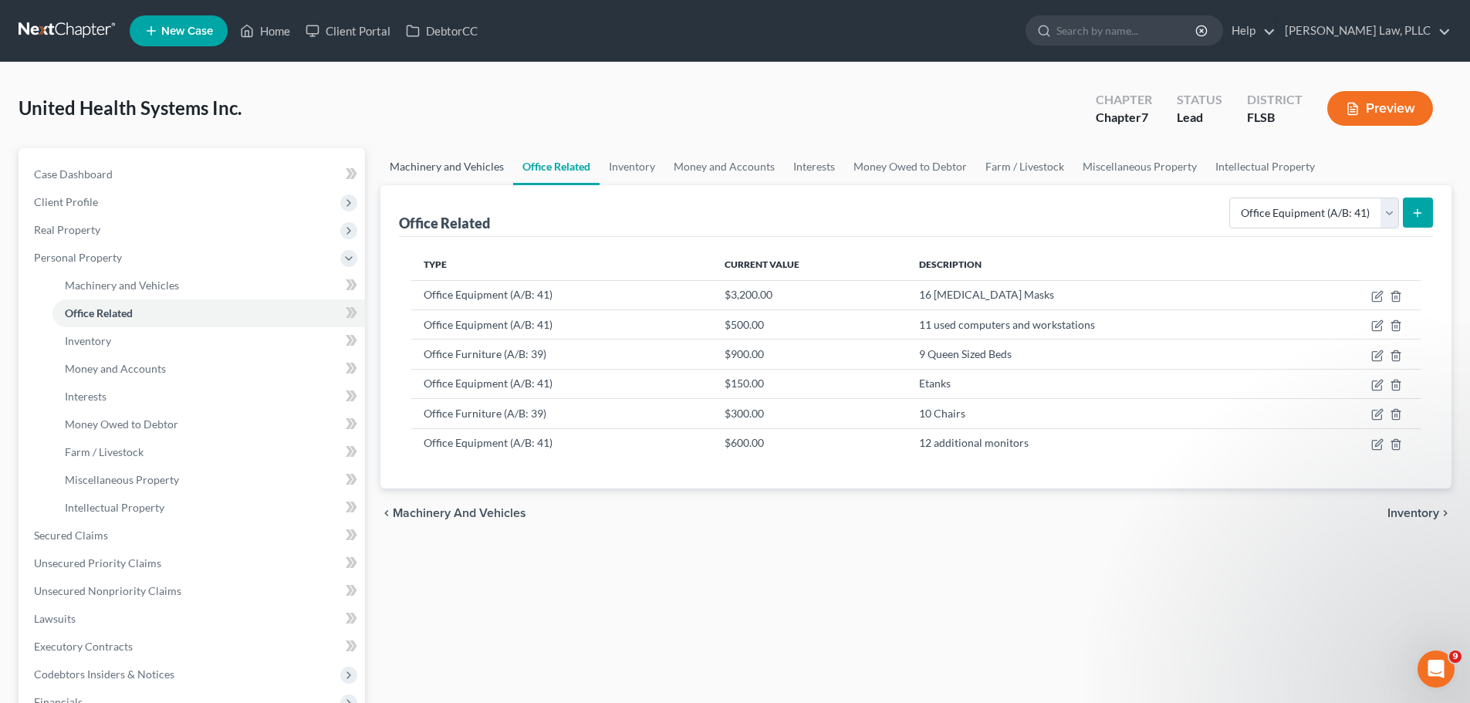
click at [450, 169] on link "Machinery and Vehicles" at bounding box center [447, 166] width 133 height 37
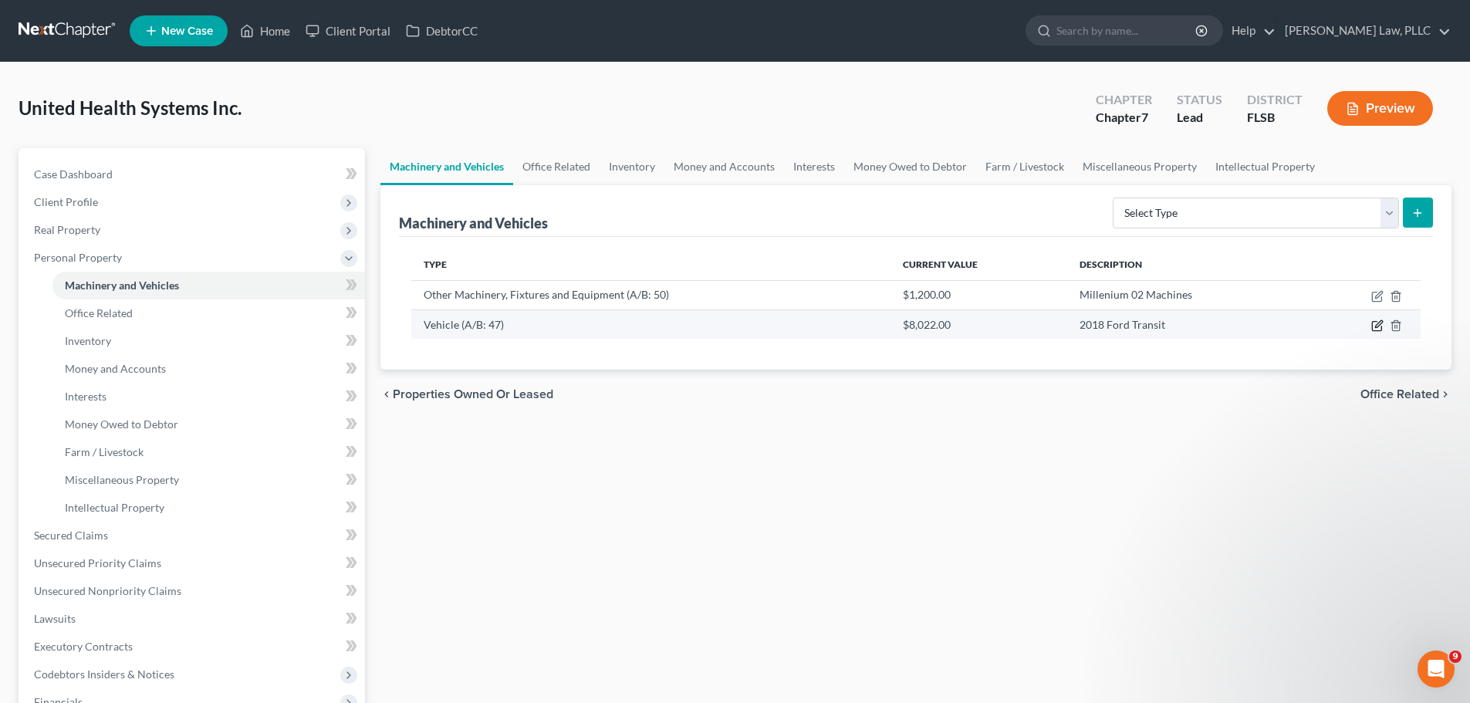
click at [1376, 330] on icon "button" at bounding box center [1378, 326] width 12 height 12
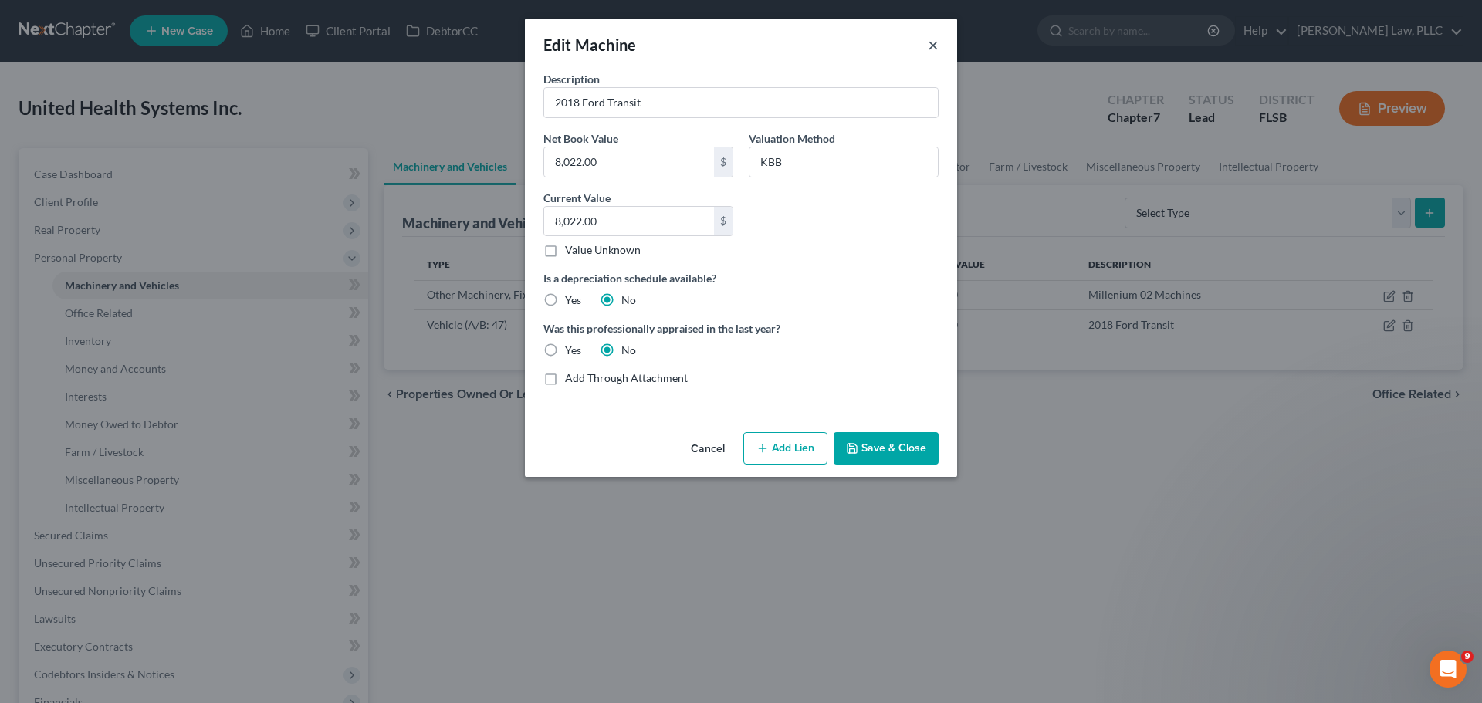
click at [936, 41] on button "×" at bounding box center [933, 45] width 11 height 19
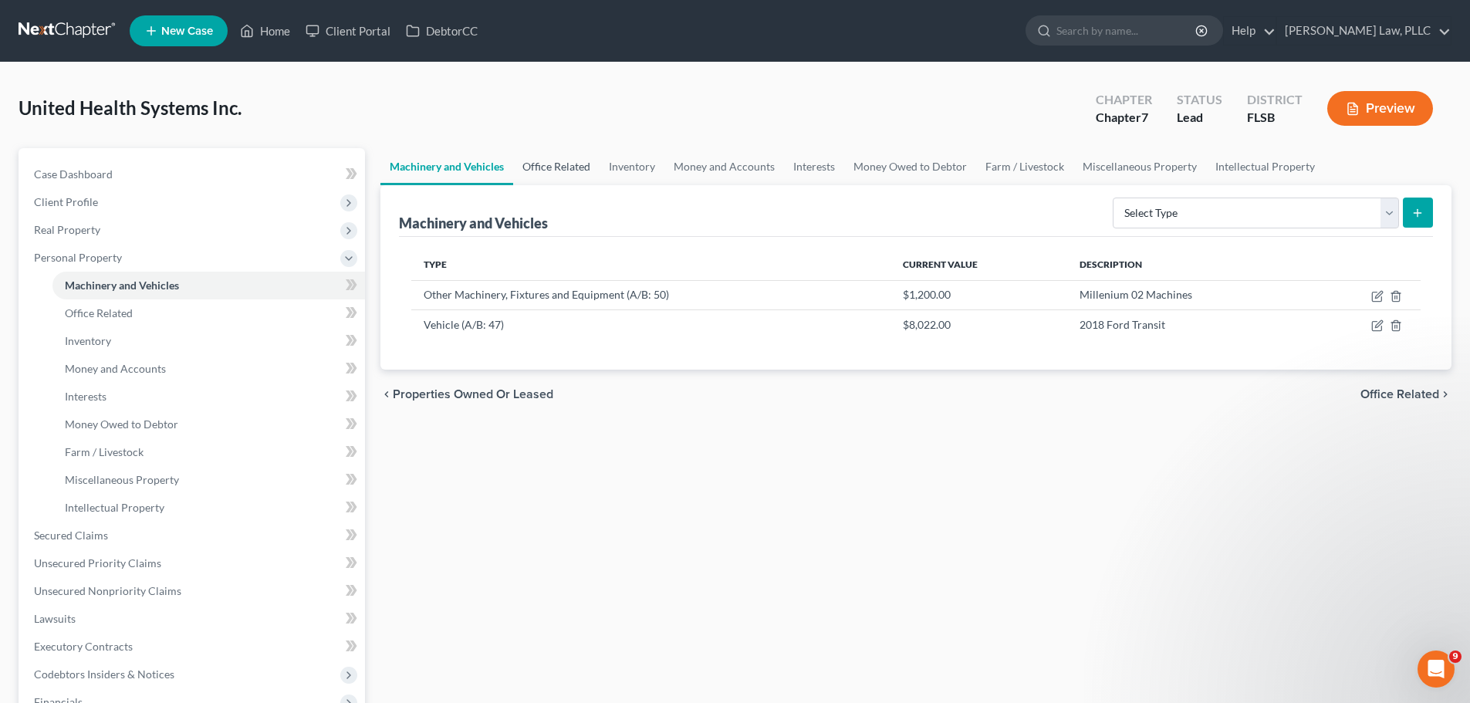
click at [569, 168] on link "Office Related" at bounding box center [556, 166] width 86 height 37
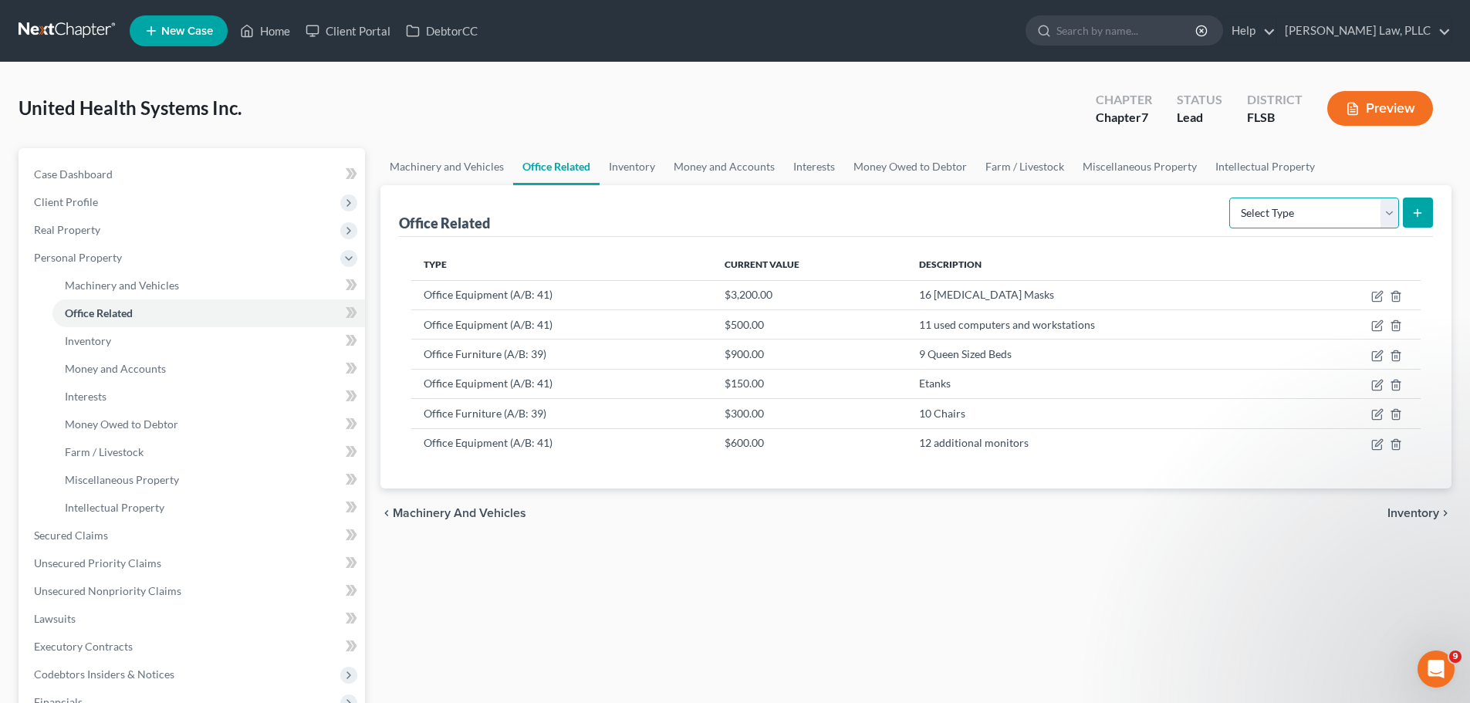
click at [1389, 218] on select "Select Type Collectibles (A/B: 42) Office Equipment (A/B: 41) Office Fixtures (…" at bounding box center [1315, 213] width 170 height 31
select select "collectibles"
click at [1230, 198] on select "Select Type Collectibles (A/B: 42) Office Equipment (A/B: 41) Office Fixtures (…" at bounding box center [1315, 213] width 170 height 31
click at [1423, 213] on icon "submit" at bounding box center [1418, 213] width 12 height 12
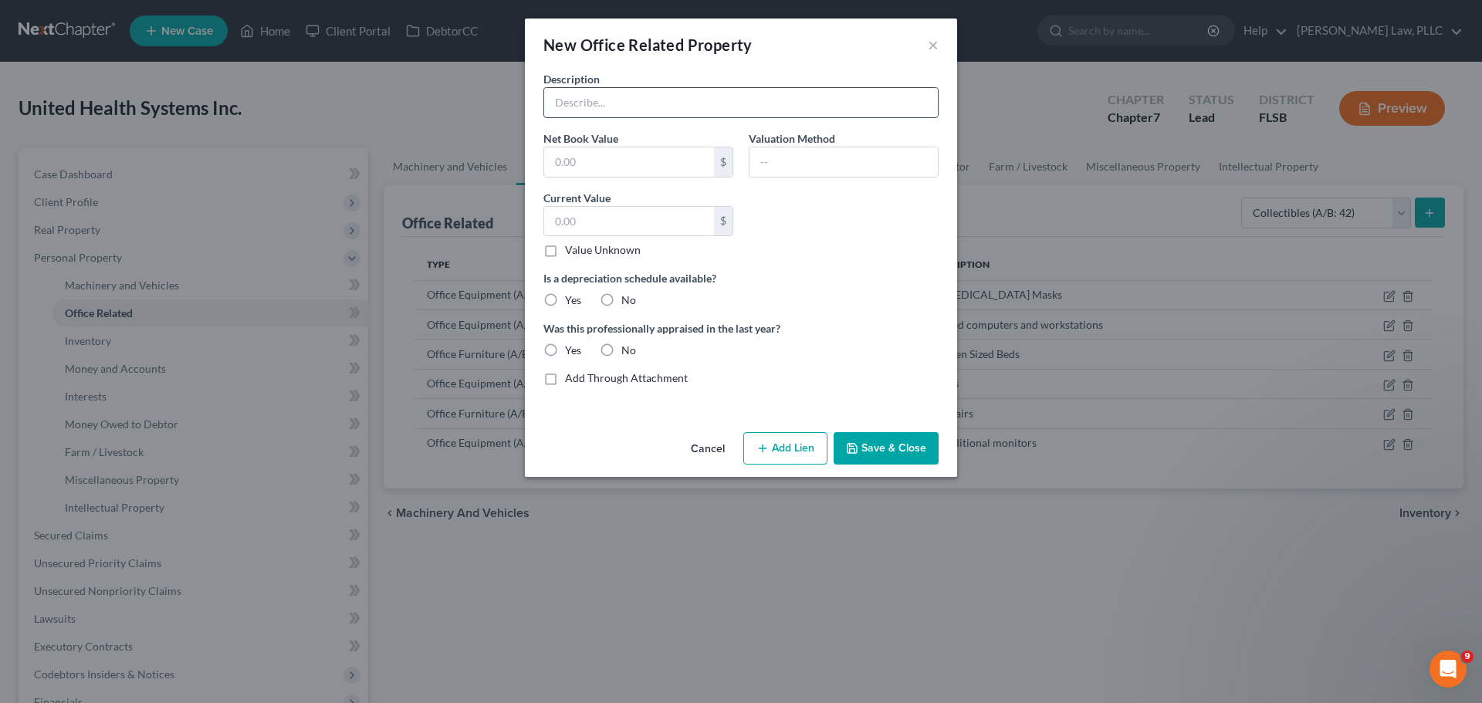
click at [624, 99] on input "text" at bounding box center [741, 102] width 394 height 29
type input "Miscellaneous office artwork"
click at [615, 224] on input "text" at bounding box center [629, 221] width 170 height 29
type input "400"
click at [621, 304] on label "No" at bounding box center [628, 300] width 15 height 15
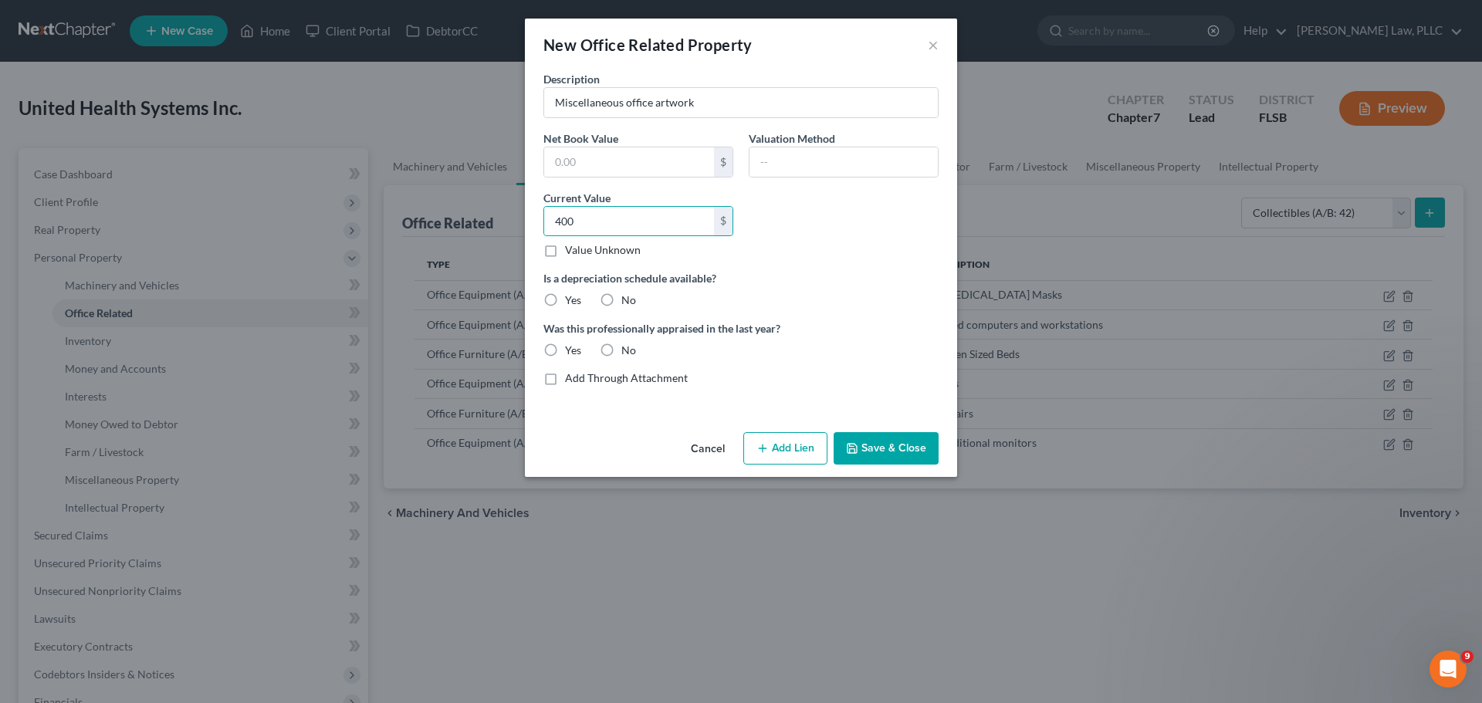
click at [628, 303] on input "No" at bounding box center [633, 298] width 10 height 10
radio input "true"
click at [621, 355] on label "No" at bounding box center [628, 350] width 15 height 15
click at [628, 353] on input "No" at bounding box center [633, 348] width 10 height 10
radio input "true"
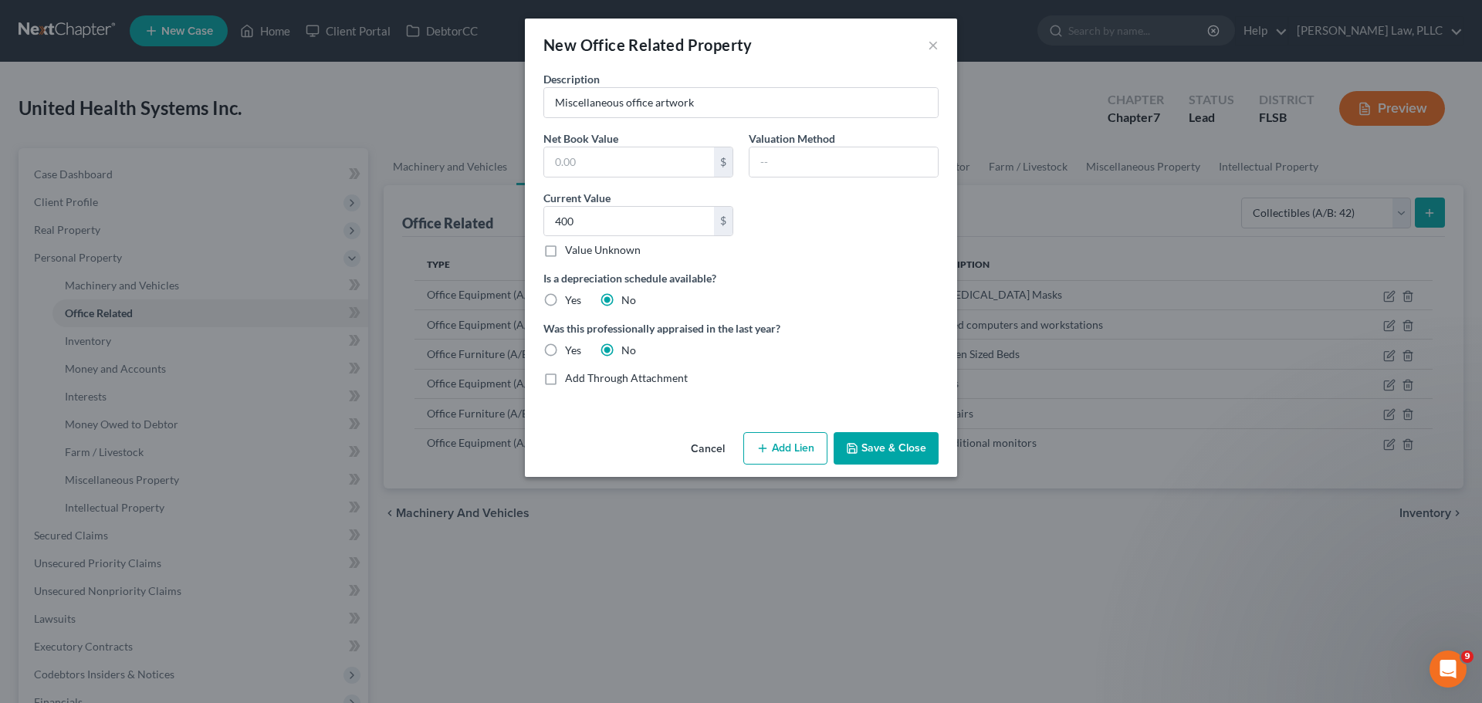
click at [881, 452] on button "Save & Close" at bounding box center [886, 448] width 105 height 32
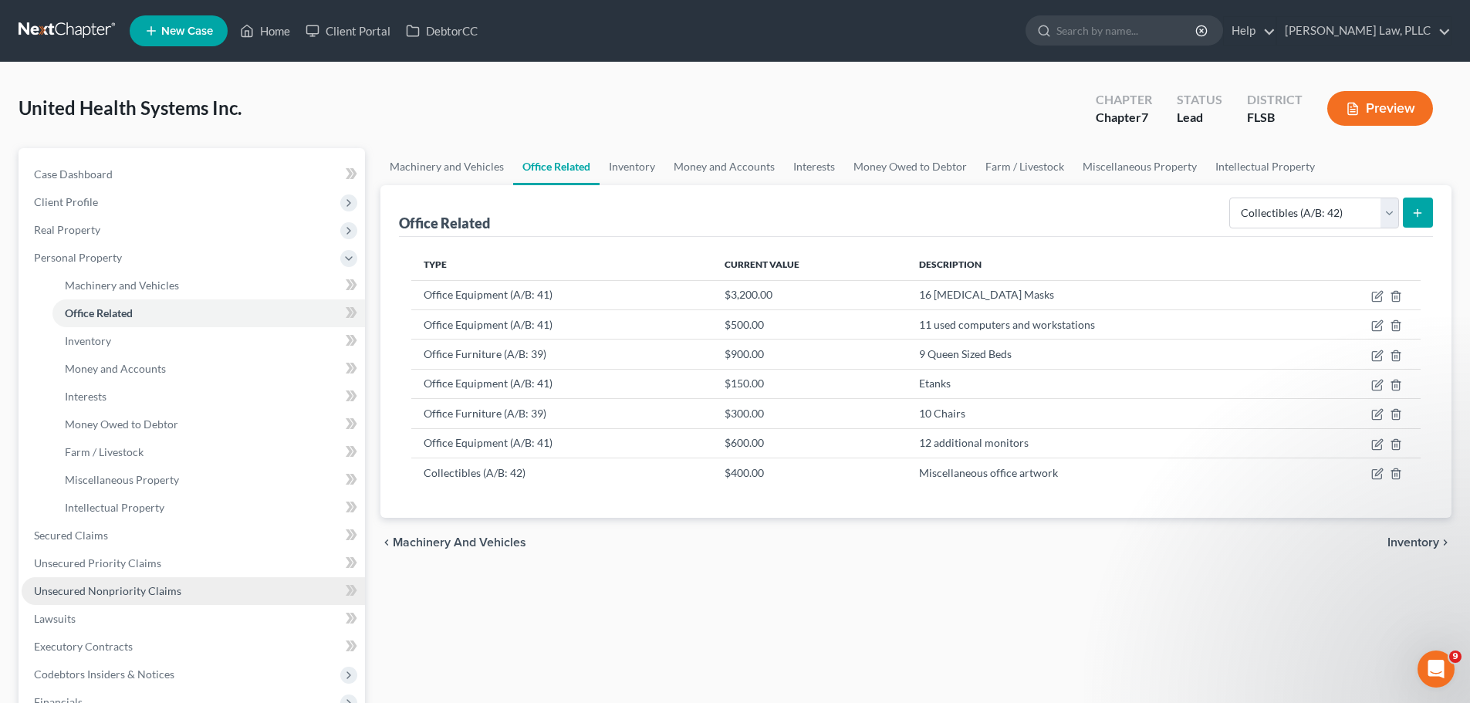
click at [118, 588] on span "Unsecured Nonpriority Claims" at bounding box center [107, 590] width 147 height 13
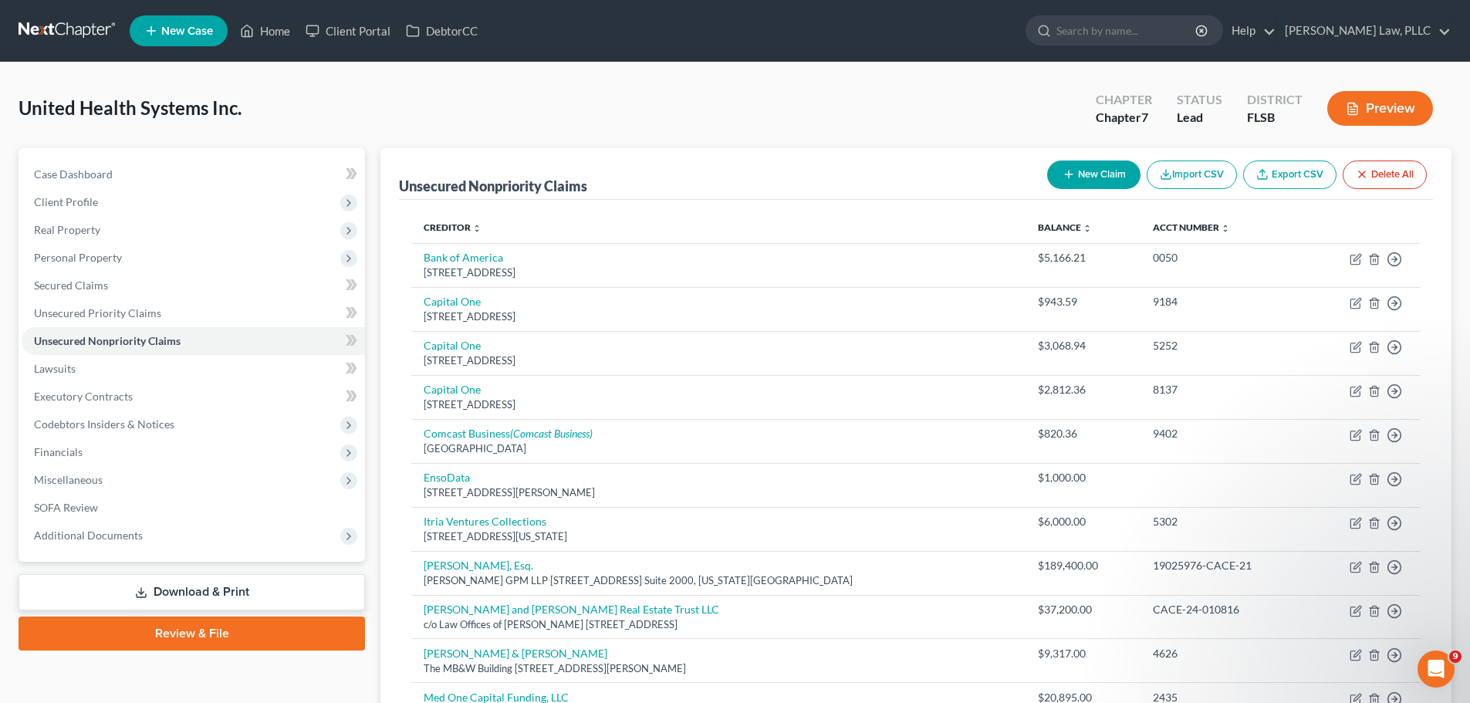
click at [1088, 164] on button "New Claim" at bounding box center [1093, 175] width 93 height 29
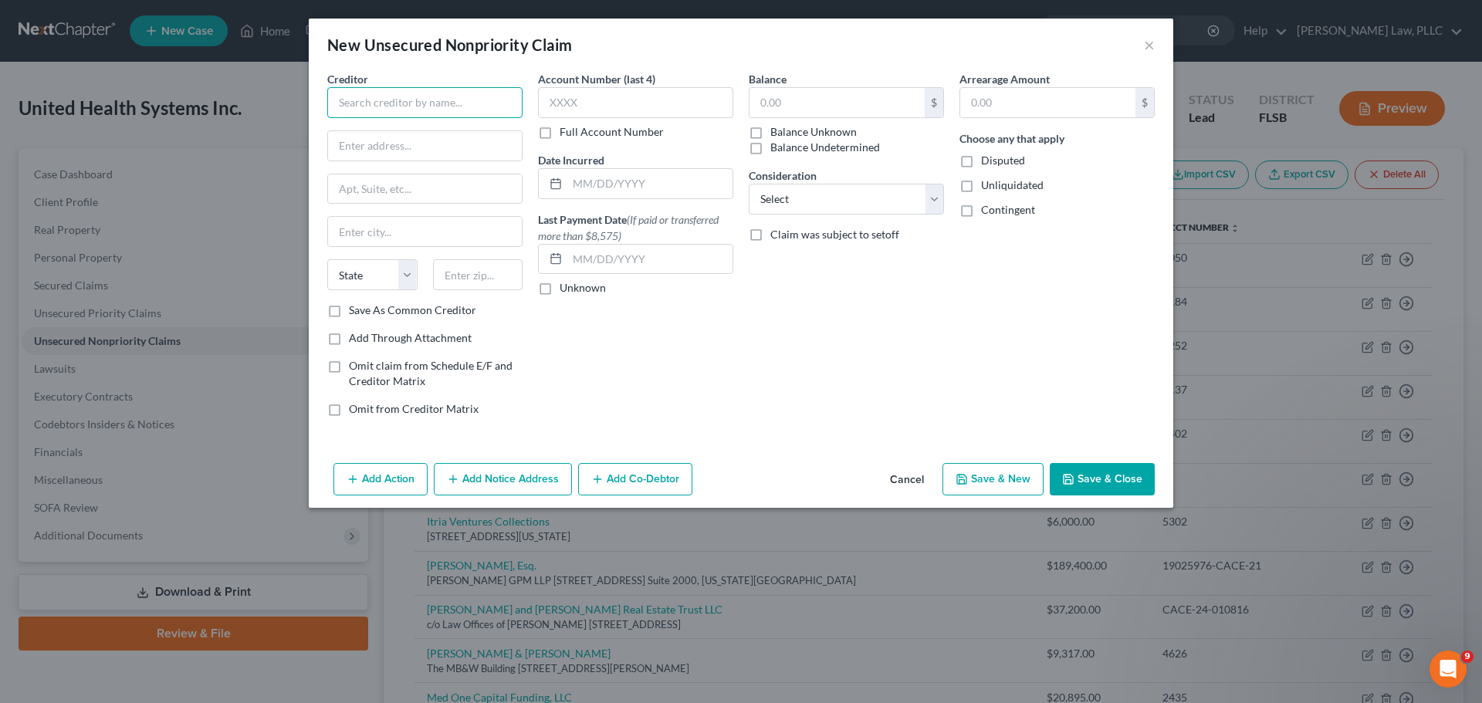
click at [448, 107] on input "text" at bounding box center [424, 102] width 195 height 31
type input "HME Workforce LLC"
type input "[STREET_ADDRESS][PERSON_NAME]"
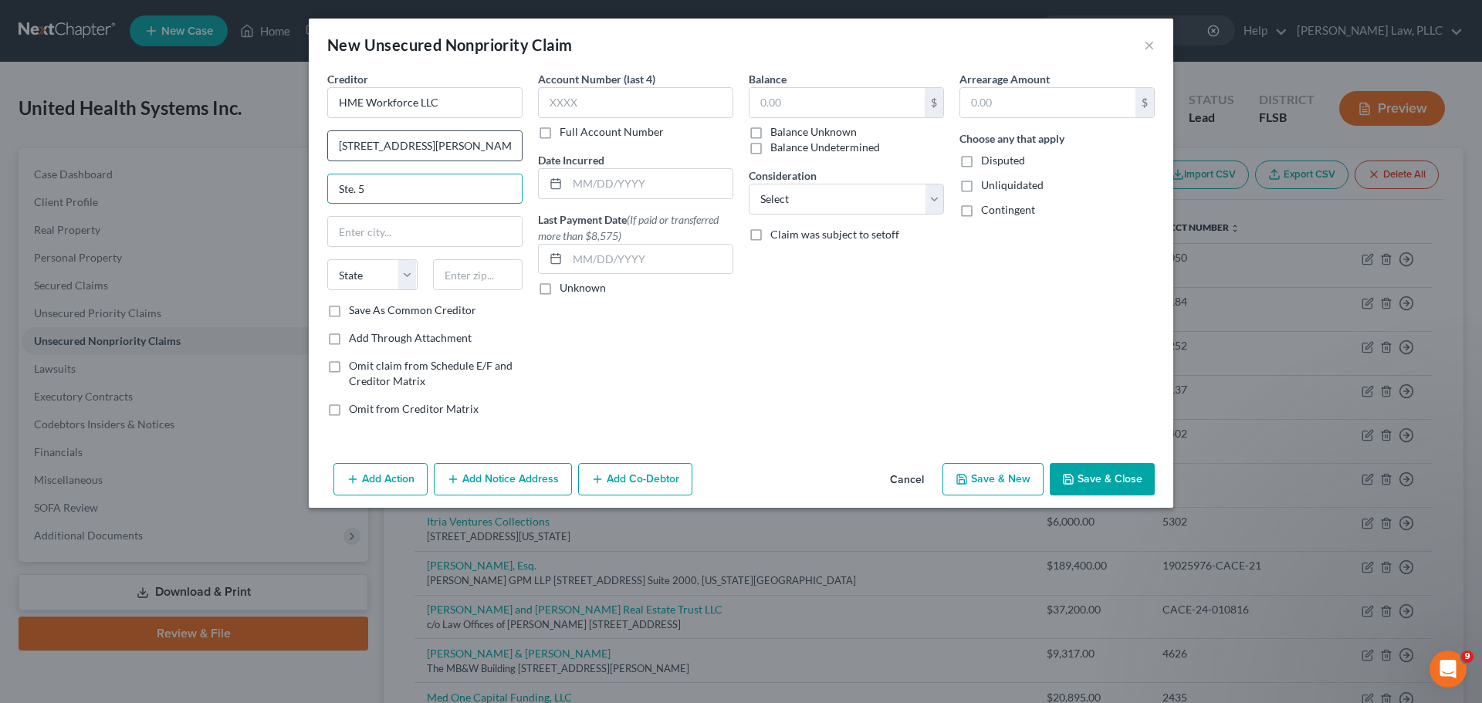
type input "Ste. 5"
type input "[GEOGRAPHIC_DATA]"
select select "39"
drag, startPoint x: 807, startPoint y: 109, endPoint x: 218, endPoint y: 211, distance: 597.1
click at [806, 109] on input "text" at bounding box center [837, 102] width 175 height 29
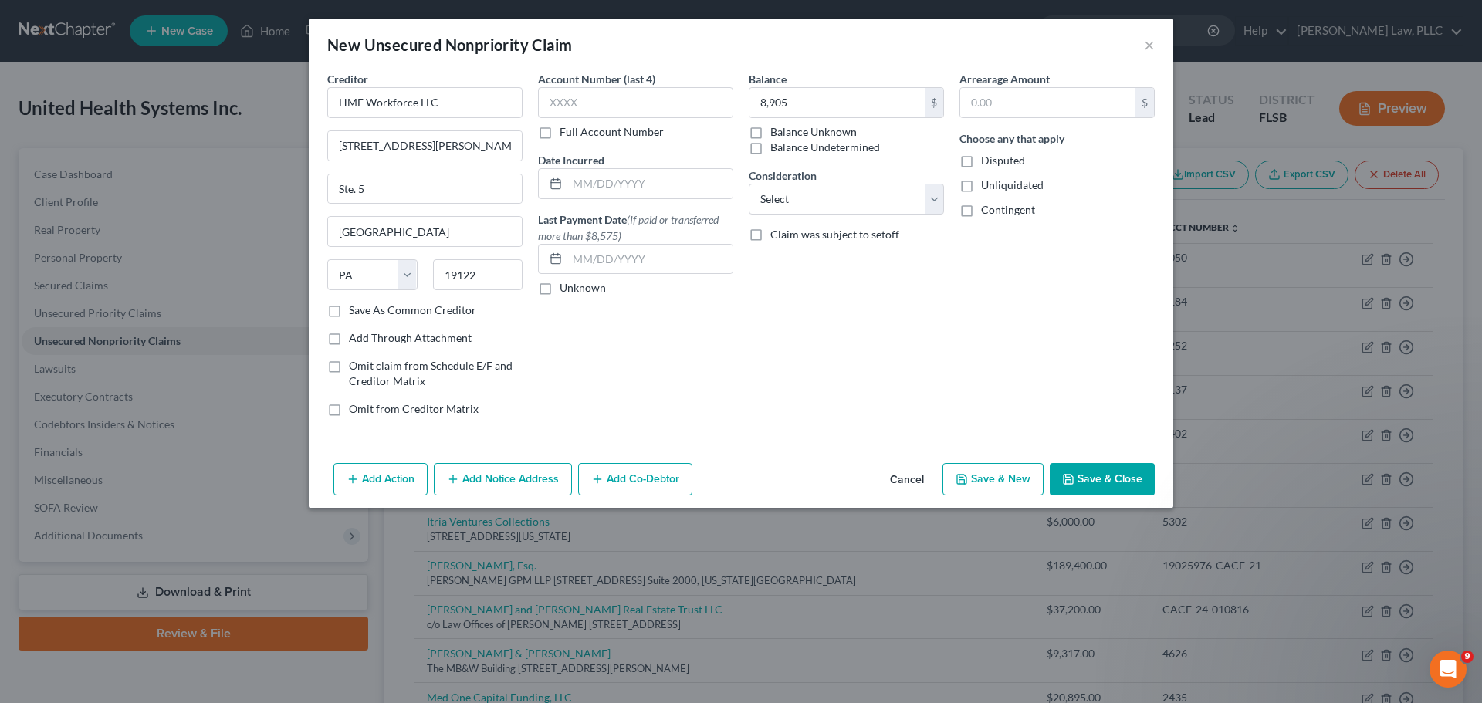
click at [486, 475] on button "Add Notice Address" at bounding box center [503, 479] width 138 height 32
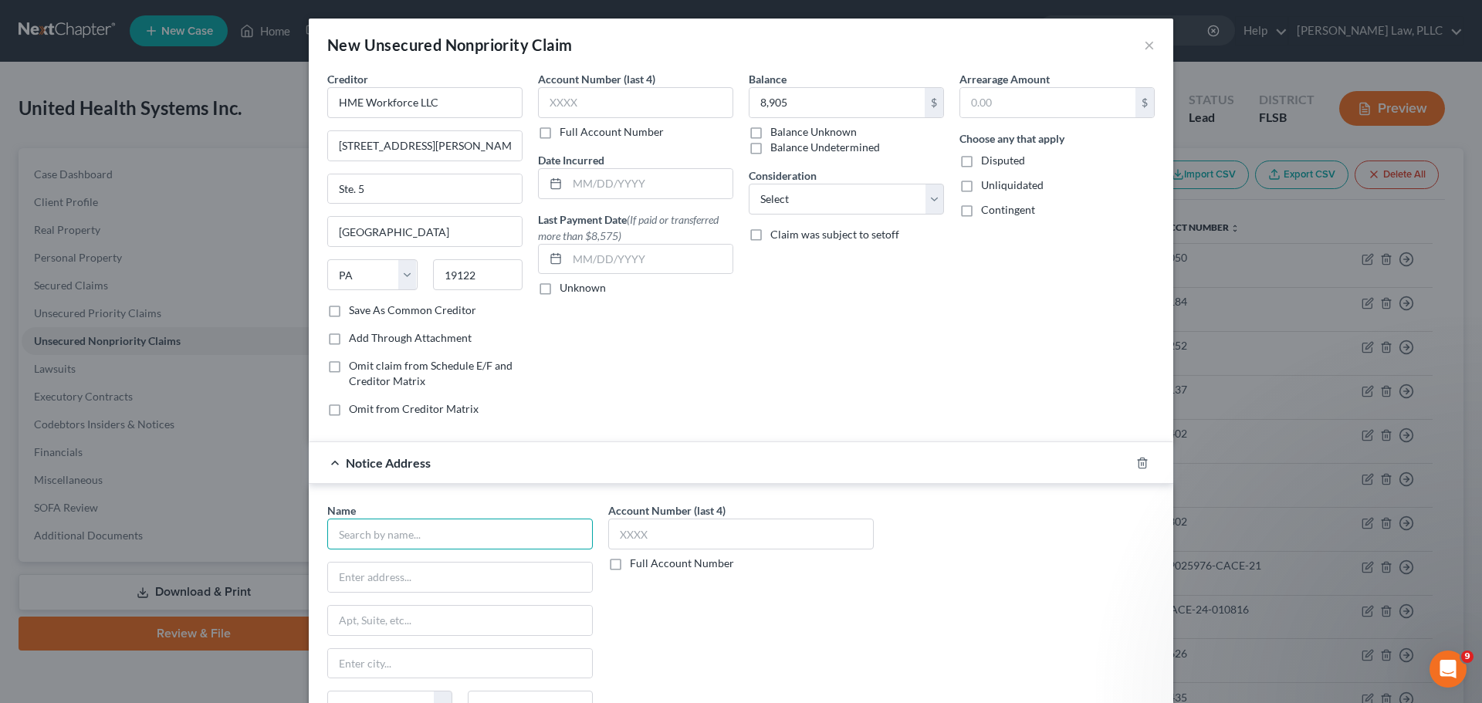
click at [452, 542] on input "text" at bounding box center [460, 534] width 266 height 31
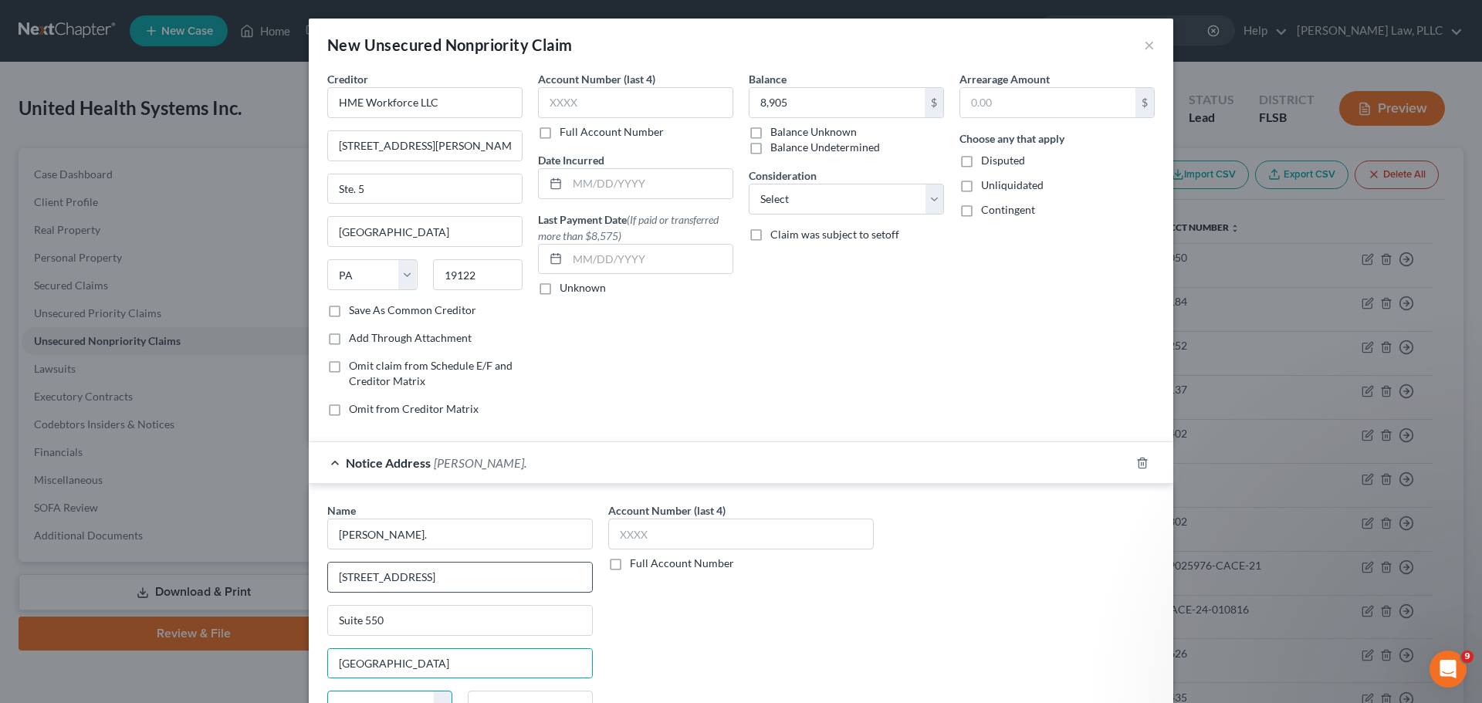
scroll to position [19, 0]
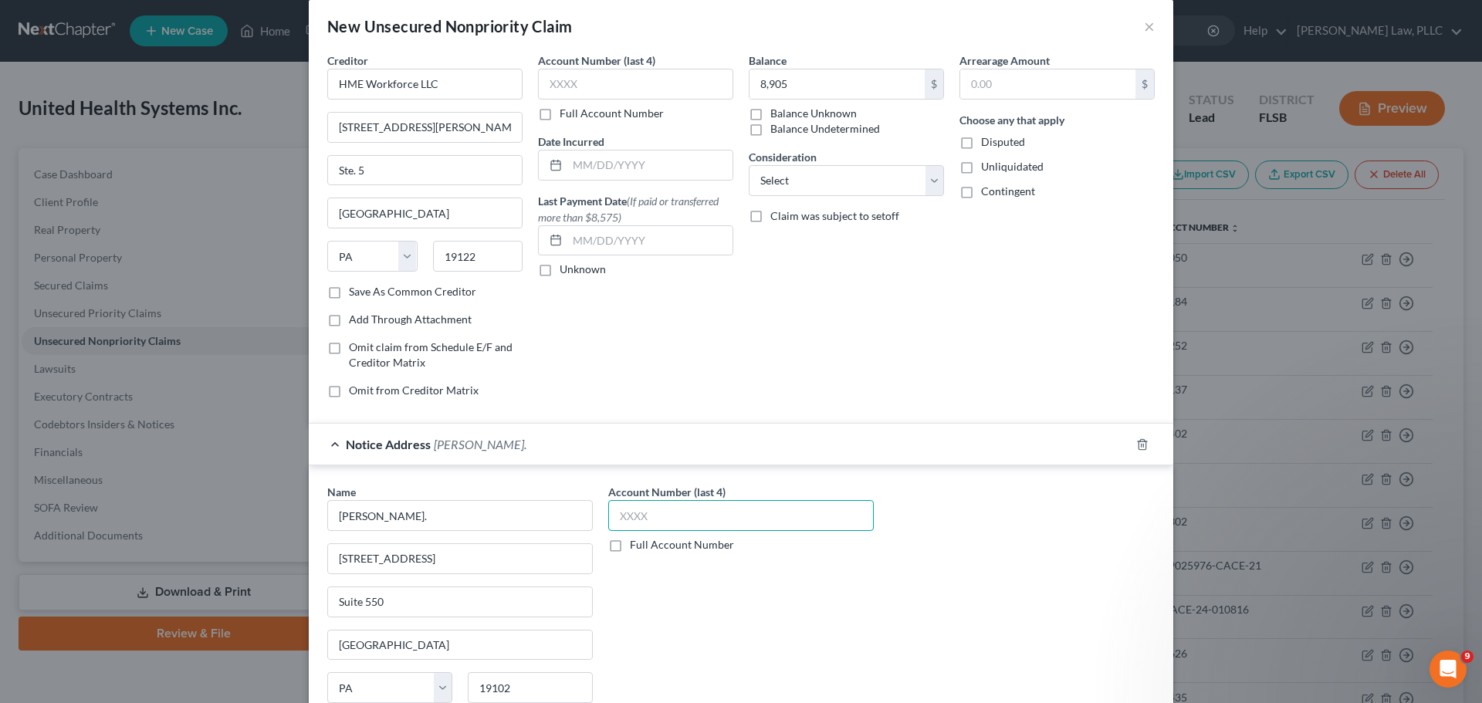
click at [621, 506] on input "text" at bounding box center [741, 515] width 266 height 31
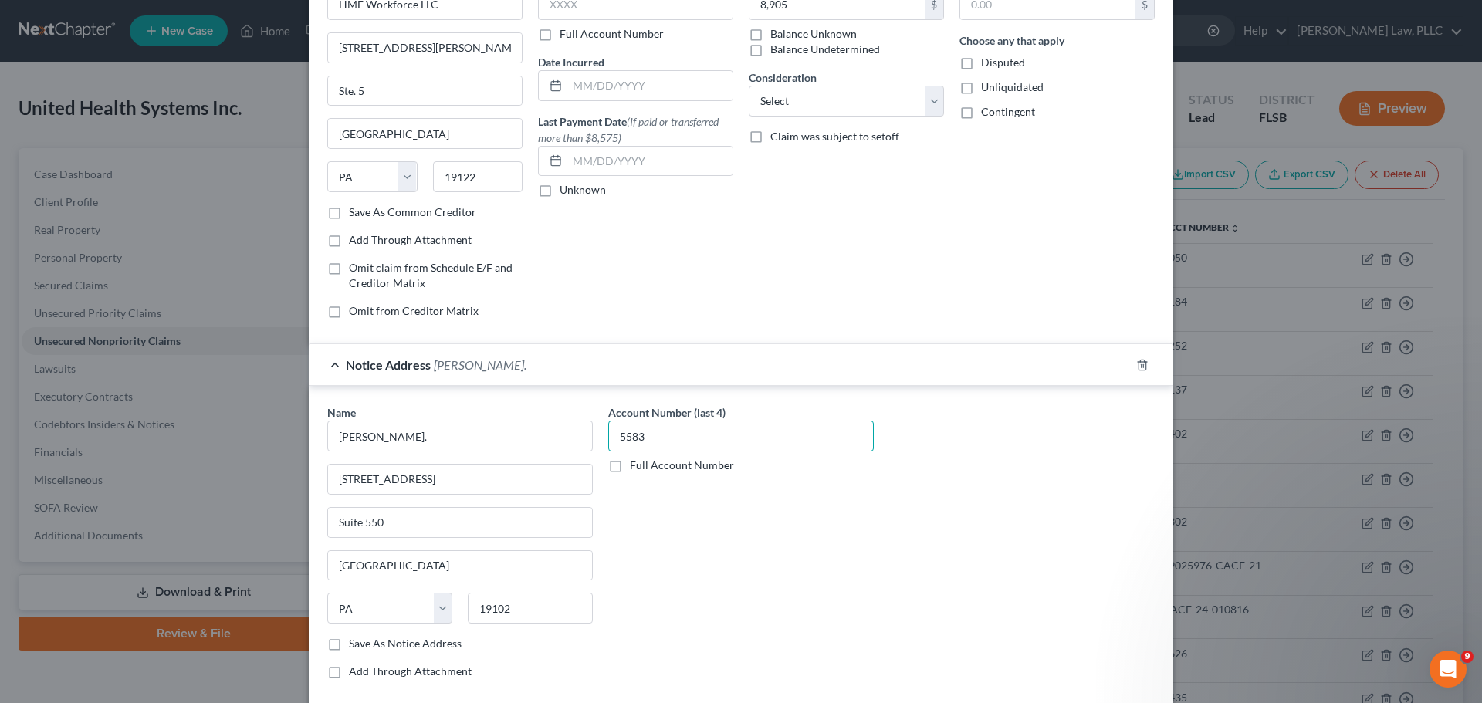
scroll to position [184, 0]
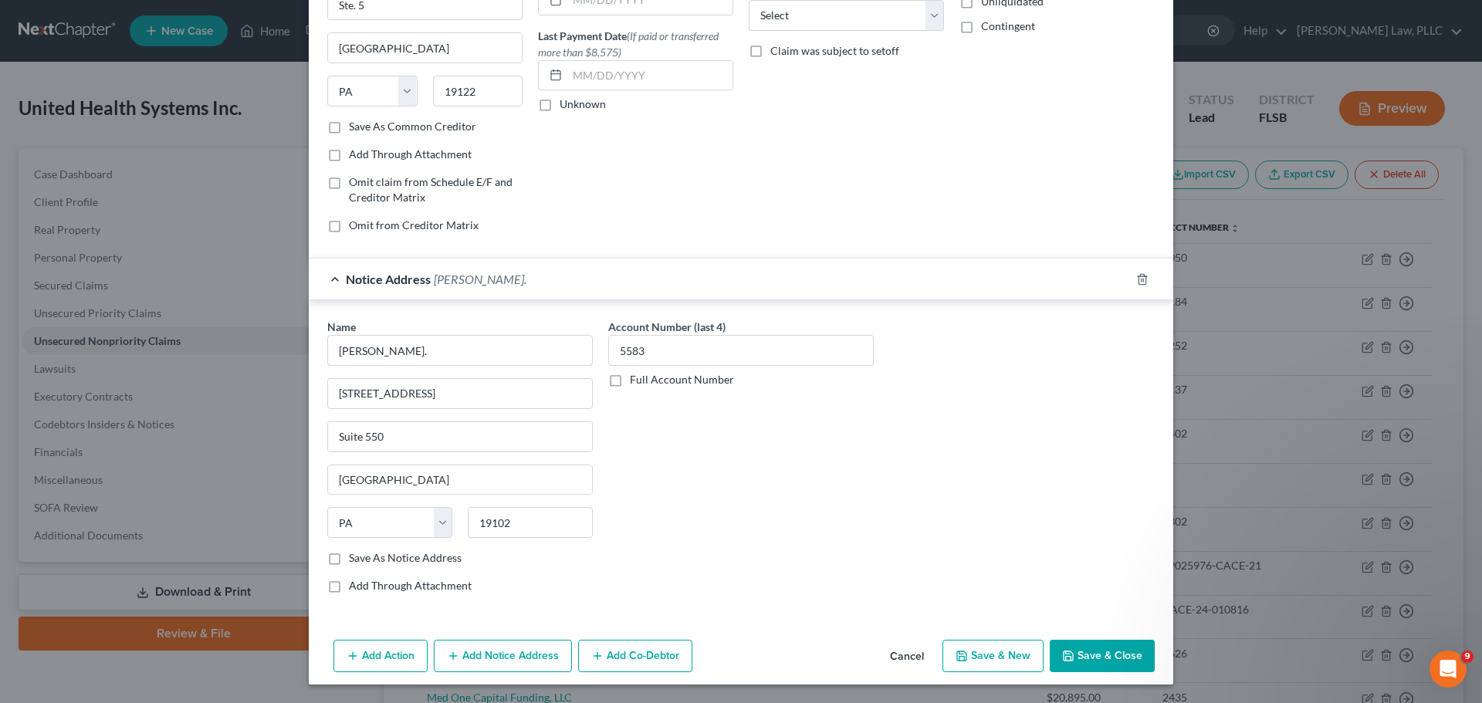
click at [349, 557] on label "Save As Notice Address" at bounding box center [405, 557] width 113 height 15
click at [355, 557] on input "Save As Notice Address" at bounding box center [360, 555] width 10 height 10
click at [1087, 650] on button "Save & Close" at bounding box center [1102, 656] width 105 height 32
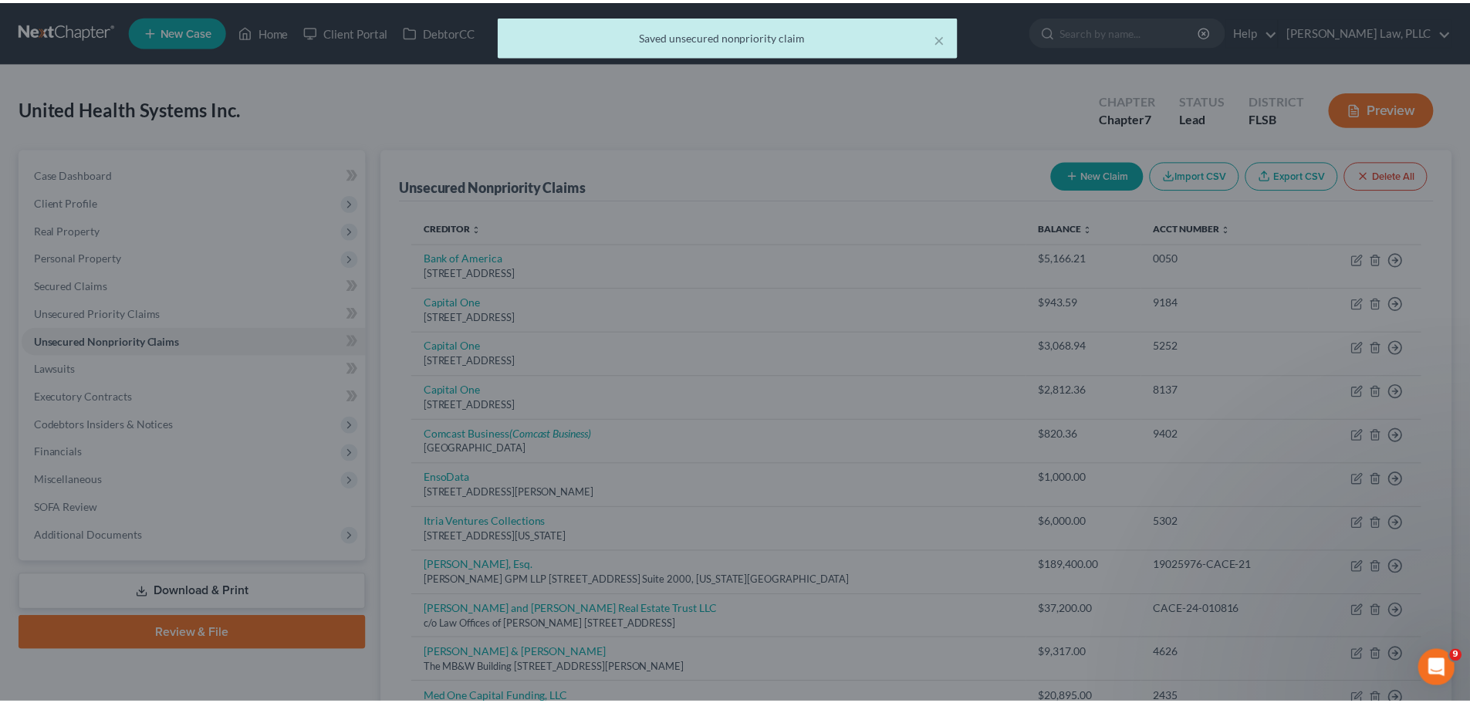
scroll to position [0, 0]
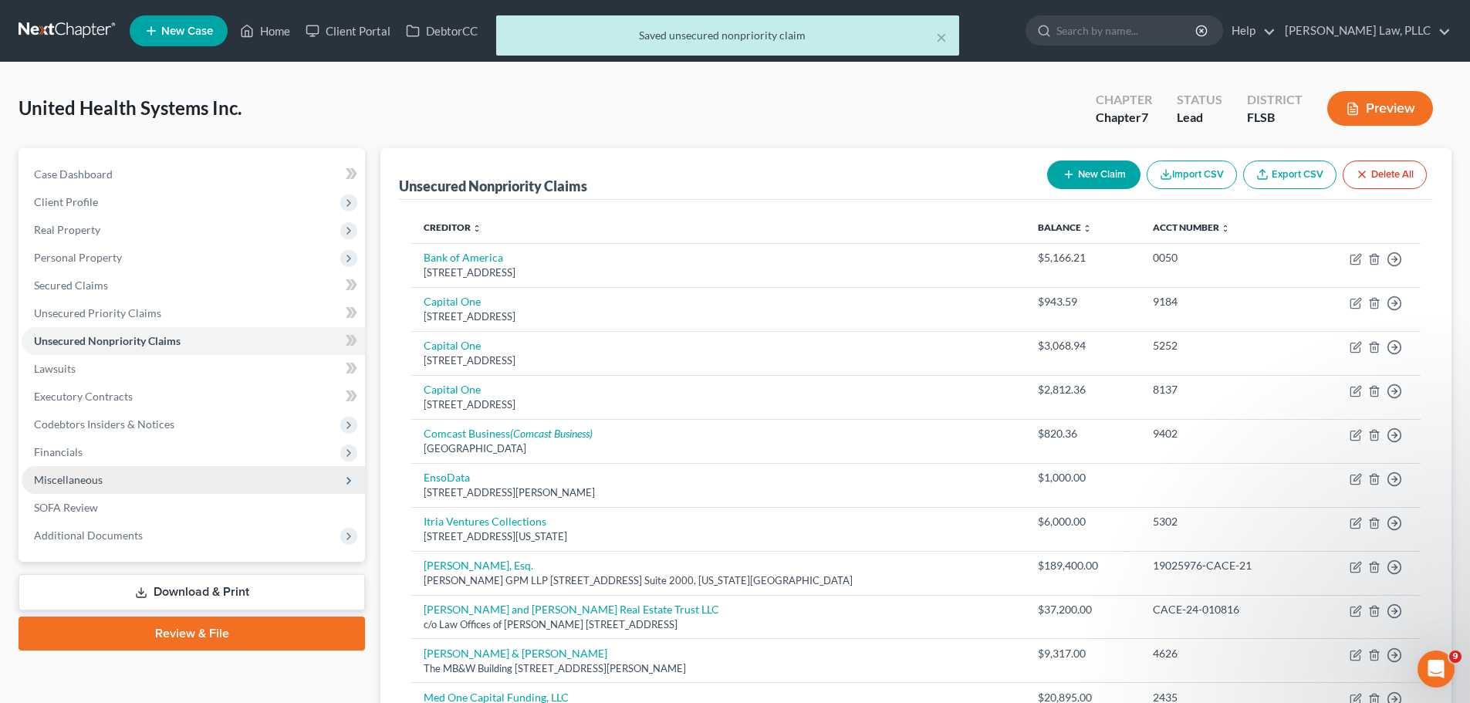
click at [93, 475] on span "Miscellaneous" at bounding box center [68, 479] width 69 height 13
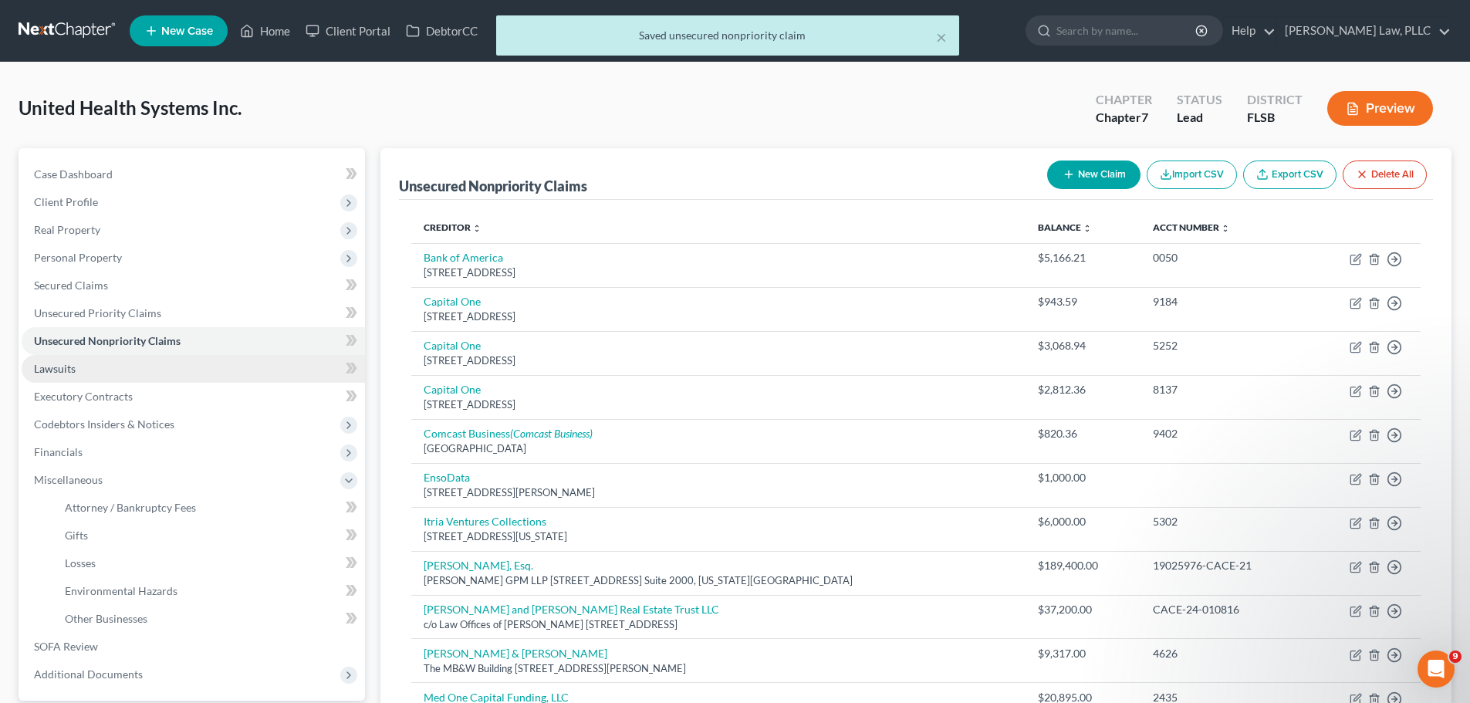
click at [79, 366] on link "Lawsuits" at bounding box center [193, 369] width 343 height 28
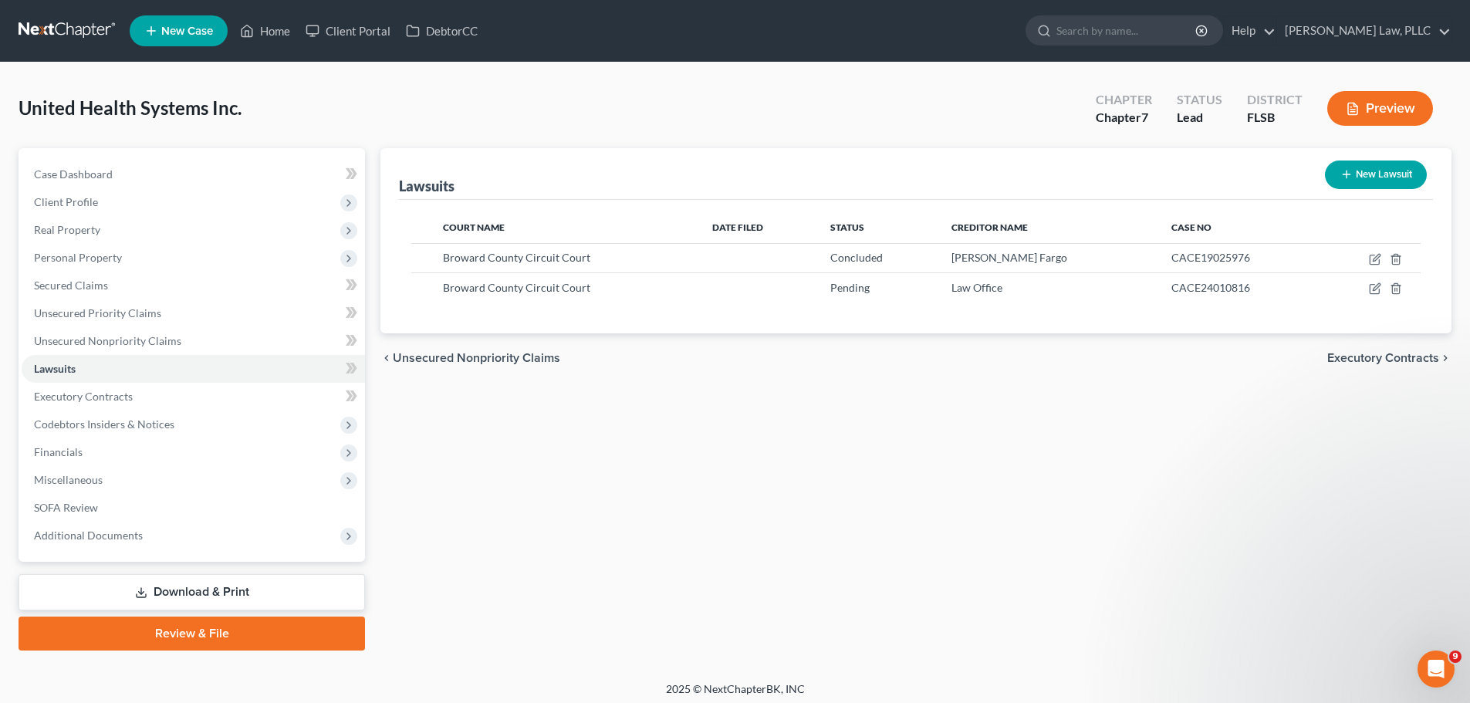
click at [1382, 169] on button "New Lawsuit" at bounding box center [1376, 175] width 102 height 29
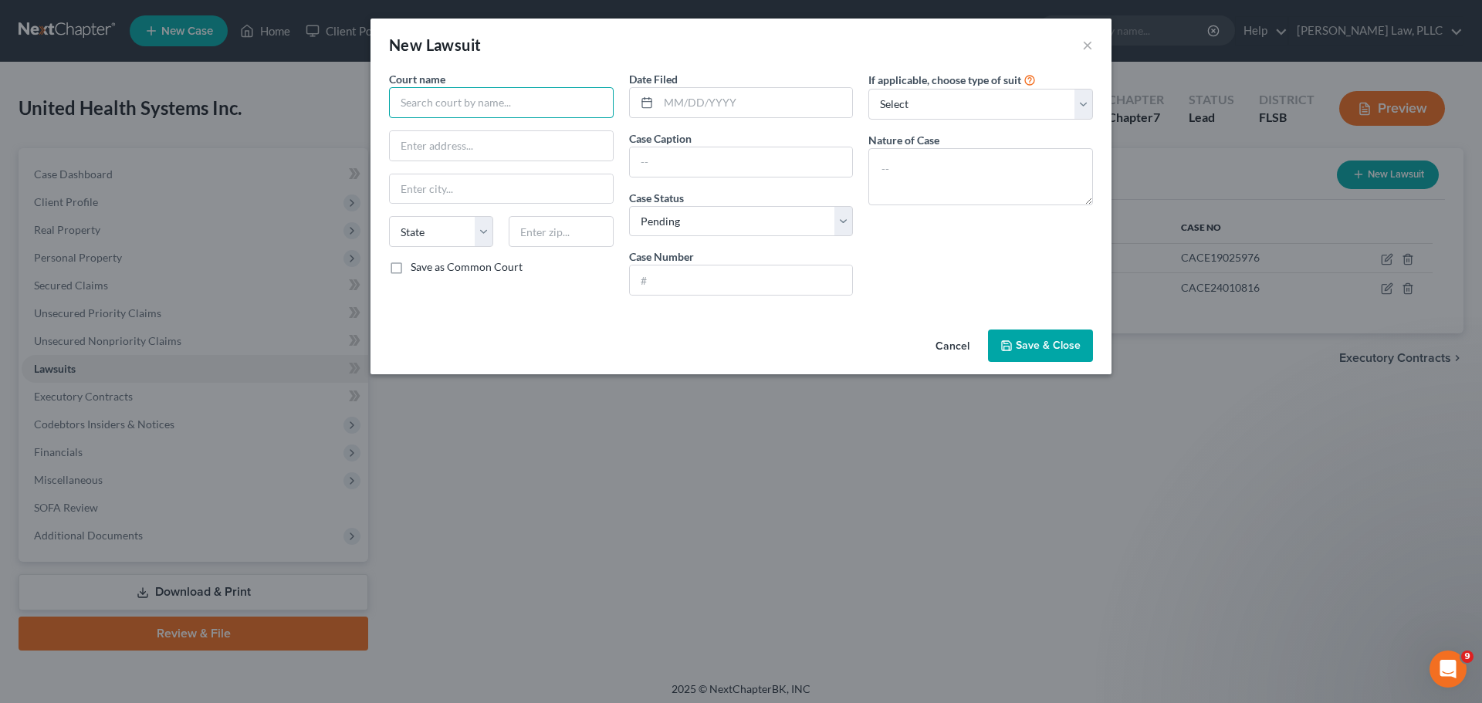
click at [488, 109] on input "text" at bounding box center [501, 102] width 225 height 31
click at [560, 103] on input "Court of Common Pleas" at bounding box center [501, 102] width 225 height 31
click at [751, 228] on select "Select Pending On Appeal Concluded" at bounding box center [741, 221] width 225 height 31
click at [629, 206] on select "Select Pending On Appeal Concluded" at bounding box center [741, 221] width 225 height 31
click at [706, 104] on input "text" at bounding box center [755, 102] width 195 height 29
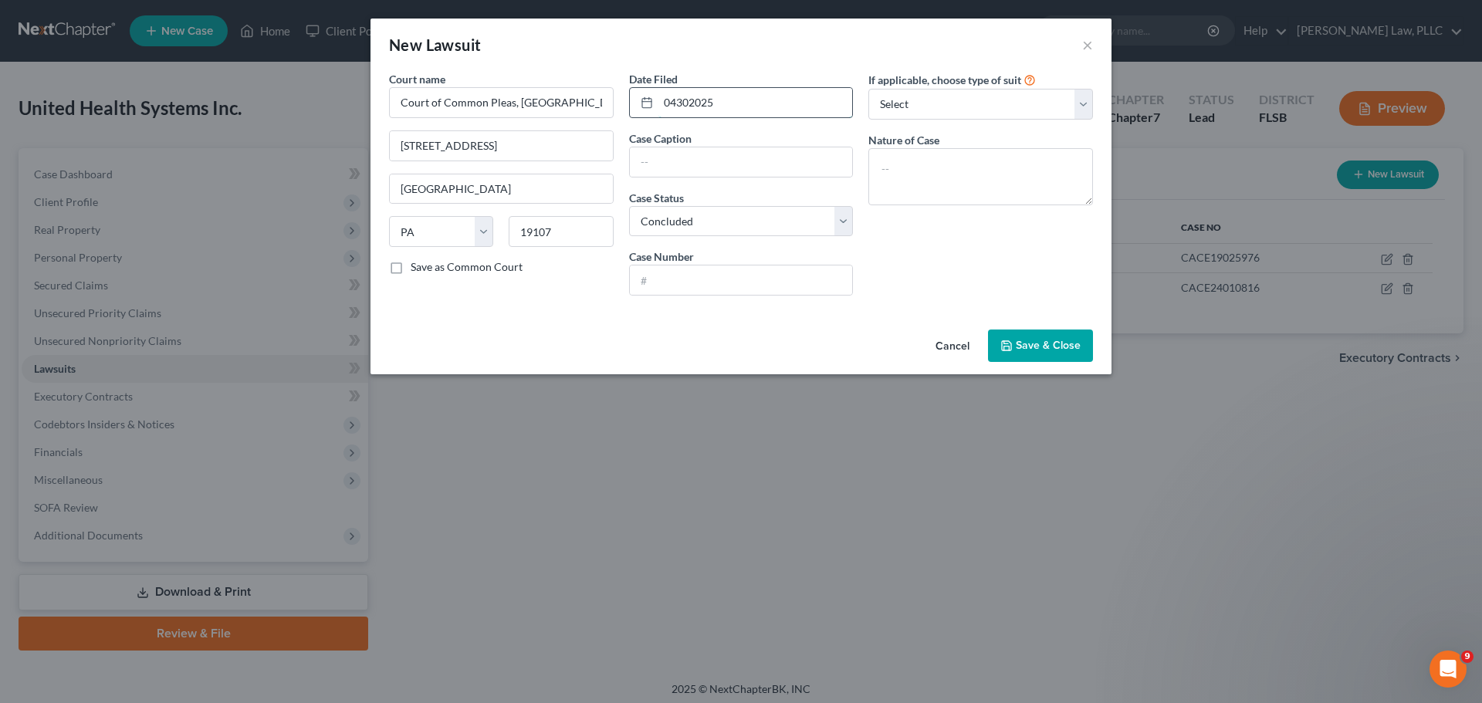
click at [751, 108] on input "04302025" at bounding box center [755, 102] width 195 height 29
click at [677, 100] on input "04302025" at bounding box center [755, 102] width 195 height 29
click at [961, 107] on select "Select Repossession Foreclosure Returns Other" at bounding box center [980, 104] width 225 height 31
click at [868, 89] on select "Select Repossession Foreclosure Returns Other" at bounding box center [980, 104] width 225 height 31
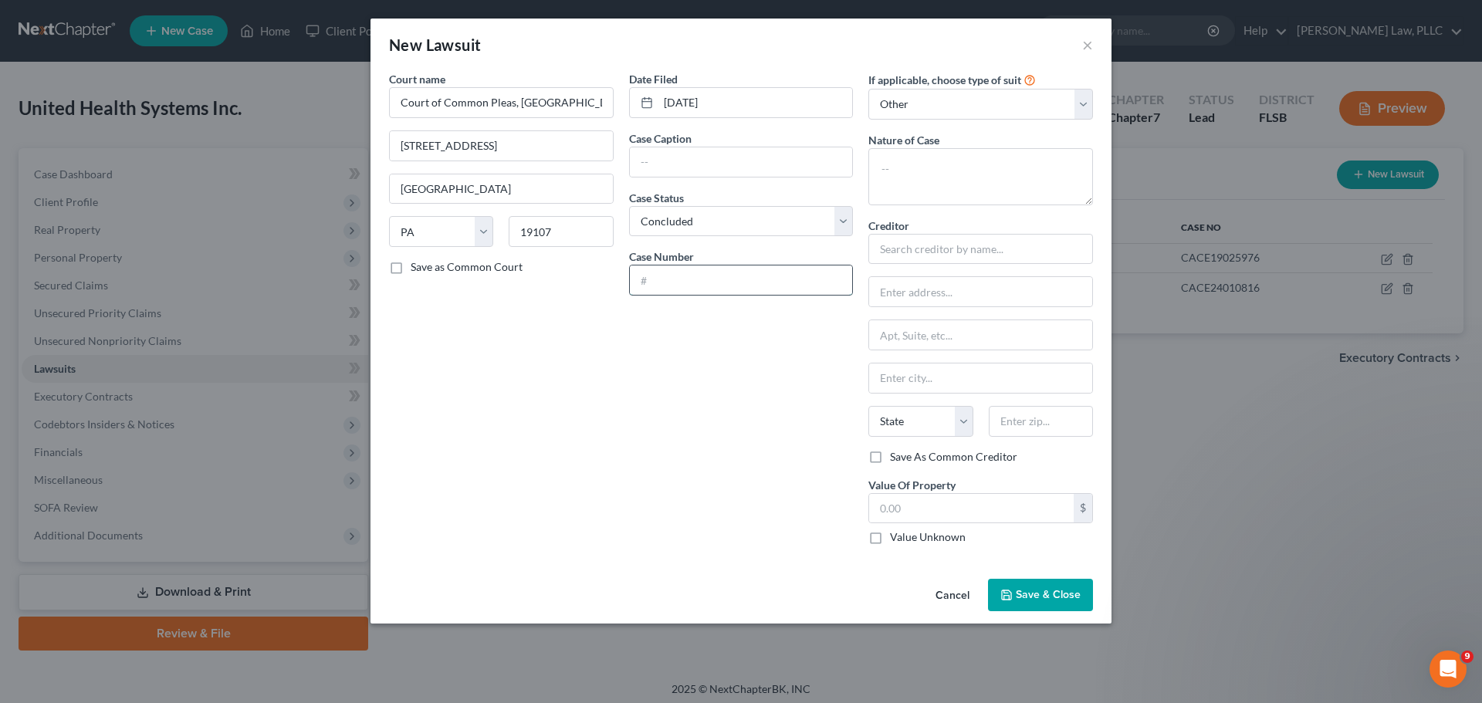
click at [712, 275] on input "text" at bounding box center [741, 280] width 223 height 29
click at [909, 254] on input "text" at bounding box center [980, 249] width 225 height 31
click at [1049, 601] on span "Save & Close" at bounding box center [1048, 594] width 65 height 13
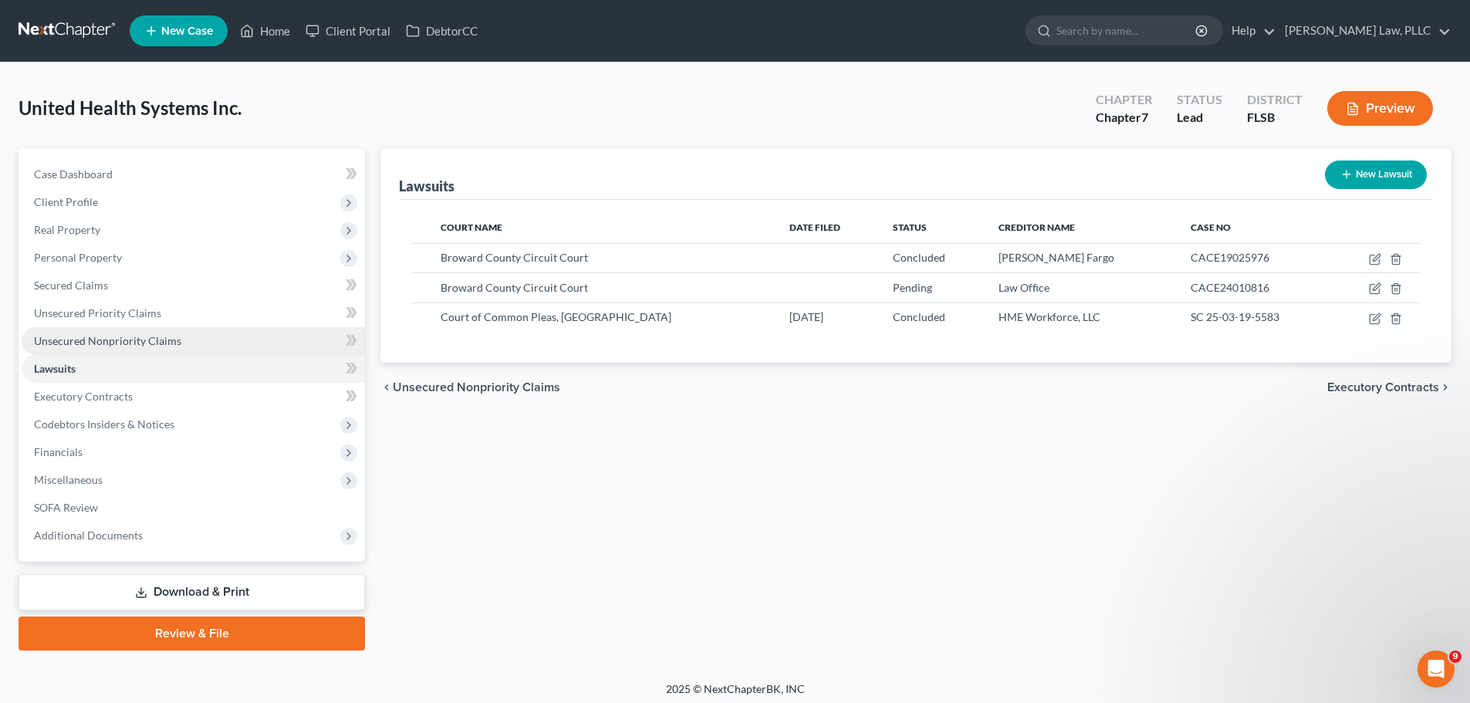
drag, startPoint x: 145, startPoint y: 340, endPoint x: 272, endPoint y: 328, distance: 127.1
click at [145, 340] on span "Unsecured Nonpriority Claims" at bounding box center [107, 340] width 147 height 13
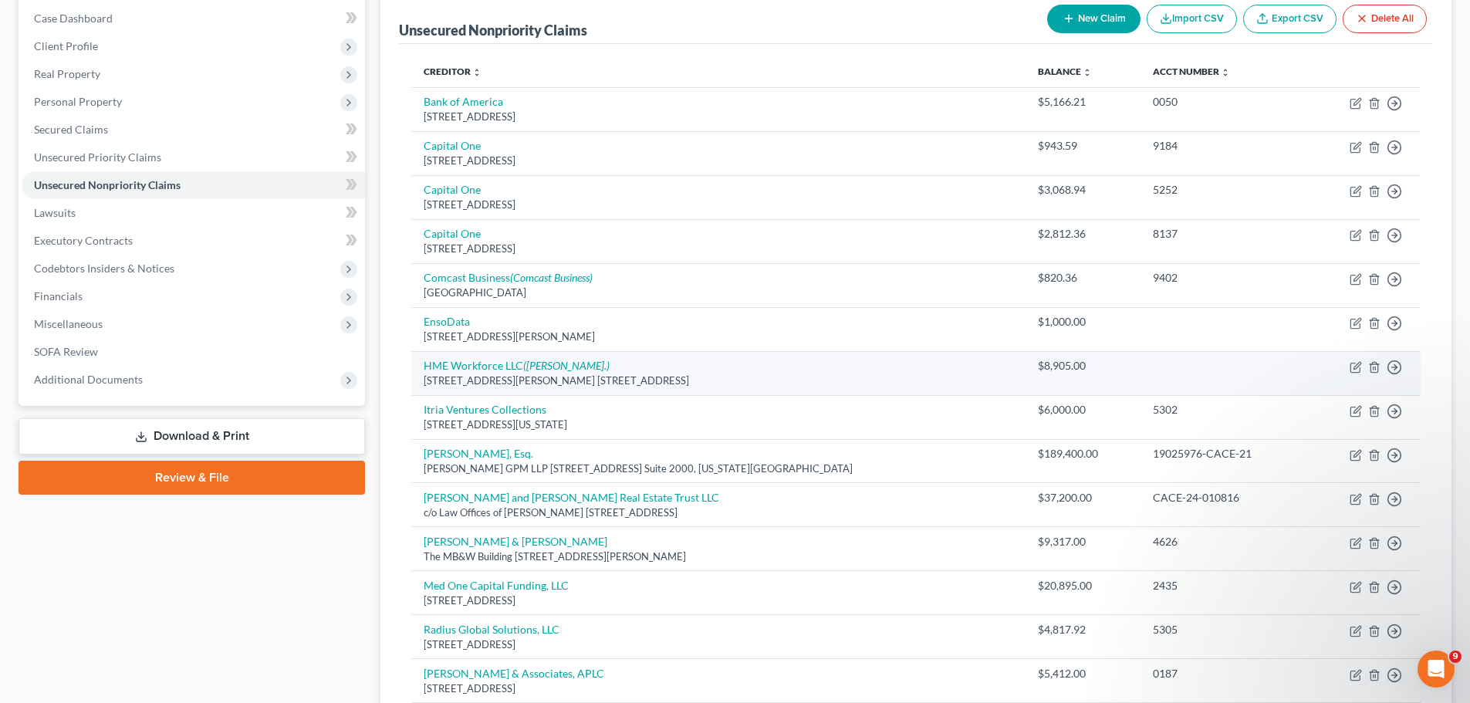
scroll to position [154, 0]
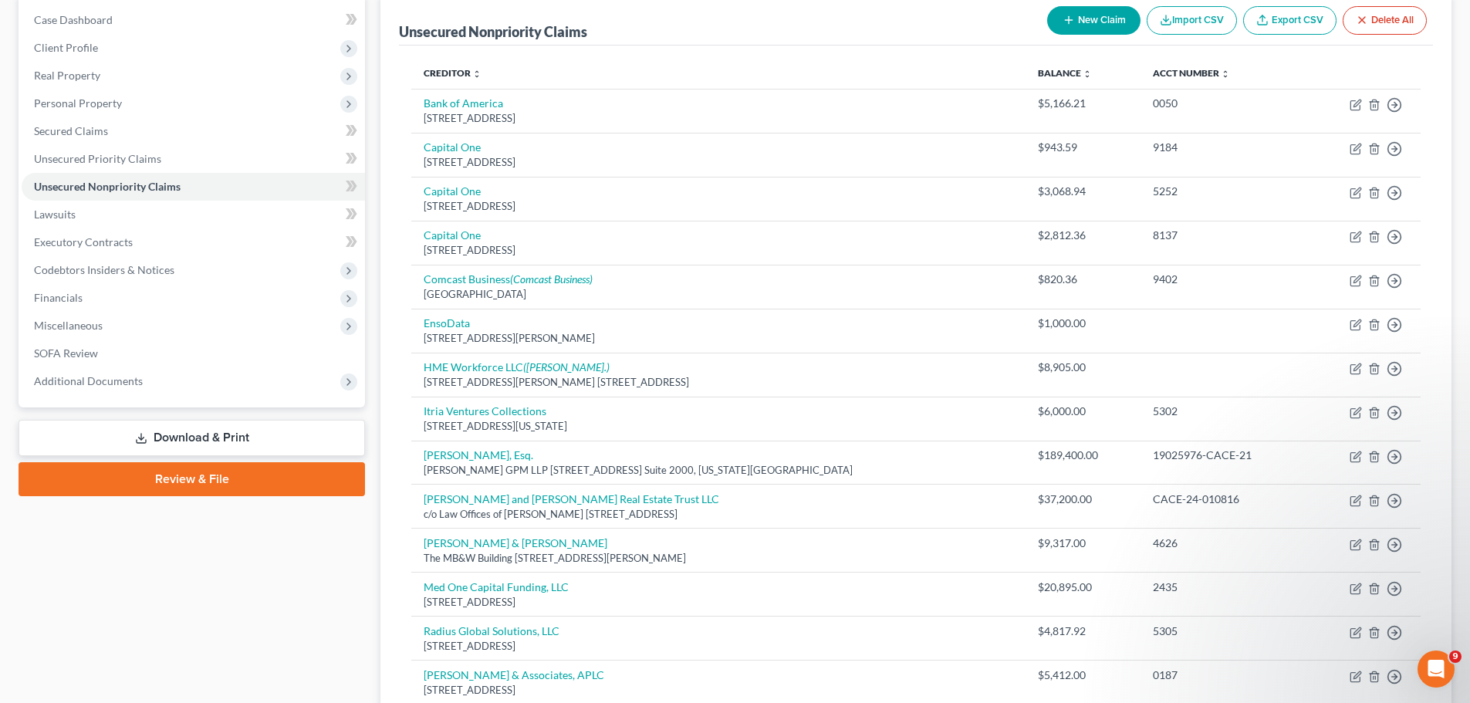
click at [1086, 23] on button "New Claim" at bounding box center [1093, 20] width 93 height 29
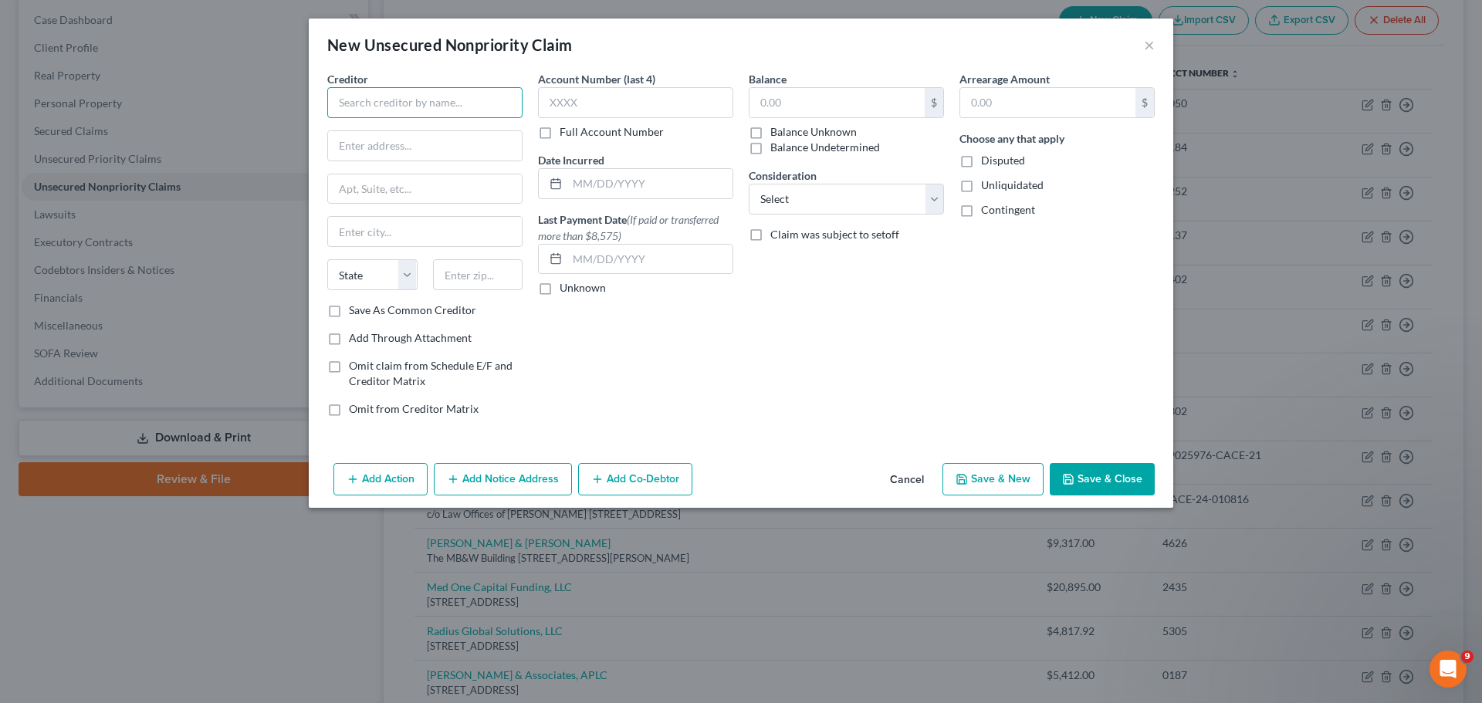
click at [394, 107] on input "text" at bounding box center [424, 102] width 195 height 31
click at [398, 146] on input "text" at bounding box center [425, 145] width 194 height 29
click at [792, 104] on input "text" at bounding box center [837, 102] width 175 height 29
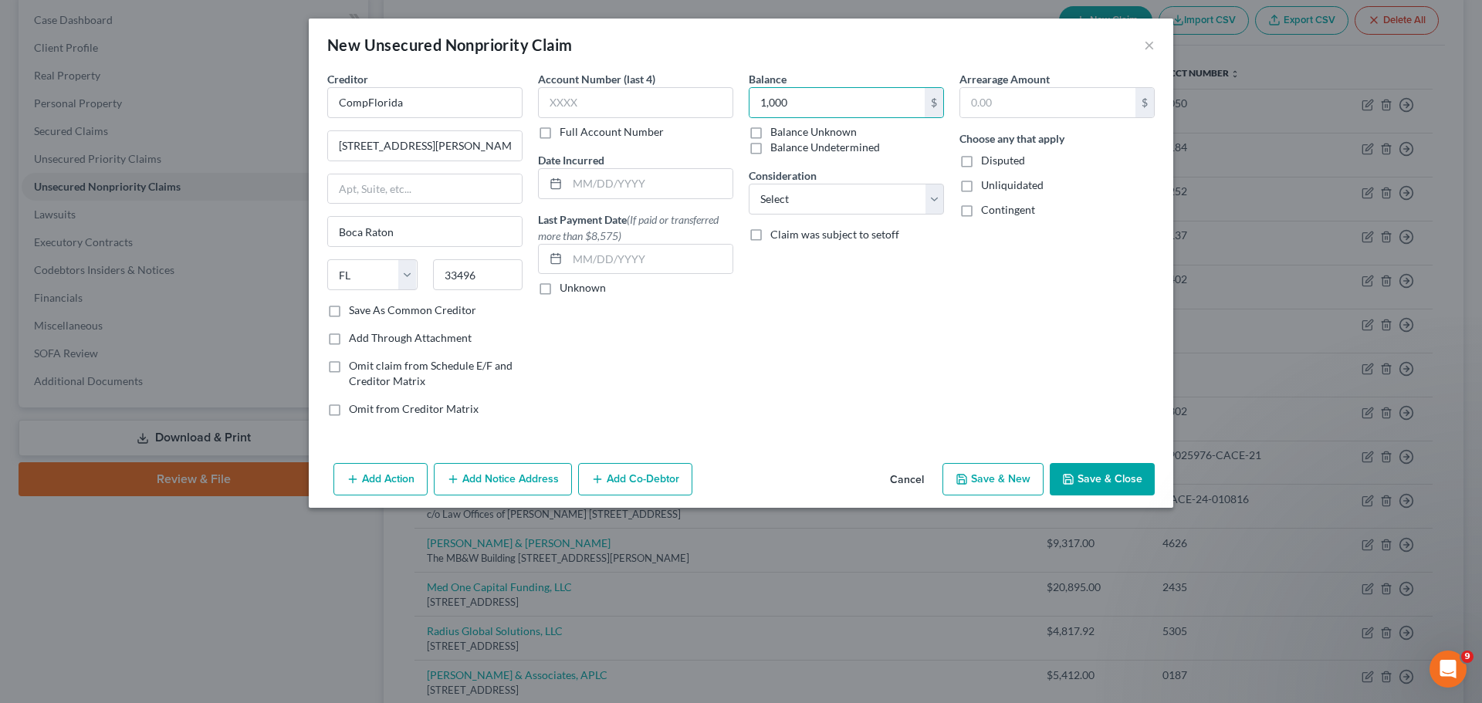
click at [1089, 486] on button "Save & Close" at bounding box center [1102, 479] width 105 height 32
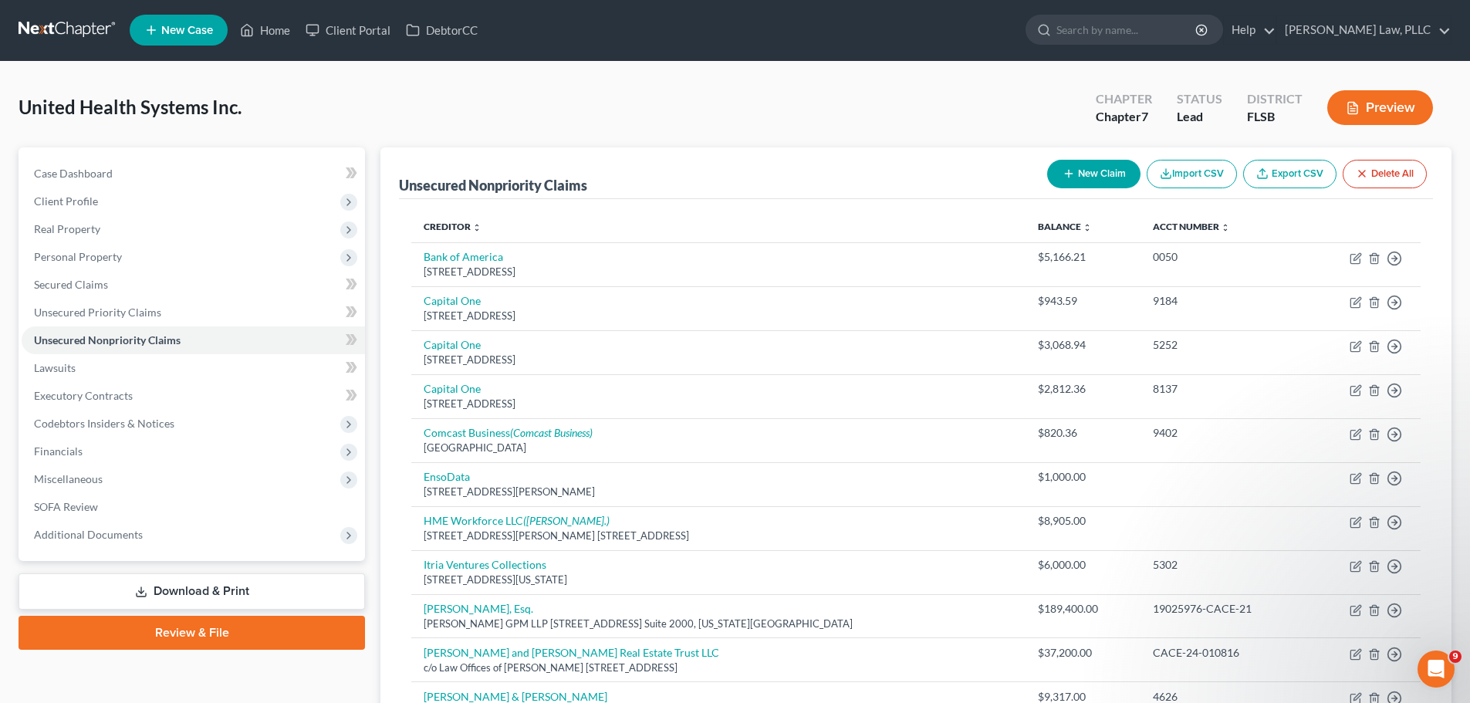
scroll to position [0, 0]
click at [1423, 27] on link "[PERSON_NAME] Law, PLLC" at bounding box center [1364, 31] width 174 height 28
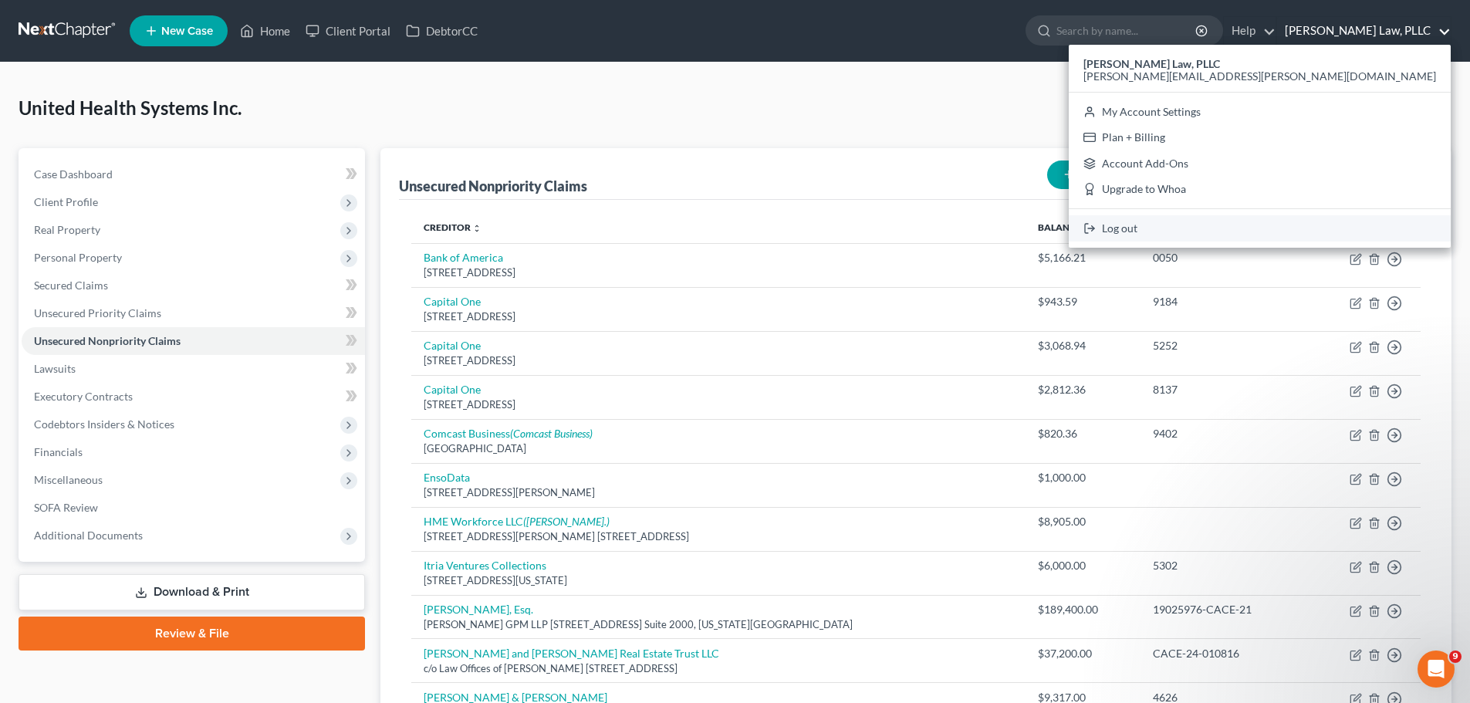
click at [1354, 222] on link "Log out" at bounding box center [1260, 228] width 382 height 26
